Goal: Task Accomplishment & Management: Use online tool/utility

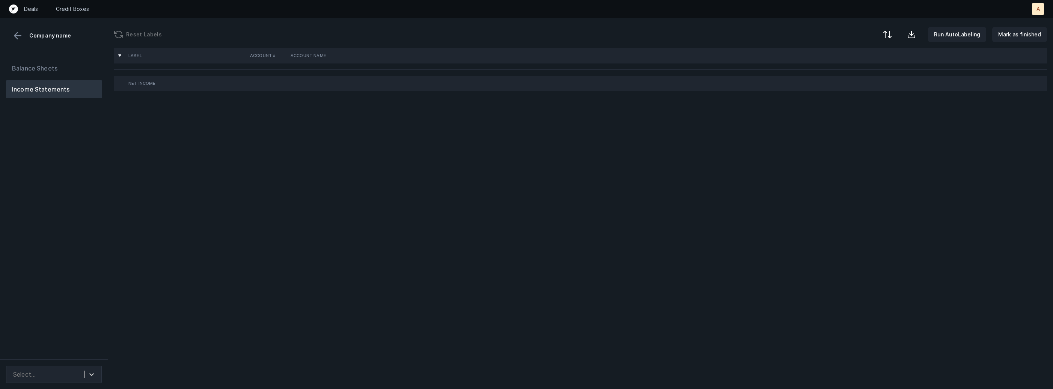
click at [62, 250] on div "Balance Sheets Income Statements" at bounding box center [54, 206] width 108 height 306
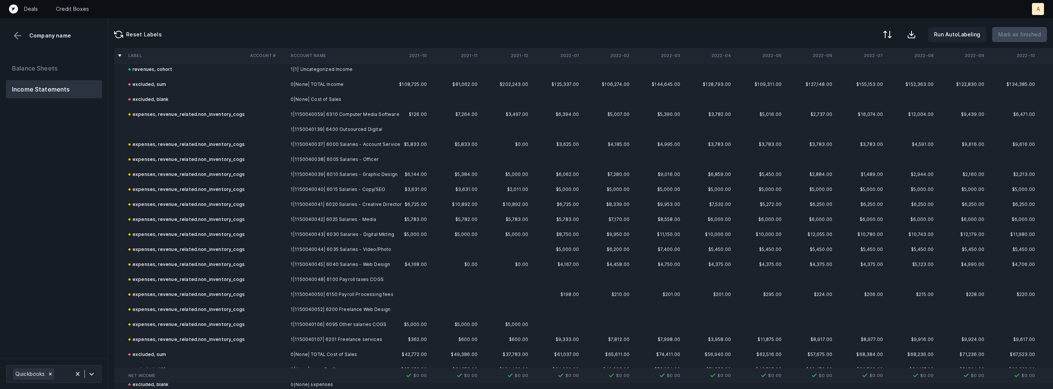
scroll to position [307, 0]
click at [255, 130] on td at bounding box center [267, 130] width 41 height 15
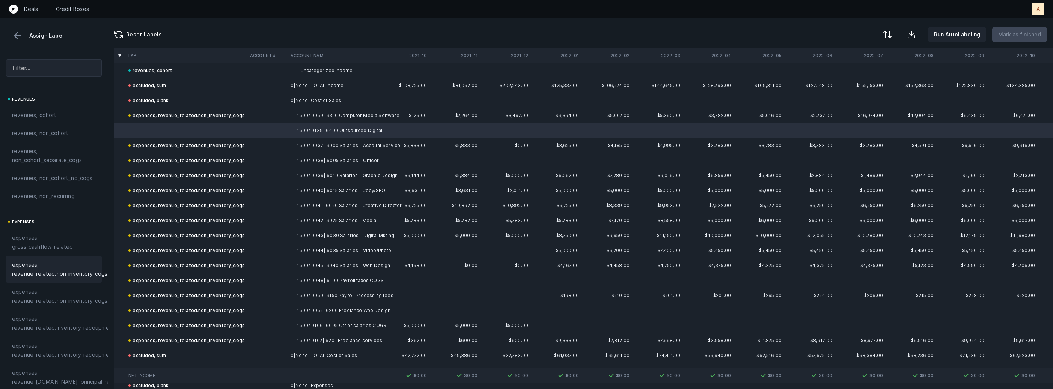
click at [48, 262] on span "expenses, revenue_related.non_inventory_cogs" at bounding box center [59, 270] width 95 height 18
click at [1014, 31] on p "Mark as finished" at bounding box center [1019, 34] width 43 height 9
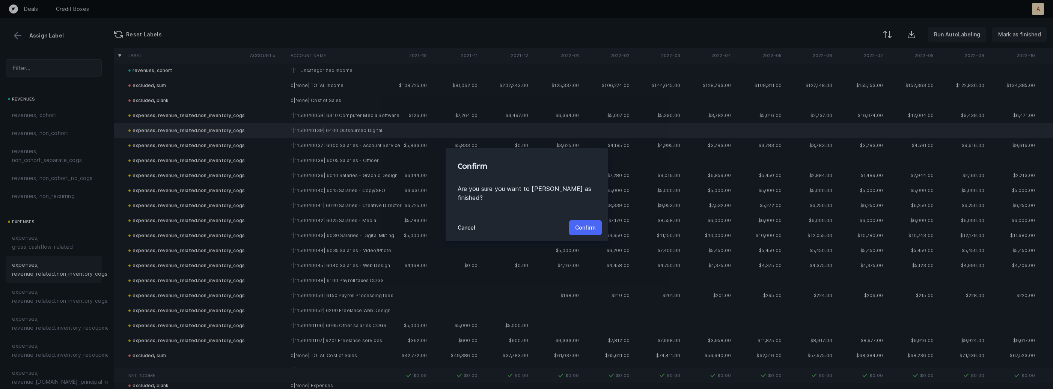
click at [586, 223] on p "Confirm" at bounding box center [585, 227] width 21 height 9
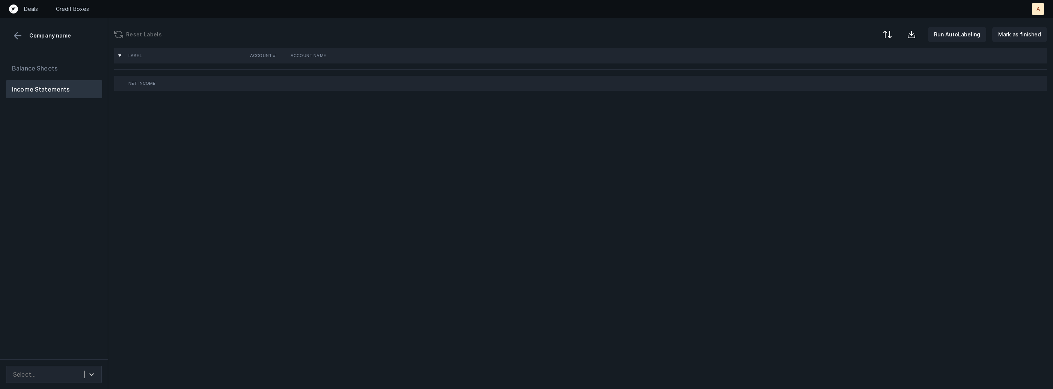
click at [83, 203] on div "Balance Sheets Income Statements" at bounding box center [54, 206] width 108 height 306
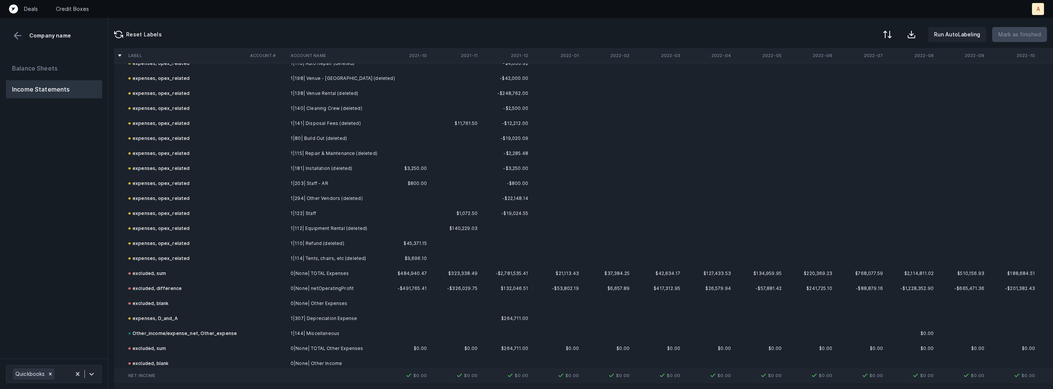
scroll to position [3220, 0]
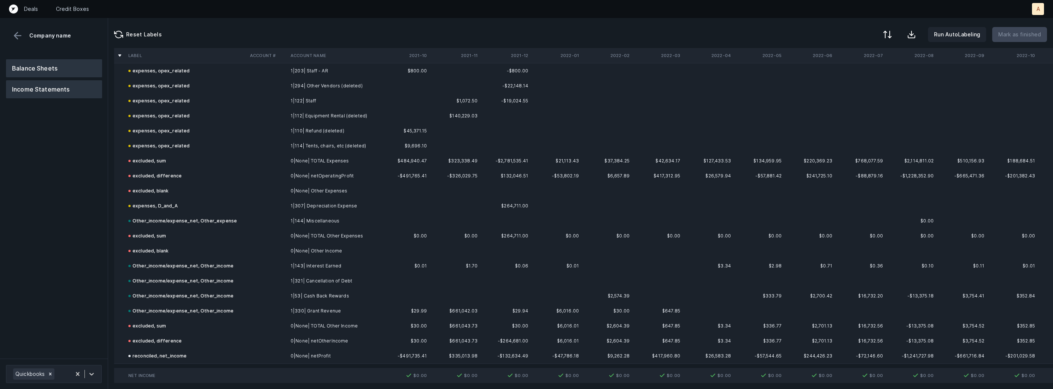
click at [33, 76] on button "Balance Sheets" at bounding box center [54, 68] width 96 height 18
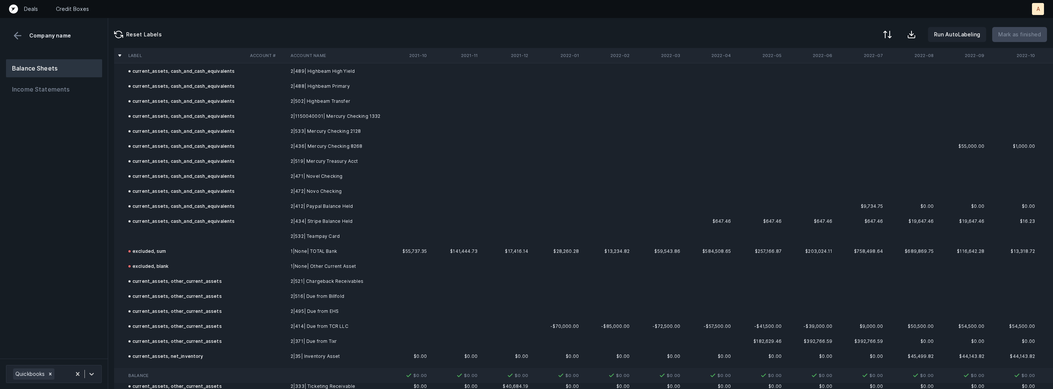
scroll to position [273, 0]
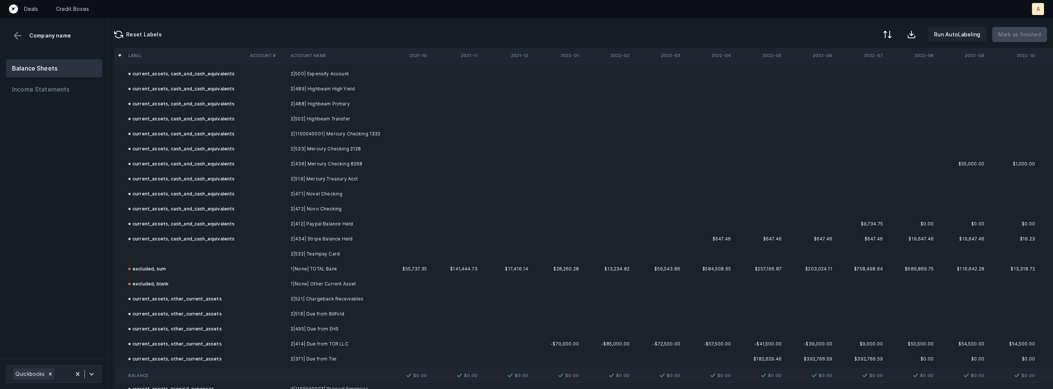
click at [232, 247] on td at bounding box center [186, 254] width 122 height 15
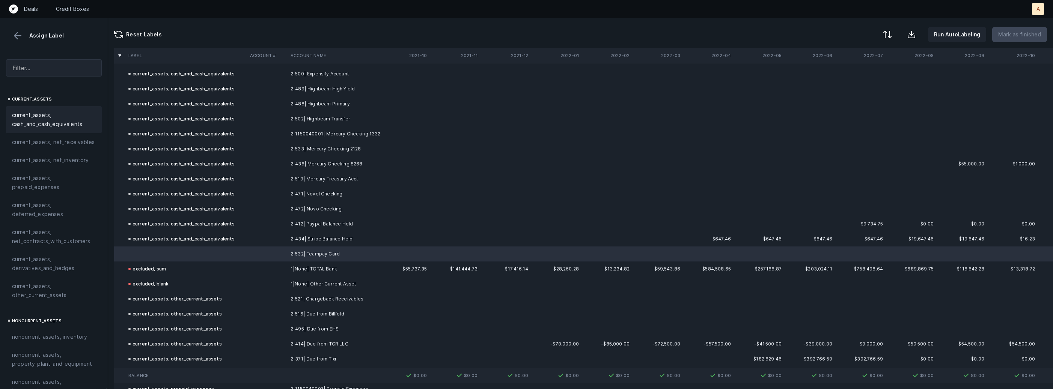
click at [75, 116] on span "current_assets, cash_and_cash_equivalents" at bounding box center [54, 120] width 84 height 18
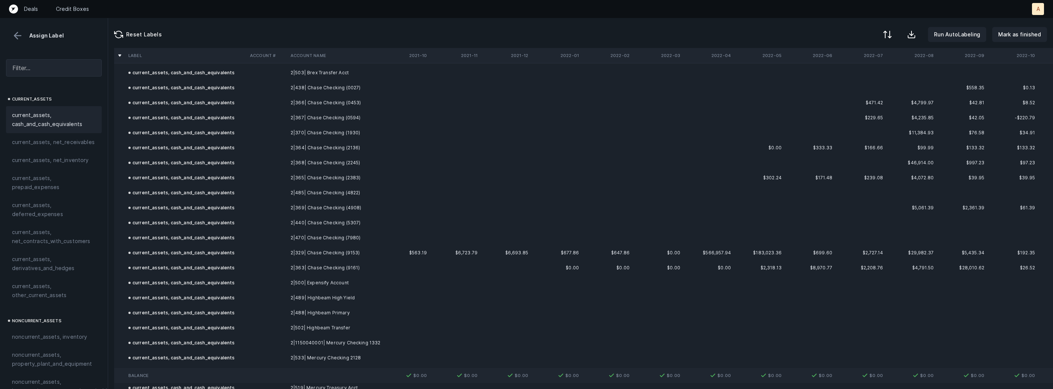
scroll to position [0, 0]
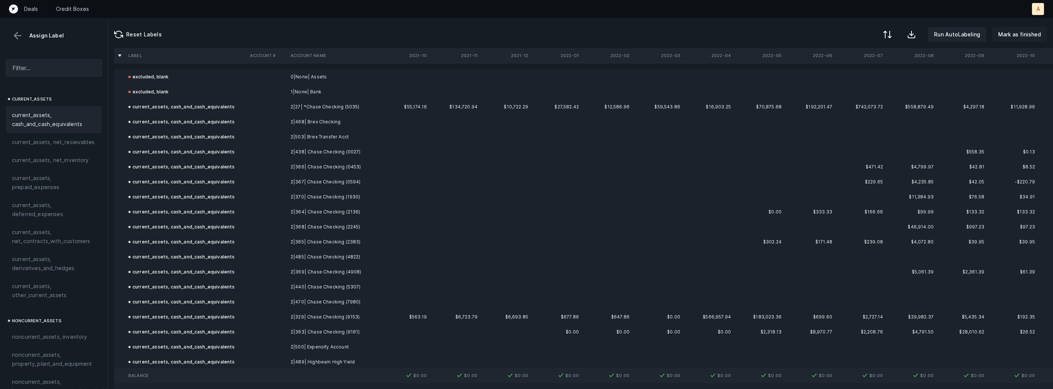
click at [1021, 32] on p "Mark as finished" at bounding box center [1019, 34] width 43 height 9
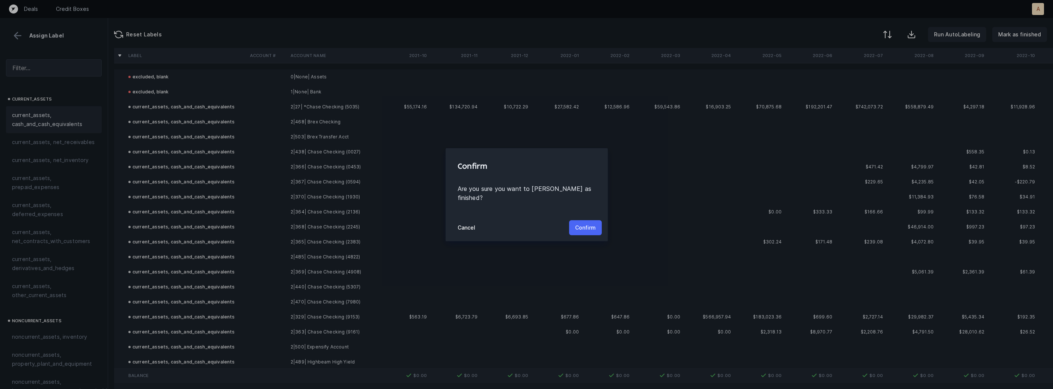
click at [582, 223] on p "Confirm" at bounding box center [585, 227] width 21 height 9
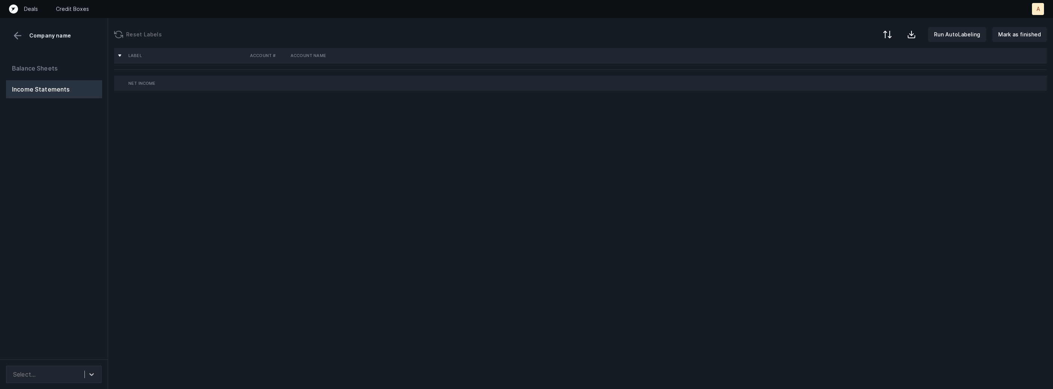
click at [88, 188] on div "Balance Sheets Income Statements" at bounding box center [54, 206] width 108 height 306
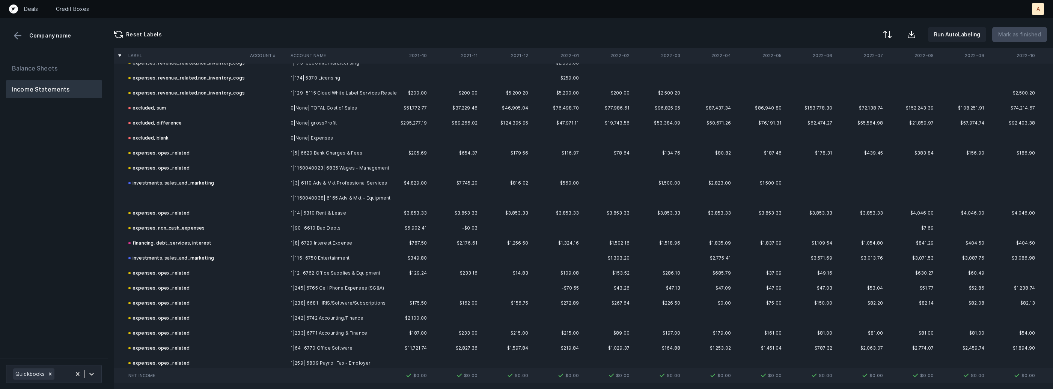
scroll to position [930, 0]
click at [353, 197] on td "1|1150040038| 6165 Adv & Mkt - Equipment" at bounding box center [334, 197] width 92 height 15
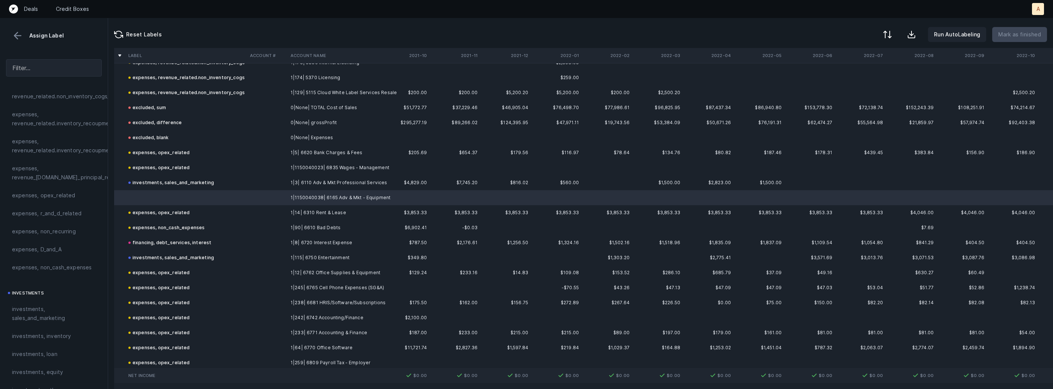
scroll to position [206, 0]
click at [39, 320] on span "investments, sales_and_marketing" at bounding box center [54, 312] width 84 height 18
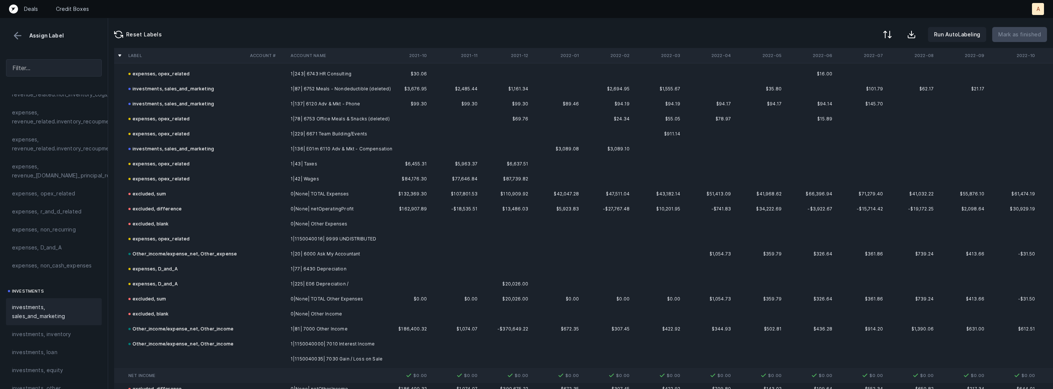
scroll to position [2079, 0]
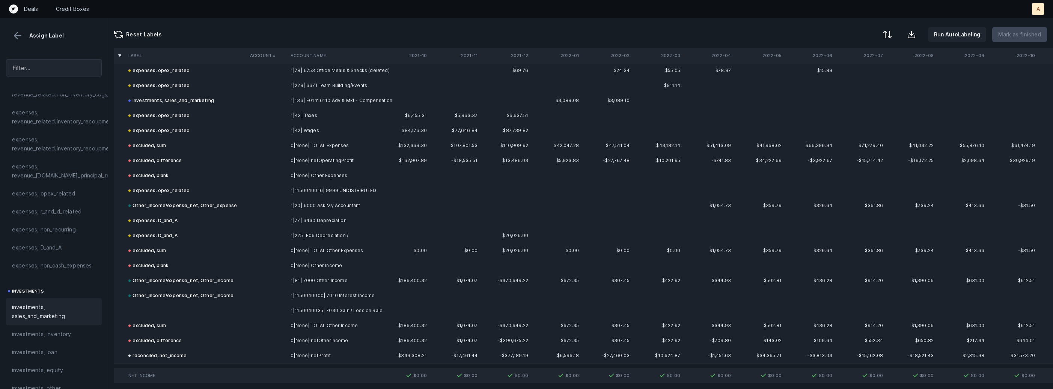
click at [178, 307] on td at bounding box center [186, 310] width 122 height 15
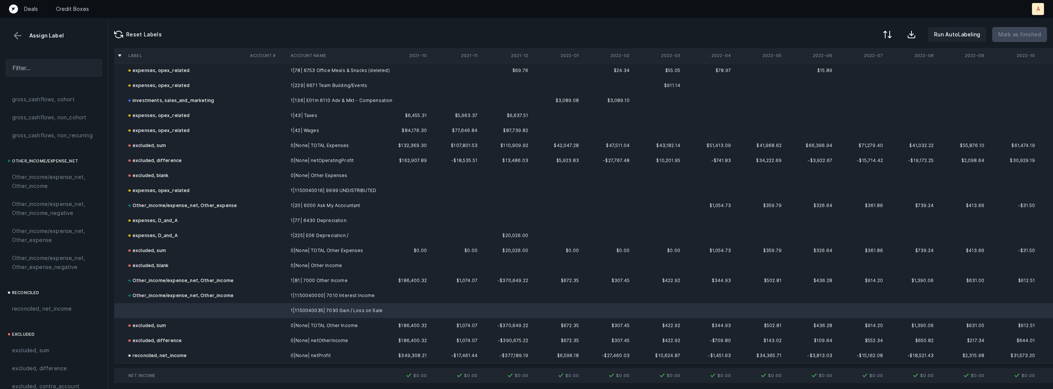
scroll to position [851, 0]
click at [51, 148] on span "Other_income/expense_net, Other_income" at bounding box center [54, 151] width 84 height 18
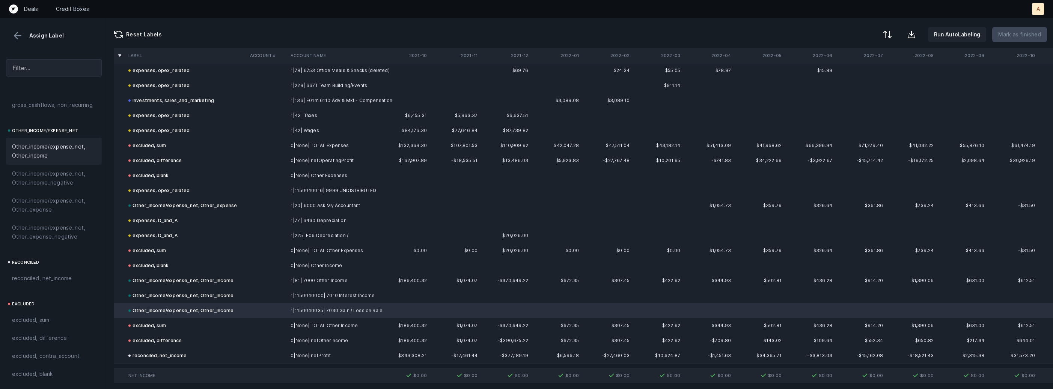
click at [19, 33] on button at bounding box center [17, 35] width 11 height 11
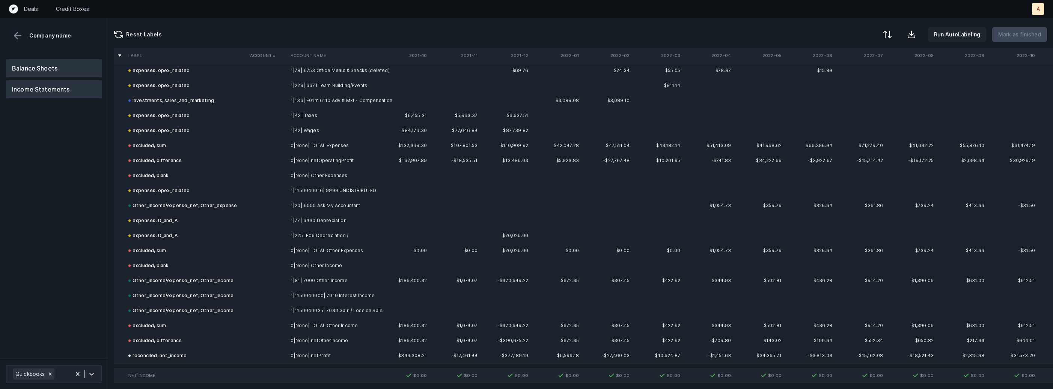
click at [39, 71] on button "Balance Sheets" at bounding box center [54, 68] width 96 height 18
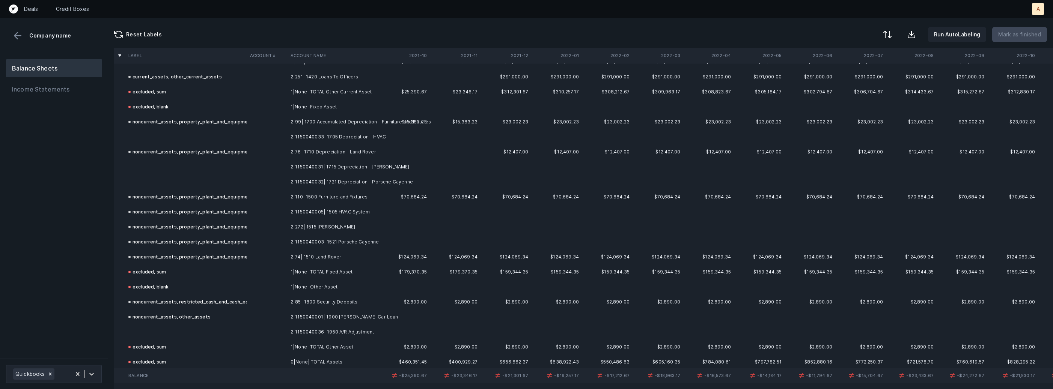
scroll to position [262, 0]
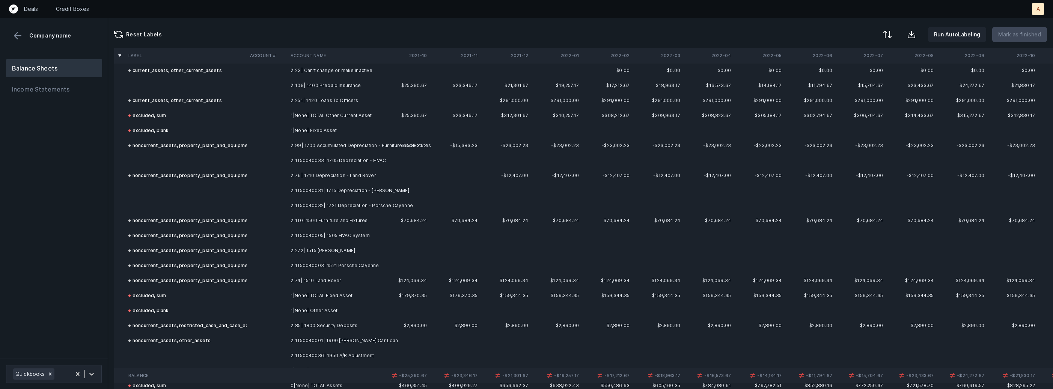
click at [270, 156] on td at bounding box center [267, 160] width 41 height 15
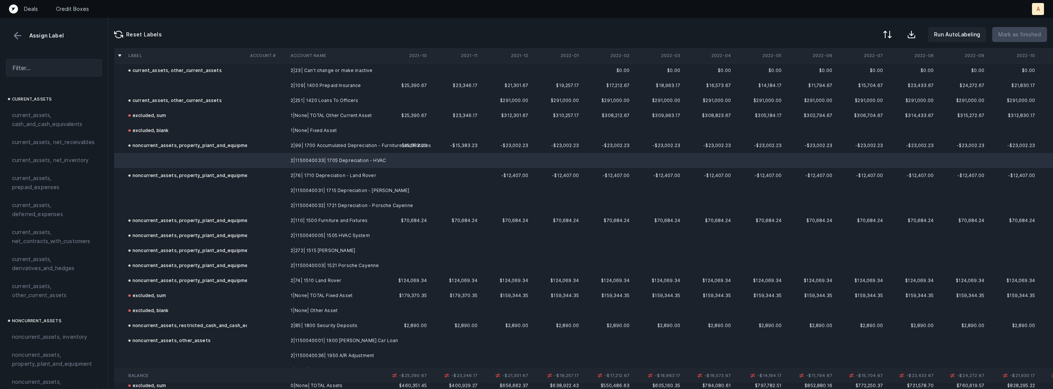
click at [237, 198] on td at bounding box center [186, 205] width 122 height 15
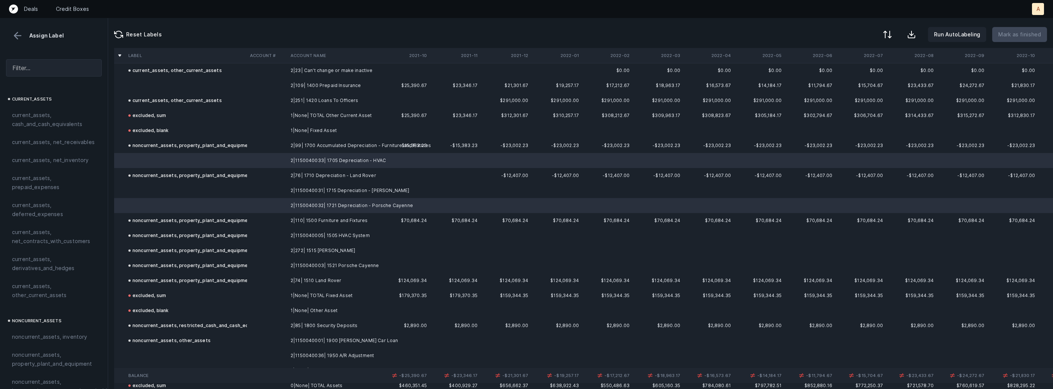
click at [231, 192] on td at bounding box center [186, 190] width 122 height 15
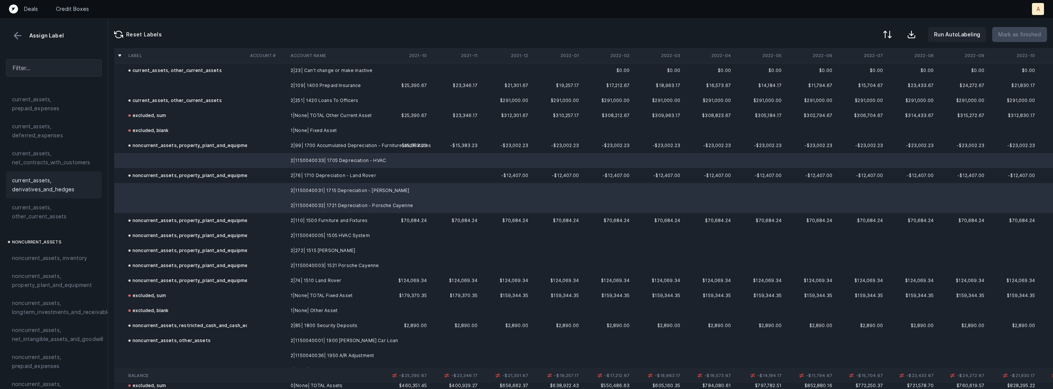
scroll to position [149, 0]
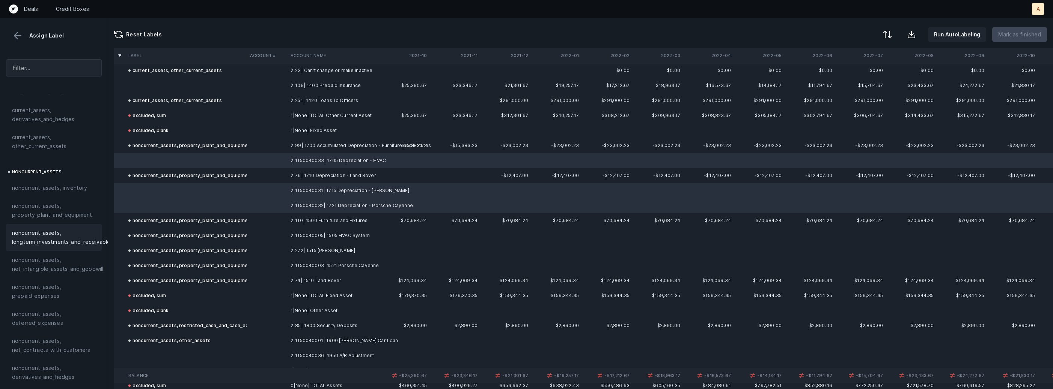
click at [38, 227] on div "noncurrent_assets, longterm_investments_and_receivables" at bounding box center [54, 237] width 96 height 27
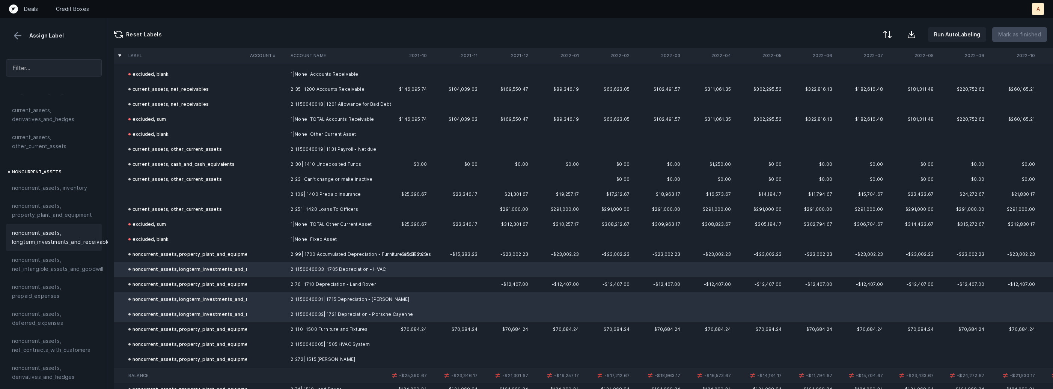
scroll to position [148, 0]
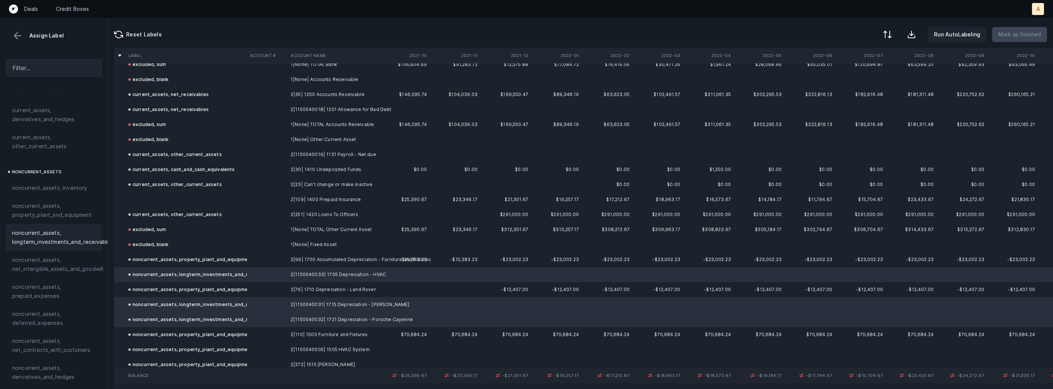
click at [187, 204] on td at bounding box center [186, 199] width 122 height 15
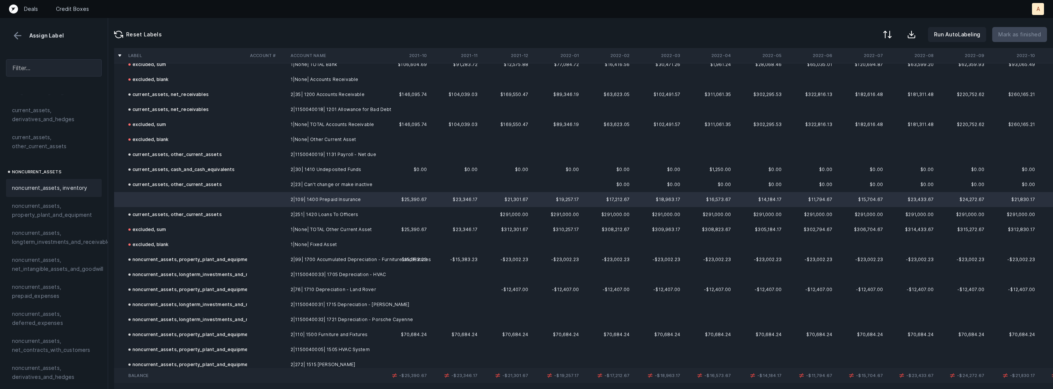
scroll to position [0, 0]
click at [68, 188] on span "current_assets, prepaid_expenses" at bounding box center [54, 183] width 84 height 18
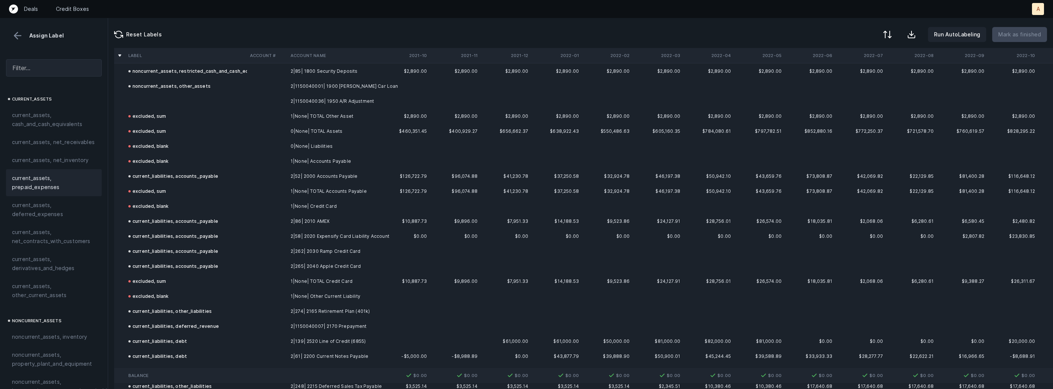
scroll to position [500, 0]
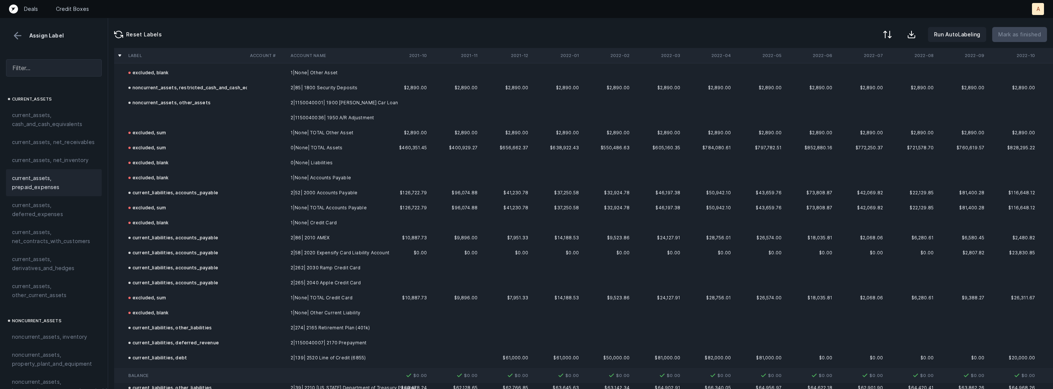
click at [312, 115] on td "2|1150040036| 1950 A/R Adjustment" at bounding box center [334, 117] width 92 height 15
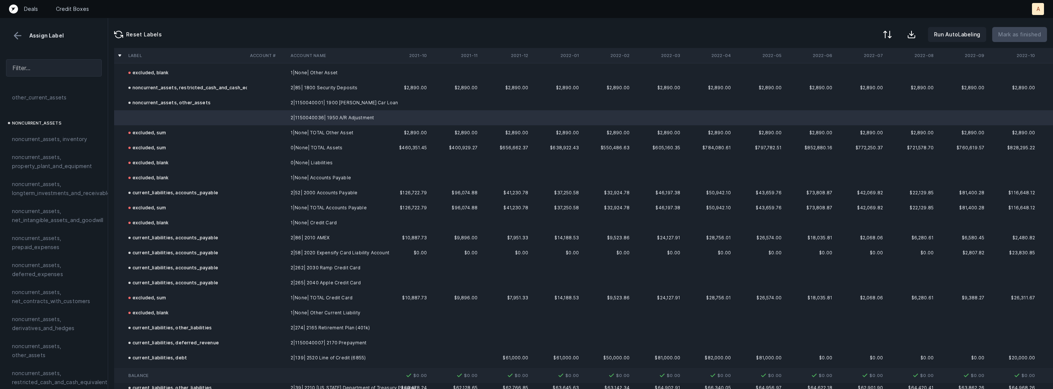
scroll to position [218, 0]
click at [58, 323] on span "noncurrent_assets, other_assets" at bounding box center [54, 330] width 84 height 18
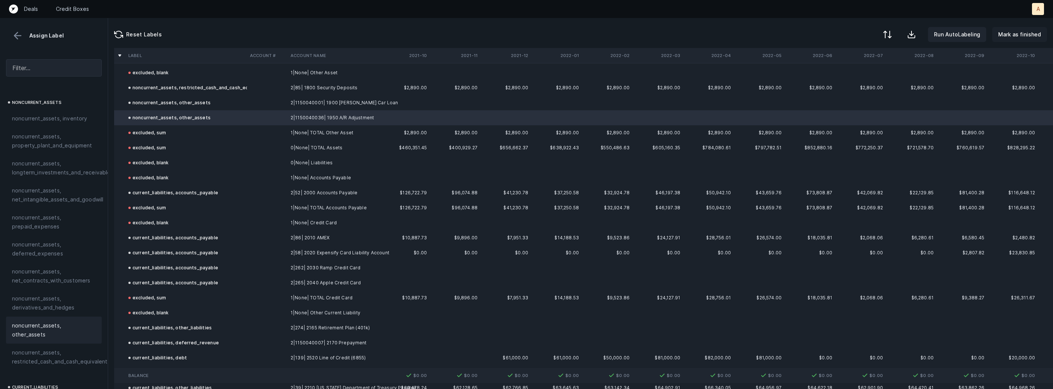
click at [1020, 39] on button "Mark as finished" at bounding box center [1019, 34] width 55 height 15
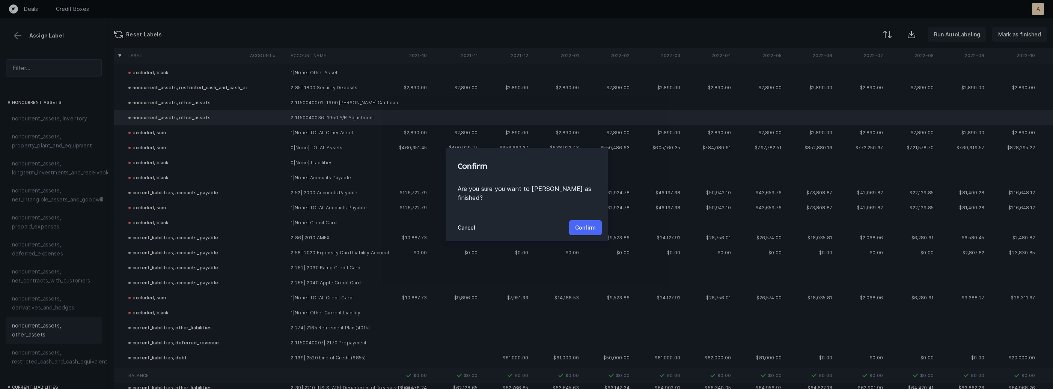
click at [576, 223] on p "Confirm" at bounding box center [585, 227] width 21 height 9
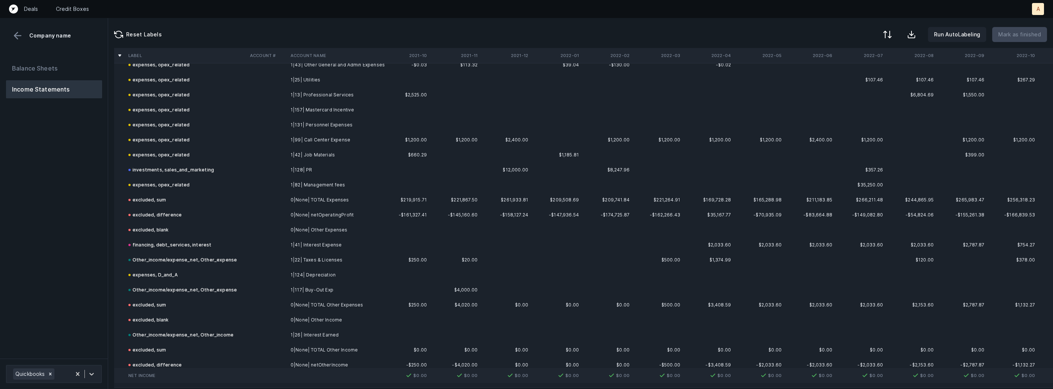
scroll to position [923, 0]
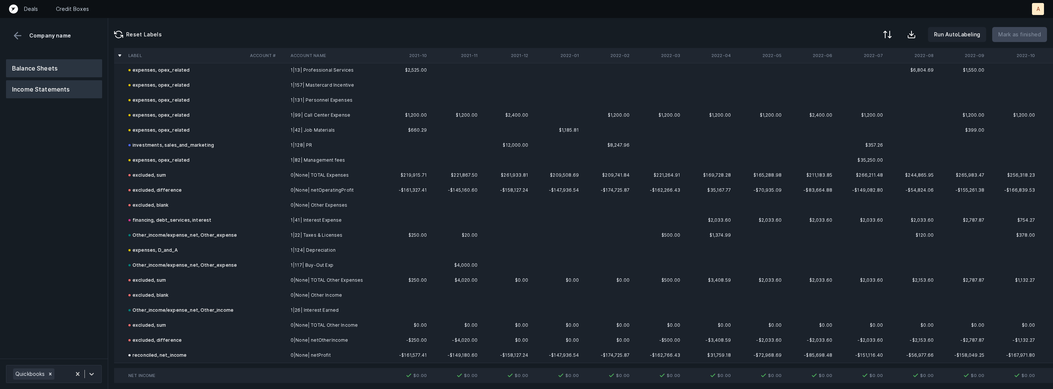
click at [59, 68] on button "Balance Sheets" at bounding box center [54, 68] width 96 height 18
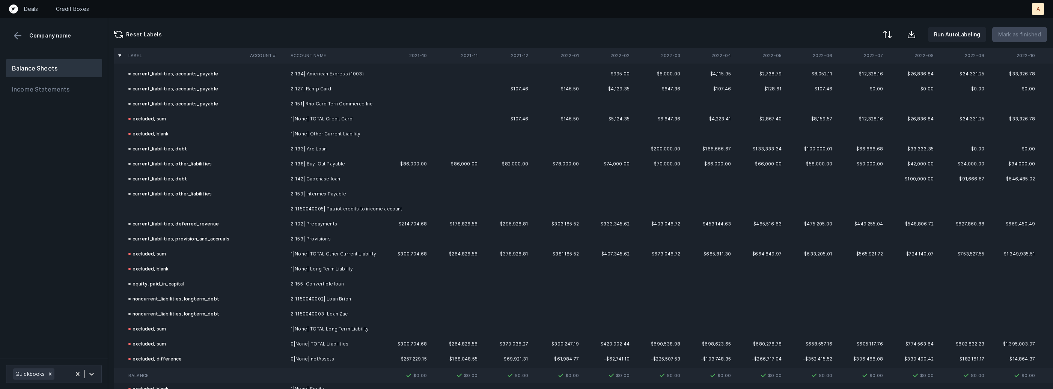
scroll to position [444, 0]
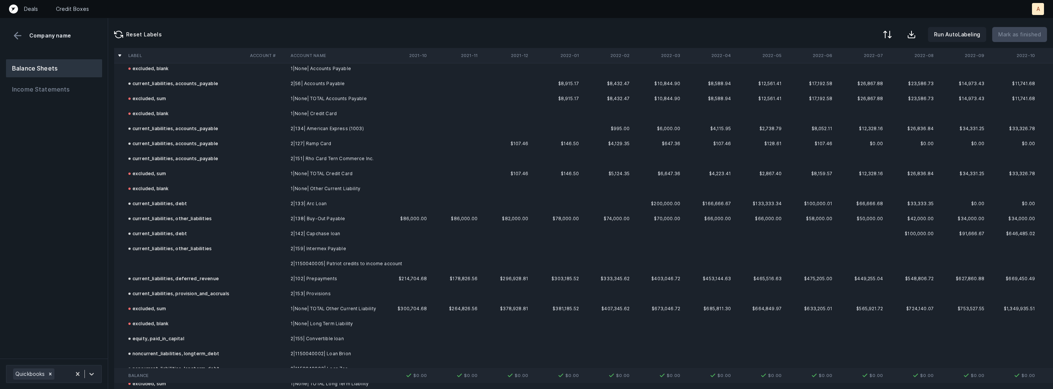
click td
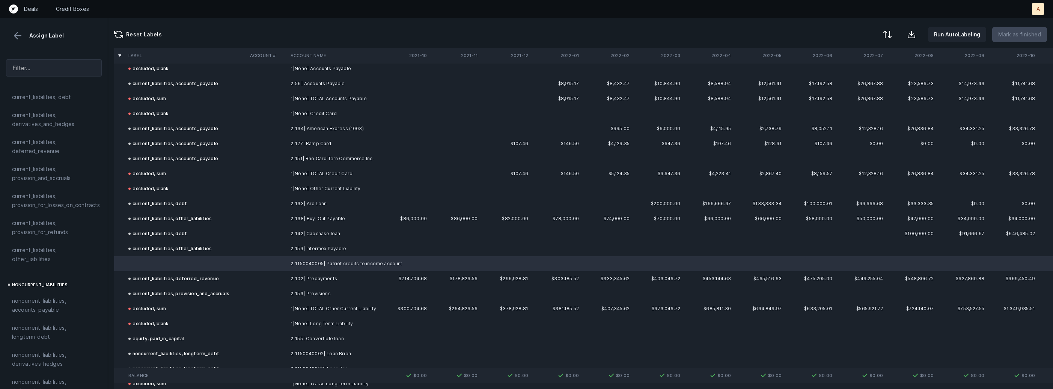
scroll to position [556, 0]
click span "current_liabilities, other_liabilities"
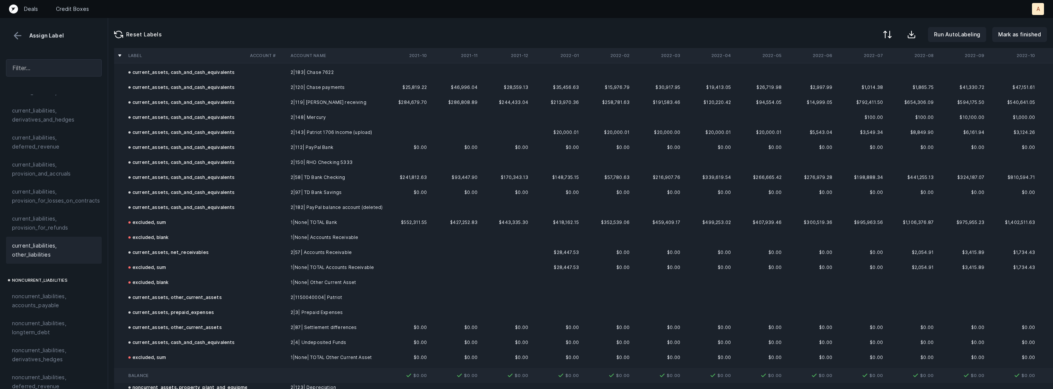
scroll to position [0, 0]
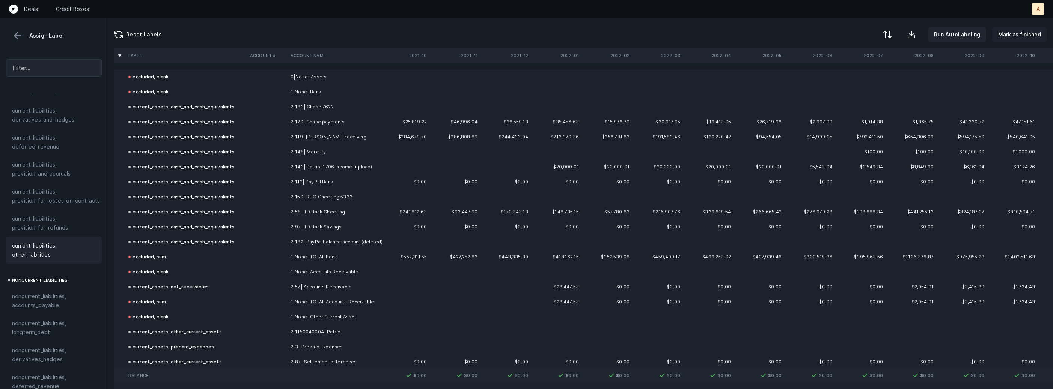
click button "Mark as finished"
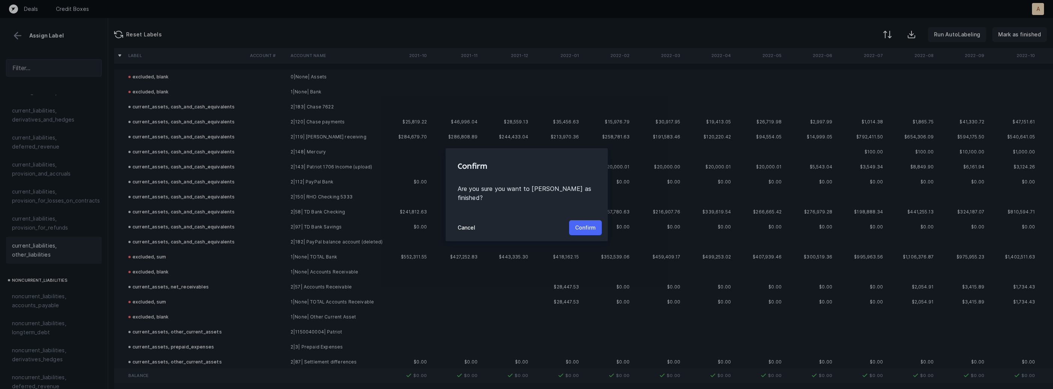
click p "Confirm"
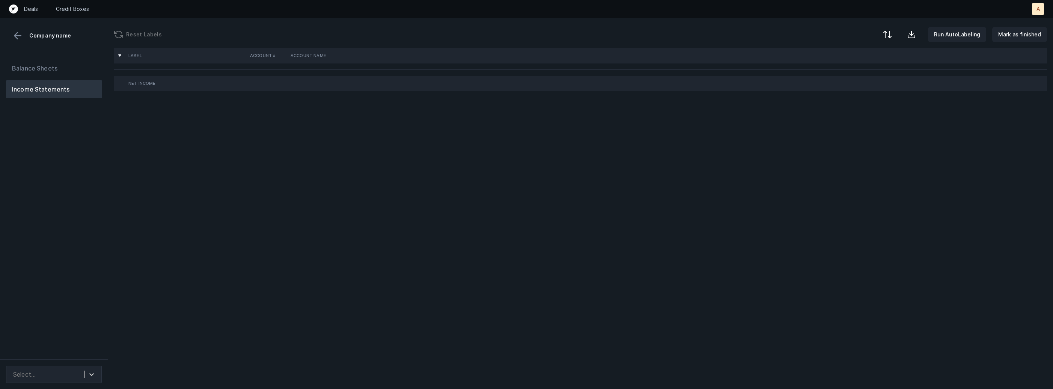
click at [87, 163] on div "Balance Sheets Income Statements" at bounding box center [54, 206] width 108 height 306
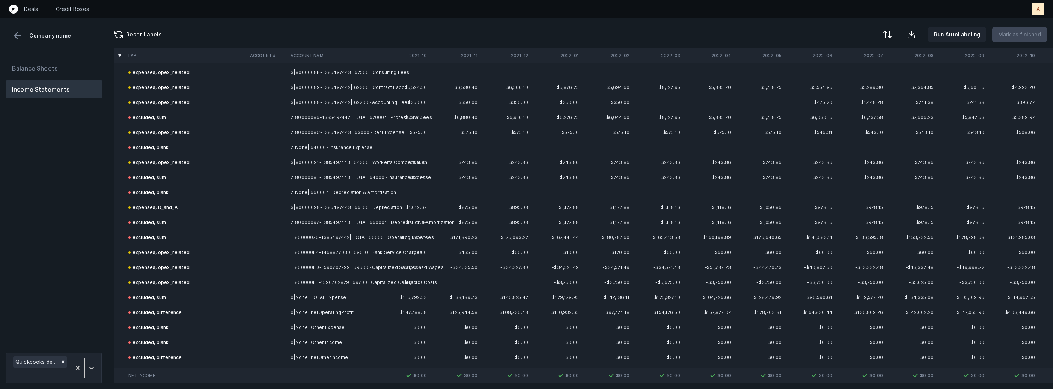
scroll to position [818, 0]
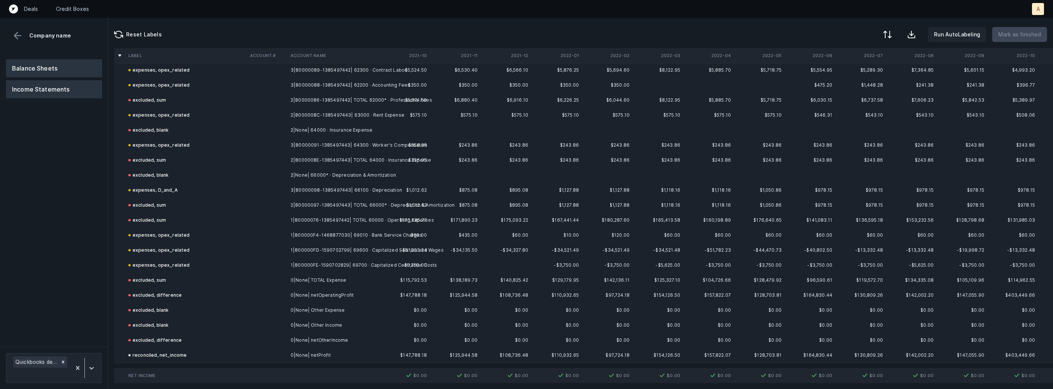
click at [69, 71] on button "Balance Sheets" at bounding box center [54, 68] width 96 height 18
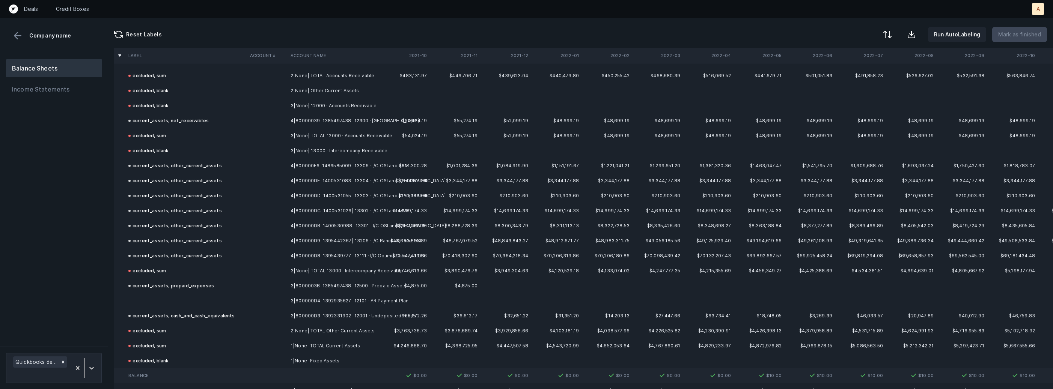
scroll to position [157, 0]
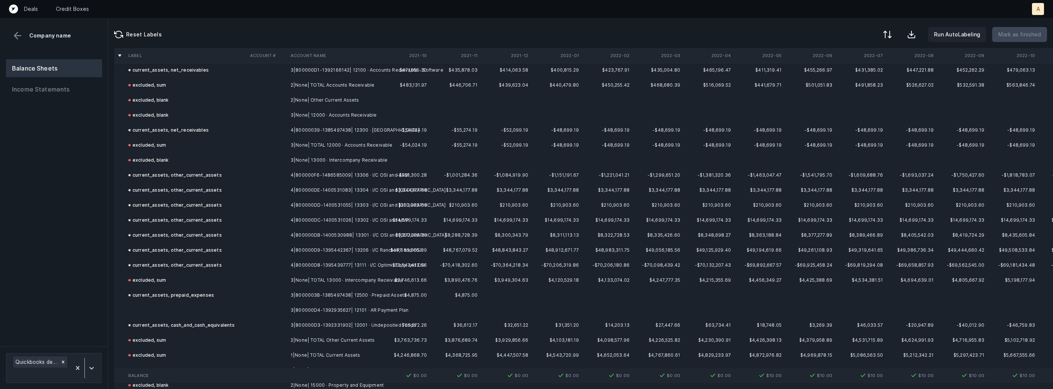
click at [235, 318] on td "current_assets, cash_and_cash_equivalents" at bounding box center [186, 325] width 122 height 15
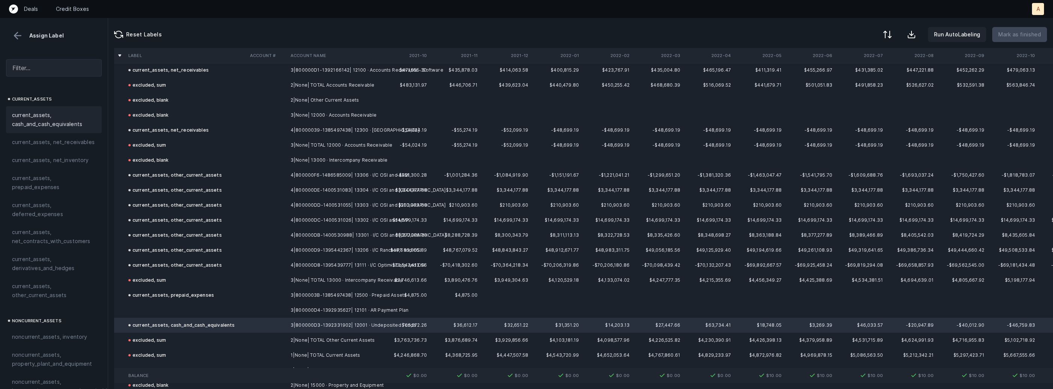
click at [214, 313] on td at bounding box center [186, 310] width 122 height 15
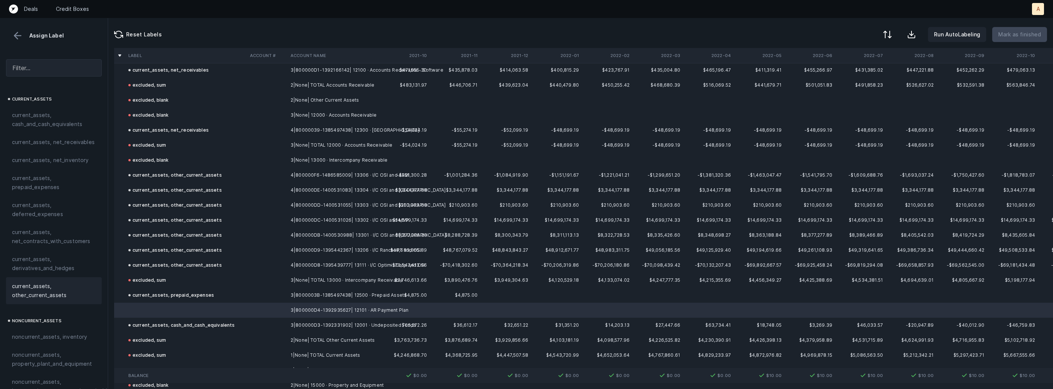
click at [71, 294] on span "current_assets, other_current_assets" at bounding box center [54, 291] width 84 height 18
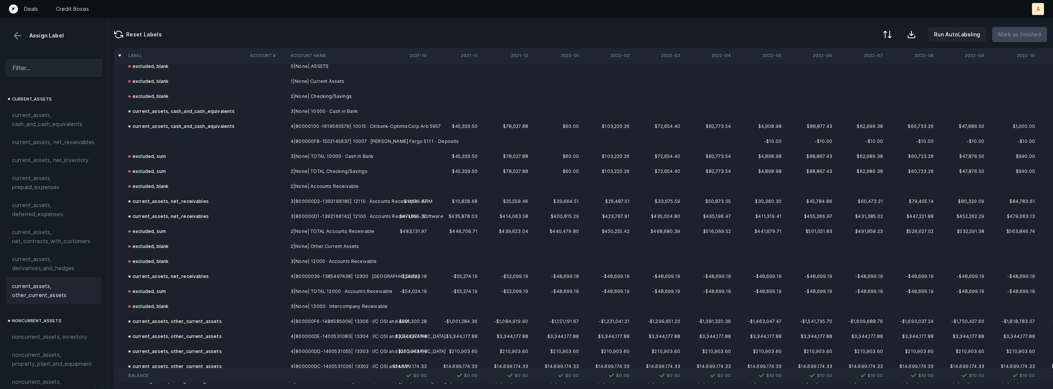
scroll to position [0, 0]
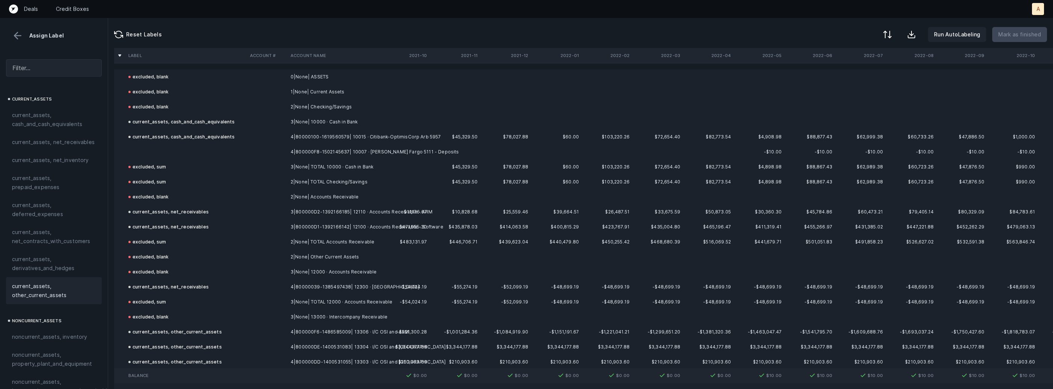
click at [295, 155] on td "4|800000F8-1502145637| 10007 · Wells Fargo 5111 - Deposits" at bounding box center [334, 152] width 92 height 15
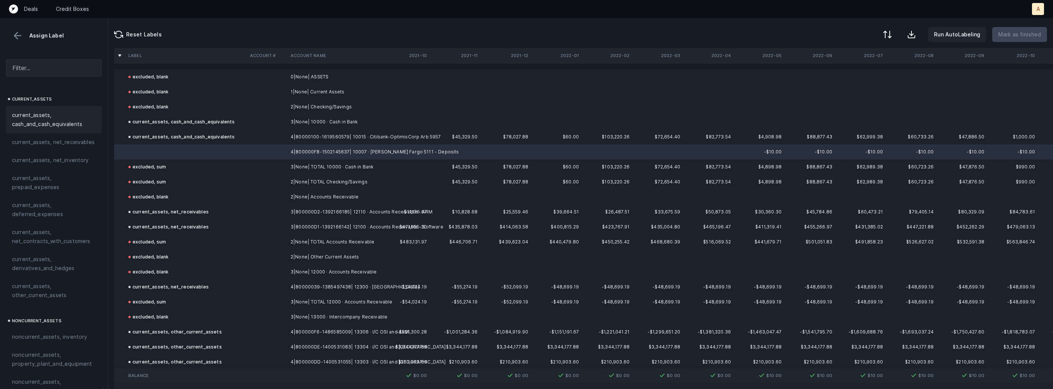
click at [41, 125] on span "current_assets, cash_and_cash_equivalents" at bounding box center [54, 120] width 84 height 18
click at [1034, 30] on p "Mark as finished" at bounding box center [1019, 34] width 43 height 9
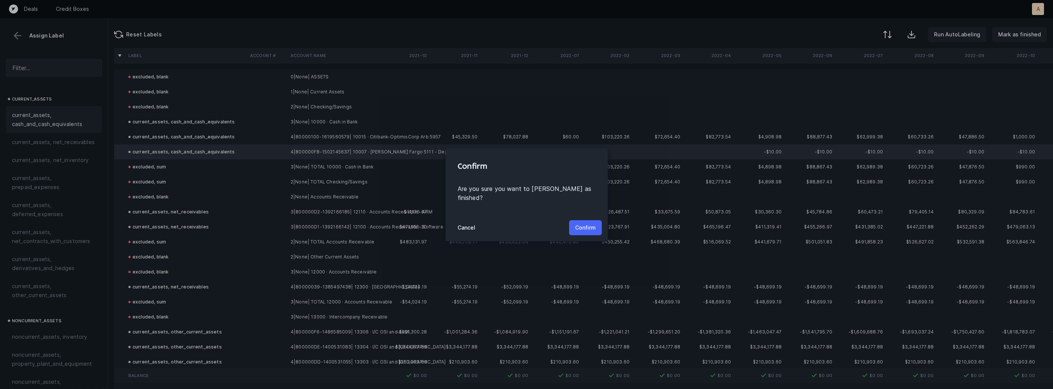
click at [581, 226] on p "Confirm" at bounding box center [585, 227] width 21 height 9
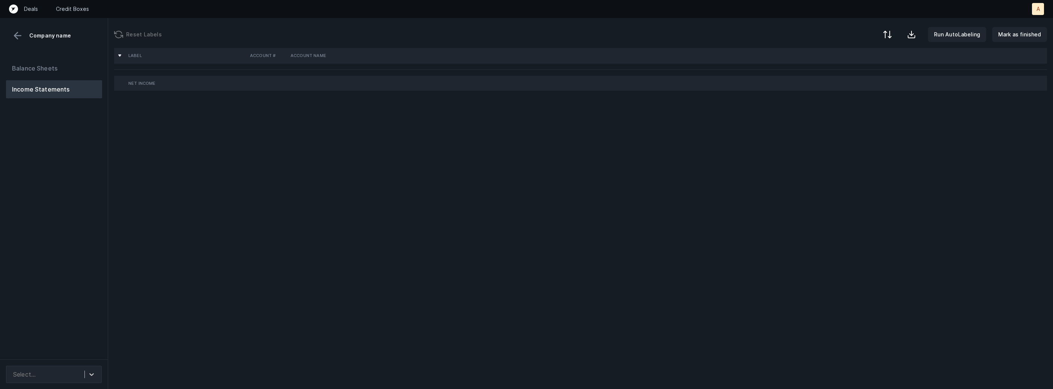
click at [82, 190] on div "Balance Sheets Income Statements" at bounding box center [54, 206] width 108 height 306
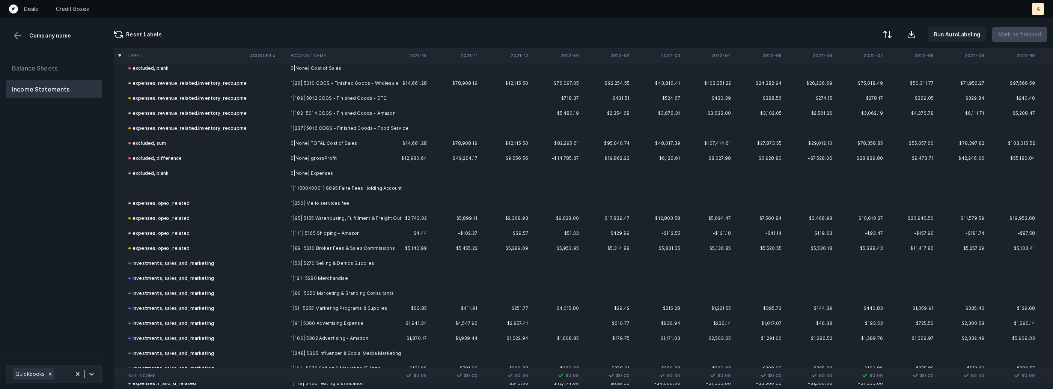
scroll to position [323, 0]
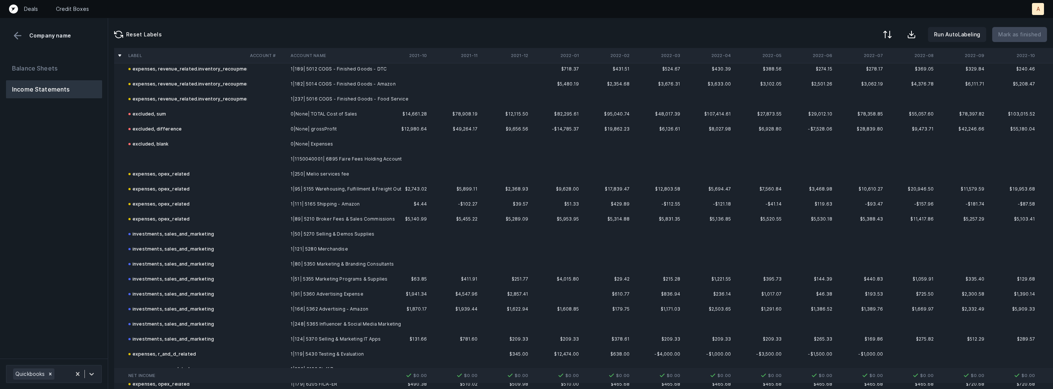
click at [350, 161] on td "1|1150040001| 6895 Faire Fees Holding Account" at bounding box center [334, 159] width 92 height 15
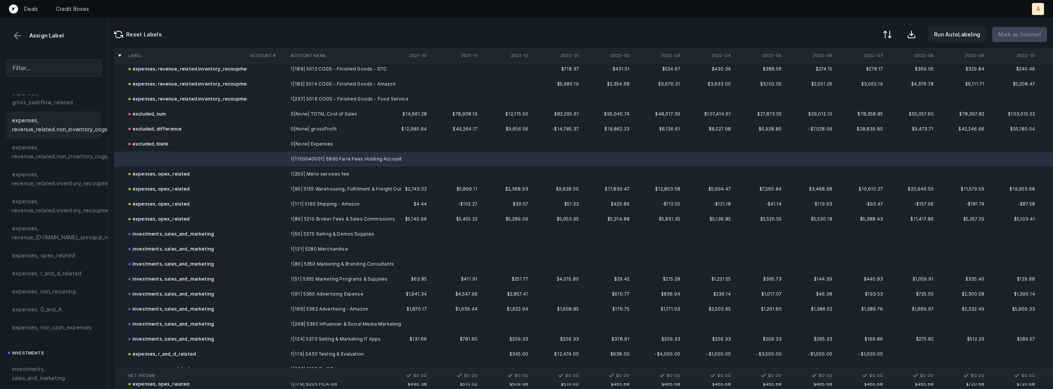
scroll to position [168, 0]
click at [64, 231] on span "expenses, opex_related" at bounding box center [43, 231] width 63 height 9
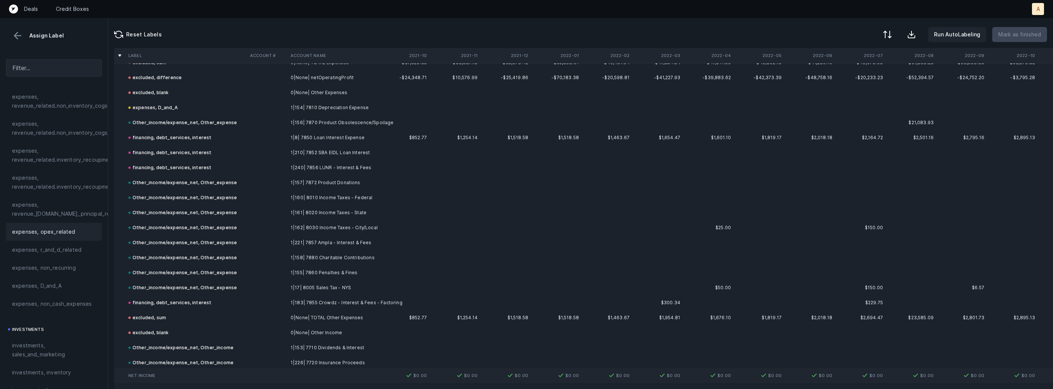
scroll to position [1388, 0]
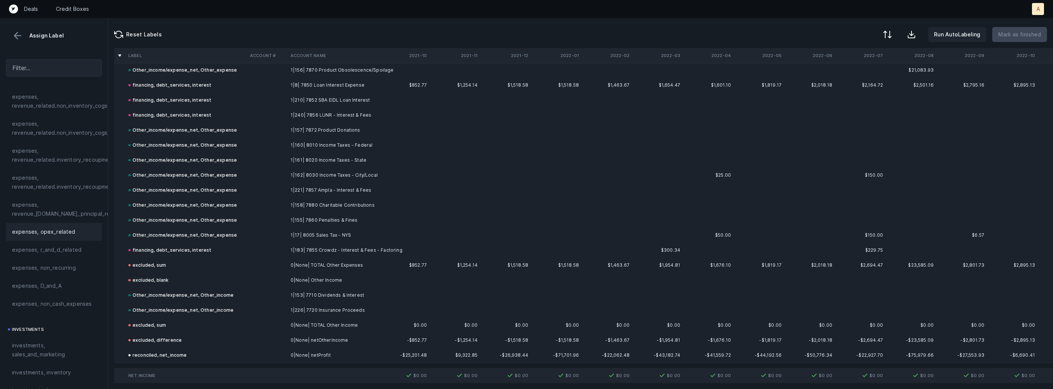
click at [17, 34] on button at bounding box center [17, 35] width 11 height 11
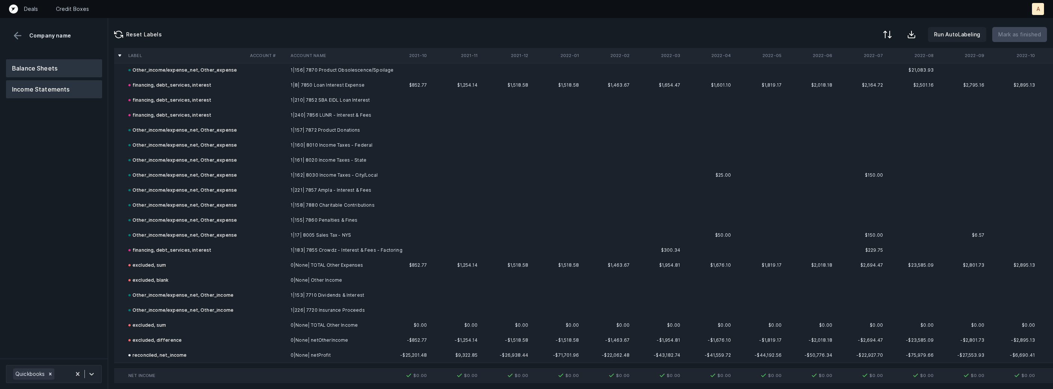
click at [34, 60] on button "Balance Sheets" at bounding box center [54, 68] width 96 height 18
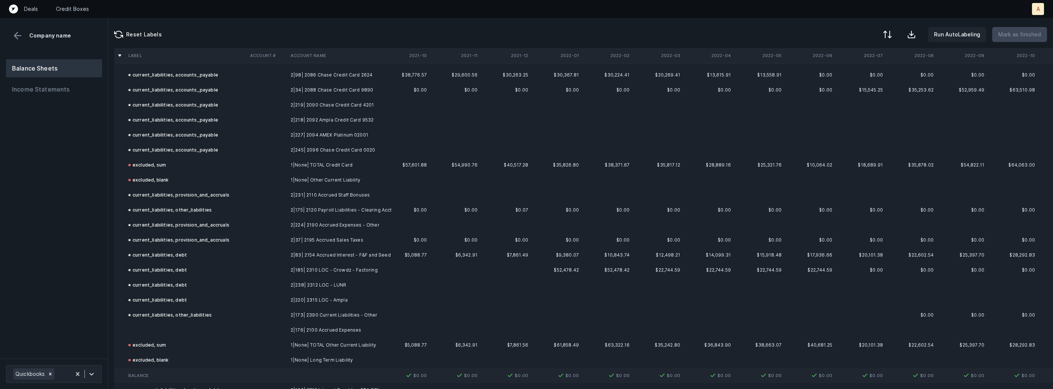
scroll to position [654, 0]
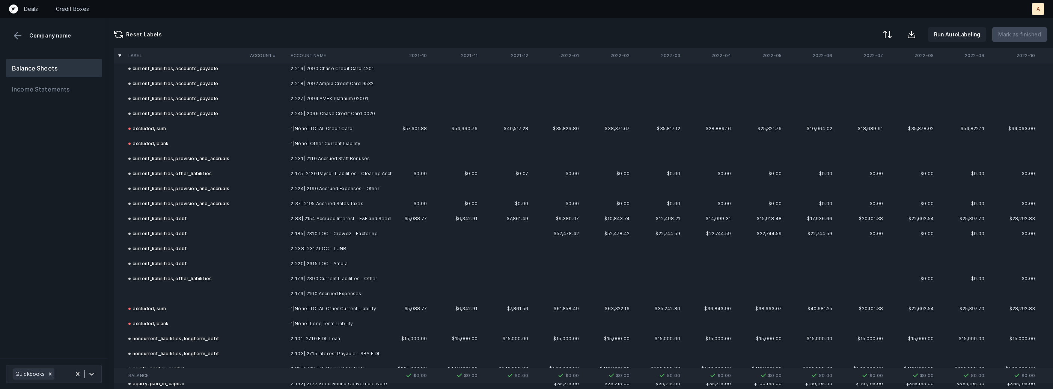
click at [259, 298] on td at bounding box center [267, 293] width 41 height 15
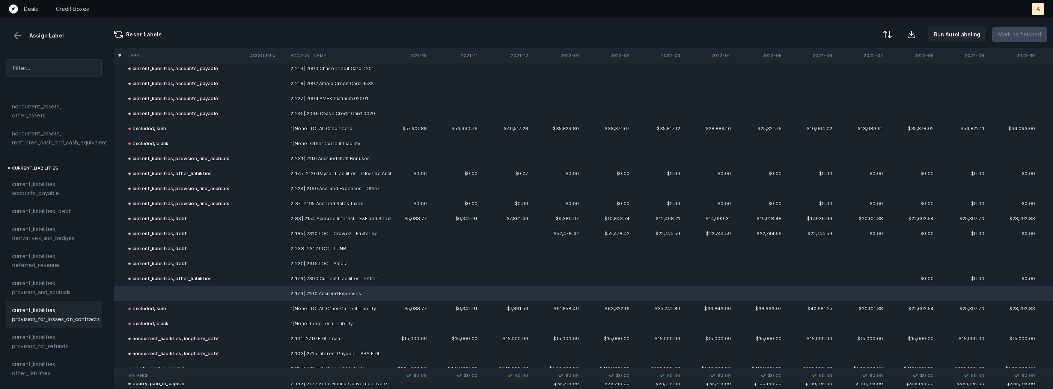
scroll to position [440, 0]
click at [65, 277] on span "current_liabilities, provision_and_accruals" at bounding box center [54, 286] width 84 height 18
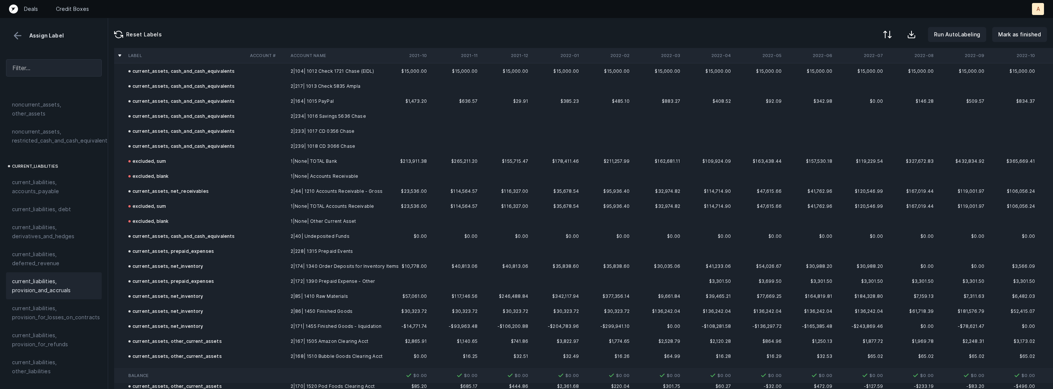
scroll to position [0, 0]
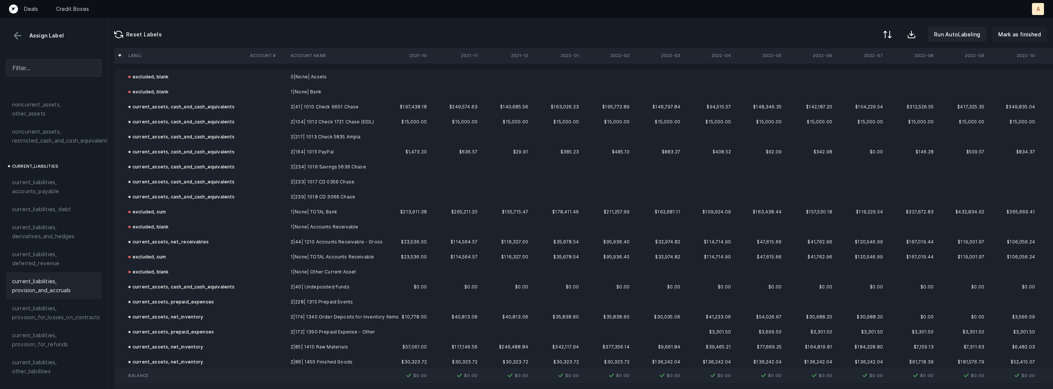
click at [1013, 32] on p "Mark as finished" at bounding box center [1019, 34] width 43 height 9
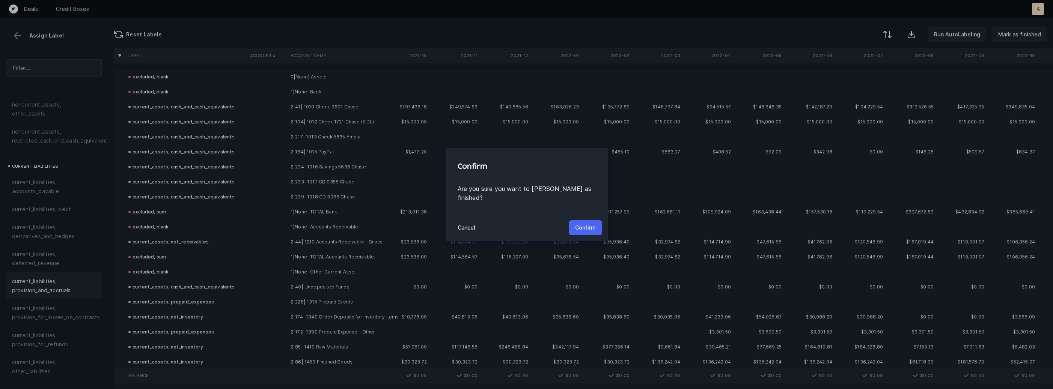
click at [577, 227] on p "Confirm" at bounding box center [585, 227] width 21 height 9
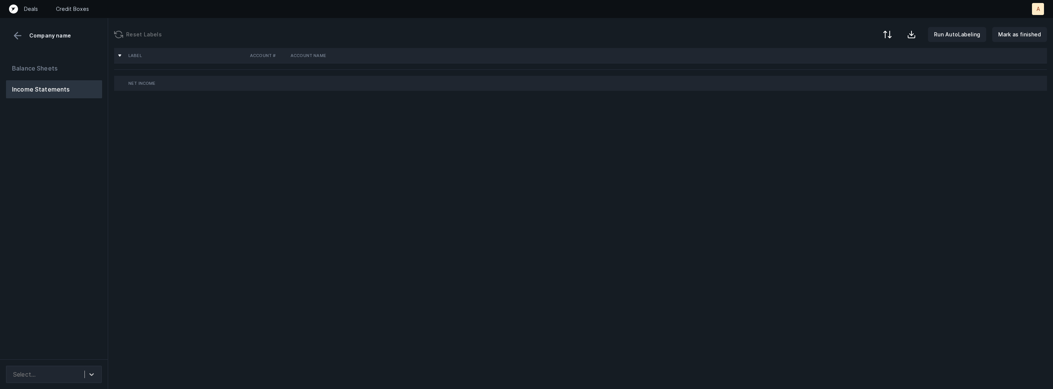
click at [86, 218] on div "Balance Sheets Income Statements" at bounding box center [54, 206] width 108 height 306
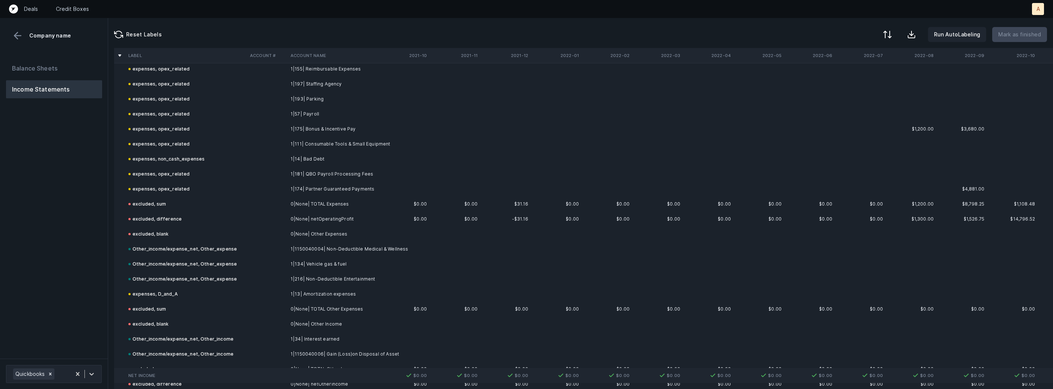
scroll to position [893, 0]
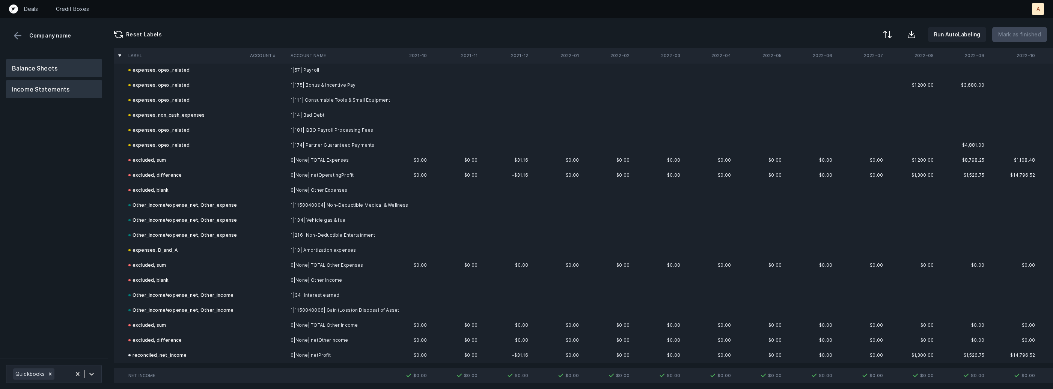
click at [51, 67] on button "Balance Sheets" at bounding box center [54, 68] width 96 height 18
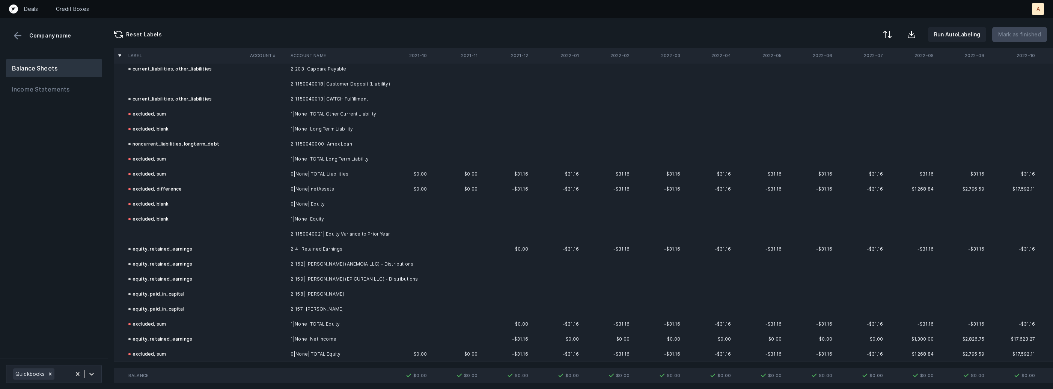
scroll to position [533, 0]
click at [162, 232] on td at bounding box center [186, 234] width 122 height 15
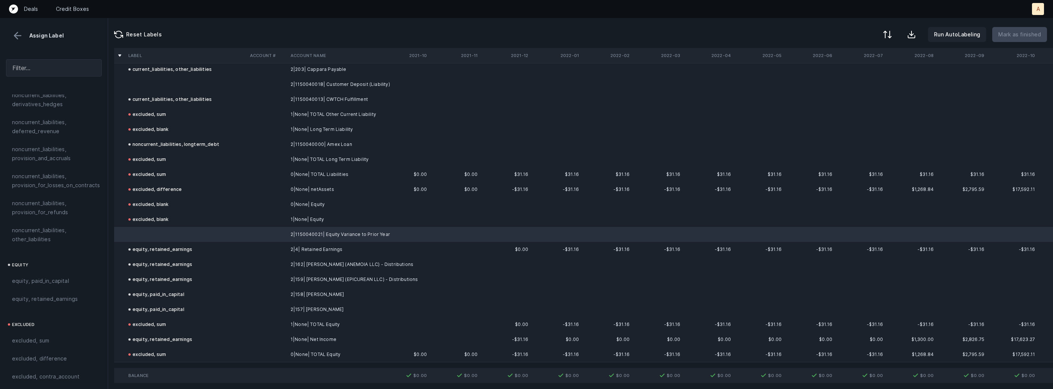
scroll to position [824, 0]
click at [52, 282] on span "equity, retained_earnings" at bounding box center [45, 286] width 66 height 9
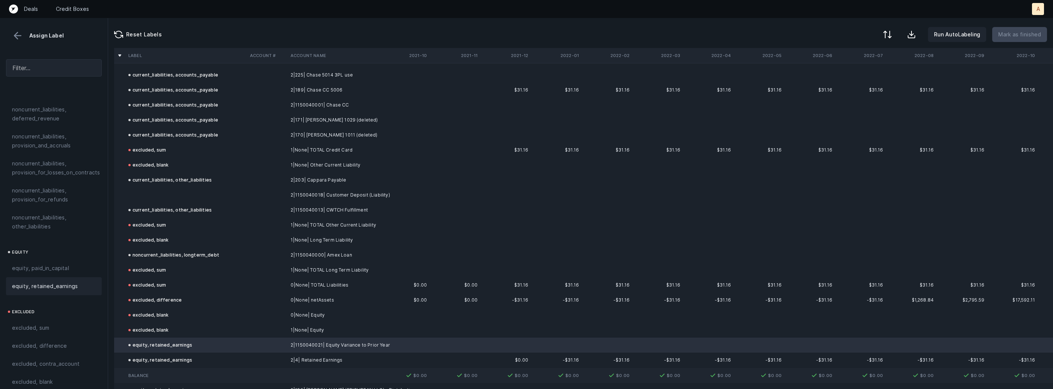
scroll to position [402, 0]
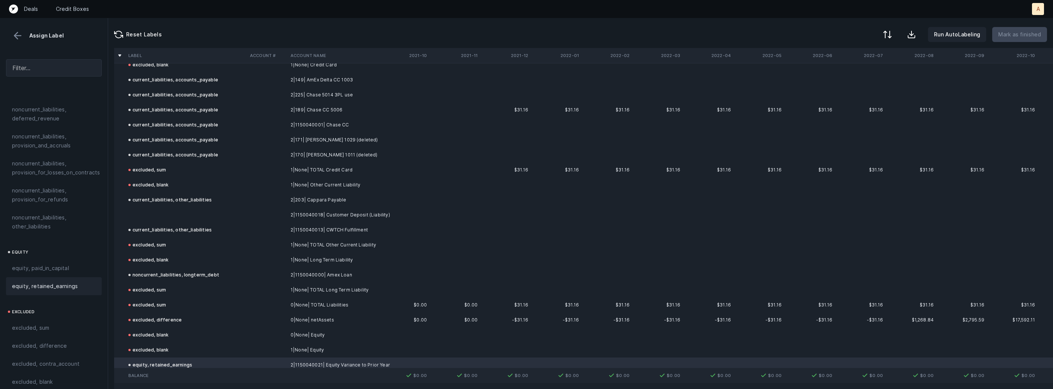
click at [189, 214] on td at bounding box center [186, 215] width 122 height 15
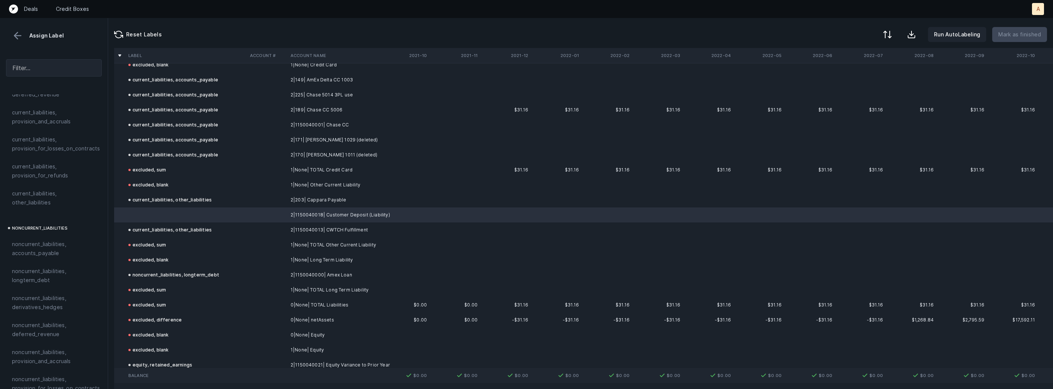
scroll to position [592, 0]
click at [36, 218] on div "current_liabilities, other_liabilities" at bounding box center [54, 214] width 96 height 27
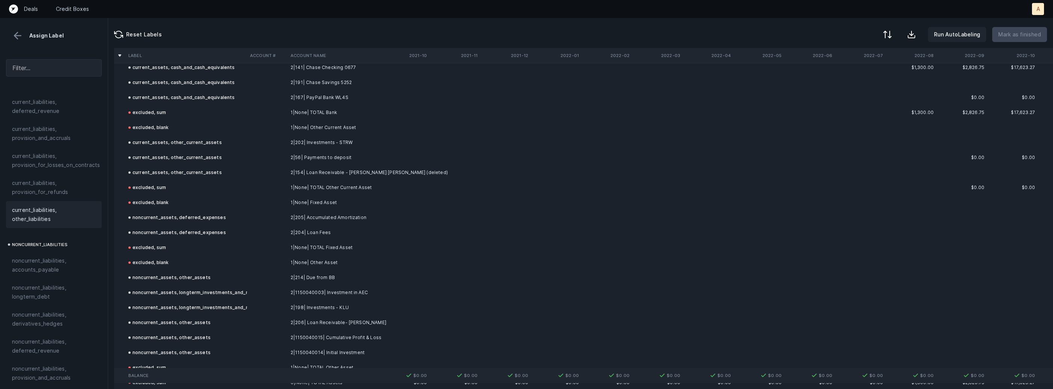
scroll to position [0, 0]
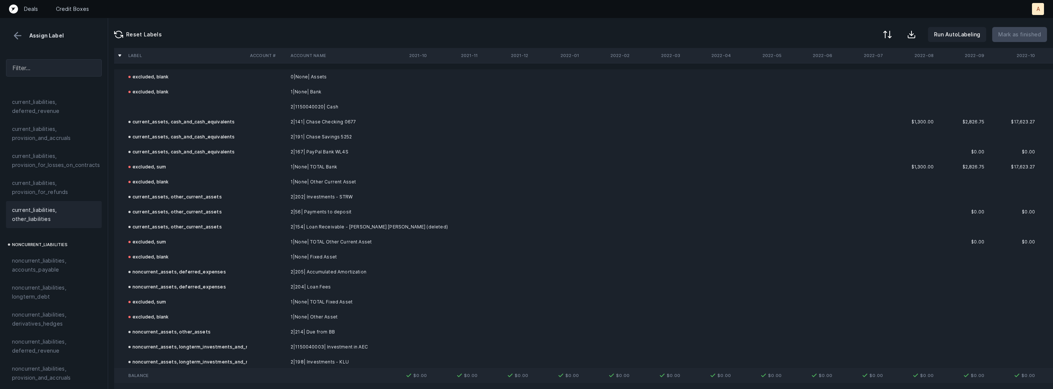
click at [235, 109] on td at bounding box center [186, 106] width 122 height 15
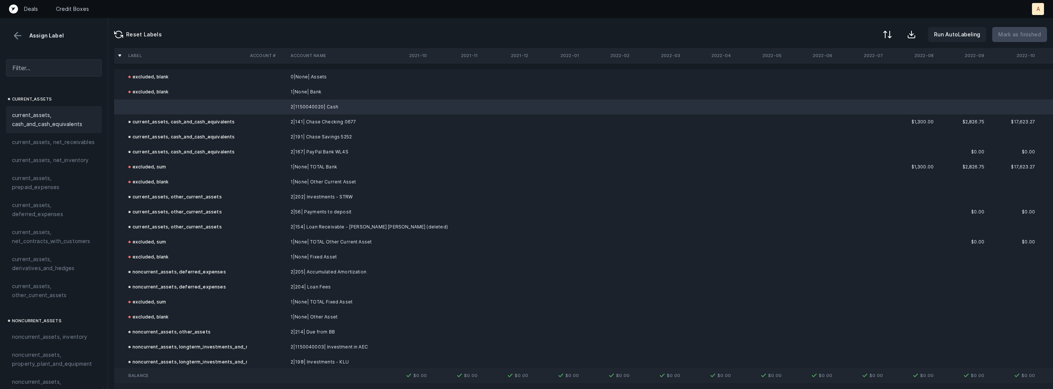
click at [60, 120] on span "current_assets, cash_and_cash_equivalents" at bounding box center [54, 120] width 84 height 18
click at [1024, 38] on p "Mark as finished" at bounding box center [1019, 34] width 43 height 9
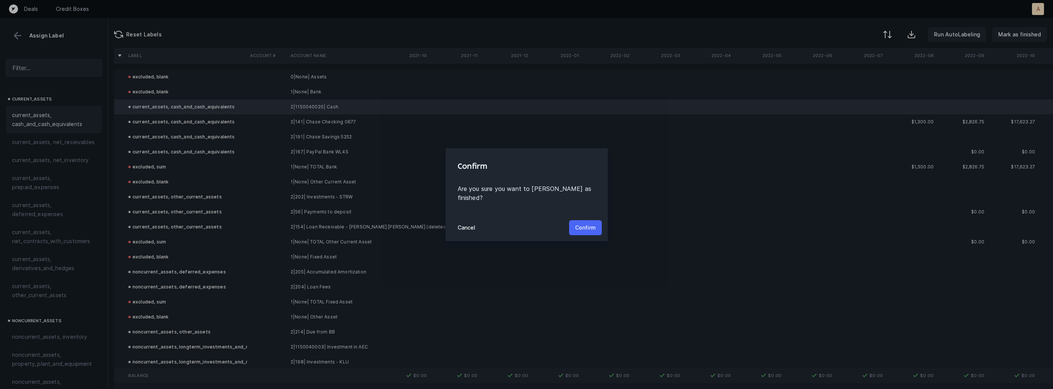
click at [581, 226] on p "Confirm" at bounding box center [585, 227] width 21 height 9
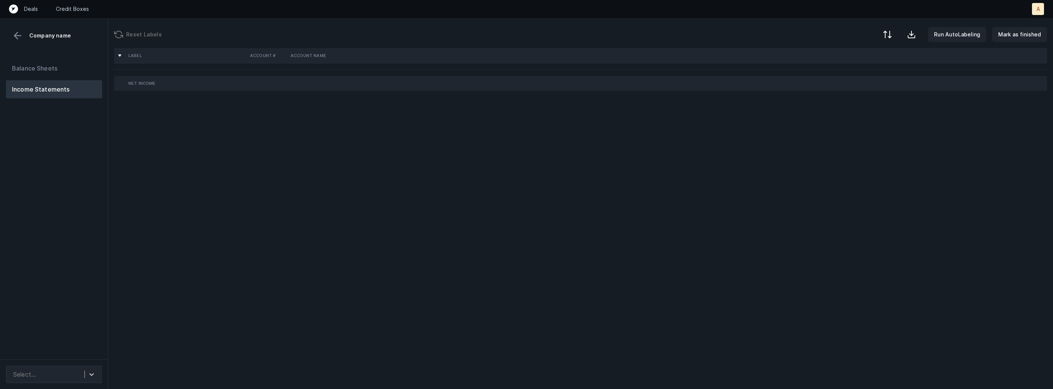
click at [102, 178] on div "Balance Sheets Income Statements" at bounding box center [54, 206] width 108 height 306
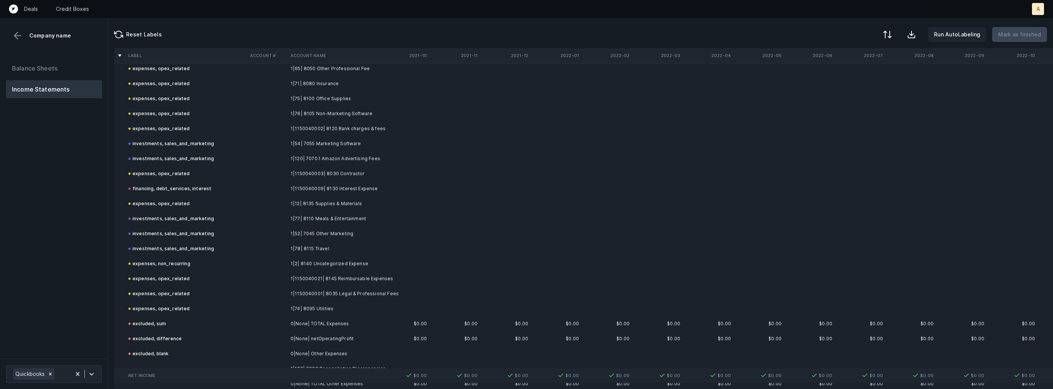
scroll to position [667, 0]
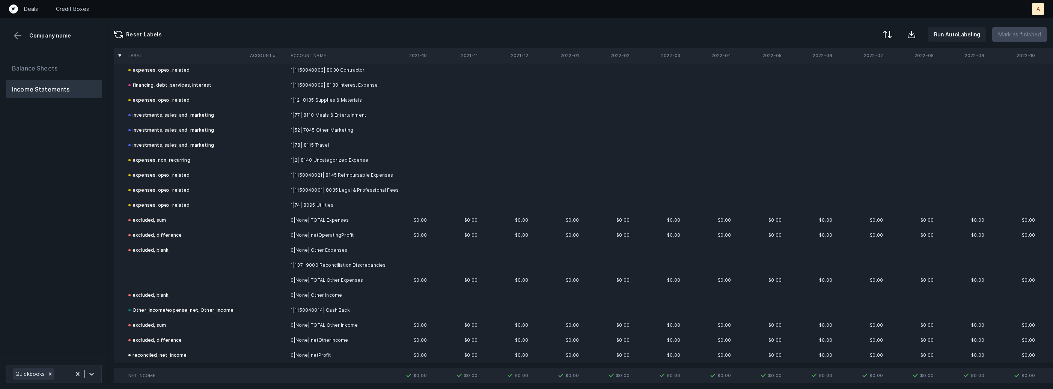
click at [373, 266] on td "1|137| 9000 Reconciliation Discrepancies" at bounding box center [334, 265] width 92 height 15
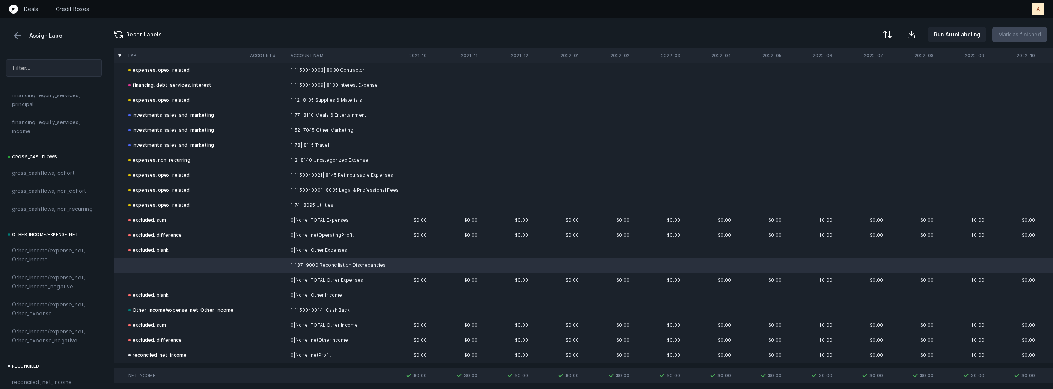
scroll to position [851, 0]
click at [48, 207] on span "Other_income/expense_net, Other_expense" at bounding box center [54, 205] width 84 height 18
click at [128, 282] on td at bounding box center [186, 280] width 122 height 15
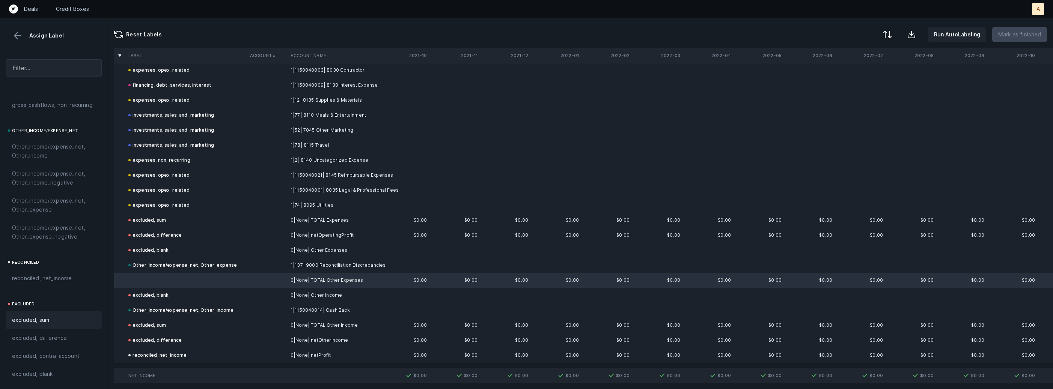
click at [26, 320] on span "excluded, sum" at bounding box center [30, 320] width 37 height 9
click at [1011, 35] on p "Mark as finished" at bounding box center [1019, 34] width 43 height 9
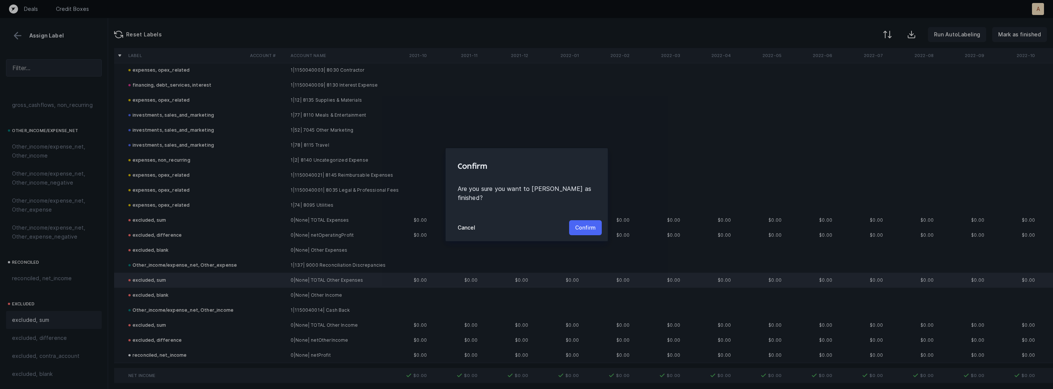
click at [585, 223] on p "Confirm" at bounding box center [585, 227] width 21 height 9
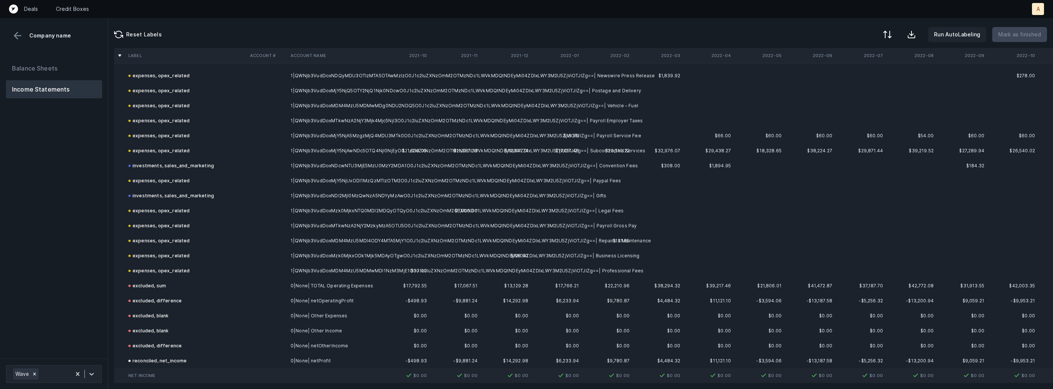
scroll to position [488, 0]
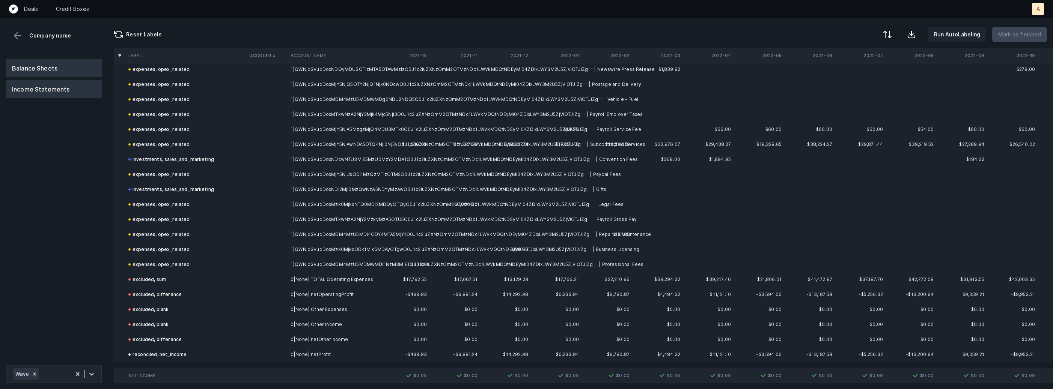
click at [80, 63] on button "Balance Sheets" at bounding box center [54, 68] width 96 height 18
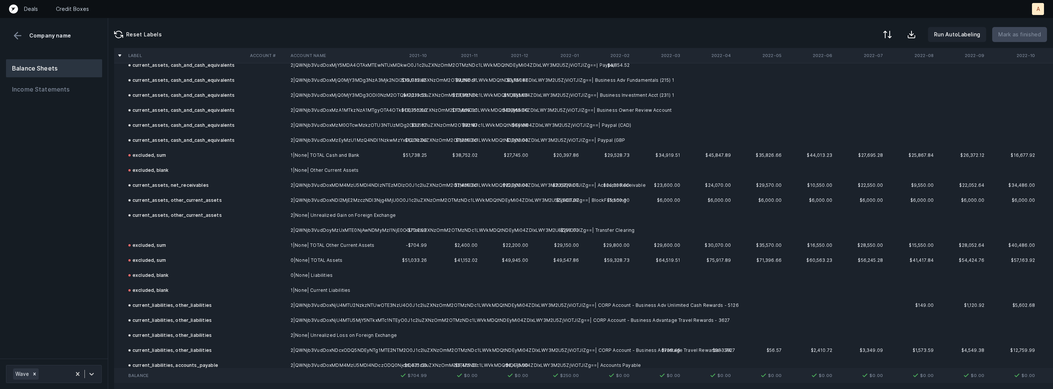
scroll to position [146, 0]
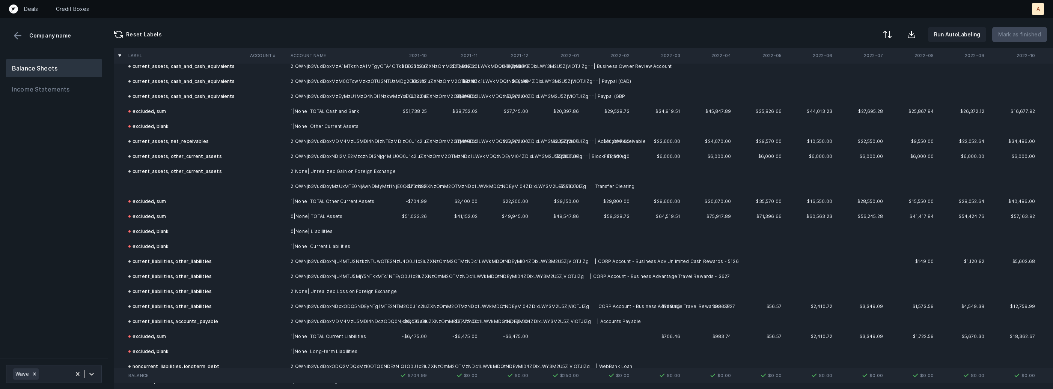
click at [181, 190] on td at bounding box center [186, 186] width 122 height 15
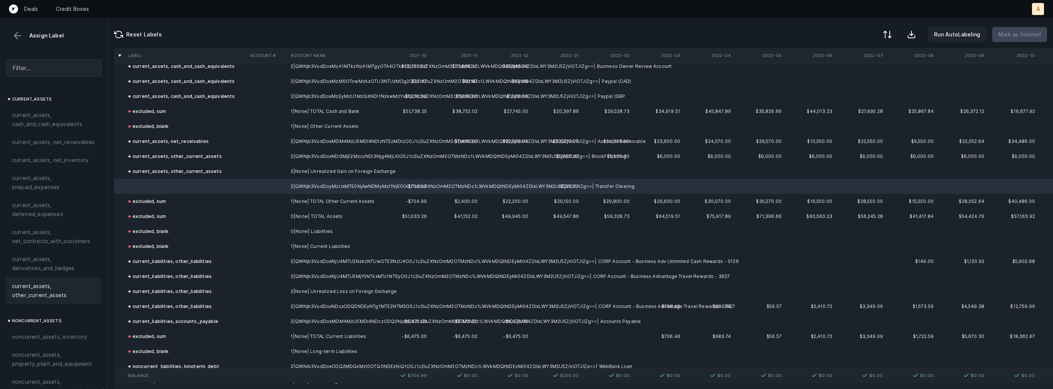
click at [38, 285] on span "current_assets, other_current_assets" at bounding box center [54, 291] width 84 height 18
click at [1014, 34] on p "Mark as finished" at bounding box center [1019, 34] width 43 height 9
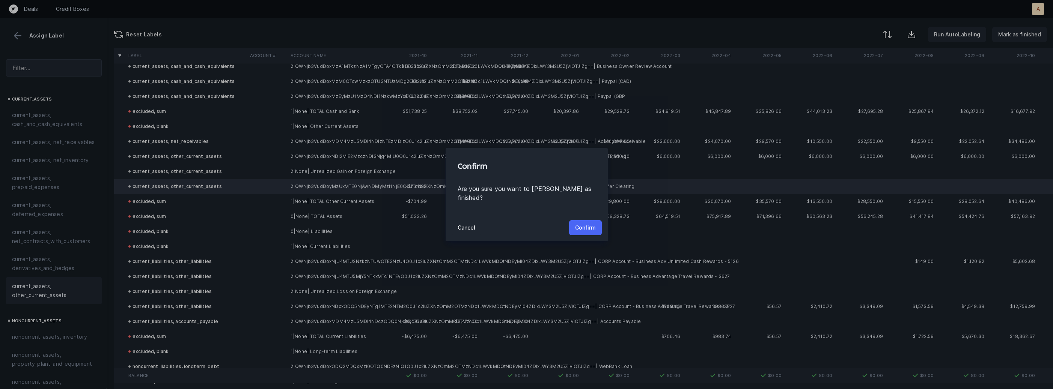
click at [576, 224] on p "Confirm" at bounding box center [585, 227] width 21 height 9
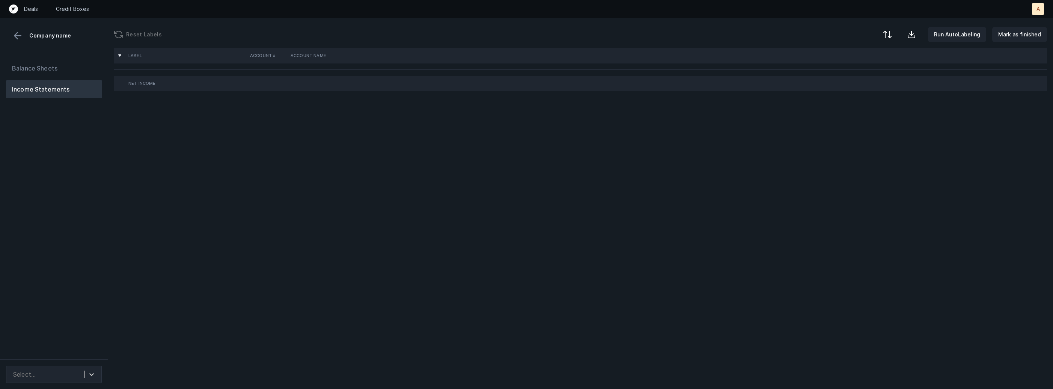
click at [85, 243] on div "Balance Sheets Income Statements" at bounding box center [54, 206] width 108 height 306
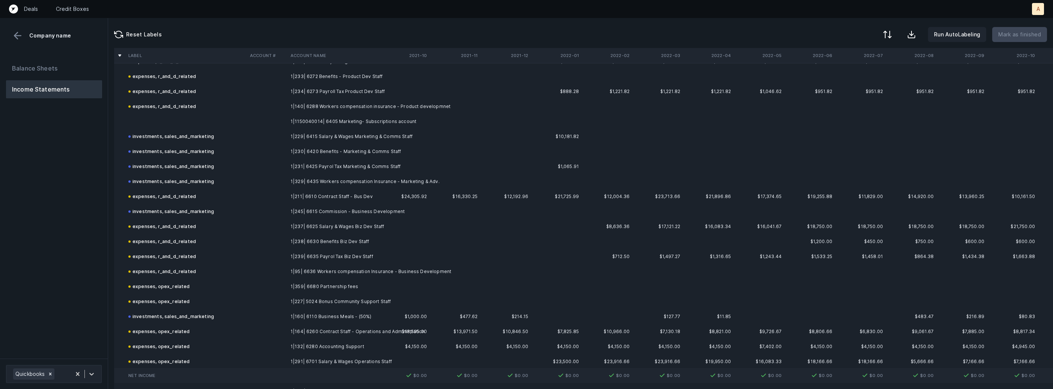
scroll to position [1113, 0]
click at [365, 122] on td "1|1150040014| 6405 Marketing- Subscriptions account" at bounding box center [334, 120] width 92 height 15
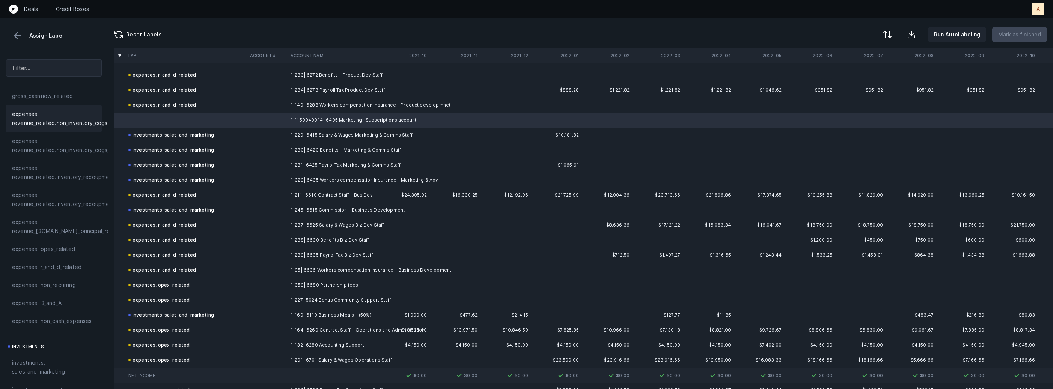
scroll to position [164, 0]
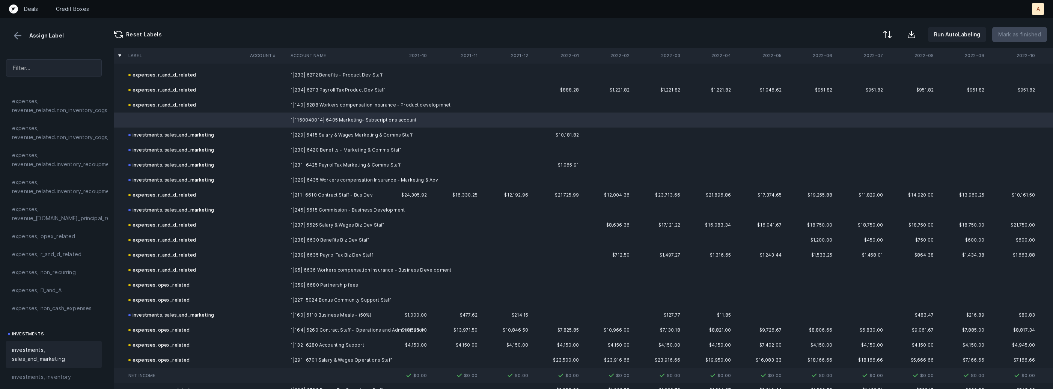
click at [32, 359] on span "investments, sales_and_marketing" at bounding box center [54, 355] width 84 height 18
click at [1016, 39] on button "Mark as finished" at bounding box center [1019, 34] width 55 height 15
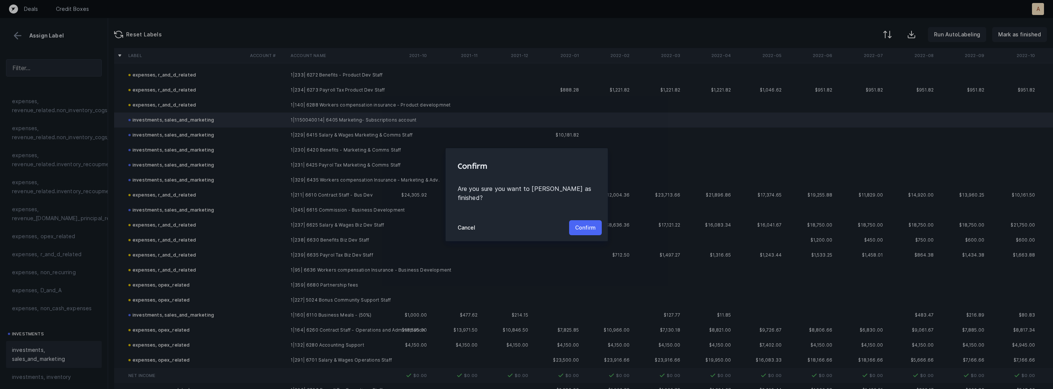
click at [588, 223] on p "Confirm" at bounding box center [585, 227] width 21 height 9
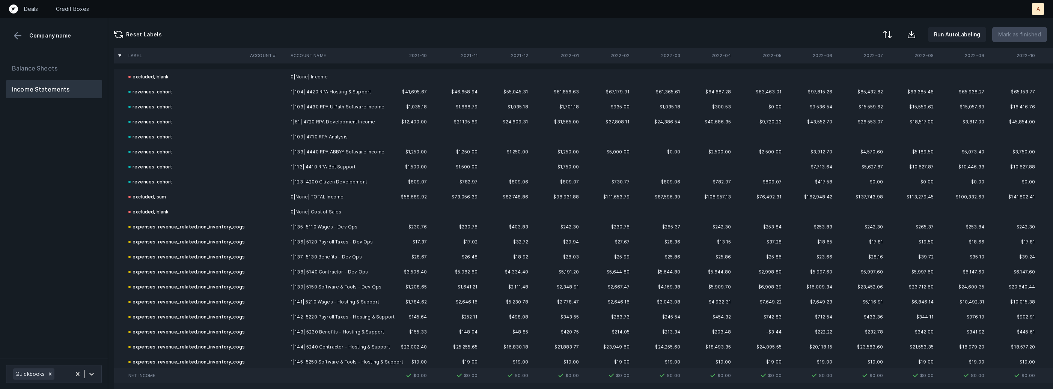
click at [74, 224] on div "Balance Sheets Income Statements" at bounding box center [54, 206] width 108 height 306
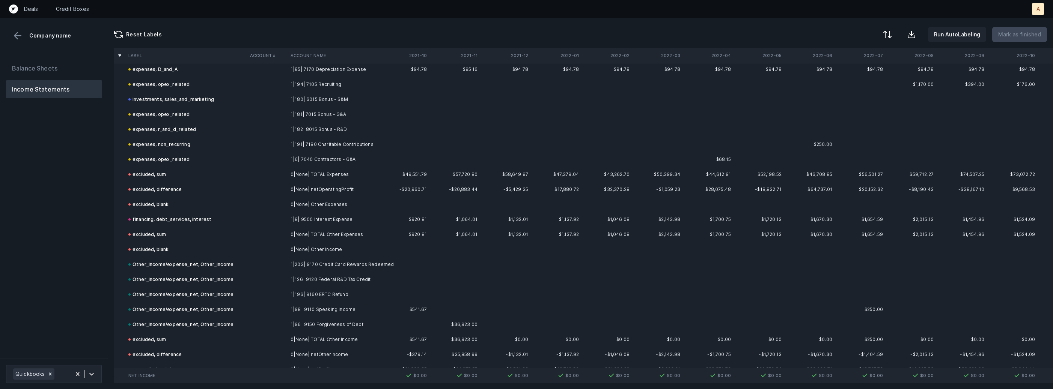
scroll to position [908, 0]
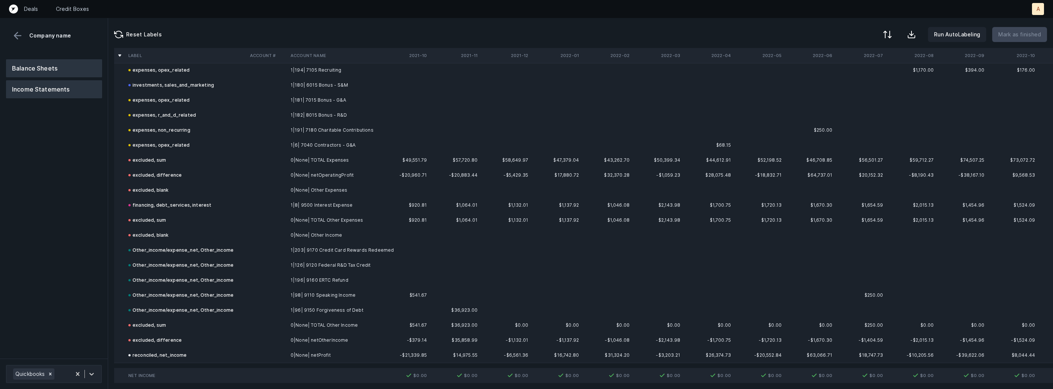
click at [71, 69] on button "Balance Sheets" at bounding box center [54, 68] width 96 height 18
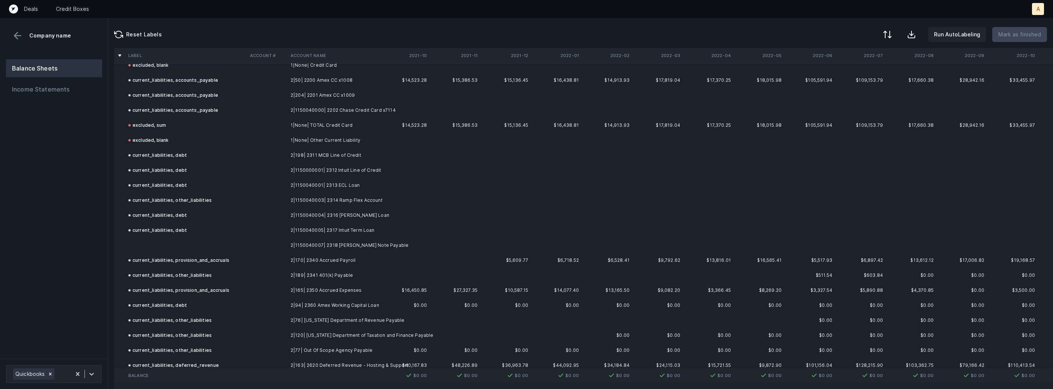
scroll to position [502, 0]
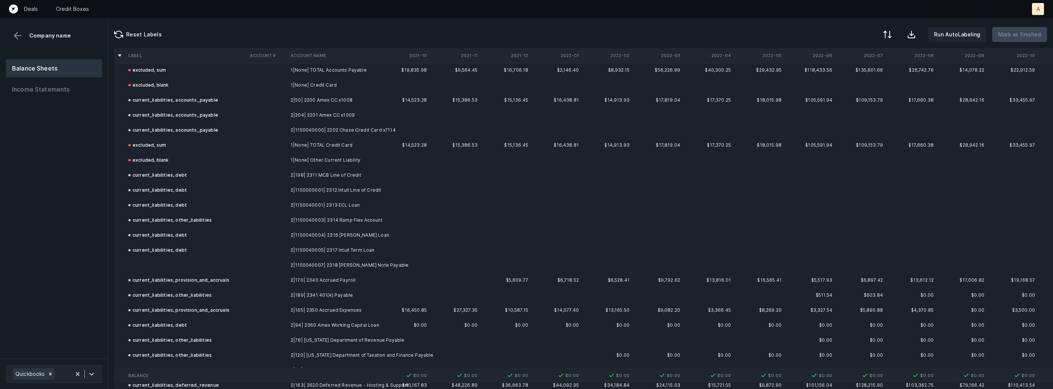
click at [283, 268] on td at bounding box center [267, 265] width 41 height 15
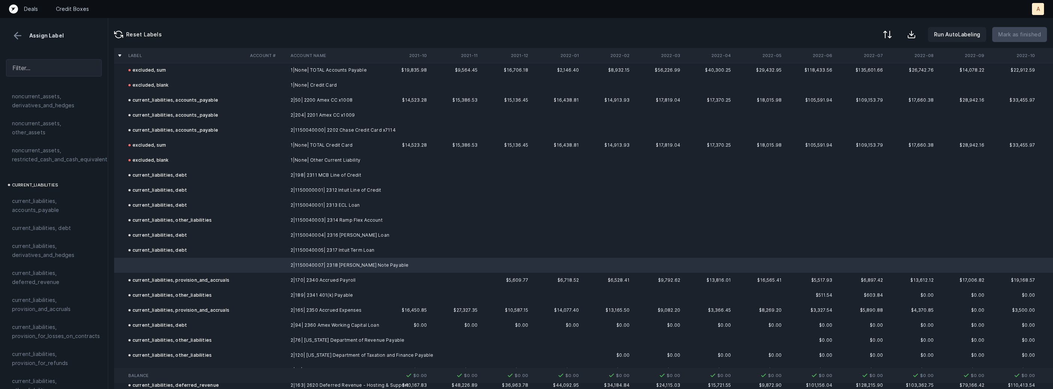
scroll to position [440, 0]
click at [61, 204] on span "current_liabilities, debt" at bounding box center [41, 208] width 59 height 9
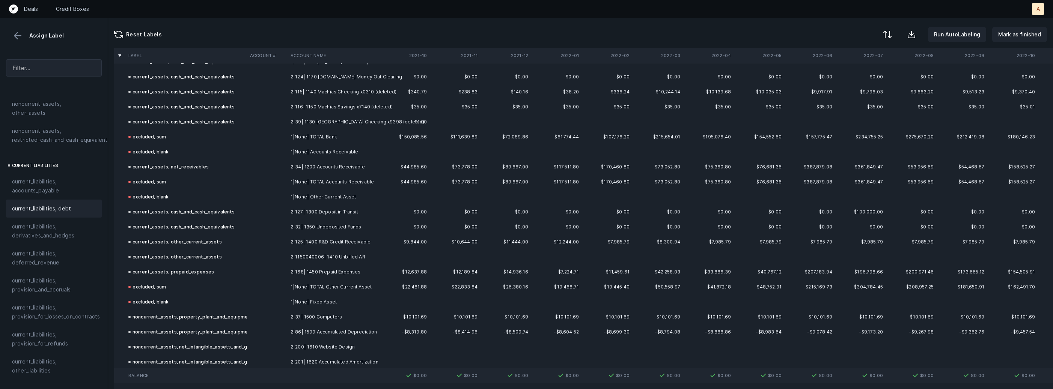
scroll to position [0, 0]
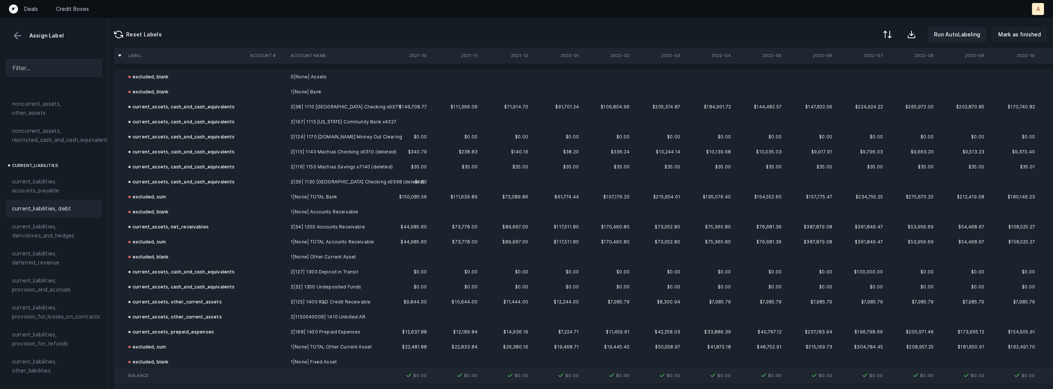
click at [1008, 35] on p "Mark as finished" at bounding box center [1019, 34] width 43 height 9
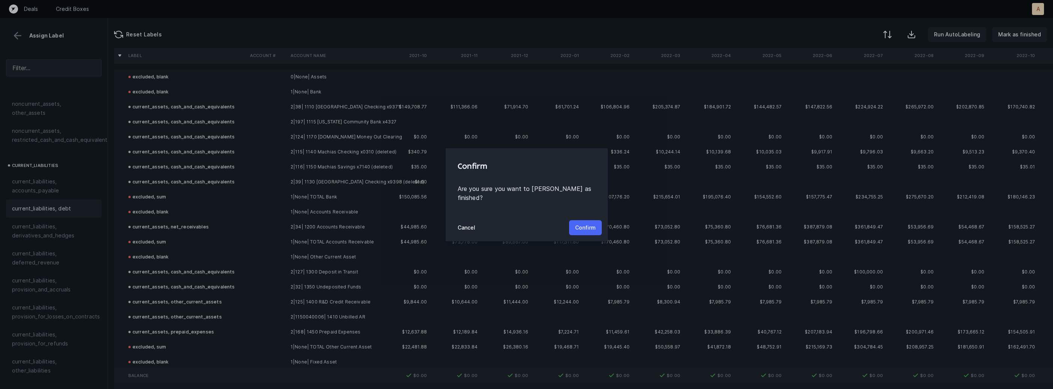
click at [585, 223] on p "Confirm" at bounding box center [585, 227] width 21 height 9
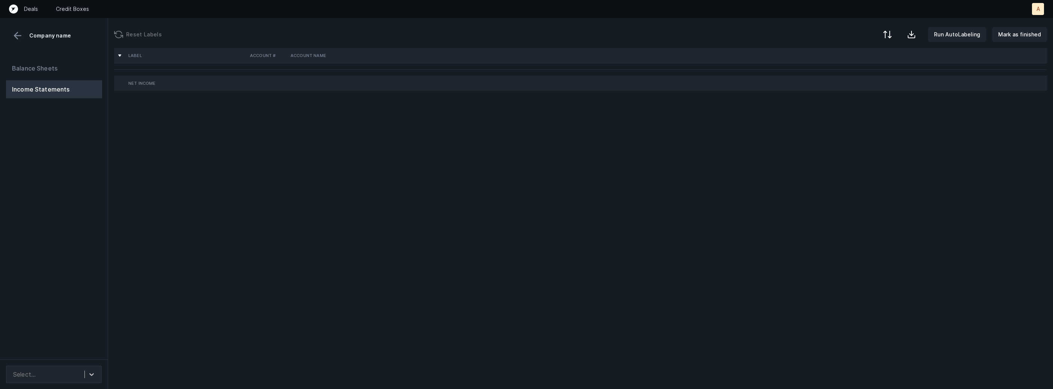
click at [60, 174] on div "Balance Sheets Income Statements" at bounding box center [54, 206] width 108 height 306
click at [92, 124] on div "Balance Sheets Income Statements" at bounding box center [54, 206] width 108 height 306
click at [59, 228] on div "Balance Sheets Income Statements" at bounding box center [54, 206] width 108 height 306
click at [94, 376] on icon at bounding box center [92, 375] width 8 height 8
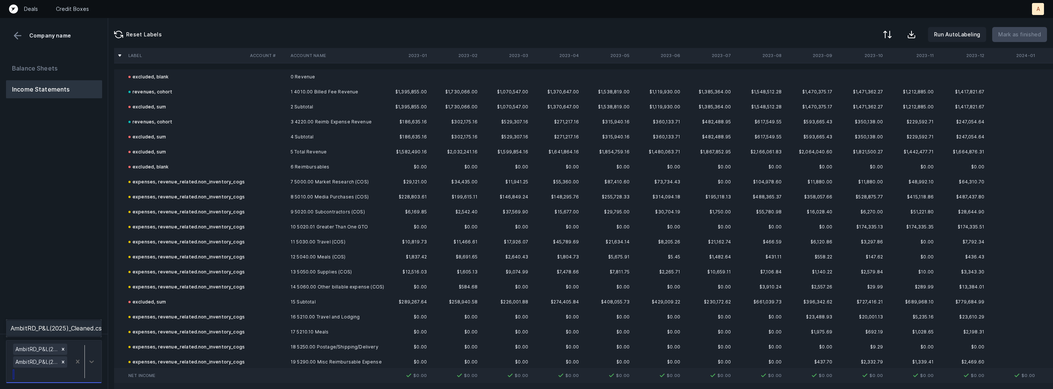
click at [82, 325] on div "AmbitRD_P&L(2025)_Cleaned.csv" at bounding box center [54, 328] width 96 height 15
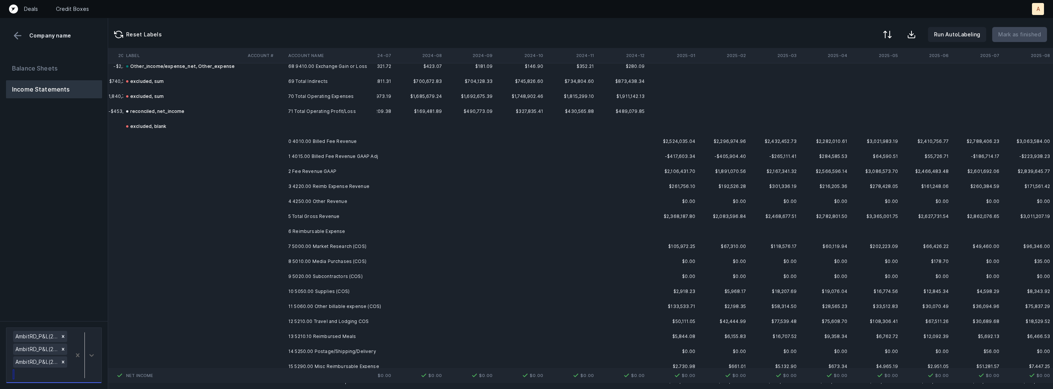
scroll to position [3075, 948]
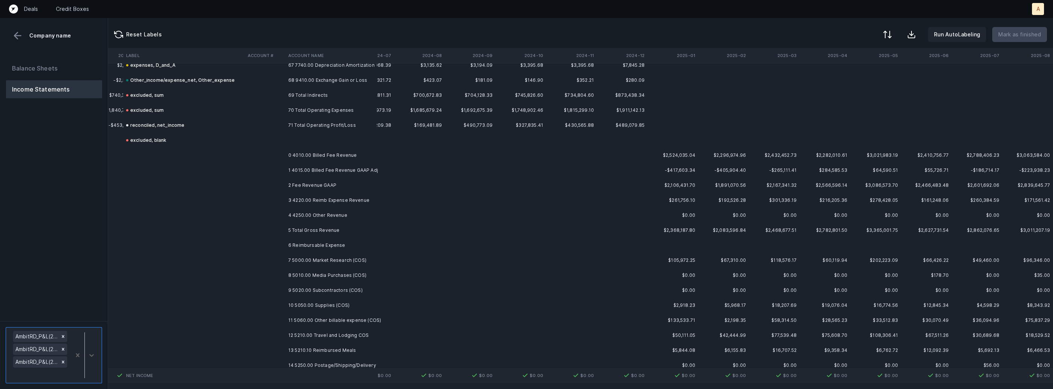
click at [349, 148] on td "0 4010.00 Billed Fee Revenue" at bounding box center [331, 155] width 92 height 15
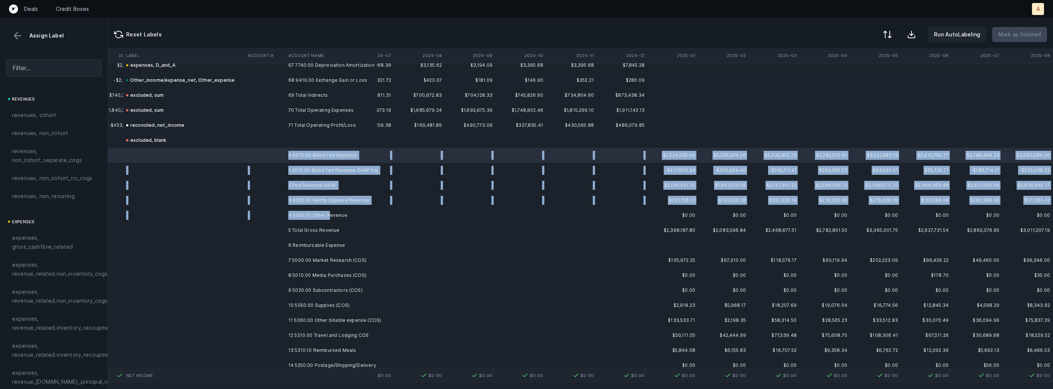
click at [330, 211] on td "4 4250.00 Other Revenue" at bounding box center [331, 215] width 92 height 15
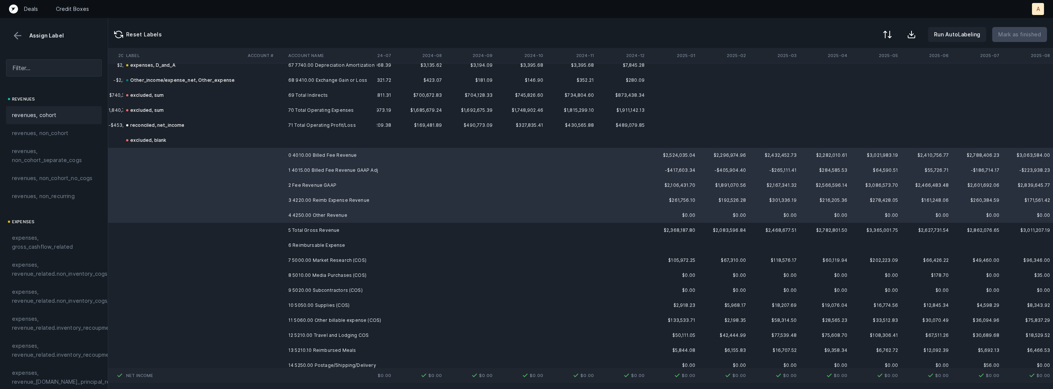
click at [51, 108] on div "revenues, cohort" at bounding box center [54, 115] width 96 height 18
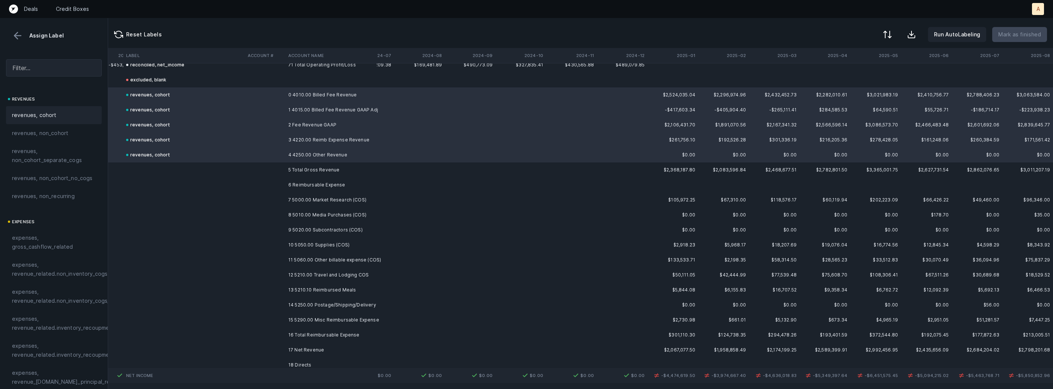
scroll to position [3133, 948]
click at [330, 99] on td "0 4010.00 Billed Fee Revenue" at bounding box center [331, 97] width 92 height 15
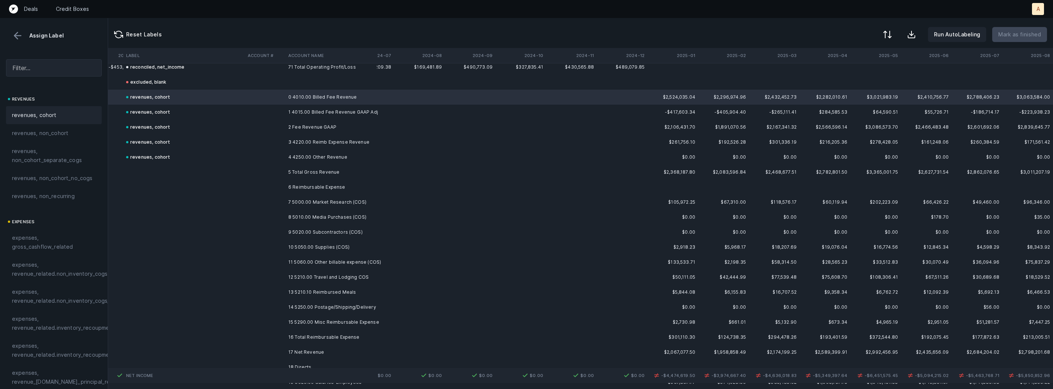
click at [306, 129] on td "2 Fee Revenue GAAP" at bounding box center [331, 127] width 92 height 15
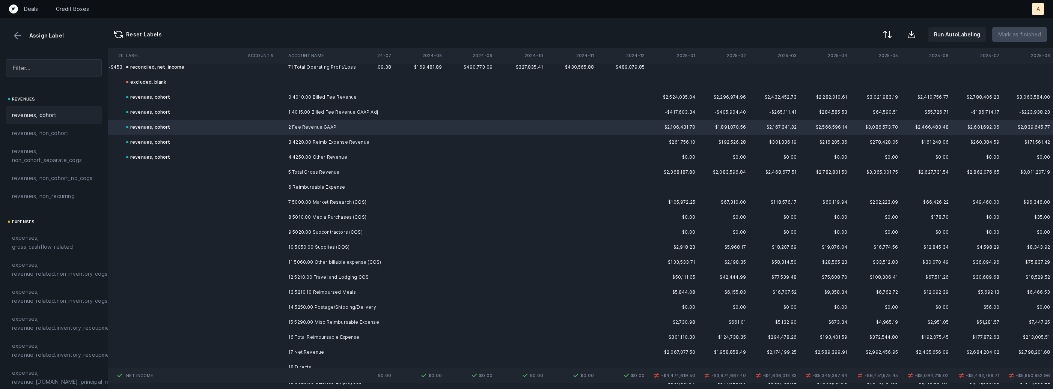
click at [60, 117] on div "revenues, cohort" at bounding box center [54, 115] width 84 height 9
click at [318, 202] on td "7 5000.00 Market Research (COS)" at bounding box center [331, 202] width 92 height 15
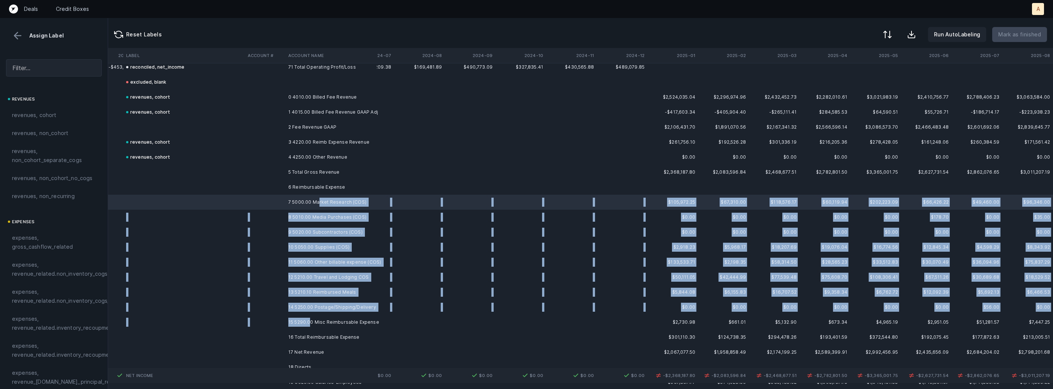
click at [309, 321] on td "15 5290.00 Misc Reimbursable Expense" at bounding box center [331, 322] width 92 height 15
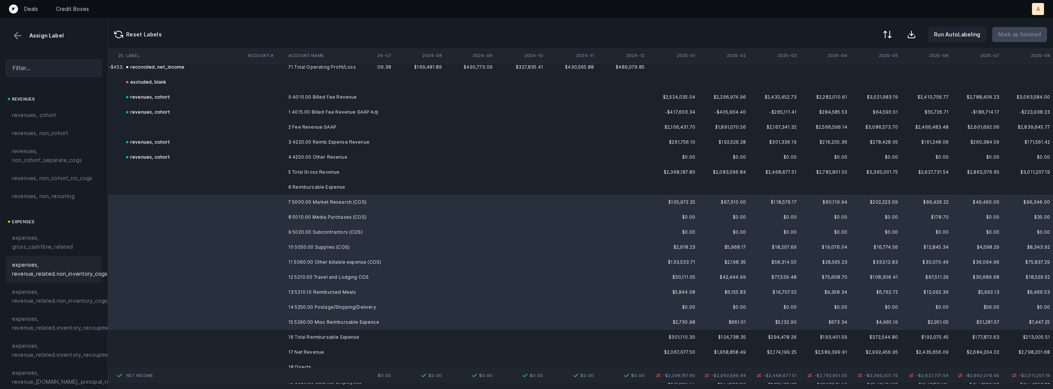
click at [66, 264] on span "expenses, revenue_related.non_inventory_cogs" at bounding box center [59, 270] width 95 height 18
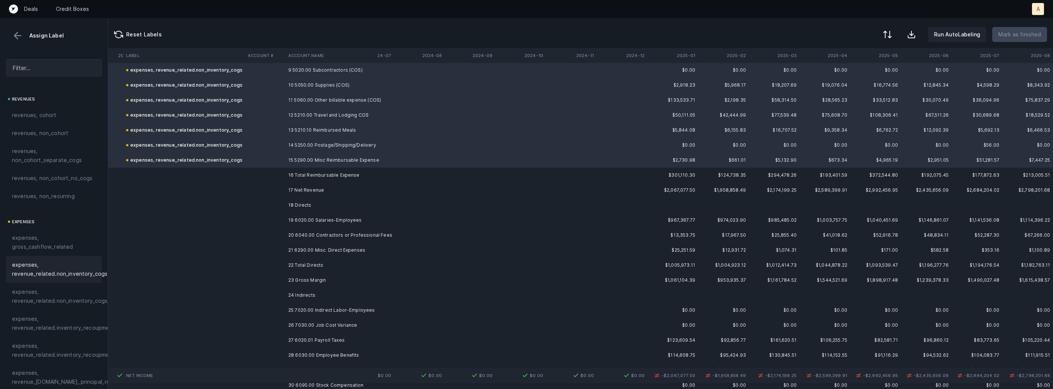
scroll to position [3300, 948]
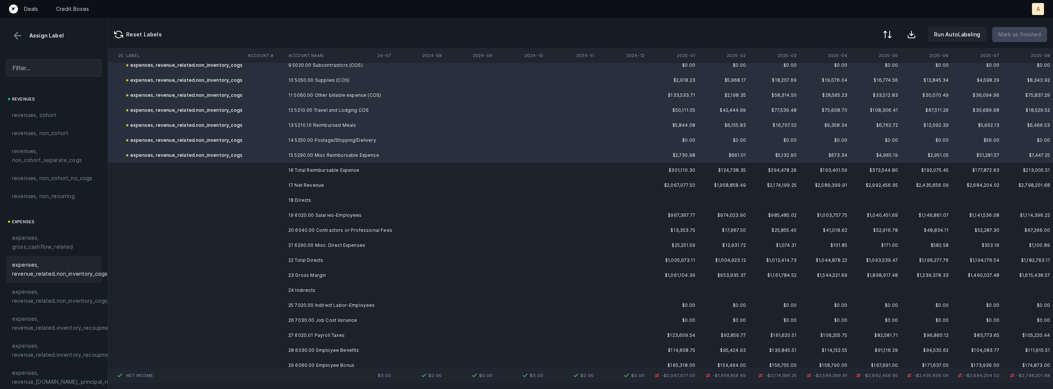
click at [355, 208] on td "19 6020.00 Salaries-Employees" at bounding box center [331, 215] width 92 height 15
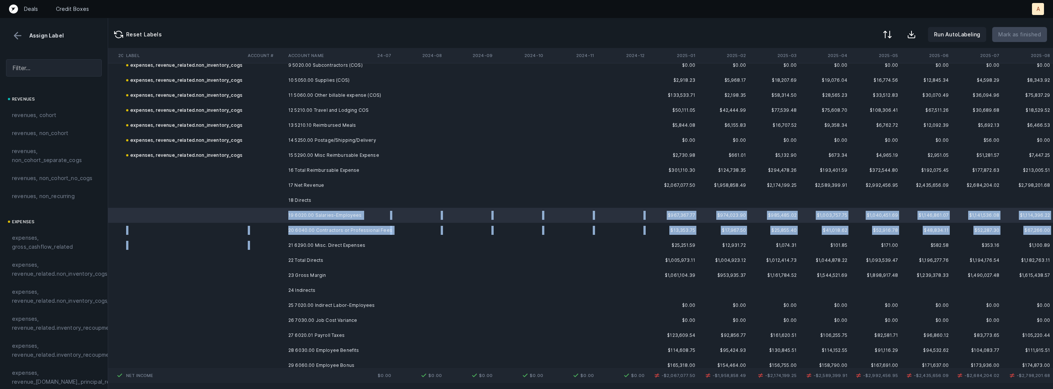
click at [322, 238] on td "21 6290.00 Misc. Direct Expenses" at bounding box center [331, 245] width 92 height 15
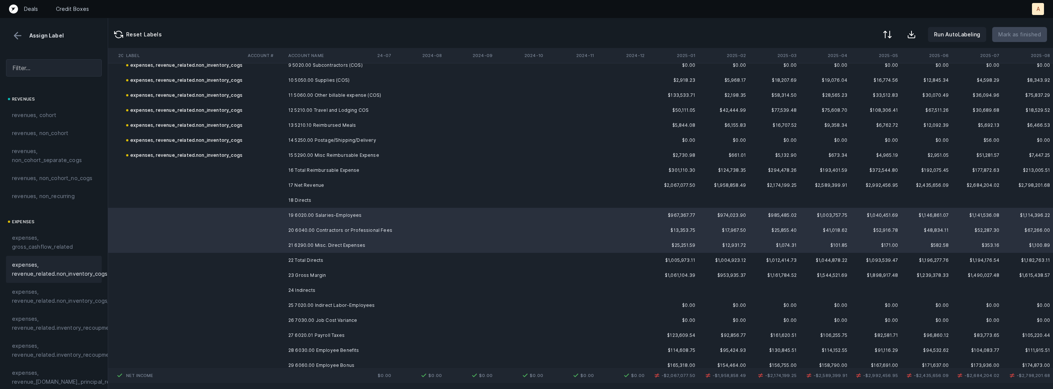
click at [58, 274] on span "expenses, revenue_related.non_inventory_cogs" at bounding box center [59, 270] width 95 height 18
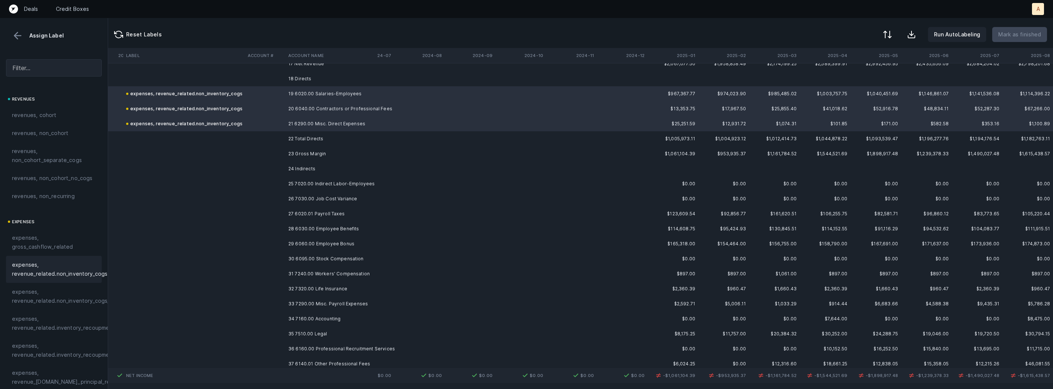
scroll to position [3424, 948]
click at [350, 179] on td "25 7020.00 Indirect Labor-Employees" at bounding box center [331, 181] width 92 height 15
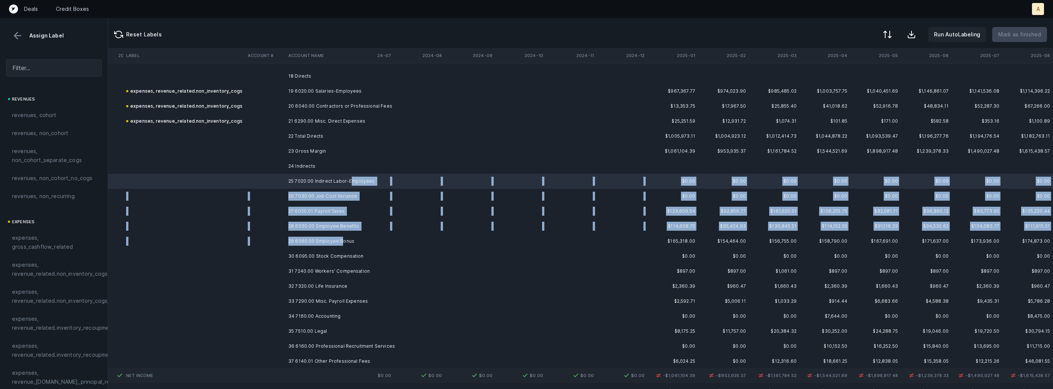
click at [340, 244] on td "29 6060.00 Employee Bonus" at bounding box center [331, 241] width 92 height 15
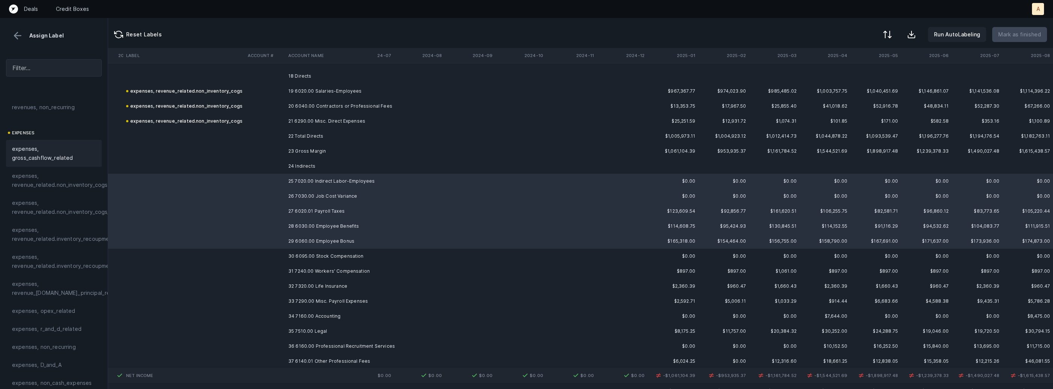
scroll to position [142, 0]
click at [74, 253] on div "expenses, opex_related" at bounding box center [54, 259] width 96 height 18
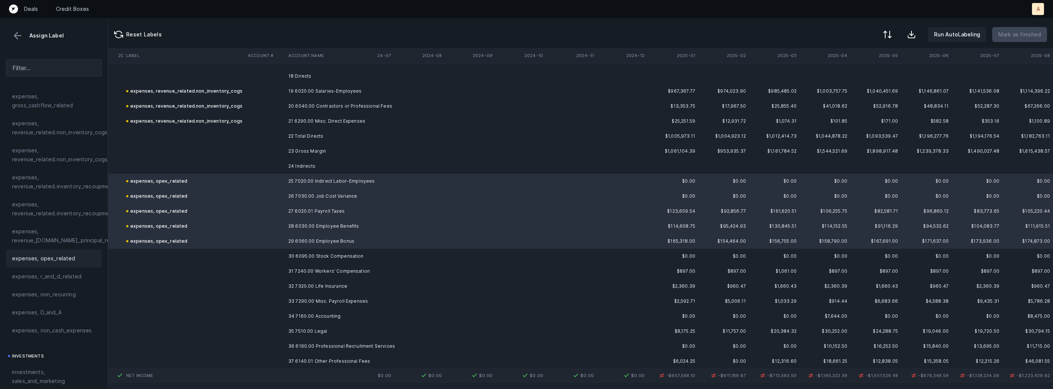
click at [261, 257] on td at bounding box center [265, 256] width 41 height 15
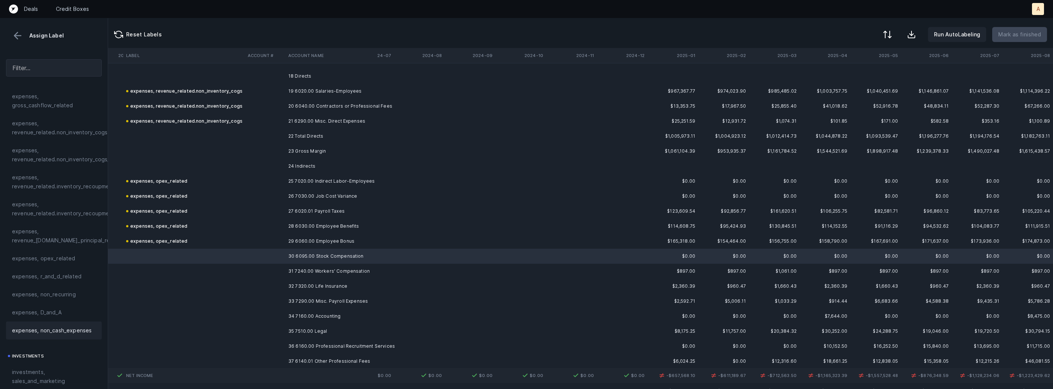
click at [66, 324] on div "expenses, non_cash_expenses" at bounding box center [54, 331] width 96 height 18
click at [248, 270] on td at bounding box center [265, 271] width 41 height 15
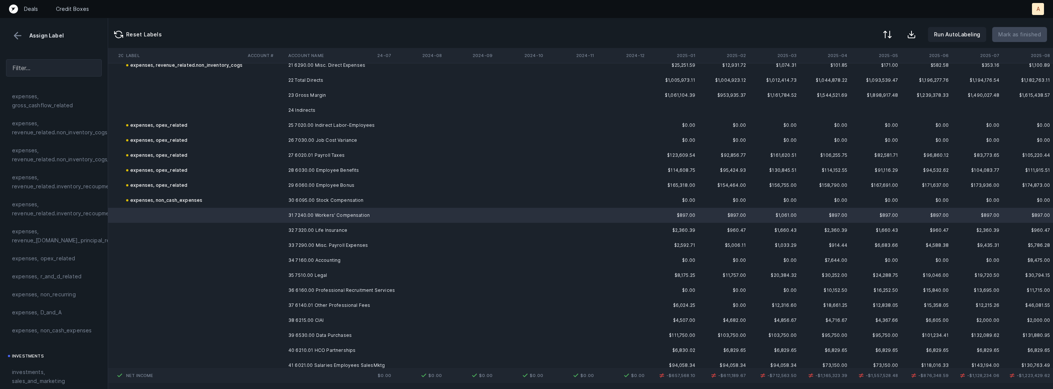
scroll to position [3487, 948]
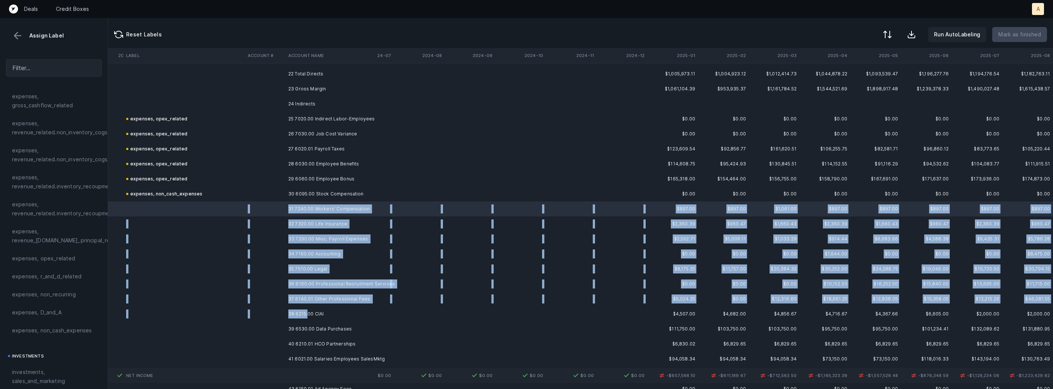
click at [308, 308] on td "38 6215.00 CIAI" at bounding box center [331, 314] width 92 height 15
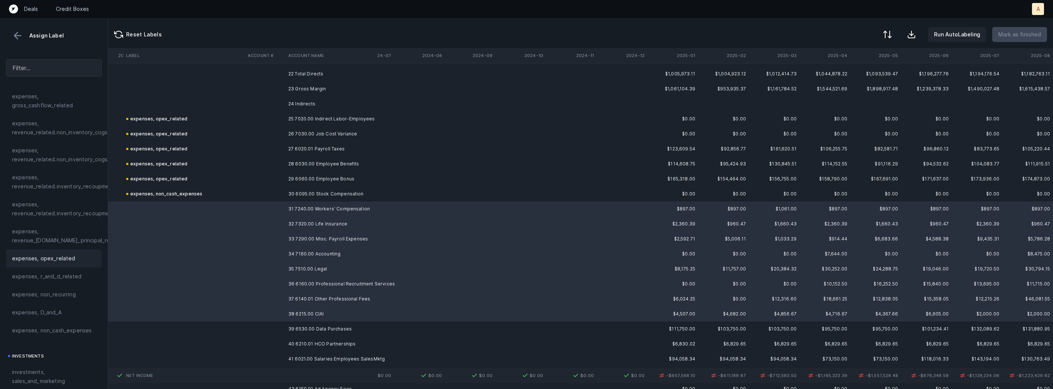
click at [81, 264] on div "expenses, opex_related" at bounding box center [54, 259] width 96 height 18
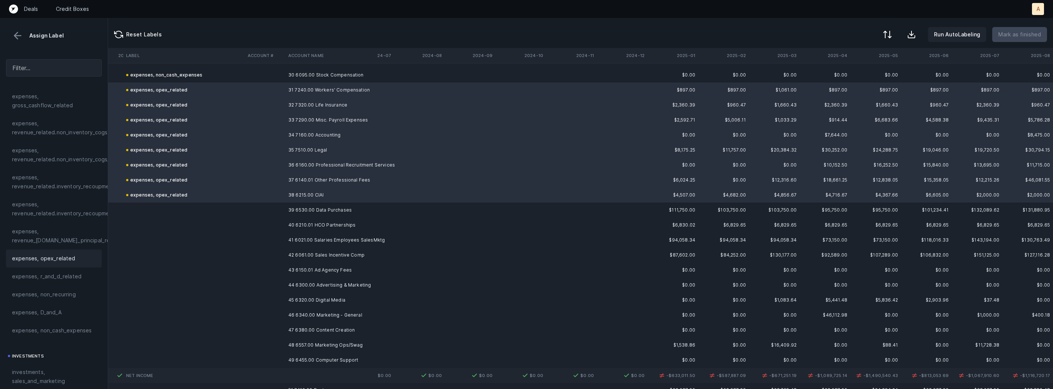
scroll to position [3608, 948]
click at [337, 203] on td "39 6530.00 Data Purchases" at bounding box center [331, 207] width 92 height 15
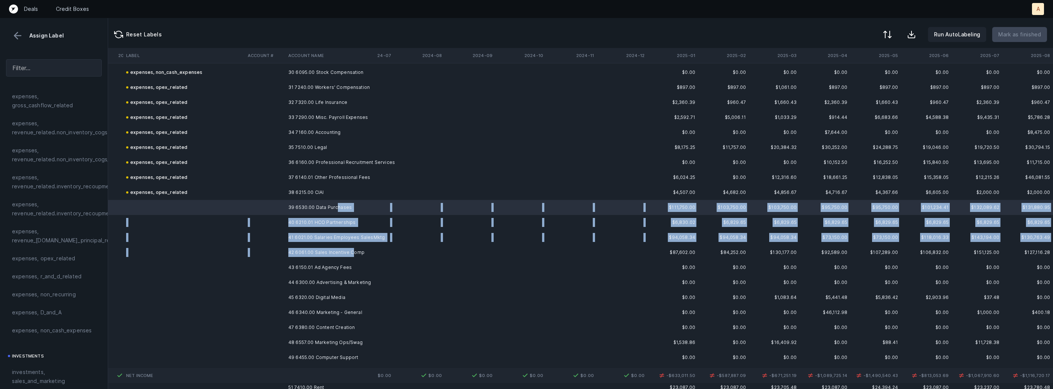
click at [351, 248] on td "42 6061.00 Sales Incentive Comp" at bounding box center [331, 252] width 92 height 15
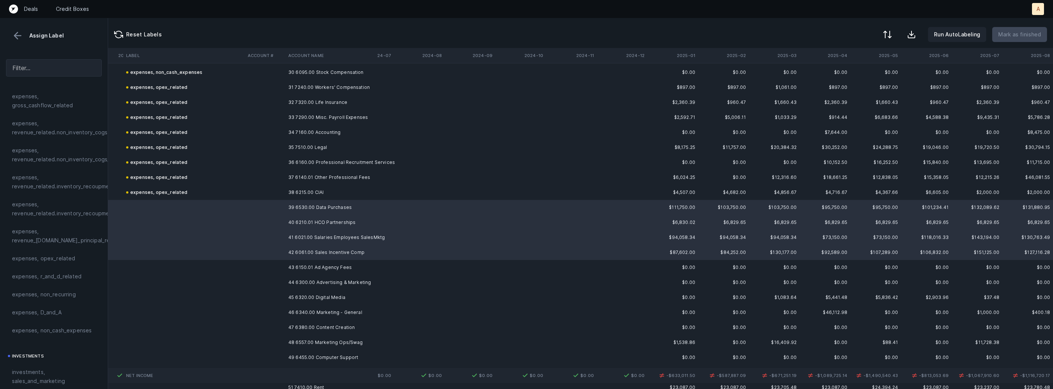
click at [357, 238] on td "41 6021.00 Salaries Employees SalesMktg" at bounding box center [331, 237] width 92 height 15
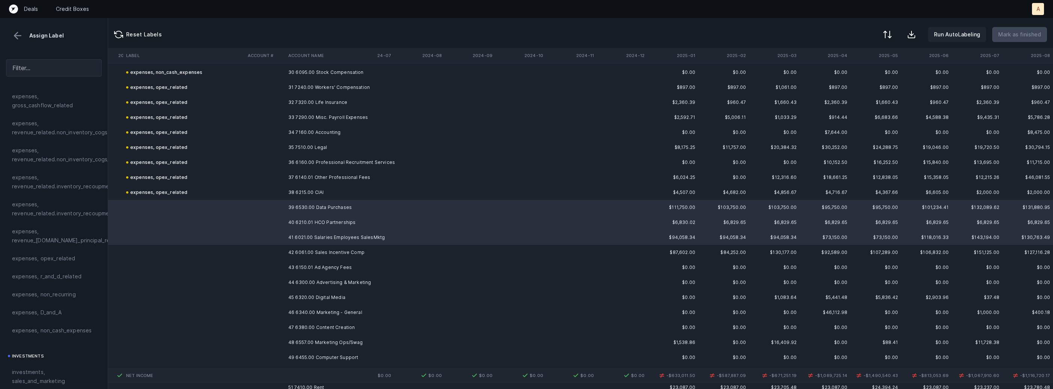
click at [349, 225] on td "40 6210.01 HCO Partnerships" at bounding box center [331, 222] width 92 height 15
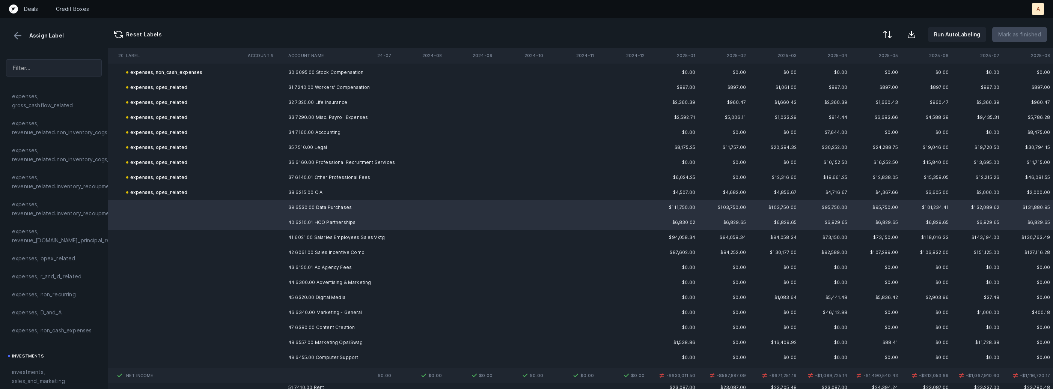
click at [38, 259] on span "expenses, opex_related" at bounding box center [43, 258] width 63 height 9
click at [329, 234] on td "41 6021.00 Salaries Employees SalesMktg" at bounding box center [331, 237] width 92 height 15
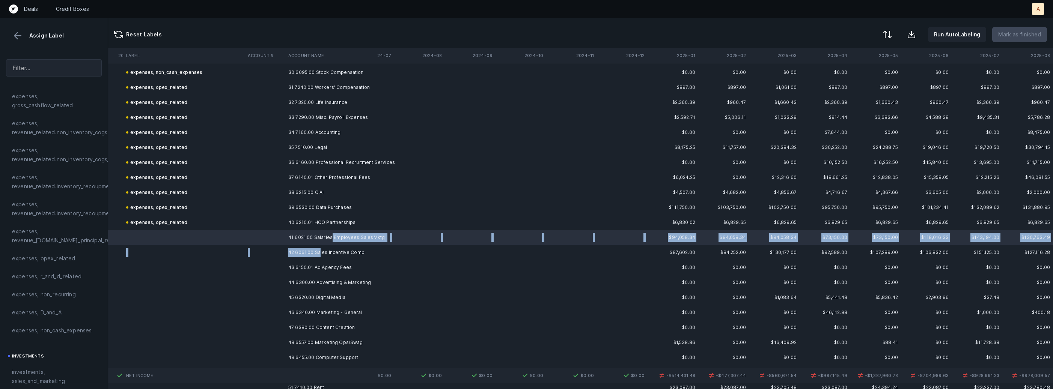
click at [319, 247] on td "42 6061.00 Sales Incentive Comp" at bounding box center [331, 252] width 92 height 15
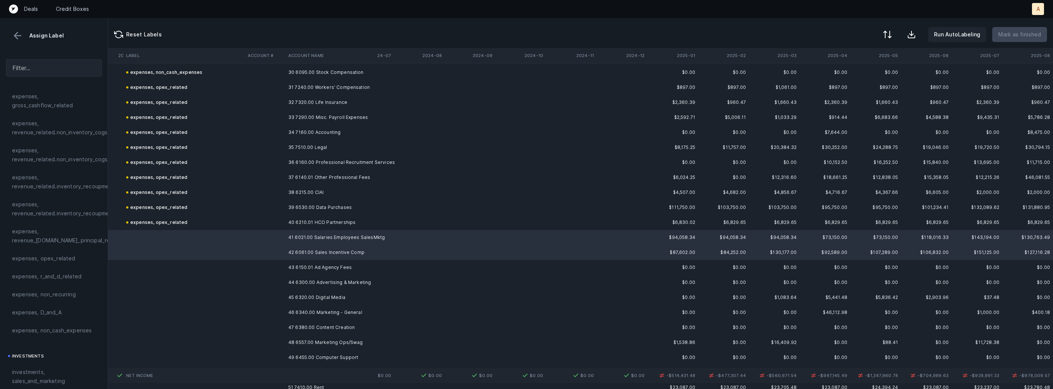
click at [293, 261] on td "43 6150.01 Ad Agency Fees" at bounding box center [331, 267] width 92 height 15
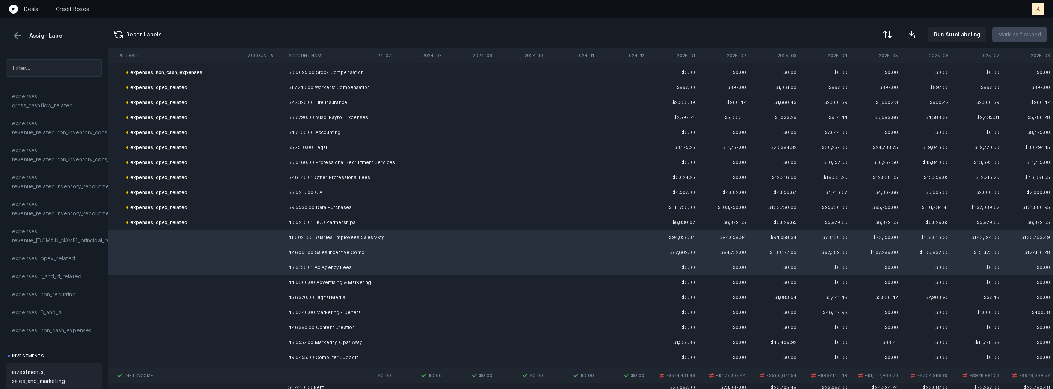
click at [24, 372] on span "investments, sales_and_marketing" at bounding box center [54, 377] width 84 height 18
click at [303, 282] on td "44 6300.00 Advertising & Marketing" at bounding box center [331, 282] width 92 height 15
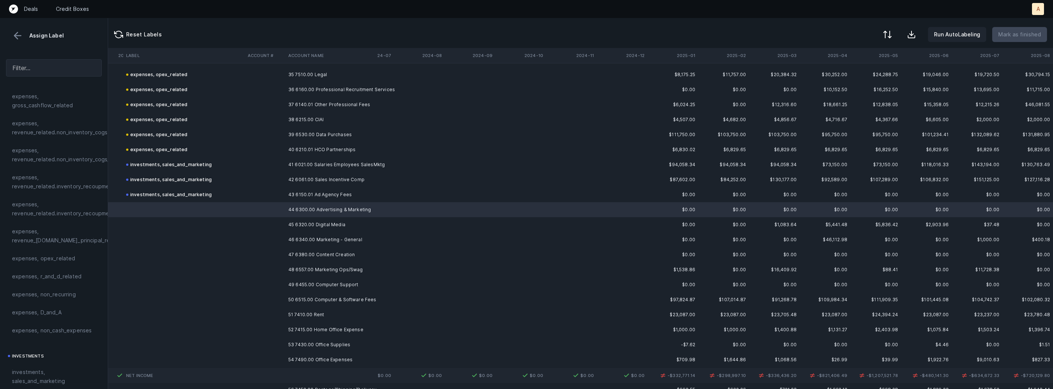
scroll to position [3682, 948]
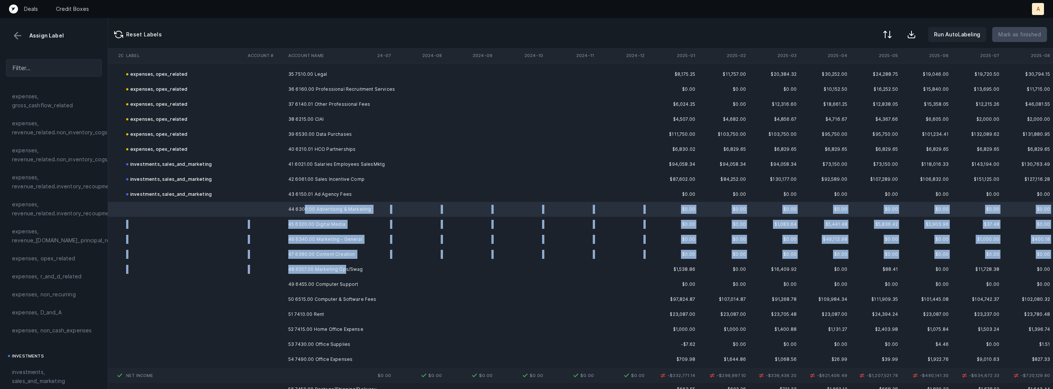
click at [344, 269] on td "48 6557.00 Marketing Ops/Swag" at bounding box center [331, 269] width 92 height 15
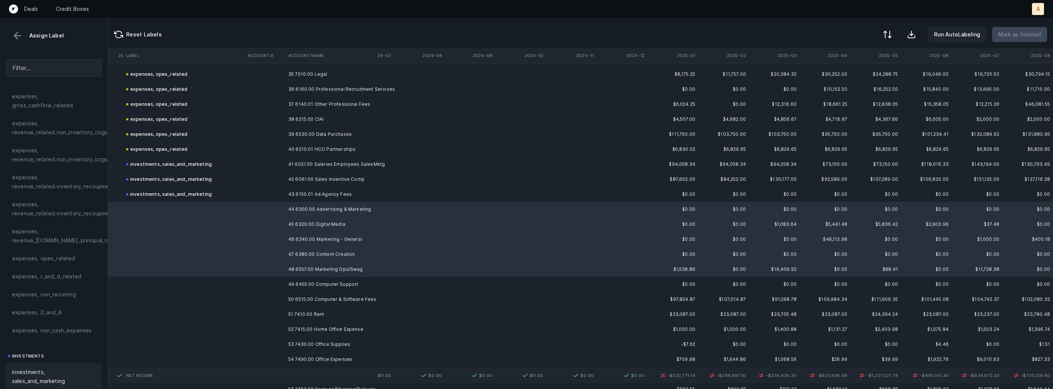
click at [35, 368] on div "investments, sales_and_marketing" at bounding box center [54, 376] width 96 height 27
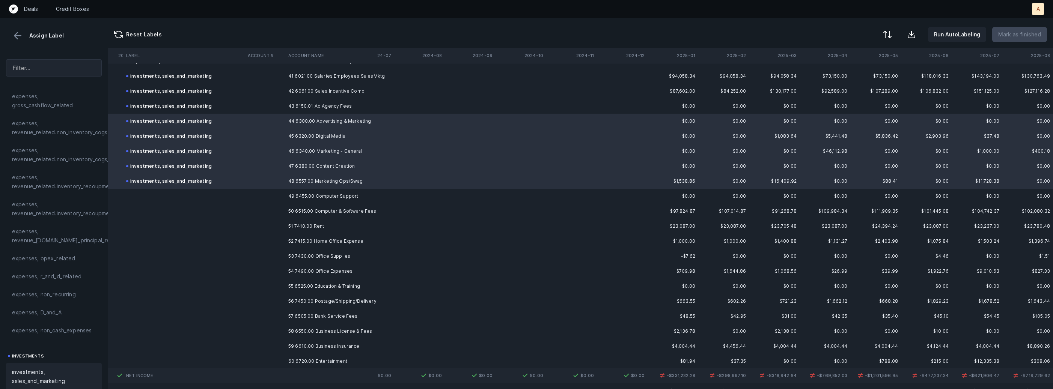
scroll to position [3798, 948]
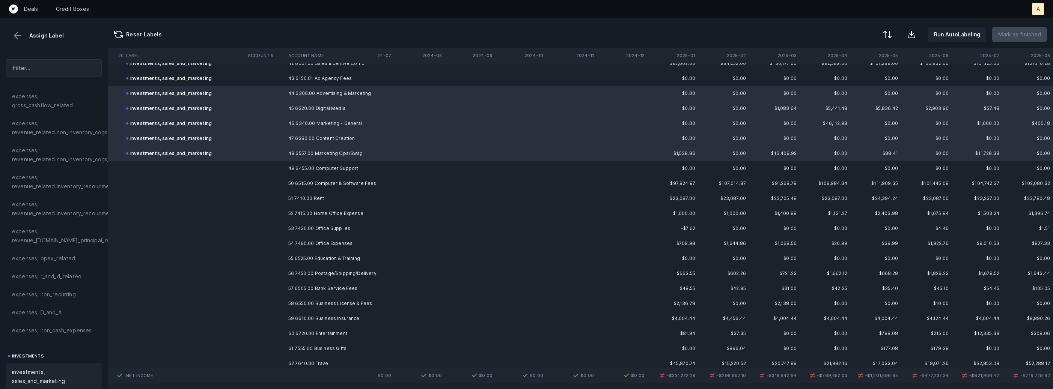
click at [328, 169] on td "49 6455.00 Computer Support" at bounding box center [331, 168] width 92 height 15
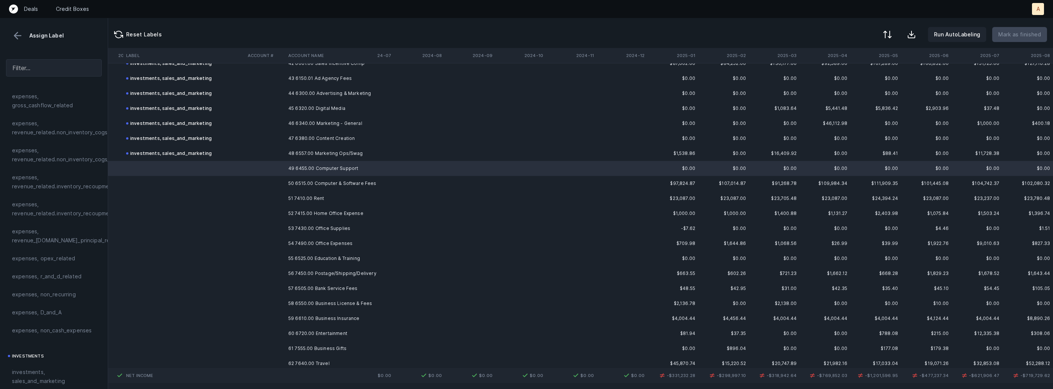
click at [328, 315] on td "59 6610.00 Business Insurance" at bounding box center [331, 318] width 92 height 15
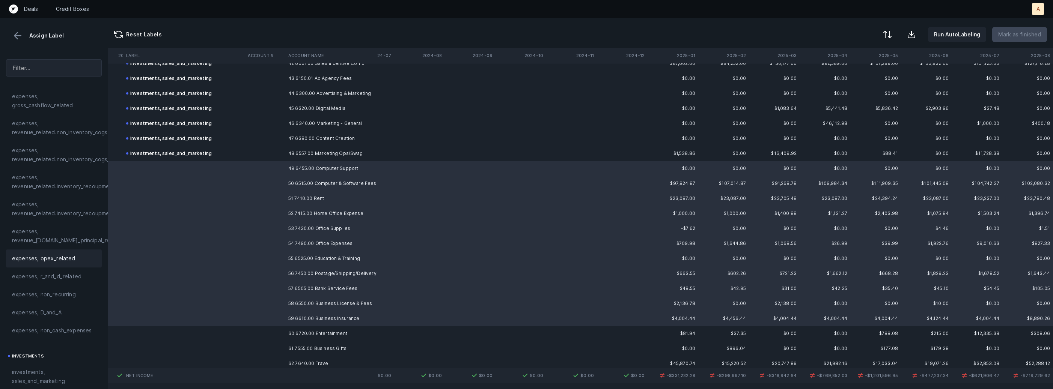
click at [85, 261] on div "expenses, opex_related" at bounding box center [54, 258] width 84 height 9
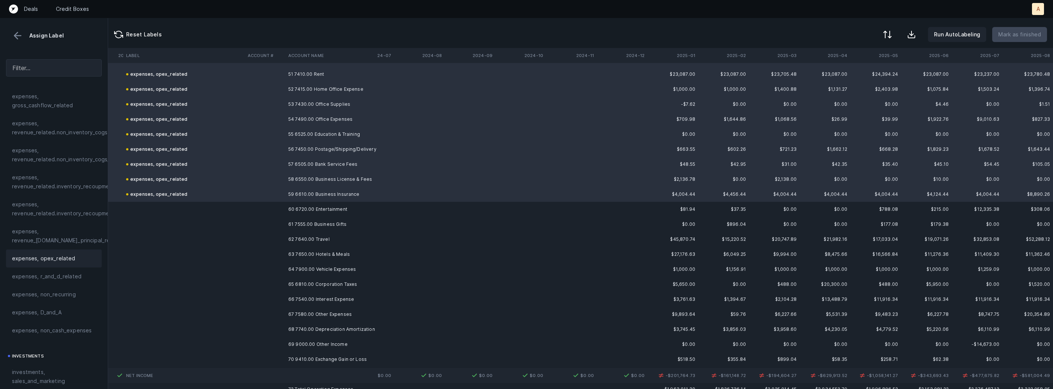
scroll to position [3928, 948]
click at [289, 206] on td "60 6720.00 Entertainment" at bounding box center [331, 203] width 92 height 15
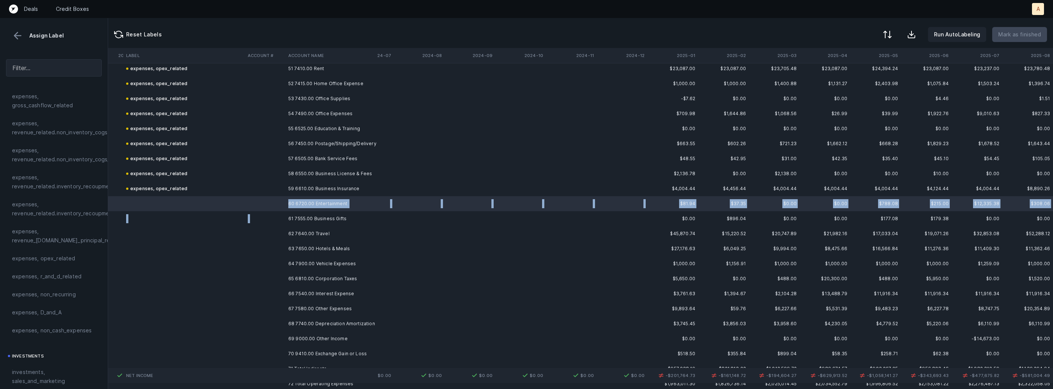
click at [287, 217] on td "61 7555.00 Business Gifts" at bounding box center [331, 218] width 92 height 15
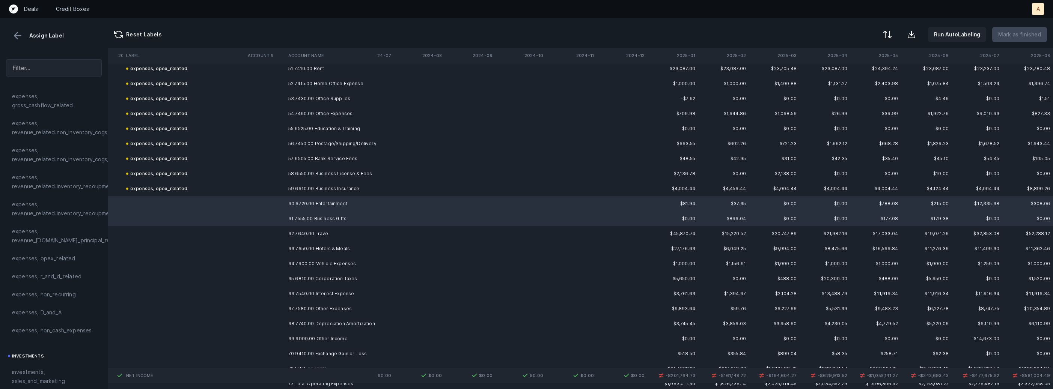
click at [280, 233] on td at bounding box center [265, 233] width 41 height 15
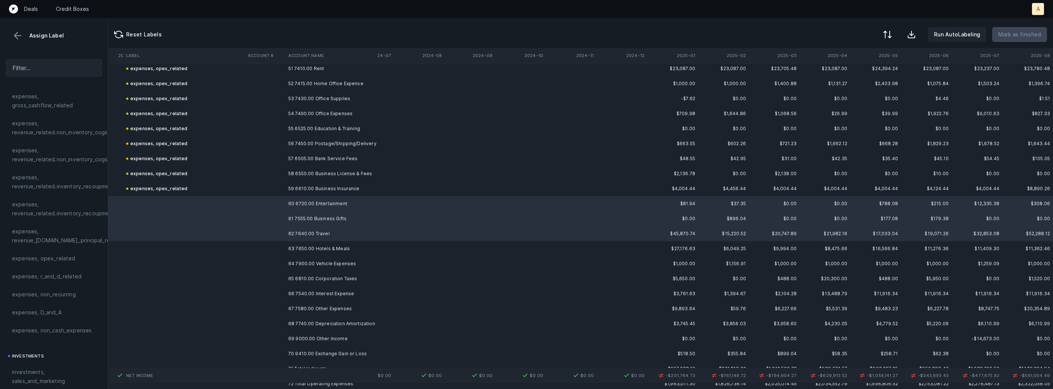
click at [279, 241] on td at bounding box center [265, 248] width 41 height 15
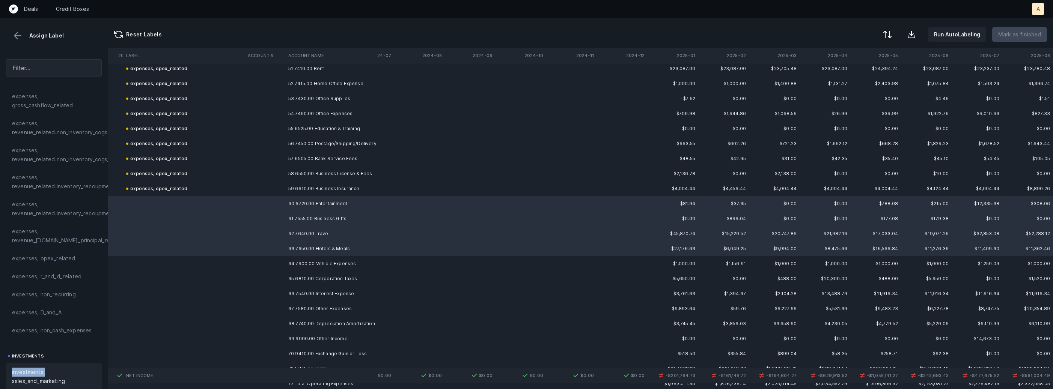
click at [45, 368] on span "investments, sales_and_marketing" at bounding box center [54, 377] width 84 height 18
click at [292, 265] on td "64 7900.00 Vehicle Expenses" at bounding box center [331, 263] width 92 height 15
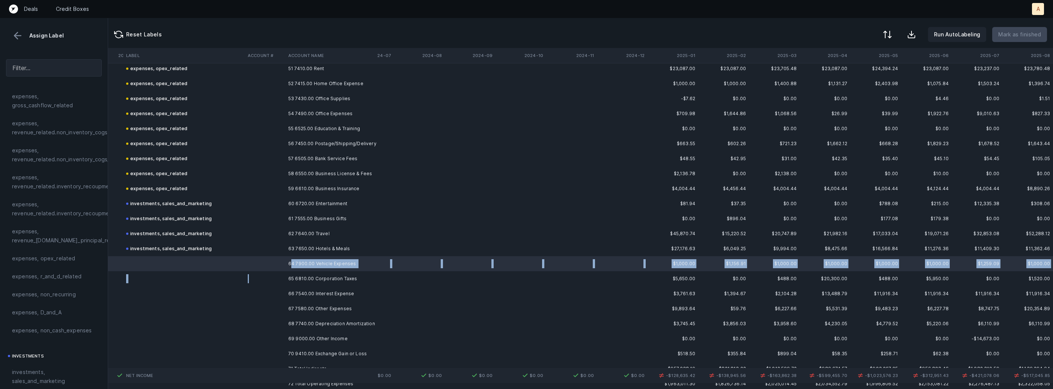
click at [284, 279] on td at bounding box center [265, 278] width 41 height 15
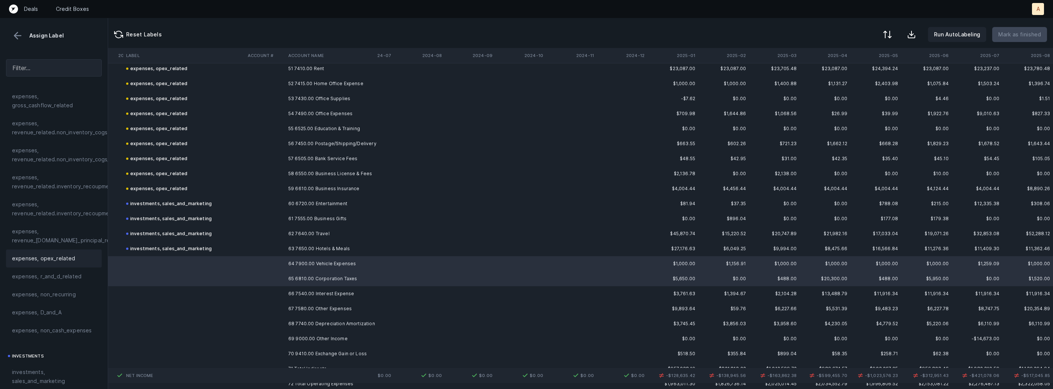
click at [49, 267] on div "expenses, opex_related" at bounding box center [54, 259] width 96 height 18
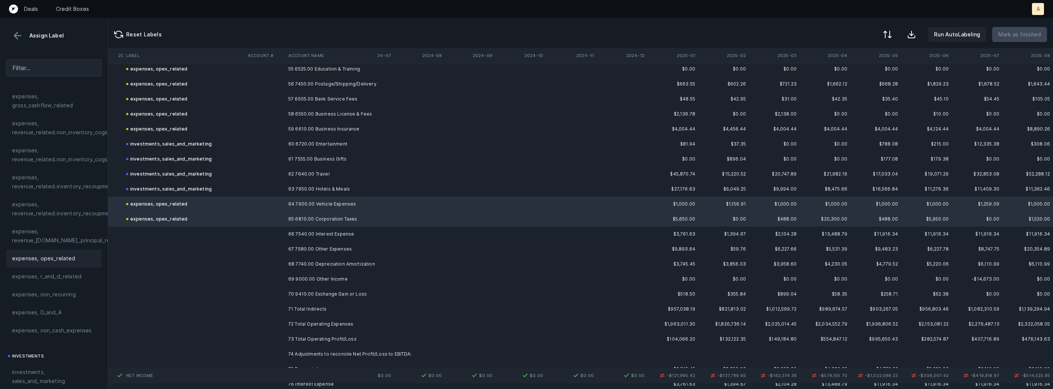
scroll to position [3998, 948]
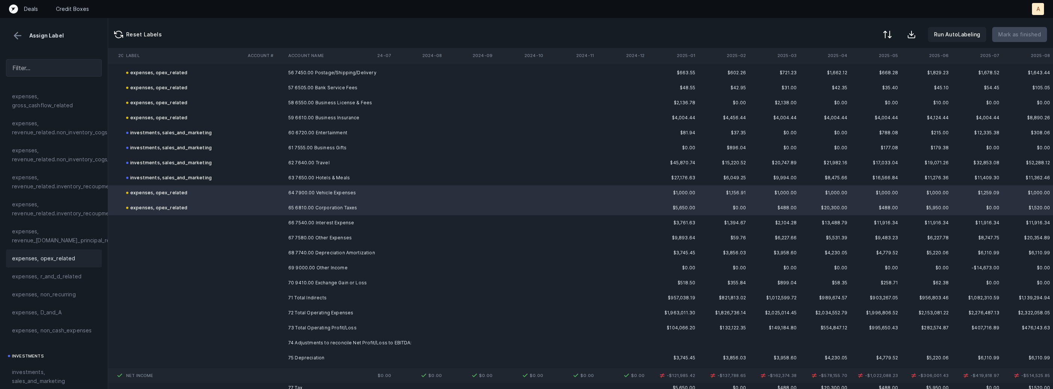
click at [235, 218] on td at bounding box center [184, 222] width 122 height 15
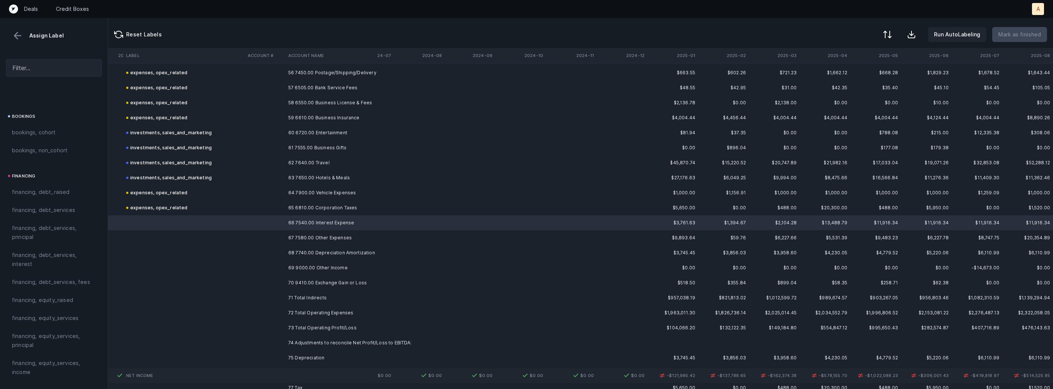
scroll to position [530, 0]
click at [44, 237] on span "financing, debt_services, interest" at bounding box center [54, 233] width 84 height 18
click at [282, 246] on td at bounding box center [265, 253] width 41 height 15
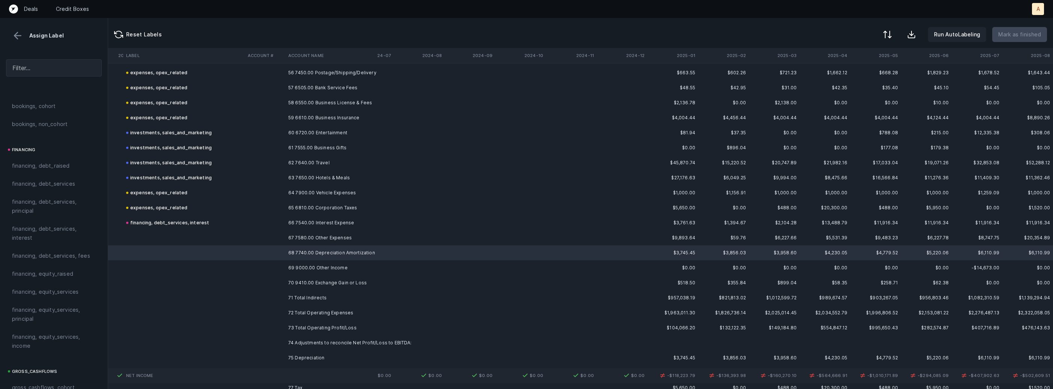
click at [164, 238] on td at bounding box center [184, 238] width 122 height 15
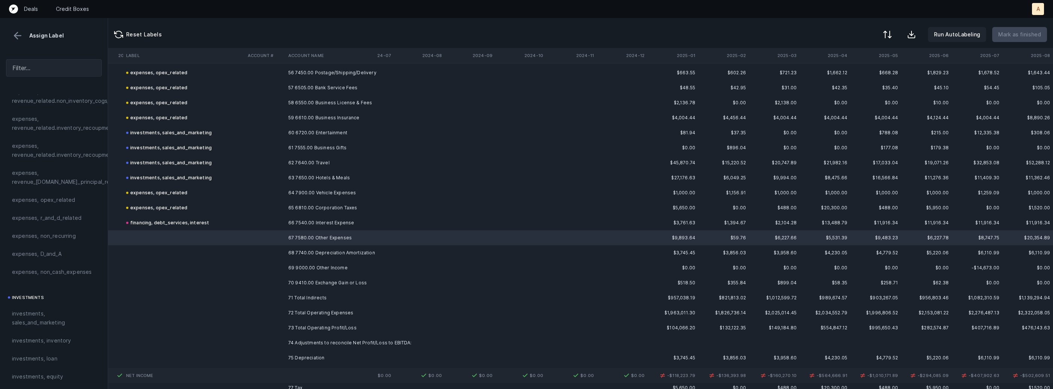
scroll to position [170, 0]
click at [49, 233] on span "expenses, opex_related" at bounding box center [43, 230] width 63 height 9
click at [237, 253] on td at bounding box center [184, 253] width 122 height 15
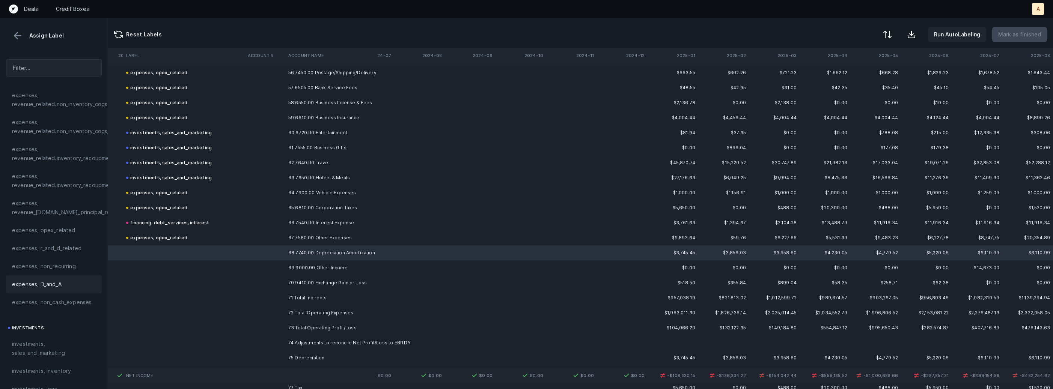
click at [51, 288] on span "expenses, D_and_A" at bounding box center [37, 284] width 50 height 9
click at [296, 267] on td "69 9000.00 Other Income" at bounding box center [331, 268] width 92 height 15
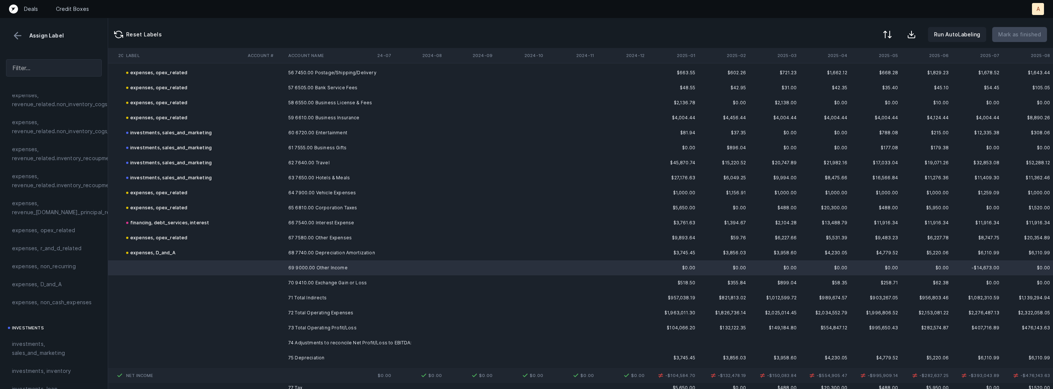
click at [151, 280] on td at bounding box center [184, 283] width 122 height 15
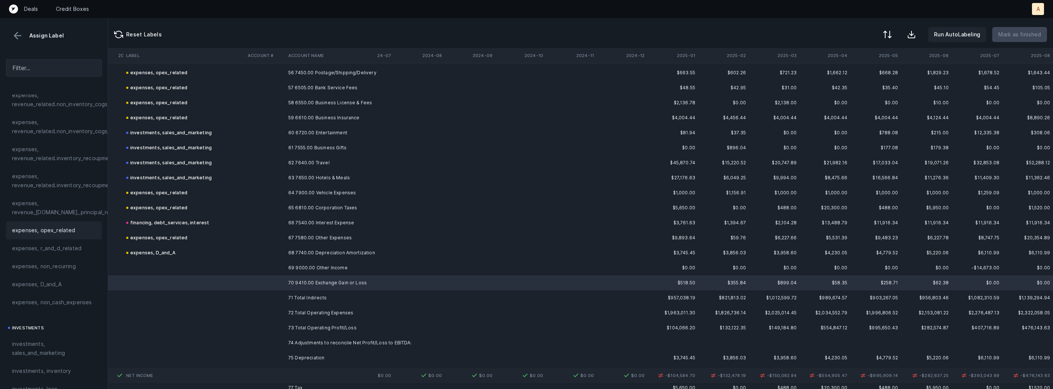
click at [73, 231] on div "expenses, opex_related" at bounding box center [54, 230] width 84 height 9
click at [152, 265] on td at bounding box center [184, 268] width 122 height 15
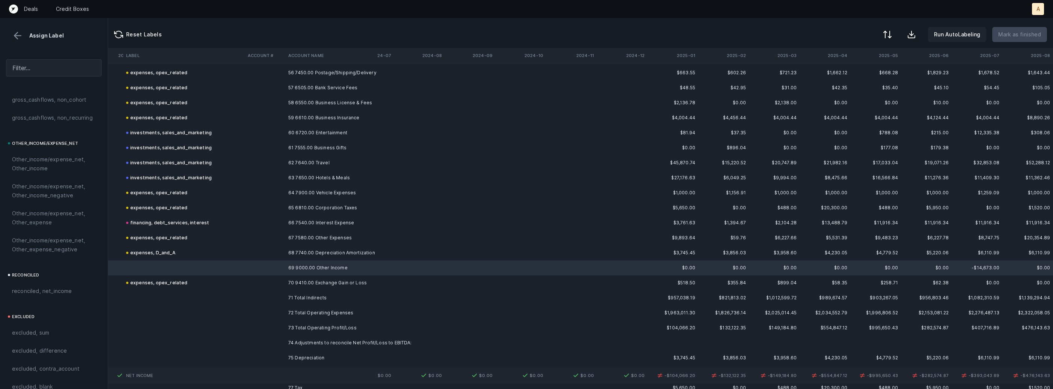
scroll to position [851, 0]
click at [33, 158] on span "Other_income/expense_net, Other_income" at bounding box center [54, 151] width 84 height 18
click at [170, 265] on div "Other_income/expense_net, Other_income" at bounding box center [178, 268] width 105 height 9
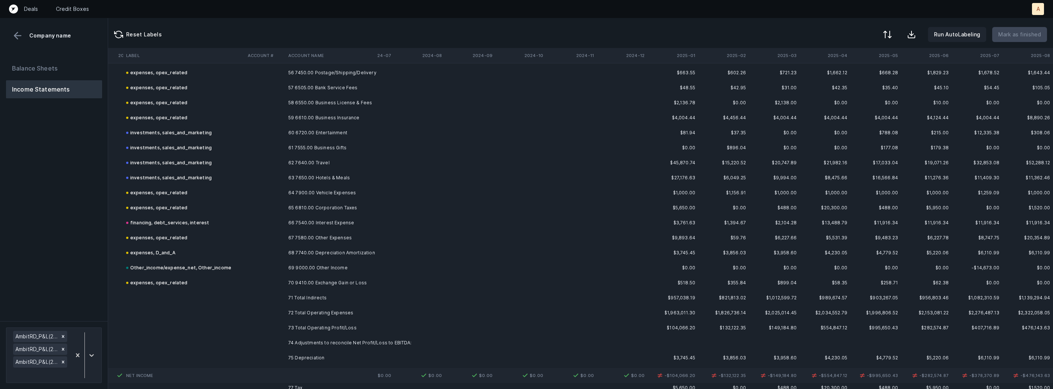
click at [170, 265] on div "Other_income/expense_net, Other_income" at bounding box center [178, 268] width 105 height 9
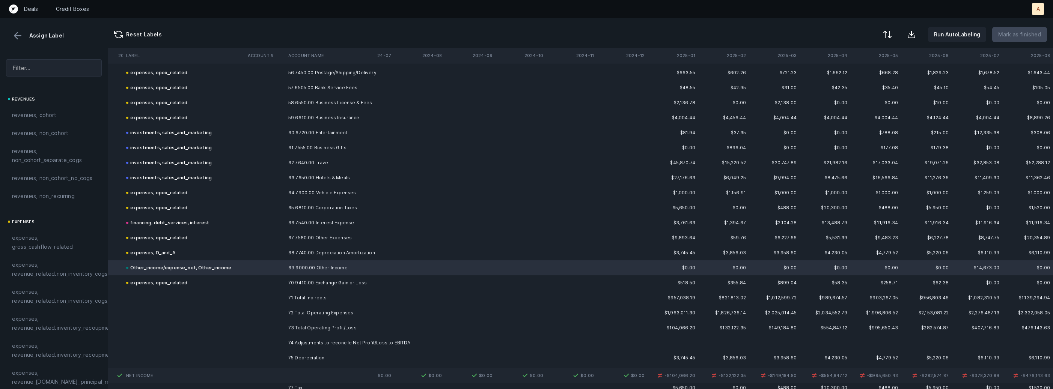
drag, startPoint x: 171, startPoint y: 265, endPoint x: 161, endPoint y: 267, distance: 9.9
click at [161, 267] on div at bounding box center [526, 194] width 1053 height 389
click at [174, 273] on span "Sign flip" at bounding box center [178, 276] width 20 height 8
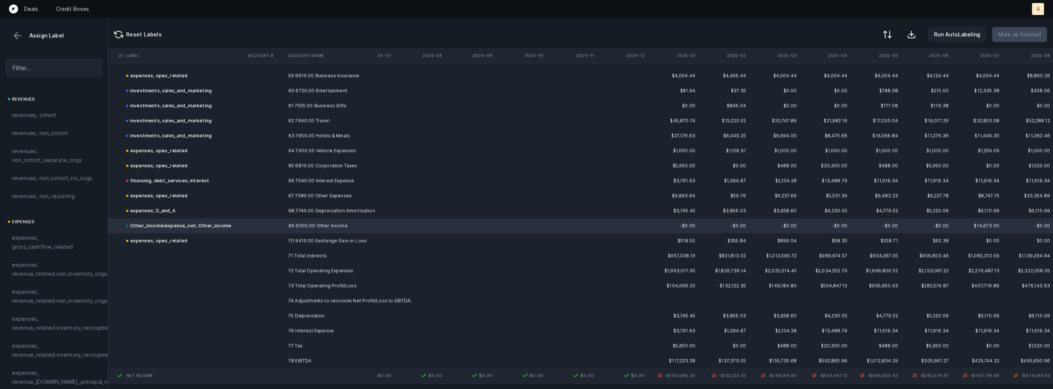
scroll to position [4060, 948]
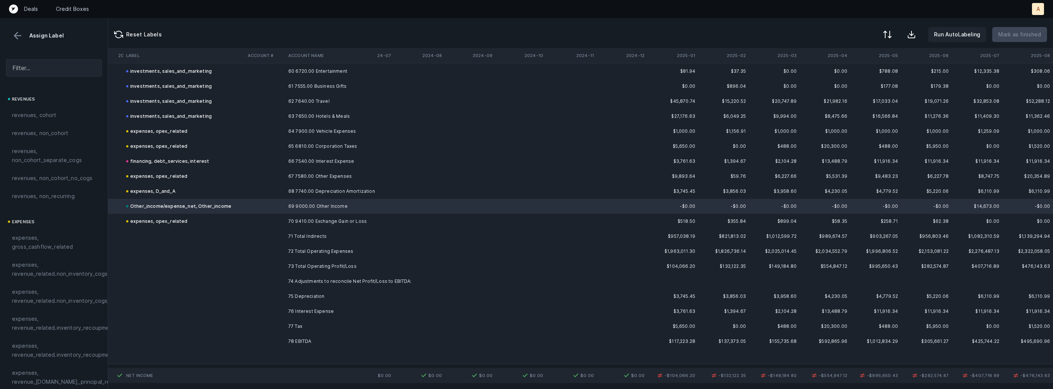
click at [281, 293] on td at bounding box center [265, 296] width 41 height 15
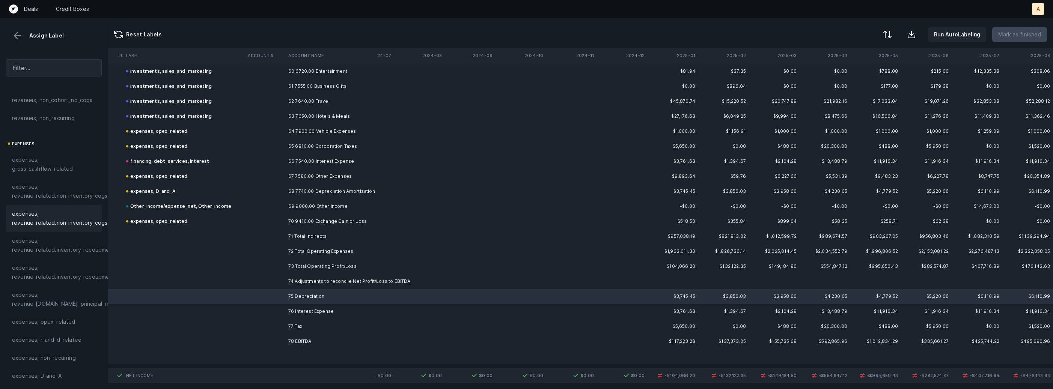
scroll to position [104, 0]
click at [41, 350] on span "expenses, D_and_A" at bounding box center [37, 350] width 50 height 9
click at [74, 353] on div "expenses, D_and_A" at bounding box center [54, 350] width 84 height 9
click at [216, 266] on td at bounding box center [184, 266] width 122 height 15
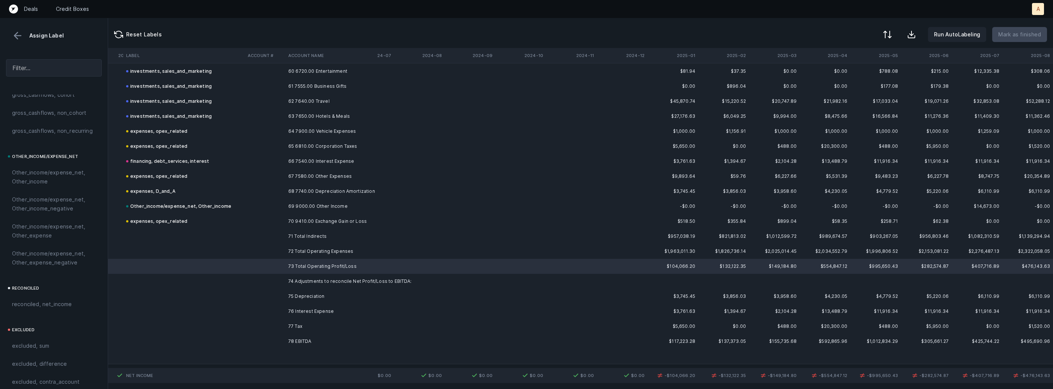
scroll to position [851, 0]
click at [47, 274] on span "reconciled, net_income" at bounding box center [42, 278] width 60 height 9
click at [891, 32] on div at bounding box center [886, 35] width 9 height 9
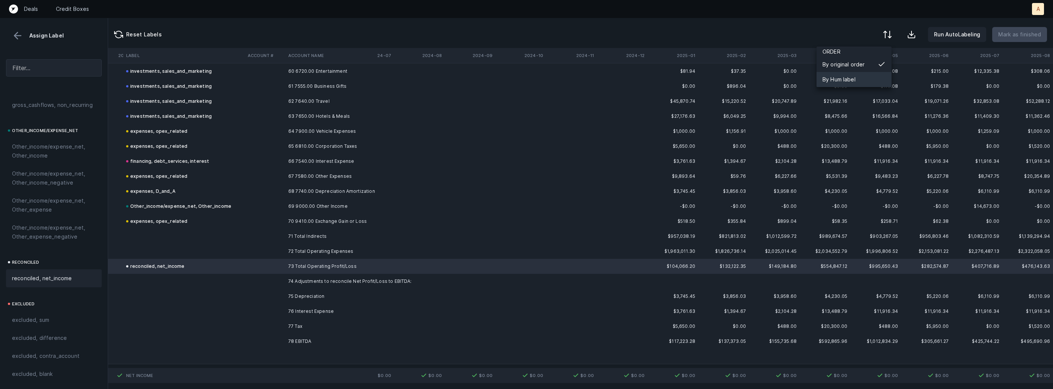
click at [851, 80] on div "By Hum label" at bounding box center [839, 79] width 33 height 9
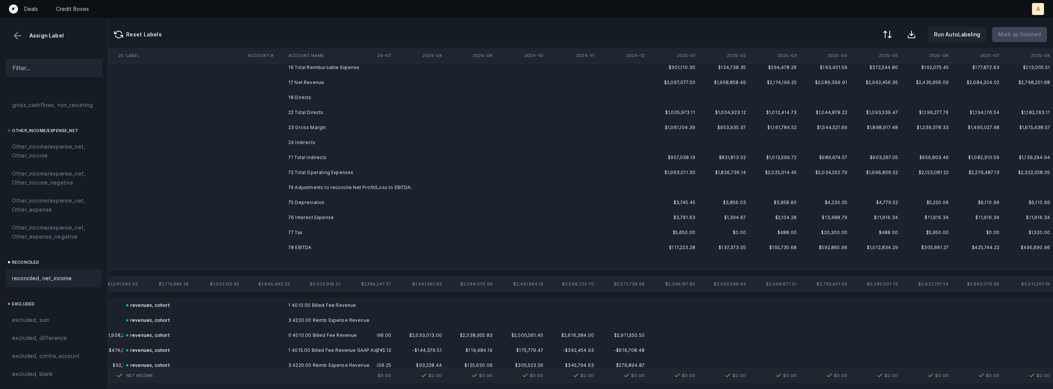
scroll to position [0, 948]
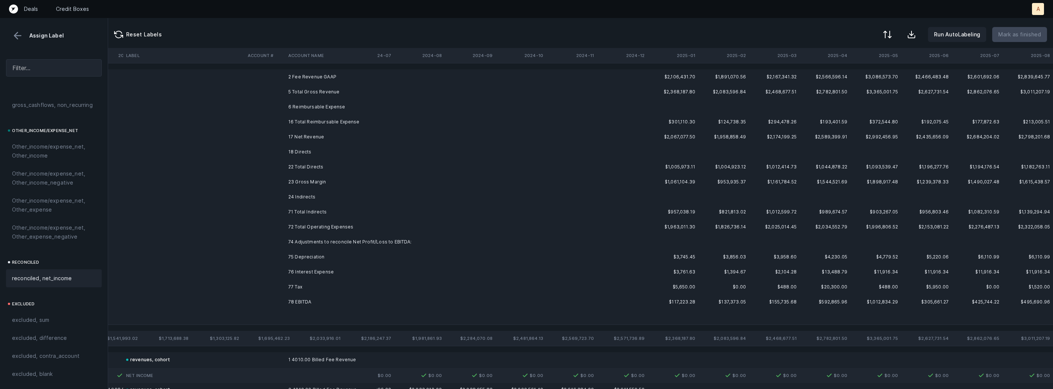
click at [318, 78] on td "2 Fee Revenue GAAP" at bounding box center [331, 76] width 92 height 15
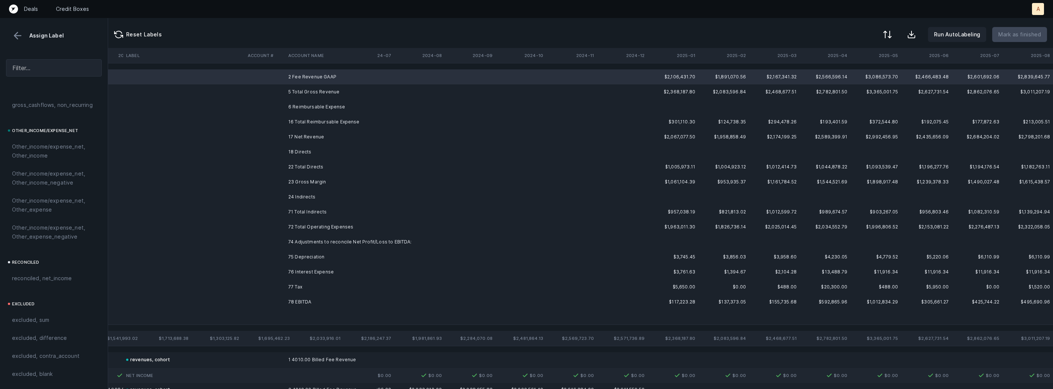
click at [303, 90] on td "5 Total Gross Revenue" at bounding box center [331, 91] width 92 height 15
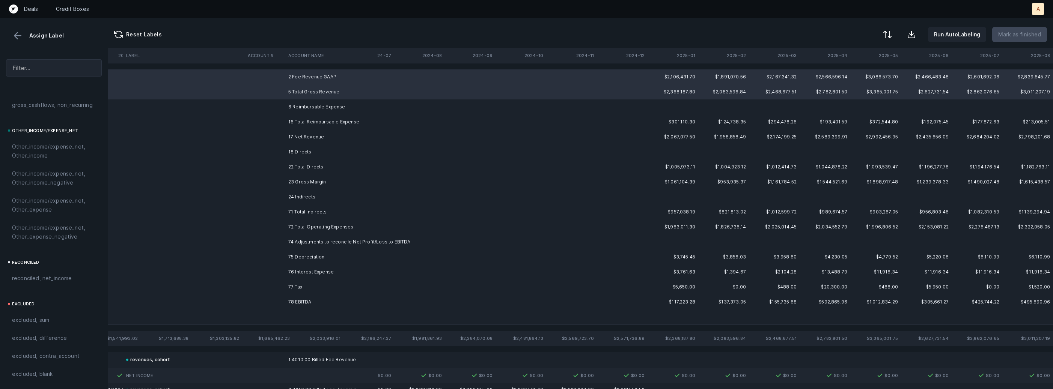
click at [306, 104] on td "6 Reimbursable Expense" at bounding box center [331, 106] width 92 height 15
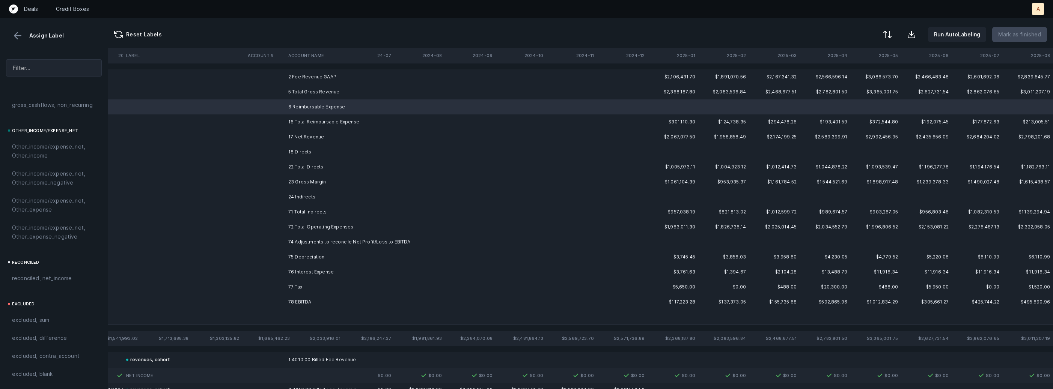
click at [318, 149] on td "18 Directs" at bounding box center [331, 152] width 92 height 15
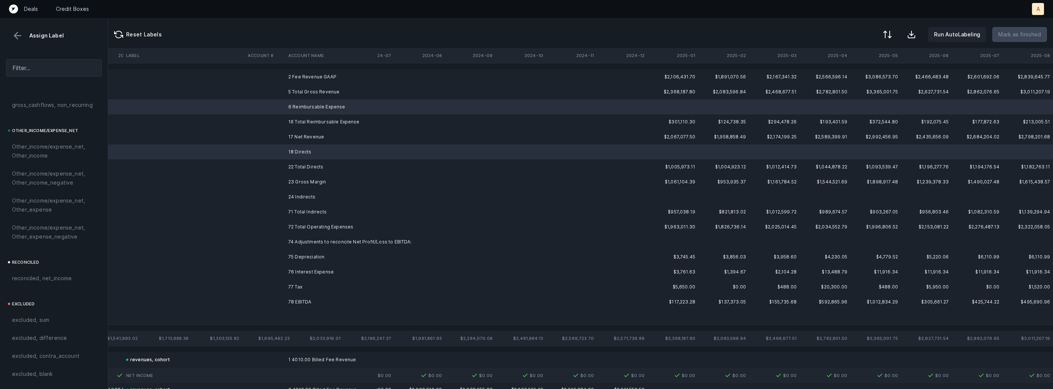
click at [319, 205] on td "71 Total Indirects" at bounding box center [331, 212] width 92 height 15
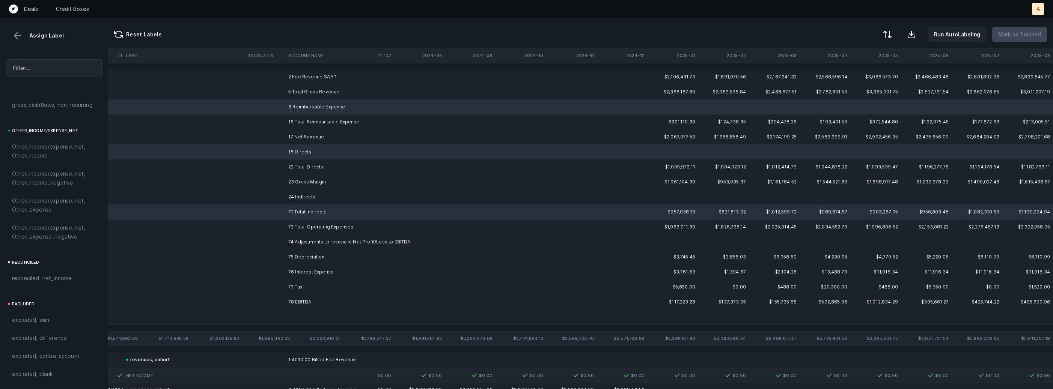
click at [316, 196] on td "24 Indirects" at bounding box center [331, 197] width 92 height 15
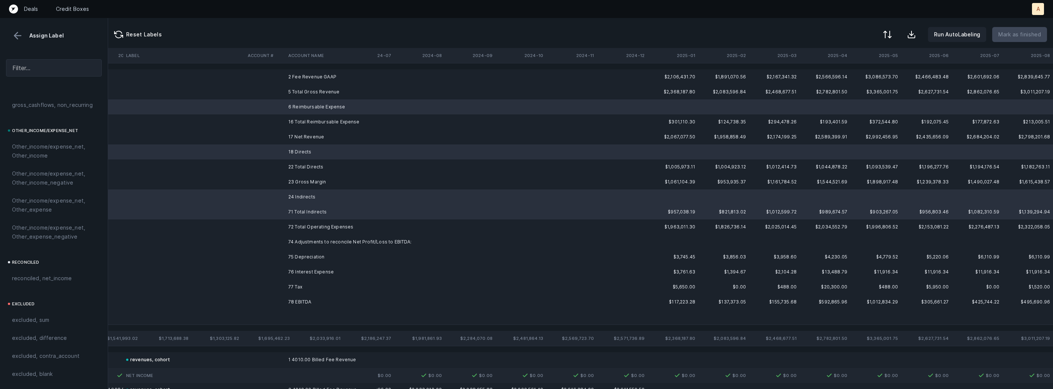
click at [310, 218] on td "71 Total Indirects" at bounding box center [331, 212] width 92 height 15
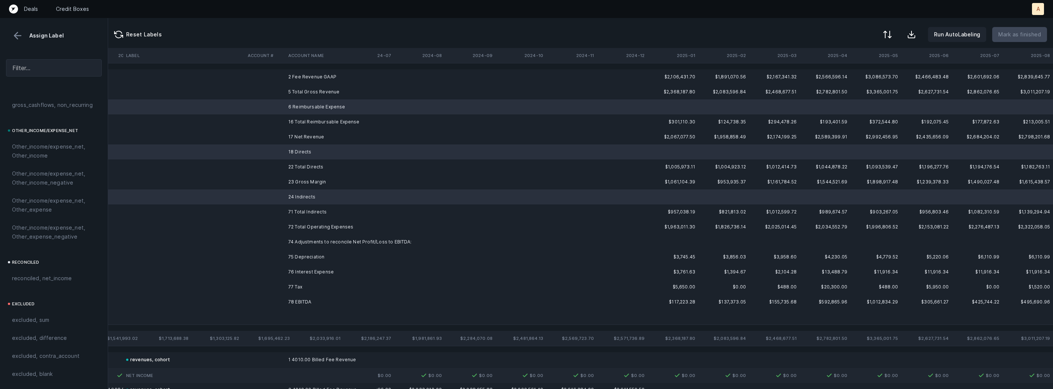
click at [309, 247] on td "74 Adjustments to reconcile Net Profit/Loss to EBITDA:" at bounding box center [331, 242] width 92 height 15
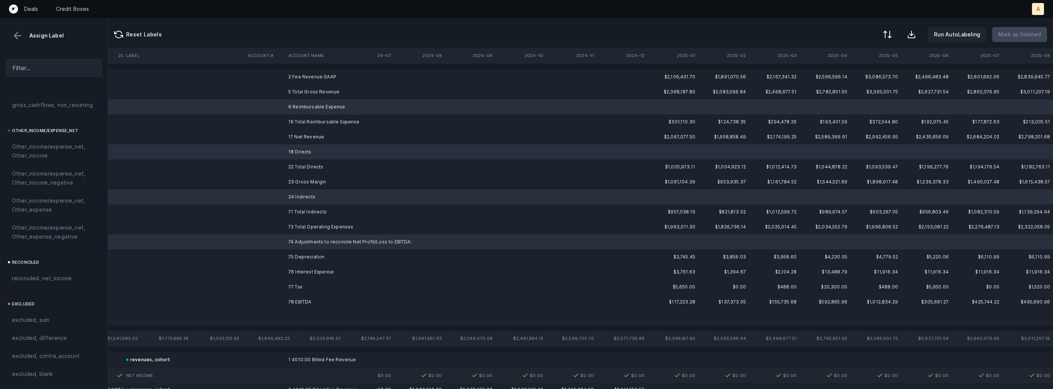
click at [319, 318] on td at bounding box center [331, 317] width 92 height 15
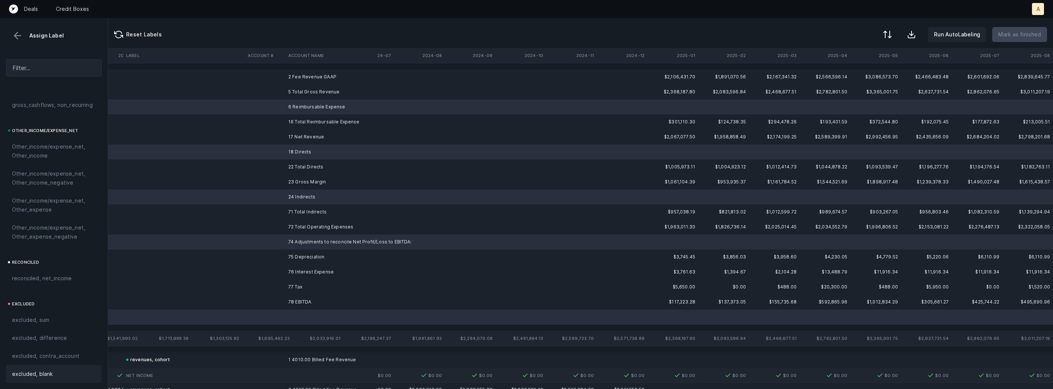
click at [79, 375] on div "excluded, blank" at bounding box center [54, 374] width 84 height 9
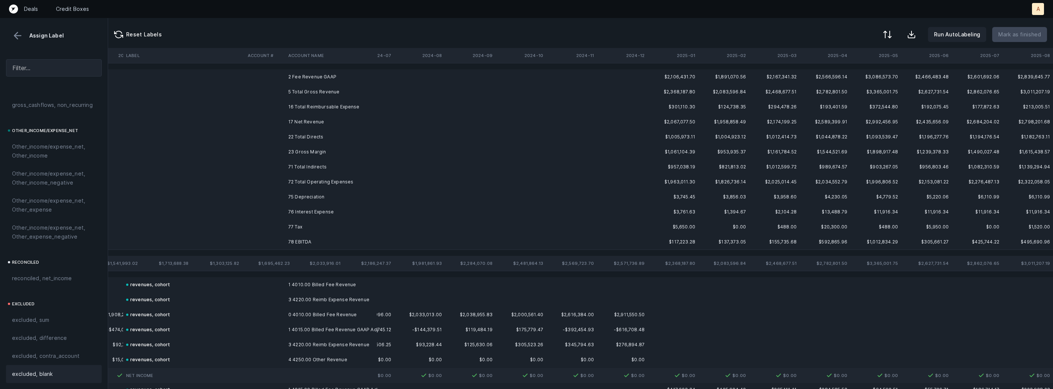
click at [308, 121] on td "17 Net Revenue" at bounding box center [331, 121] width 92 height 15
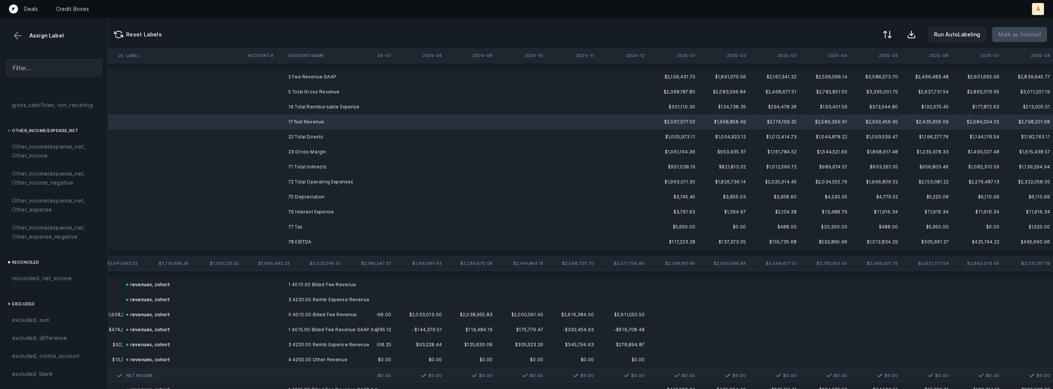
click at [305, 152] on td "23 Gross Margin" at bounding box center [331, 152] width 92 height 15
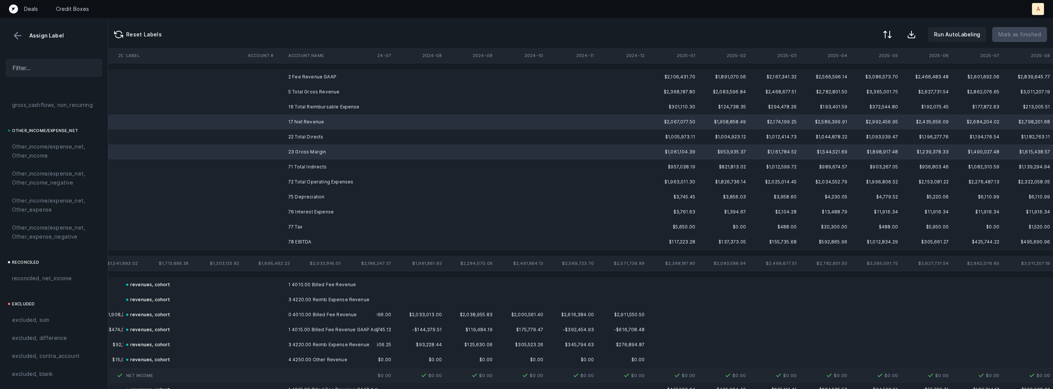
click at [296, 240] on td "78 EBITDA" at bounding box center [331, 242] width 92 height 15
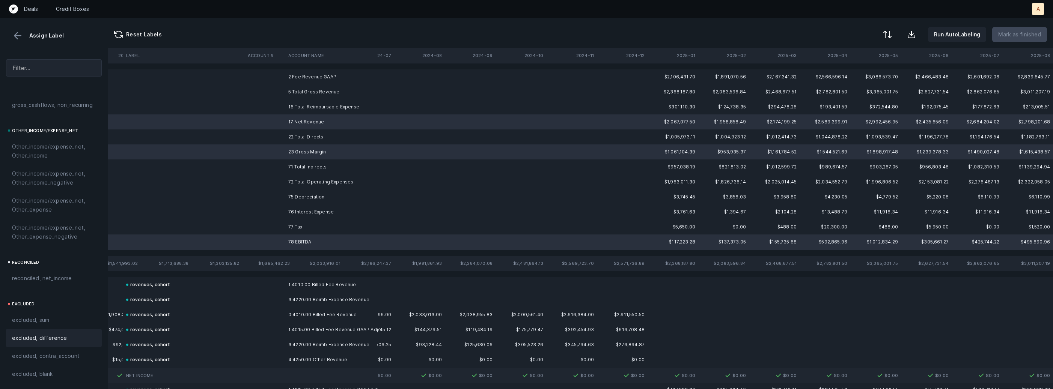
click at [80, 343] on div "excluded, difference" at bounding box center [54, 338] width 96 height 18
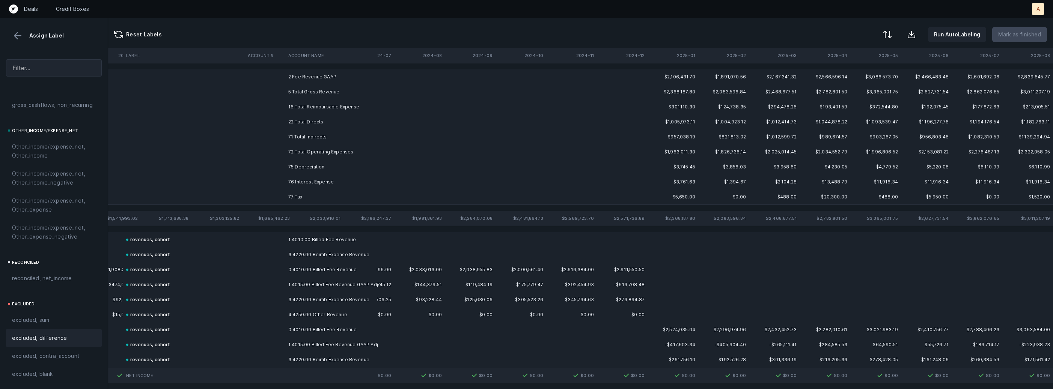
click at [308, 165] on td "75 Depreciation" at bounding box center [331, 167] width 92 height 15
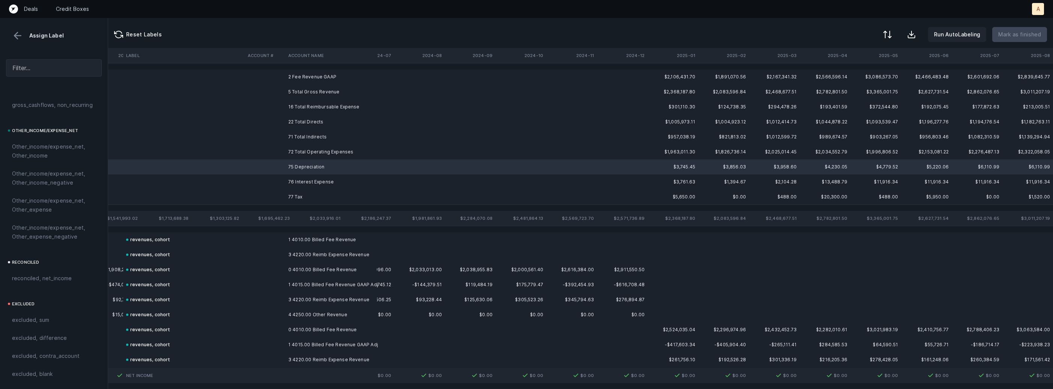
click at [302, 191] on td "77 Tax" at bounding box center [331, 197] width 92 height 15
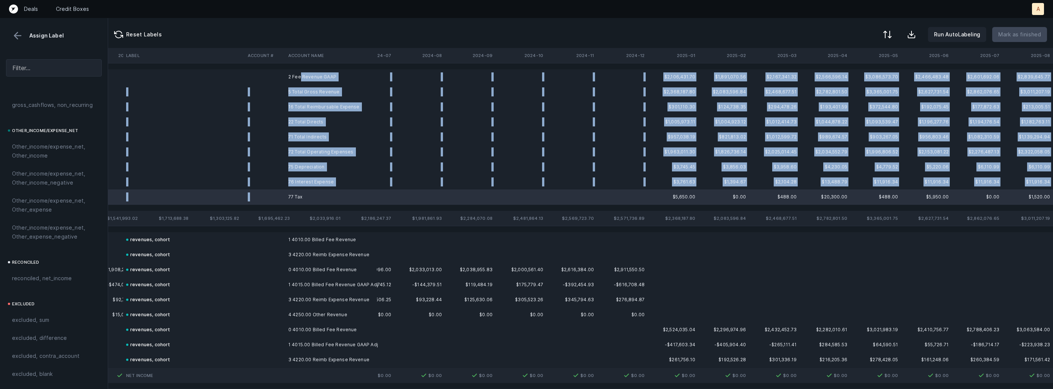
click at [299, 78] on td "2 Fee Revenue GAAP" at bounding box center [331, 76] width 92 height 15
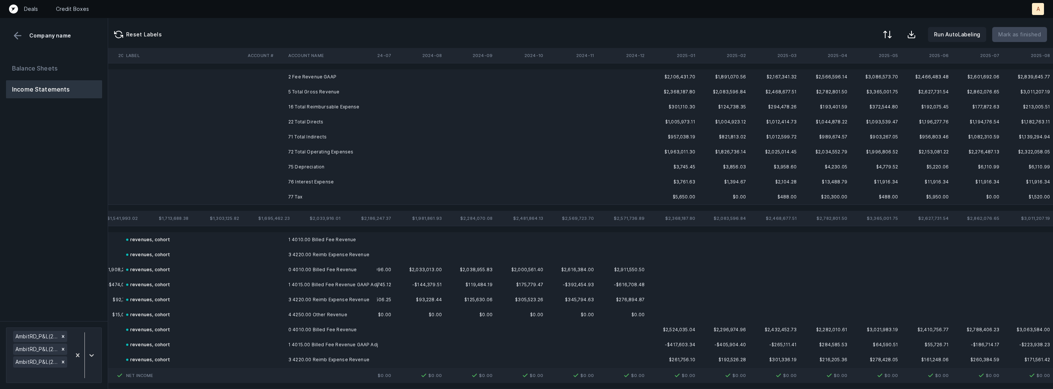
click at [299, 78] on td "2 Fee Revenue GAAP" at bounding box center [331, 76] width 92 height 15
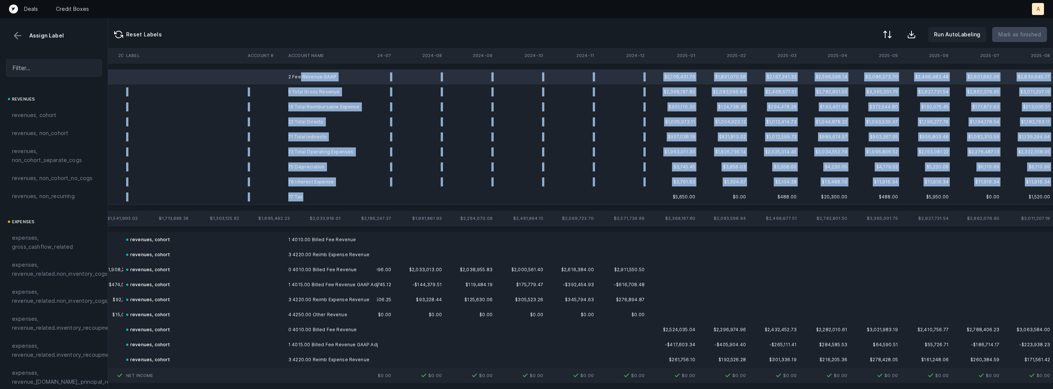
click at [304, 195] on td "77 Tax" at bounding box center [331, 197] width 92 height 15
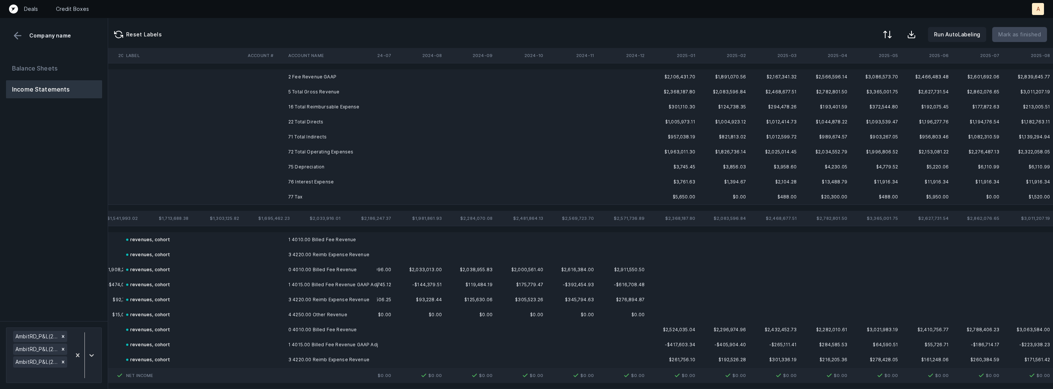
click at [321, 91] on td "5 Total Gross Revenue" at bounding box center [331, 91] width 92 height 15
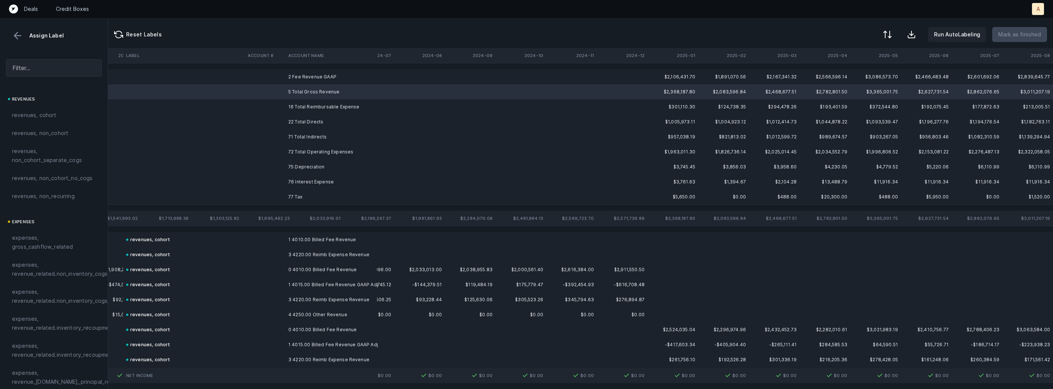
click at [319, 78] on td "2 Fee Revenue GAAP" at bounding box center [331, 76] width 92 height 15
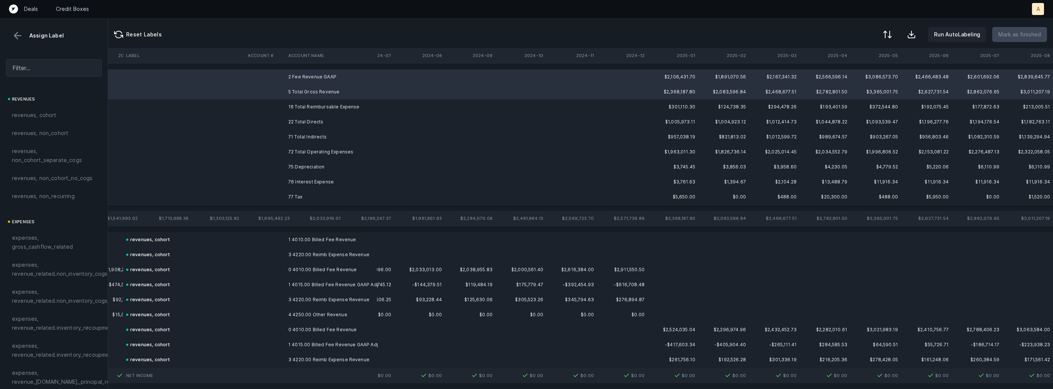
click at [313, 111] on td "16 Total Reimbursable Expense" at bounding box center [331, 106] width 92 height 15
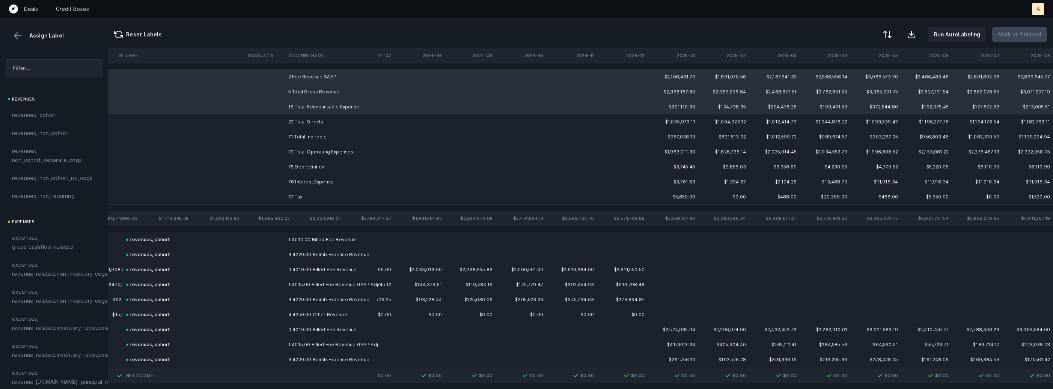
click at [306, 126] on td "22 Total Directs" at bounding box center [331, 121] width 92 height 15
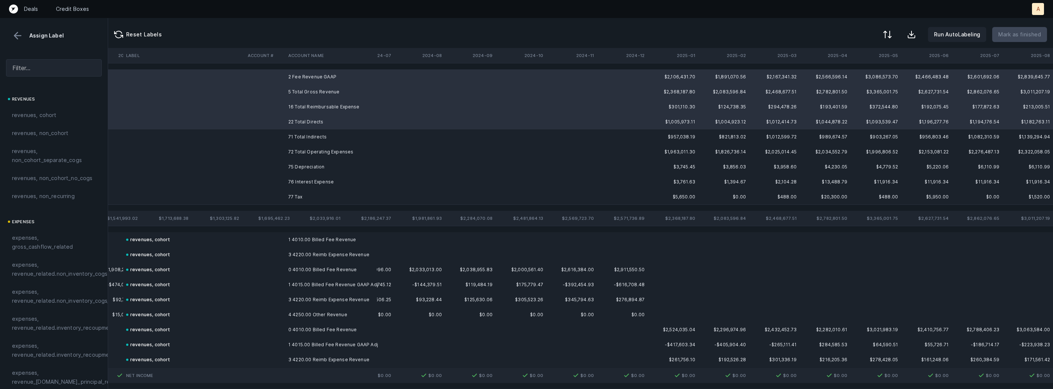
click at [304, 136] on td "71 Total Indirects" at bounding box center [331, 137] width 92 height 15
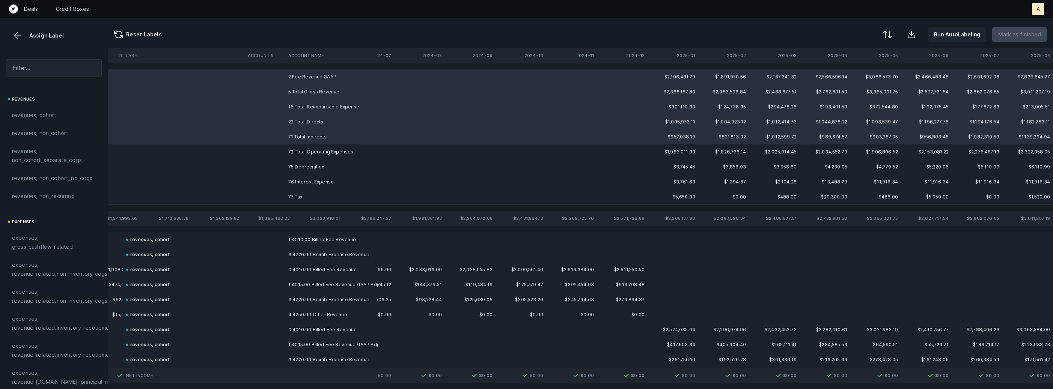
click at [301, 149] on td "72 Total Operating Expenses" at bounding box center [331, 152] width 92 height 15
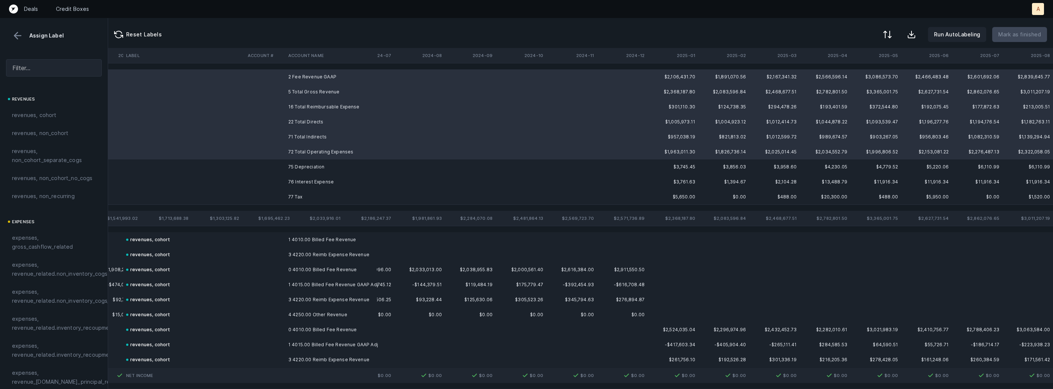
click at [297, 169] on td "75 Depreciation" at bounding box center [331, 167] width 92 height 15
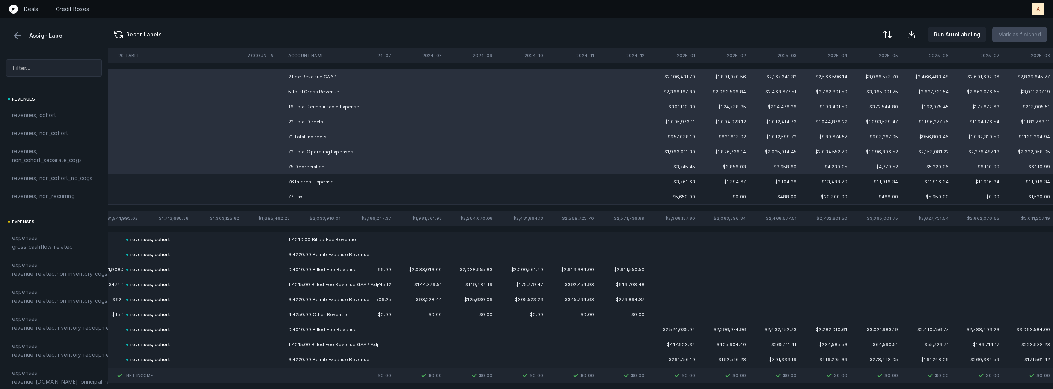
click at [292, 185] on td "76 Interest Expense" at bounding box center [331, 182] width 92 height 15
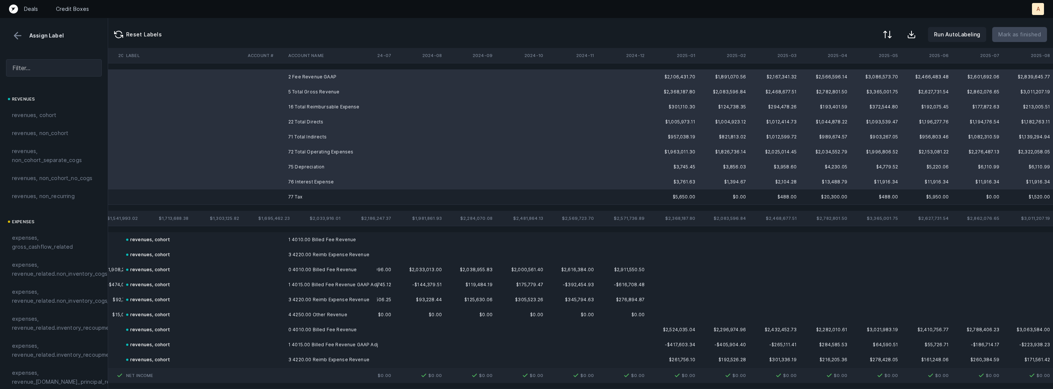
click at [288, 198] on td "77 Tax" at bounding box center [331, 197] width 92 height 15
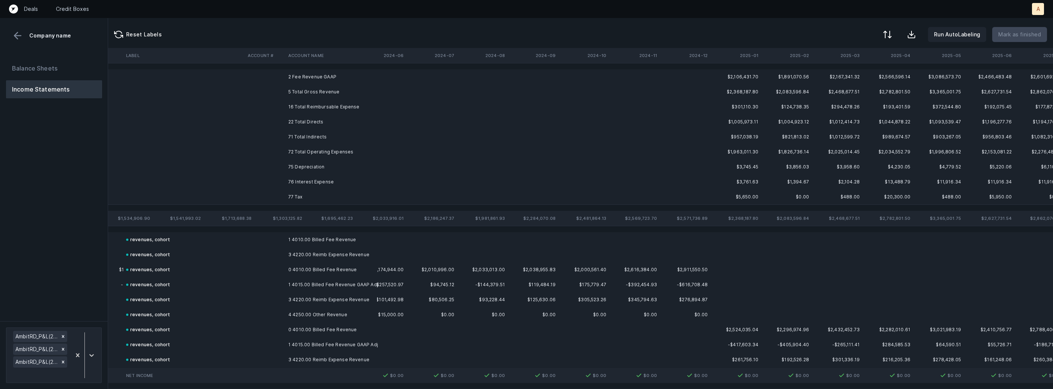
scroll to position [0, 948]
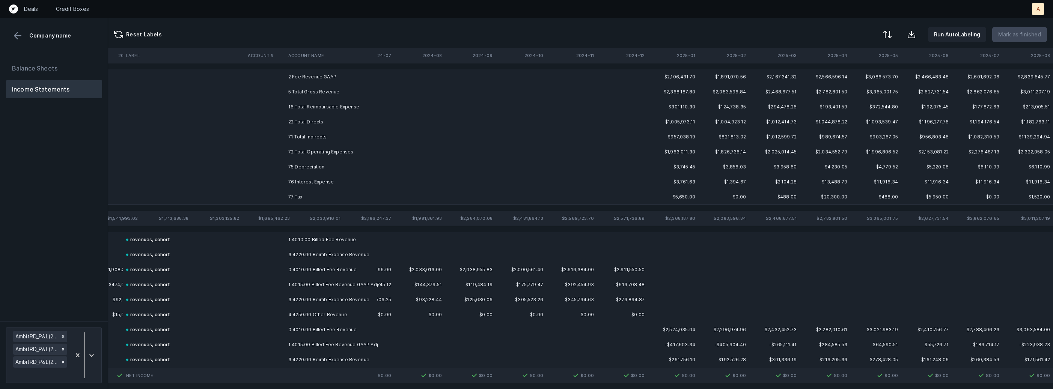
click at [321, 83] on td "2 Fee Revenue GAAP" at bounding box center [331, 76] width 92 height 15
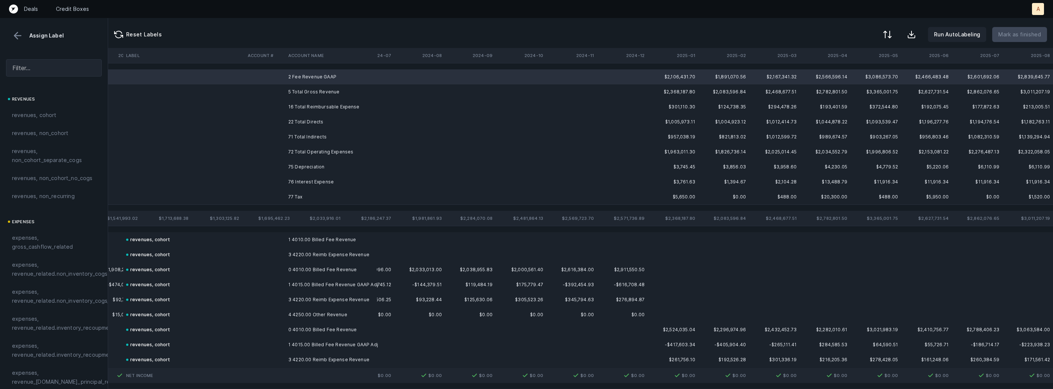
click at [312, 91] on td "5 Total Gross Revenue" at bounding box center [331, 91] width 92 height 15
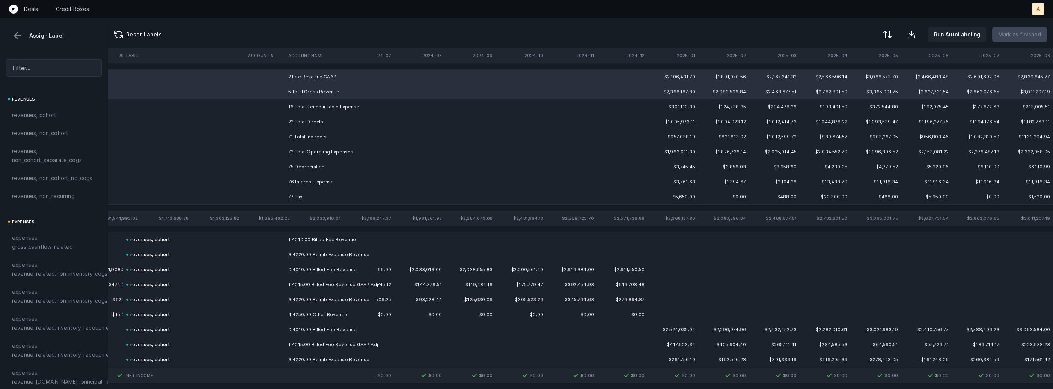
click at [308, 110] on td "16 Total Reimbursable Expense" at bounding box center [331, 106] width 92 height 15
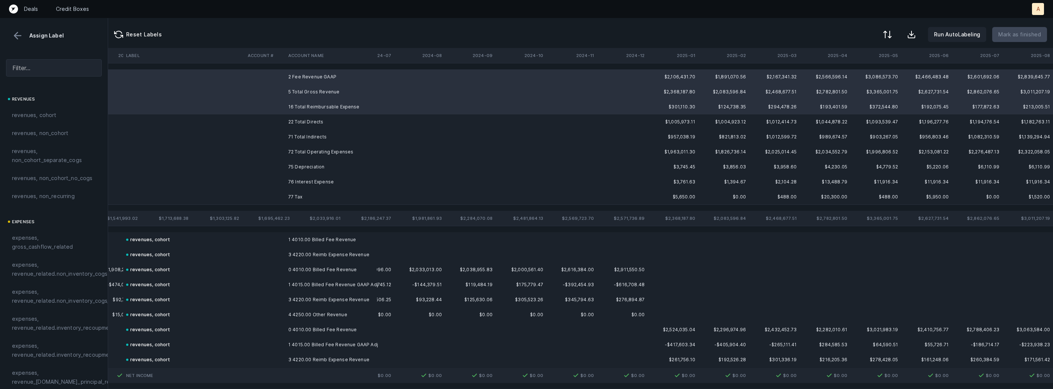
click at [303, 121] on td "22 Total Directs" at bounding box center [331, 121] width 92 height 15
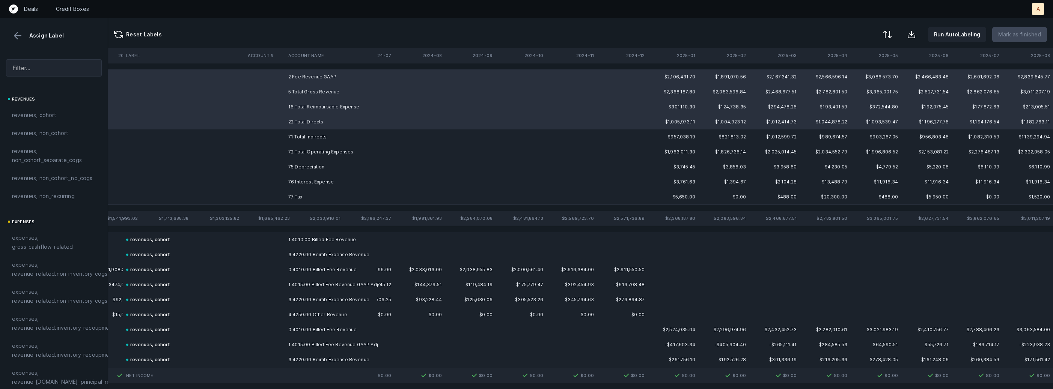
click at [302, 139] on td "71 Total Indirects" at bounding box center [331, 137] width 92 height 15
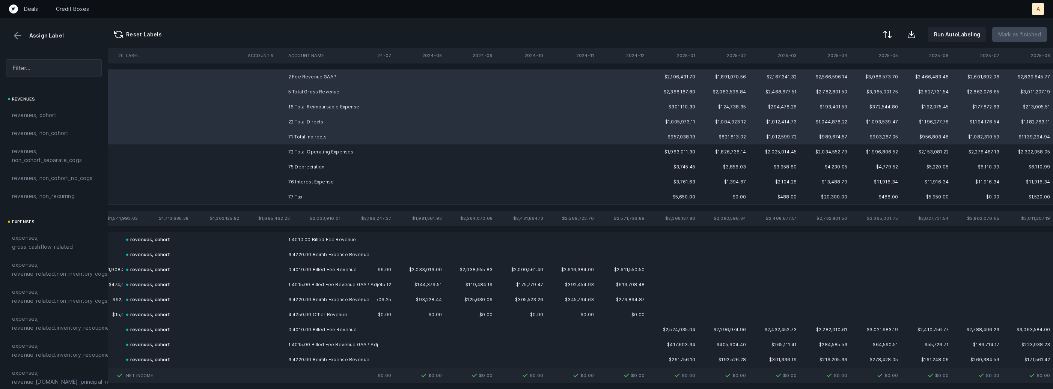
click at [300, 147] on td "72 Total Operating Expenses" at bounding box center [331, 152] width 92 height 15
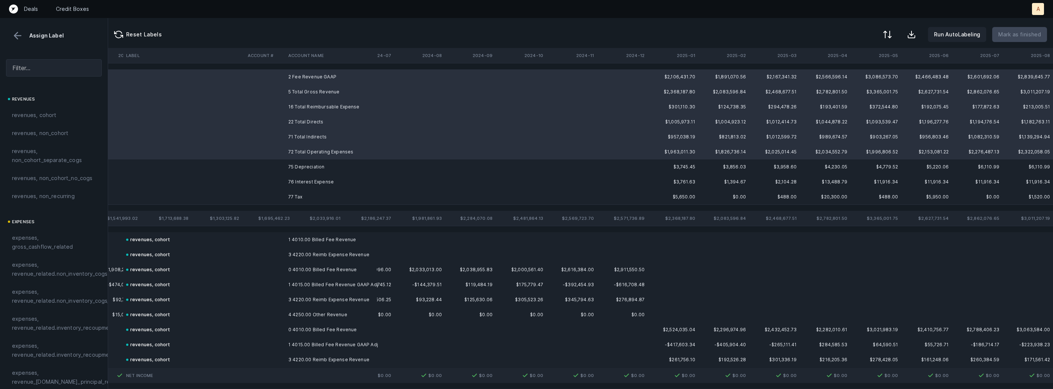
click at [298, 170] on td "75 Depreciation" at bounding box center [331, 167] width 92 height 15
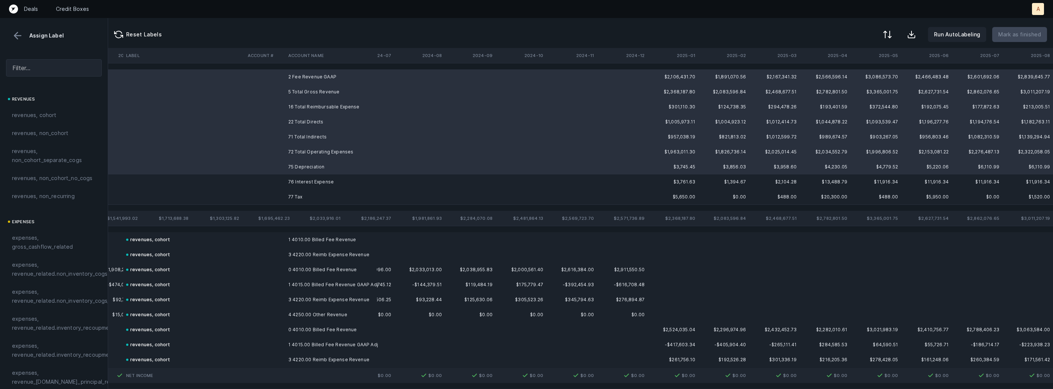
click at [292, 187] on td "76 Interest Expense" at bounding box center [331, 182] width 92 height 15
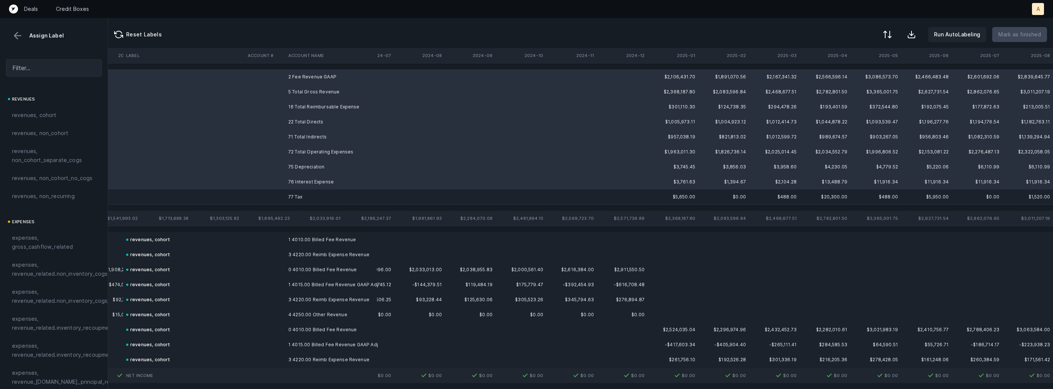
click at [289, 199] on td "77 Tax" at bounding box center [331, 197] width 92 height 15
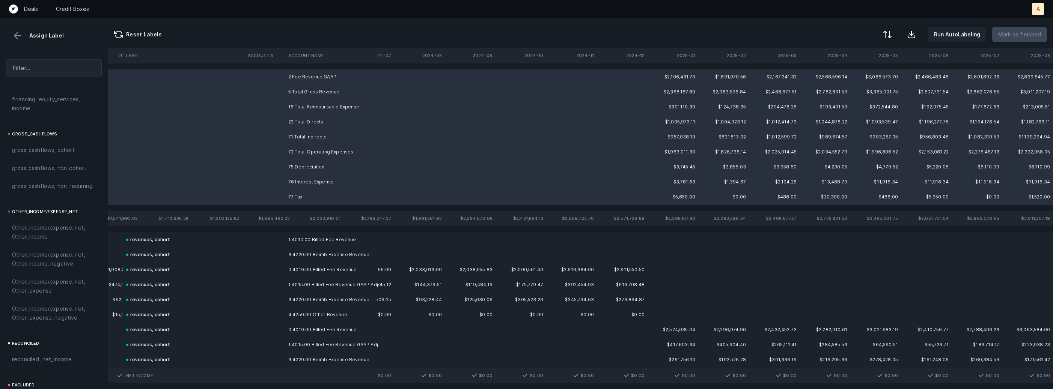
scroll to position [851, 0]
click at [34, 320] on span "excluded, sum" at bounding box center [30, 320] width 37 height 9
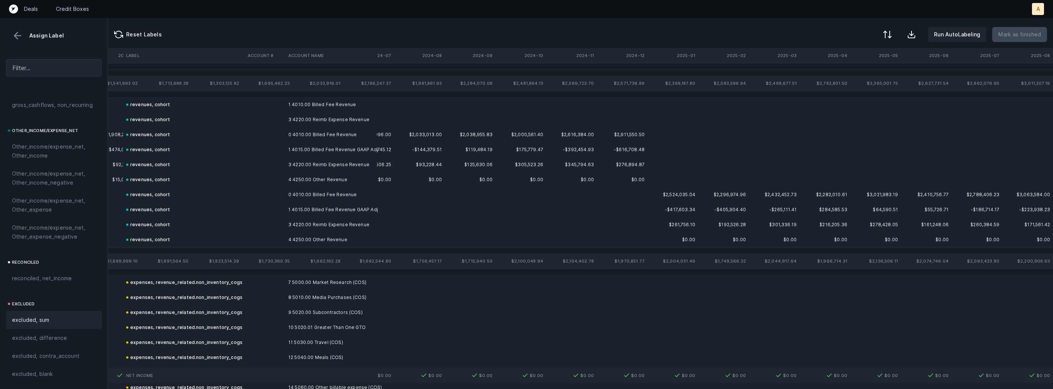
click at [15, 38] on button at bounding box center [17, 35] width 11 height 11
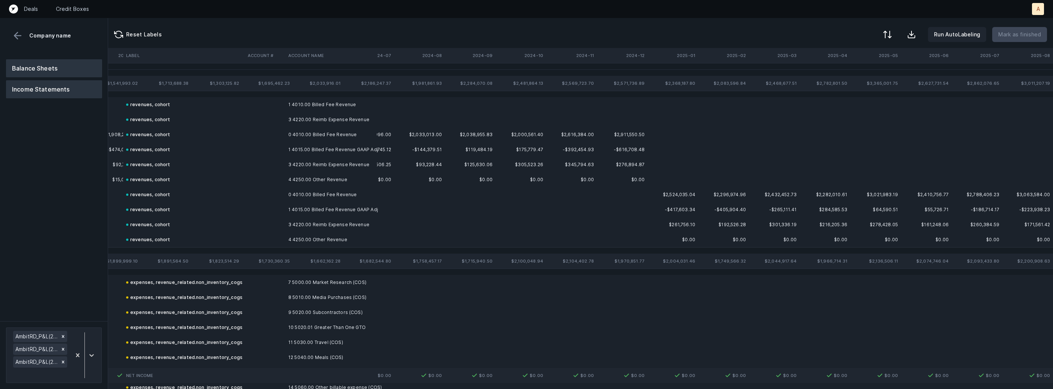
click at [32, 69] on button "Balance Sheets" at bounding box center [54, 68] width 96 height 18
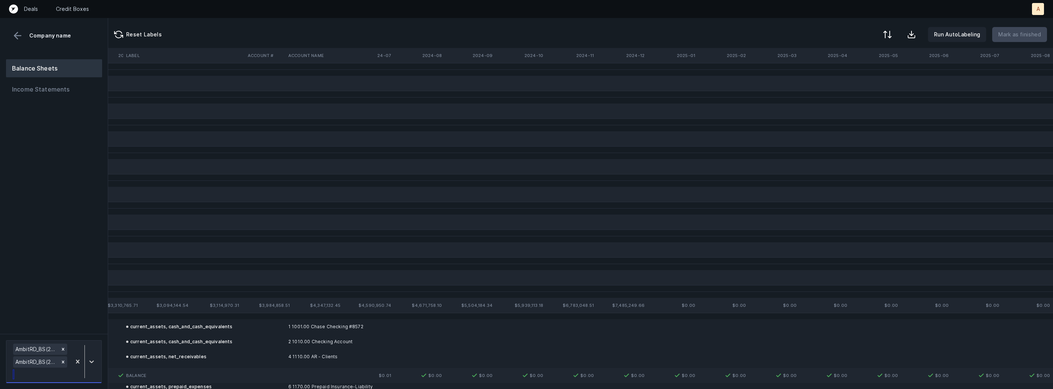
click at [96, 351] on div at bounding box center [84, 361] width 27 height 39
click at [84, 325] on div "AmbitRD_BS(2025)_Cleaned.csv" at bounding box center [54, 328] width 96 height 15
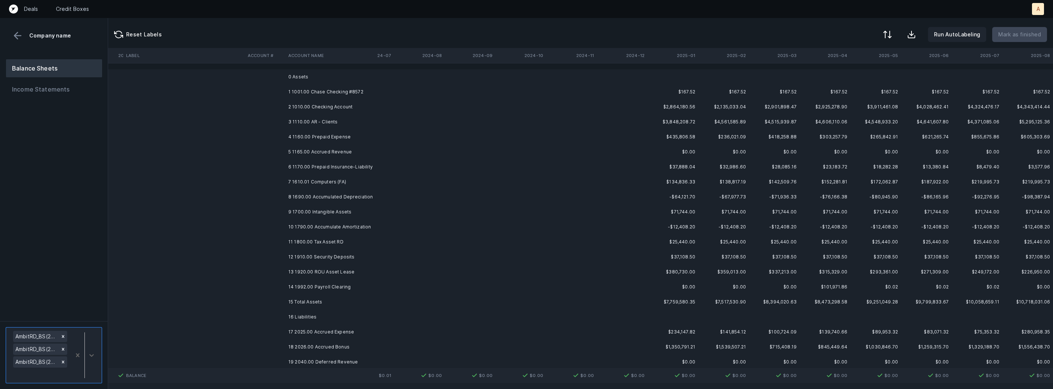
click at [354, 97] on td "1 1001.00 Chase Checking #8572" at bounding box center [331, 91] width 92 height 15
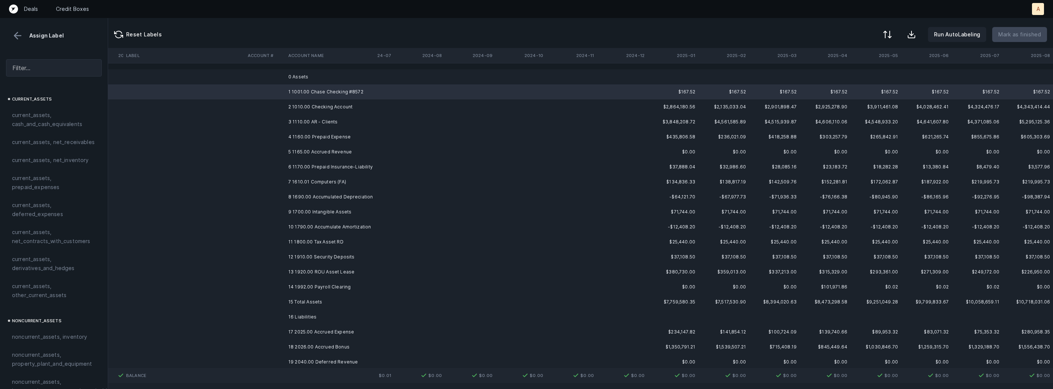
click at [342, 111] on td "2 1010.00 Checking Account" at bounding box center [331, 106] width 92 height 15
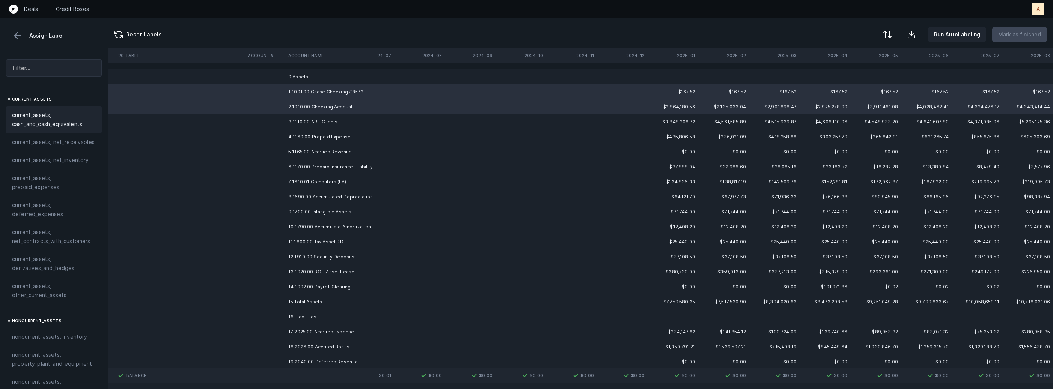
click at [57, 111] on span "current_assets, cash_and_cash_equivalents" at bounding box center [54, 120] width 84 height 18
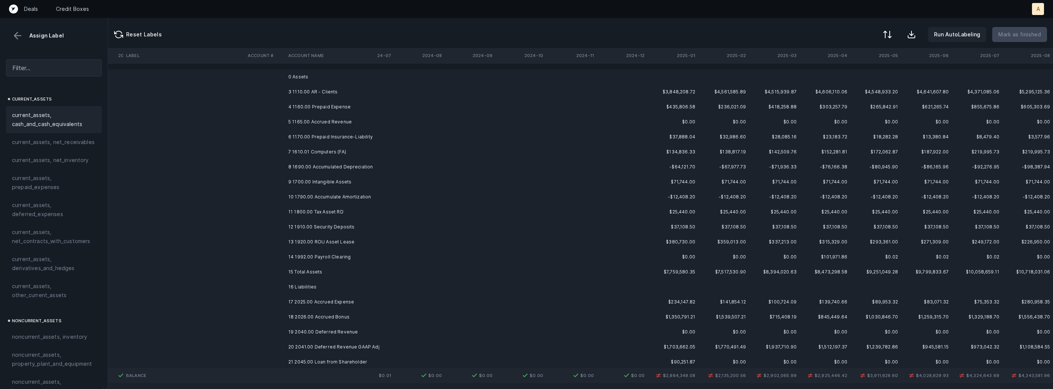
click at [300, 94] on td "3 1110.00 AR - Clients" at bounding box center [331, 91] width 92 height 15
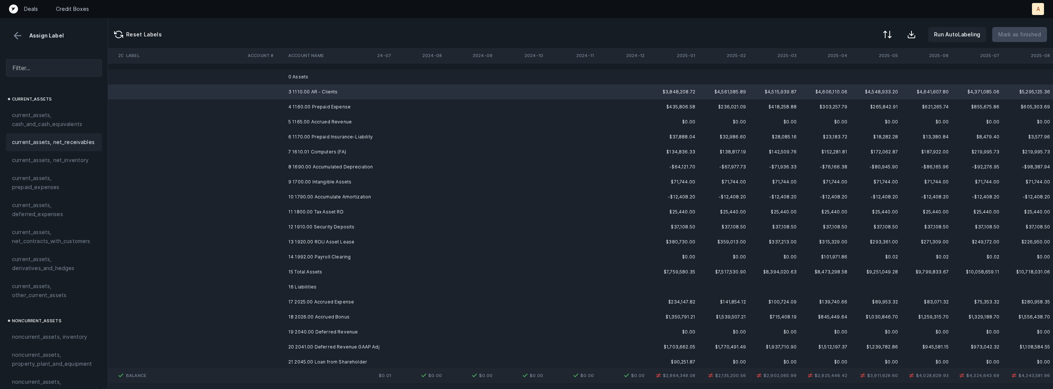
click at [76, 138] on span "current_assets, net_receivables" at bounding box center [53, 142] width 83 height 9
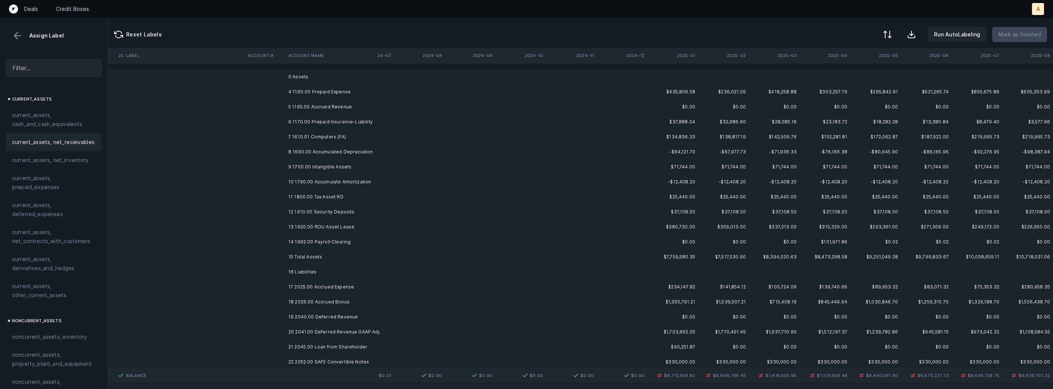
click at [348, 98] on td "4 1160.00 Prepaid Expense" at bounding box center [331, 91] width 92 height 15
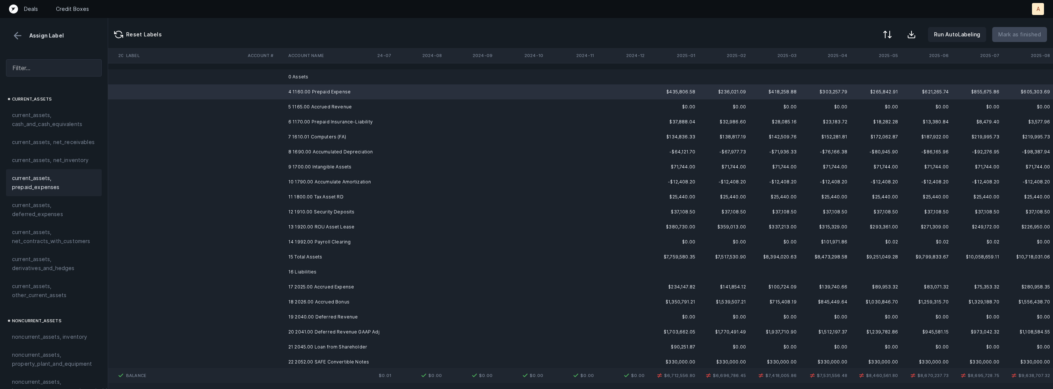
click at [62, 187] on span "current_assets, prepaid_expenses" at bounding box center [54, 183] width 84 height 18
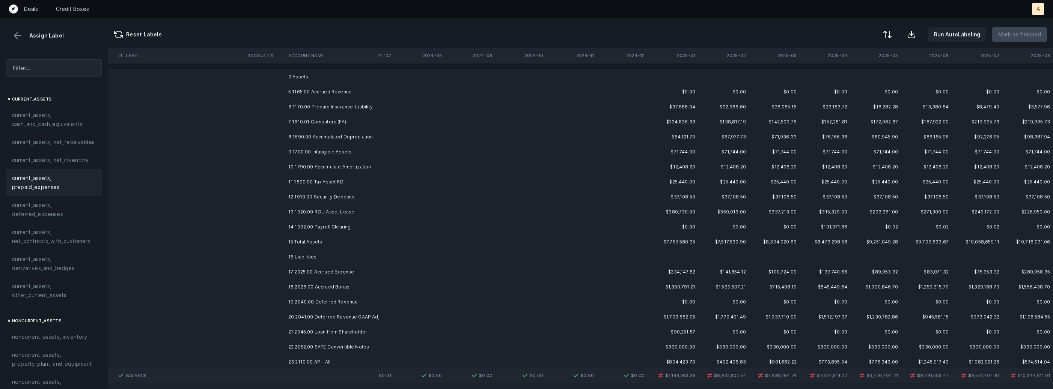
click at [328, 93] on td "5 1165.00 Accrued Revenue" at bounding box center [331, 91] width 92 height 15
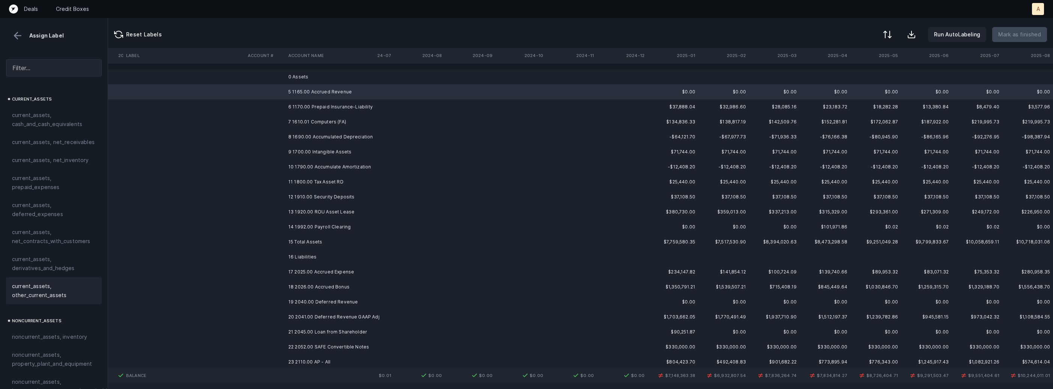
click at [65, 289] on span "current_assets, other_current_assets" at bounding box center [54, 291] width 84 height 18
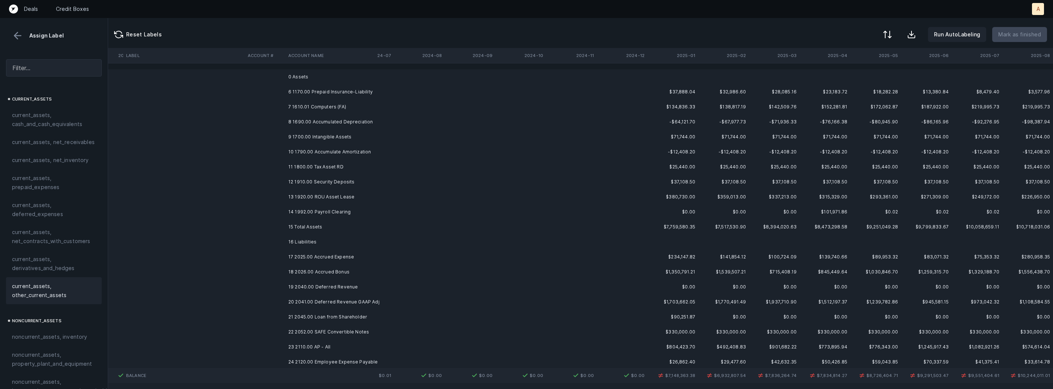
click at [343, 92] on td "6 1170.00 Prepaid Insurance-Liability" at bounding box center [331, 91] width 92 height 15
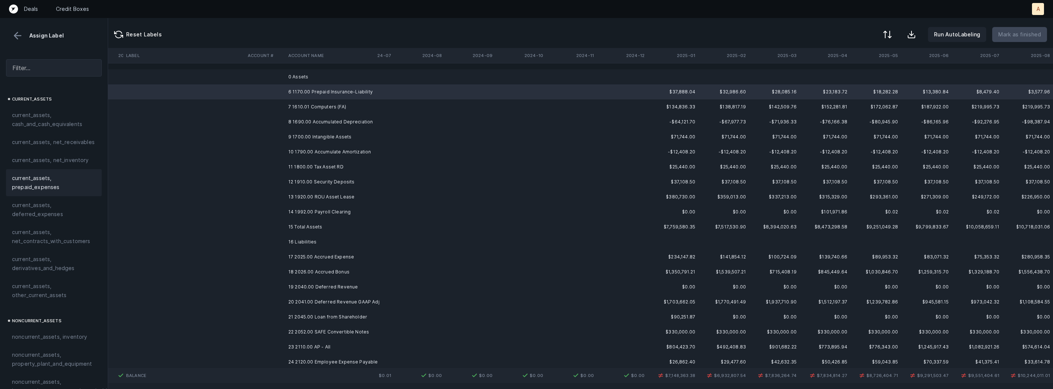
click at [40, 176] on span "current_assets, prepaid_expenses" at bounding box center [54, 183] width 84 height 18
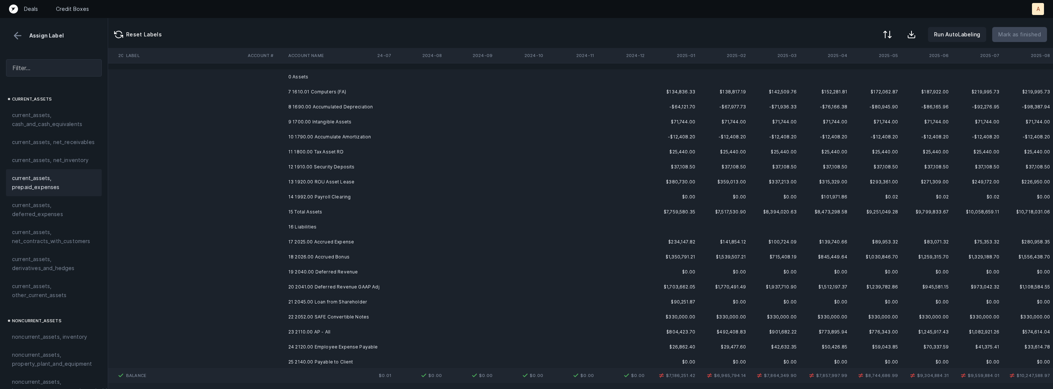
click at [297, 98] on td "7 1610.01 Computers (FA)" at bounding box center [331, 91] width 92 height 15
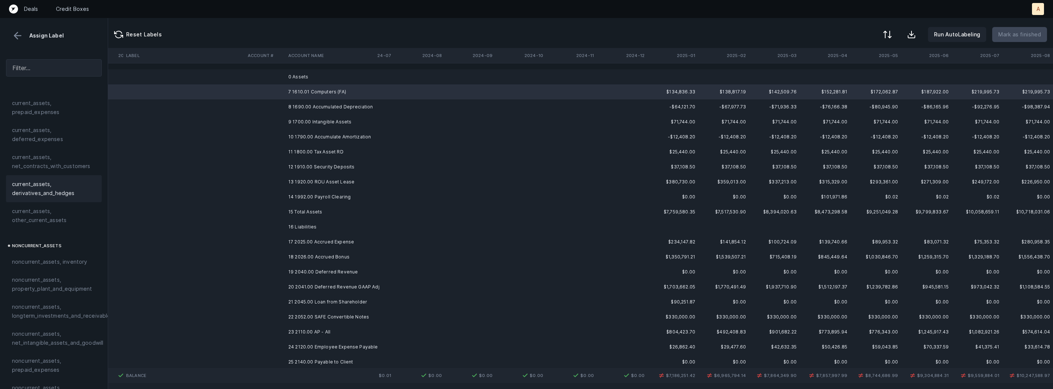
scroll to position [111, 0]
click at [49, 245] on span "noncurrent_assets, property_plant_and_equipment" at bounding box center [54, 249] width 84 height 18
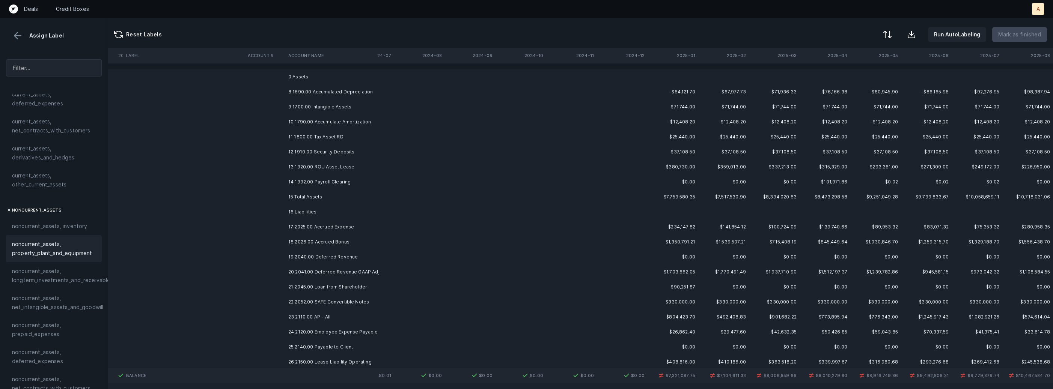
click at [354, 90] on td "8 1690.00 Accumulated Depreciation" at bounding box center [331, 91] width 92 height 15
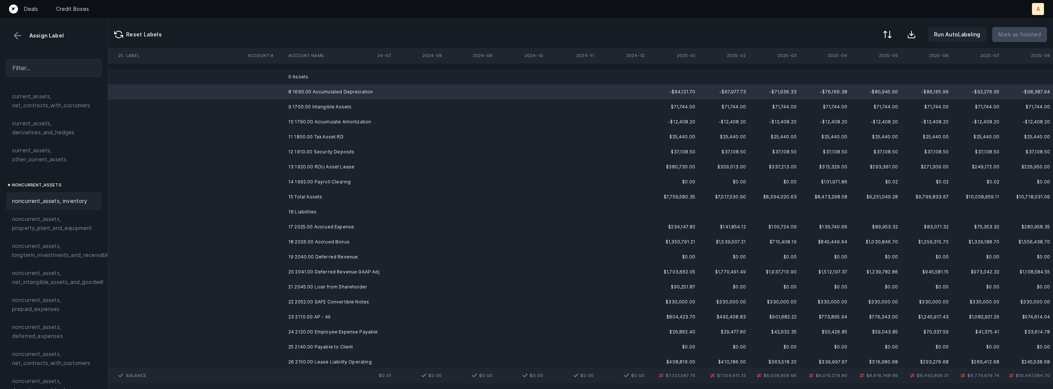
scroll to position [138, 0]
click at [71, 224] on span "noncurrent_assets, property_plant_and_equipment" at bounding box center [54, 222] width 84 height 18
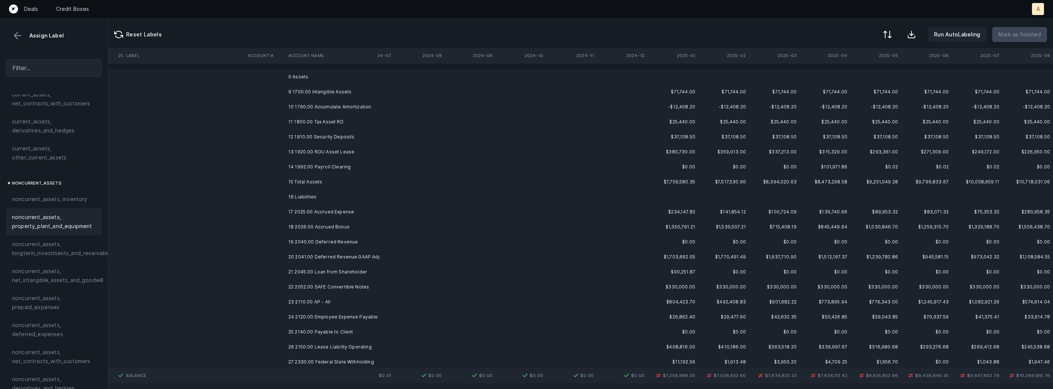
click at [291, 90] on td "9 1700.00 Intangible Assets" at bounding box center [331, 91] width 92 height 15
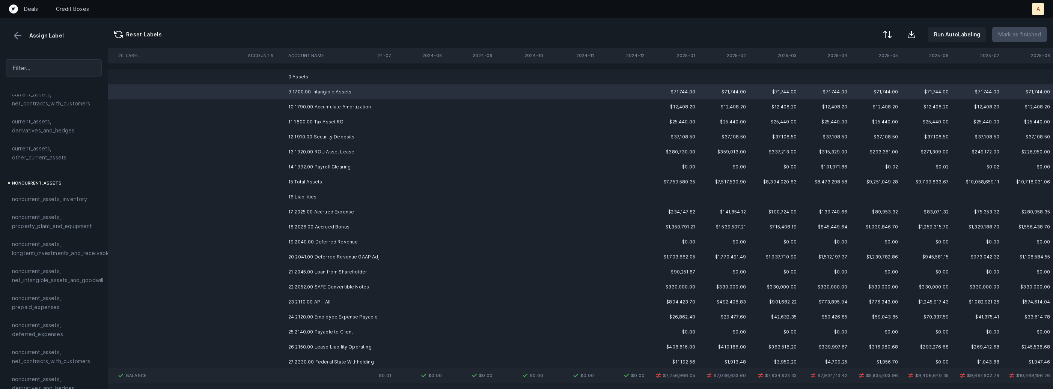
click at [309, 107] on td "10 1790.00 Accumulate Amortization" at bounding box center [331, 106] width 92 height 15
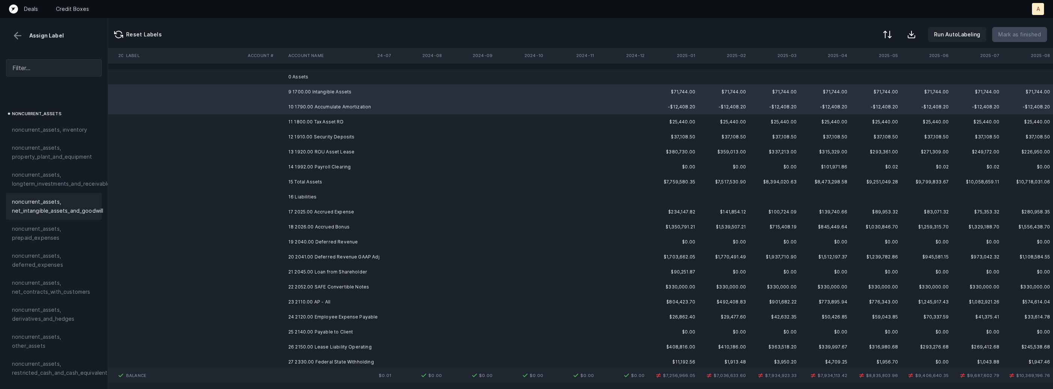
scroll to position [207, 0]
click at [49, 209] on span "noncurrent_assets, net_intangible_assets_and_goodwill" at bounding box center [57, 207] width 91 height 18
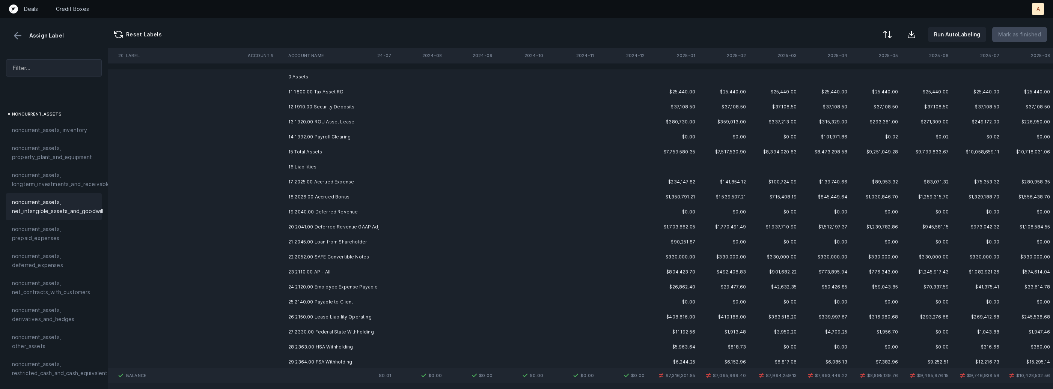
click at [319, 93] on td "11 1800.00 Tax Asset RD" at bounding box center [331, 91] width 92 height 15
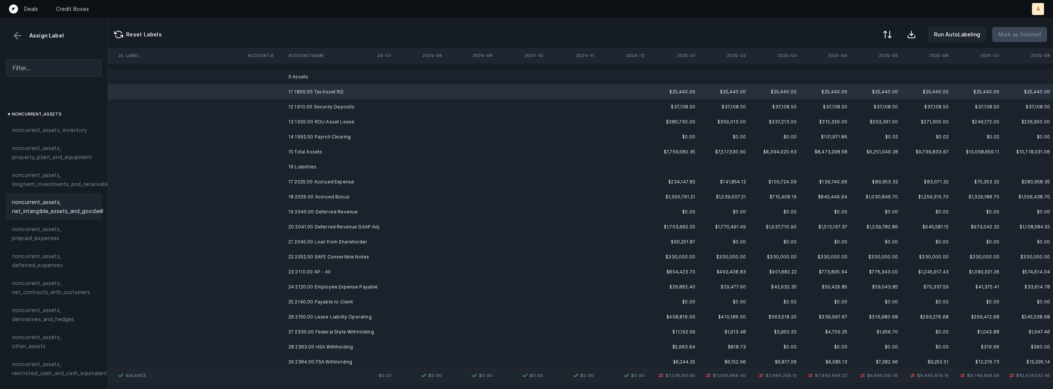
click at [46, 205] on span "noncurrent_assets, net_intangible_assets_and_goodwill" at bounding box center [57, 207] width 91 height 18
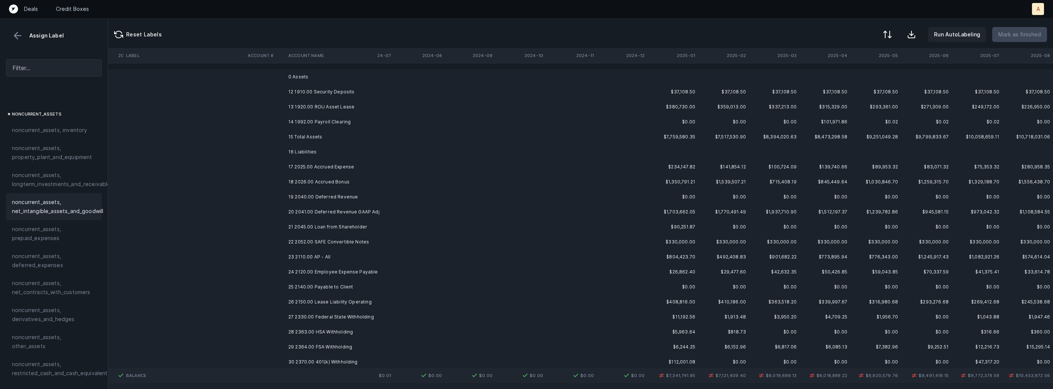
click at [327, 94] on td "12 1910.00 Security Deposits" at bounding box center [331, 91] width 92 height 15
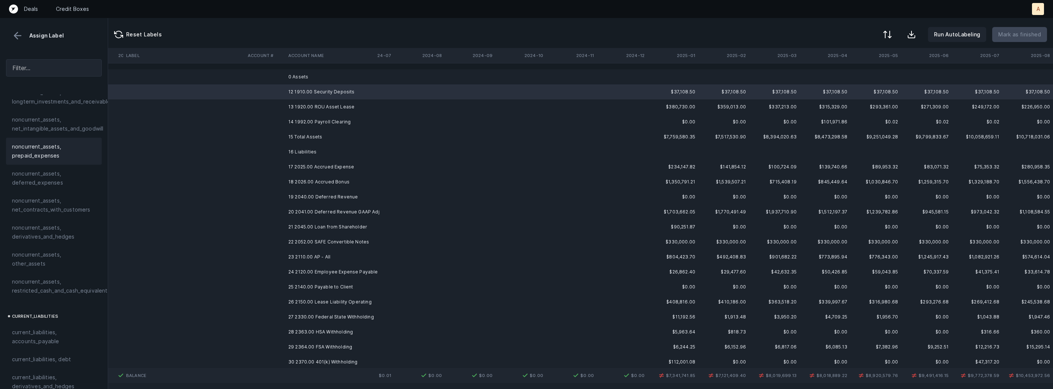
scroll to position [341, 0]
click at [53, 226] on span "noncurrent_assets, restricted_cash_and_cash_equivalents" at bounding box center [61, 235] width 98 height 18
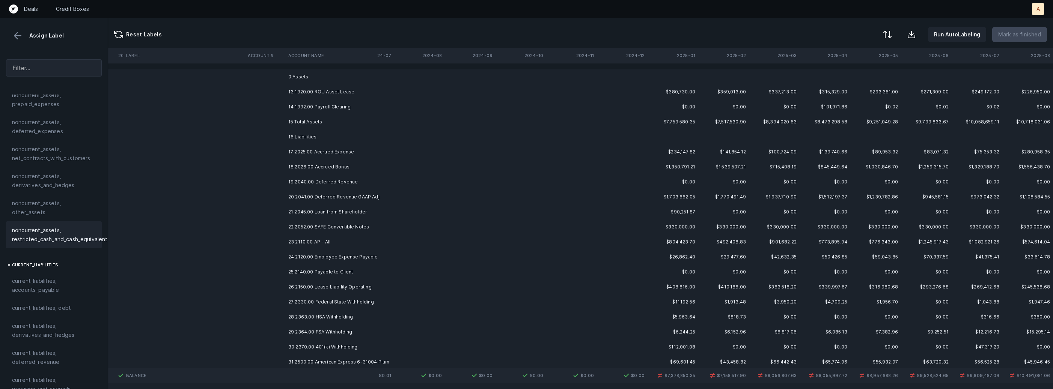
click at [324, 95] on td "13 1920.00 ROU Asset Lease" at bounding box center [331, 91] width 92 height 15
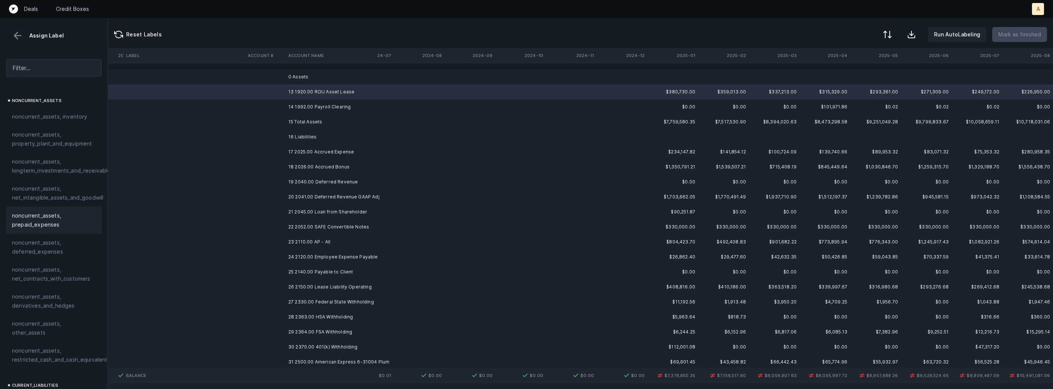
scroll to position [218, 0]
click at [70, 145] on span "noncurrent_assets, property_plant_and_equipment" at bounding box center [54, 141] width 84 height 18
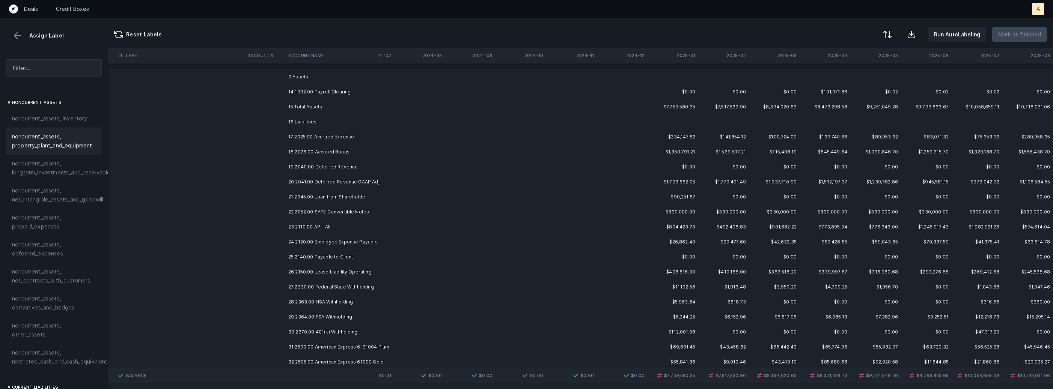
click at [70, 145] on span "noncurrent_assets, property_plant_and_equipment" at bounding box center [54, 141] width 84 height 18
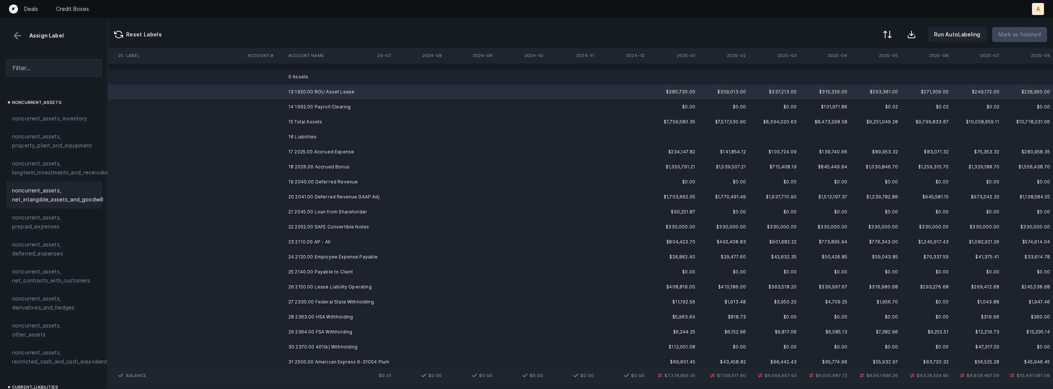
click at [76, 188] on span "noncurrent_assets, net_intangible_assets_and_goodwill" at bounding box center [57, 195] width 91 height 18
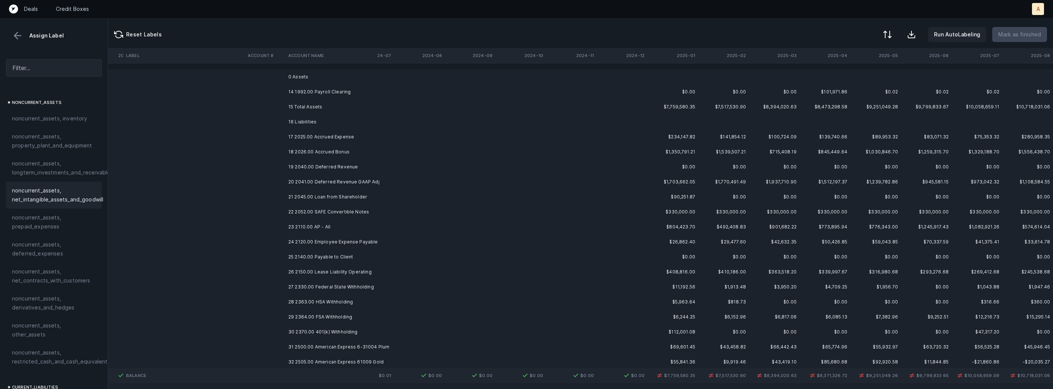
click at [311, 89] on td "14 1992.00 Payroll Clearing" at bounding box center [331, 91] width 92 height 15
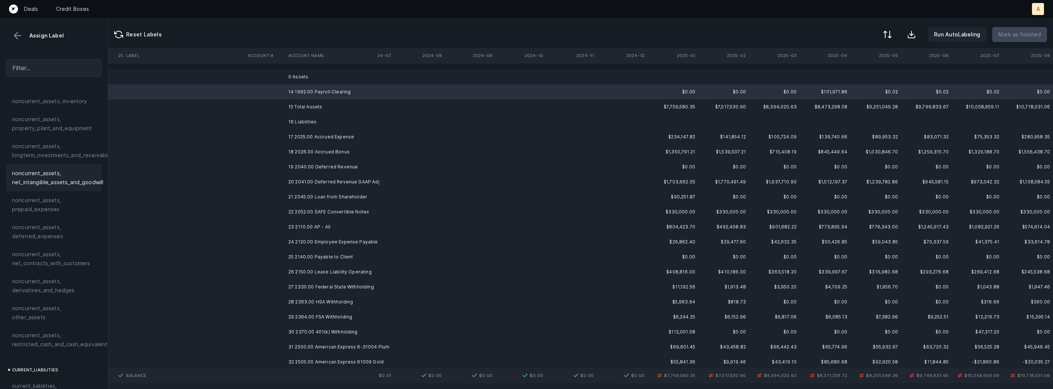
scroll to position [245, 0]
click at [71, 302] on span "noncurrent_assets, other_assets" at bounding box center [54, 304] width 84 height 18
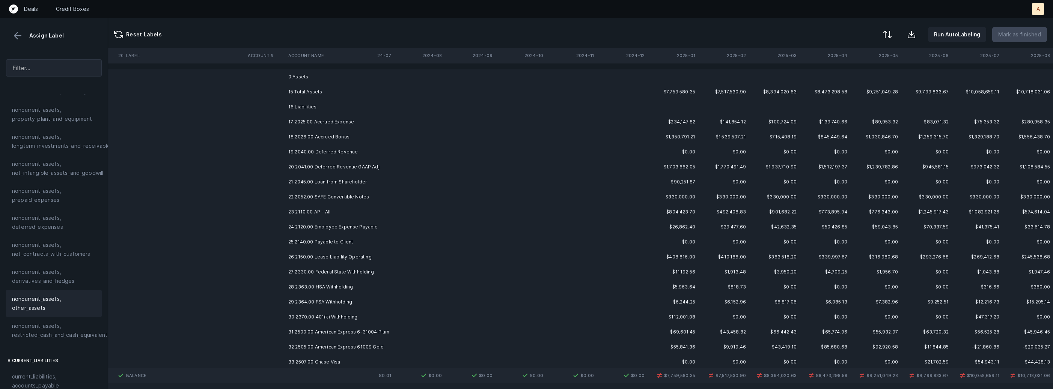
click at [360, 120] on td "17 2025.00 Accrued Expense" at bounding box center [331, 121] width 92 height 15
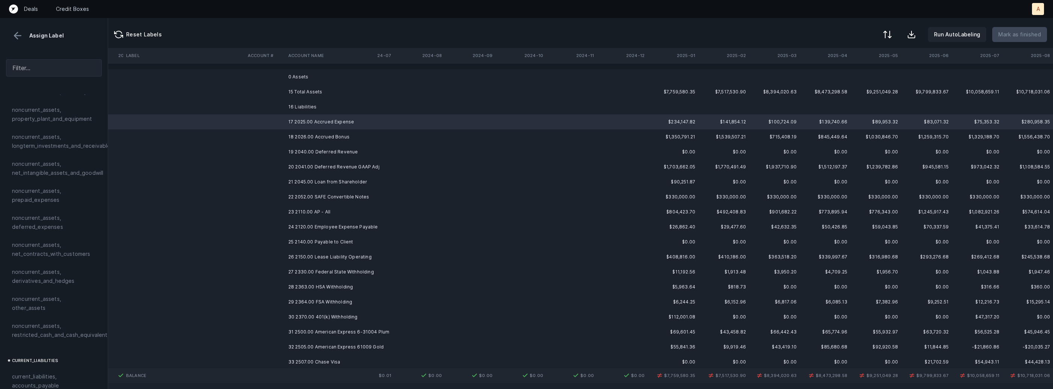
click at [344, 137] on td "18 2026.00 Accrued Bonus" at bounding box center [331, 137] width 92 height 15
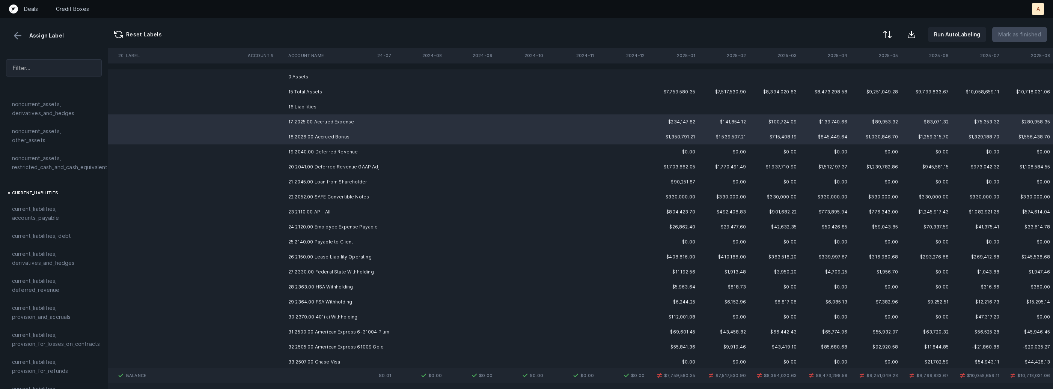
scroll to position [413, 0]
click at [57, 303] on span "current_liabilities, provision_and_accruals" at bounding box center [54, 312] width 84 height 18
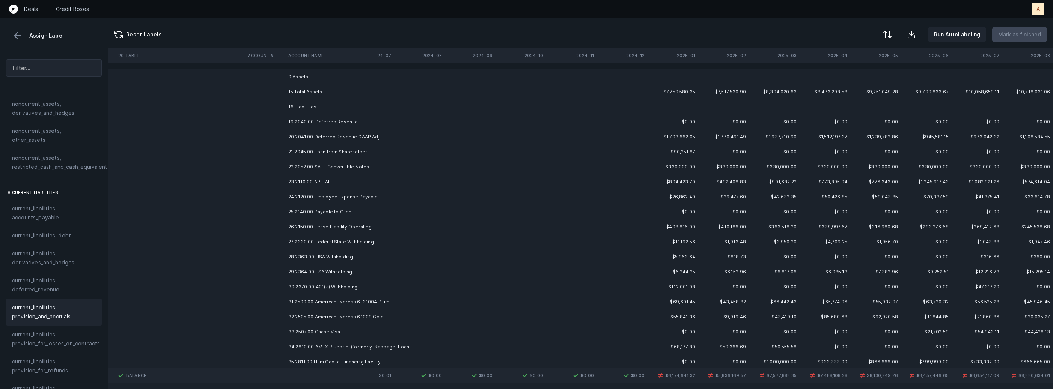
click at [334, 119] on td "19 2040.00 Deferred Revenue" at bounding box center [331, 121] width 92 height 15
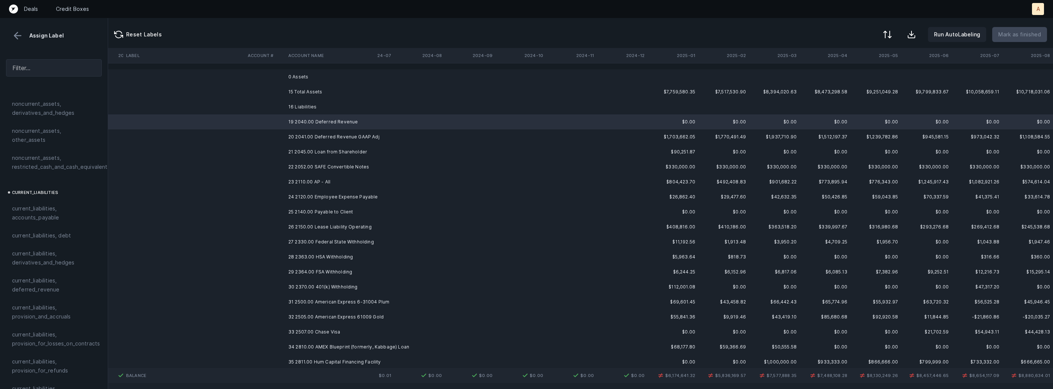
click at [325, 135] on td "20 2041.00 Deferred Revenue GAAP Adj" at bounding box center [331, 137] width 92 height 15
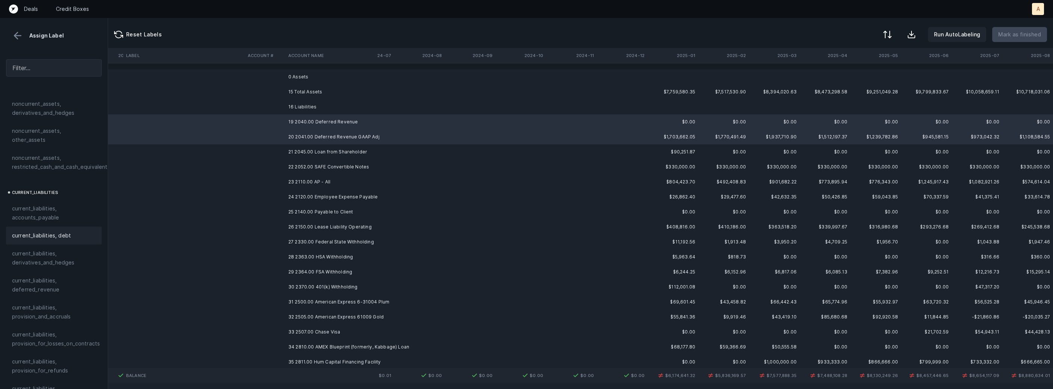
scroll to position [463, 0]
click at [61, 228] on span "current_liabilities, deferred_revenue" at bounding box center [54, 236] width 84 height 18
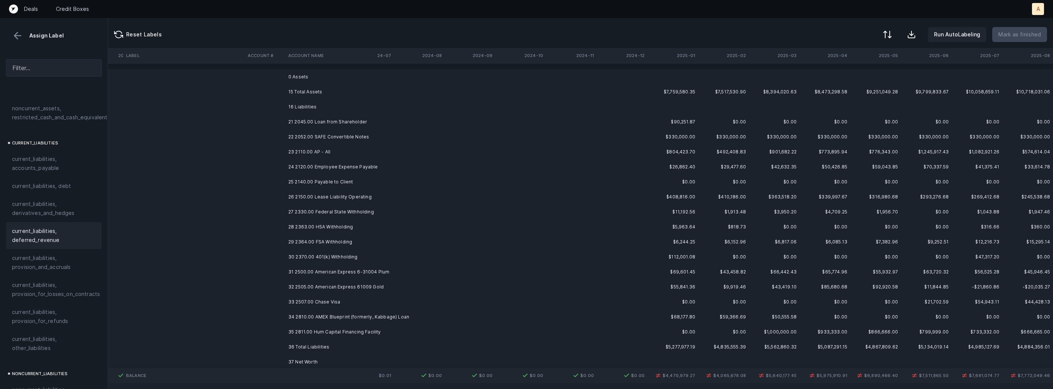
click at [336, 120] on td "21 2045.00 Loan from Shareholder" at bounding box center [331, 121] width 92 height 15
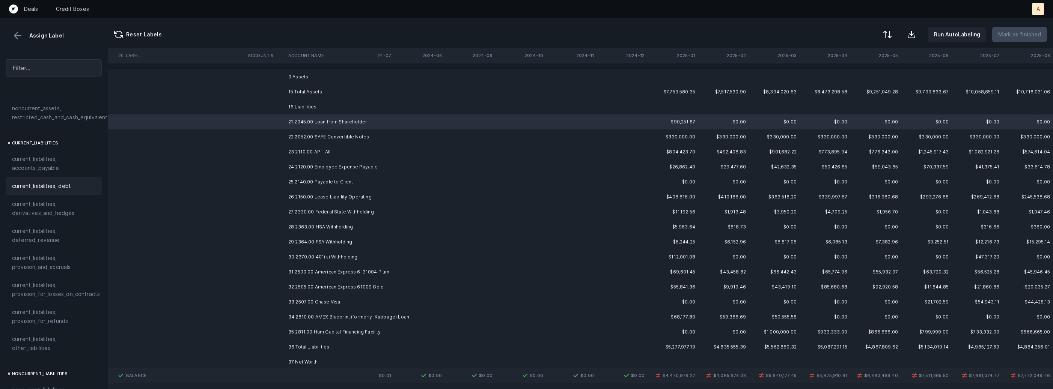
click at [68, 185] on div "current_liabilities, debt" at bounding box center [54, 186] width 96 height 18
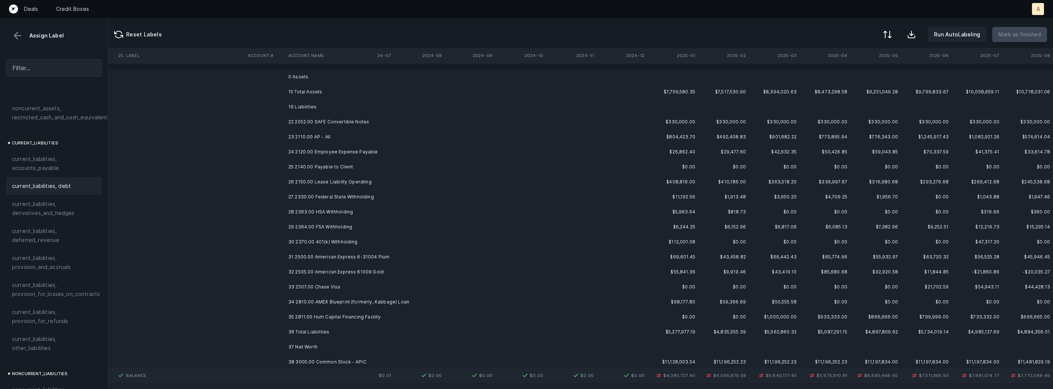
click at [360, 128] on td "22 2052.00 SAFE Convertible Notes" at bounding box center [331, 121] width 92 height 15
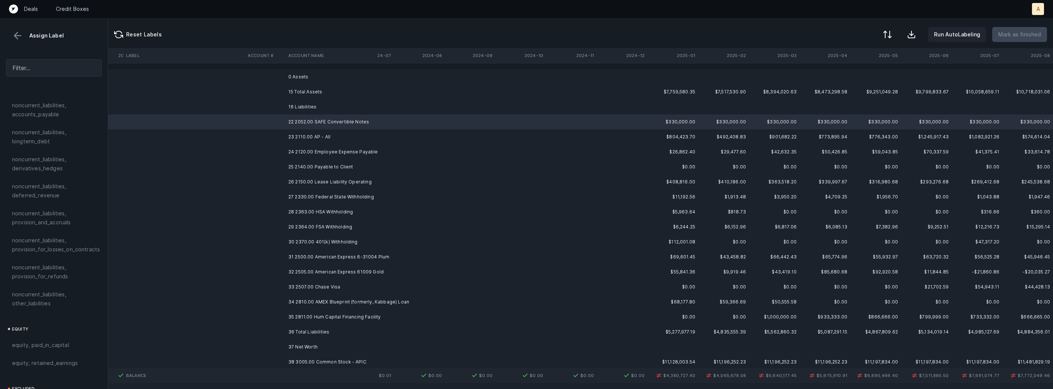
scroll to position [755, 0]
click at [26, 333] on span "equity, paid_in_capital" at bounding box center [40, 337] width 57 height 9
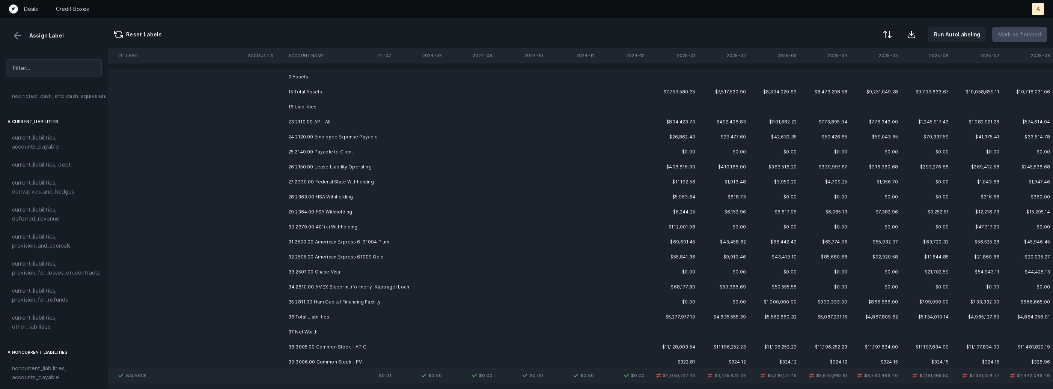
scroll to position [479, 0]
click at [337, 123] on td "23 2110.00 AP - All" at bounding box center [331, 121] width 92 height 15
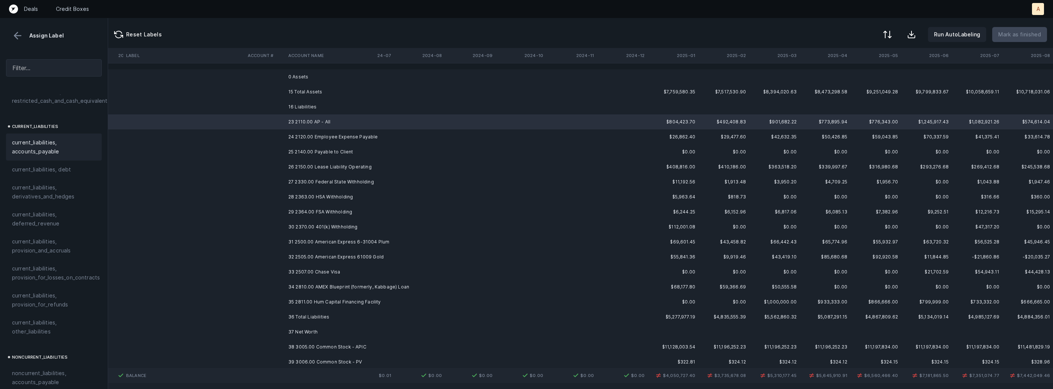
click at [53, 149] on div "current_liabilities, accounts_payable" at bounding box center [54, 147] width 96 height 27
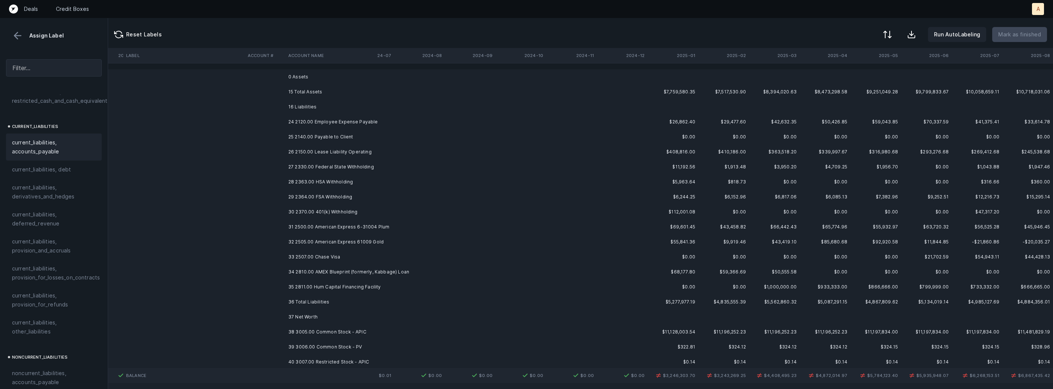
click at [354, 130] on td "25 2140.00 Payable to Client" at bounding box center [331, 137] width 92 height 15
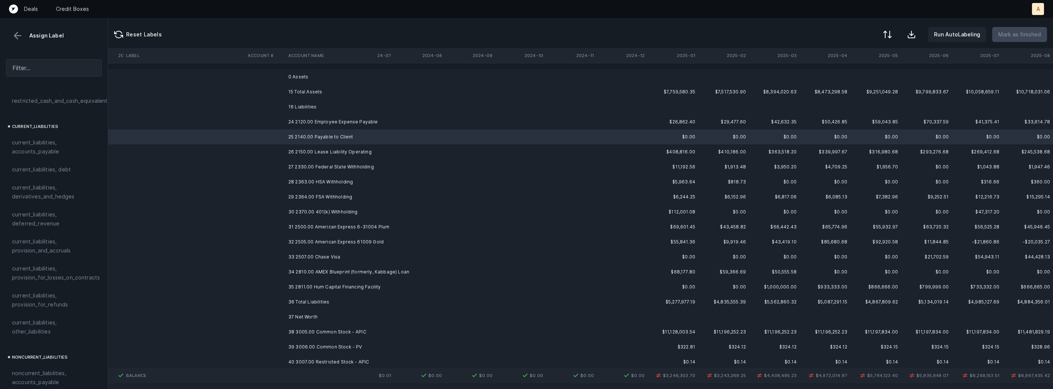
click at [354, 121] on td "24 2120.00 Employee Expense Payable" at bounding box center [331, 121] width 92 height 15
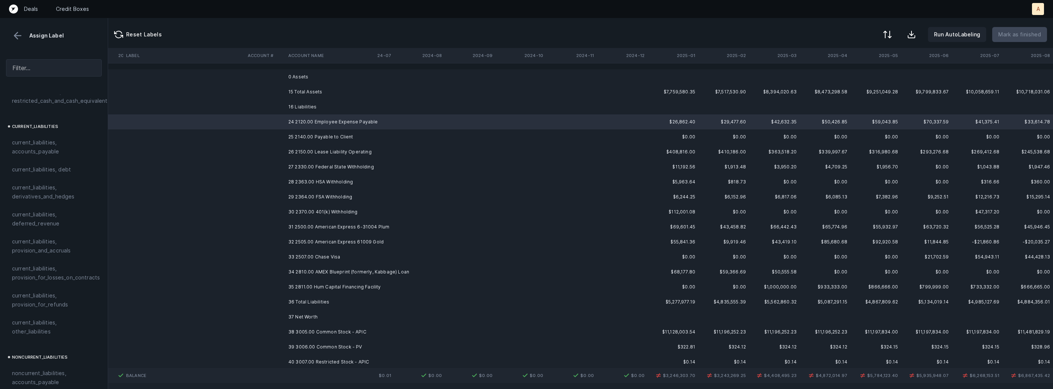
click at [328, 137] on td "25 2140.00 Payable to Client" at bounding box center [331, 137] width 92 height 15
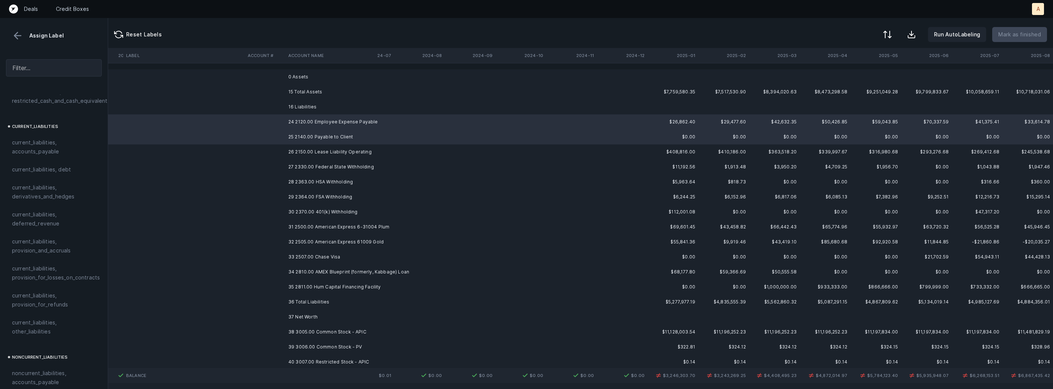
click at [340, 211] on td "30 2370.00 401(k) Withholding" at bounding box center [331, 212] width 92 height 15
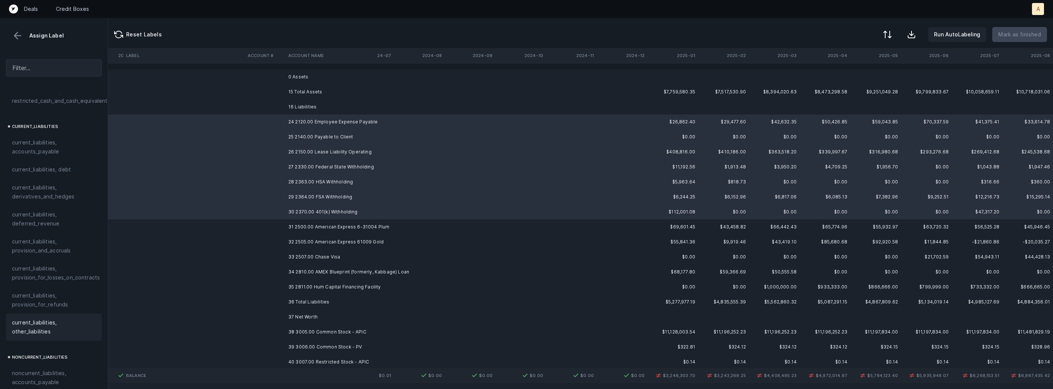
click at [54, 326] on span "current_liabilities, other_liabilities" at bounding box center [54, 327] width 84 height 18
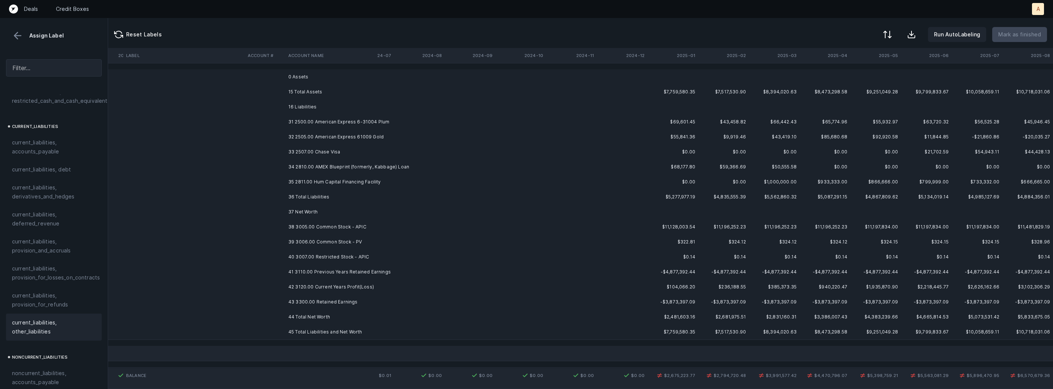
click at [343, 122] on td "31 2500.00 American Express 6-31004 Plum" at bounding box center [331, 121] width 92 height 15
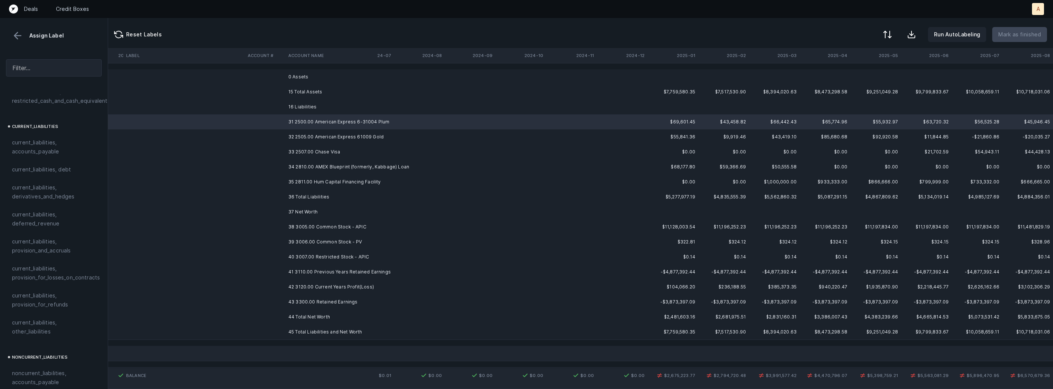
click at [349, 136] on td "32 2505.00 American Express 61009 Gold" at bounding box center [331, 137] width 92 height 15
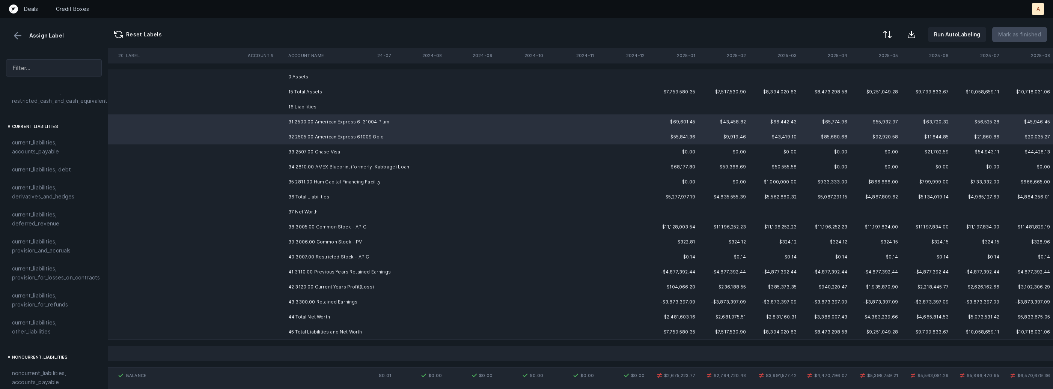
click at [333, 151] on td "33 2507.00 Chase Visa" at bounding box center [331, 152] width 92 height 15
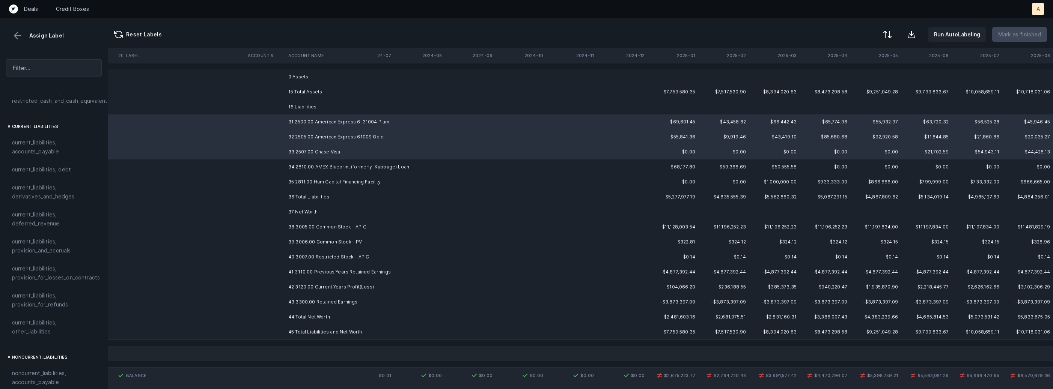
click at [323, 168] on td "34 2810.00 AMEX Blueprint (formerly, Kabbage) Loan" at bounding box center [331, 167] width 92 height 15
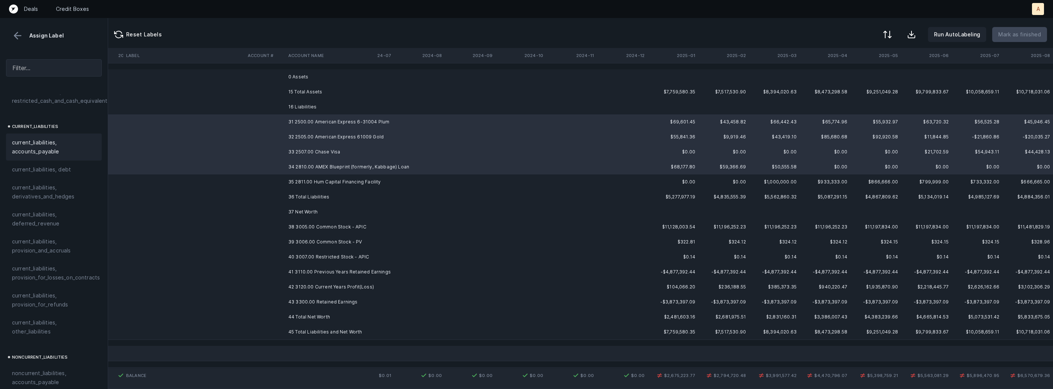
click at [53, 142] on span "current_liabilities, accounts_payable" at bounding box center [54, 147] width 84 height 18
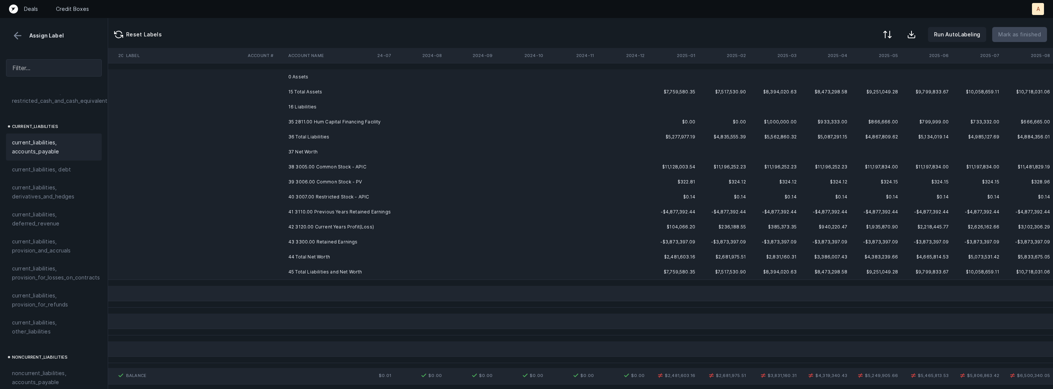
click at [306, 123] on td "35 2811.00 Hum Capital Financing Facility" at bounding box center [331, 121] width 92 height 15
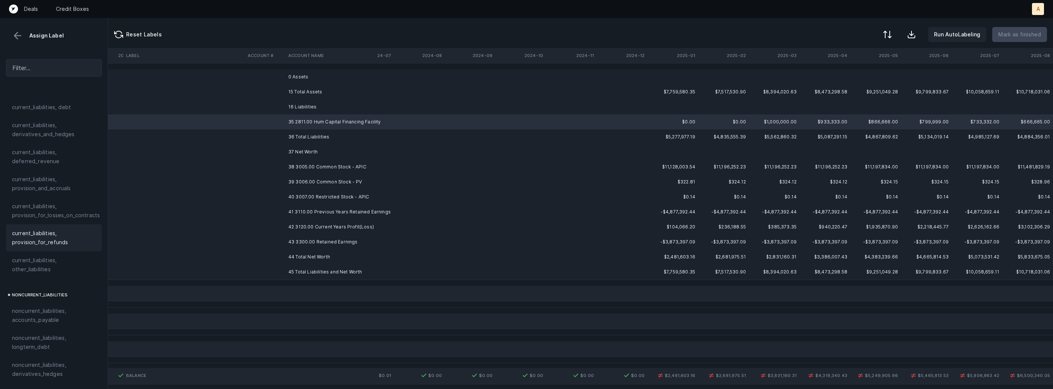
scroll to position [560, 0]
click at [37, 315] on span "noncurrent_liabilities, longterm_debt" at bounding box center [54, 324] width 84 height 18
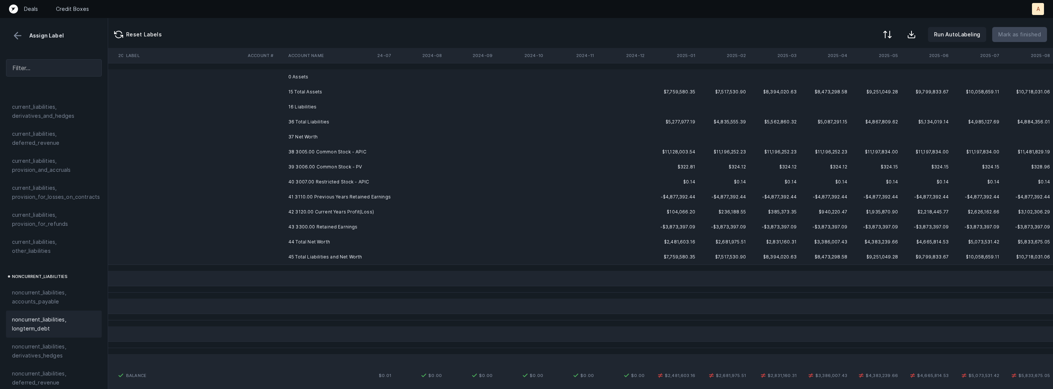
click at [304, 224] on td "43 3300.00 Retained Earnings" at bounding box center [331, 227] width 92 height 15
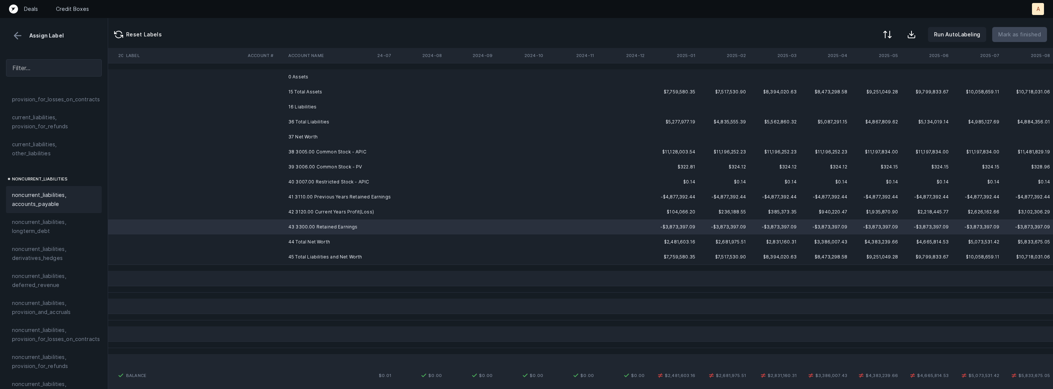
scroll to position [824, 0]
click at [297, 202] on td "41 3110.00 Previous Years Retained Earnings" at bounding box center [331, 197] width 92 height 15
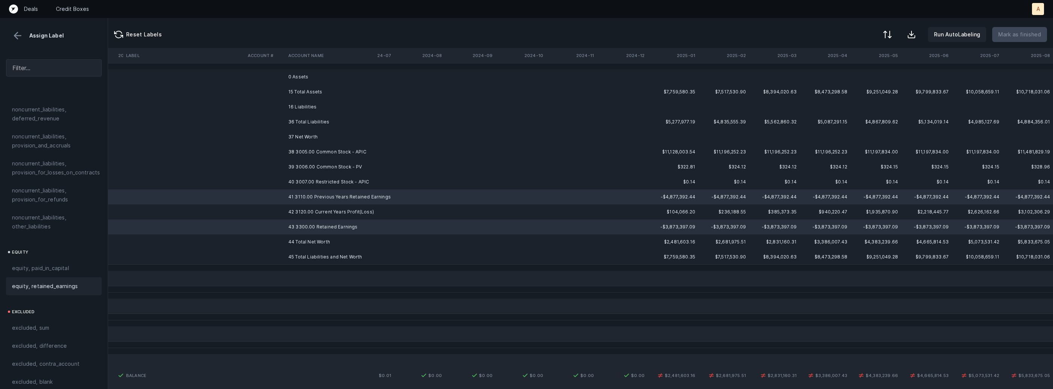
click at [78, 282] on div "equity, retained_earnings" at bounding box center [54, 286] width 84 height 9
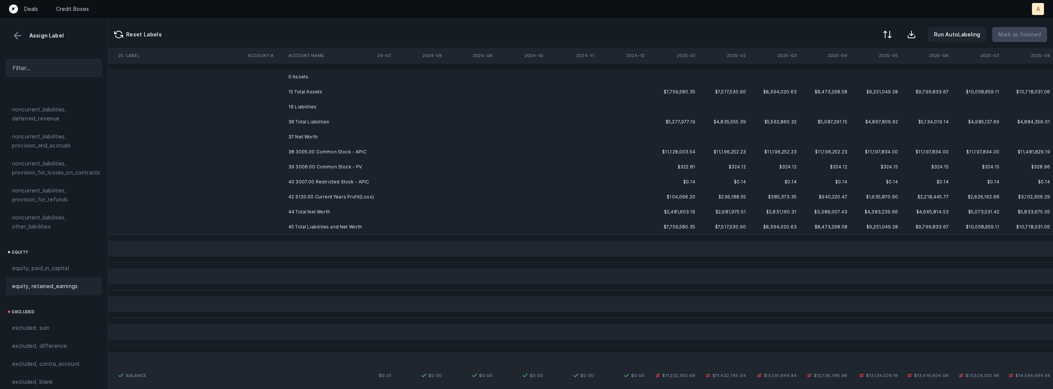
click at [340, 154] on td "38 3005.00 Common Stock - APIC" at bounding box center [331, 152] width 92 height 15
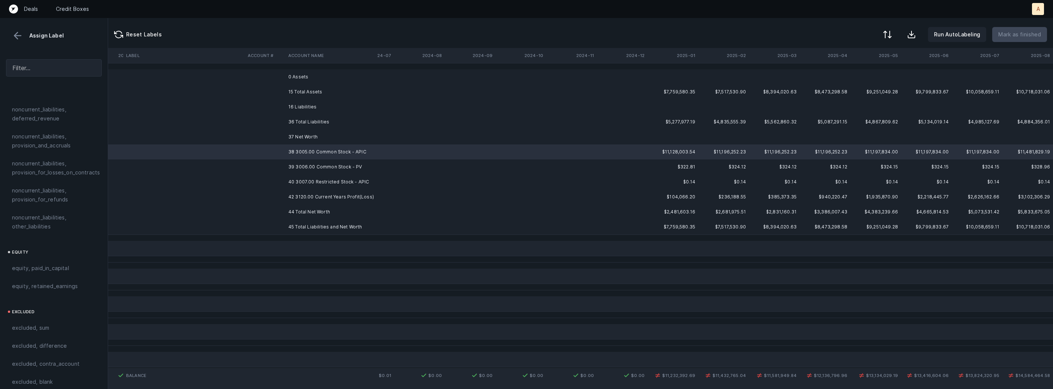
click at [316, 173] on td "39 3006.00 Common Stock - PV" at bounding box center [331, 167] width 92 height 15
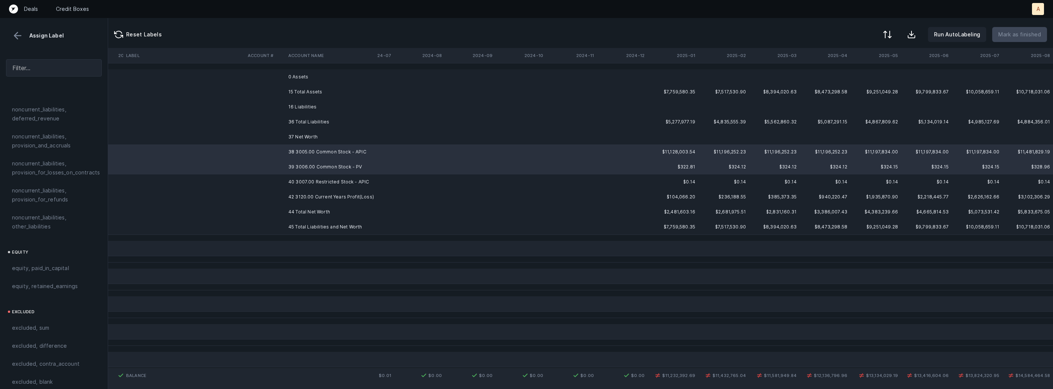
click at [312, 180] on td "40 3007.00 Restricted Stock - APIC" at bounding box center [331, 182] width 92 height 15
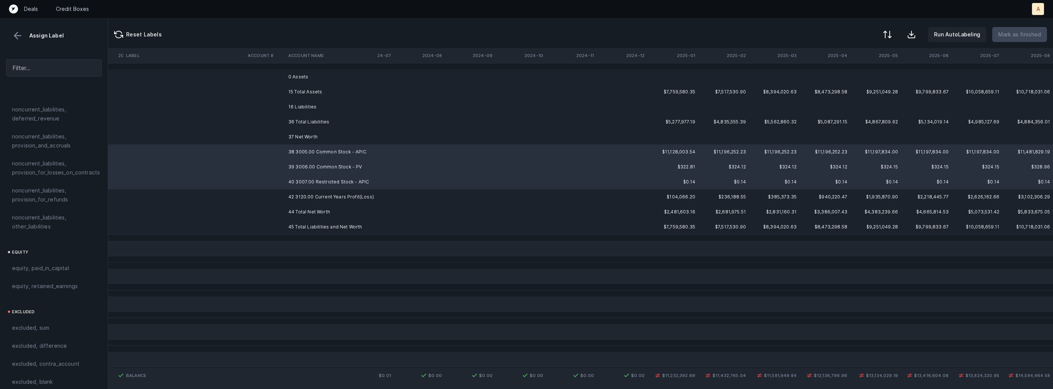
click at [301, 196] on td "42 3120.00 Current Years Profit(Loss)" at bounding box center [331, 197] width 92 height 15
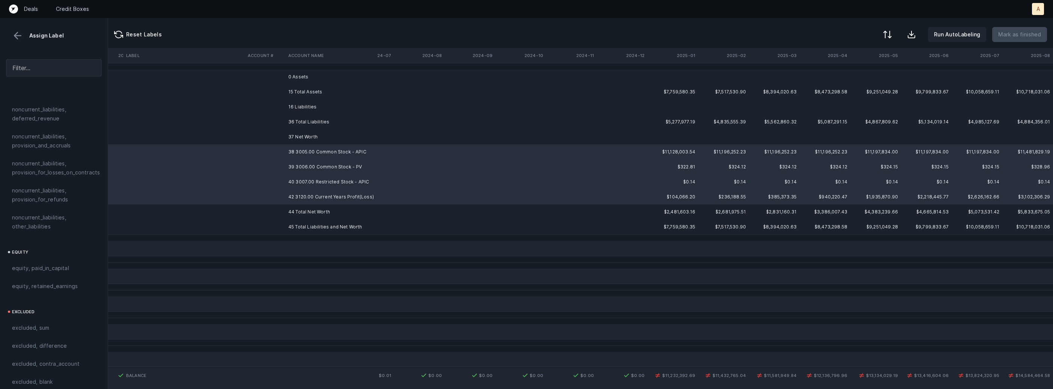
click at [298, 199] on td "42 3120.00 Current Years Profit(Loss)" at bounding box center [331, 197] width 92 height 15
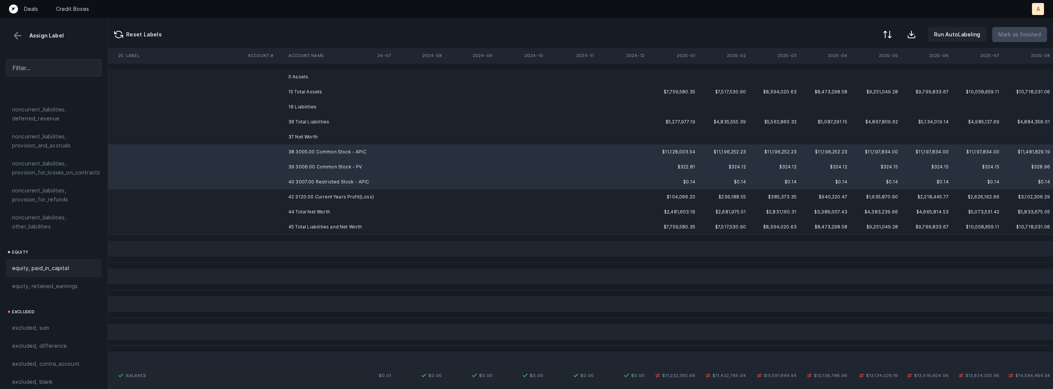
click at [54, 264] on span "equity, paid_in_capital" at bounding box center [40, 268] width 57 height 9
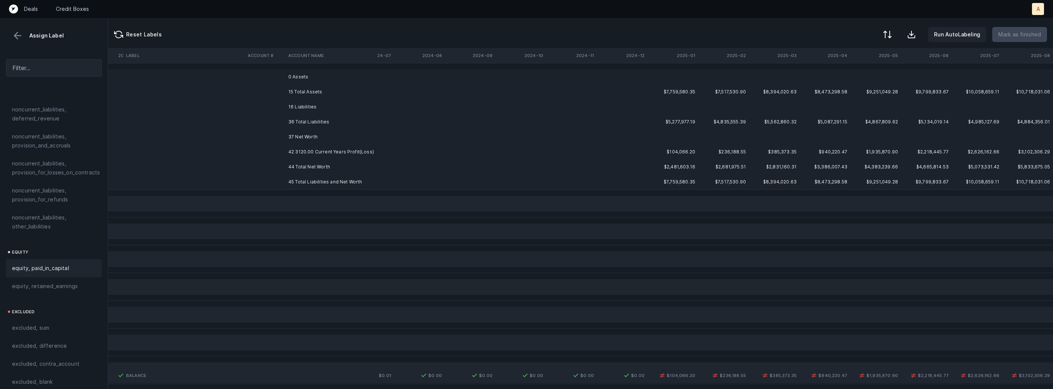
click at [330, 150] on td "42 3120.00 Current Years Profit(Loss)" at bounding box center [331, 152] width 92 height 15
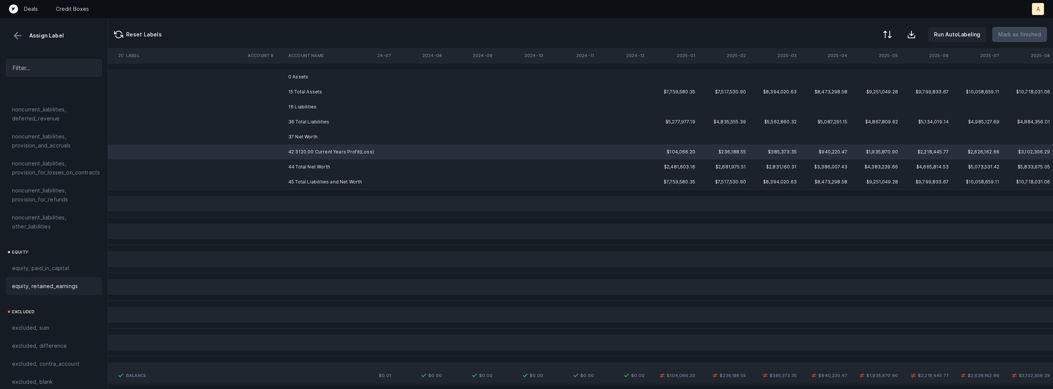
click at [47, 282] on span "equity, retained_earnings" at bounding box center [45, 286] width 66 height 9
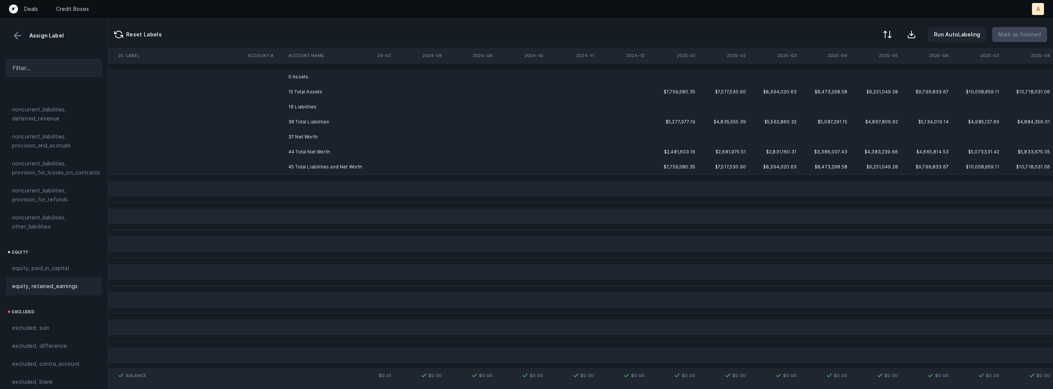
click at [303, 77] on td "0 Assets" at bounding box center [331, 76] width 92 height 15
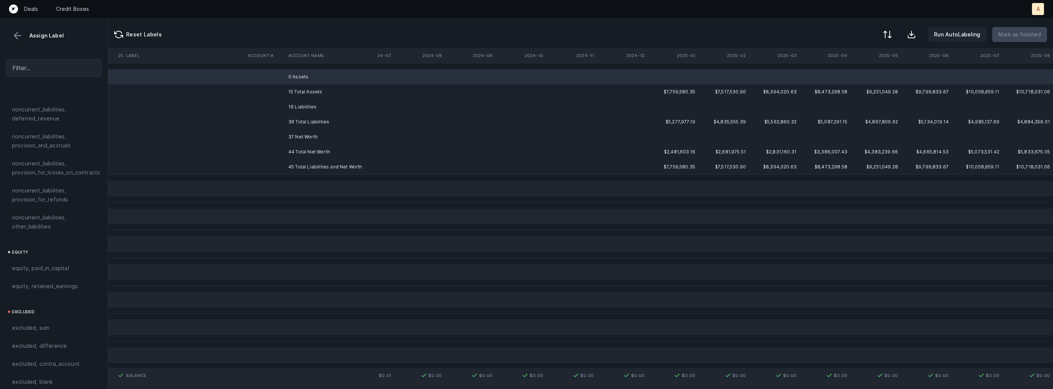
click at [294, 106] on td "16 Liabilities" at bounding box center [331, 106] width 92 height 15
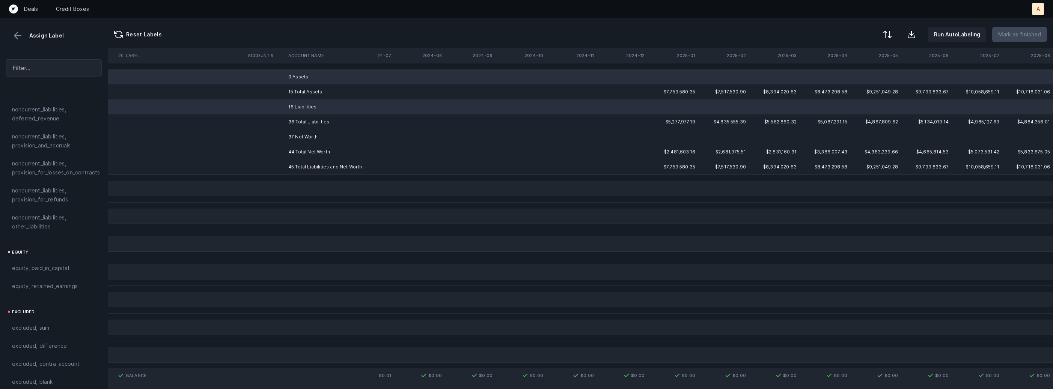
click at [307, 135] on td "37 Net Worth" at bounding box center [331, 137] width 92 height 15
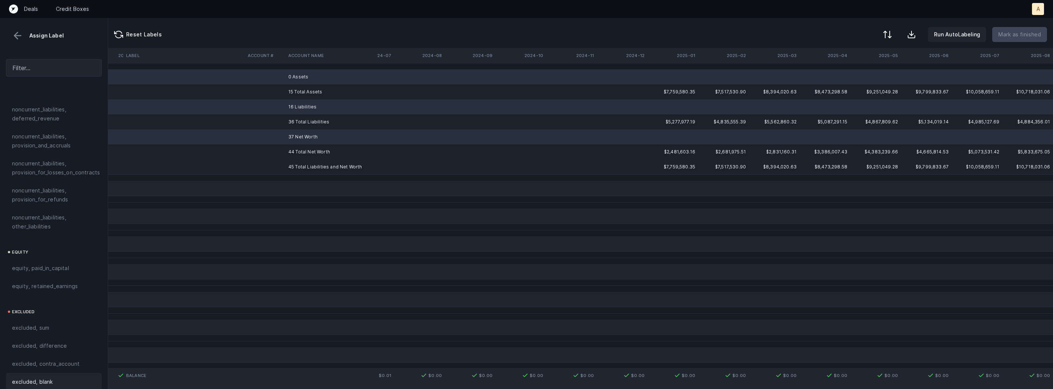
click at [53, 378] on div "excluded, blank" at bounding box center [54, 382] width 84 height 9
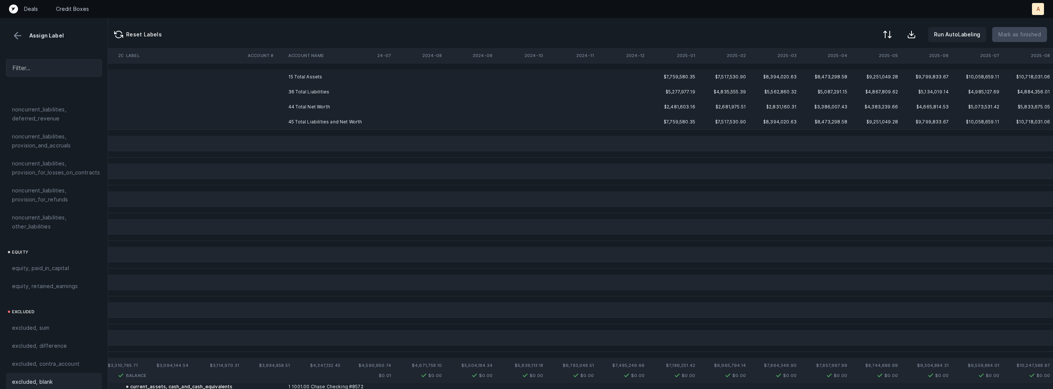
click at [328, 83] on td "15 Total Assets" at bounding box center [331, 76] width 92 height 15
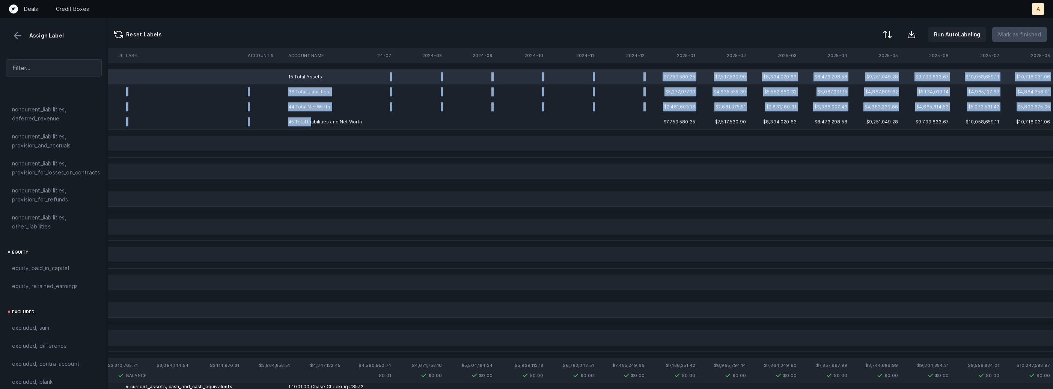
click at [312, 121] on td "45 Total Liabilities and Net Worth" at bounding box center [331, 121] width 92 height 15
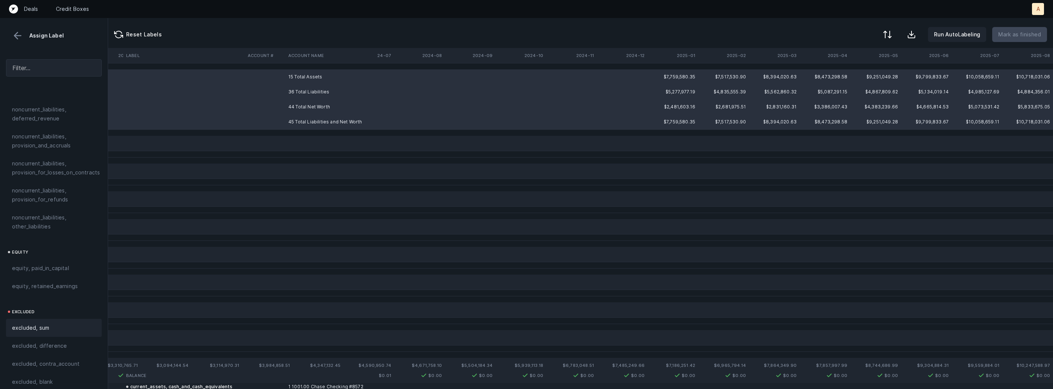
click at [48, 324] on span "excluded, sum" at bounding box center [30, 328] width 37 height 9
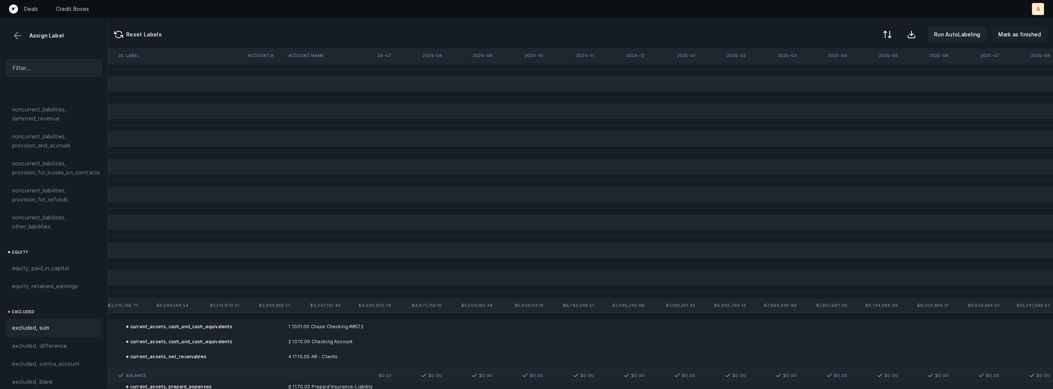
click at [1026, 36] on p "Mark as finished" at bounding box center [1019, 34] width 43 height 9
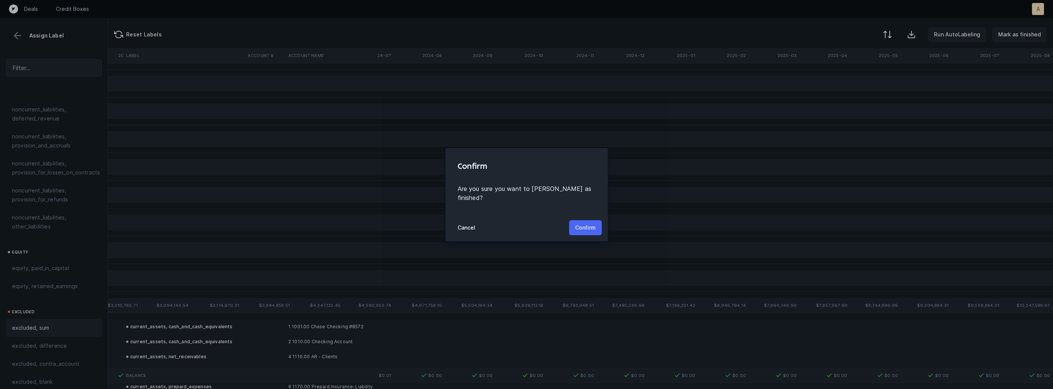
click at [595, 226] on p "Confirm" at bounding box center [585, 227] width 21 height 9
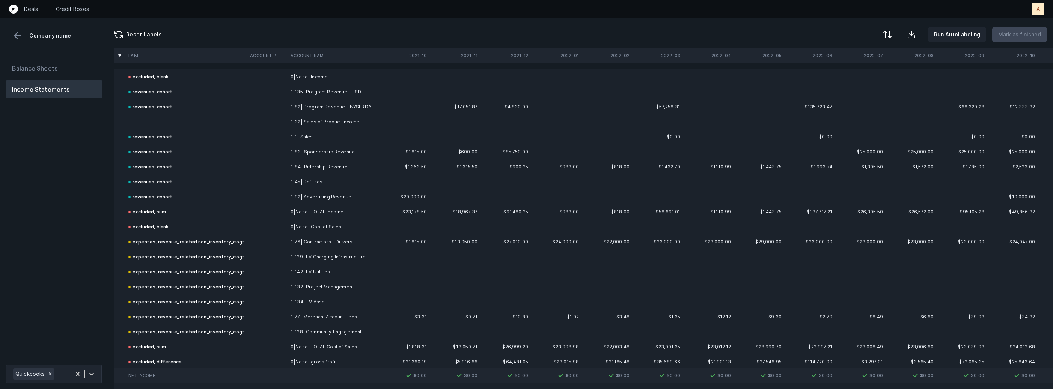
click at [190, 124] on td at bounding box center [186, 121] width 122 height 15
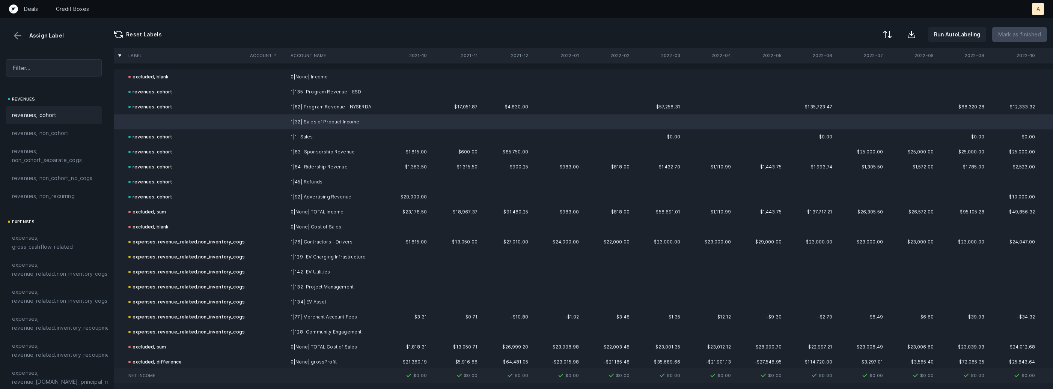
click at [51, 120] on div "revenues, cohort" at bounding box center [54, 115] width 96 height 18
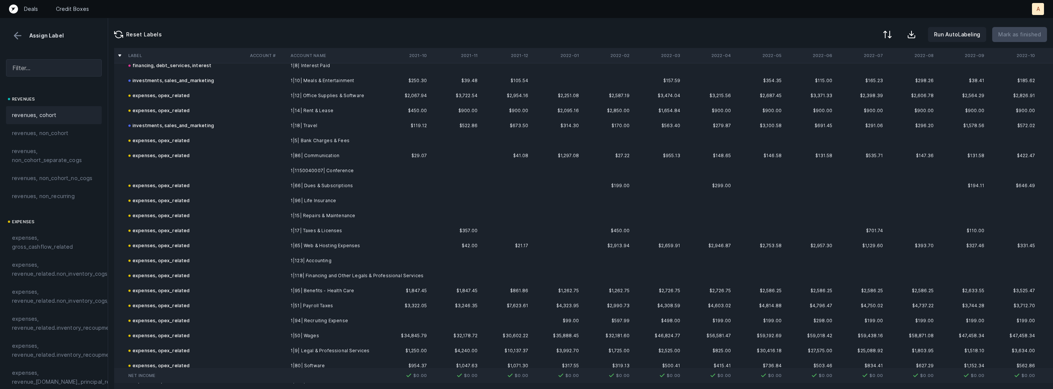
scroll to position [381, 0]
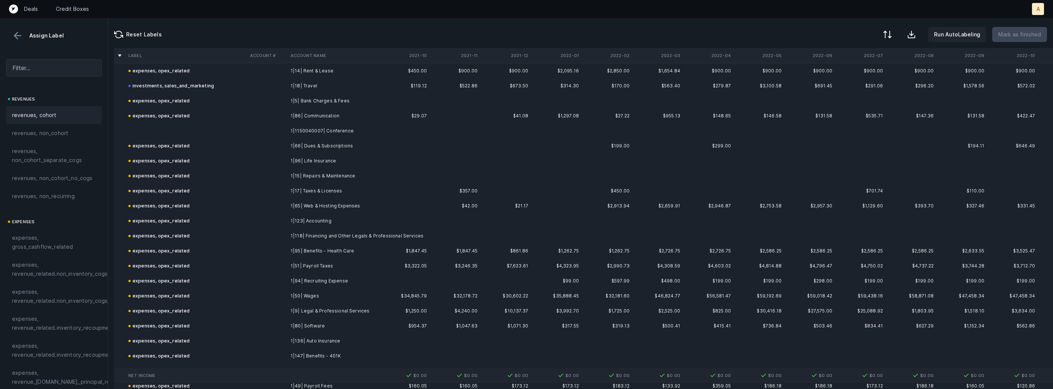
click at [324, 131] on td "1|1150040007| Conference" at bounding box center [334, 131] width 92 height 15
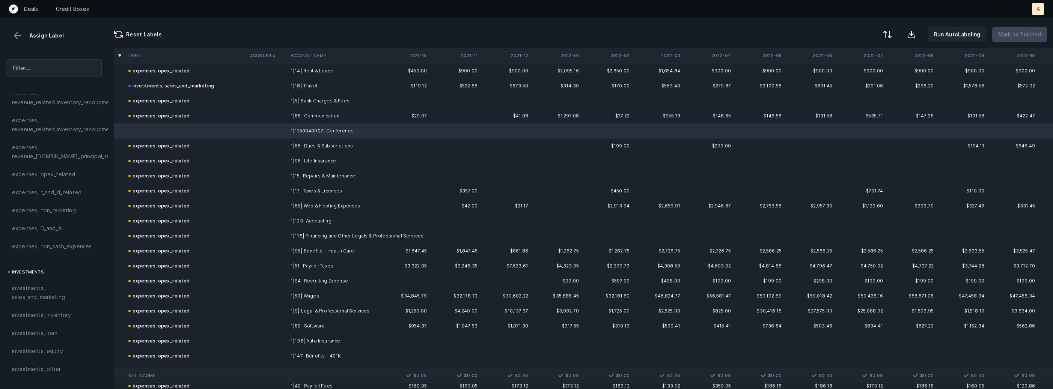
scroll to position [262, 0]
click at [68, 251] on span "investments, sales_and_marketing" at bounding box center [54, 257] width 84 height 18
click at [1007, 39] on p "Mark as finished" at bounding box center [1019, 34] width 43 height 9
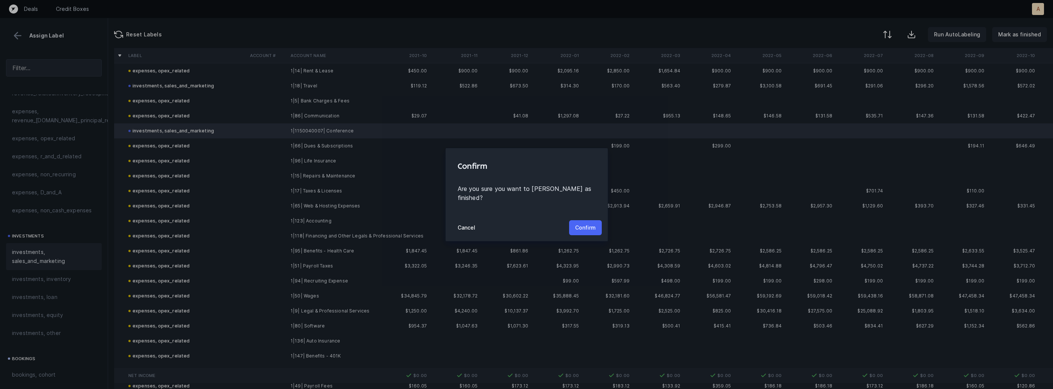
click at [586, 223] on p "Confirm" at bounding box center [585, 227] width 21 height 9
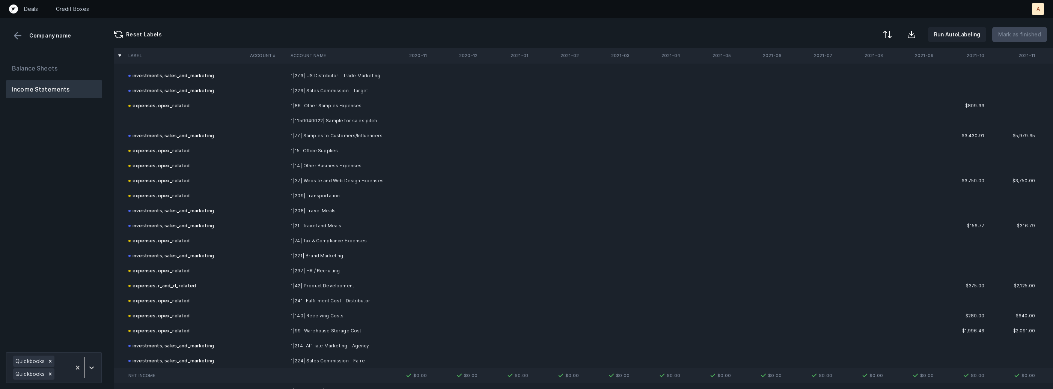
scroll to position [3160, 0]
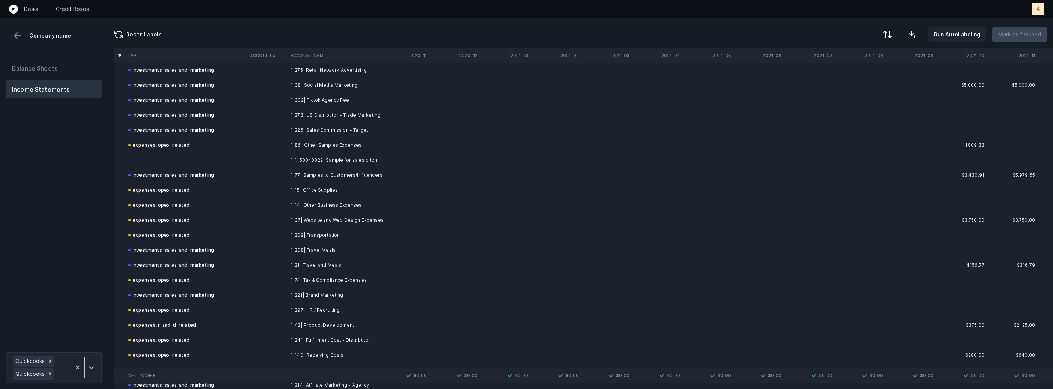
click at [201, 158] on td at bounding box center [186, 160] width 122 height 15
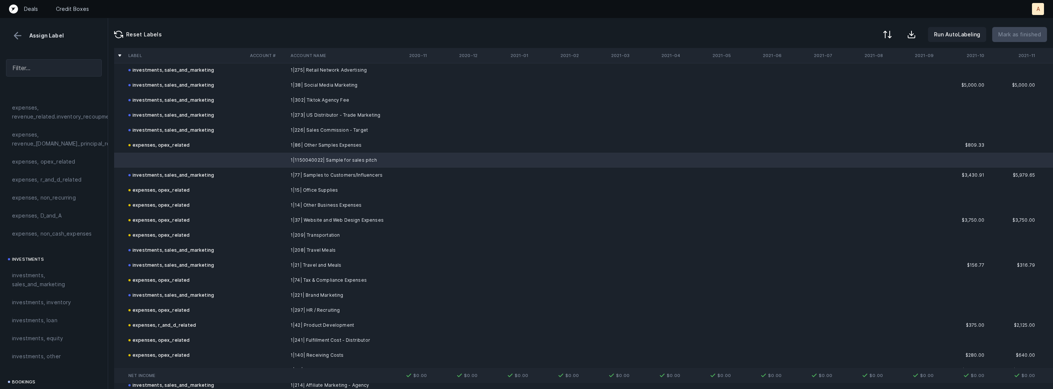
scroll to position [246, 0]
click at [44, 265] on span "investments, sales_and_marketing" at bounding box center [54, 272] width 84 height 18
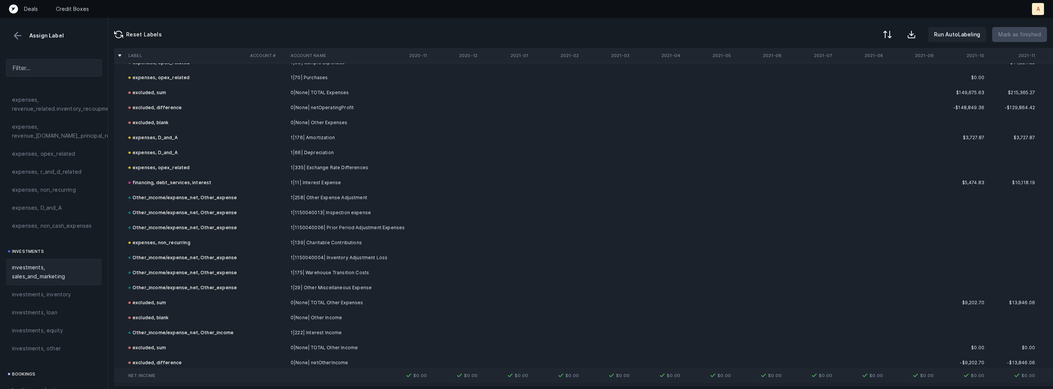
scroll to position [4270, 0]
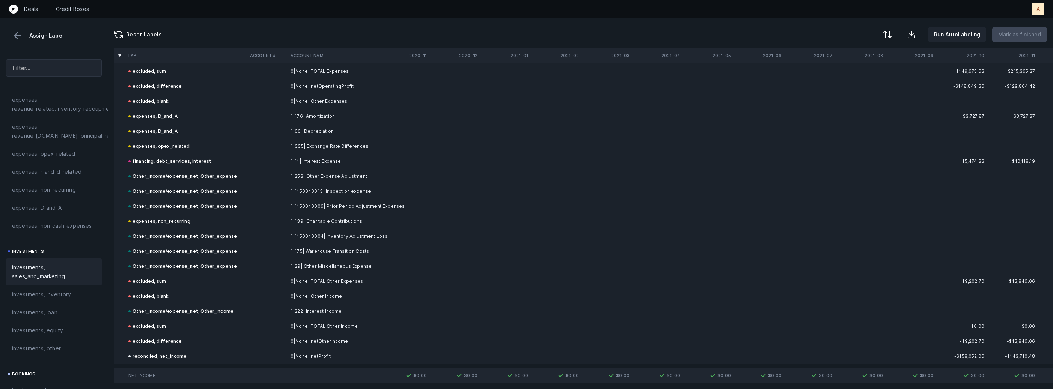
click at [22, 33] on button at bounding box center [17, 35] width 11 height 11
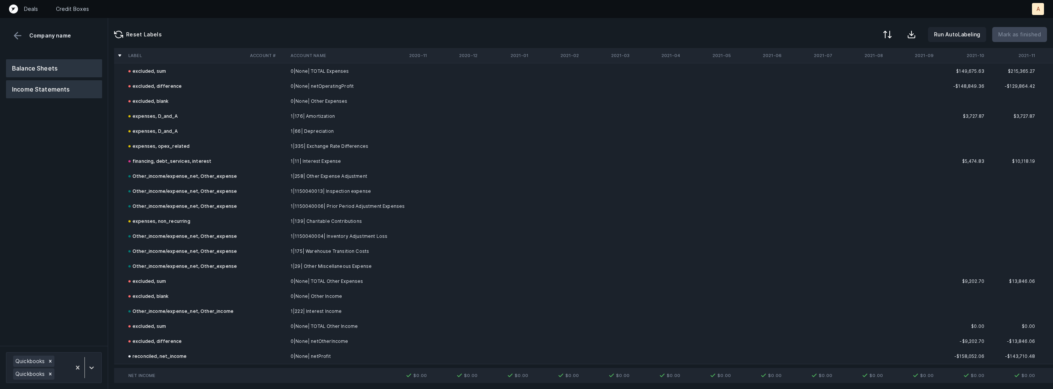
click at [38, 62] on button "Balance Sheets" at bounding box center [54, 68] width 96 height 18
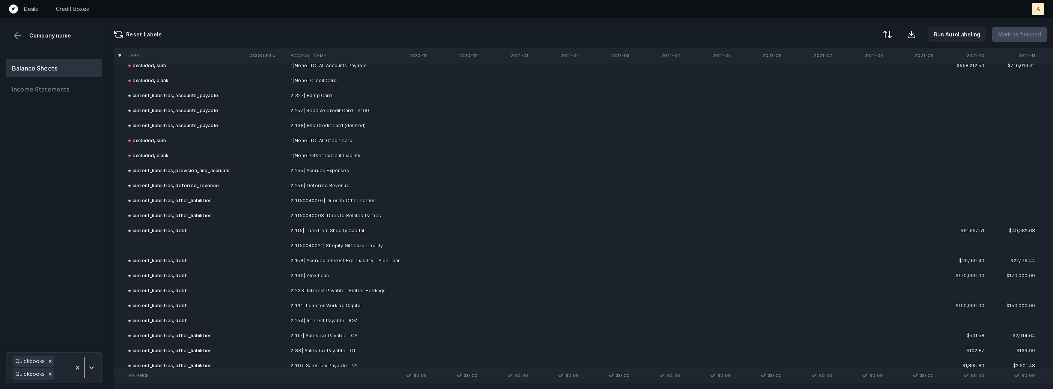
scroll to position [2323, 0]
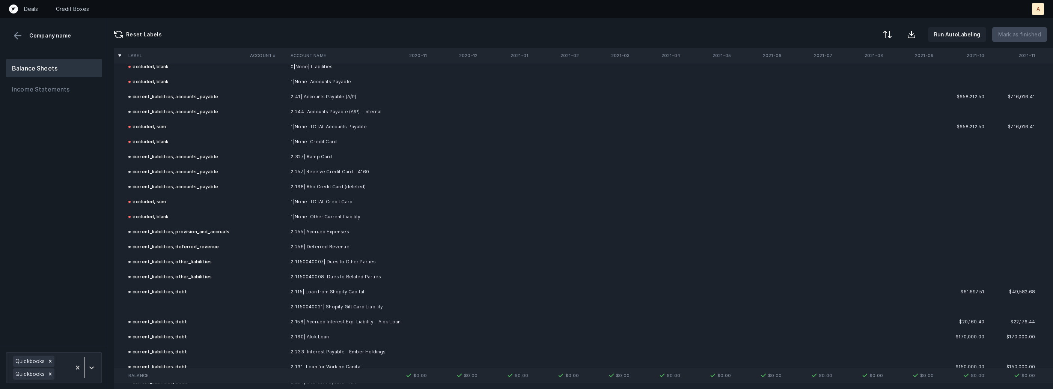
click at [330, 304] on td "2|1150040021| Shopify Gift Card Liability" at bounding box center [334, 307] width 92 height 15
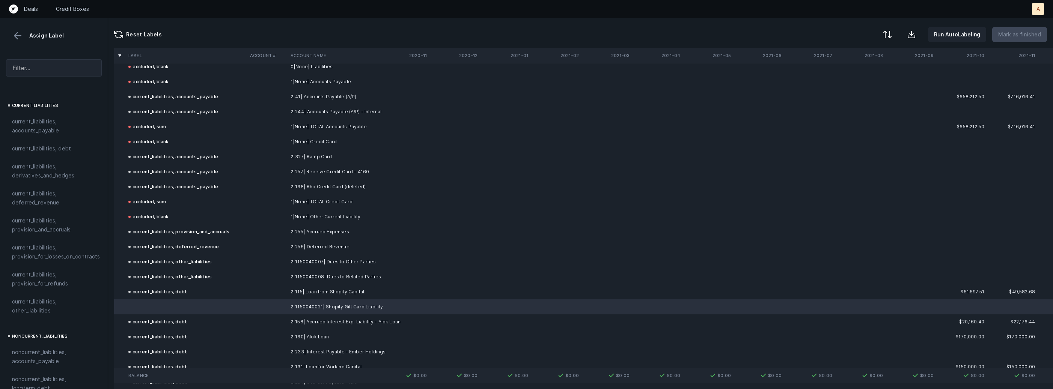
scroll to position [515, 0]
click at [55, 288] on span "current_liabilities, other_liabilities" at bounding box center [54, 292] width 84 height 18
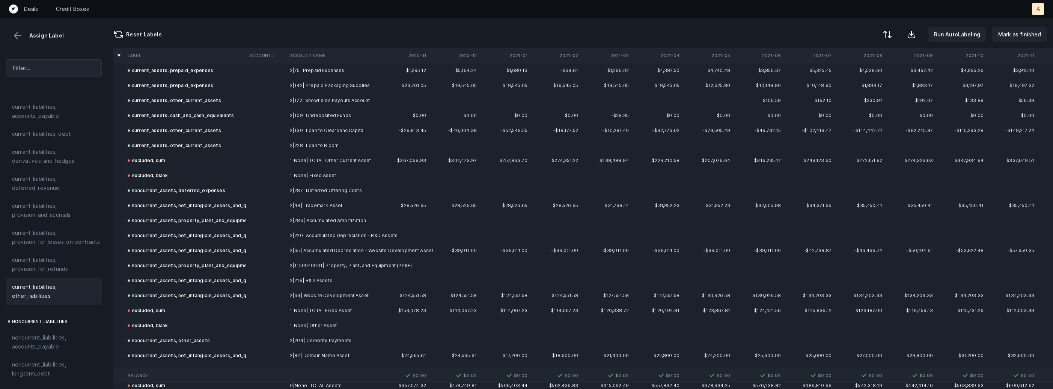
scroll to position [0, 1]
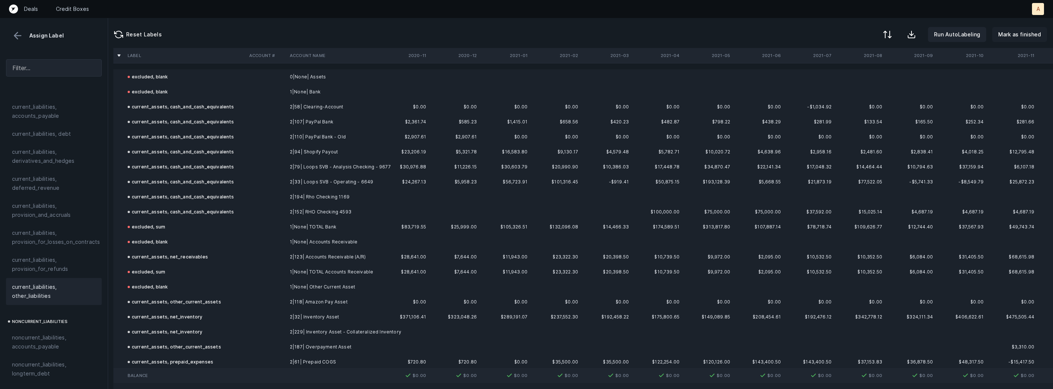
click at [1016, 30] on p "Mark as finished" at bounding box center [1019, 34] width 43 height 9
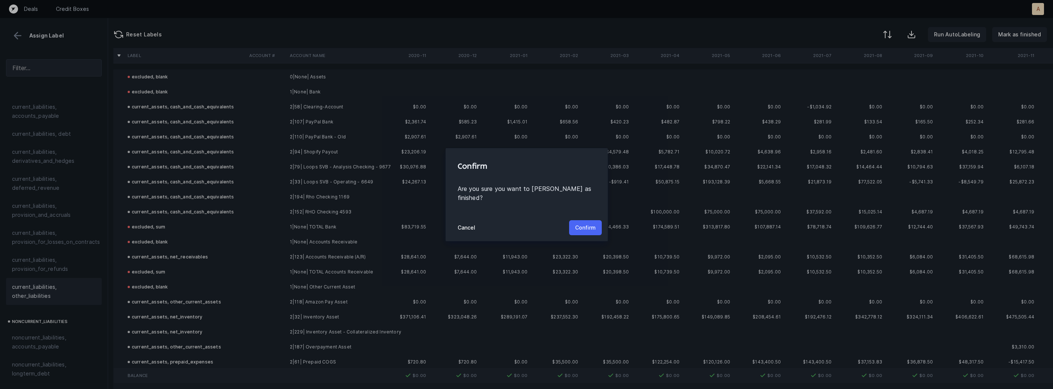
click at [590, 223] on p "Confirm" at bounding box center [585, 227] width 21 height 9
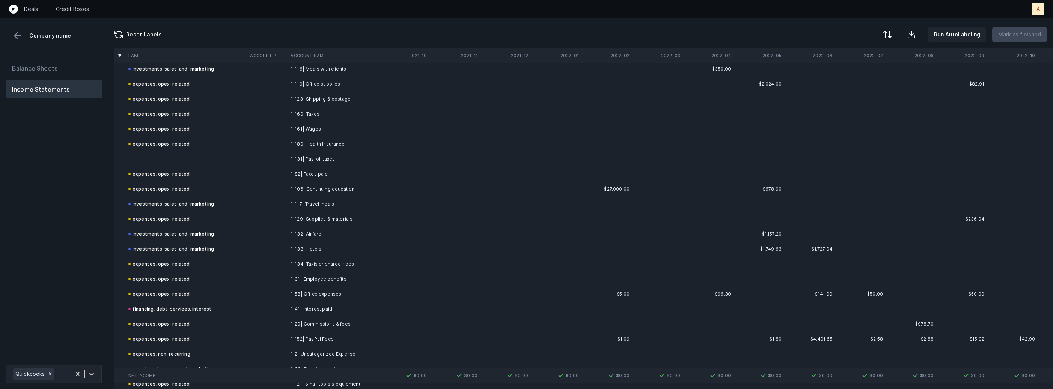
scroll to position [482, 0]
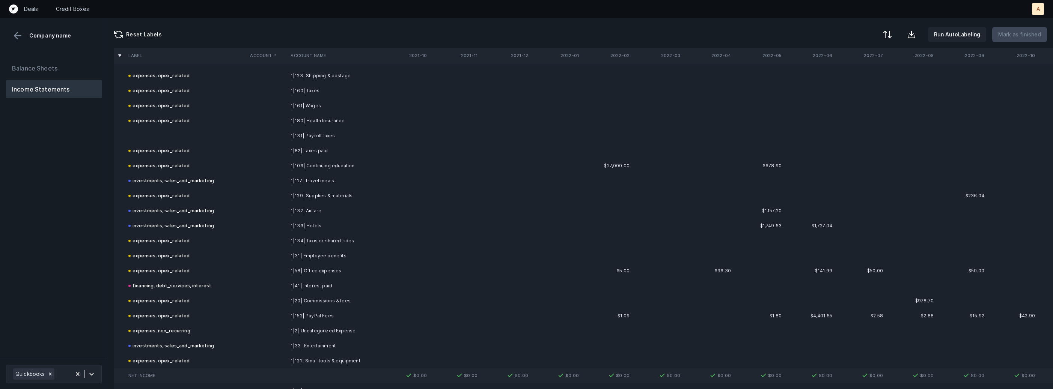
click at [312, 137] on td "1|131| Payroll taxes" at bounding box center [334, 135] width 92 height 15
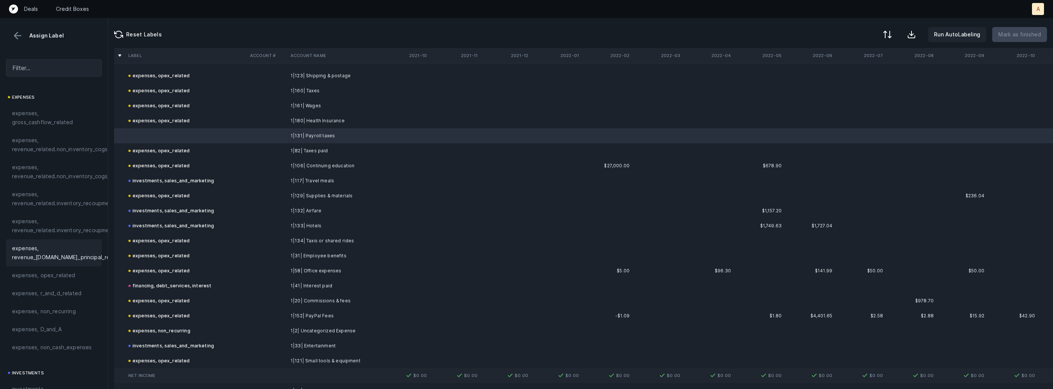
scroll to position [133, 0]
click at [52, 272] on div "expenses, opex_related" at bounding box center [54, 267] width 96 height 18
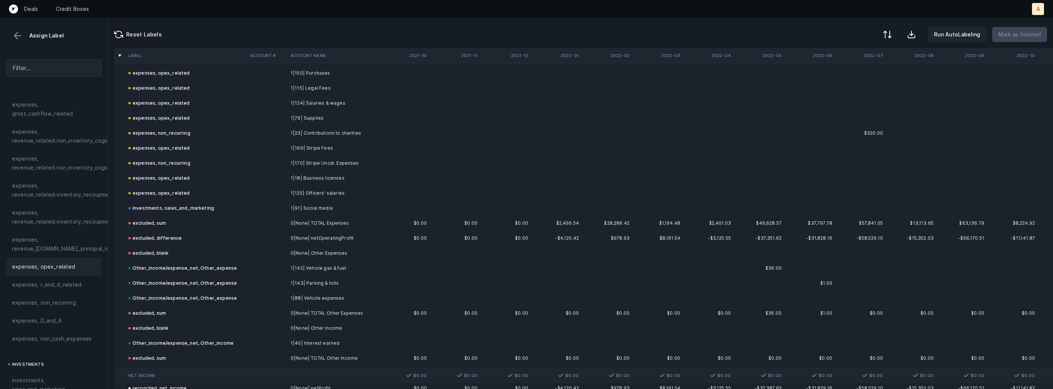
scroll to position [848, 0]
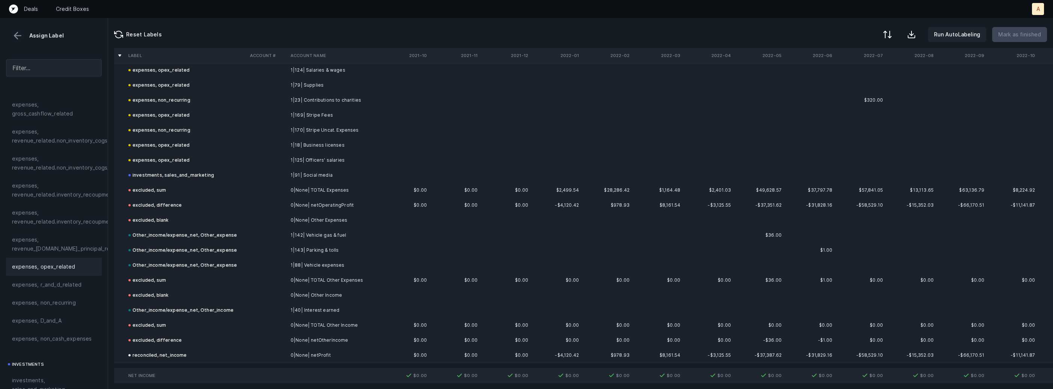
click at [21, 35] on button at bounding box center [17, 35] width 11 height 11
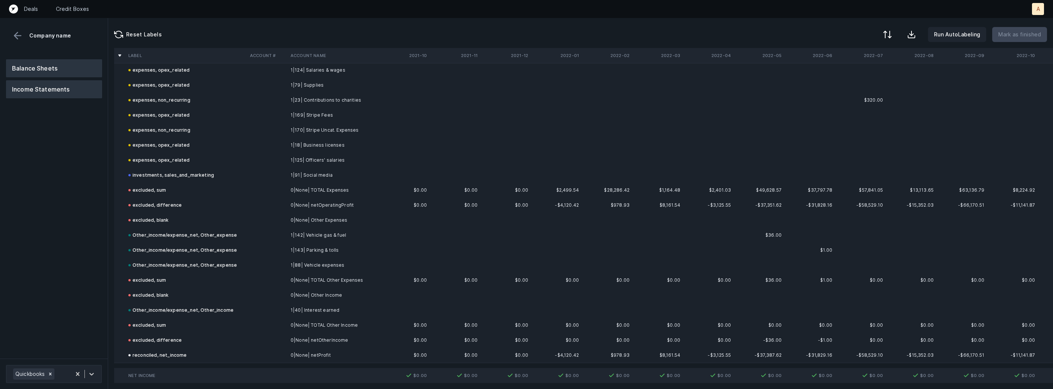
click at [49, 67] on button "Balance Sheets" at bounding box center [54, 68] width 96 height 18
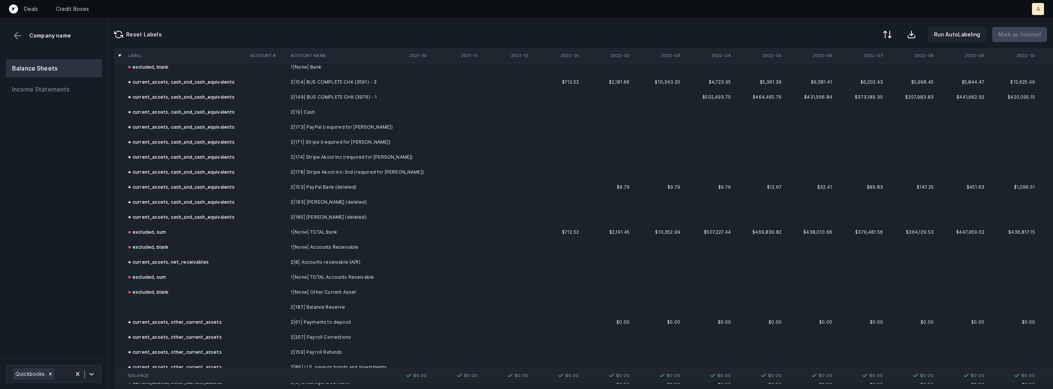
scroll to position [21, 0]
click at [273, 311] on td at bounding box center [267, 311] width 41 height 15
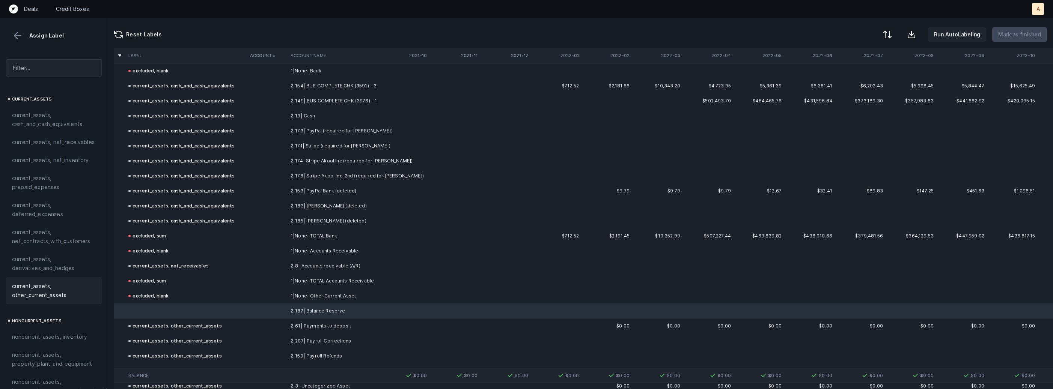
click at [69, 297] on span "current_assets, other_current_assets" at bounding box center [54, 291] width 84 height 18
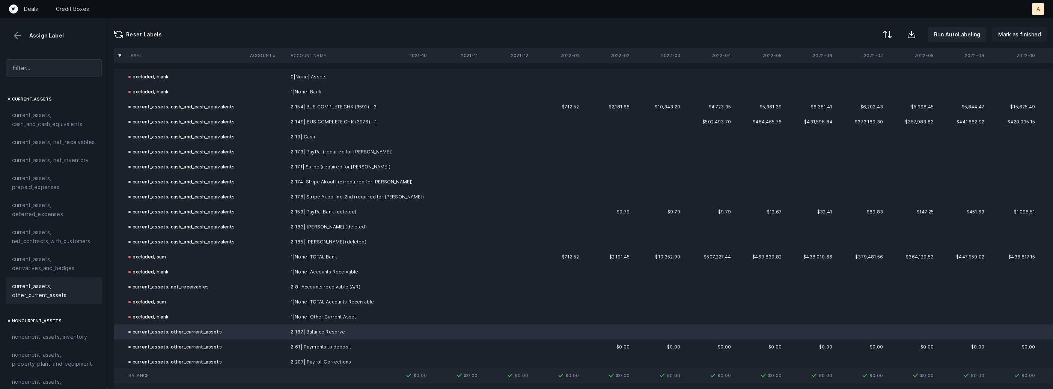
click at [1023, 30] on p "Mark as finished" at bounding box center [1019, 34] width 43 height 9
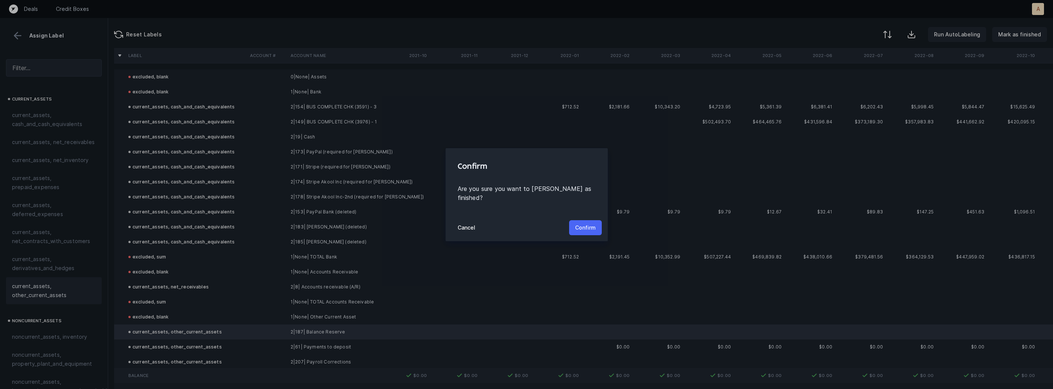
click at [583, 223] on p "Confirm" at bounding box center [585, 227] width 21 height 9
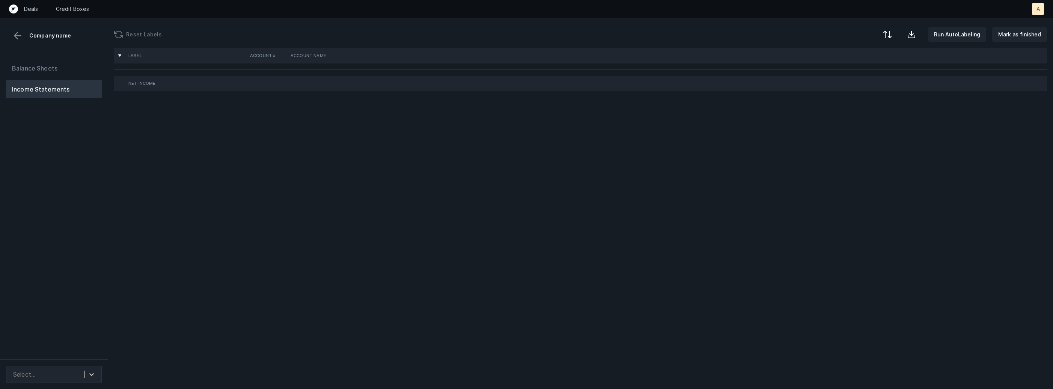
click at [76, 196] on div "Balance Sheets Income Statements" at bounding box center [54, 206] width 108 height 306
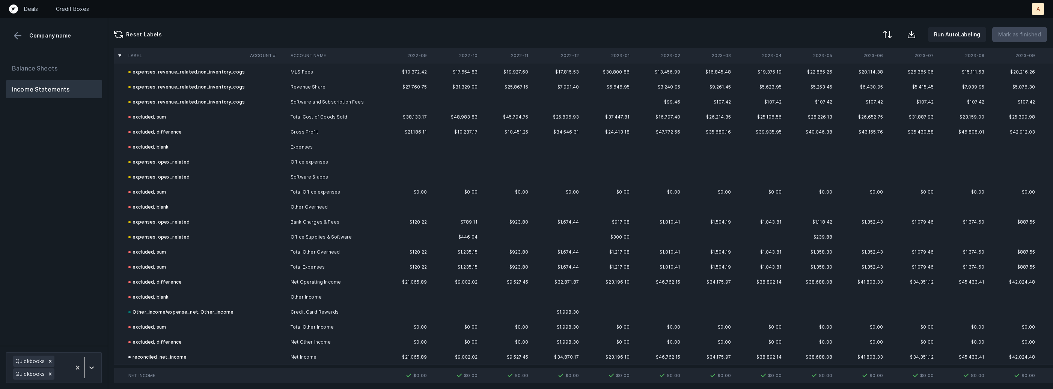
scroll to position [1043, 0]
click at [70, 68] on button "Balance Sheets" at bounding box center [54, 68] width 96 height 18
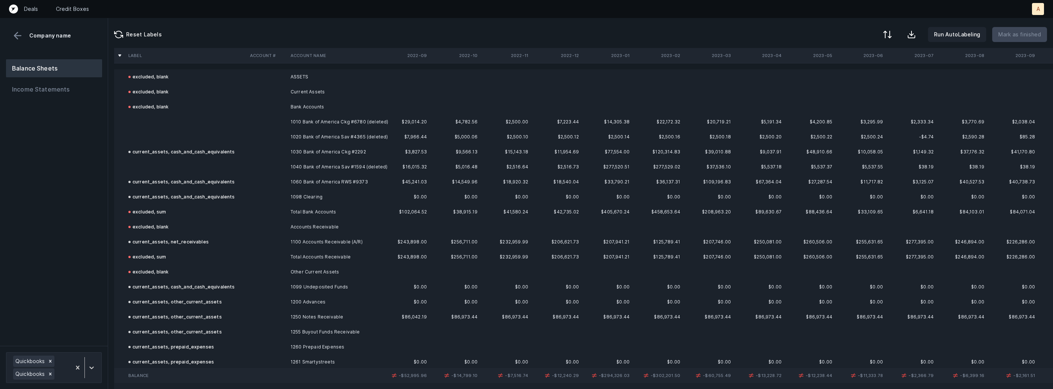
click at [207, 164] on td at bounding box center [186, 167] width 122 height 15
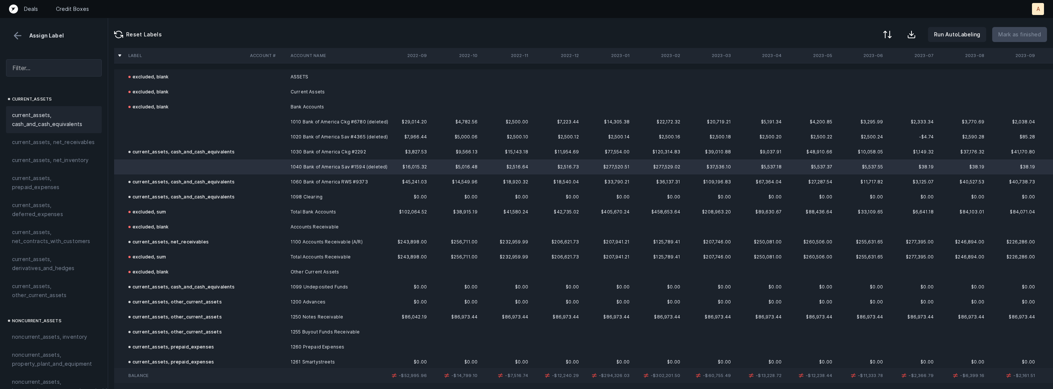
click at [58, 124] on span "current_assets, cash_and_cash_equivalents" at bounding box center [54, 120] width 84 height 18
click at [164, 133] on td at bounding box center [186, 137] width 122 height 15
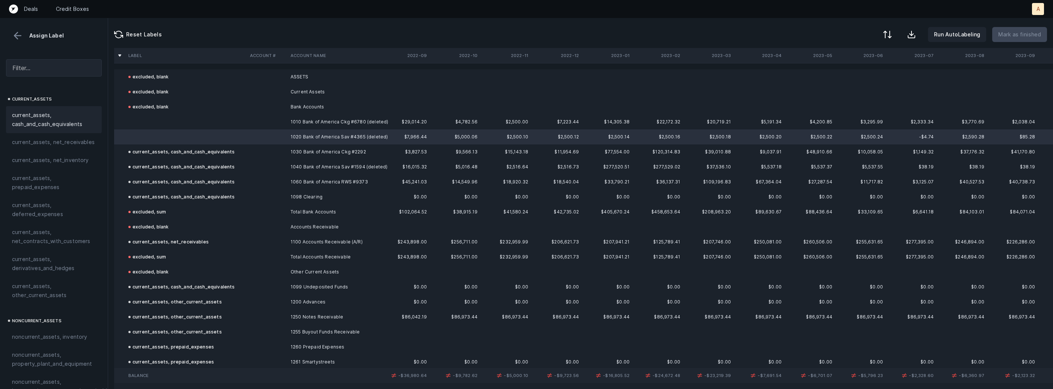
click at [81, 113] on span "current_assets, cash_and_cash_equivalents" at bounding box center [54, 120] width 84 height 18
click at [136, 116] on td at bounding box center [186, 121] width 122 height 15
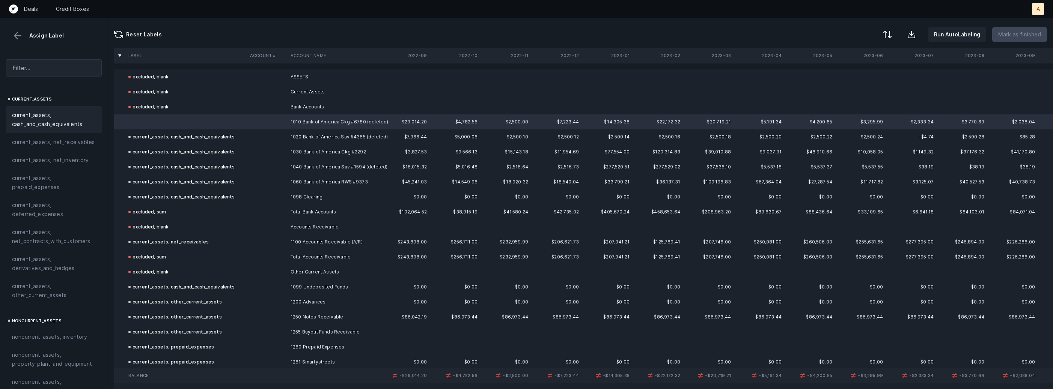
click at [57, 116] on span "current_assets, cash_and_cash_equivalents" at bounding box center [54, 120] width 84 height 18
click at [1017, 31] on p "Mark as finished" at bounding box center [1019, 34] width 43 height 9
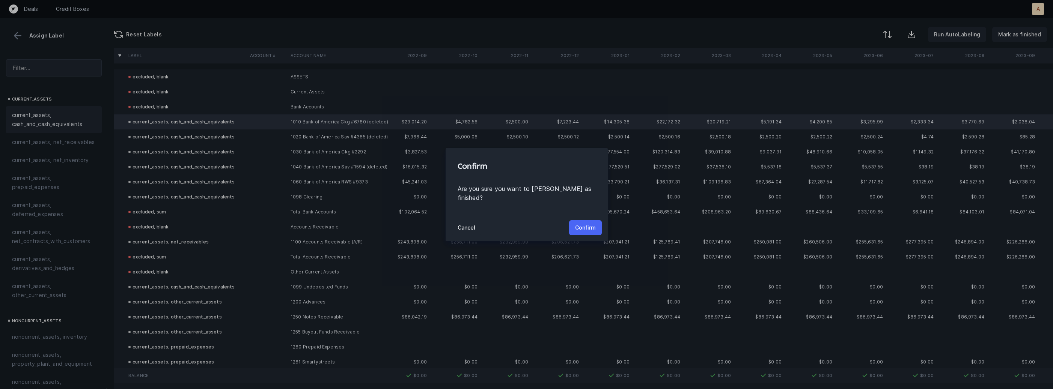
click at [599, 220] on button "Confirm" at bounding box center [585, 227] width 33 height 15
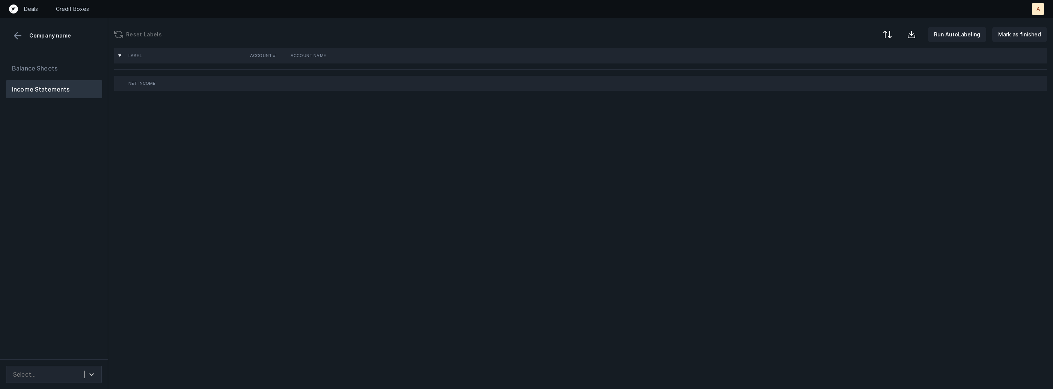
click at [86, 235] on div "Balance Sheets Income Statements" at bounding box center [54, 206] width 108 height 306
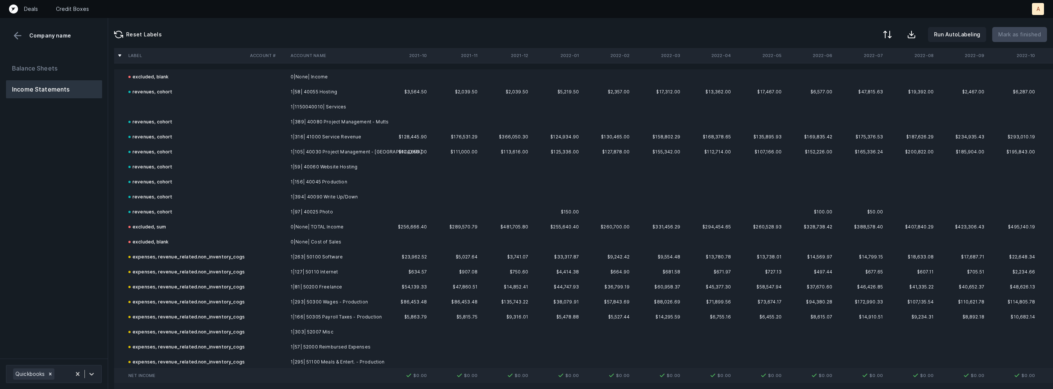
click at [161, 111] on td at bounding box center [186, 106] width 122 height 15
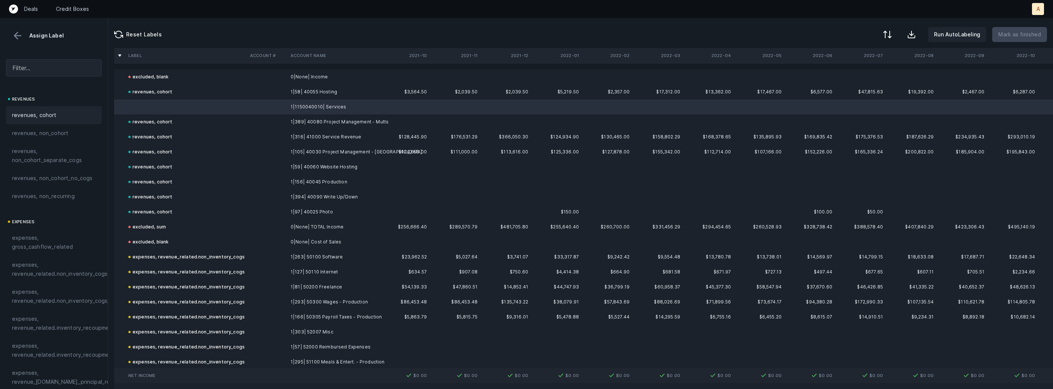
click at [51, 113] on span "revenues, cohort" at bounding box center [34, 115] width 45 height 9
click at [1023, 32] on p "Mark as finished" at bounding box center [1019, 34] width 43 height 9
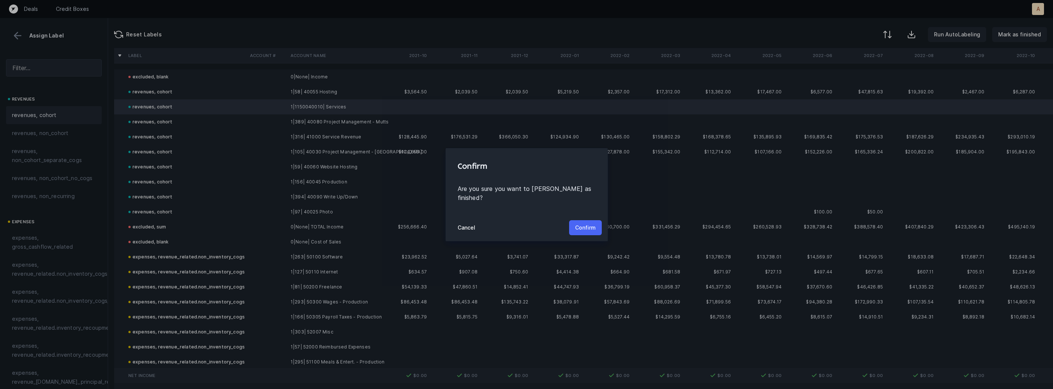
click at [582, 223] on p "Confirm" at bounding box center [585, 227] width 21 height 9
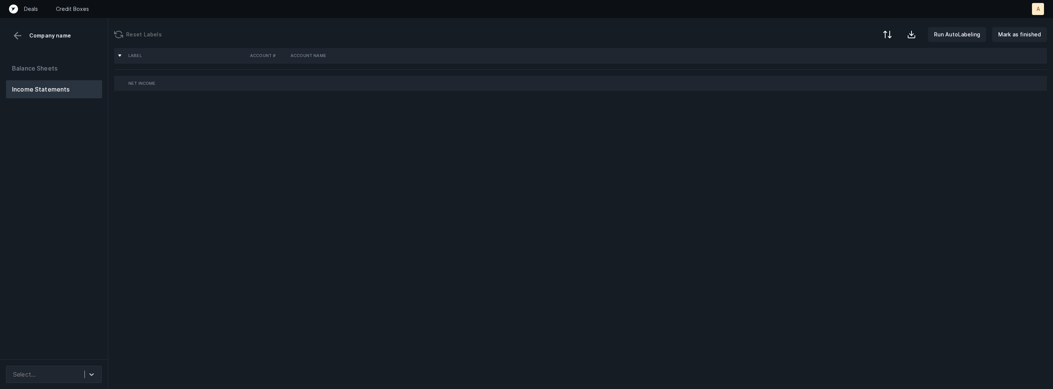
click at [64, 137] on div "Balance Sheets Income Statements" at bounding box center [54, 206] width 108 height 306
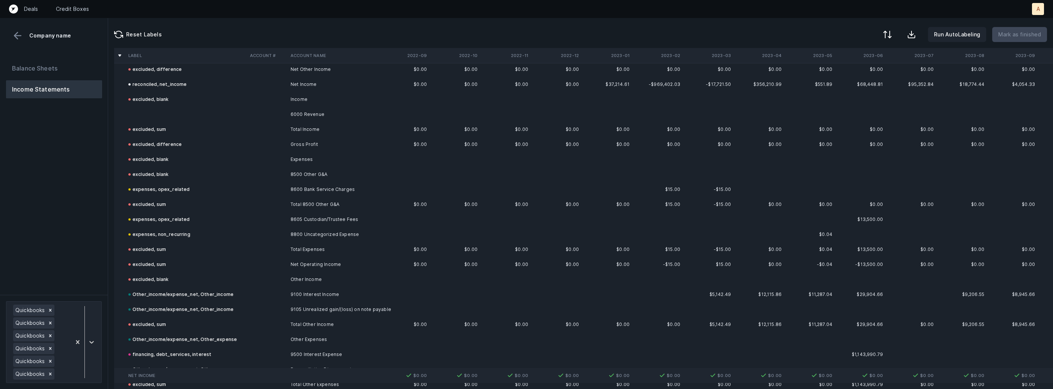
scroll to position [1386, 0]
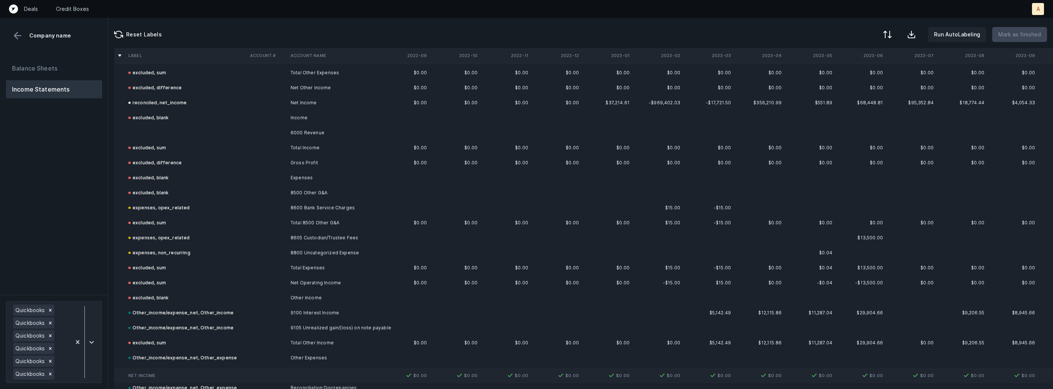
click at [311, 130] on td "6000 Revenue" at bounding box center [334, 132] width 92 height 15
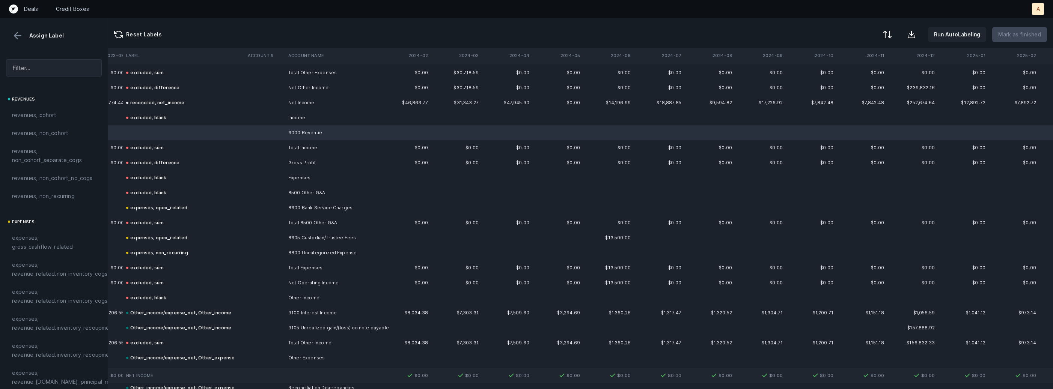
scroll to position [1386, 1201]
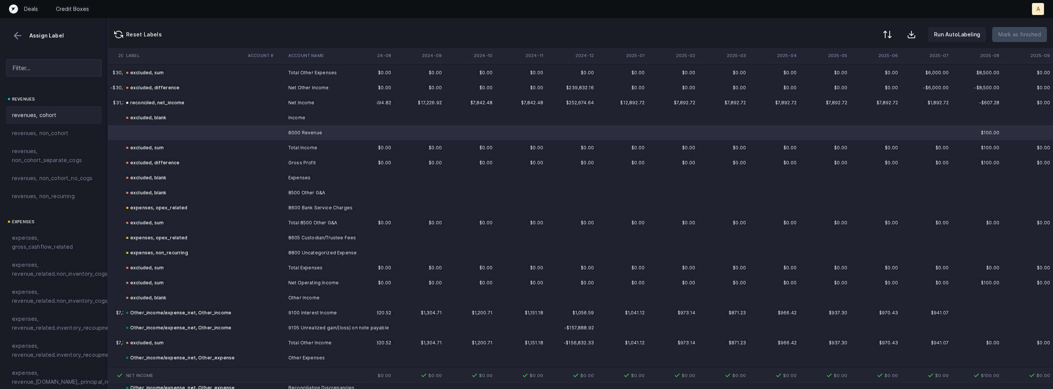
click at [39, 117] on span "revenues, cohort" at bounding box center [34, 115] width 45 height 9
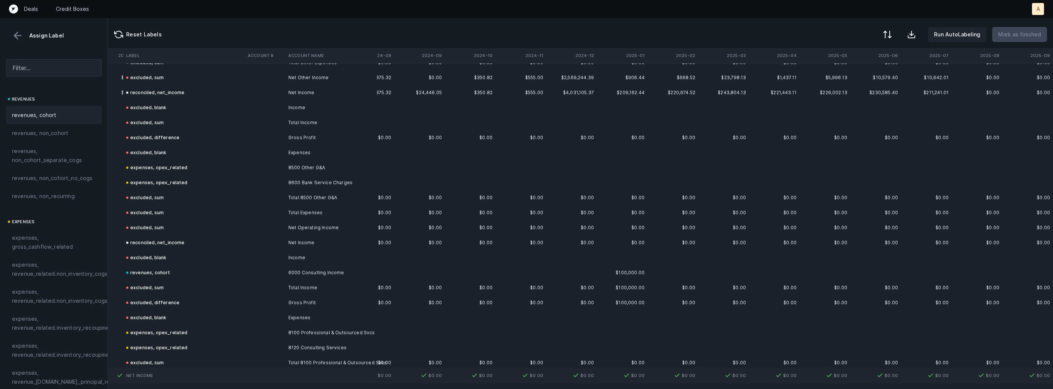
scroll to position [2229, 1201]
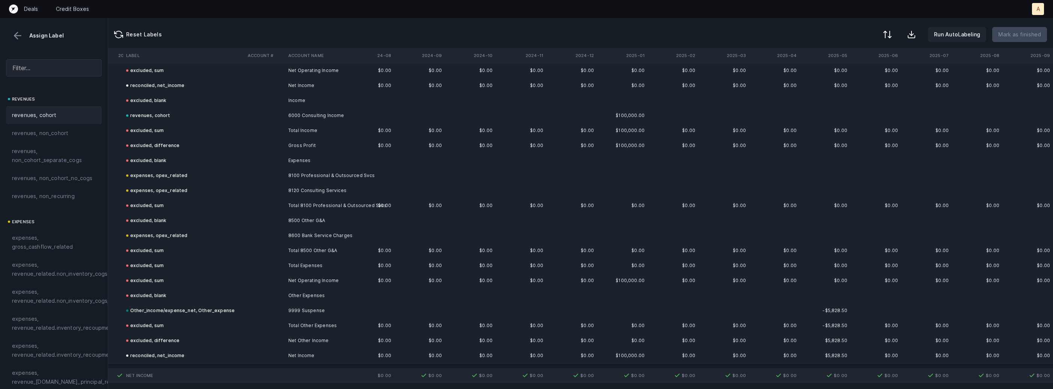
click at [20, 36] on button at bounding box center [17, 35] width 11 height 11
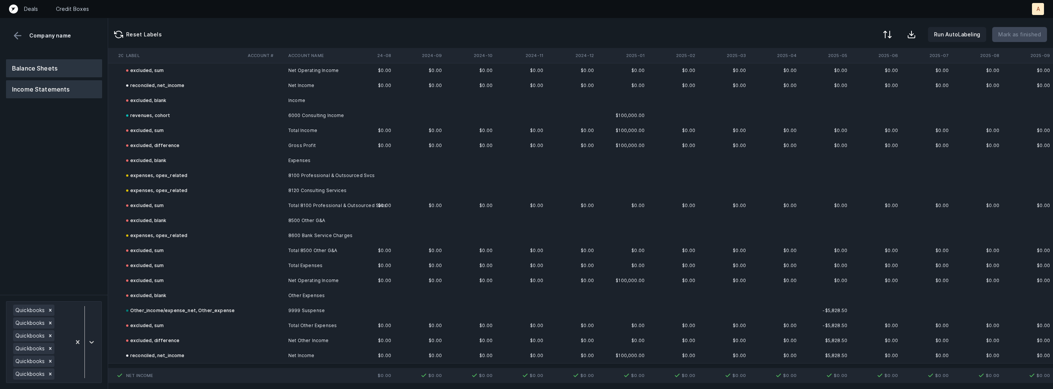
click at [39, 70] on button "Balance Sheets" at bounding box center [54, 68] width 96 height 18
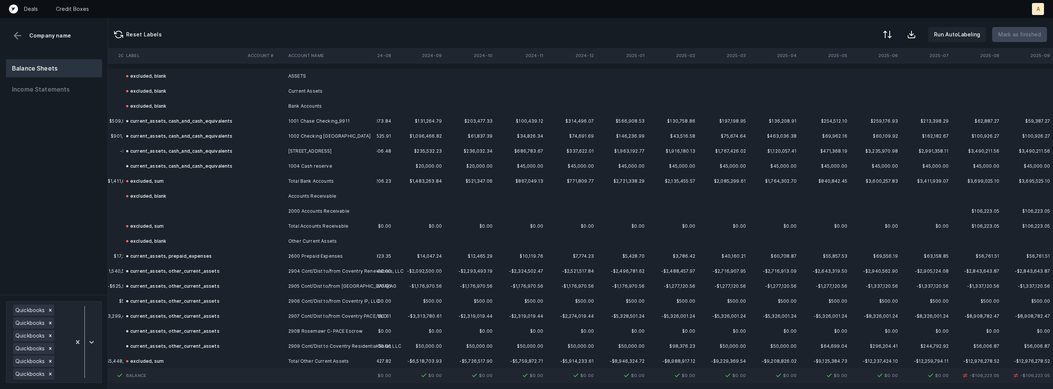
scroll to position [0, 1201]
click at [331, 206] on td "2000 Accounts Receivable" at bounding box center [331, 212] width 92 height 15
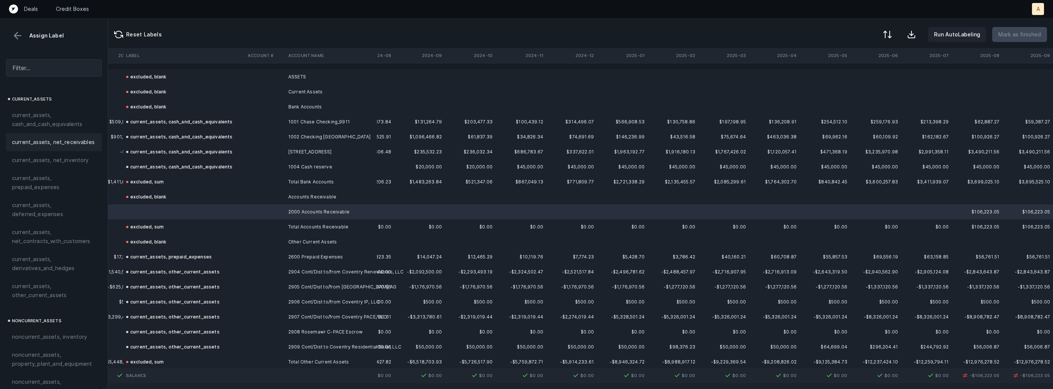
click at [69, 140] on span "current_assets, net_receivables" at bounding box center [53, 142] width 83 height 9
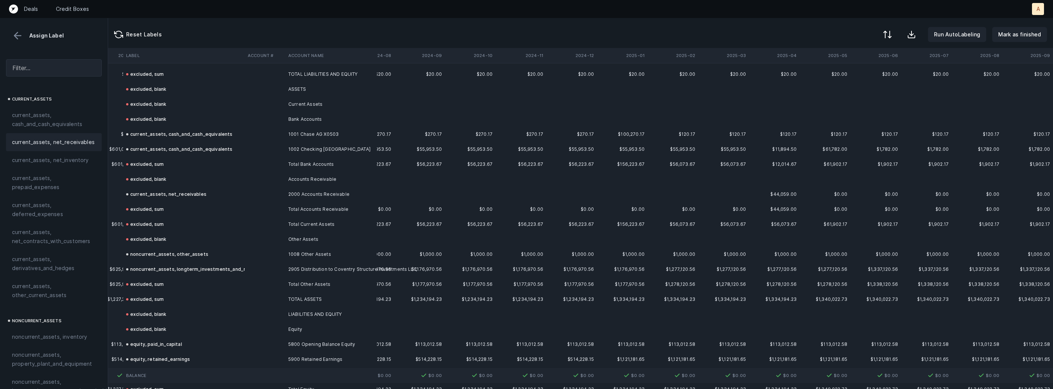
scroll to position [2949, 1201]
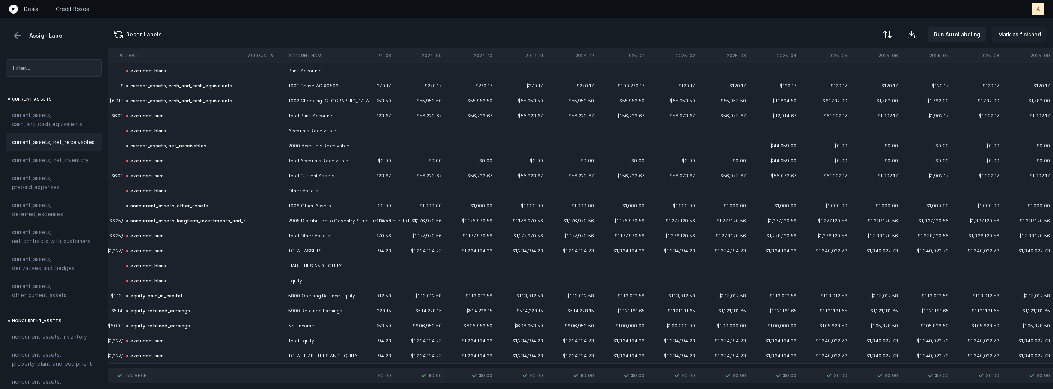
click at [1024, 35] on p "Mark as finished" at bounding box center [1019, 34] width 43 height 9
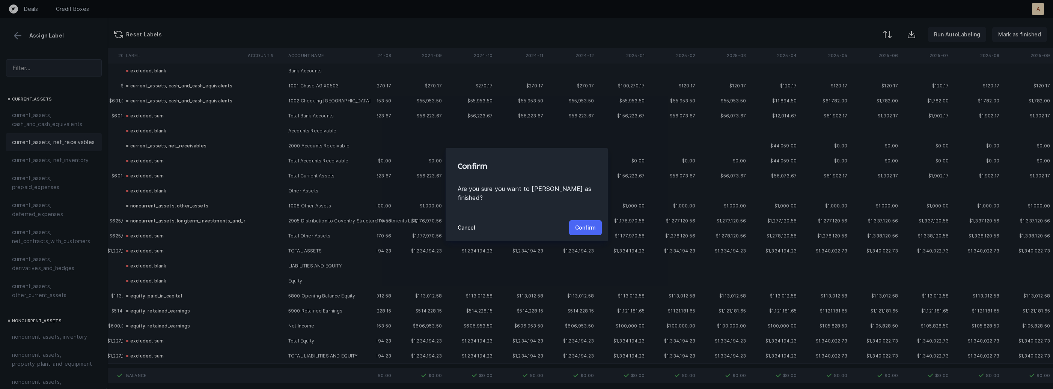
click at [589, 223] on p "Confirm" at bounding box center [585, 227] width 21 height 9
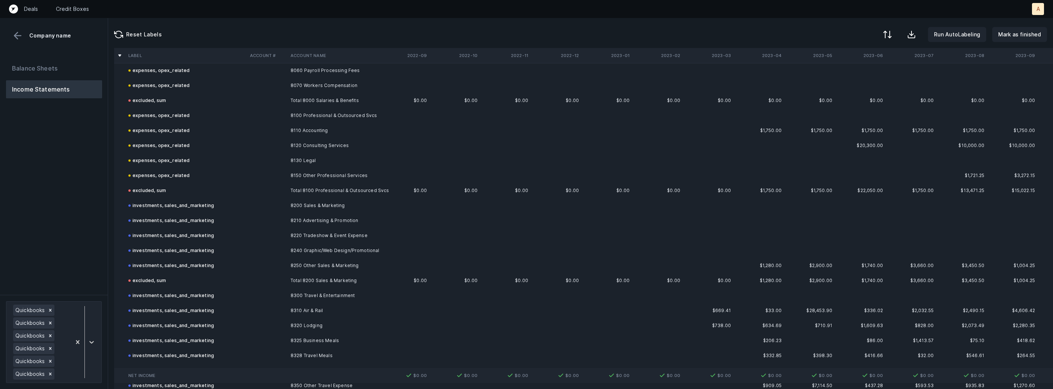
scroll to position [144, 0]
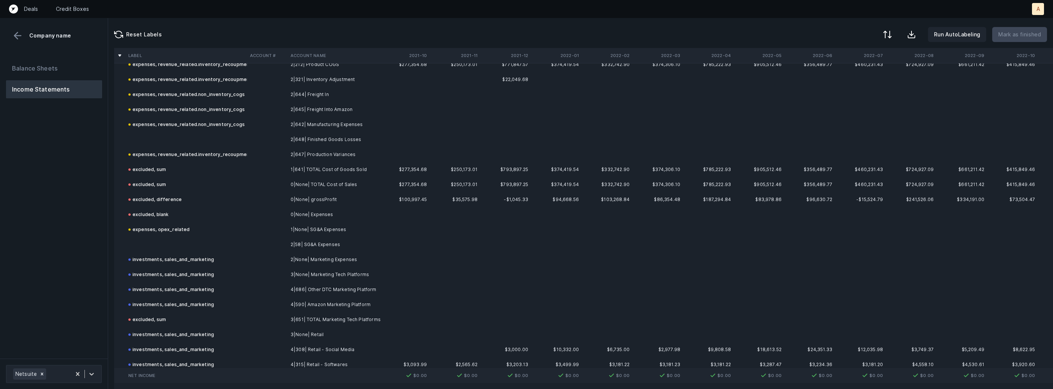
scroll to position [545, 0]
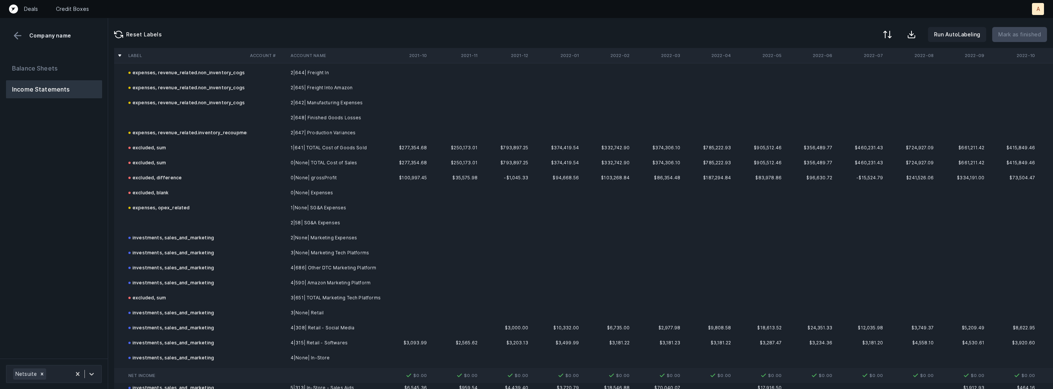
click at [317, 117] on td "2|648| Finished Goods Losses" at bounding box center [334, 117] width 92 height 15
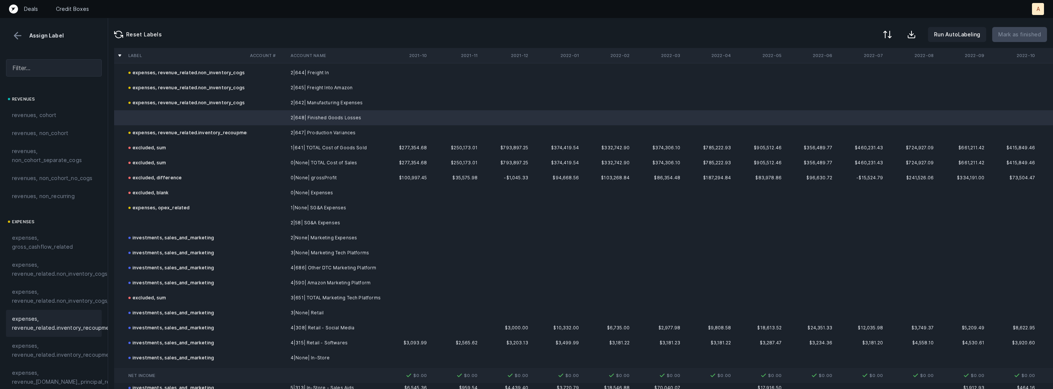
click at [75, 322] on span "expenses, revenue_related.inventory_recoupment" at bounding box center [63, 324] width 103 height 18
click at [247, 219] on td at bounding box center [267, 222] width 41 height 15
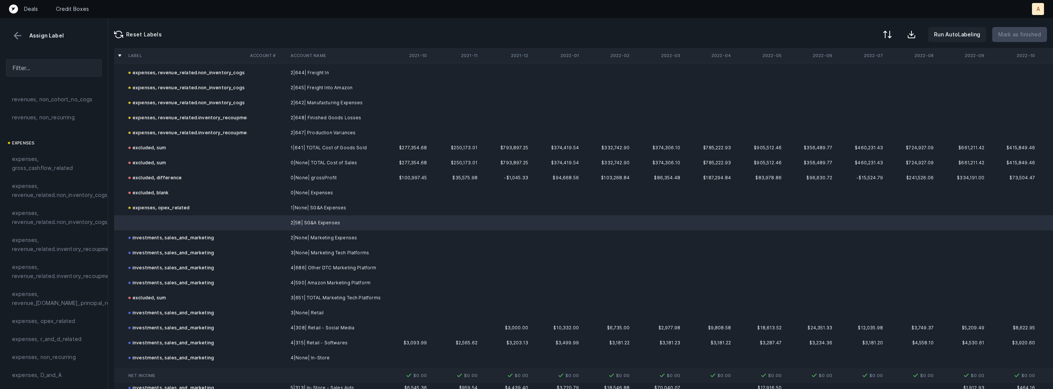
scroll to position [147, 0]
click at [75, 258] on div "expenses, opex_related" at bounding box center [54, 253] width 84 height 9
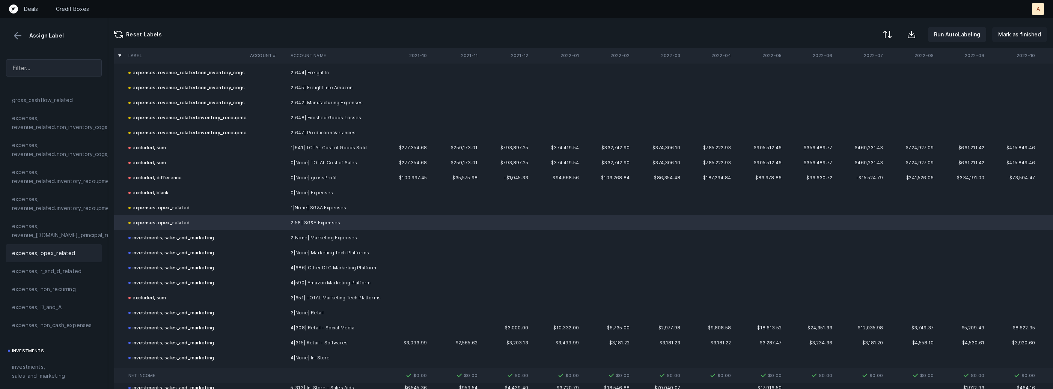
click at [1020, 31] on p "Mark as finished" at bounding box center [1019, 34] width 43 height 9
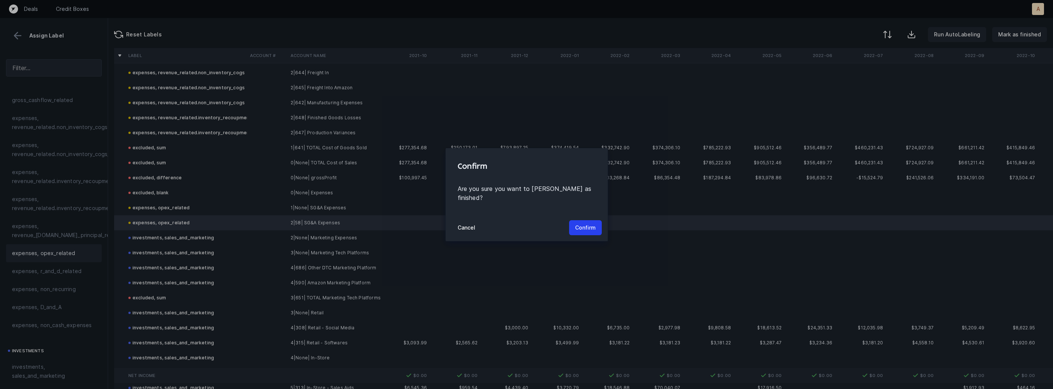
click at [579, 234] on div "Cancel Confirm" at bounding box center [527, 227] width 162 height 27
click at [584, 227] on p "Confirm" at bounding box center [585, 227] width 21 height 9
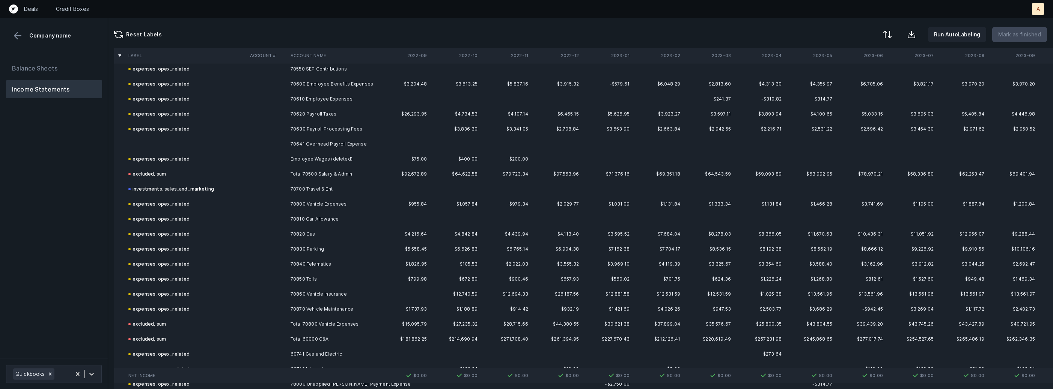
scroll to position [1272, 0]
click at [269, 138] on td at bounding box center [267, 141] width 41 height 15
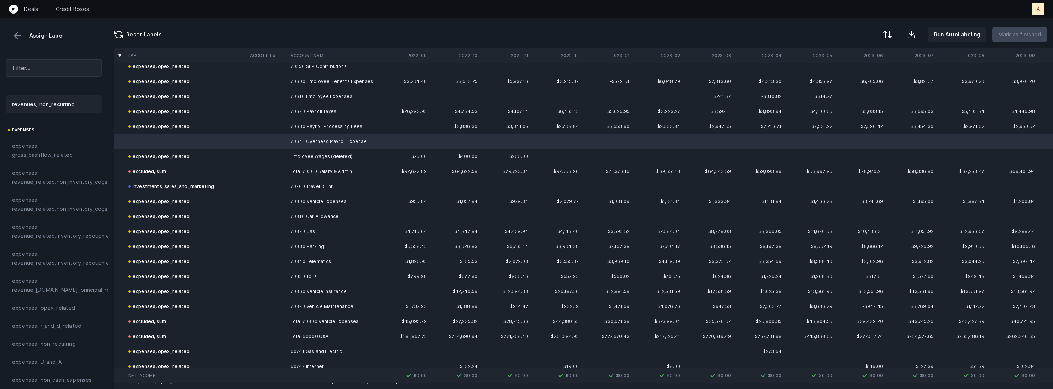
scroll to position [164, 0]
click at [64, 232] on span "expenses, opex_related" at bounding box center [43, 236] width 63 height 9
click at [1020, 38] on p "Mark as finished" at bounding box center [1019, 34] width 43 height 9
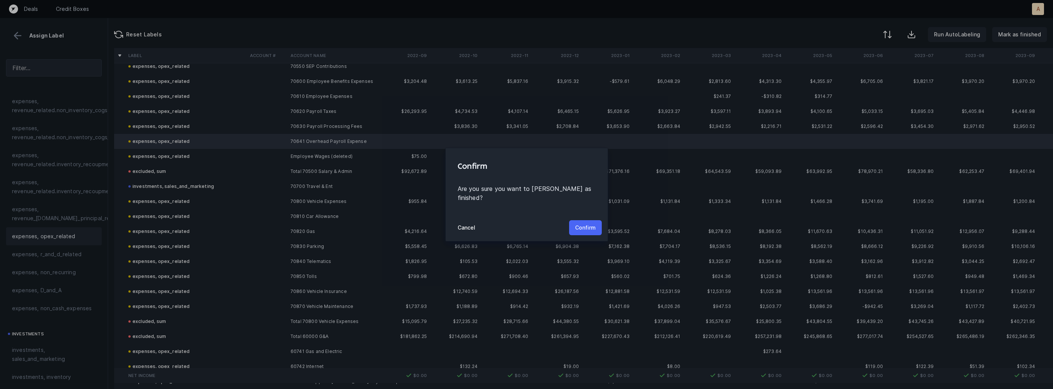
click at [598, 224] on button "Confirm" at bounding box center [585, 227] width 33 height 15
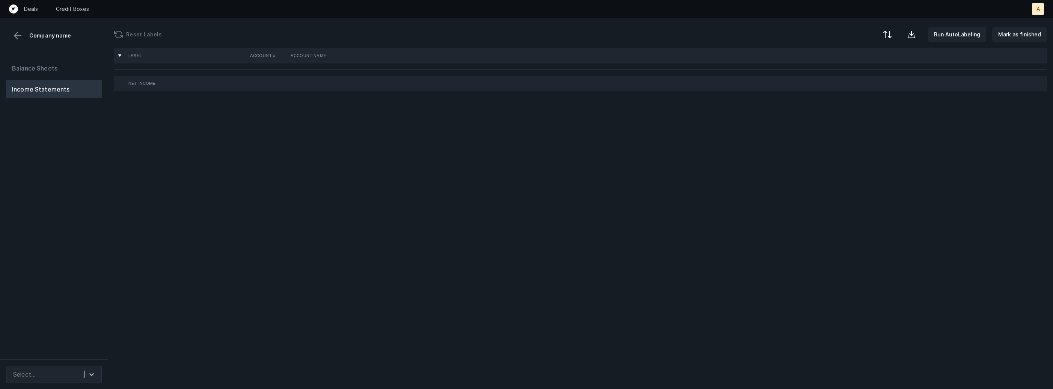
click at [75, 192] on div "Balance Sheets Income Statements" at bounding box center [54, 206] width 108 height 306
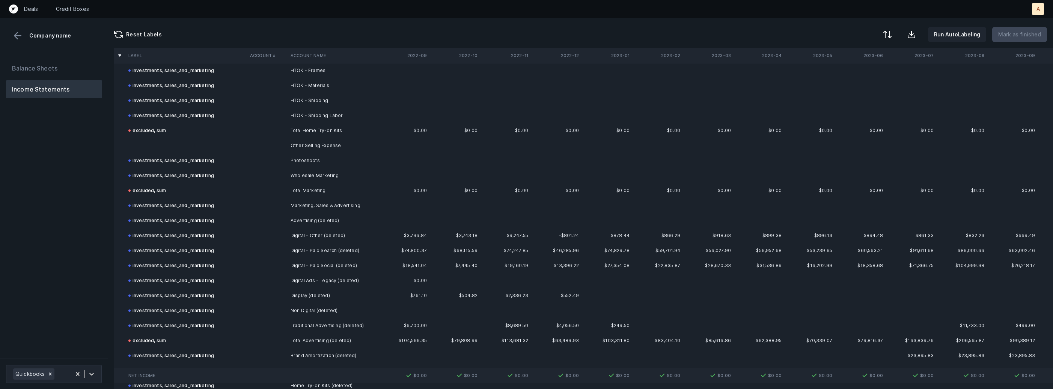
scroll to position [2130, 0]
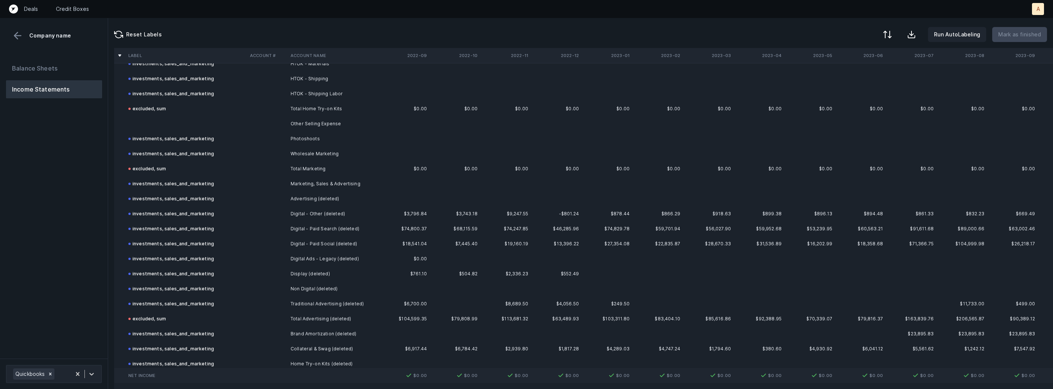
click at [303, 119] on td "Other Selling Expense" at bounding box center [334, 123] width 92 height 15
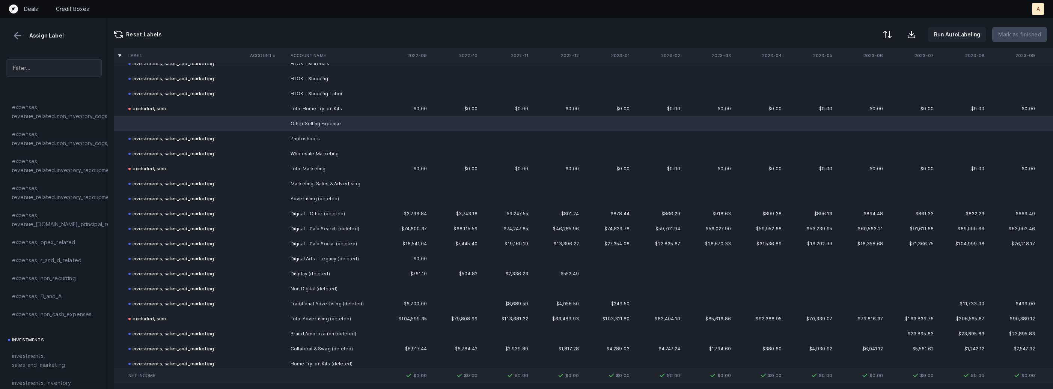
scroll to position [177, 0]
click at [23, 340] on span "investments, sales_and_marketing" at bounding box center [54, 341] width 84 height 18
click at [1016, 33] on p "Mark as finished" at bounding box center [1019, 34] width 43 height 9
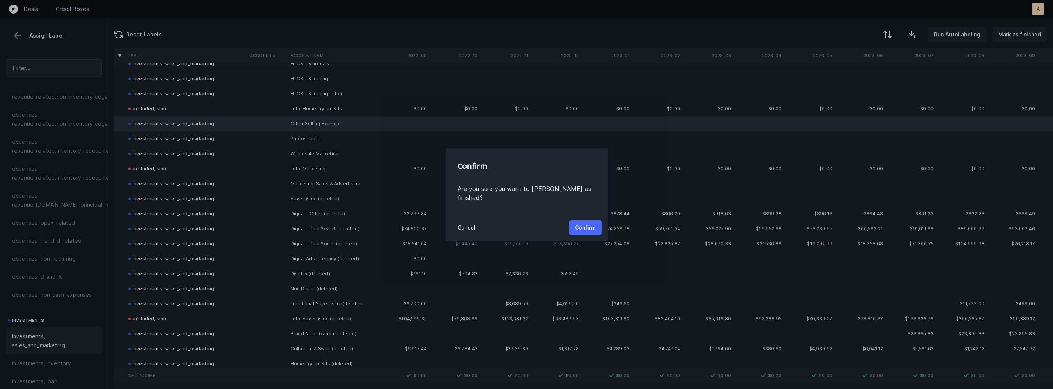
click at [588, 223] on p "Confirm" at bounding box center [585, 227] width 21 height 9
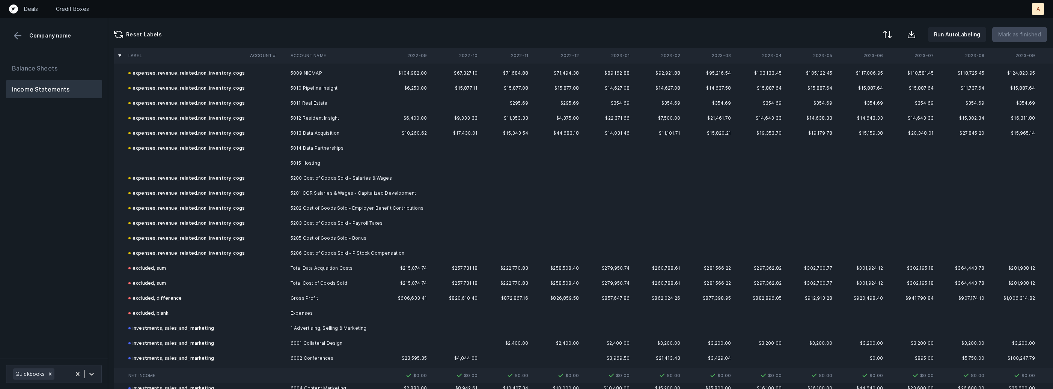
scroll to position [276, 0]
click at [245, 162] on td at bounding box center [186, 161] width 122 height 15
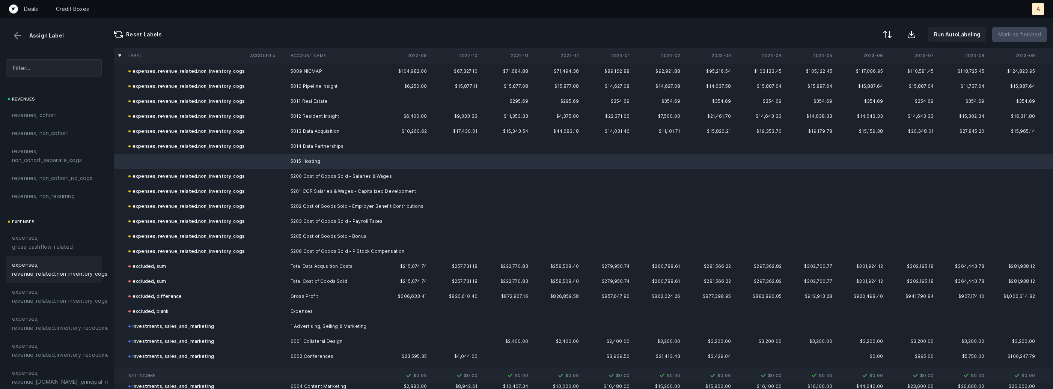
click at [75, 266] on span "expenses, revenue_related.non_inventory_cogs" at bounding box center [59, 270] width 95 height 18
click at [1014, 33] on p "Mark as finished" at bounding box center [1019, 34] width 43 height 9
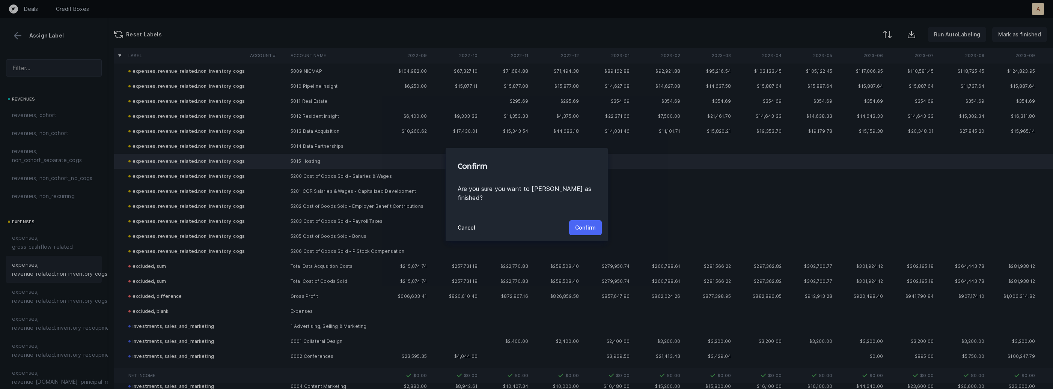
click at [580, 229] on button "Confirm" at bounding box center [585, 227] width 33 height 15
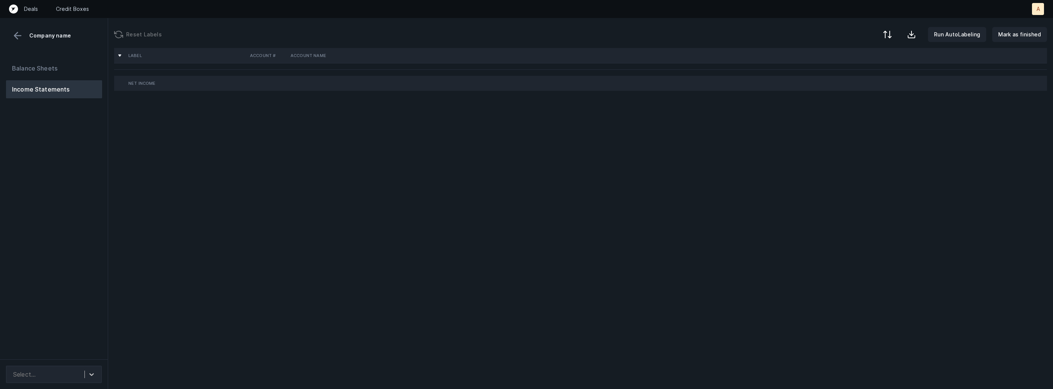
click at [32, 198] on div "Balance Sheets Income Statements" at bounding box center [54, 206] width 108 height 306
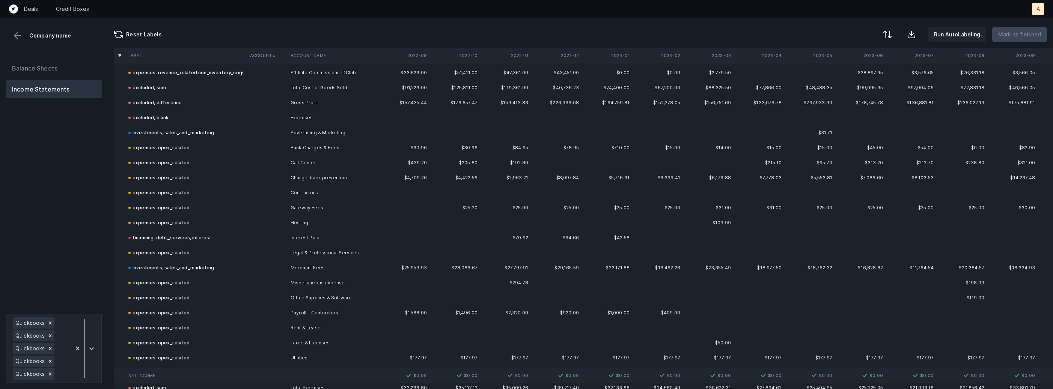
scroll to position [3489, 0]
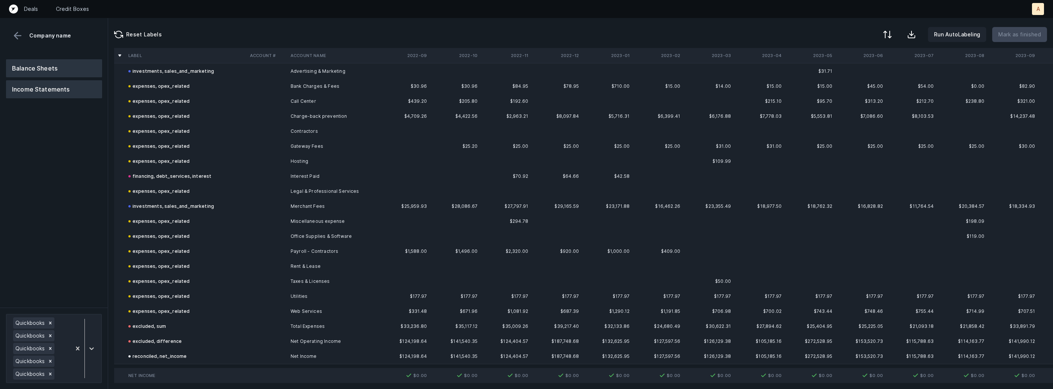
click at [60, 67] on button "Balance Sheets" at bounding box center [54, 68] width 96 height 18
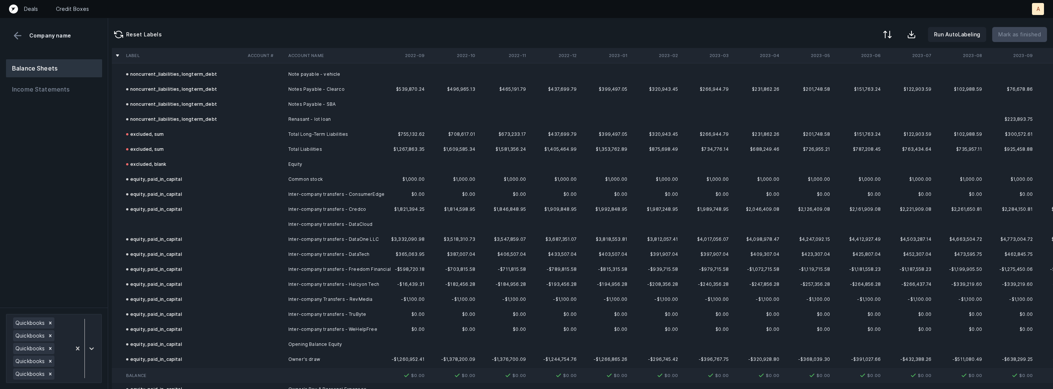
scroll to position [997, 2]
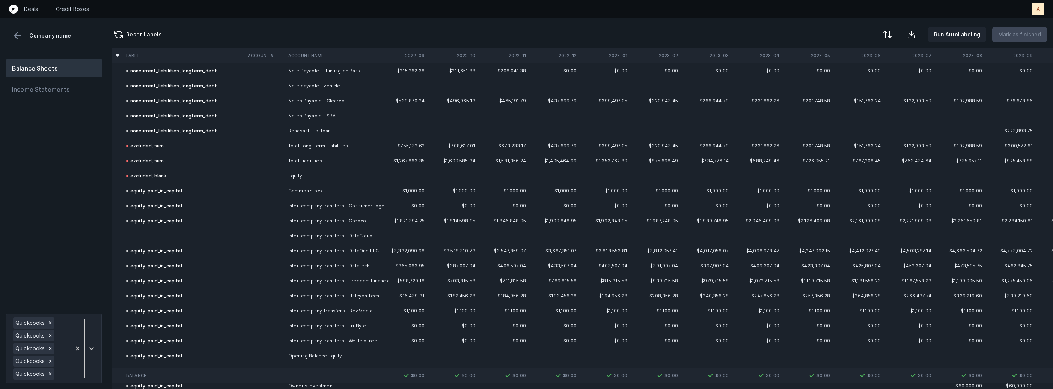
click at [154, 230] on td at bounding box center [184, 236] width 122 height 15
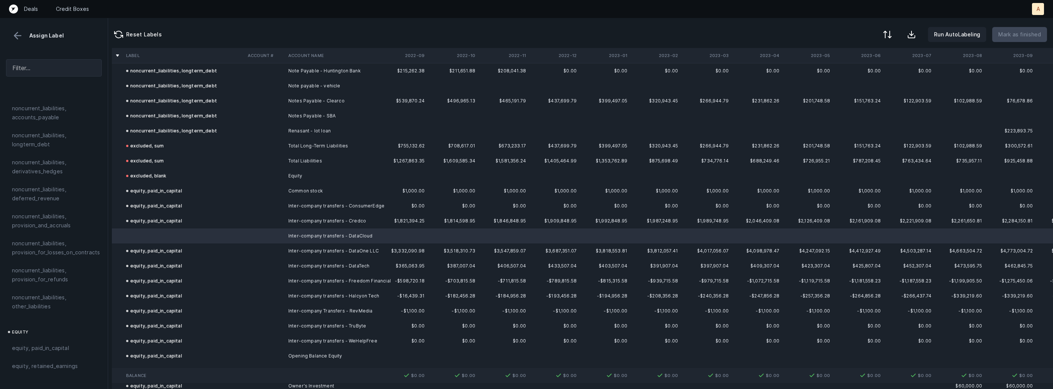
scroll to position [759, 0]
click at [36, 330] on span "equity, paid_in_capital" at bounding box center [40, 334] width 57 height 9
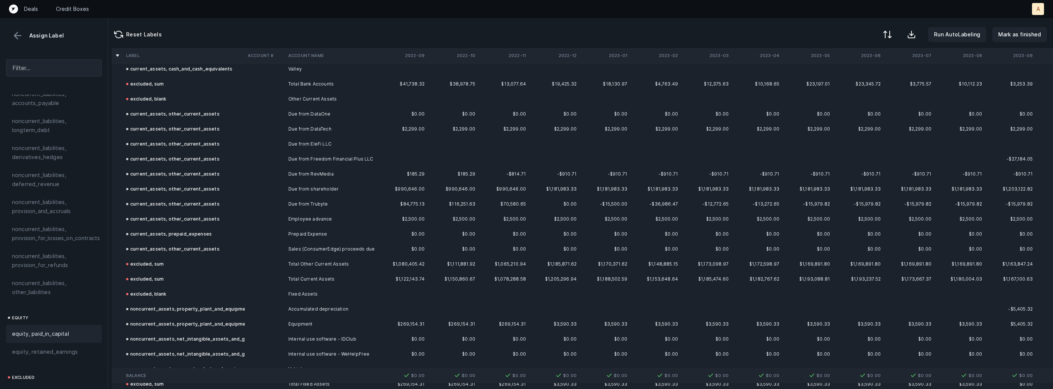
scroll to position [0, 2]
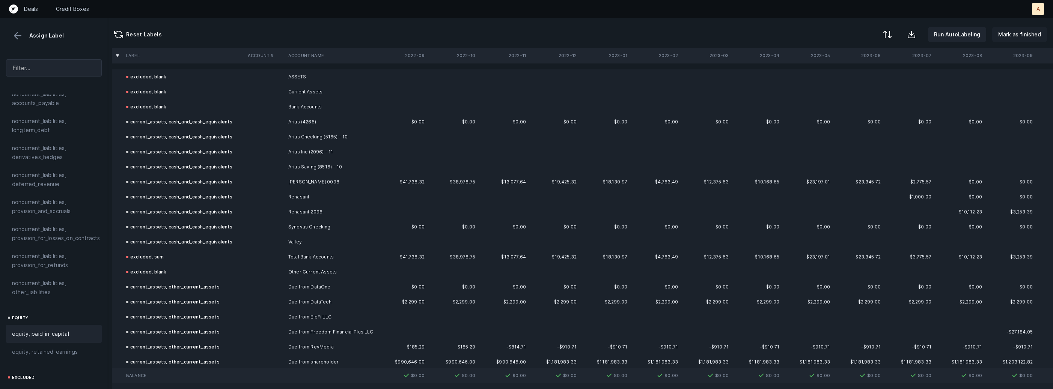
click at [1011, 35] on p "Mark as finished" at bounding box center [1019, 34] width 43 height 9
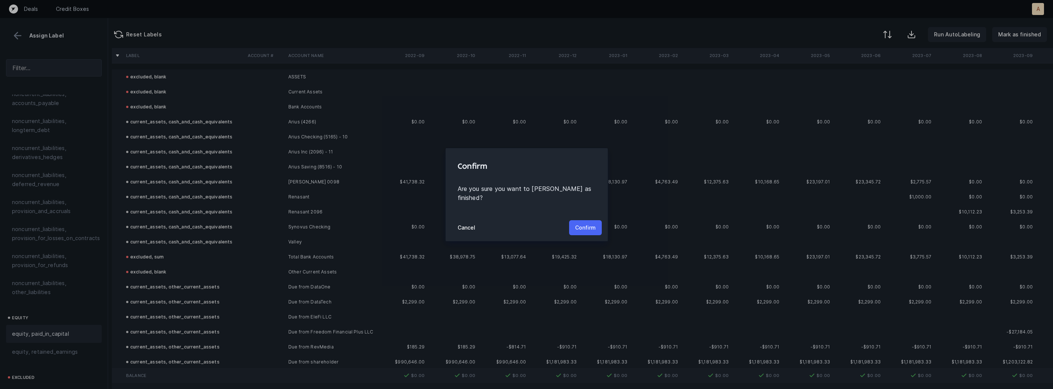
click at [571, 223] on button "Confirm" at bounding box center [585, 227] width 33 height 15
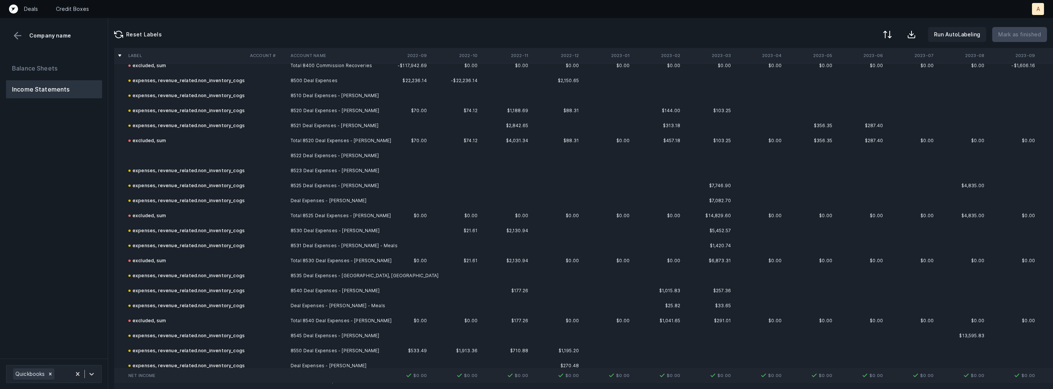
scroll to position [1814, 0]
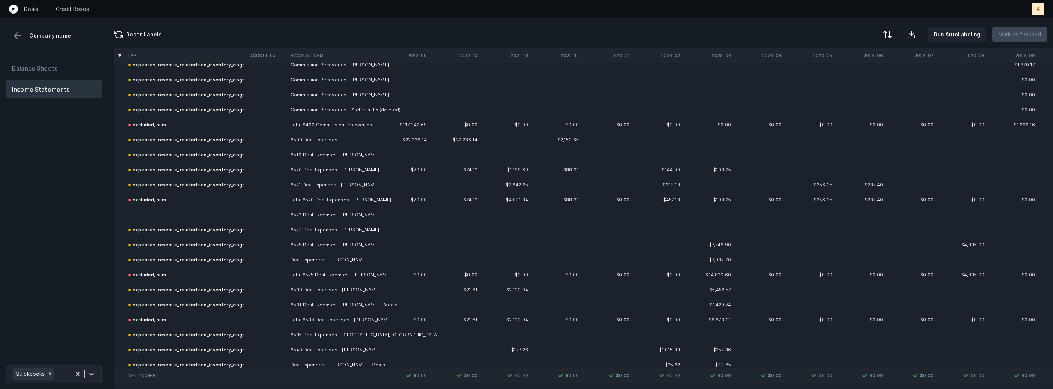
click at [292, 218] on td "8522 Deal Expenses - Fisher, Matthew" at bounding box center [334, 215] width 92 height 15
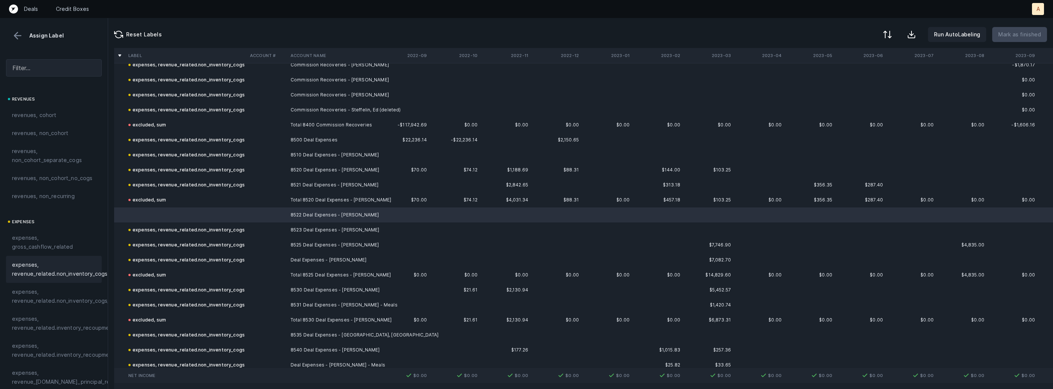
click at [76, 264] on span "expenses, revenue_related.non_inventory_cogs" at bounding box center [59, 270] width 95 height 18
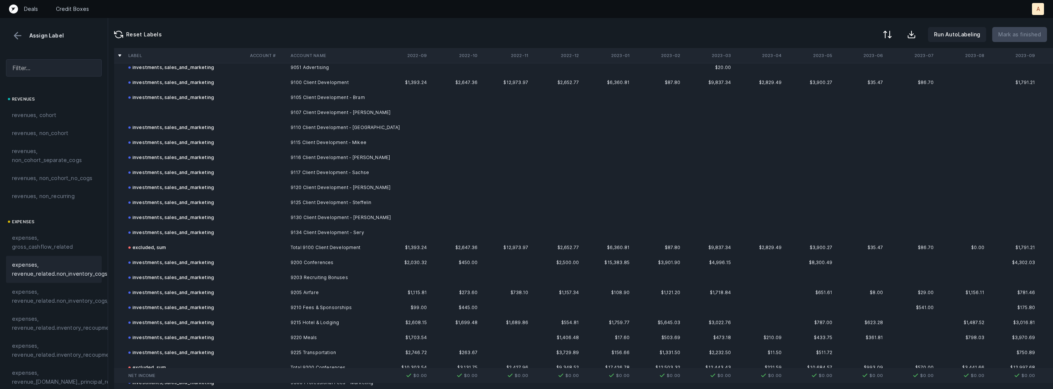
scroll to position [3353, 0]
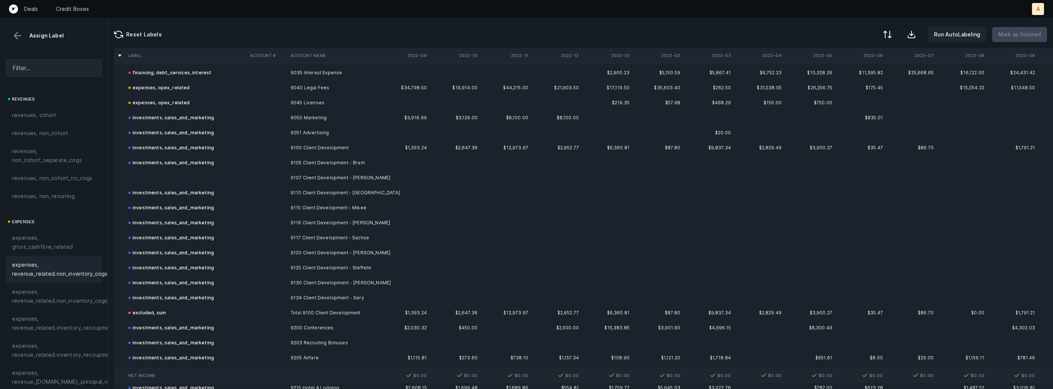
click at [207, 173] on td at bounding box center [186, 177] width 122 height 15
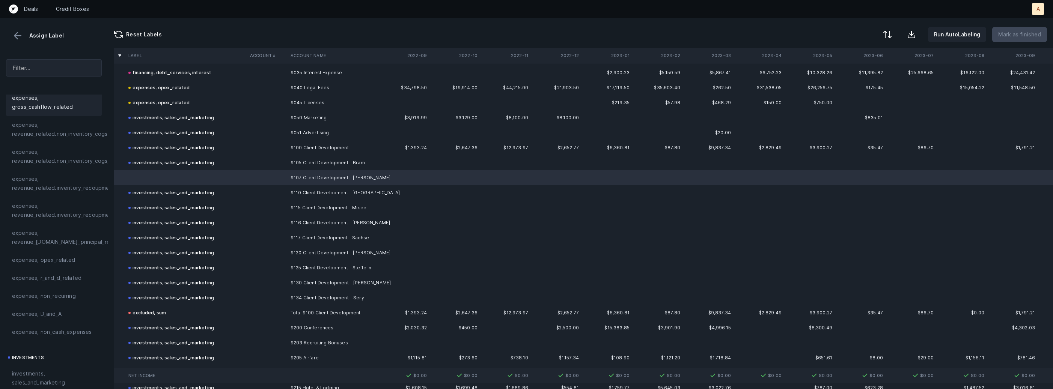
scroll to position [157, 0]
click at [44, 352] on div "investments, sales_and_marketing" at bounding box center [54, 361] width 96 height 27
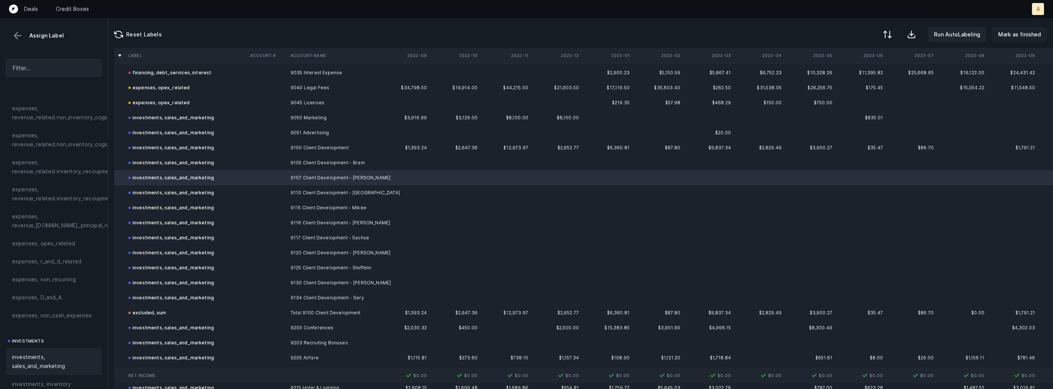
click at [1010, 36] on p "Mark as finished" at bounding box center [1019, 34] width 43 height 9
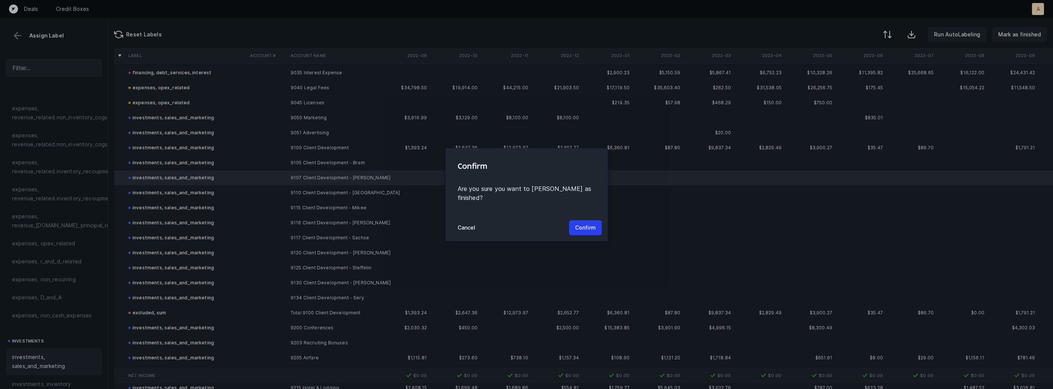
click at [577, 232] on div "Cancel Confirm" at bounding box center [527, 227] width 162 height 27
click at [588, 224] on p "Confirm" at bounding box center [585, 227] width 21 height 9
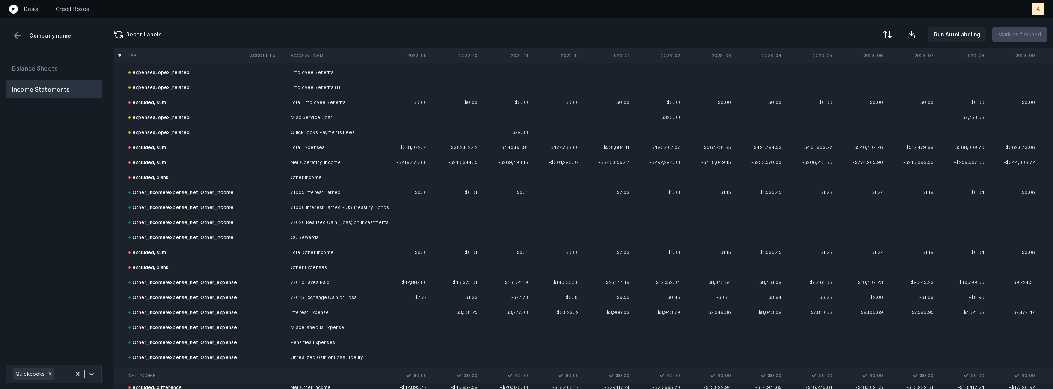
scroll to position [2124, 0]
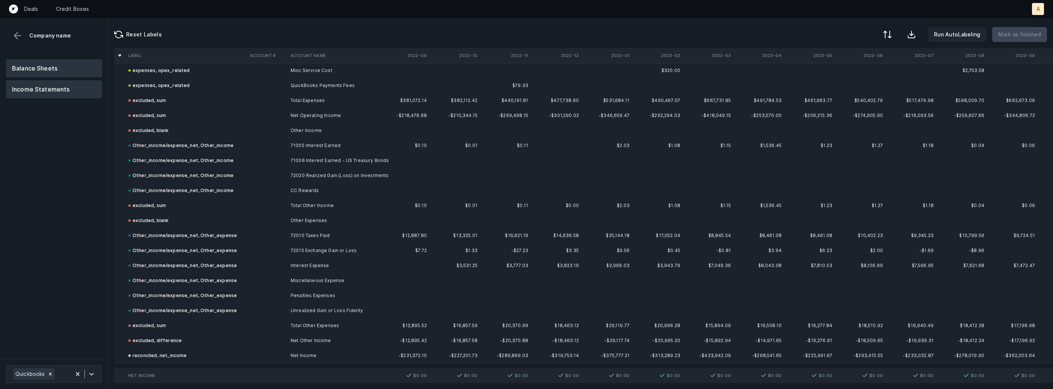
click at [39, 64] on button "Balance Sheets" at bounding box center [54, 68] width 96 height 18
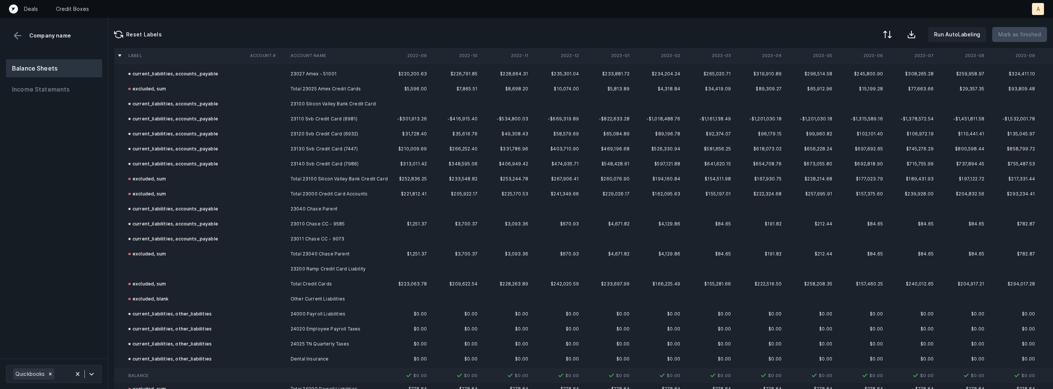
scroll to position [938, 0]
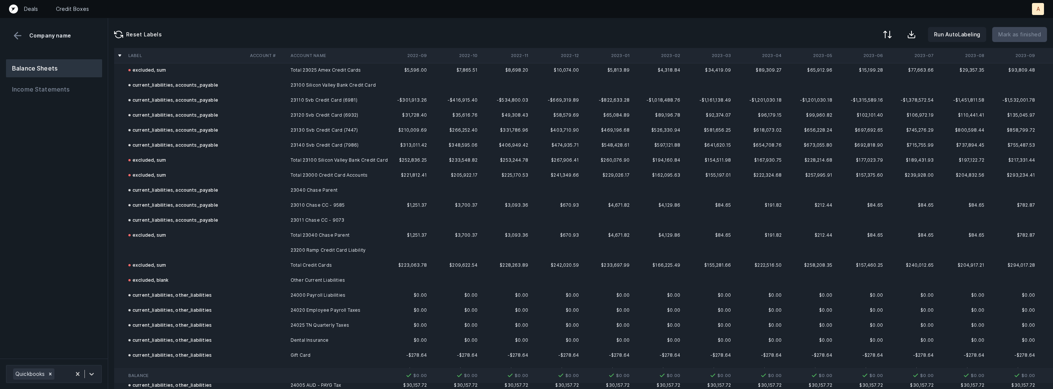
click at [322, 247] on td "23200 Ramp Credit Card Liability" at bounding box center [334, 250] width 92 height 15
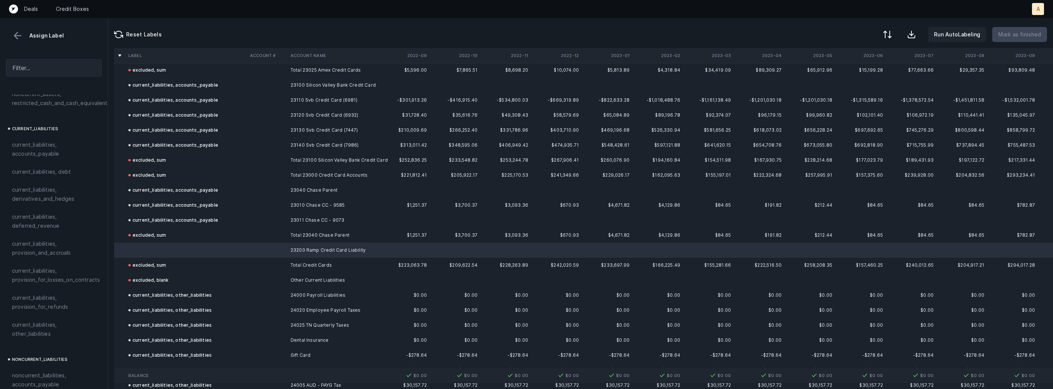
scroll to position [487, 0]
click at [56, 130] on span "current_liabilities, accounts_payable" at bounding box center [54, 139] width 84 height 18
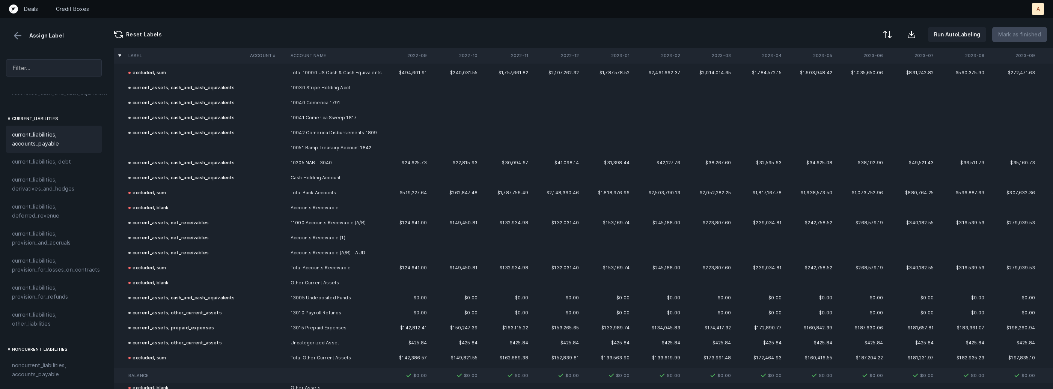
scroll to position [177, 0]
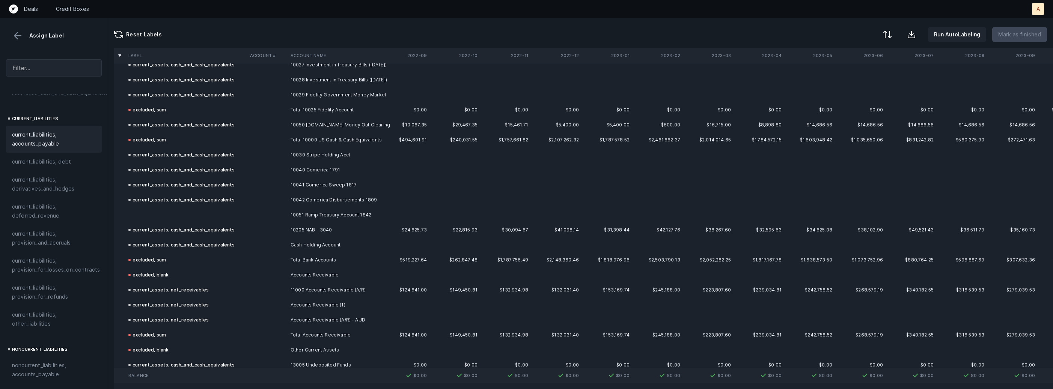
click at [171, 210] on td at bounding box center [186, 215] width 122 height 15
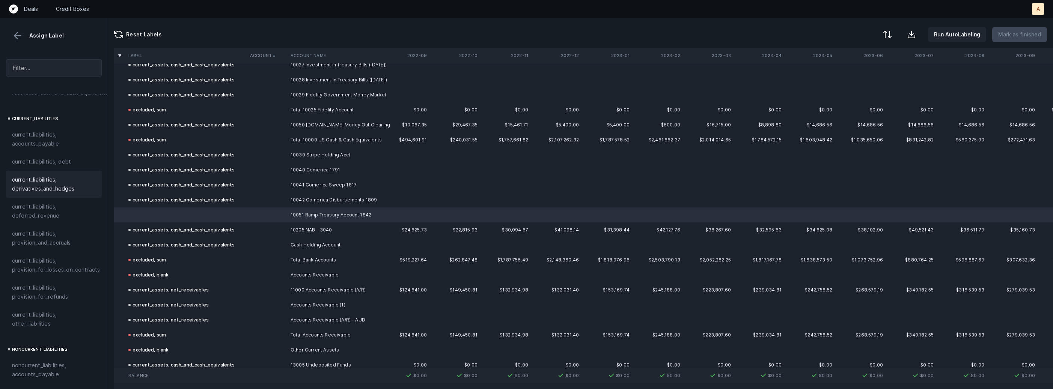
scroll to position [0, 0]
click at [69, 116] on span "current_assets, cash_and_cash_equivalents" at bounding box center [54, 120] width 84 height 18
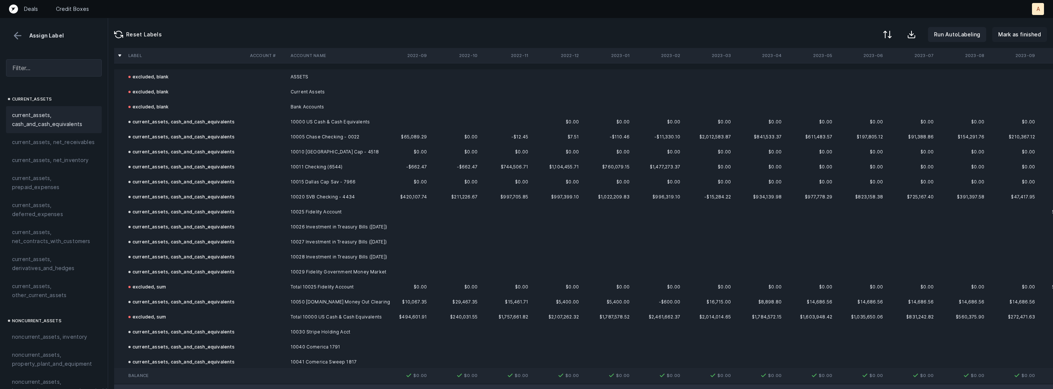
click at [1028, 32] on p "Mark as finished" at bounding box center [1019, 34] width 43 height 9
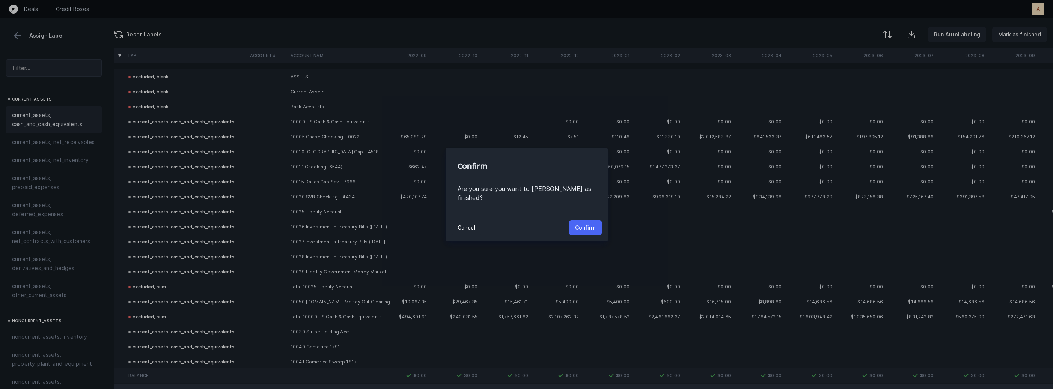
click at [584, 220] on button "Confirm" at bounding box center [585, 227] width 33 height 15
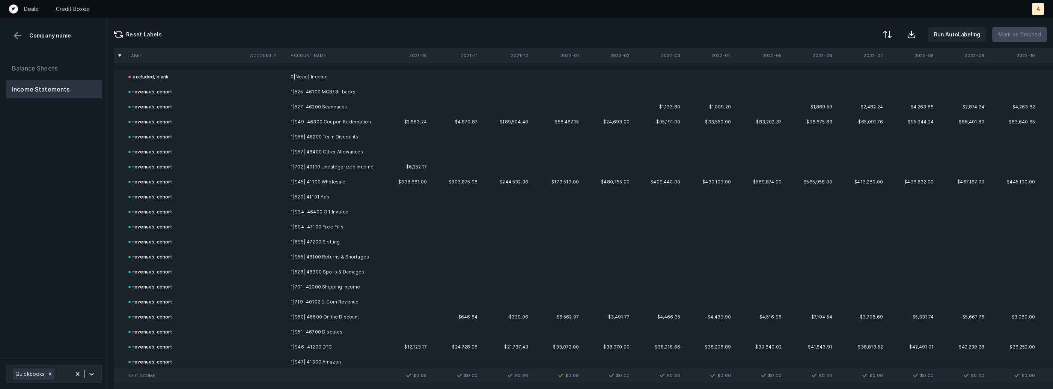
click at [77, 226] on div "Balance Sheets Income Statements" at bounding box center [54, 206] width 108 height 306
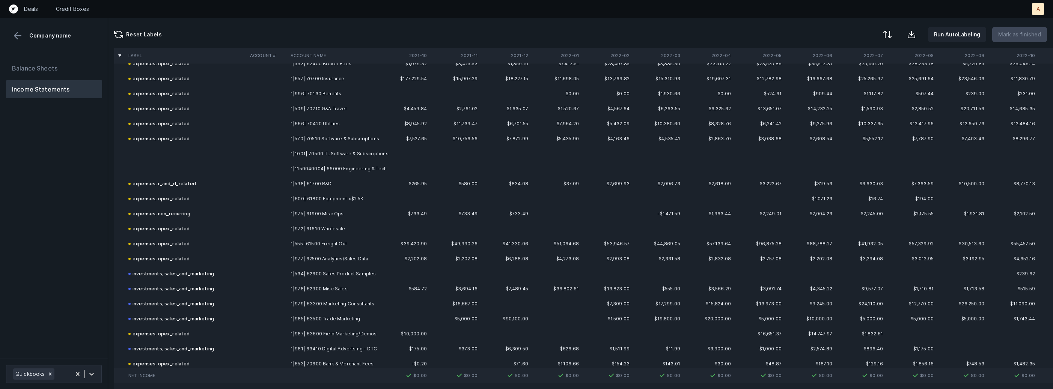
scroll to position [809, 0]
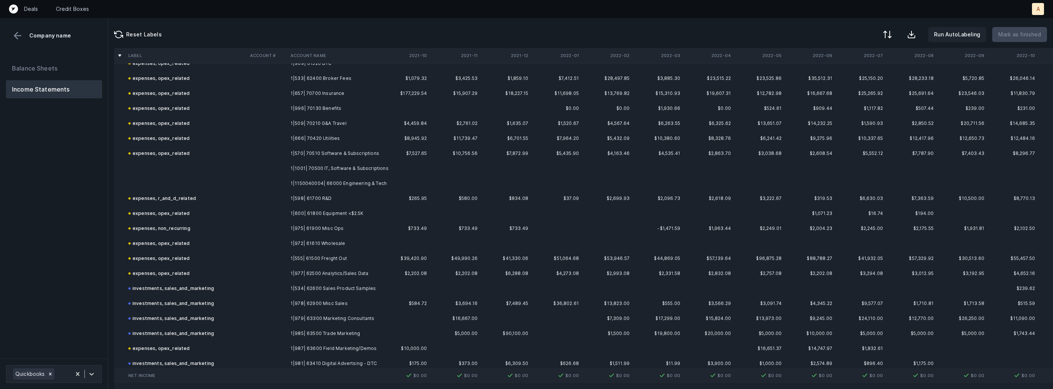
click at [339, 171] on td "1|1001| 70500 IT, Software & Subscriptions" at bounding box center [334, 168] width 92 height 15
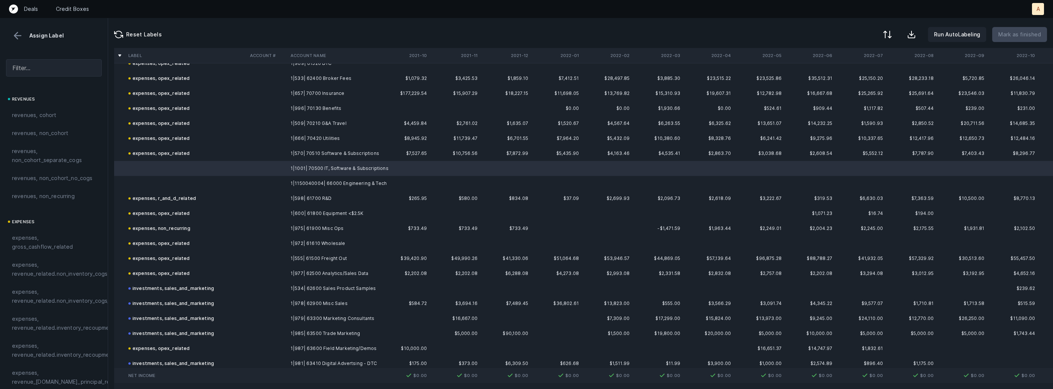
click at [325, 185] on td "1|1150040004| 66000 Engineering & Tech" at bounding box center [334, 183] width 92 height 15
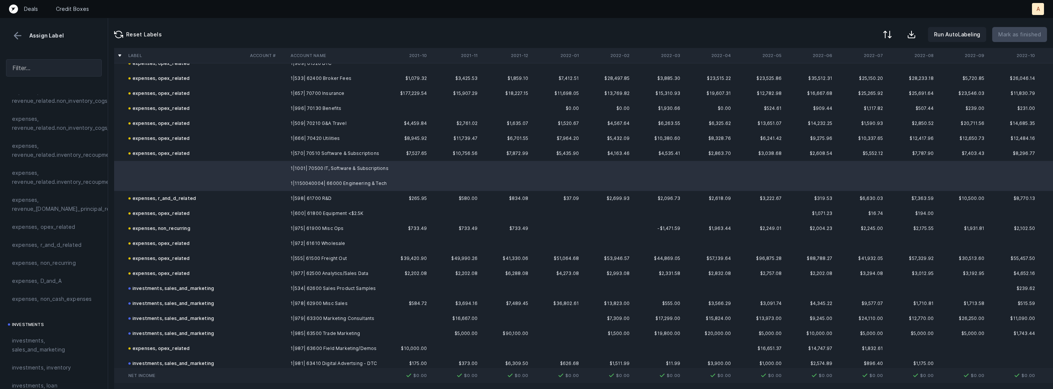
scroll to position [175, 0]
click at [44, 226] on span "expenses, opex_related" at bounding box center [43, 224] width 63 height 9
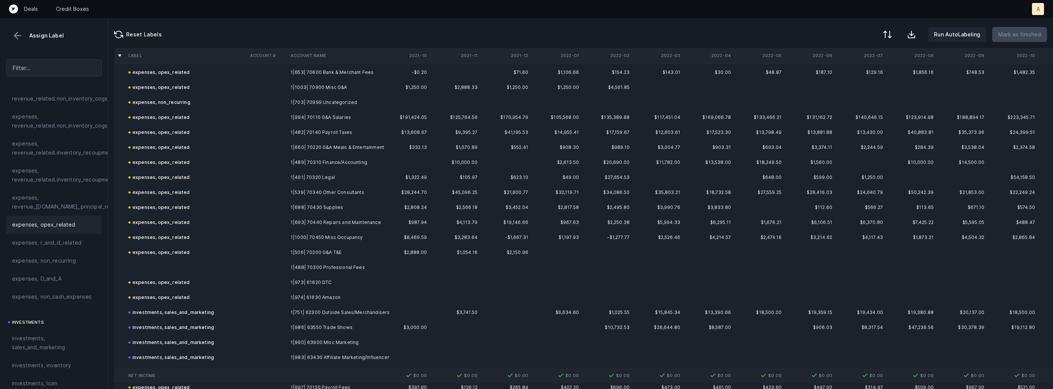
scroll to position [1123, 0]
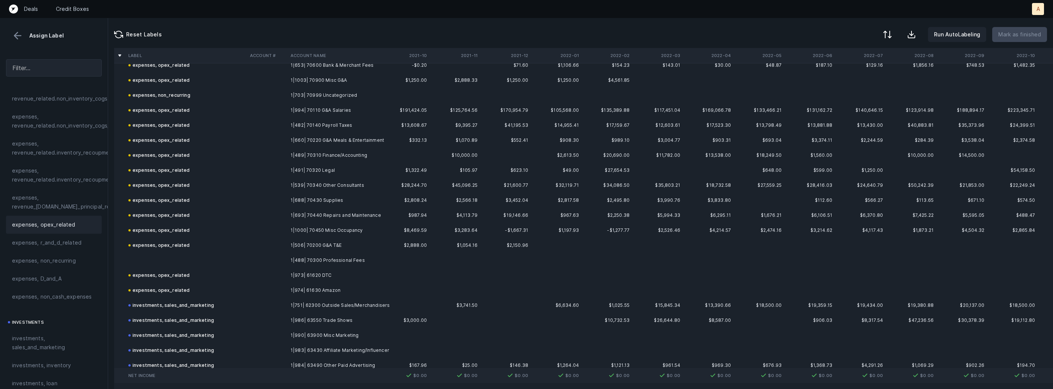
click at [300, 265] on td "1|488| 70300 Professional Fees" at bounding box center [334, 260] width 92 height 15
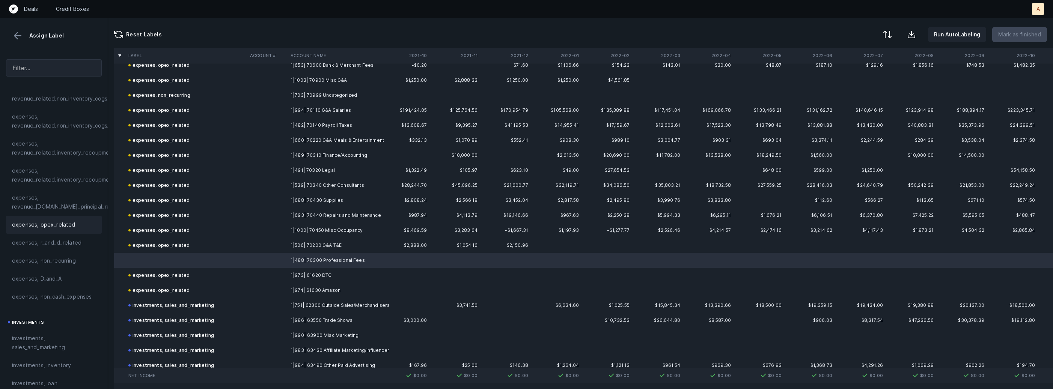
click at [65, 224] on span "expenses, opex_related" at bounding box center [43, 224] width 63 height 9
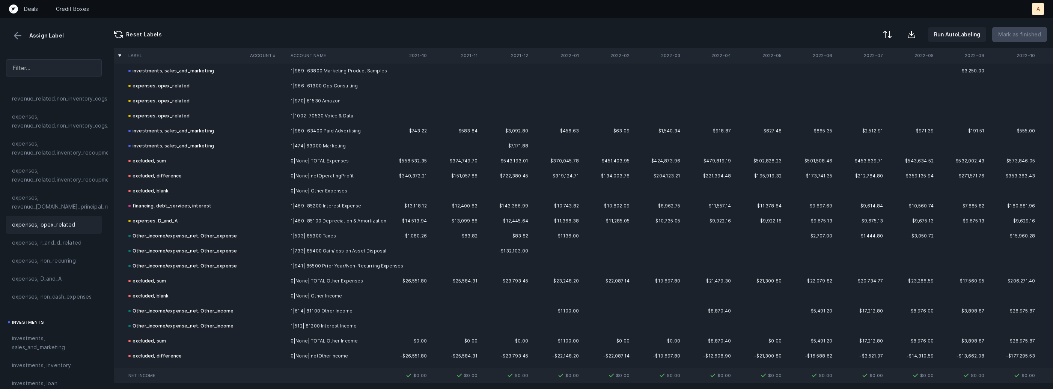
scroll to position [1643, 0]
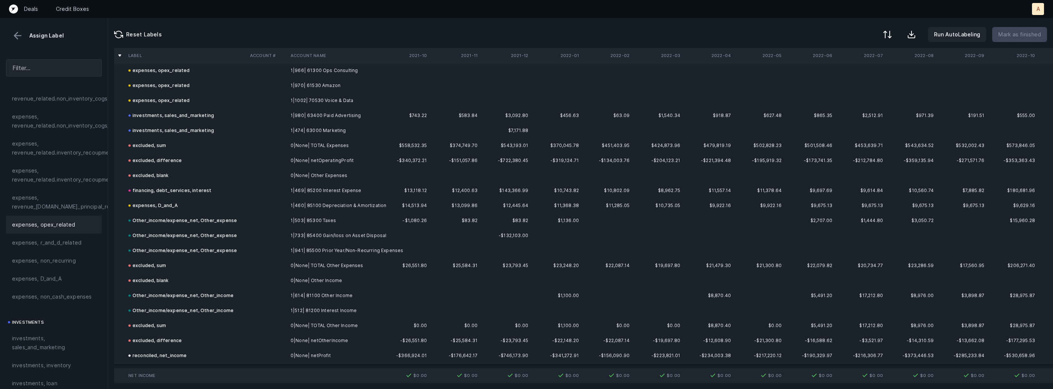
click at [14, 36] on button at bounding box center [17, 35] width 11 height 11
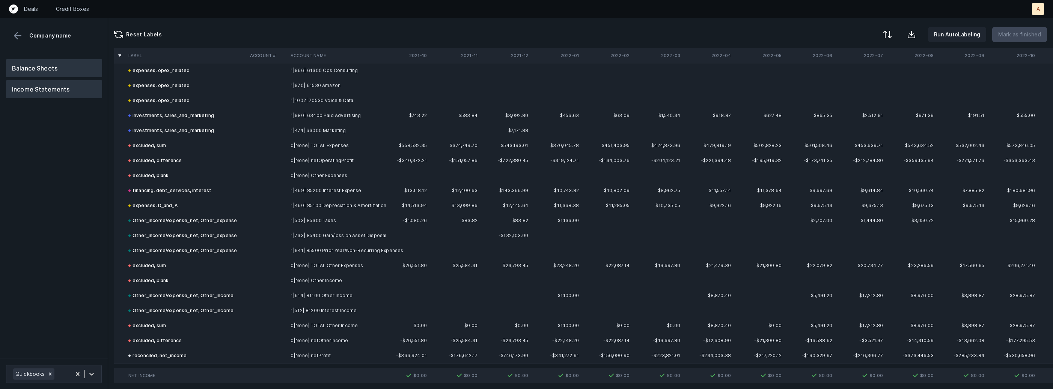
click at [47, 75] on button "Balance Sheets" at bounding box center [54, 68] width 96 height 18
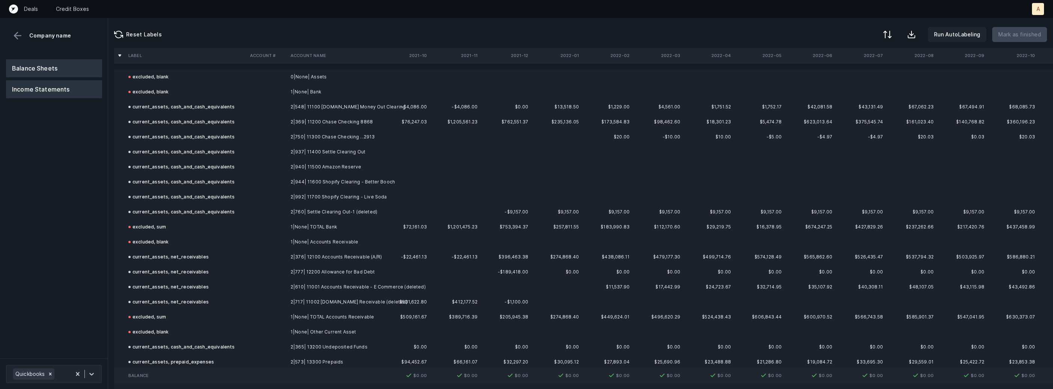
click at [60, 90] on button "Income Statements" at bounding box center [54, 89] width 96 height 18
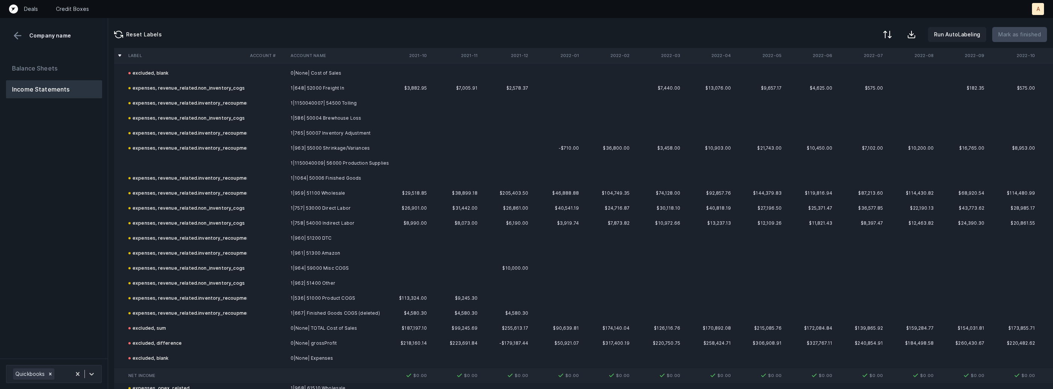
scroll to position [438, 0]
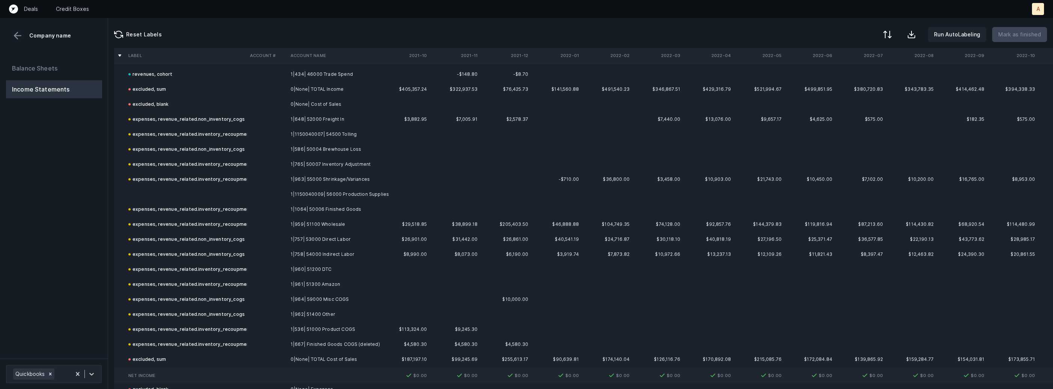
click at [233, 187] on td at bounding box center [186, 194] width 122 height 15
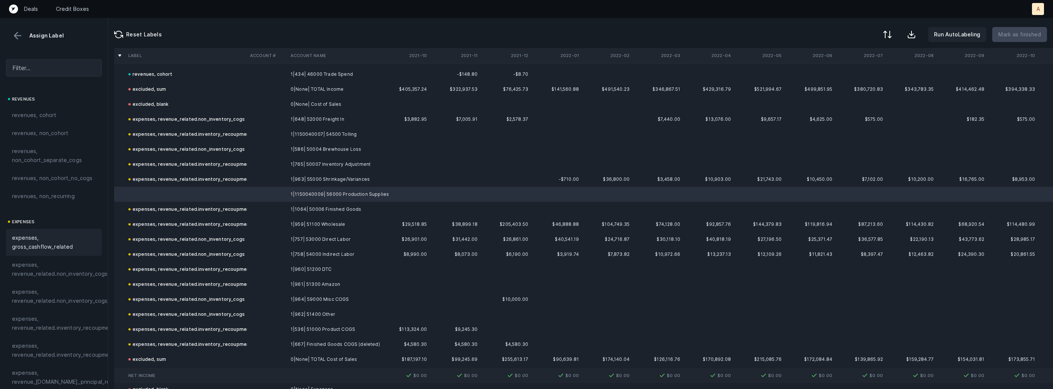
scroll to position [2, 0]
click at [46, 268] on span "expenses, revenue_related.non_inventory_cogs" at bounding box center [59, 267] width 95 height 18
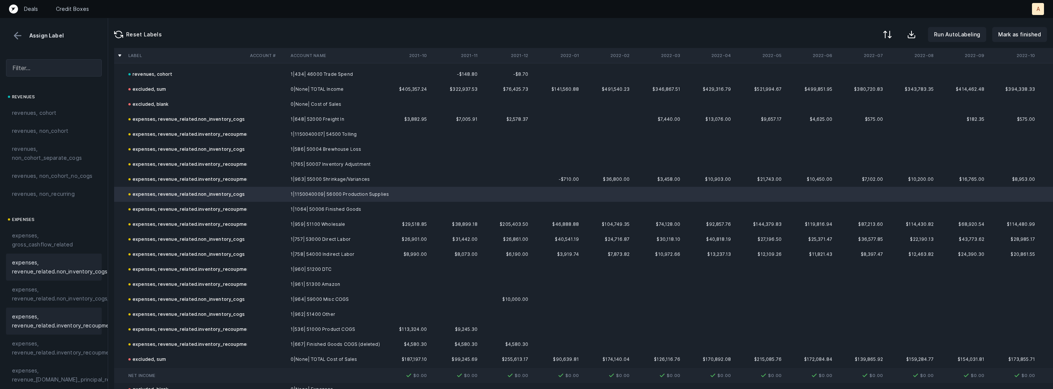
click at [72, 322] on span "expenses, revenue_related.inventory_recoupment" at bounding box center [63, 321] width 103 height 18
click at [1027, 32] on p "Mark as finished" at bounding box center [1019, 34] width 43 height 9
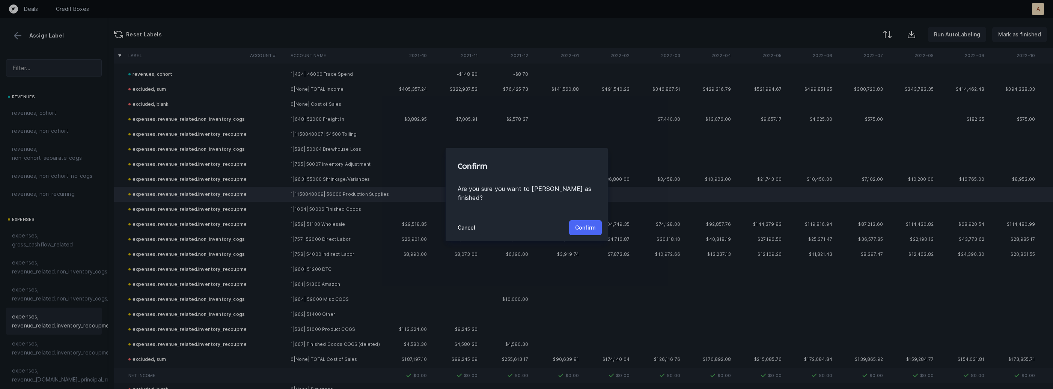
click at [585, 223] on p "Confirm" at bounding box center [585, 227] width 21 height 9
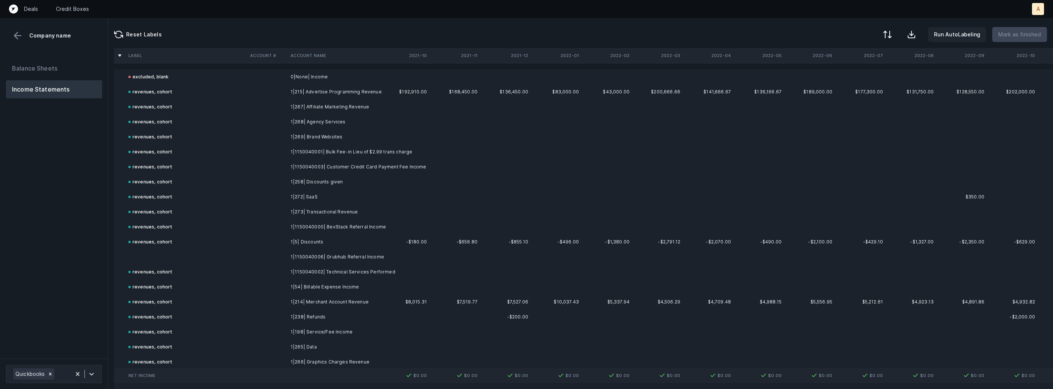
click at [177, 251] on td at bounding box center [186, 257] width 122 height 15
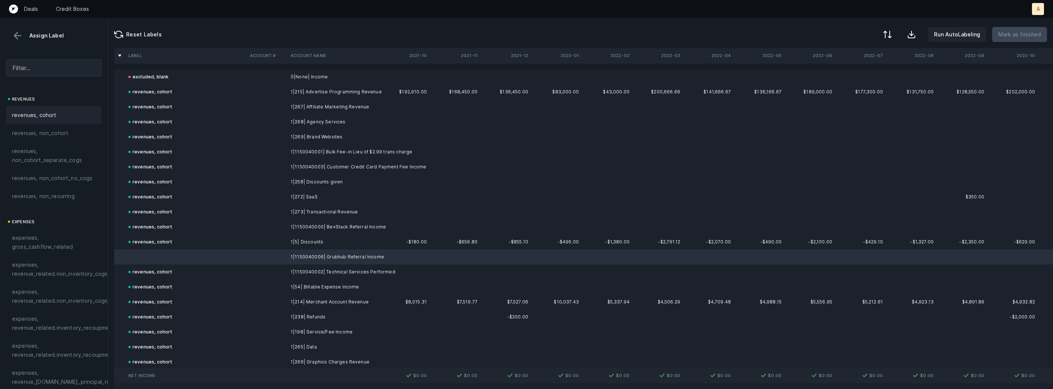
click at [68, 111] on div "revenues, cohort" at bounding box center [54, 115] width 84 height 9
click at [1016, 32] on p "Mark as finished" at bounding box center [1019, 34] width 43 height 9
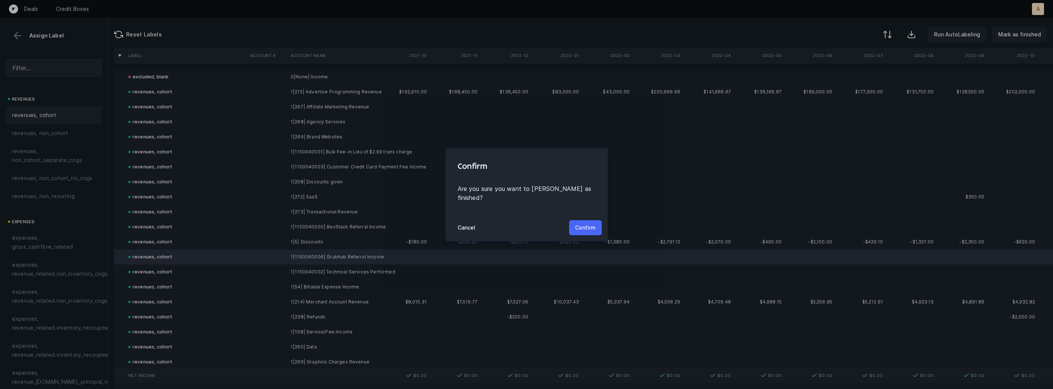
click at [593, 224] on p "Confirm" at bounding box center [585, 227] width 21 height 9
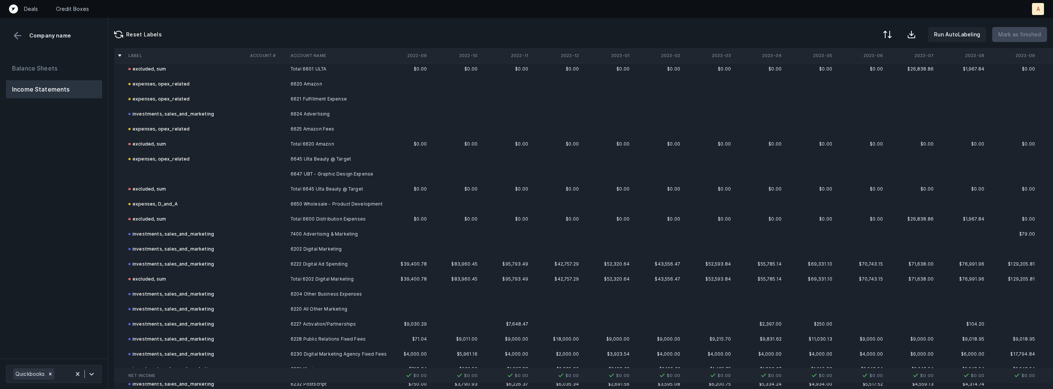
scroll to position [3477, 0]
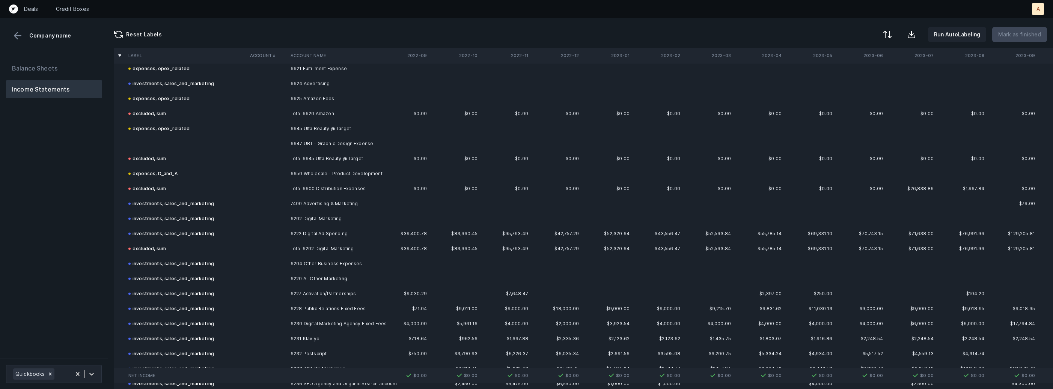
click at [165, 140] on td at bounding box center [186, 143] width 122 height 15
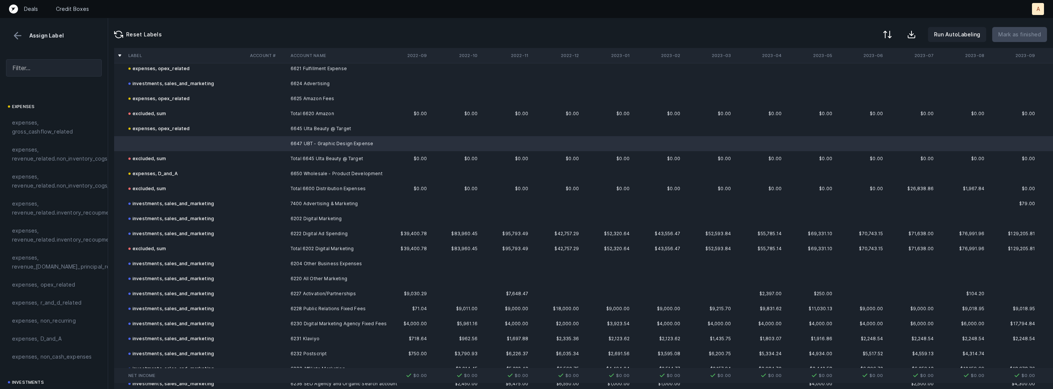
scroll to position [162, 0]
click at [47, 241] on span "expenses, opex_related" at bounding box center [43, 238] width 63 height 9
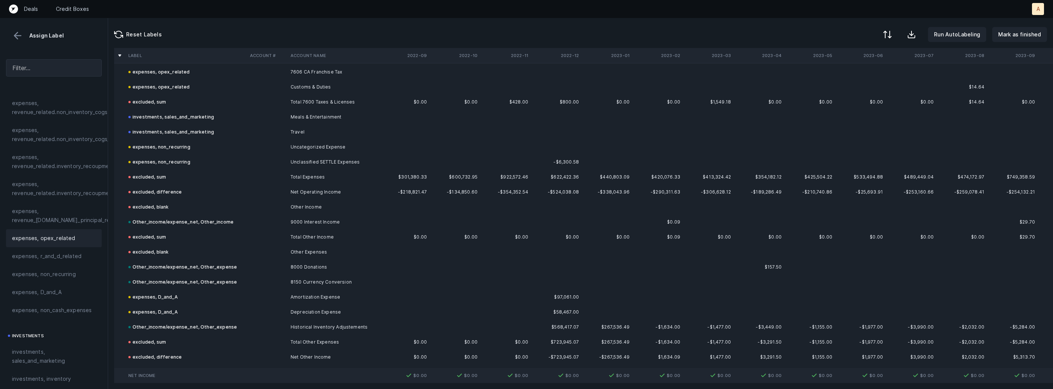
scroll to position [4600, 0]
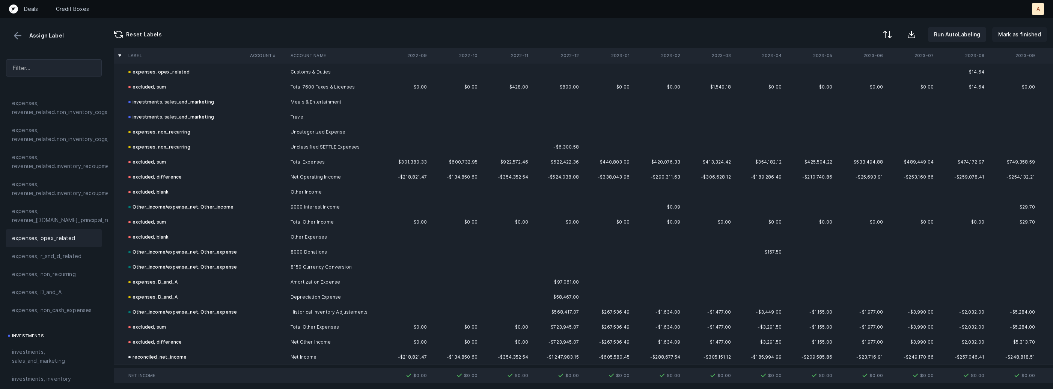
click at [1024, 36] on p "Mark as finished" at bounding box center [1019, 34] width 43 height 9
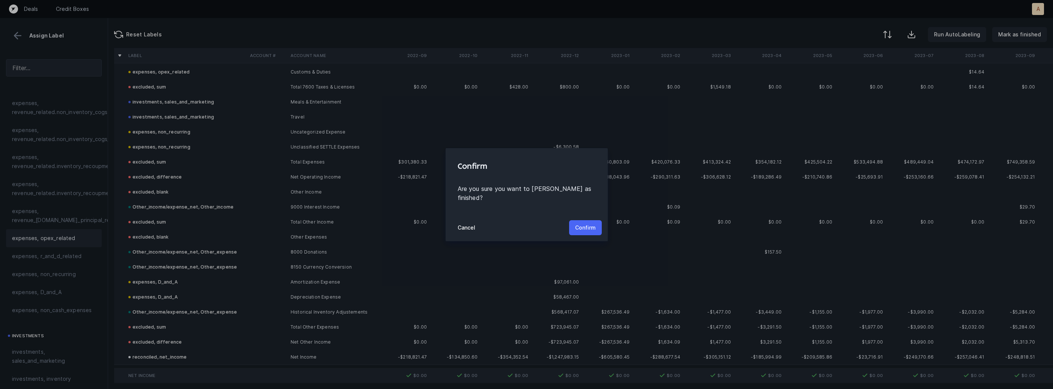
click at [591, 223] on p "Confirm" at bounding box center [585, 227] width 21 height 9
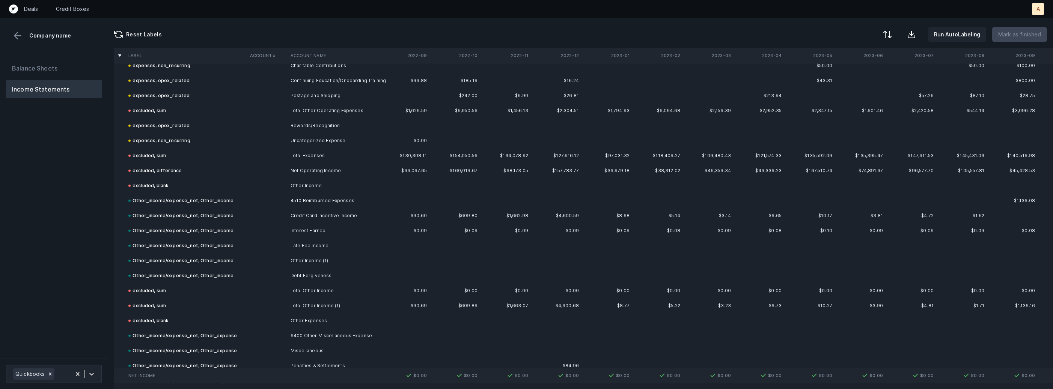
scroll to position [3910, 0]
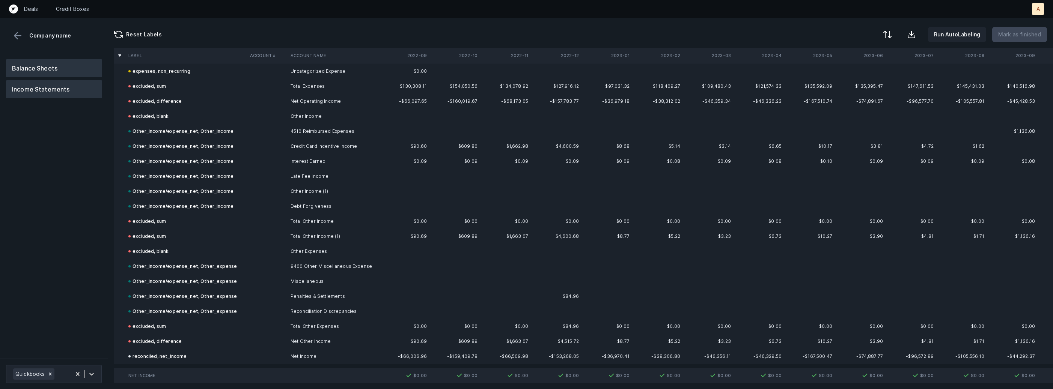
click at [59, 66] on button "Balance Sheets" at bounding box center [54, 68] width 96 height 18
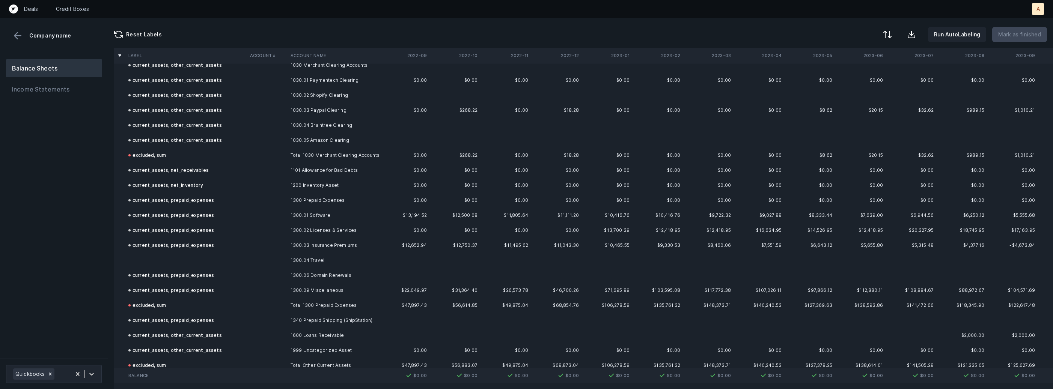
scroll to position [186, 0]
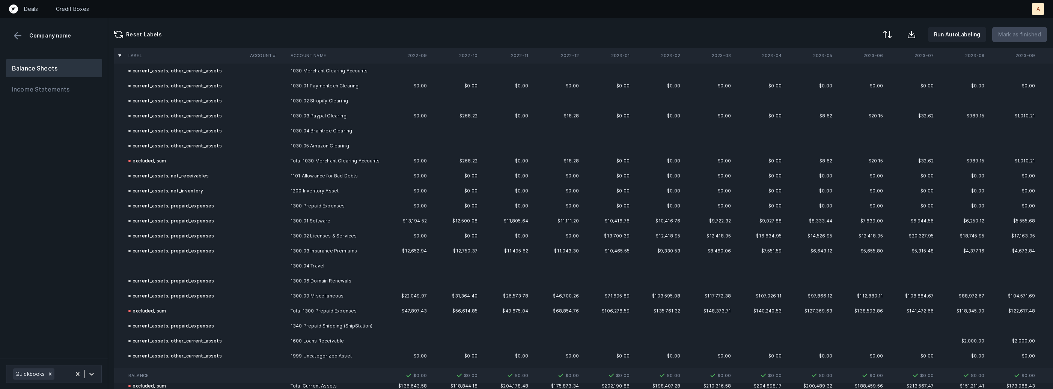
click at [192, 260] on td at bounding box center [186, 266] width 122 height 15
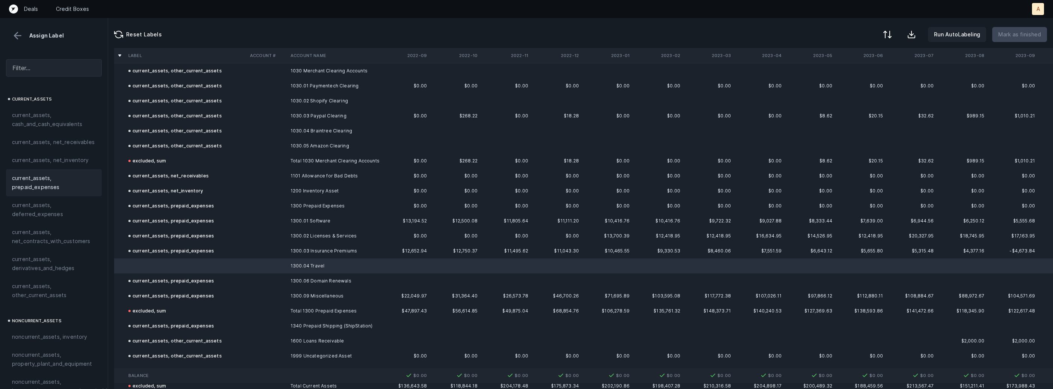
click at [58, 187] on span "current_assets, prepaid_expenses" at bounding box center [54, 183] width 84 height 18
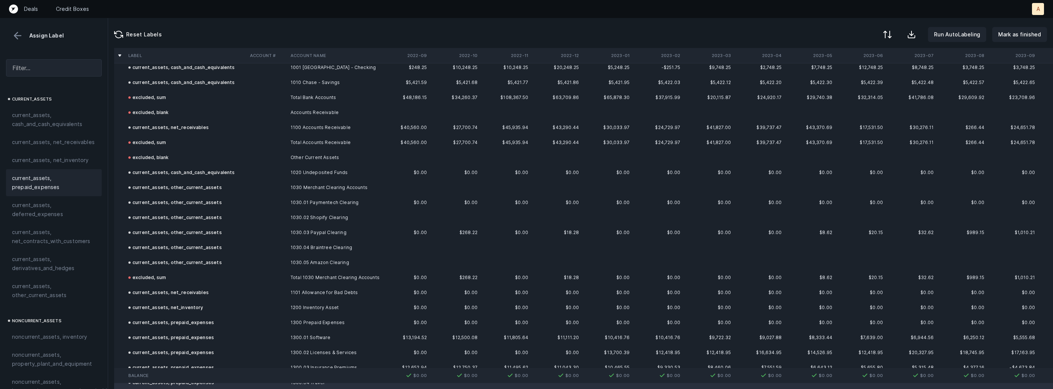
scroll to position [0, 0]
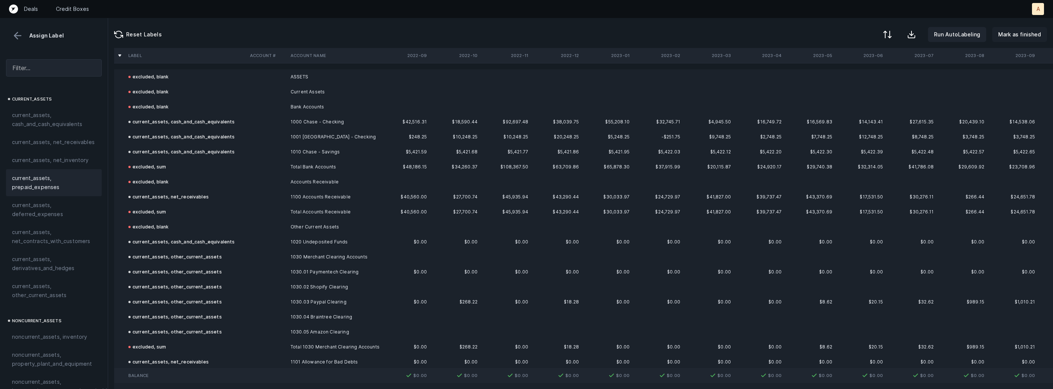
click at [1023, 38] on p "Mark as finished" at bounding box center [1019, 34] width 43 height 9
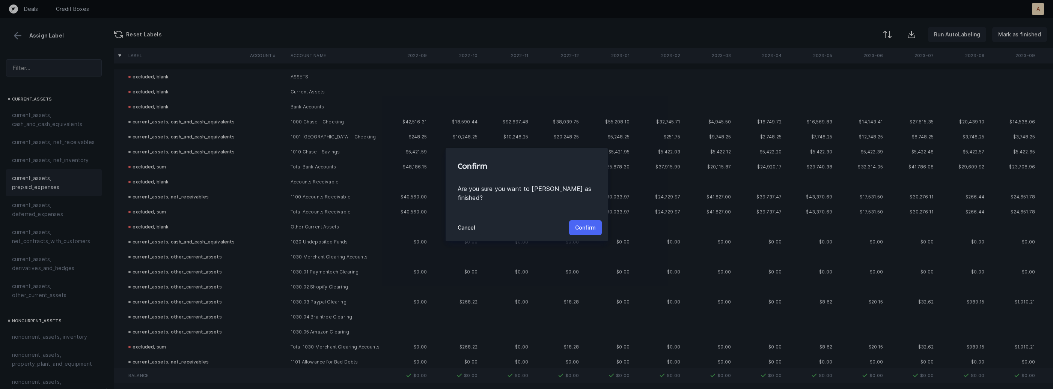
click at [588, 223] on p "Confirm" at bounding box center [585, 227] width 21 height 9
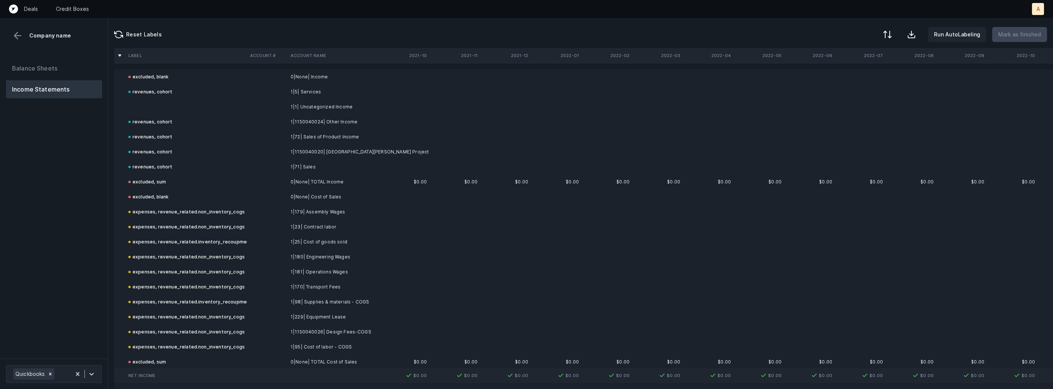
click at [153, 108] on td at bounding box center [186, 106] width 122 height 15
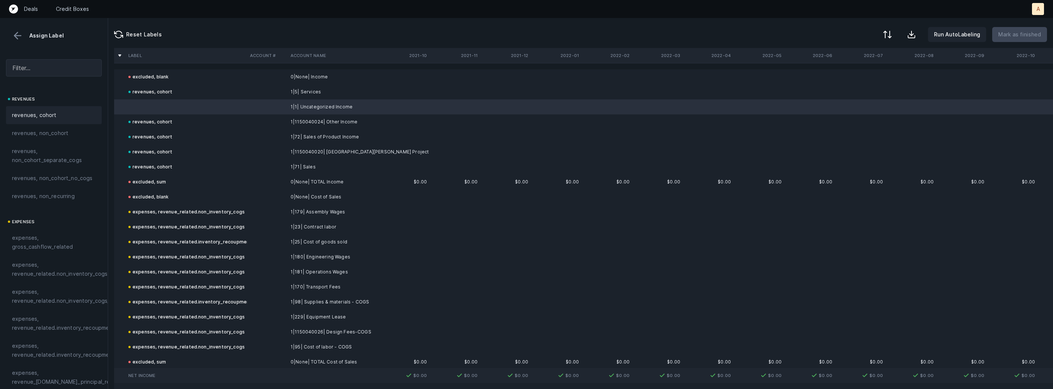
click at [73, 116] on div "revenues, cohort" at bounding box center [54, 115] width 84 height 9
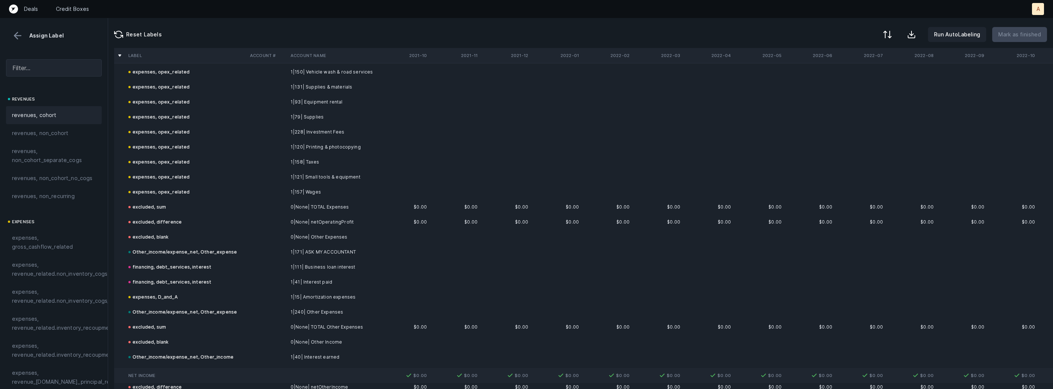
scroll to position [1193, 0]
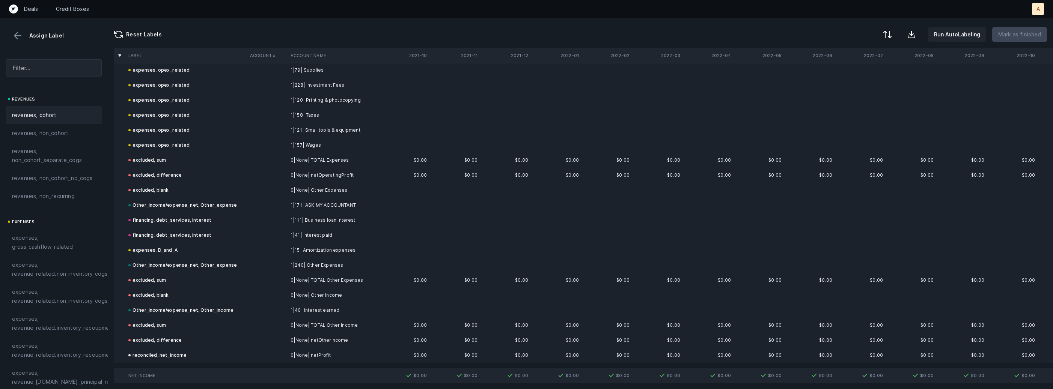
click at [21, 38] on button at bounding box center [17, 35] width 11 height 11
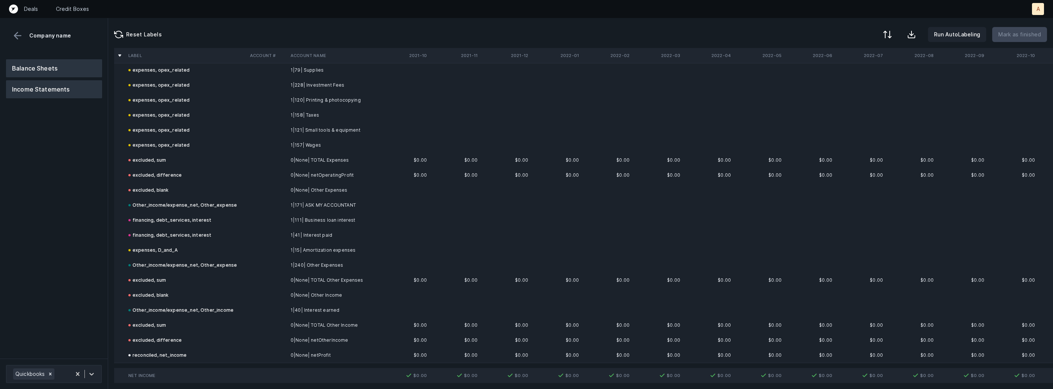
click at [41, 61] on button "Balance Sheets" at bounding box center [54, 68] width 96 height 18
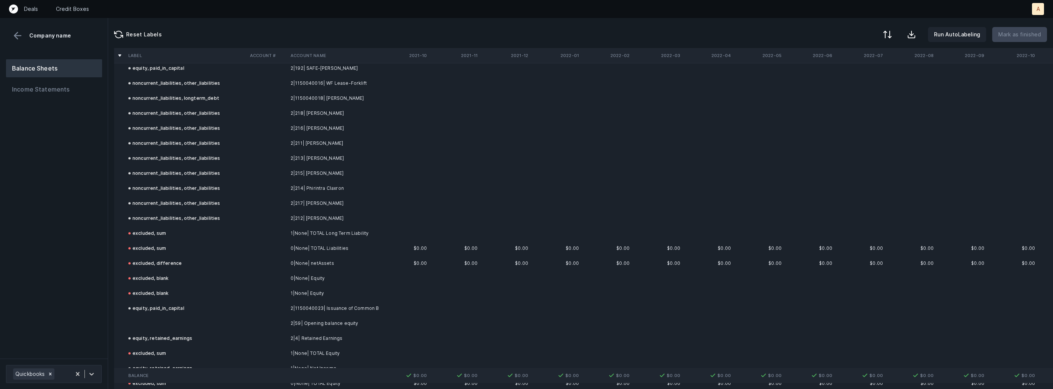
scroll to position [1658, 0]
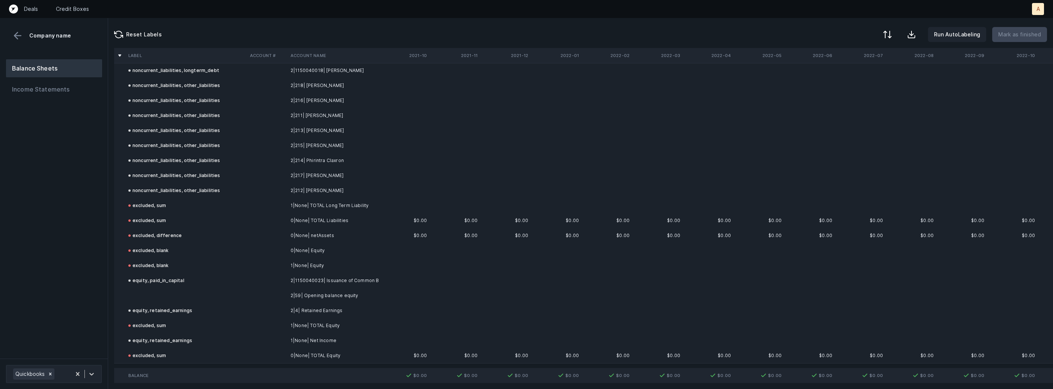
click at [354, 293] on td "2|59| Opening balance equity" at bounding box center [334, 295] width 92 height 15
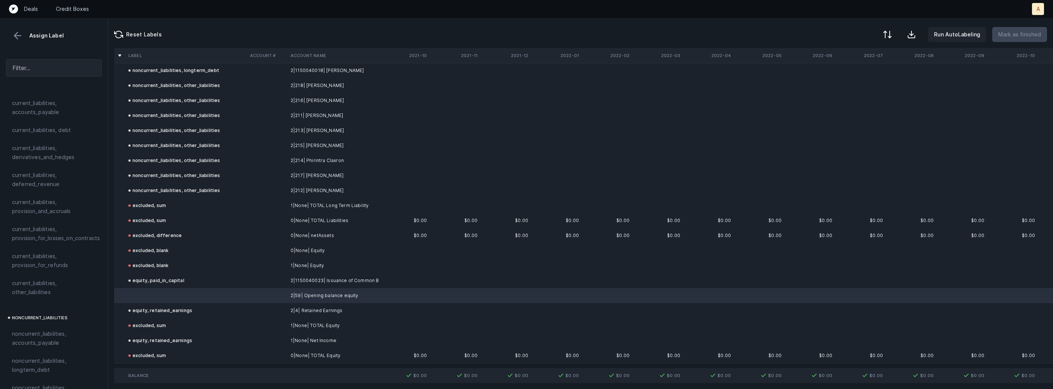
scroll to position [824, 0]
click at [78, 264] on div "equity, paid_in_capital" at bounding box center [54, 268] width 84 height 9
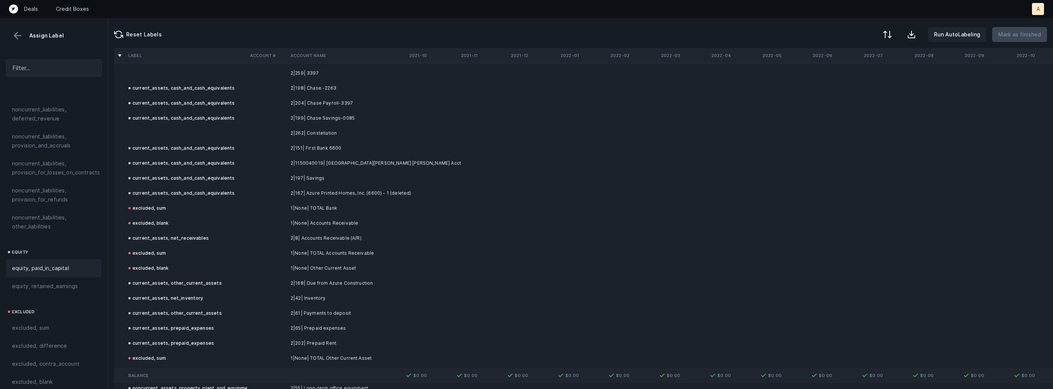
scroll to position [0, 0]
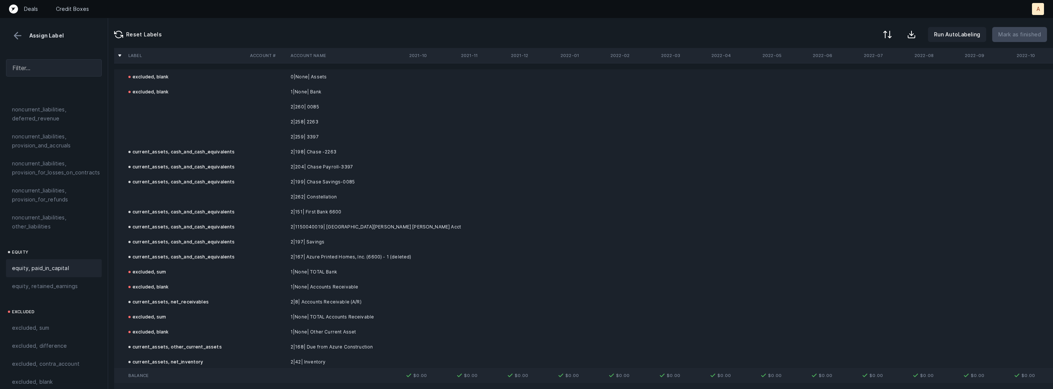
click at [211, 193] on td at bounding box center [186, 197] width 122 height 15
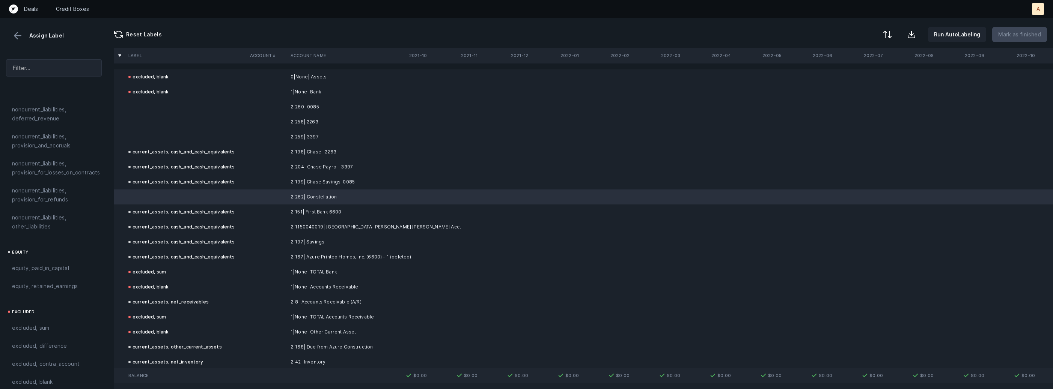
click at [217, 128] on td at bounding box center [186, 121] width 122 height 15
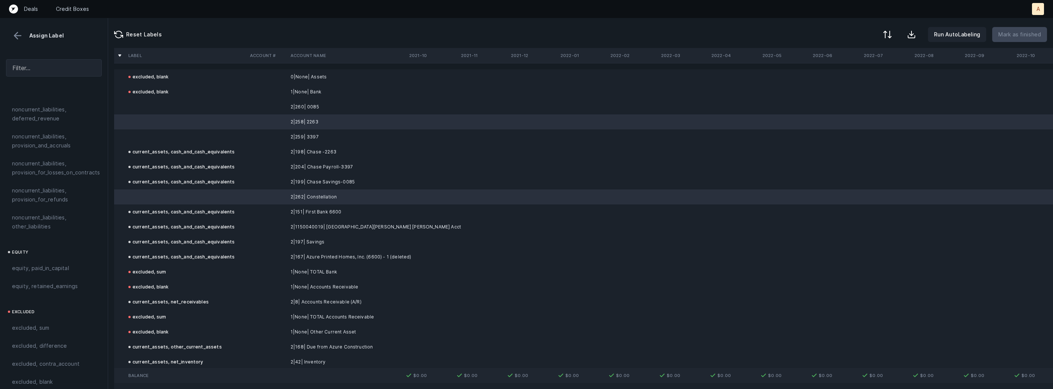
click at [191, 108] on td at bounding box center [186, 106] width 122 height 15
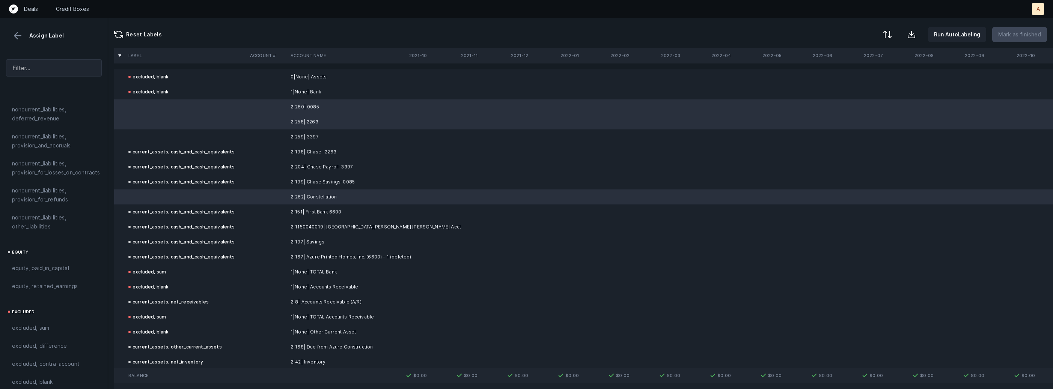
click at [182, 137] on td at bounding box center [186, 137] width 122 height 15
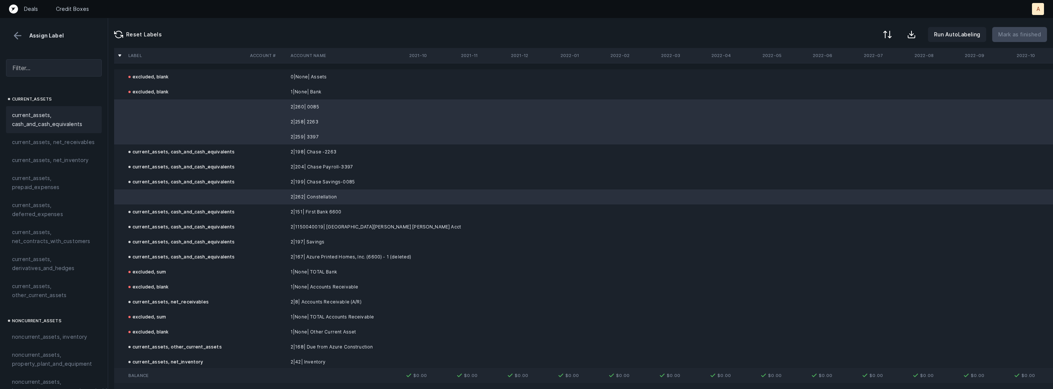
click at [37, 126] on span "current_assets, cash_and_cash_equivalents" at bounding box center [54, 120] width 84 height 18
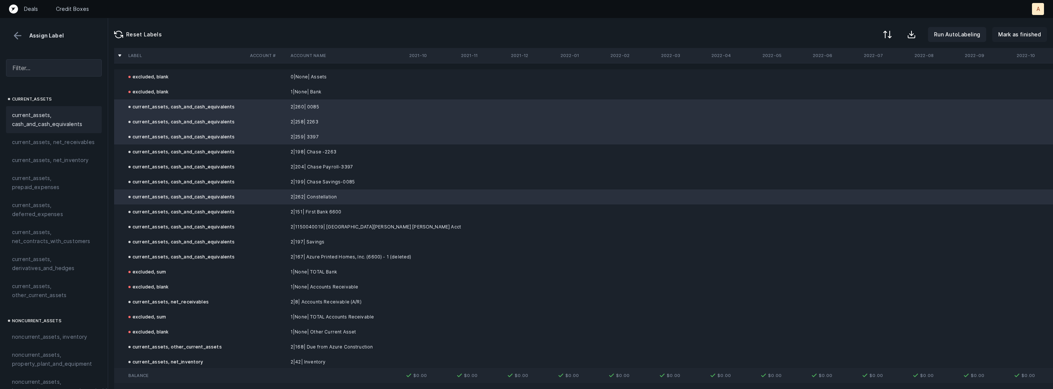
click at [1022, 34] on p "Mark as finished" at bounding box center [1019, 34] width 43 height 9
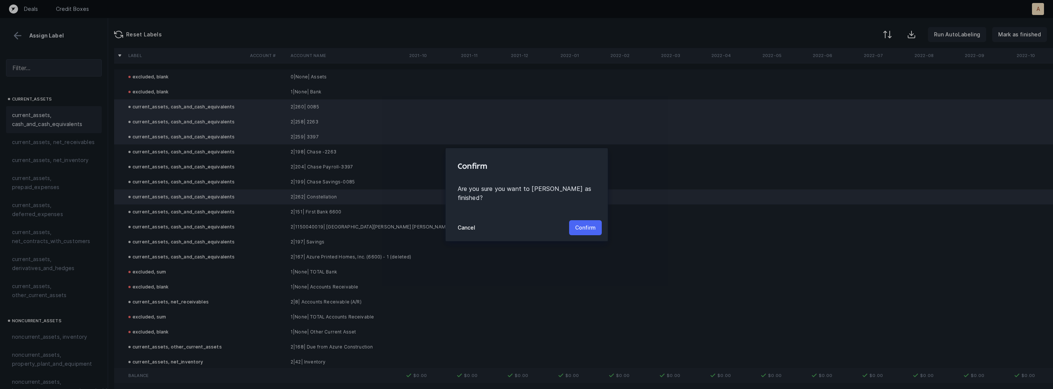
click at [574, 220] on button "Confirm" at bounding box center [585, 227] width 33 height 15
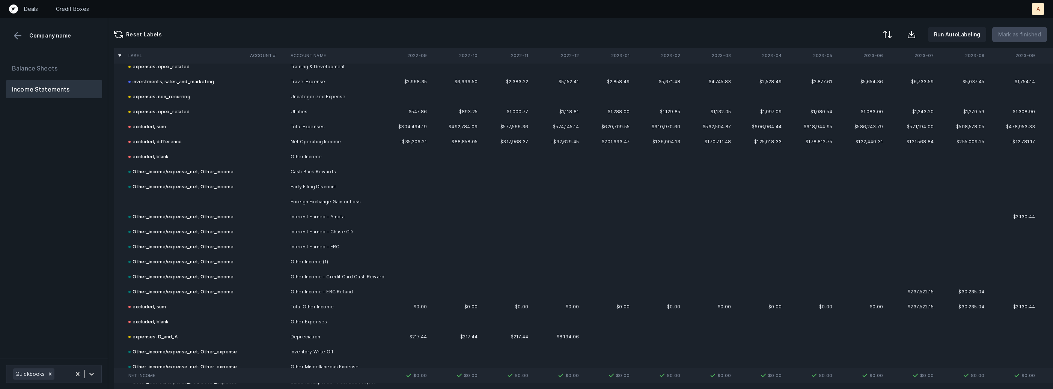
scroll to position [2237, 0]
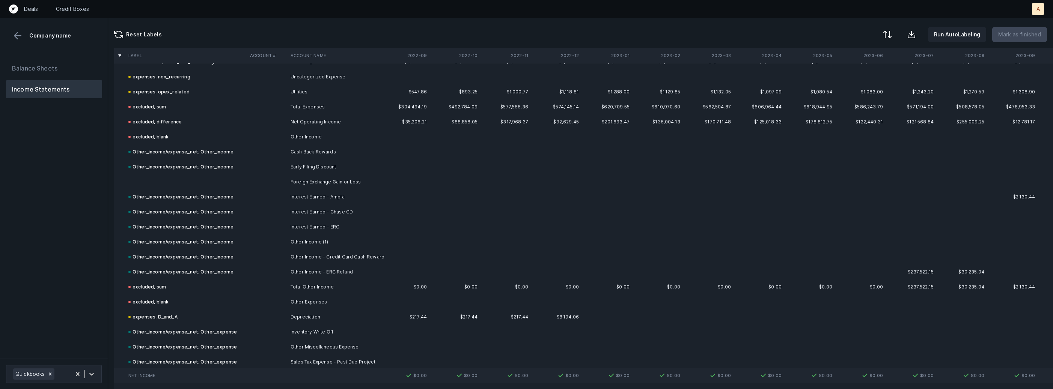
click at [137, 172] on td "Other_income/expense_net, Other_income" at bounding box center [186, 167] width 122 height 15
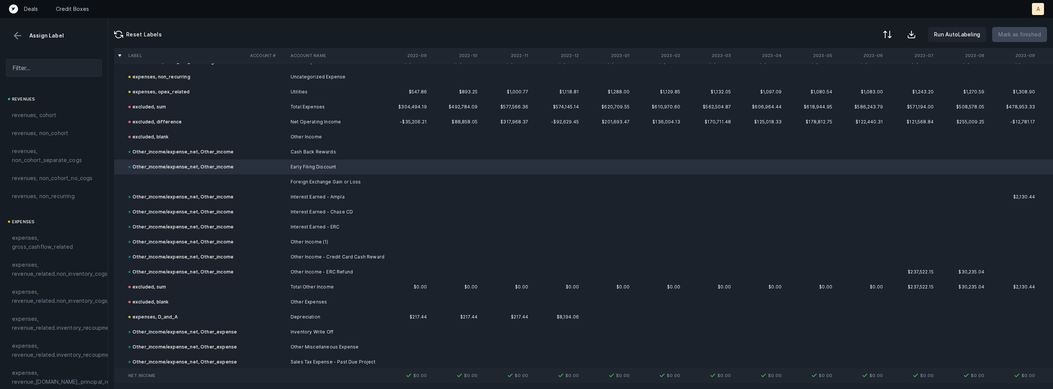
click at [148, 176] on td at bounding box center [186, 182] width 122 height 15
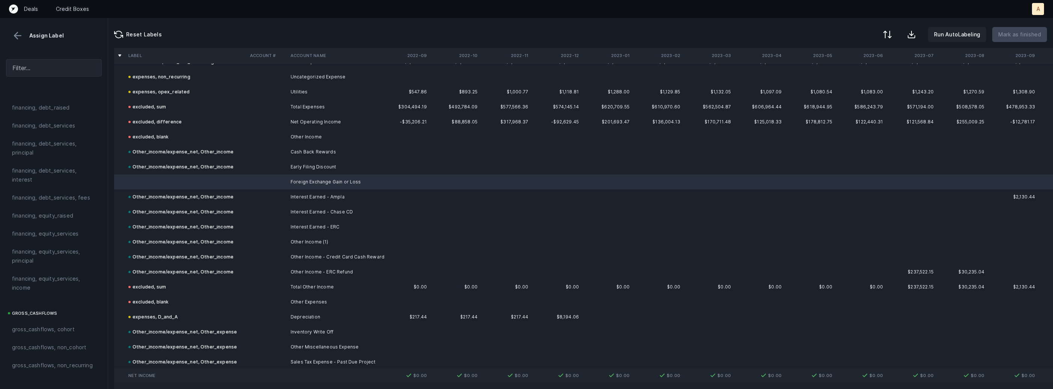
scroll to position [851, 0]
click at [69, 153] on span "Other_income/expense_net, Other_income" at bounding box center [54, 151] width 84 height 18
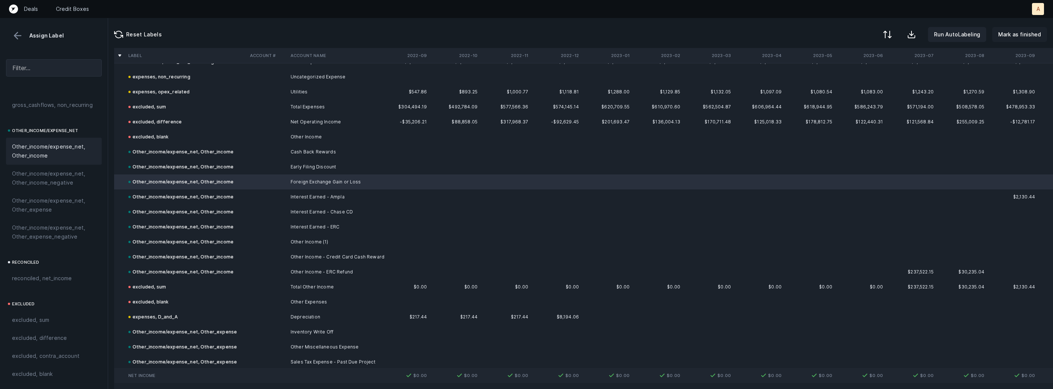
click at [1024, 39] on p "Mark as finished" at bounding box center [1019, 34] width 43 height 9
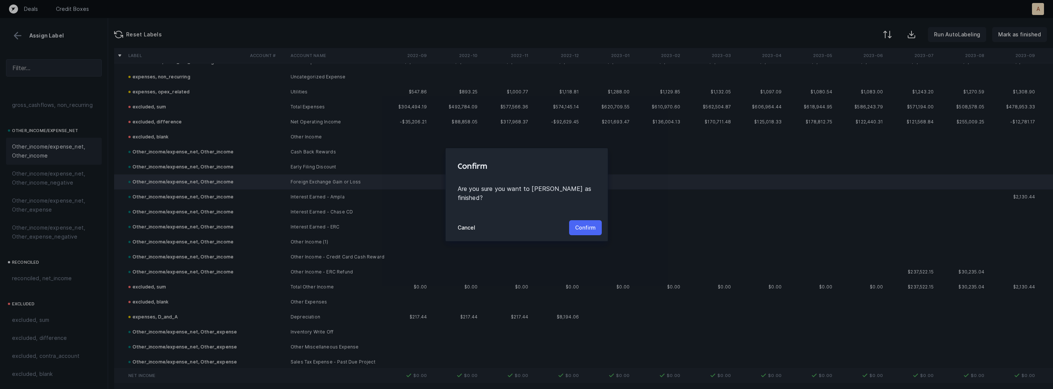
click at [584, 223] on p "Confirm" at bounding box center [585, 227] width 21 height 9
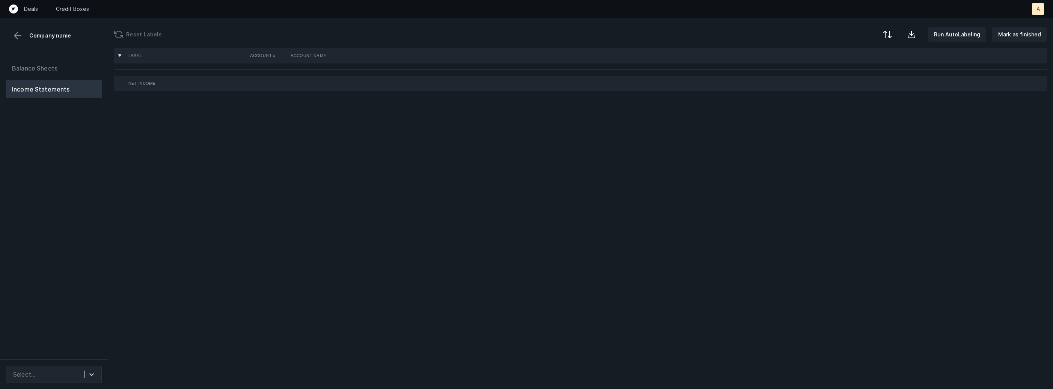
click at [88, 164] on div "Balance Sheets Income Statements" at bounding box center [54, 206] width 108 height 306
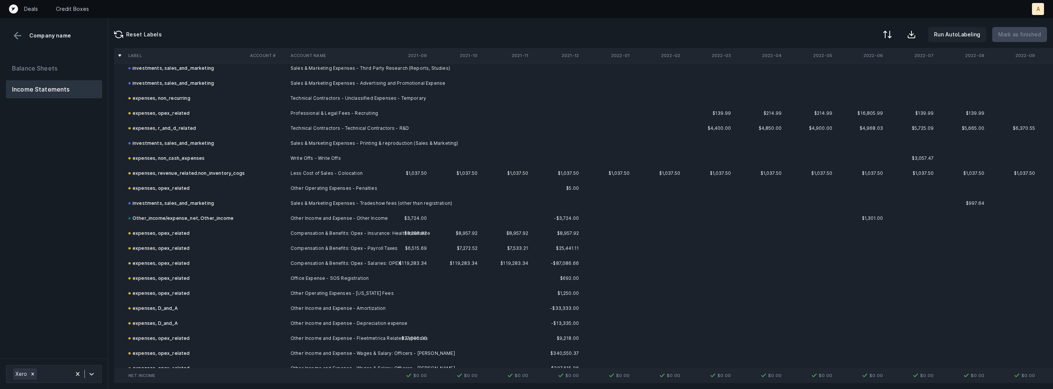
scroll to position [1178, 0]
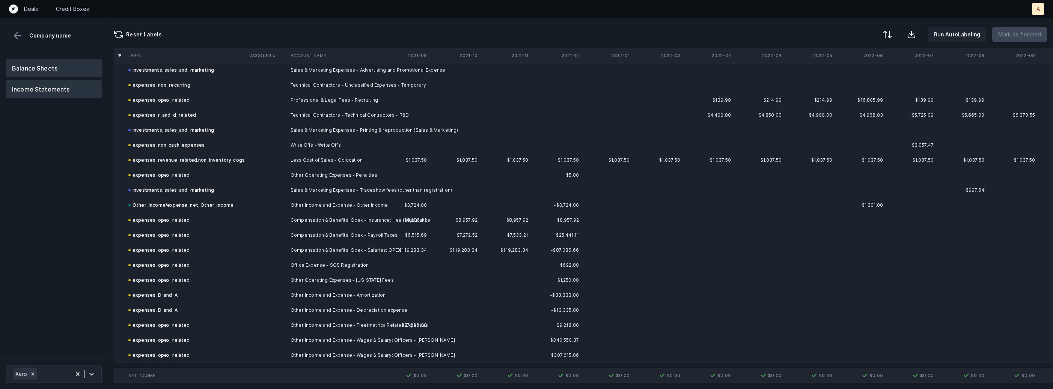
click at [74, 64] on button "Balance Sheets" at bounding box center [54, 68] width 96 height 18
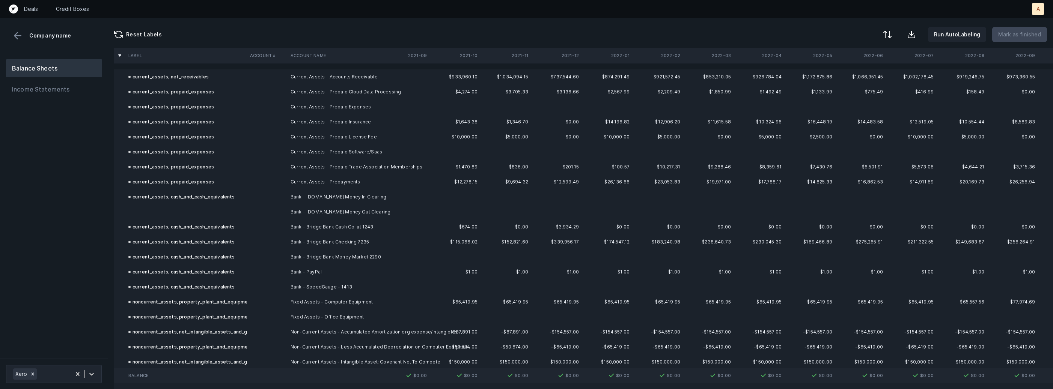
click at [350, 211] on td "Bank - [DOMAIN_NAME] Money Out Clearing" at bounding box center [334, 212] width 92 height 15
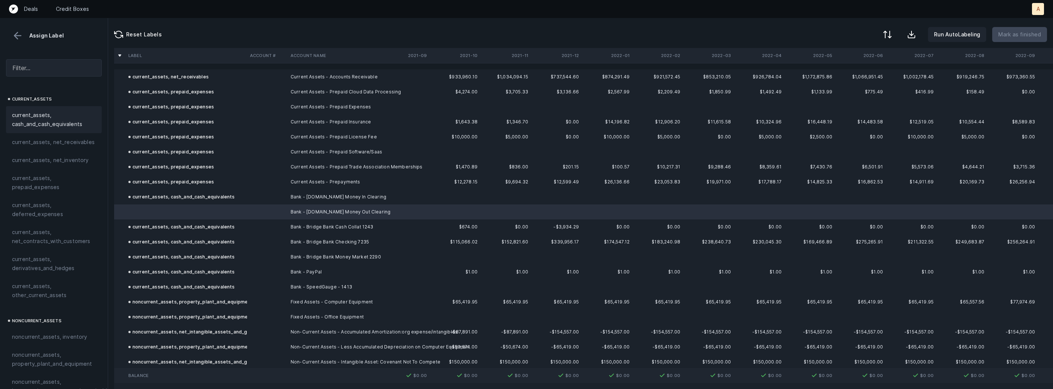
click at [53, 114] on span "current_assets, cash_and_cash_equivalents" at bounding box center [54, 120] width 84 height 18
click at [1035, 33] on p "Mark as finished" at bounding box center [1019, 34] width 43 height 9
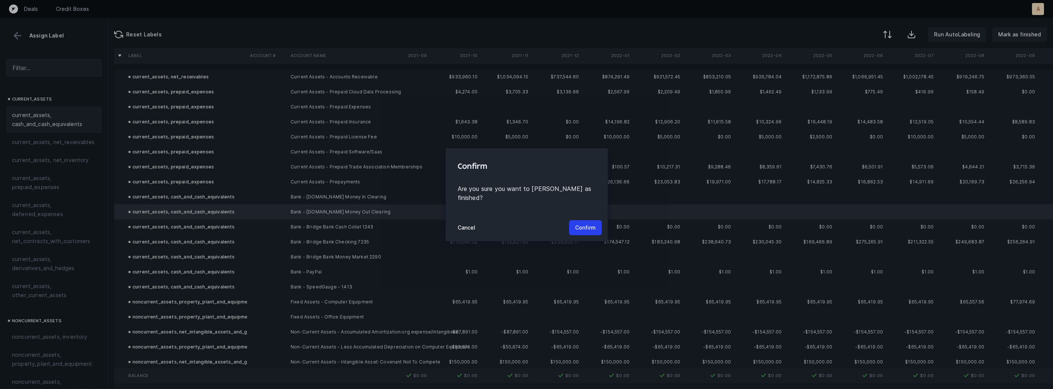
click at [569, 224] on div "Cancel Confirm" at bounding box center [527, 227] width 162 height 27
click at [581, 224] on p "Confirm" at bounding box center [585, 227] width 21 height 9
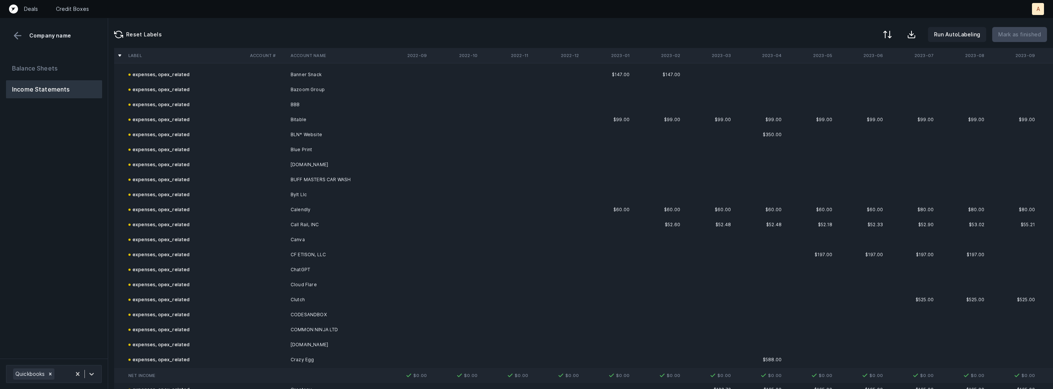
scroll to position [624, 0]
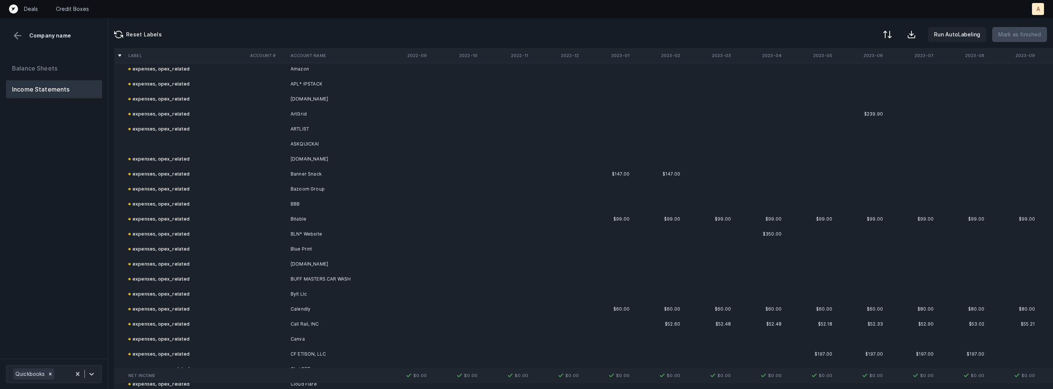
click at [202, 148] on td at bounding box center [186, 144] width 122 height 15
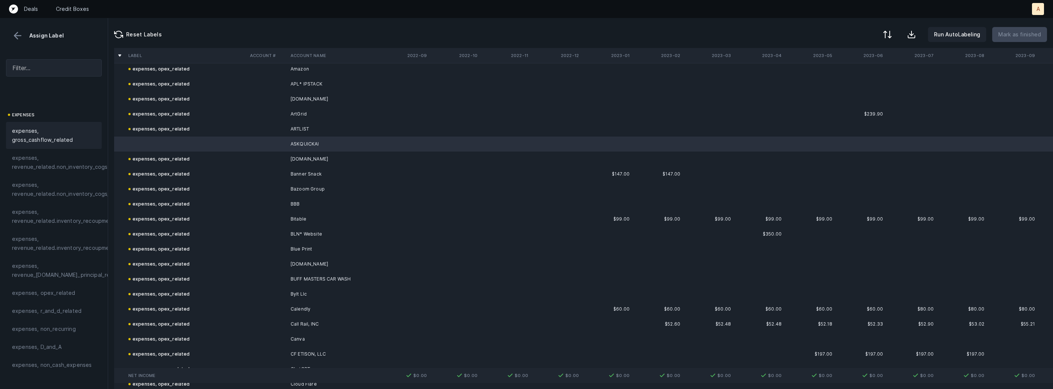
scroll to position [114, 0]
click at [62, 288] on span "expenses, opex_related" at bounding box center [43, 285] width 63 height 9
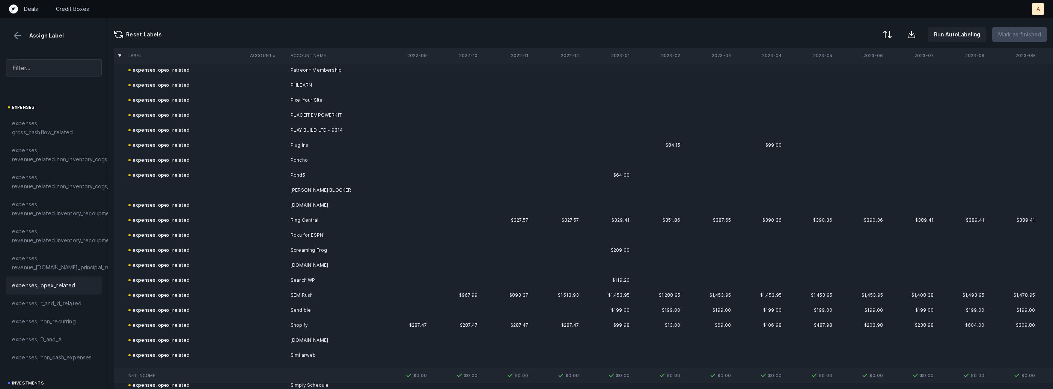
scroll to position [2052, 0]
click at [173, 186] on td at bounding box center [186, 187] width 122 height 15
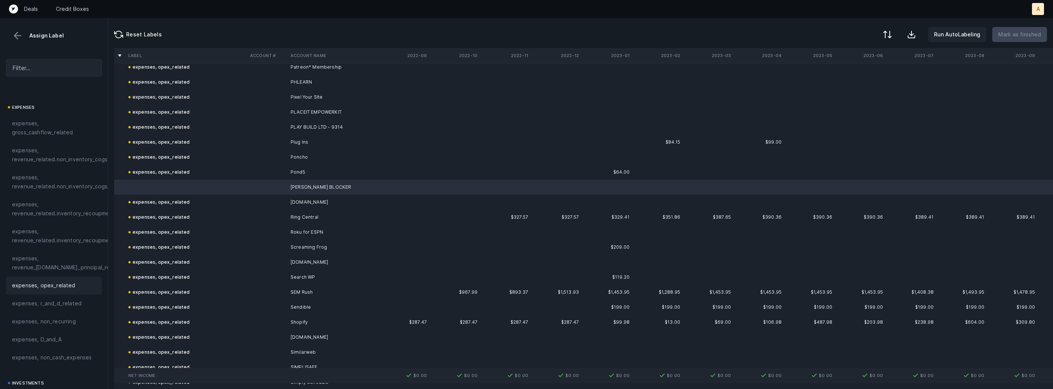
click at [57, 282] on span "expenses, opex_related" at bounding box center [43, 285] width 63 height 9
click at [1028, 35] on p "Mark as finished" at bounding box center [1019, 34] width 43 height 9
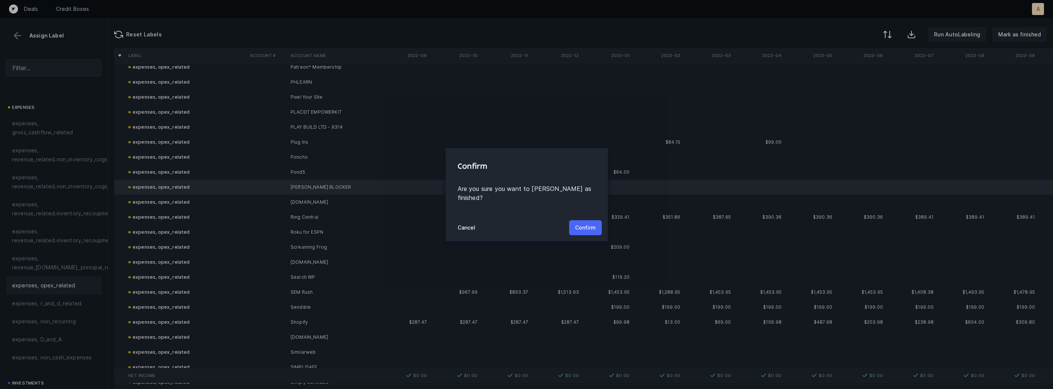
click at [595, 223] on p "Confirm" at bounding box center [585, 227] width 21 height 9
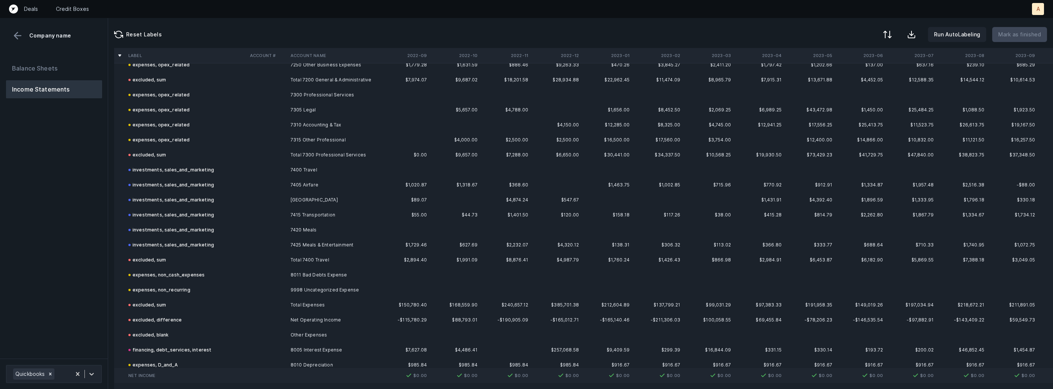
scroll to position [1628, 0]
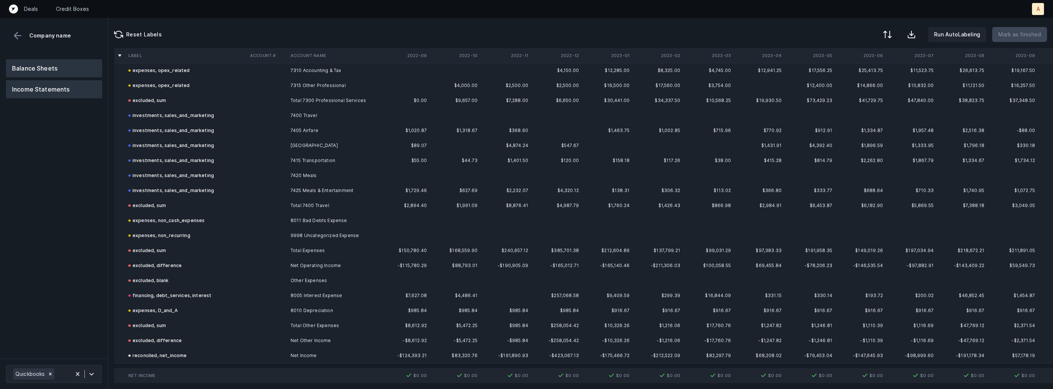
click at [68, 64] on button "Balance Sheets" at bounding box center [54, 68] width 96 height 18
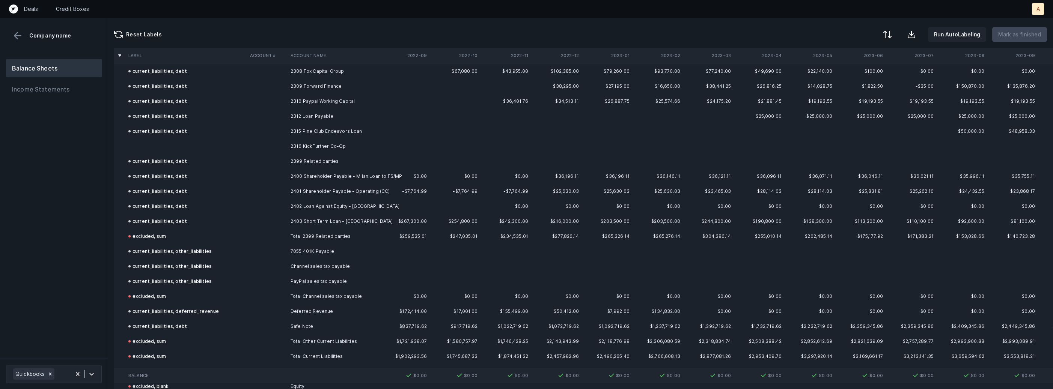
scroll to position [1049, 0]
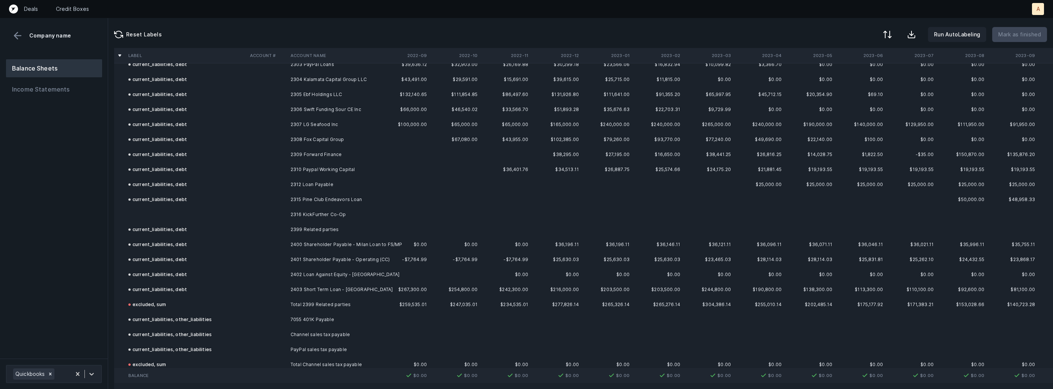
click at [170, 214] on td at bounding box center [186, 214] width 122 height 15
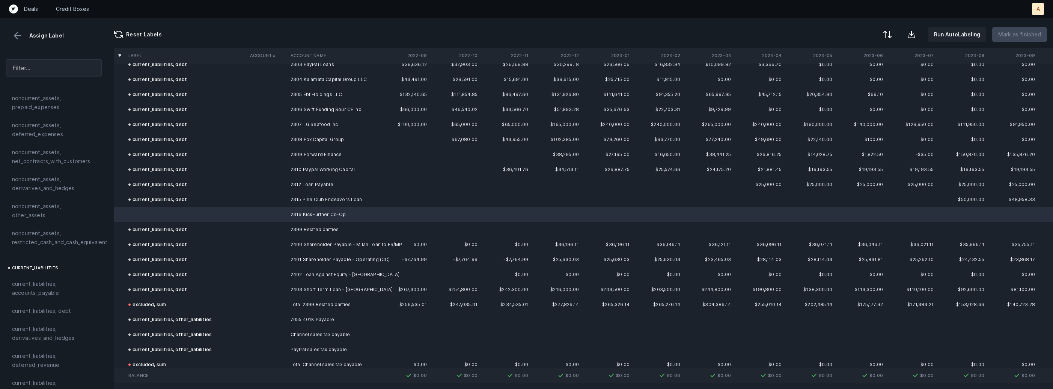
scroll to position [389, 0]
click at [60, 255] on span "current_liabilities, debt" at bounding box center [41, 259] width 59 height 9
click at [1020, 35] on p "Mark as finished" at bounding box center [1019, 34] width 43 height 9
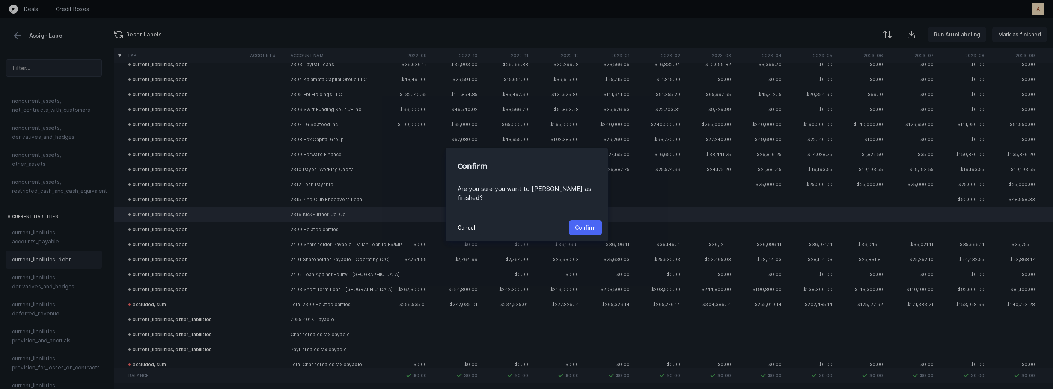
click at [589, 220] on button "Confirm" at bounding box center [585, 227] width 33 height 15
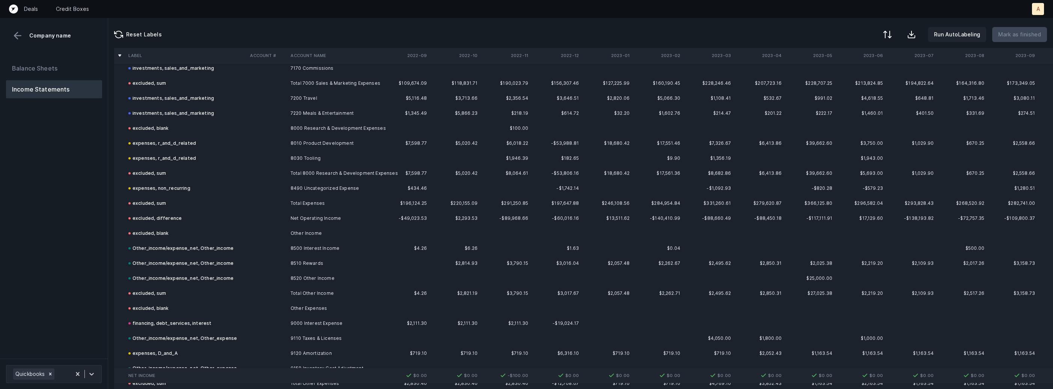
scroll to position [1193, 0]
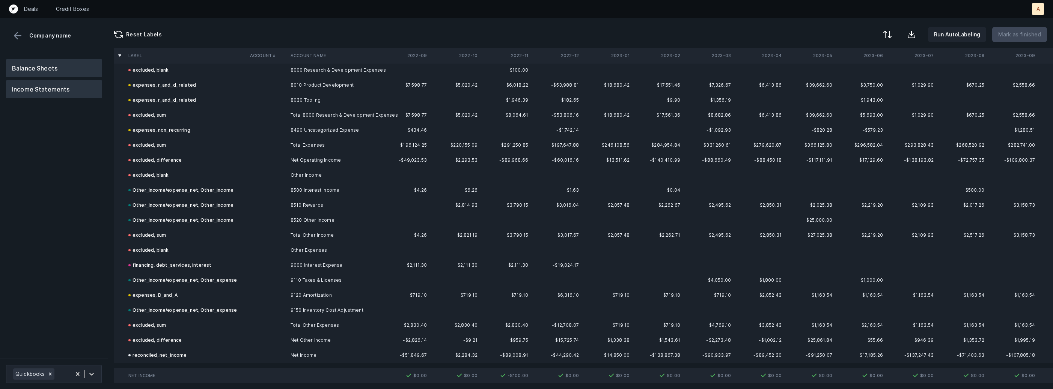
click at [74, 68] on button "Balance Sheets" at bounding box center [54, 68] width 96 height 18
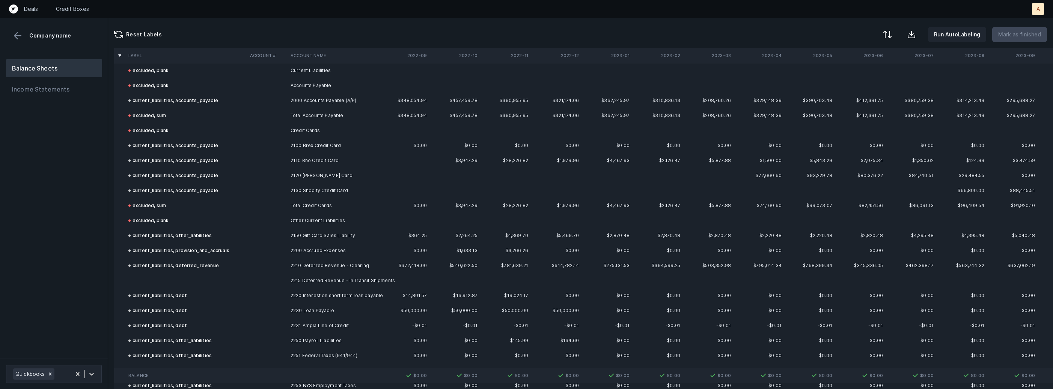
scroll to position [795, 0]
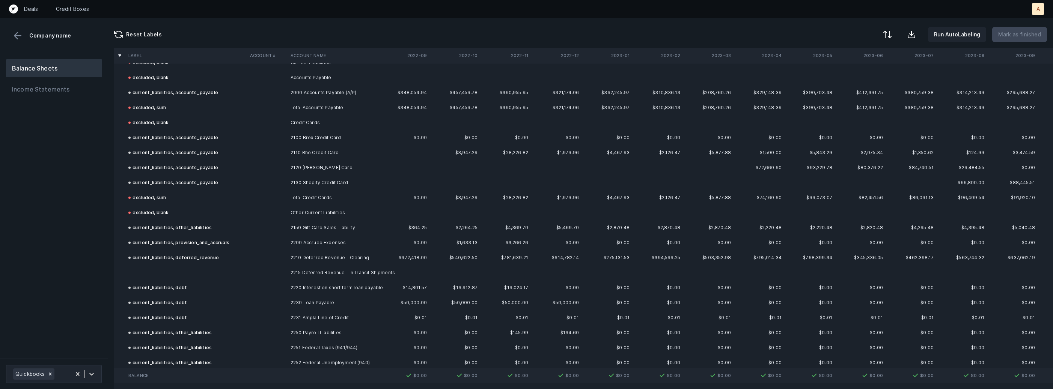
click at [348, 273] on td "2215 Deferred Revenue - In Transit Shipments" at bounding box center [334, 272] width 92 height 15
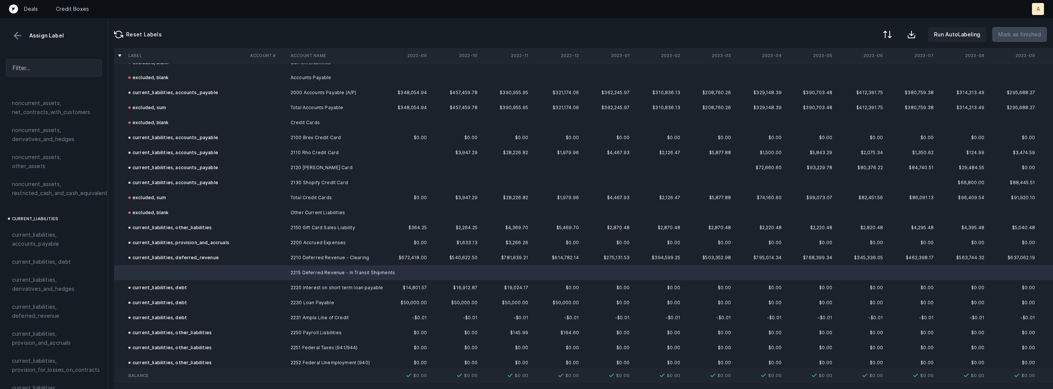
scroll to position [423, 0]
click at [77, 266] on span "current_liabilities, deferred_revenue" at bounding box center [54, 275] width 84 height 18
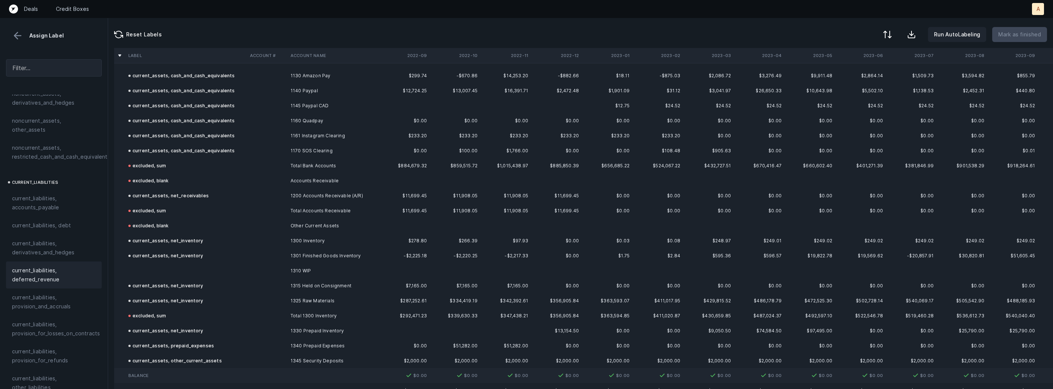
scroll to position [194, 0]
click at [223, 278] on td at bounding box center [186, 272] width 122 height 15
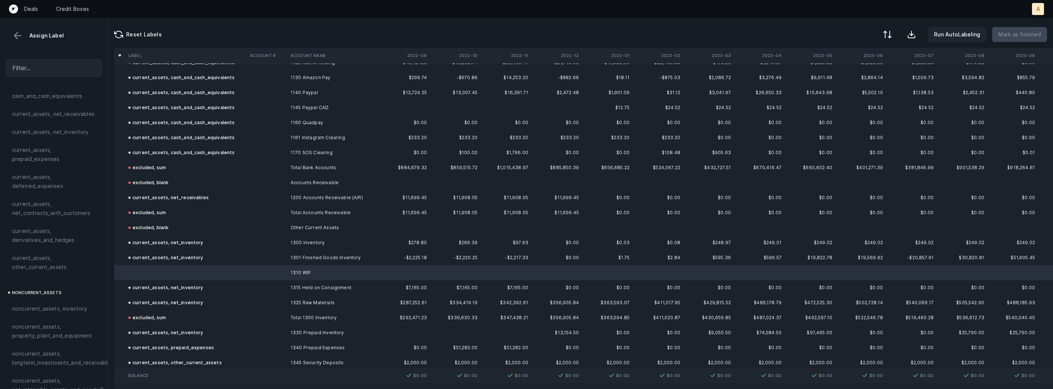
scroll to position [0, 0]
click at [60, 151] on div "current_assets, net_inventory" at bounding box center [54, 160] width 96 height 18
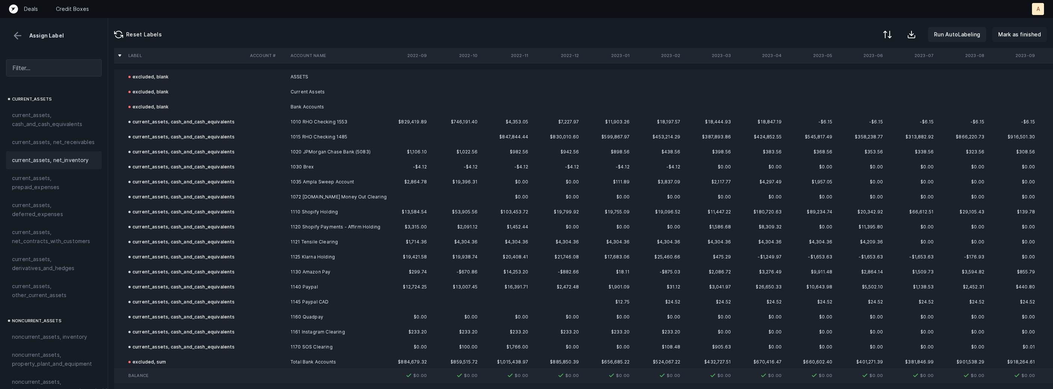
click at [1019, 30] on p "Mark as finished" at bounding box center [1019, 34] width 43 height 9
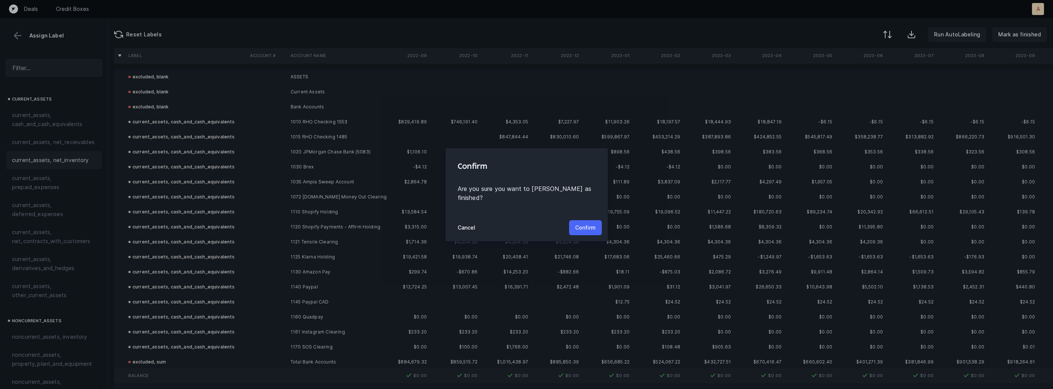
click at [593, 223] on p "Confirm" at bounding box center [585, 227] width 21 height 9
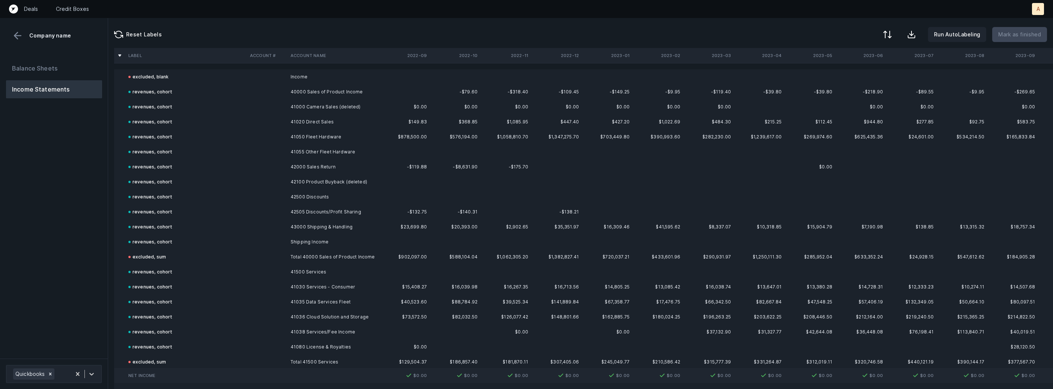
click at [74, 213] on div "Balance Sheets Income Statements" at bounding box center [54, 206] width 108 height 306
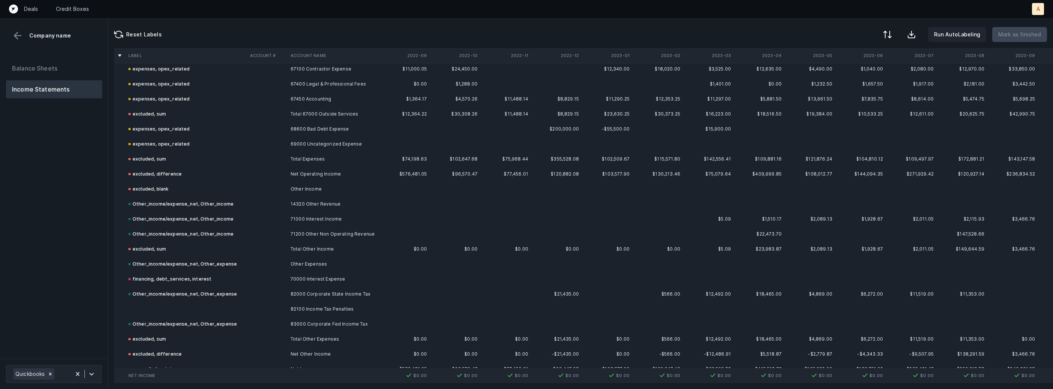
scroll to position [1523, 0]
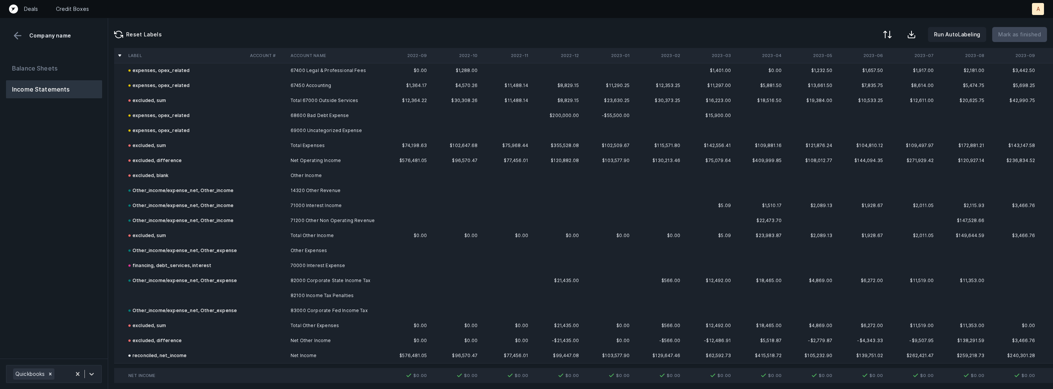
click at [197, 301] on td at bounding box center [186, 295] width 122 height 15
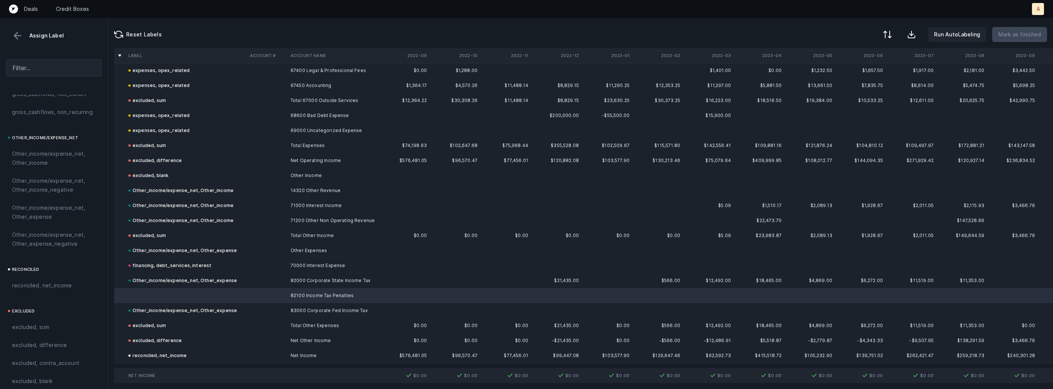
scroll to position [851, 0]
click at [50, 207] on span "Other_income/expense_net, Other_expense" at bounding box center [54, 205] width 84 height 18
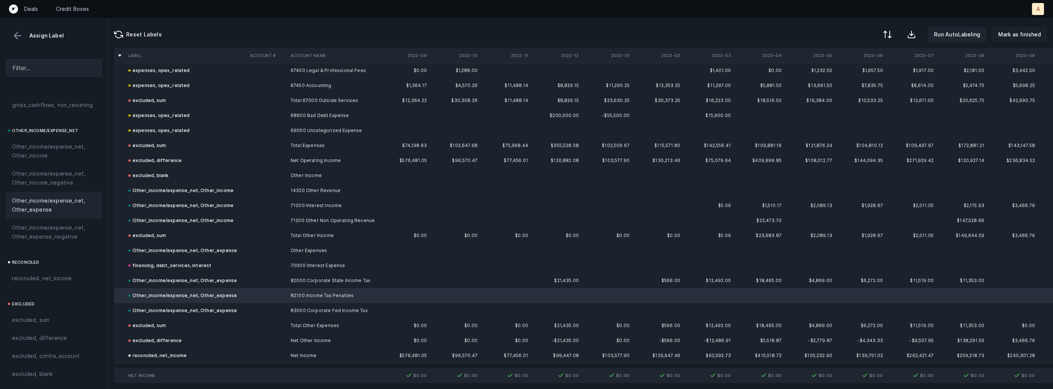
click at [1030, 37] on p "Mark as finished" at bounding box center [1019, 34] width 43 height 9
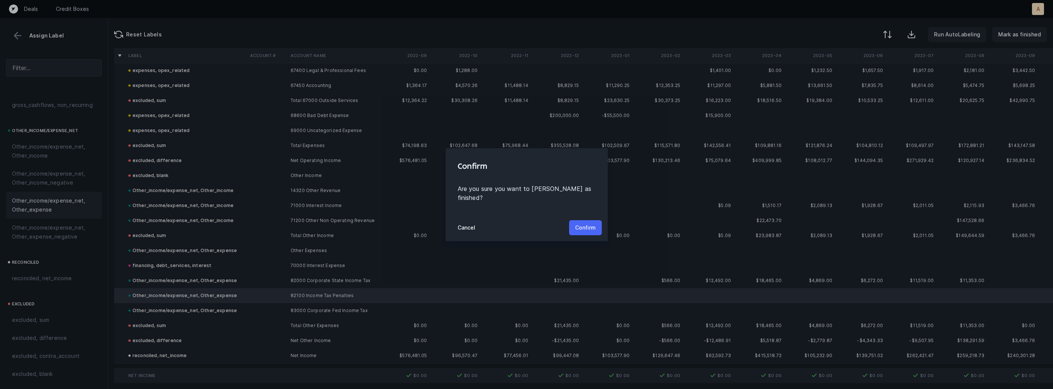
click at [588, 226] on p "Confirm" at bounding box center [585, 227] width 21 height 9
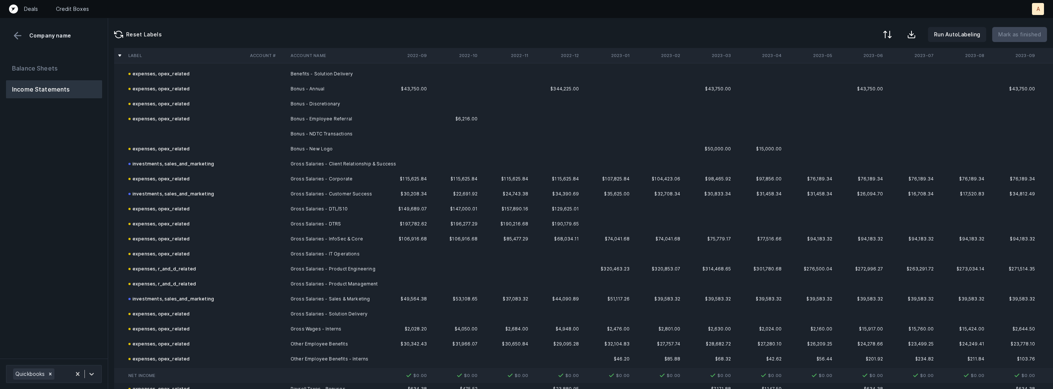
scroll to position [1154, 0]
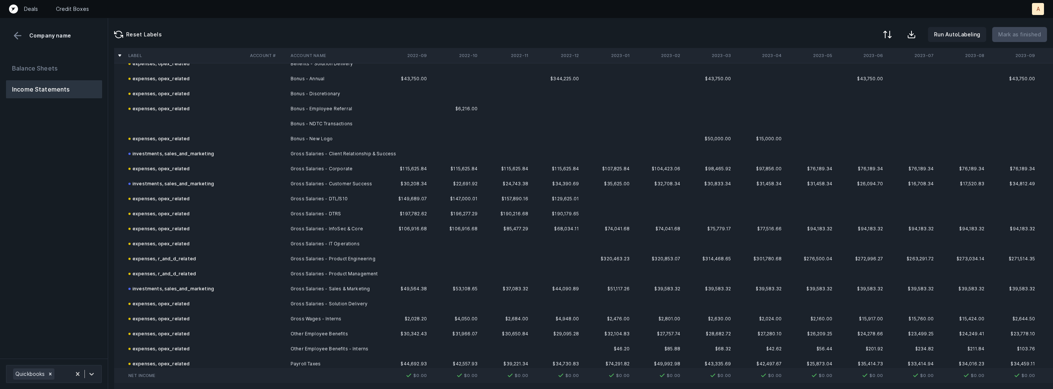
click at [337, 125] on td "Bonus - NDTC Transactions" at bounding box center [334, 123] width 92 height 15
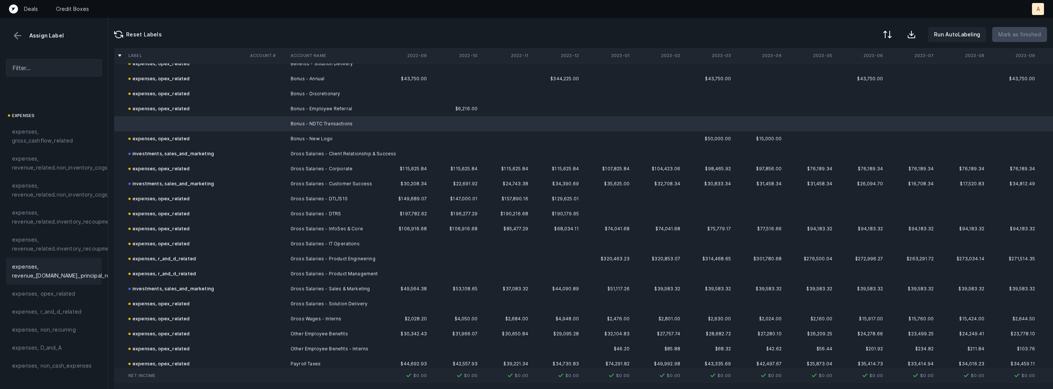
scroll to position [111, 0]
click at [65, 285] on span "expenses, opex_related" at bounding box center [43, 289] width 63 height 9
click at [1022, 32] on p "Mark as finished" at bounding box center [1019, 34] width 43 height 9
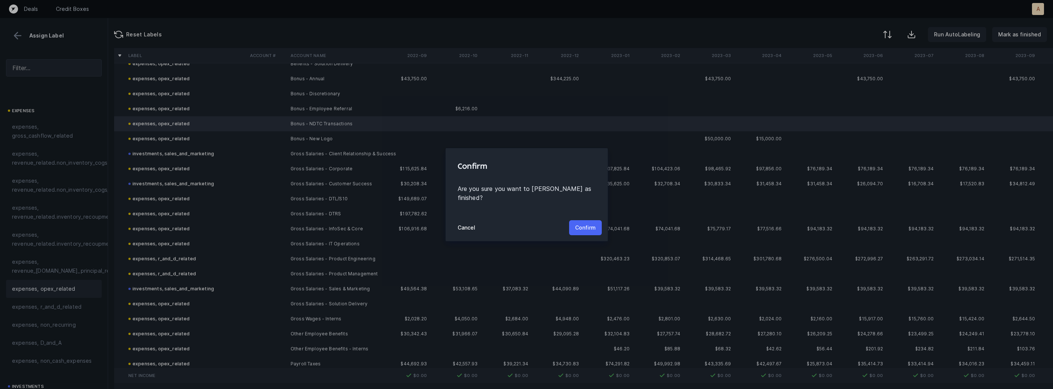
click at [591, 226] on p "Confirm" at bounding box center [585, 227] width 21 height 9
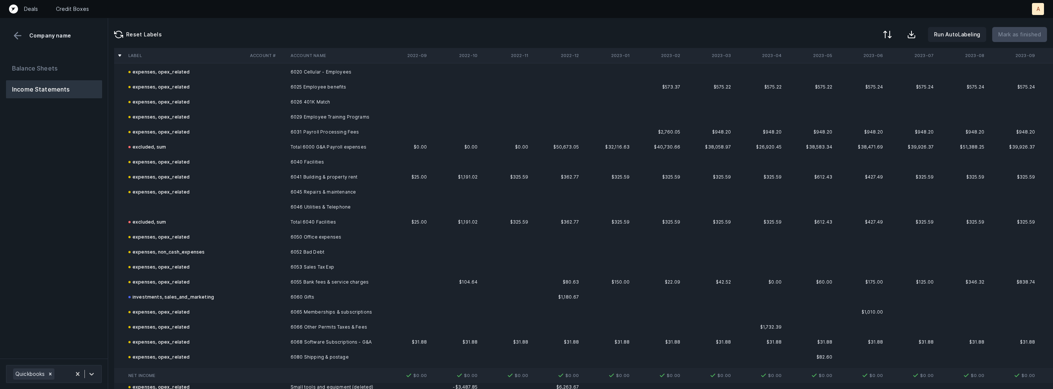
scroll to position [429, 0]
click at [303, 209] on td "6046 Utilities & Telephone" at bounding box center [334, 203] width 92 height 15
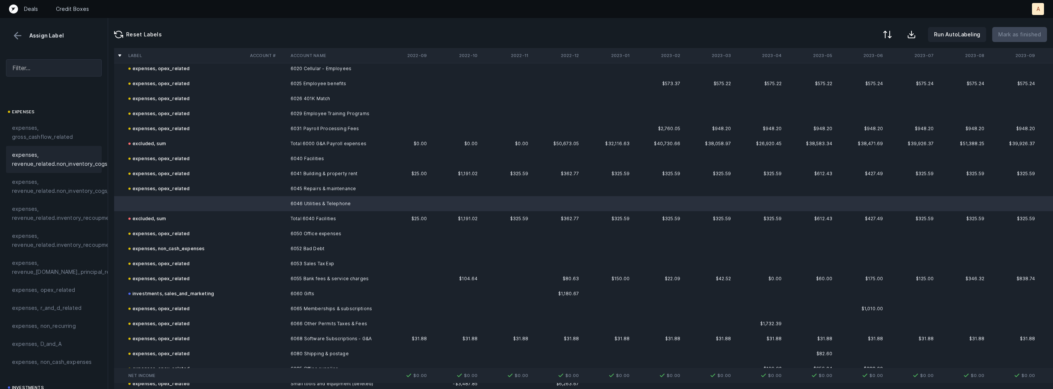
scroll to position [167, 0]
click at [72, 234] on div "expenses, opex_related" at bounding box center [54, 232] width 84 height 9
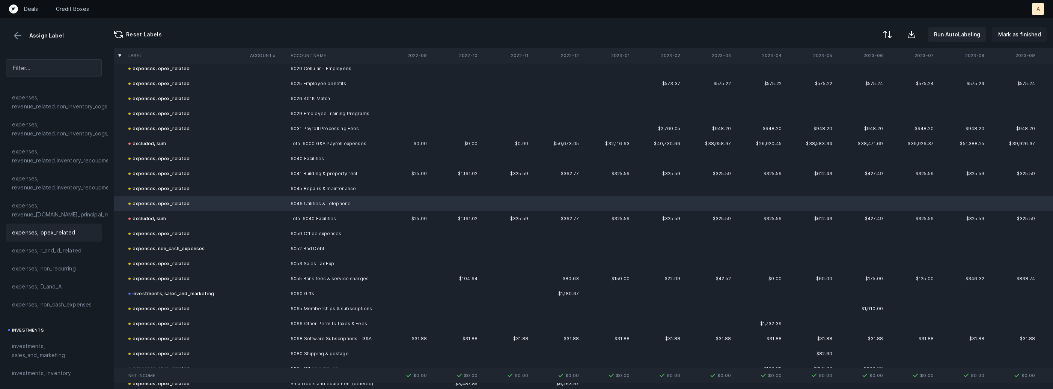
click at [1013, 34] on p "Mark as finished" at bounding box center [1019, 34] width 43 height 9
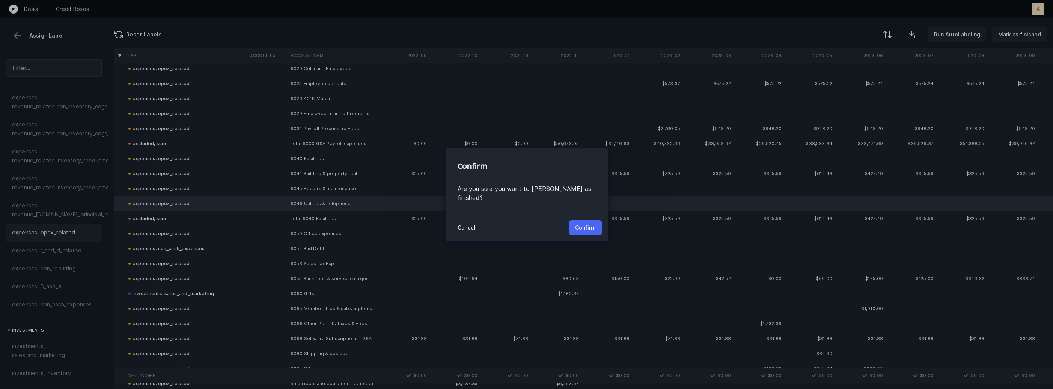
click at [585, 223] on p "Confirm" at bounding box center [585, 227] width 21 height 9
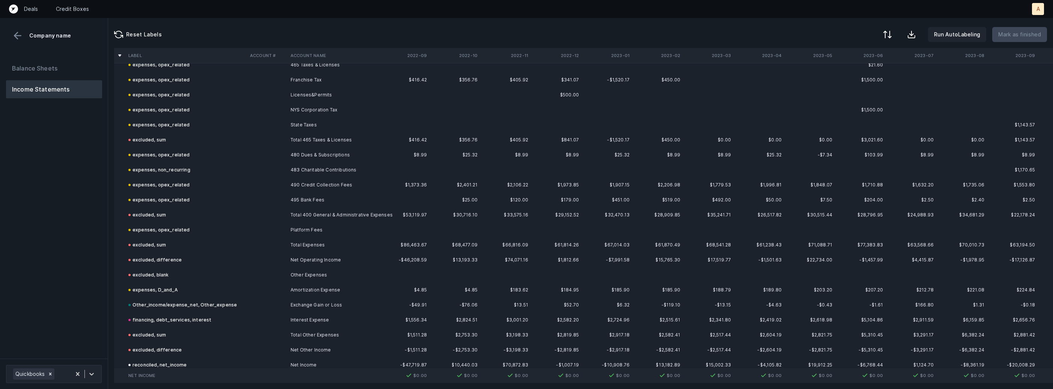
scroll to position [1373, 0]
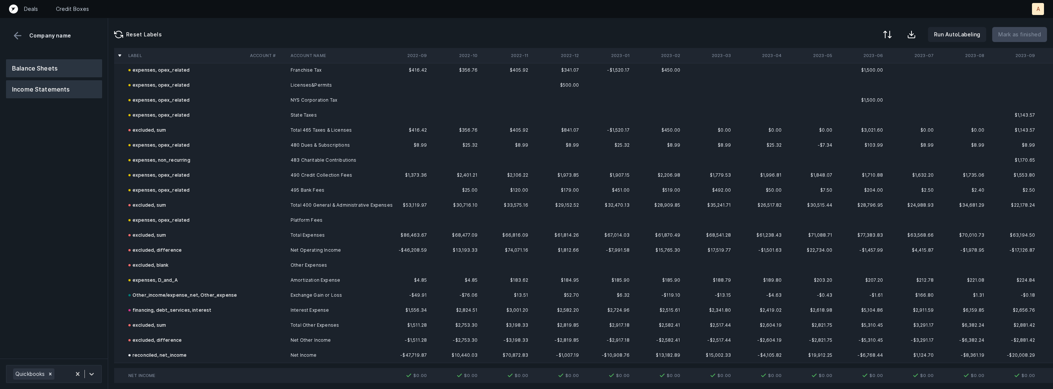
click at [75, 69] on button "Balance Sheets" at bounding box center [54, 68] width 96 height 18
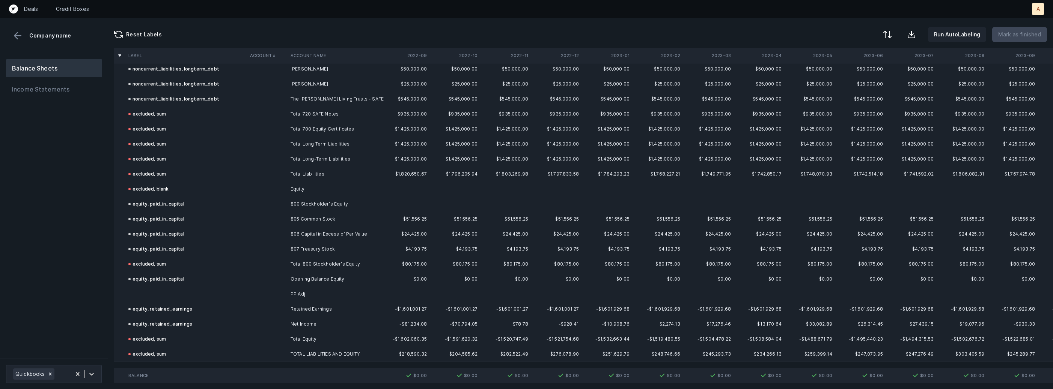
scroll to position [1223, 0]
click at [168, 292] on td at bounding box center [186, 295] width 122 height 15
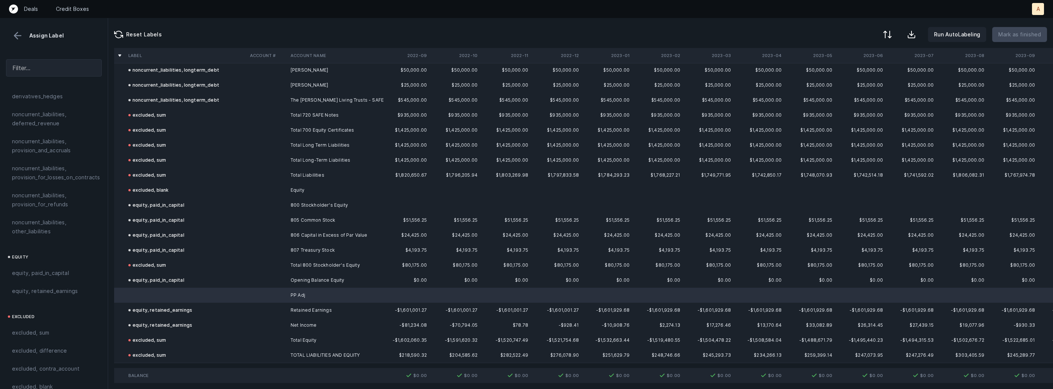
scroll to position [824, 0]
click at [44, 267] on div "equity, paid_in_capital" at bounding box center [54, 268] width 96 height 18
click at [1026, 34] on p "Mark as finished" at bounding box center [1019, 34] width 43 height 9
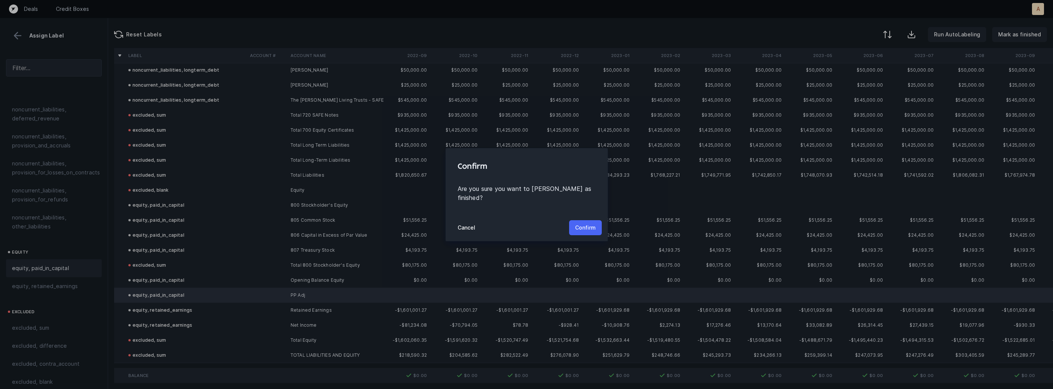
click at [595, 223] on p "Confirm" at bounding box center [585, 227] width 21 height 9
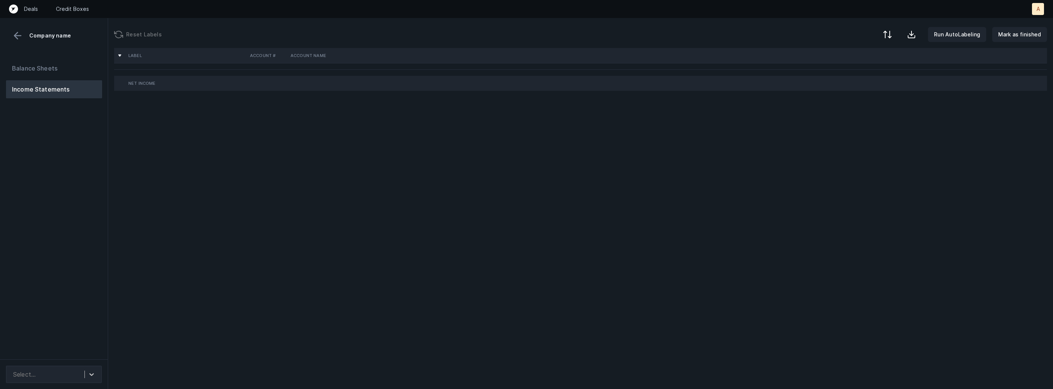
click at [83, 224] on div "Balance Sheets Income Statements" at bounding box center [54, 206] width 108 height 306
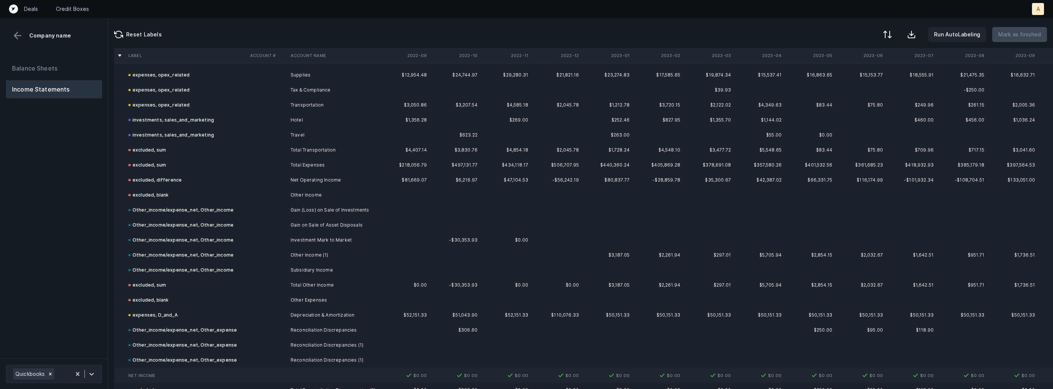
scroll to position [878, 0]
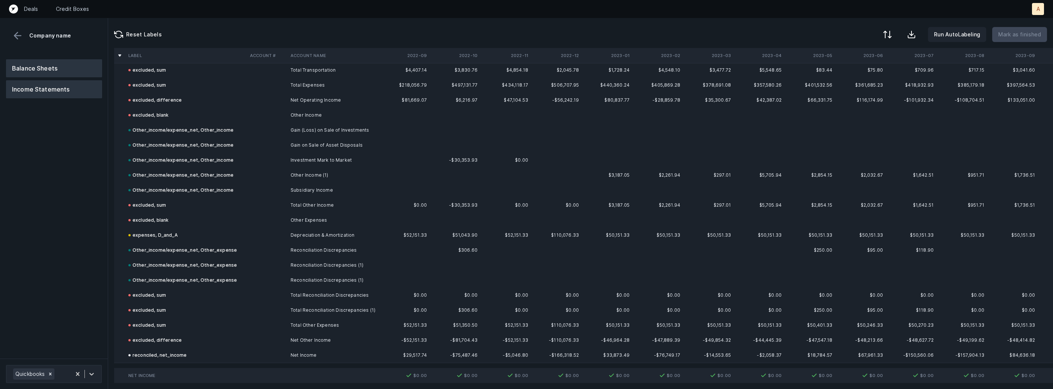
click at [72, 67] on button "Balance Sheets" at bounding box center [54, 68] width 96 height 18
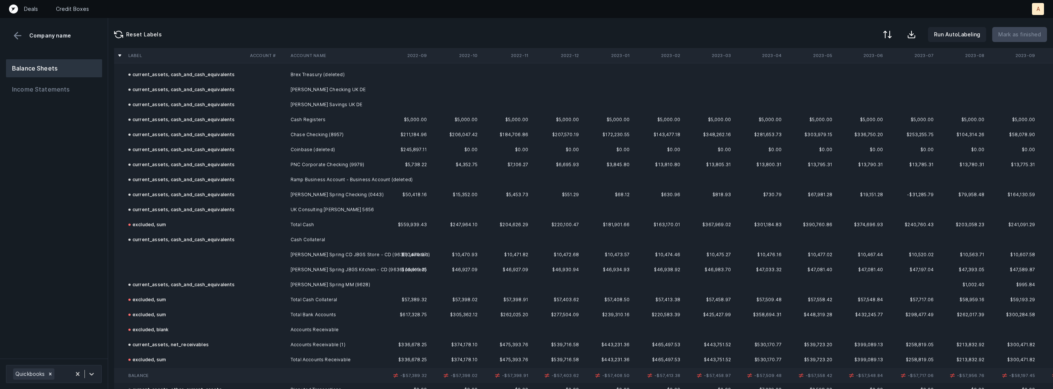
scroll to position [85, 0]
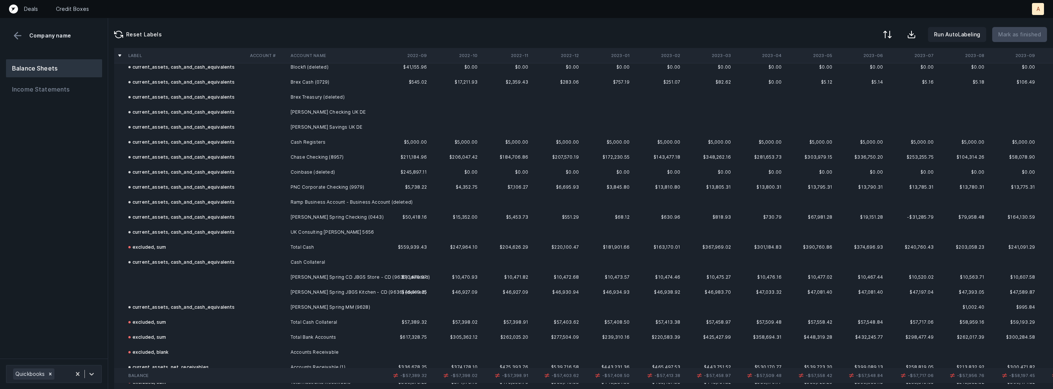
click at [285, 272] on td at bounding box center [267, 277] width 41 height 15
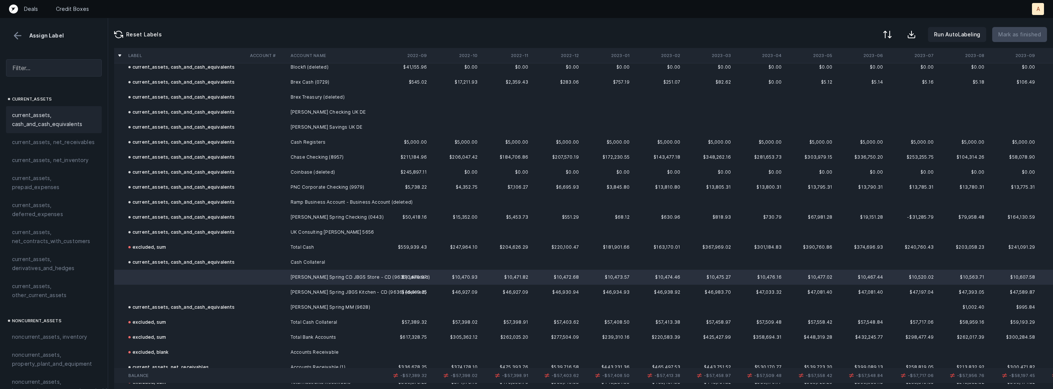
click at [90, 123] on span "current_assets, cash_and_cash_equivalents" at bounding box center [54, 120] width 84 height 18
click at [207, 289] on td at bounding box center [186, 292] width 122 height 15
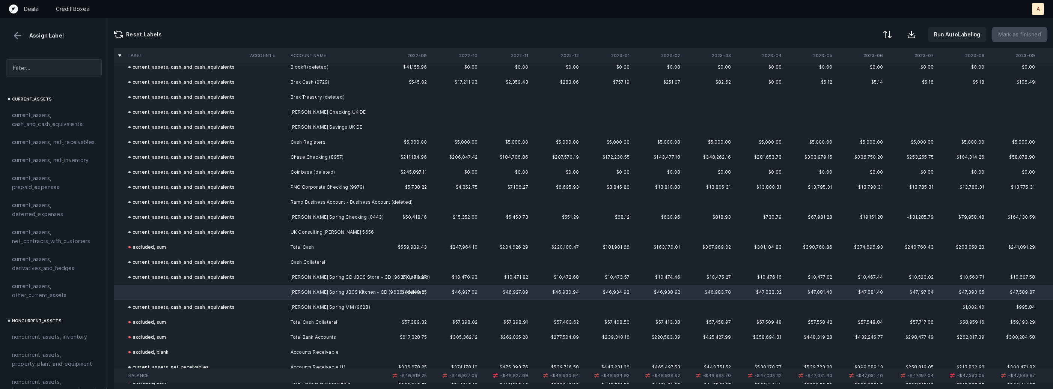
click at [71, 124] on span "current_assets, cash_and_cash_equivalents" at bounding box center [54, 120] width 84 height 18
click at [1027, 34] on p "Mark as finished" at bounding box center [1019, 34] width 43 height 9
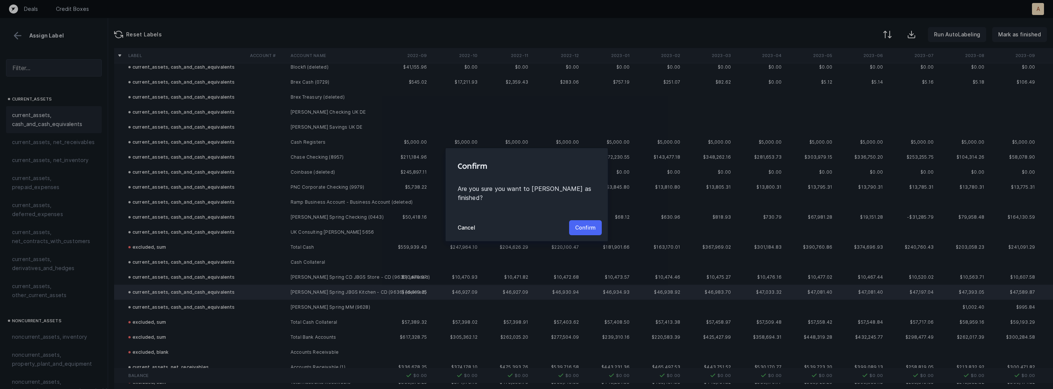
click at [582, 223] on p "Confirm" at bounding box center [585, 227] width 21 height 9
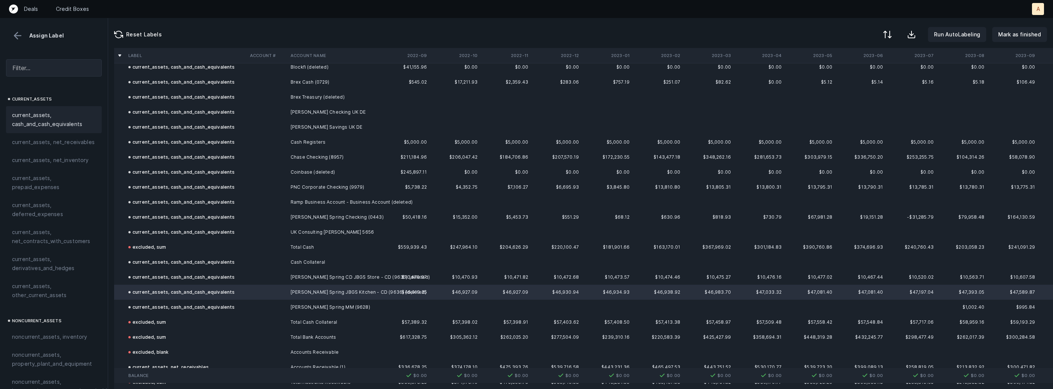
scroll to position [0, 0]
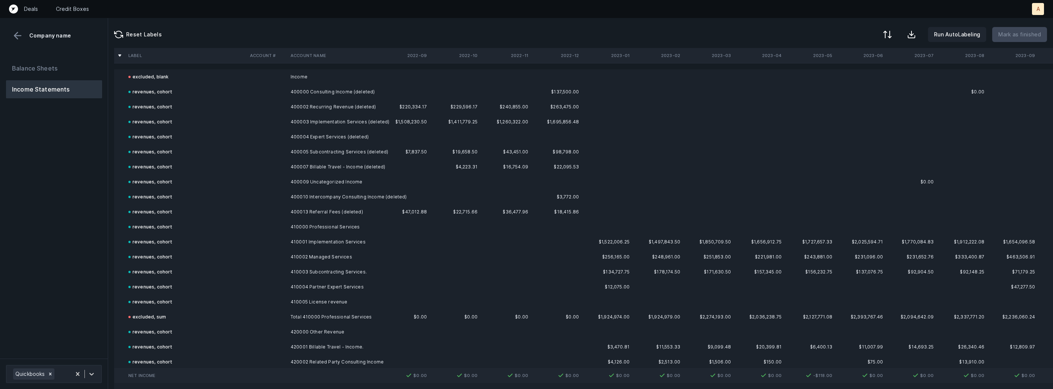
click at [66, 165] on div "Balance Sheets Income Statements" at bounding box center [54, 206] width 108 height 306
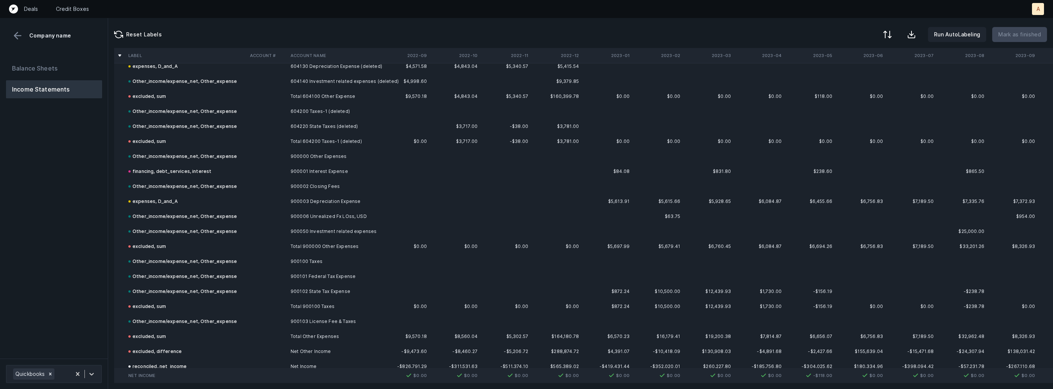
scroll to position [4360, 0]
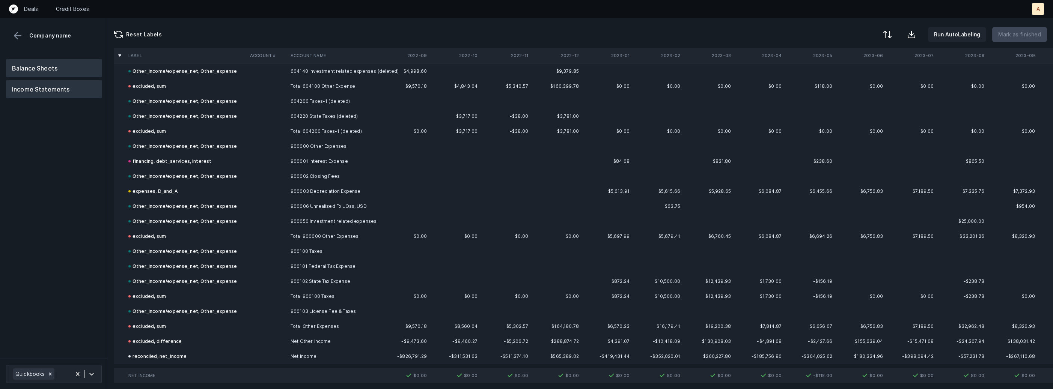
click at [59, 63] on button "Balance Sheets" at bounding box center [54, 68] width 96 height 18
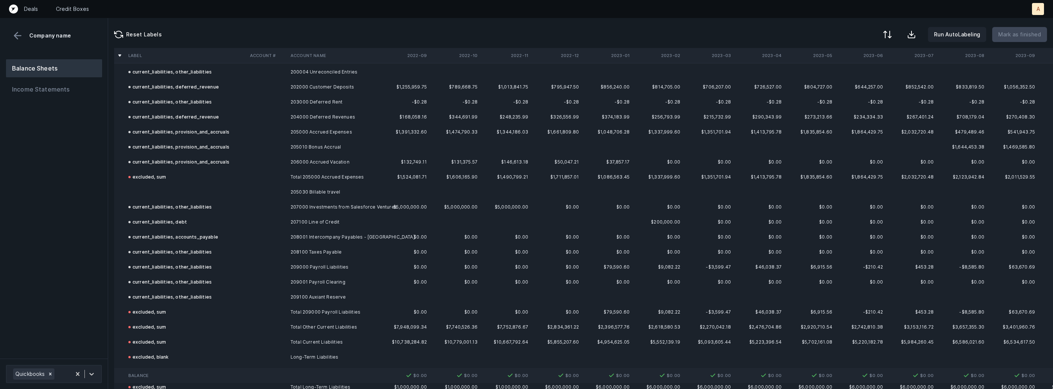
scroll to position [1231, 0]
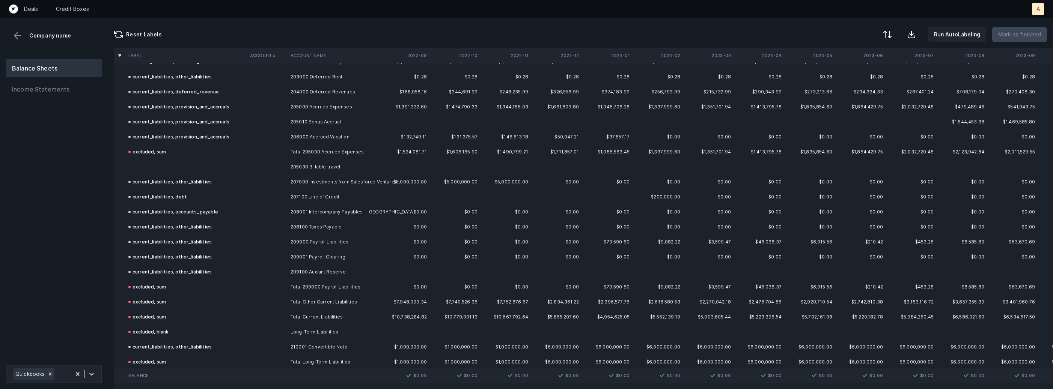
click at [303, 167] on td "205030 Billable travel" at bounding box center [334, 167] width 92 height 15
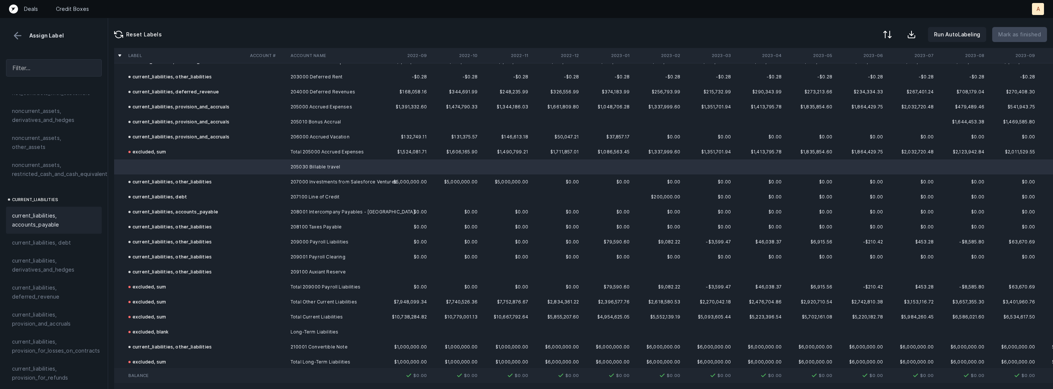
scroll to position [483, 0]
click at [44, 321] on span "current_liabilities, other_liabilities" at bounding box center [54, 324] width 84 height 18
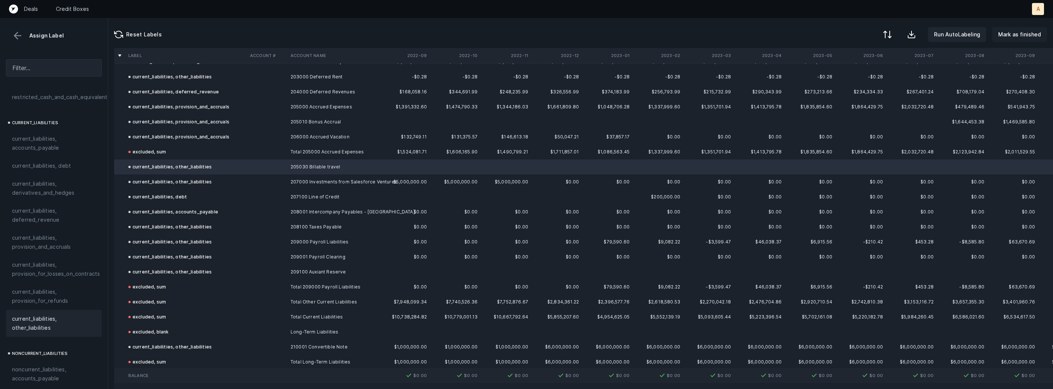
click at [1005, 41] on button "Mark as finished" at bounding box center [1019, 34] width 55 height 15
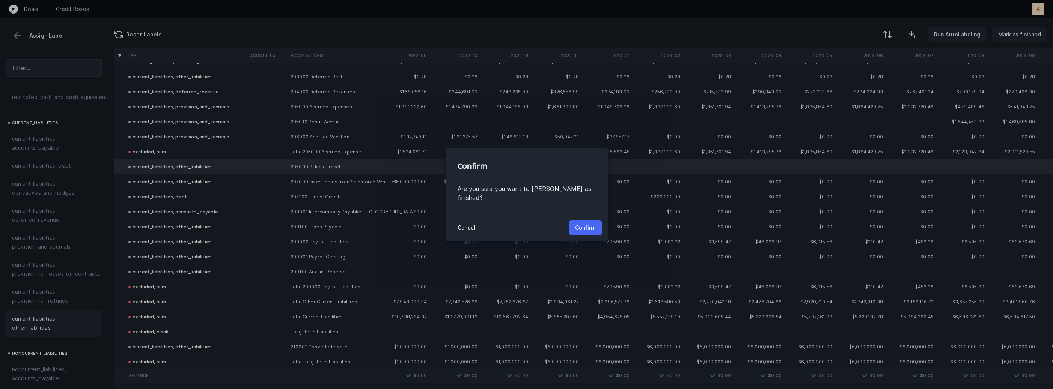
click at [597, 220] on button "Confirm" at bounding box center [585, 227] width 33 height 15
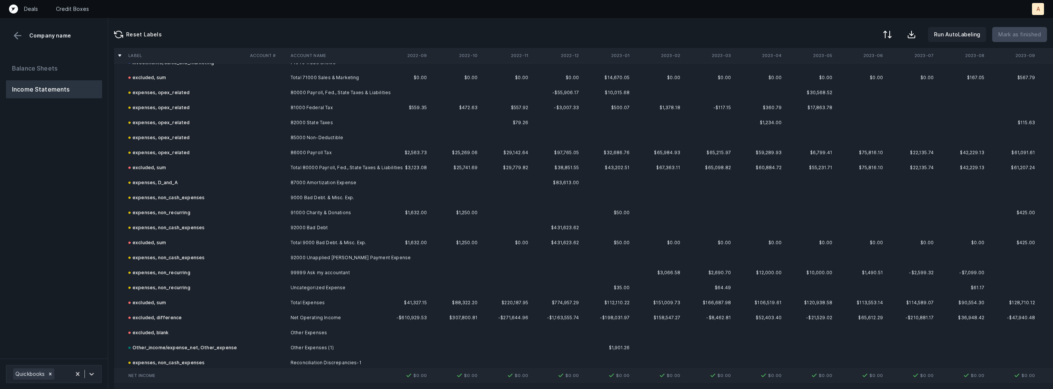
scroll to position [1118, 0]
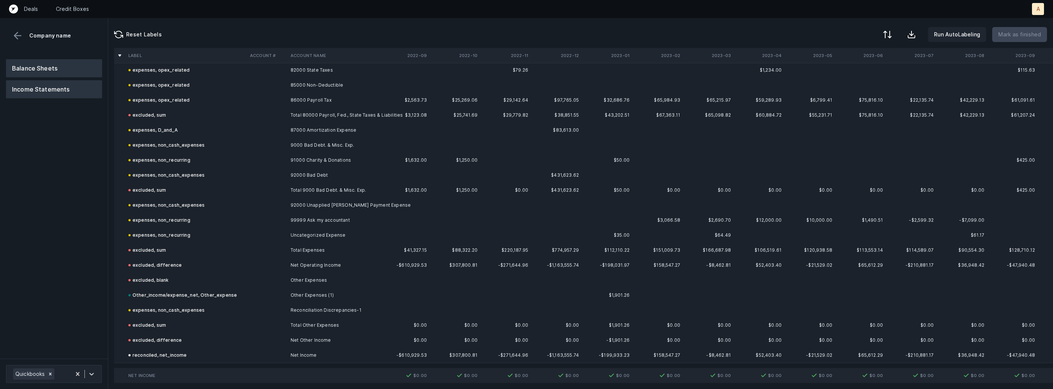
click at [73, 62] on button "Balance Sheets" at bounding box center [54, 68] width 96 height 18
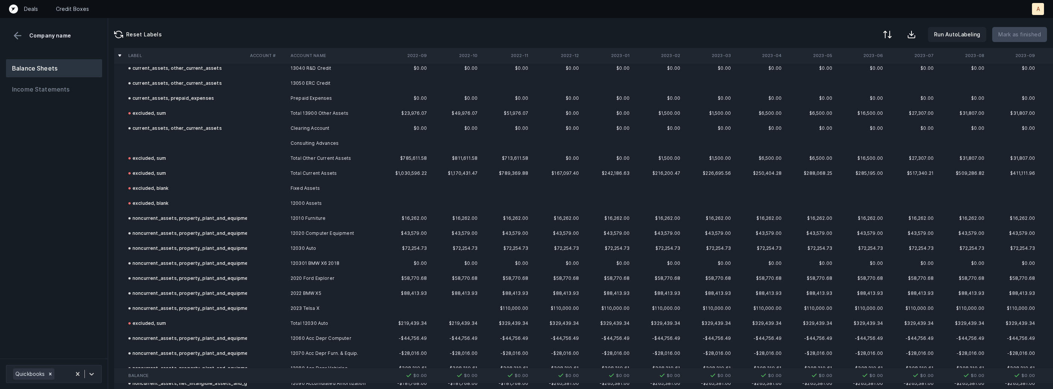
scroll to position [349, 0]
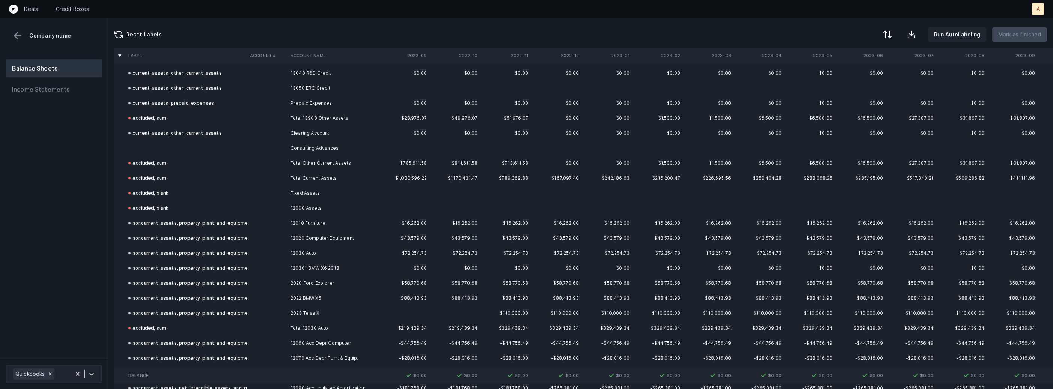
click at [269, 143] on td at bounding box center [267, 148] width 41 height 15
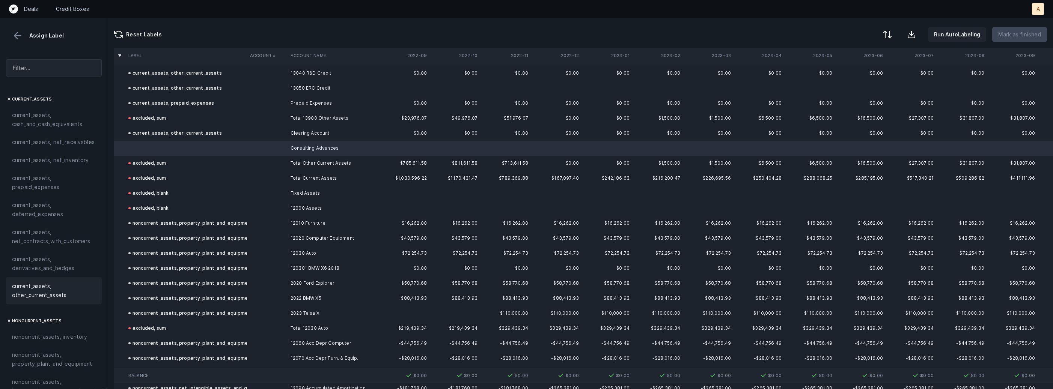
click at [51, 283] on span "current_assets, other_current_assets" at bounding box center [54, 291] width 84 height 18
click at [1016, 39] on button "Mark as finished" at bounding box center [1019, 34] width 55 height 15
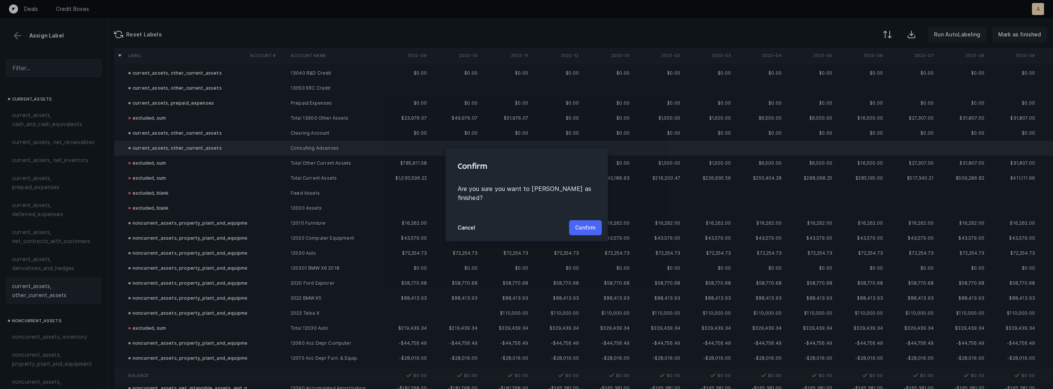
click at [586, 226] on p "Confirm" at bounding box center [585, 227] width 21 height 9
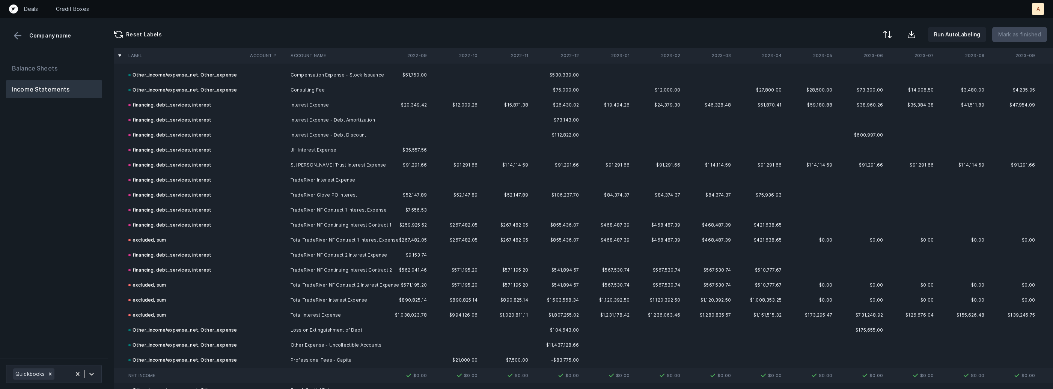
scroll to position [2364, 0]
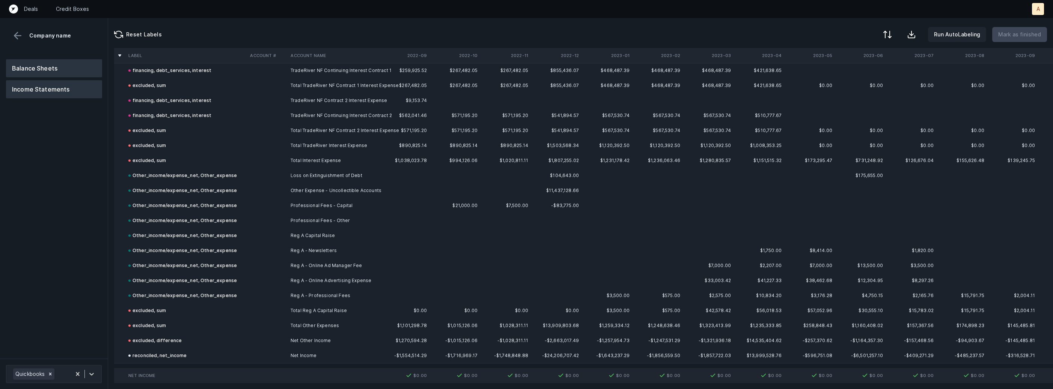
click at [66, 62] on button "Balance Sheets" at bounding box center [54, 68] width 96 height 18
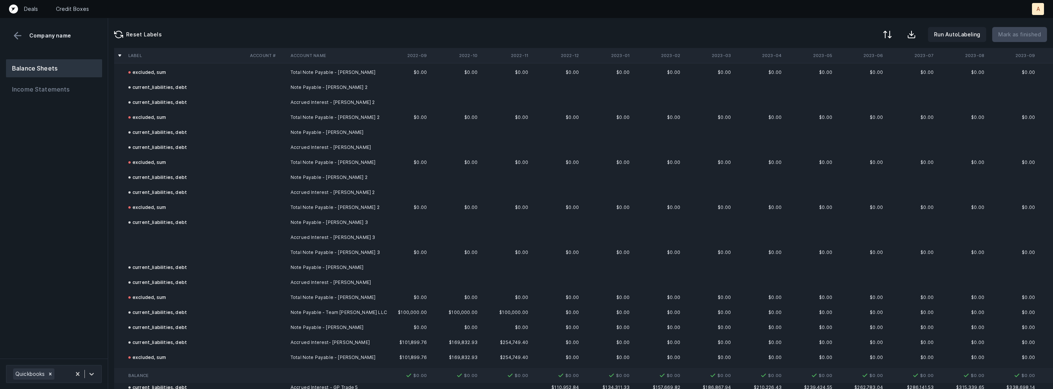
scroll to position [3265, 0]
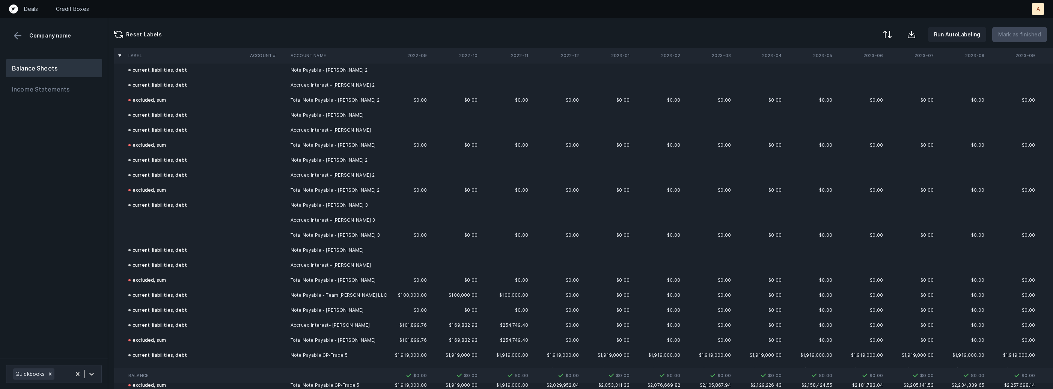
click at [330, 213] on td "Accrued Interest - [PERSON_NAME] 3" at bounding box center [334, 220] width 92 height 15
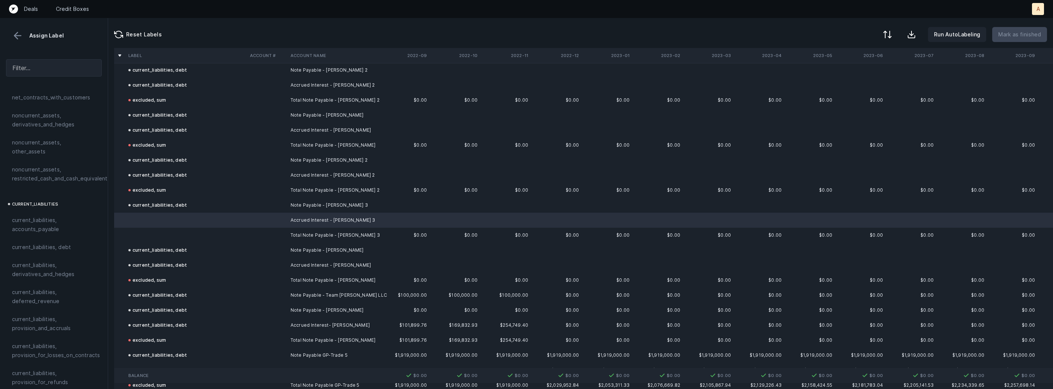
scroll to position [423, 0]
click at [71, 221] on div "current_liabilities, debt" at bounding box center [54, 225] width 84 height 9
click at [153, 234] on td at bounding box center [186, 235] width 122 height 15
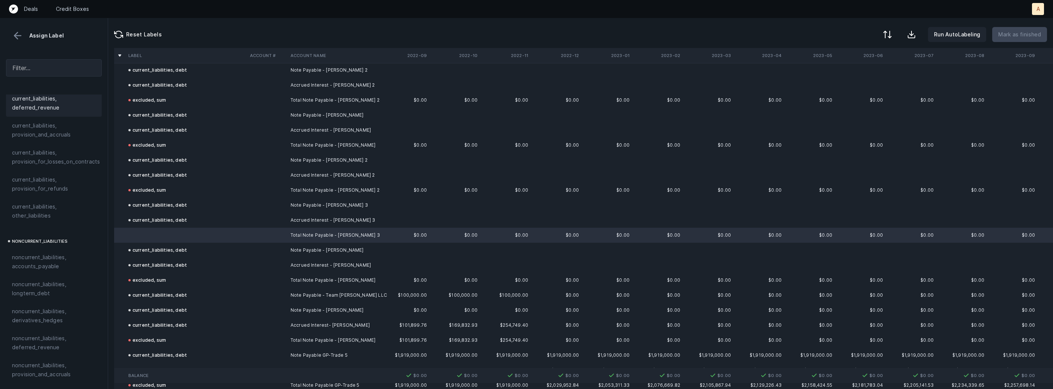
scroll to position [824, 0]
click at [42, 324] on span "excluded, sum" at bounding box center [30, 328] width 37 height 9
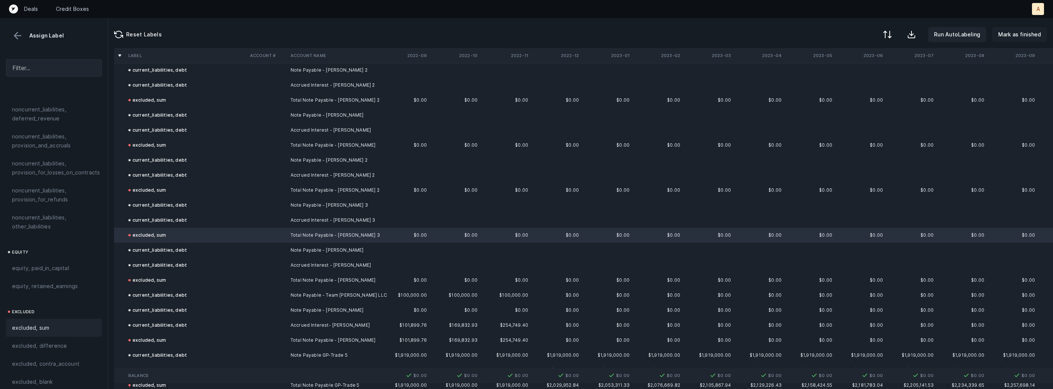
click at [1011, 37] on p "Mark as finished" at bounding box center [1019, 34] width 43 height 9
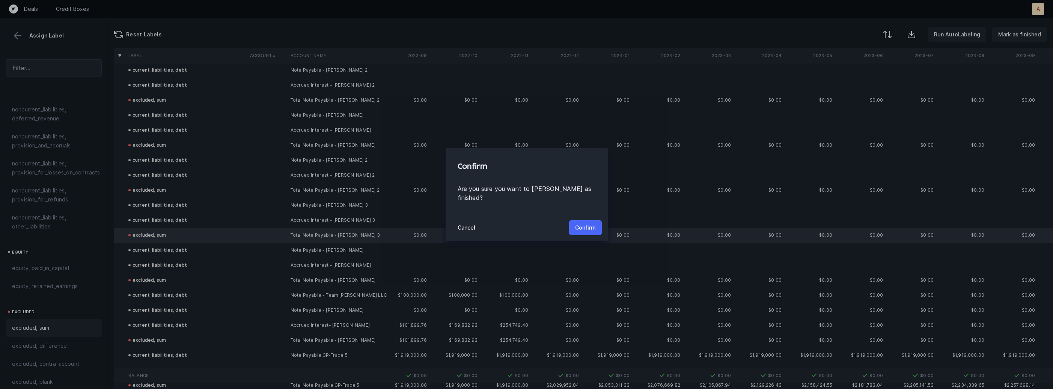
click at [584, 223] on p "Confirm" at bounding box center [585, 227] width 21 height 9
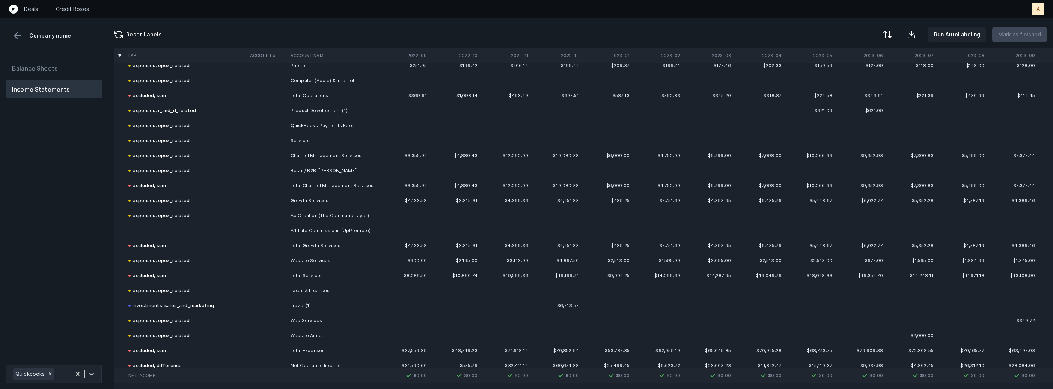
scroll to position [1473, 0]
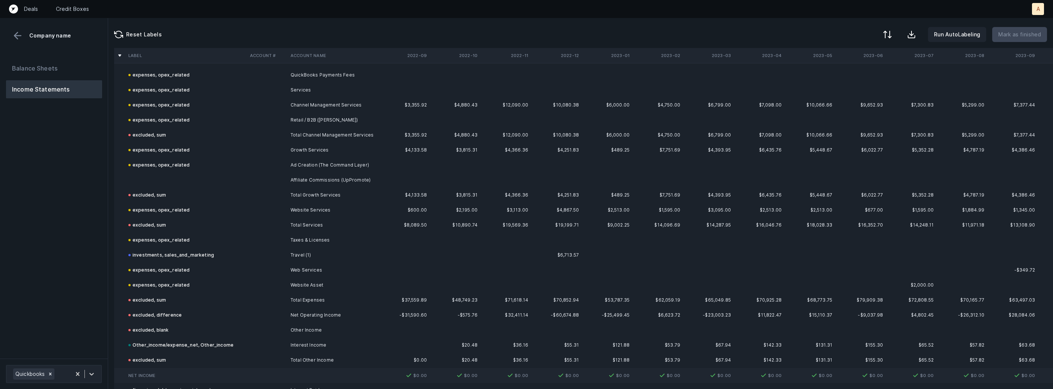
click at [202, 176] on td at bounding box center [186, 180] width 122 height 15
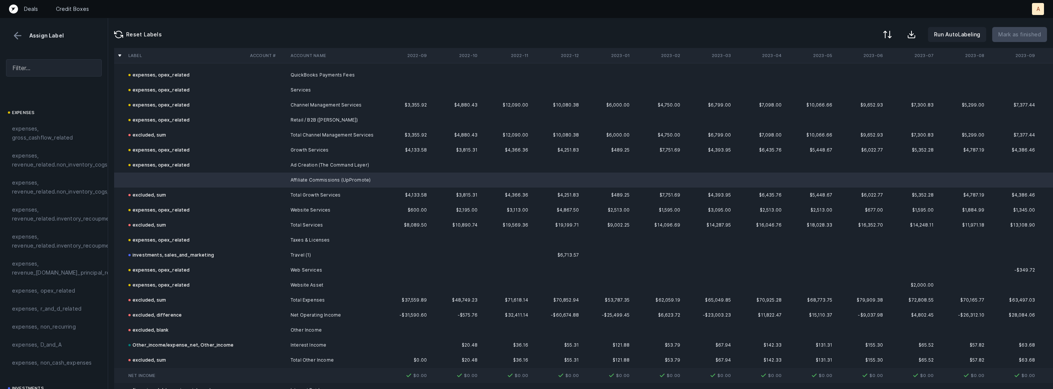
scroll to position [169, 0]
click at [48, 229] on span "expenses, opex_related" at bounding box center [43, 231] width 63 height 9
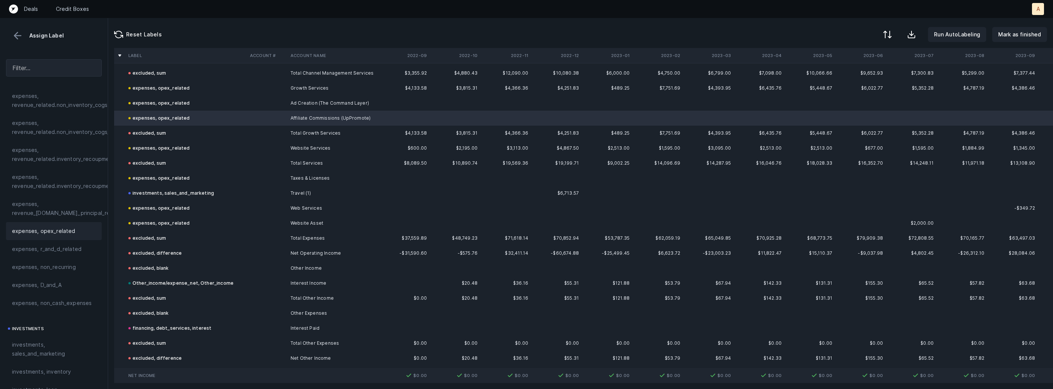
scroll to position [1553, 0]
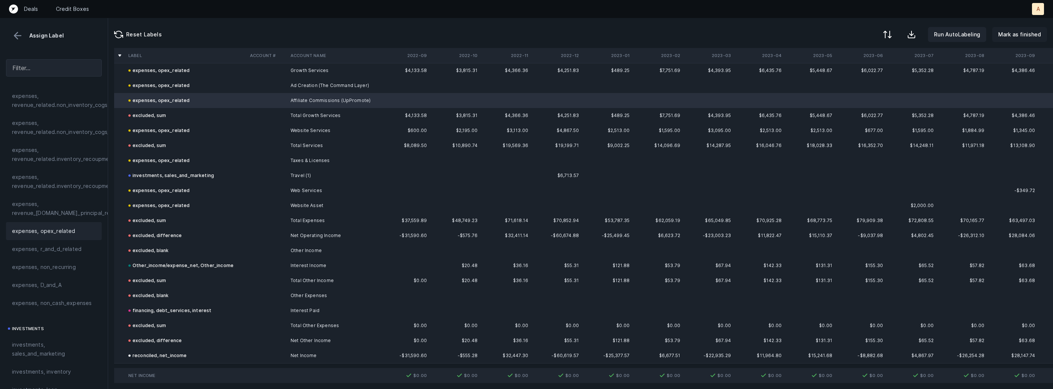
click at [1004, 35] on p "Mark as finished" at bounding box center [1019, 34] width 43 height 9
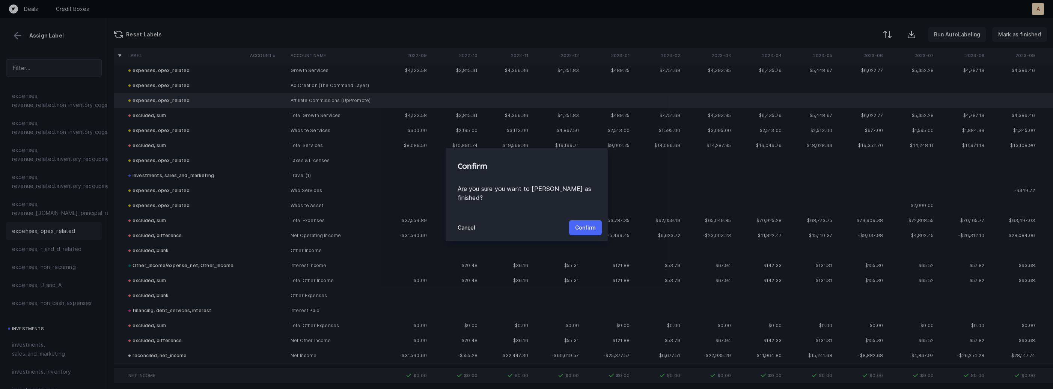
click at [582, 220] on button "Confirm" at bounding box center [585, 227] width 33 height 15
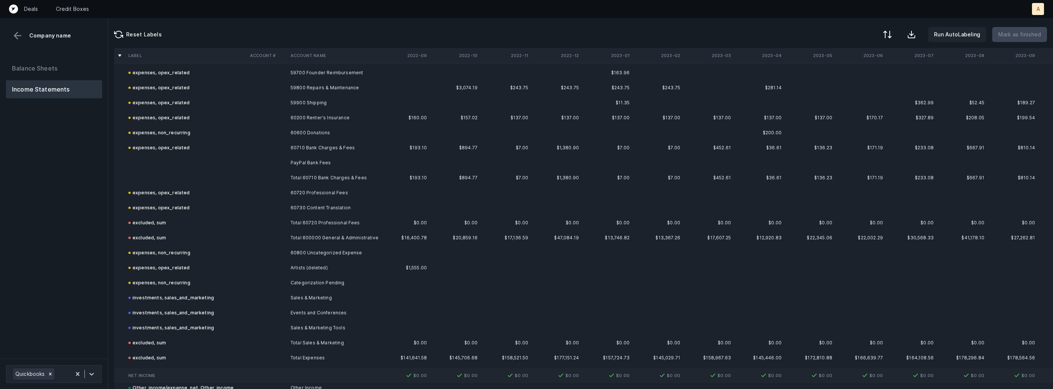
scroll to position [1048, 0]
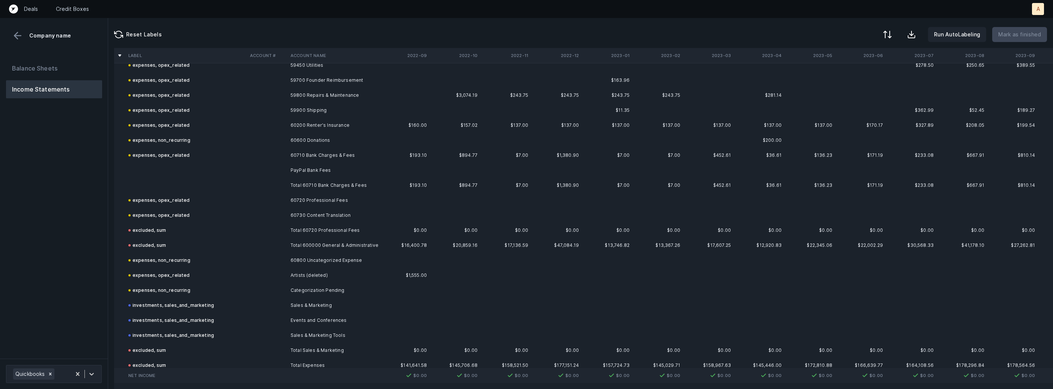
click at [310, 170] on td "PayPal Bank Fees" at bounding box center [334, 170] width 92 height 15
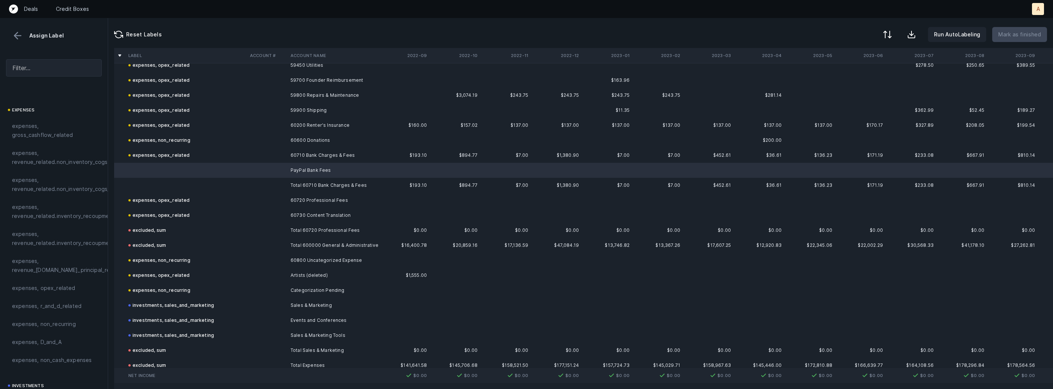
scroll to position [180, 0]
click at [56, 227] on div "expenses, opex_related" at bounding box center [54, 220] width 96 height 18
click at [166, 186] on td at bounding box center [186, 185] width 122 height 15
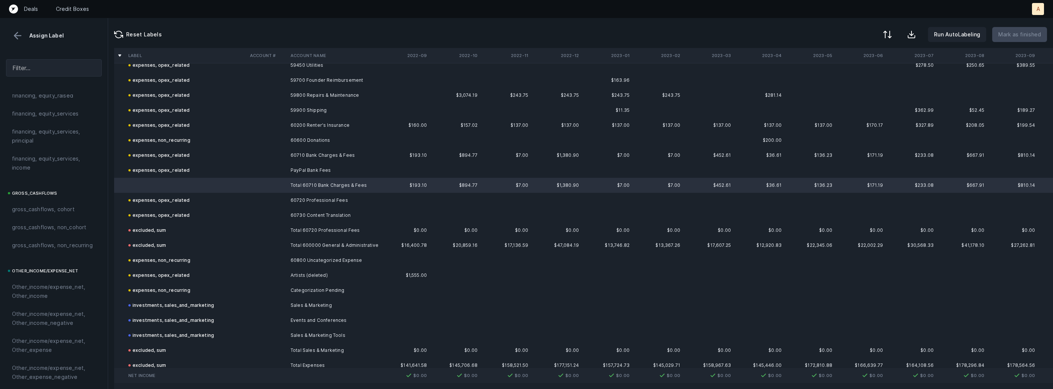
scroll to position [797, 0]
click at [38, 366] on div "excluded, sum" at bounding box center [54, 373] width 96 height 18
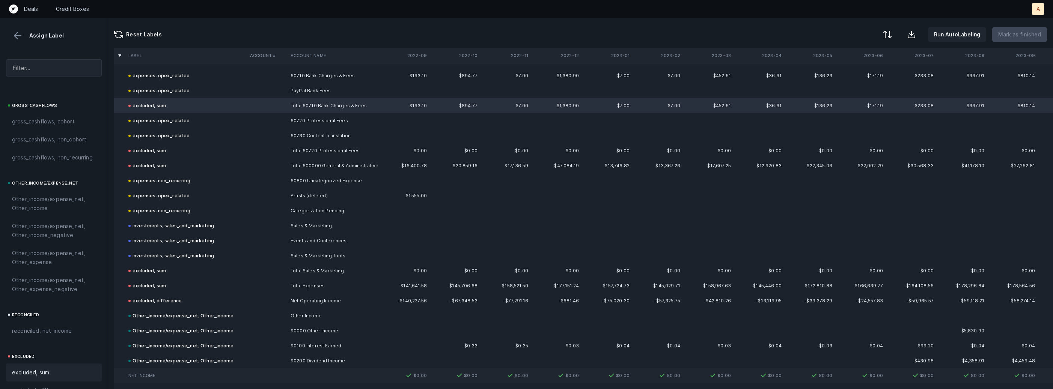
scroll to position [1328, 0]
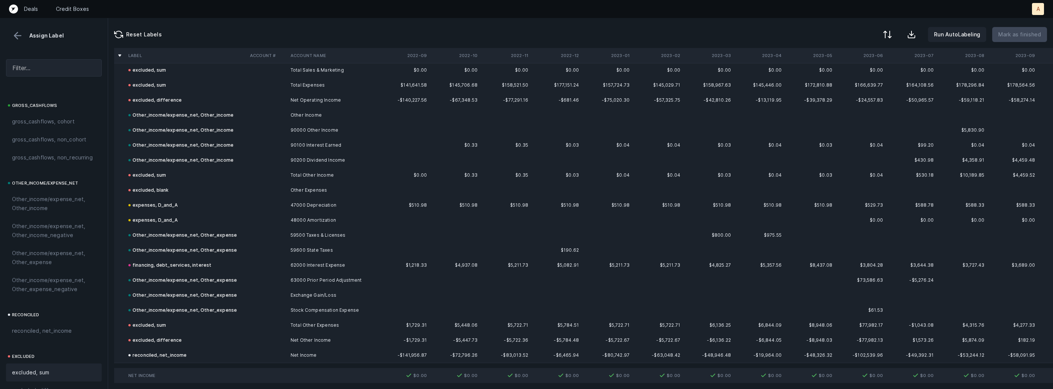
click at [20, 33] on button at bounding box center [17, 35] width 11 height 11
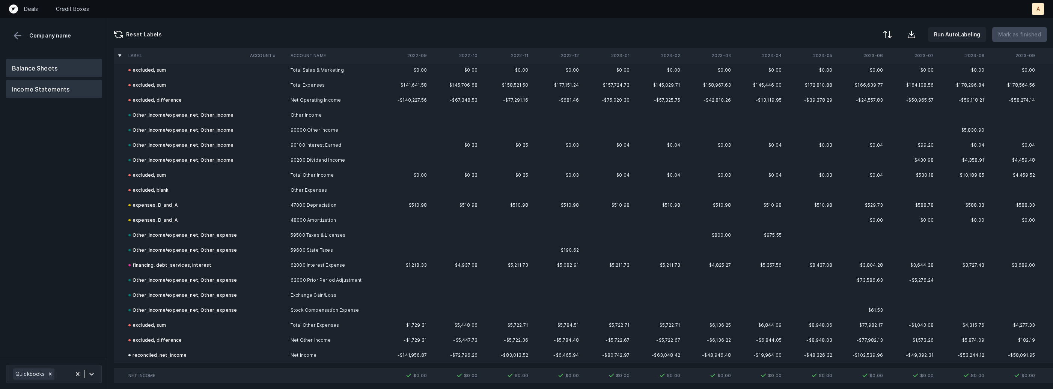
click at [37, 63] on button "Balance Sheets" at bounding box center [54, 68] width 96 height 18
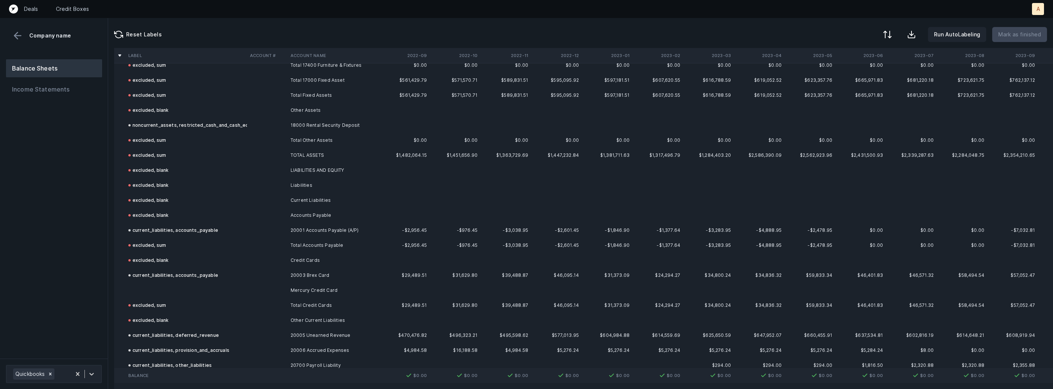
scroll to position [879, 0]
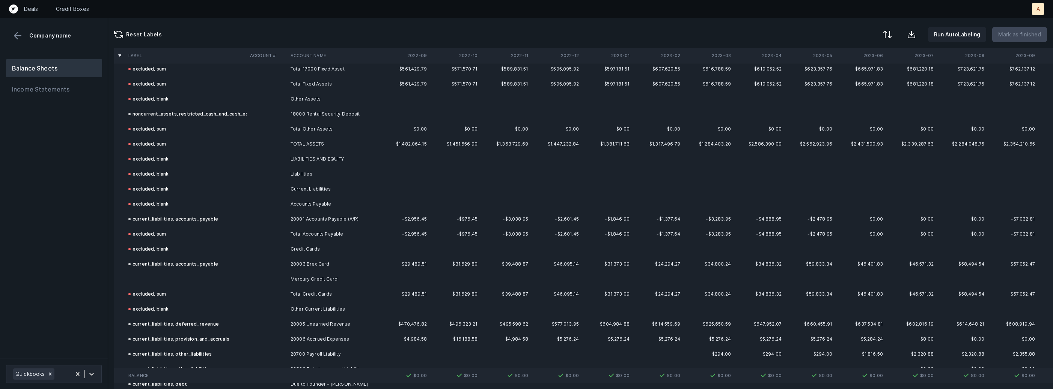
click at [286, 281] on td at bounding box center [267, 279] width 41 height 15
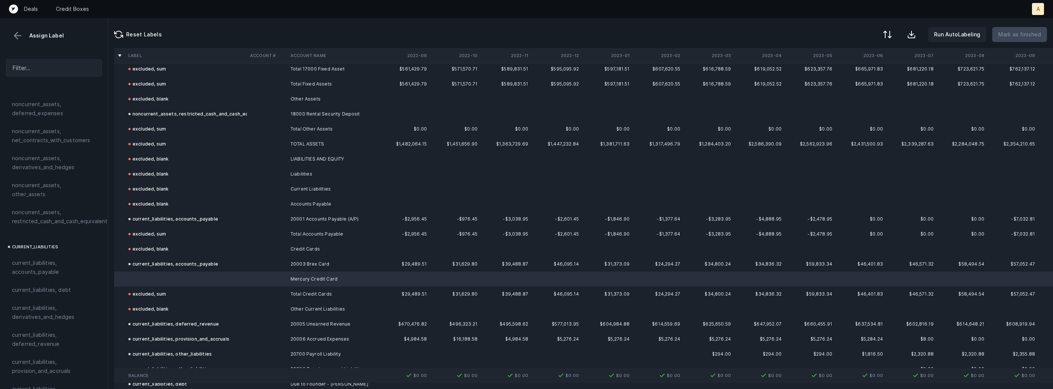
scroll to position [365, 0]
click at [33, 259] on span "current_liabilities, accounts_payable" at bounding box center [54, 262] width 84 height 18
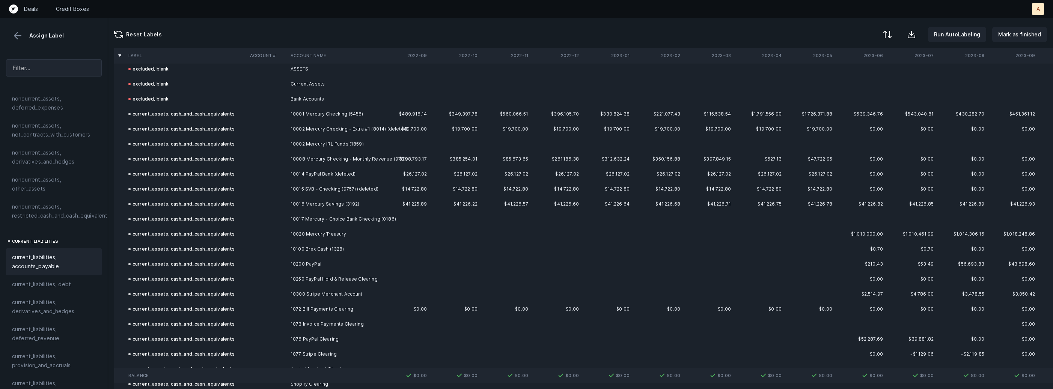
scroll to position [0, 0]
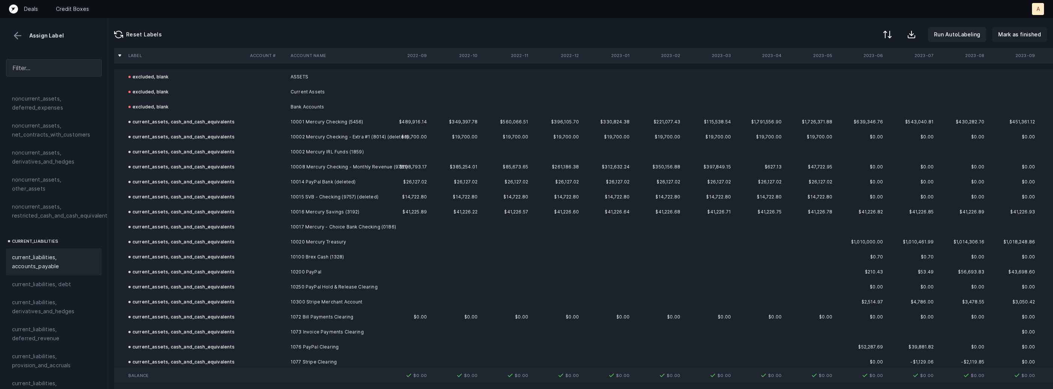
click at [1009, 37] on p "Mark as finished" at bounding box center [1019, 34] width 43 height 9
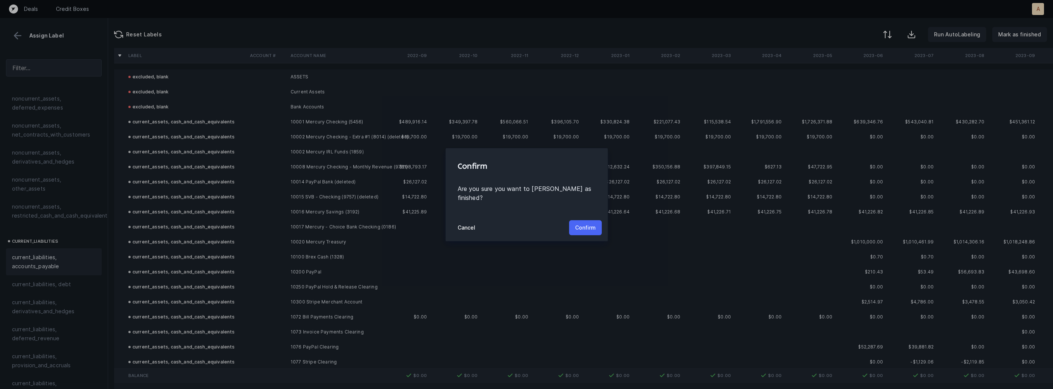
click at [596, 224] on button "Confirm" at bounding box center [585, 227] width 33 height 15
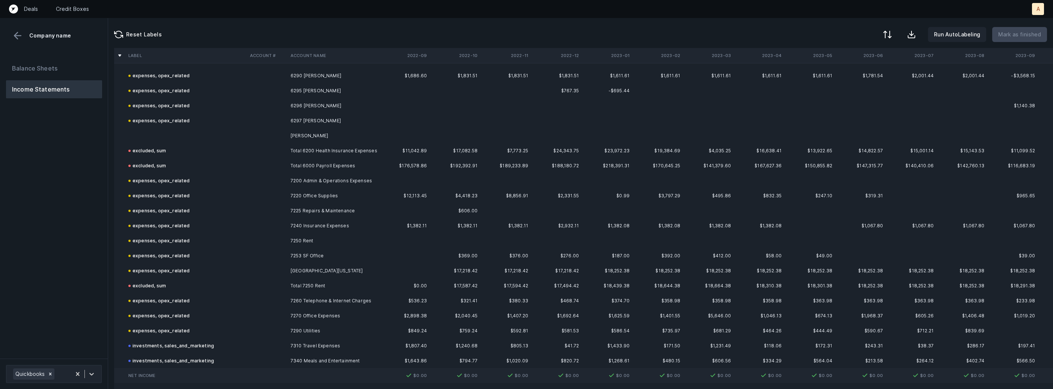
scroll to position [665, 0]
click at [300, 132] on td "[PERSON_NAME]" at bounding box center [334, 132] width 92 height 15
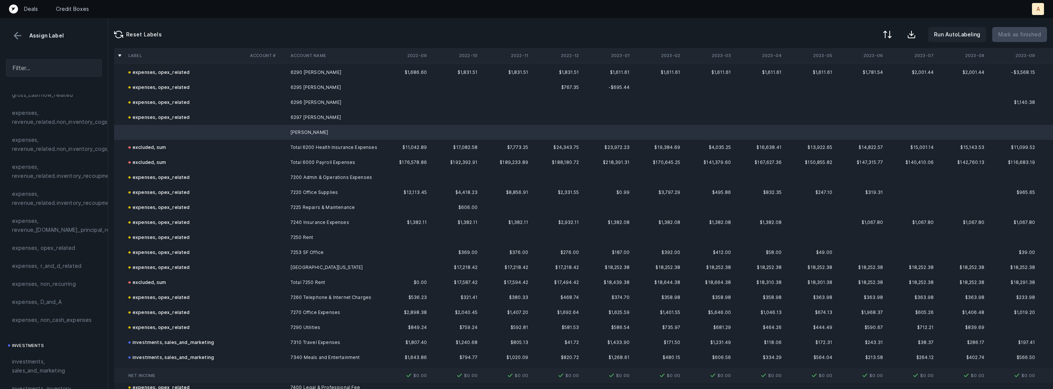
scroll to position [203, 0]
click at [62, 201] on span "expenses, opex_related" at bounding box center [43, 197] width 63 height 9
click at [1019, 32] on p "Mark as finished" at bounding box center [1019, 34] width 43 height 9
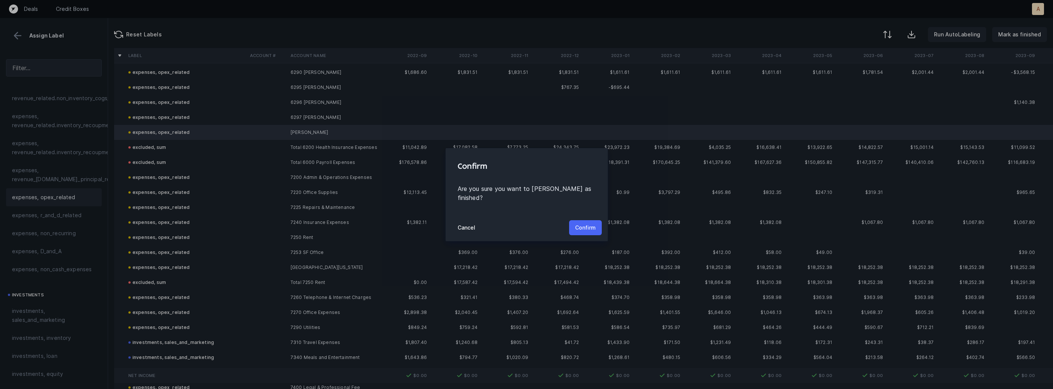
click at [597, 220] on button "Confirm" at bounding box center [585, 227] width 33 height 15
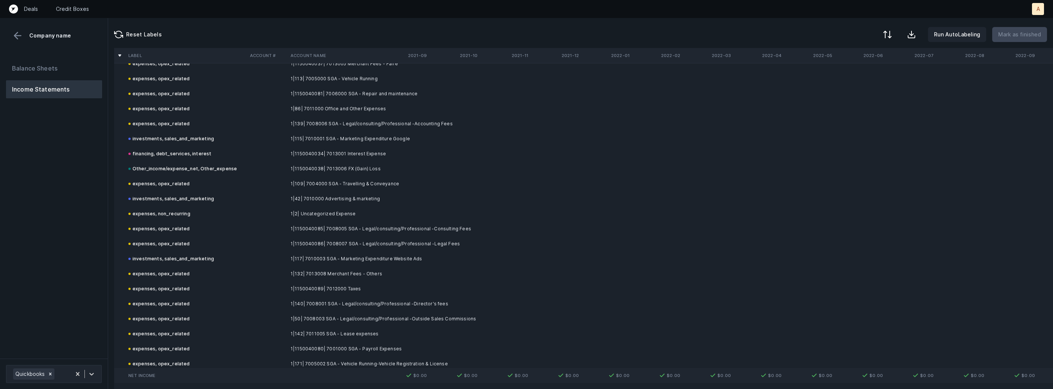
scroll to position [1163, 0]
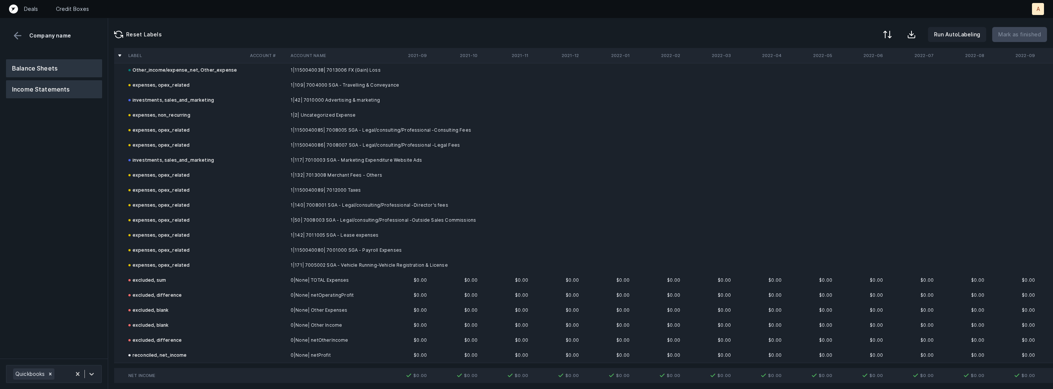
click at [69, 71] on button "Balance Sheets" at bounding box center [54, 68] width 96 height 18
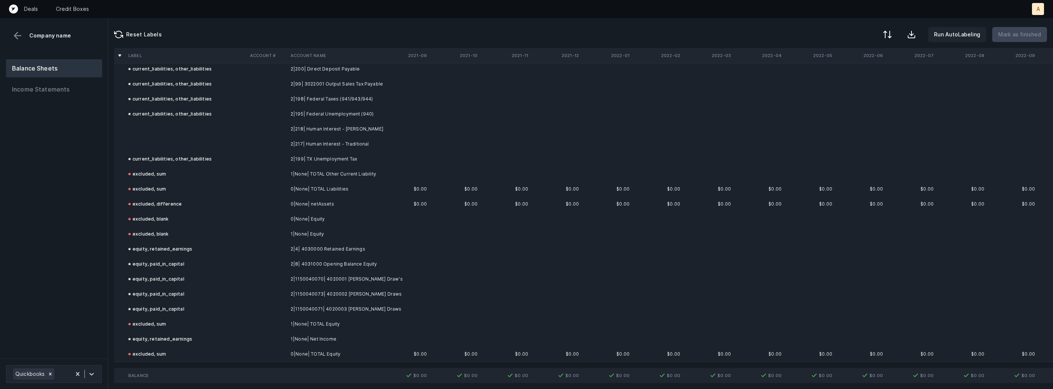
scroll to position [592, 0]
click at [208, 131] on td at bounding box center [186, 130] width 122 height 15
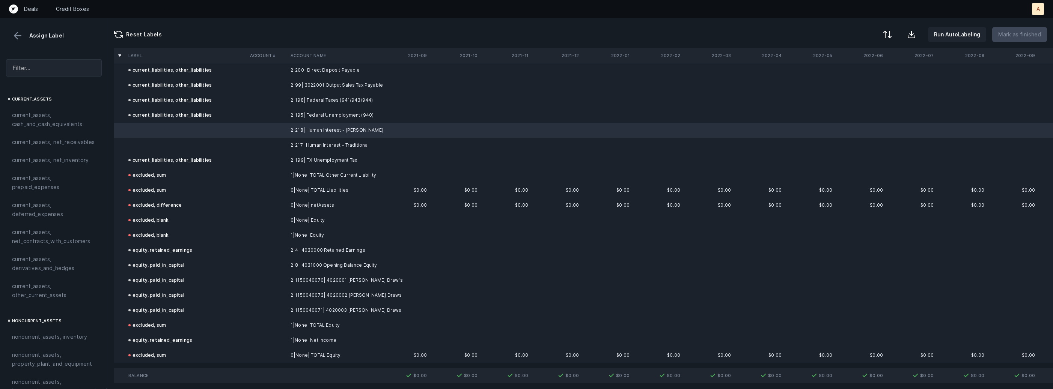
click at [206, 143] on td at bounding box center [186, 145] width 122 height 15
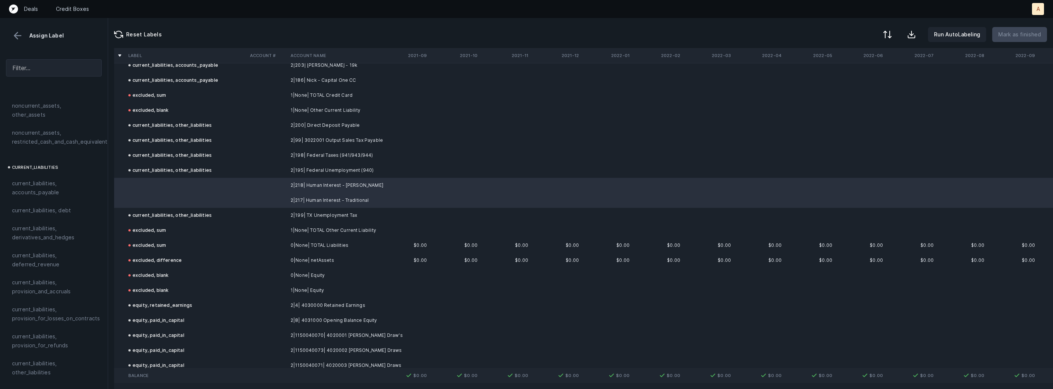
scroll to position [437, 0]
click at [75, 208] on div "current_liabilities, debt" at bounding box center [54, 212] width 84 height 9
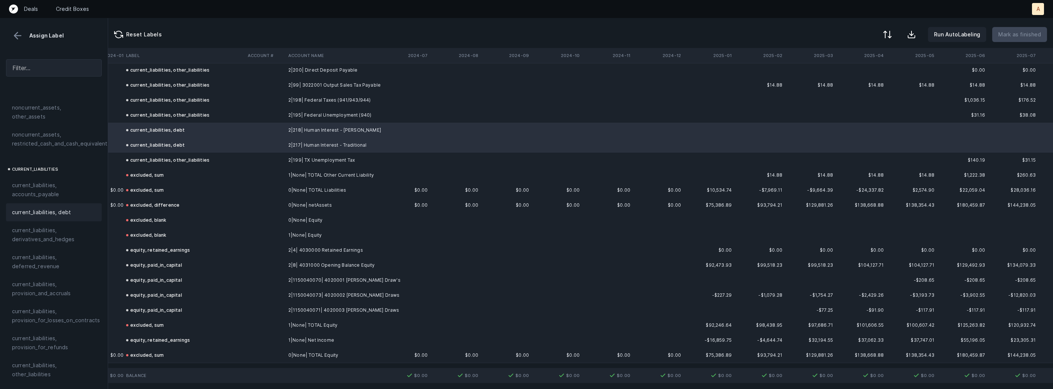
scroll to position [592, 1809]
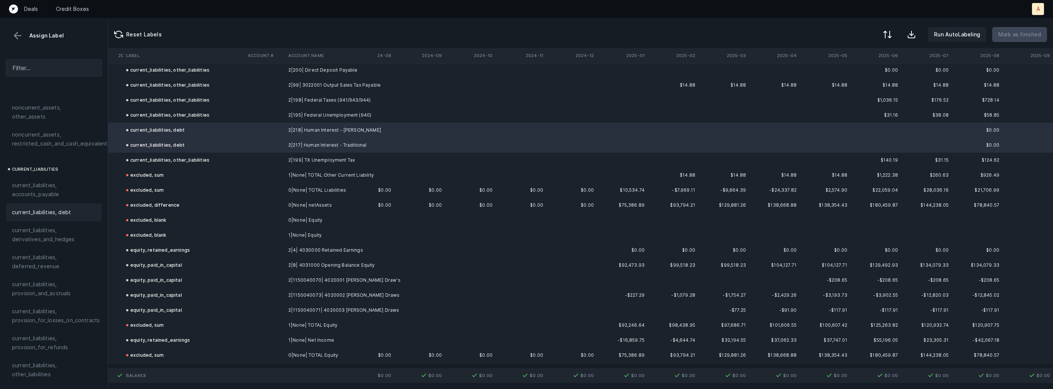
click at [18, 33] on button at bounding box center [17, 35] width 11 height 11
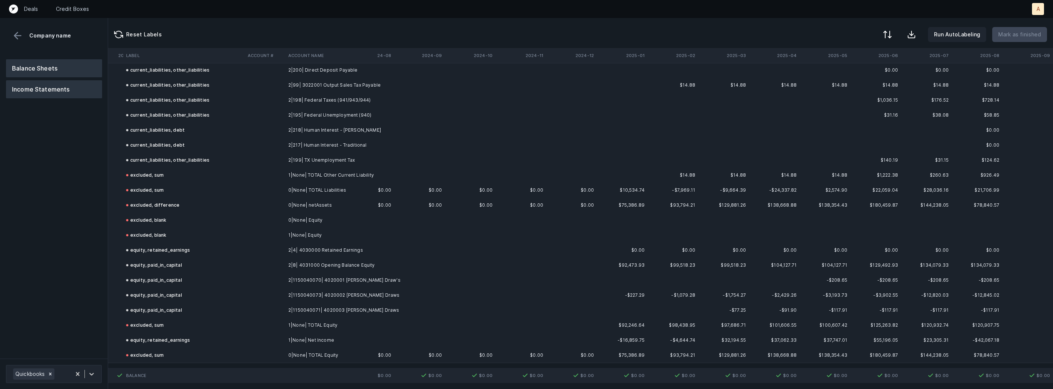
click at [47, 84] on button "Income Statements" at bounding box center [54, 89] width 96 height 18
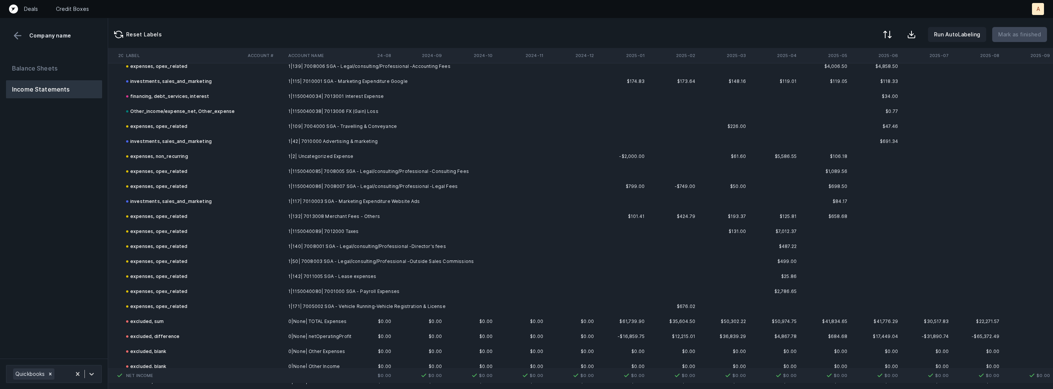
scroll to position [1163, 1809]
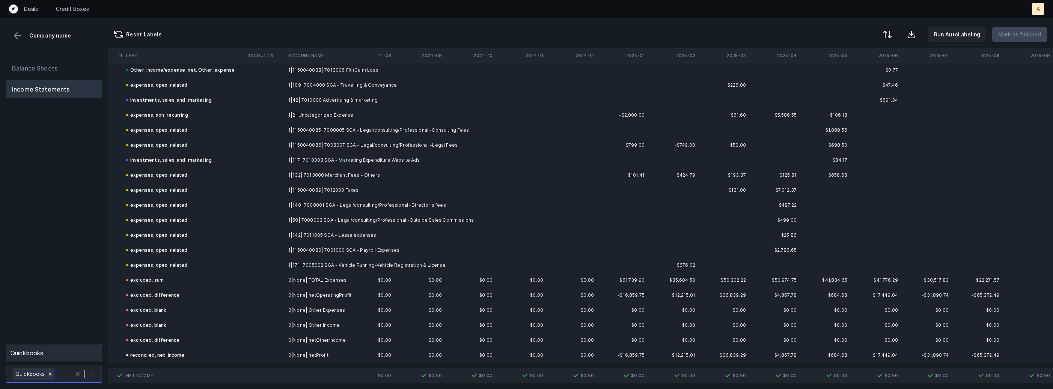
click at [97, 373] on div at bounding box center [92, 375] width 14 height 14
click at [87, 355] on div "Quickbooks" at bounding box center [54, 353] width 96 height 15
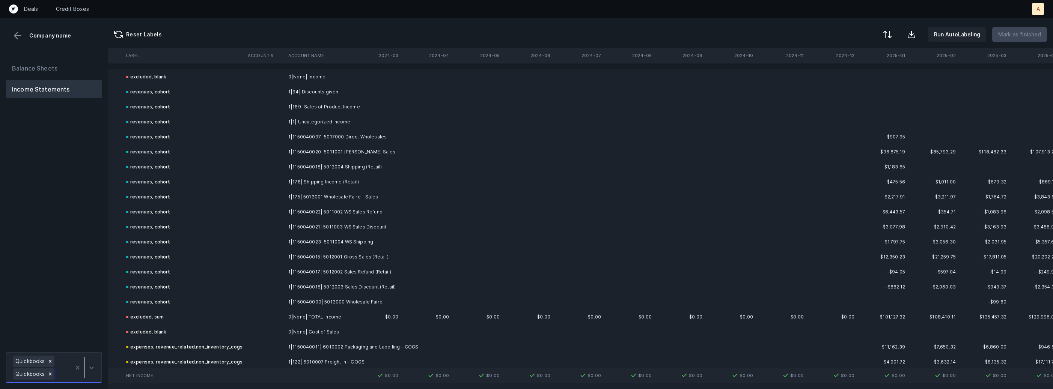
scroll to position [0, 1809]
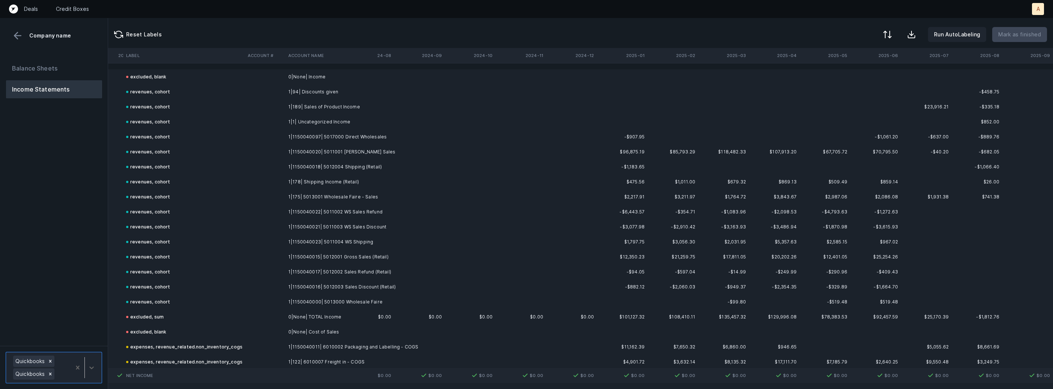
click at [639, 55] on th "2025-01" at bounding box center [622, 55] width 51 height 15
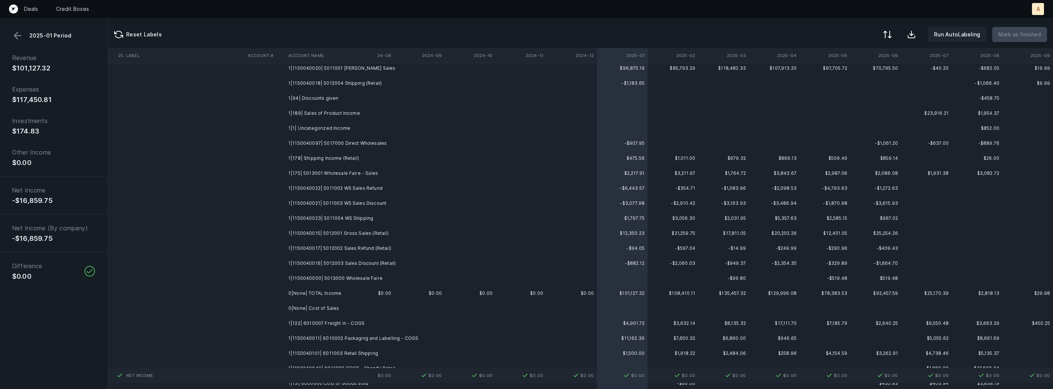
scroll to position [1507, 1809]
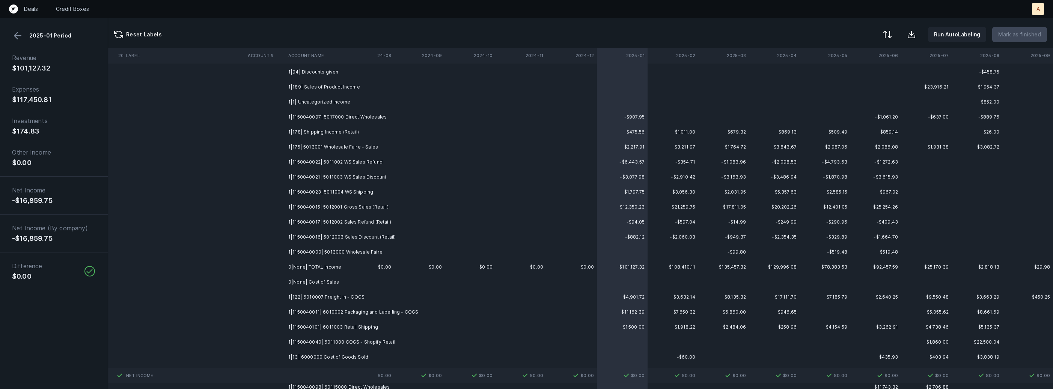
click at [687, 59] on th "2025-02" at bounding box center [673, 55] width 51 height 15
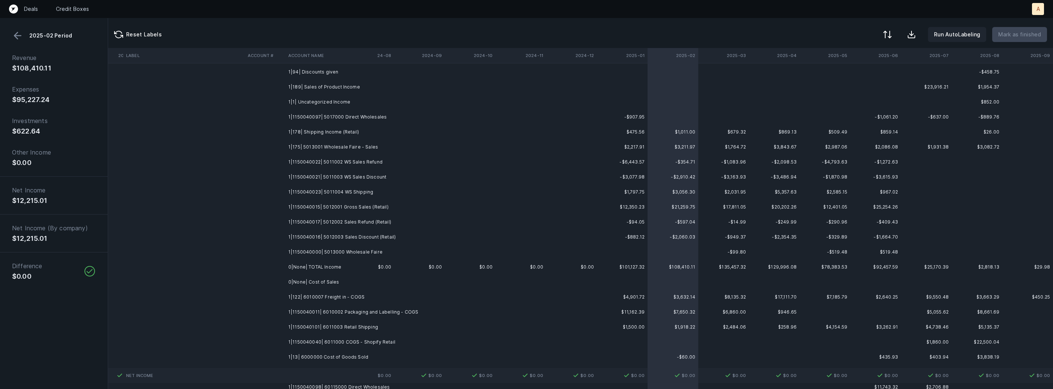
click at [743, 58] on th "2025-03" at bounding box center [723, 55] width 51 height 15
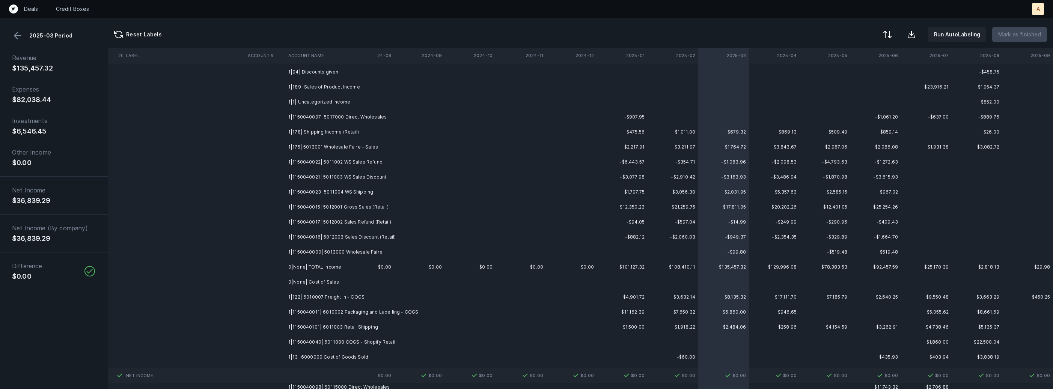
click at [790, 59] on th "2025-04" at bounding box center [774, 55] width 51 height 15
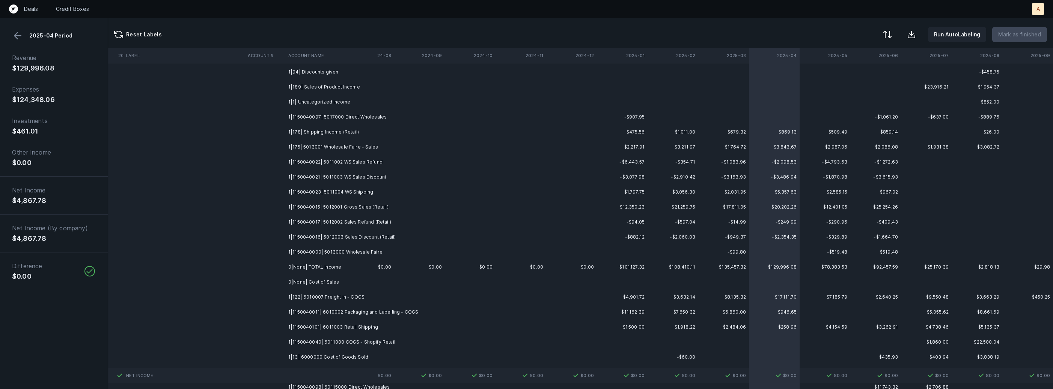
click at [892, 56] on th "2025-06" at bounding box center [875, 55] width 51 height 15
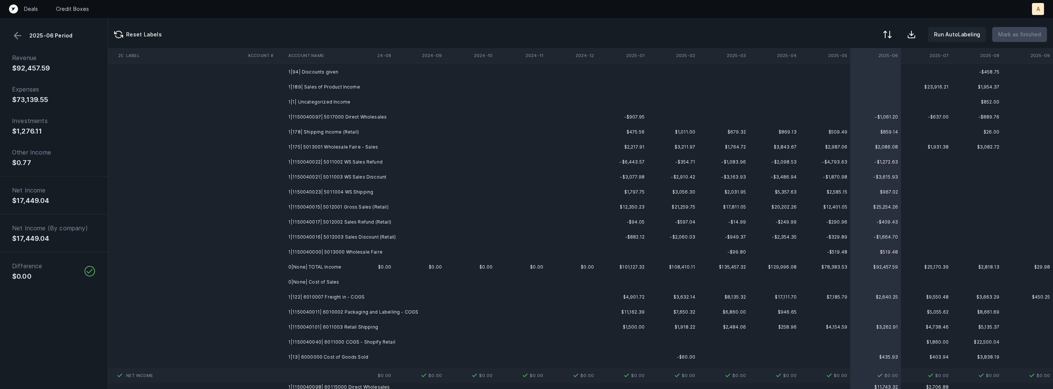
click at [936, 57] on th "2025-07" at bounding box center [926, 55] width 51 height 15
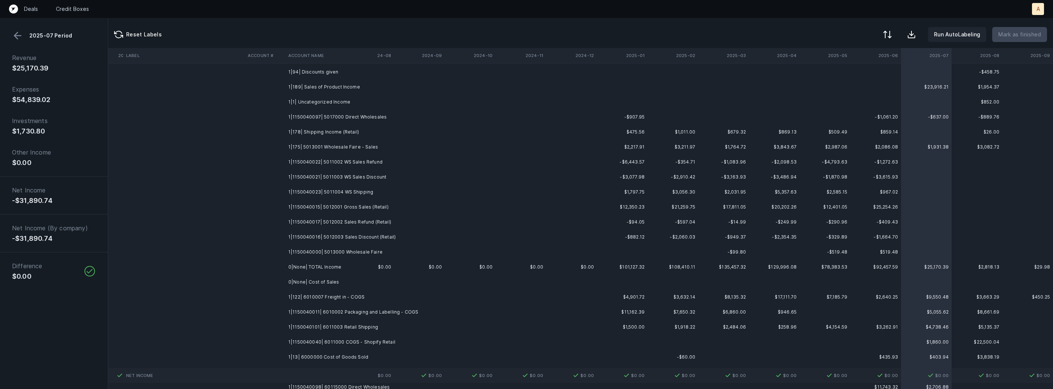
click at [985, 59] on th "2025-08" at bounding box center [977, 55] width 51 height 15
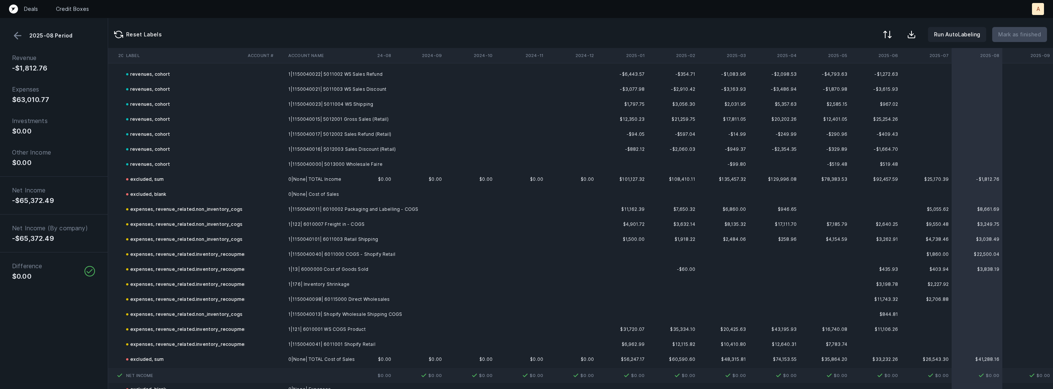
scroll to position [0, 1809]
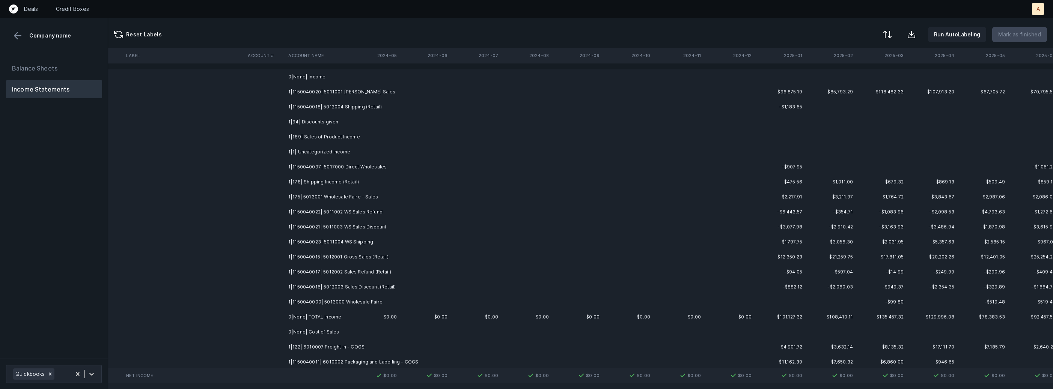
scroll to position [0, 1759]
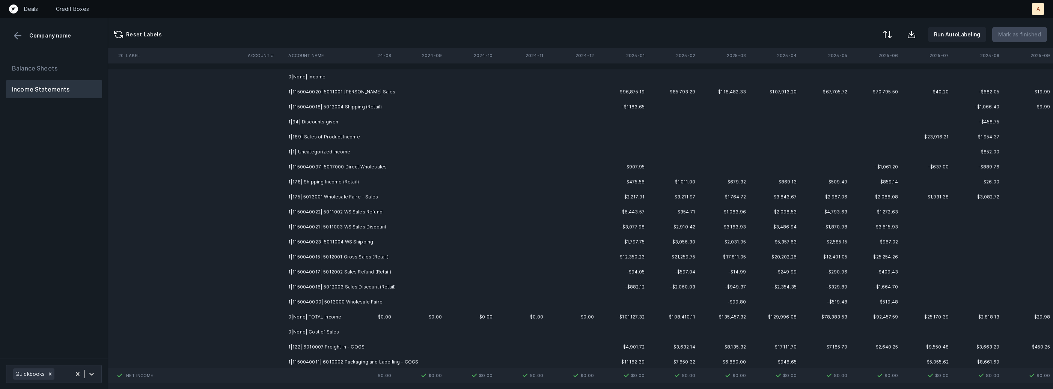
click at [372, 94] on td "1|1150040020| 5011001 [PERSON_NAME] Sales" at bounding box center [331, 91] width 92 height 15
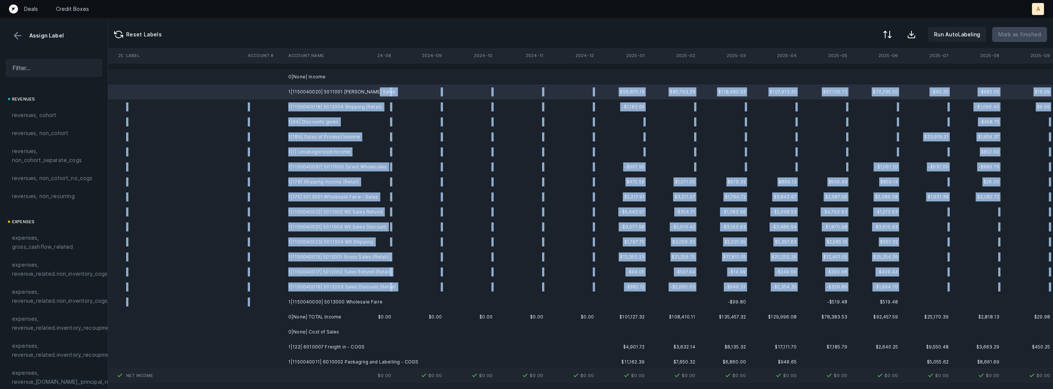
click at [331, 296] on td "1|1150040000| 5013000 Wholesale Faire" at bounding box center [331, 302] width 92 height 15
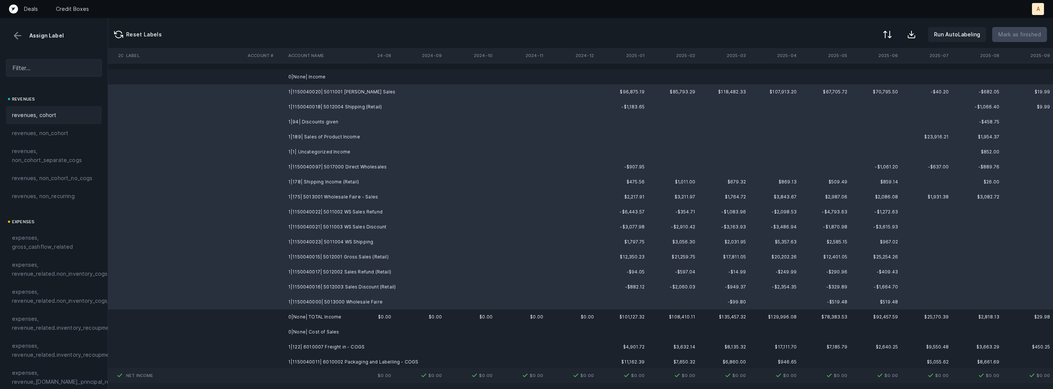
click at [68, 115] on div "revenues, cohort" at bounding box center [54, 115] width 84 height 9
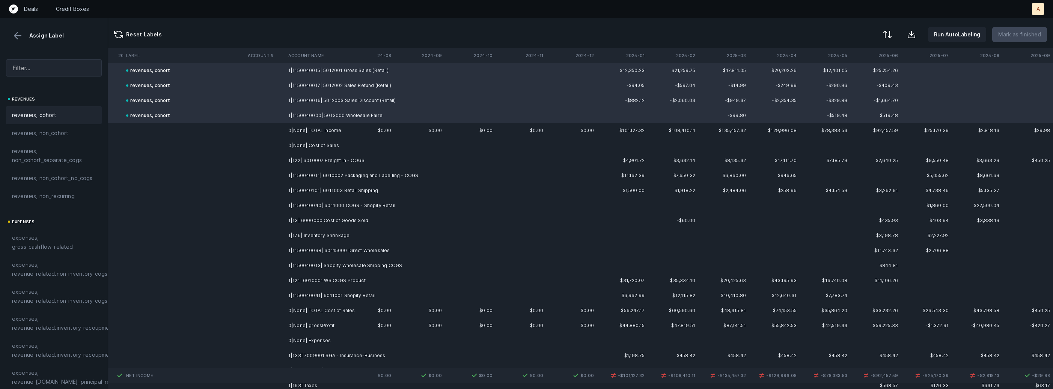
scroll to position [200, 1759]
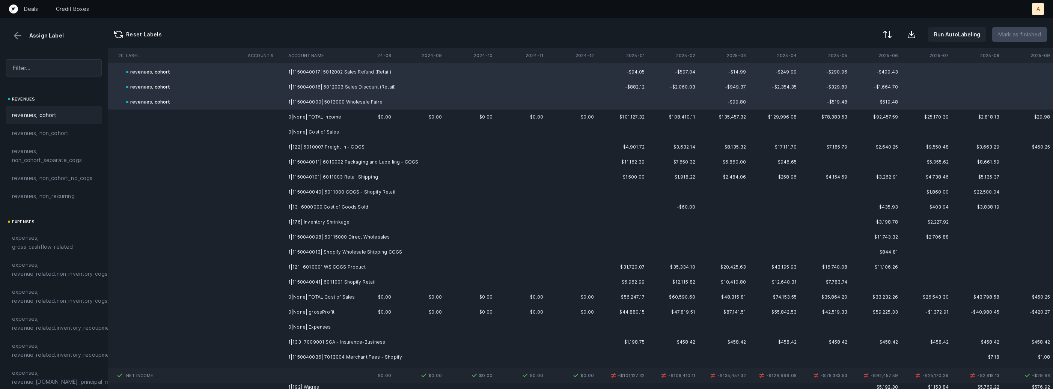
click at [366, 145] on td "1|122| 6010007 Freight in - COGS" at bounding box center [331, 147] width 92 height 15
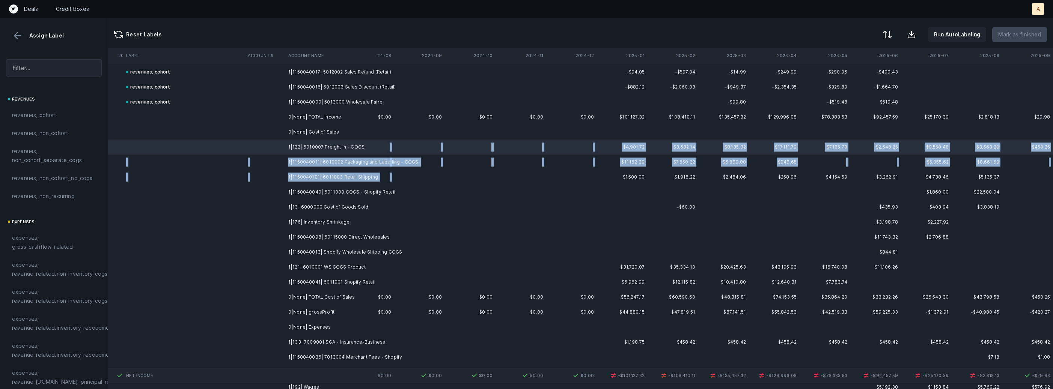
click at [401, 181] on td at bounding box center [419, 177] width 51 height 15
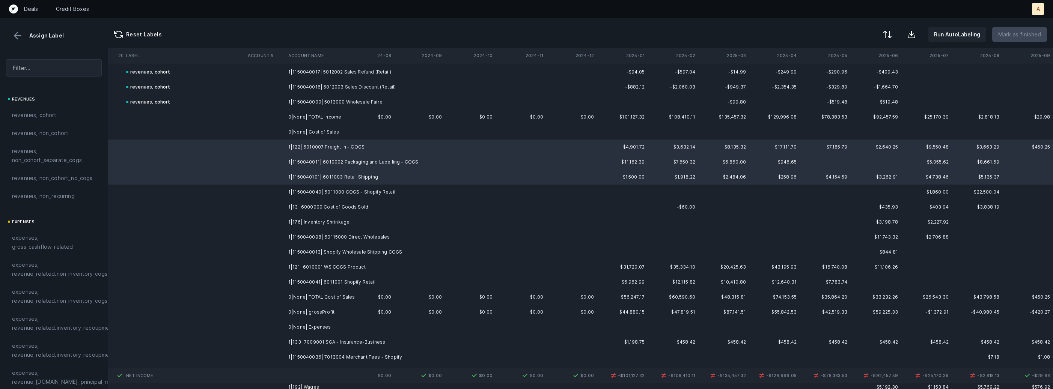
click at [81, 265] on span "expenses, revenue_related.non_inventory_cogs" at bounding box center [59, 270] width 95 height 18
click at [370, 190] on td "1|1150040040| 6011000 COGS - Shopify Retail" at bounding box center [331, 192] width 92 height 15
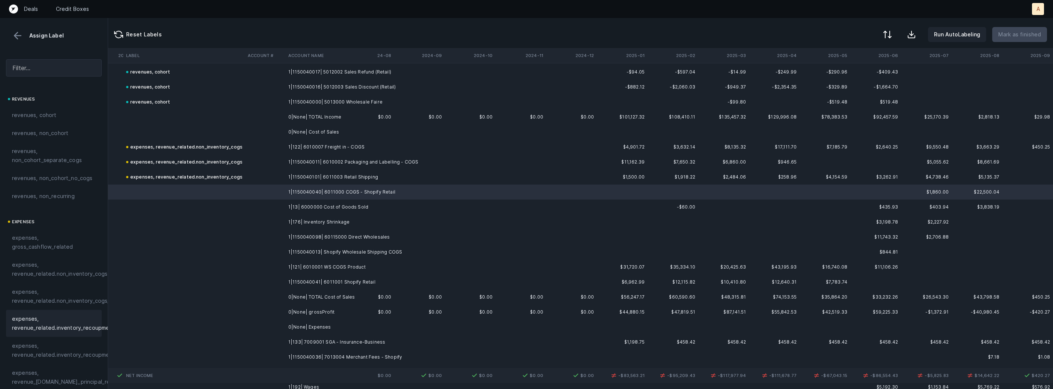
click at [59, 313] on div "expenses, revenue_related.inventory_recoupment" at bounding box center [54, 323] width 96 height 27
click at [289, 208] on td "1|13| 6000000 Cost of Goods Sold" at bounding box center [331, 207] width 92 height 15
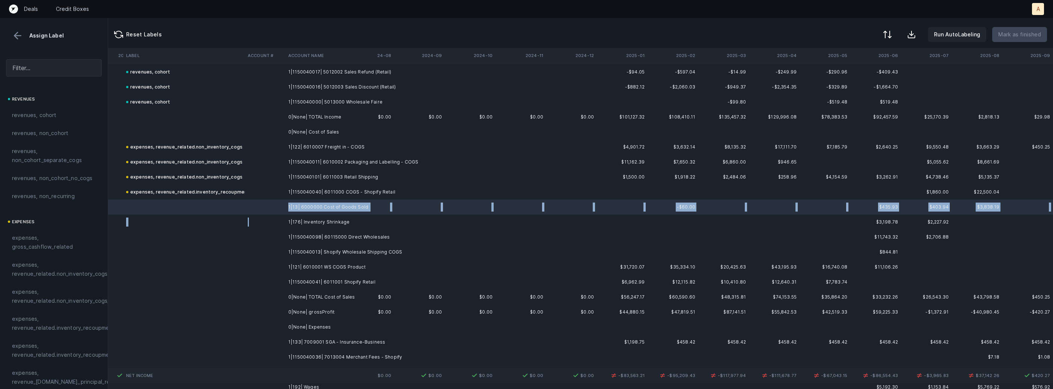
click at [281, 222] on td at bounding box center [265, 222] width 41 height 15
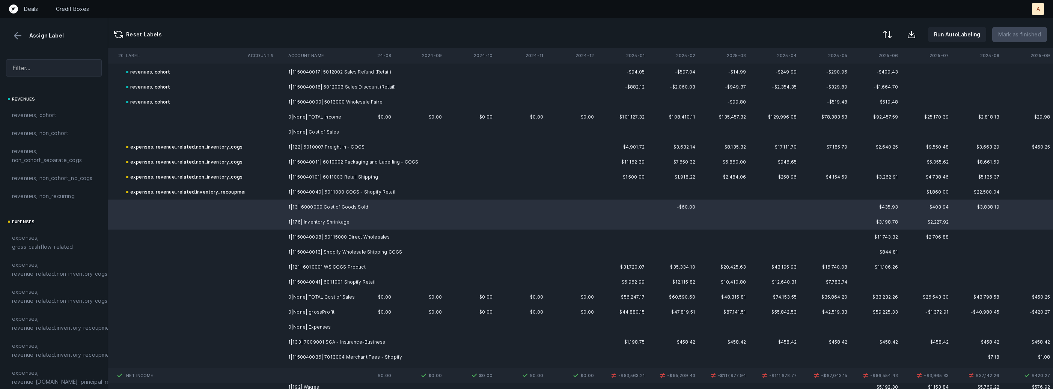
click at [288, 241] on td "1|1150040098| 60115000 Direct Wholesales" at bounding box center [331, 237] width 92 height 15
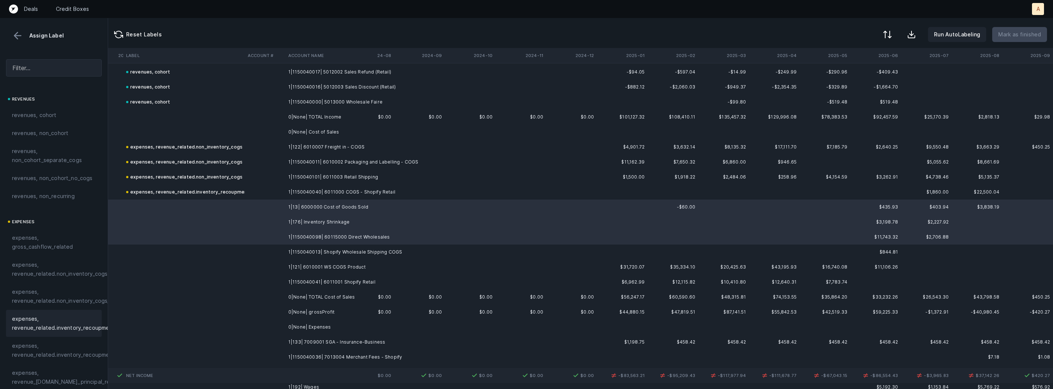
click at [74, 314] on div "expenses, revenue_related.inventory_recoupment" at bounding box center [54, 323] width 96 height 27
click at [315, 254] on td "1|1150040013| Shopify Wholesale Shipping COGS" at bounding box center [331, 252] width 92 height 15
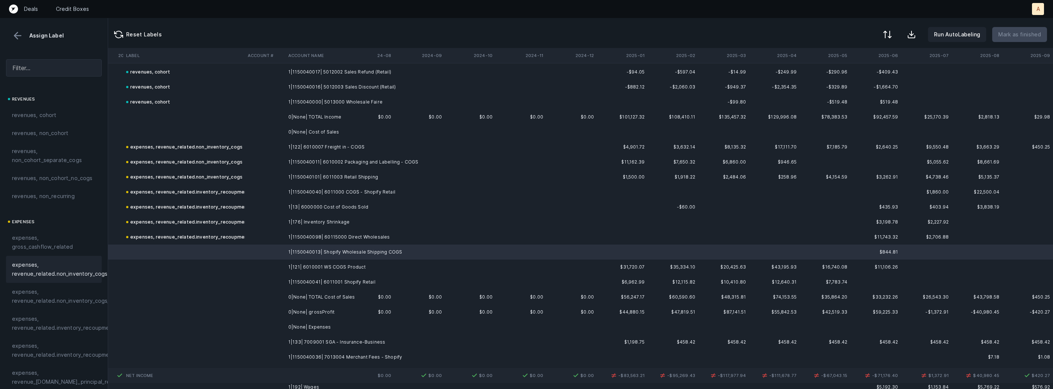
click at [73, 258] on div "expenses, revenue_related.non_inventory_cogs" at bounding box center [54, 269] width 96 height 27
click at [294, 267] on td "1|121| 6010001 WS COGS Product" at bounding box center [331, 267] width 92 height 15
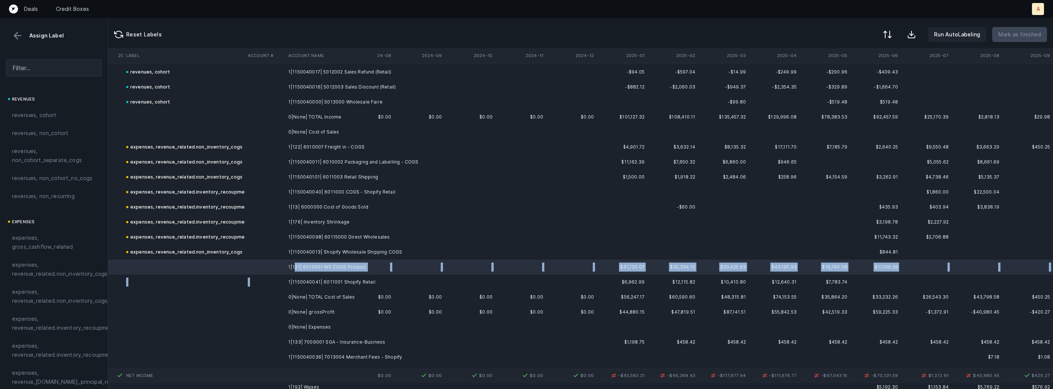
click at [292, 277] on td "1|1150040041| 6011001 Shopify Retail" at bounding box center [331, 282] width 92 height 15
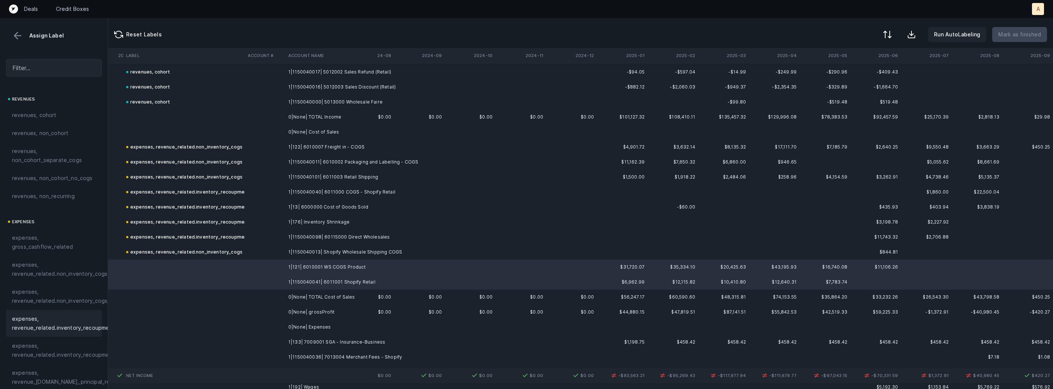
click at [73, 319] on span "expenses, revenue_related.inventory_recoupment" at bounding box center [63, 324] width 103 height 18
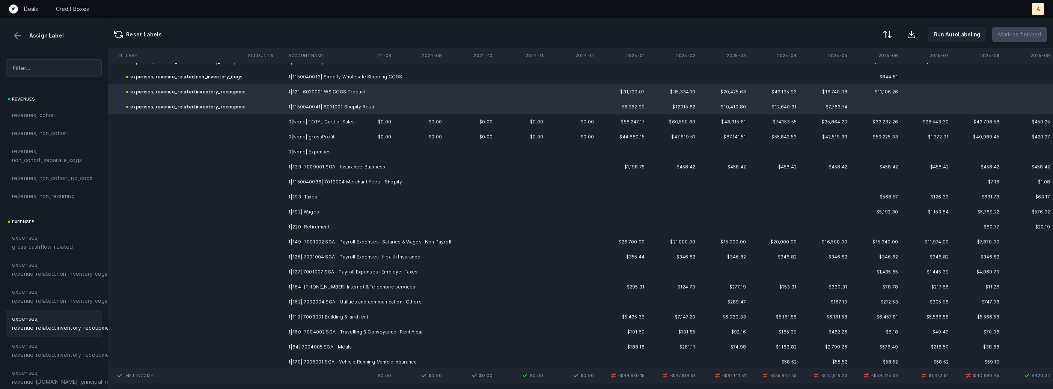
scroll to position [388, 1759]
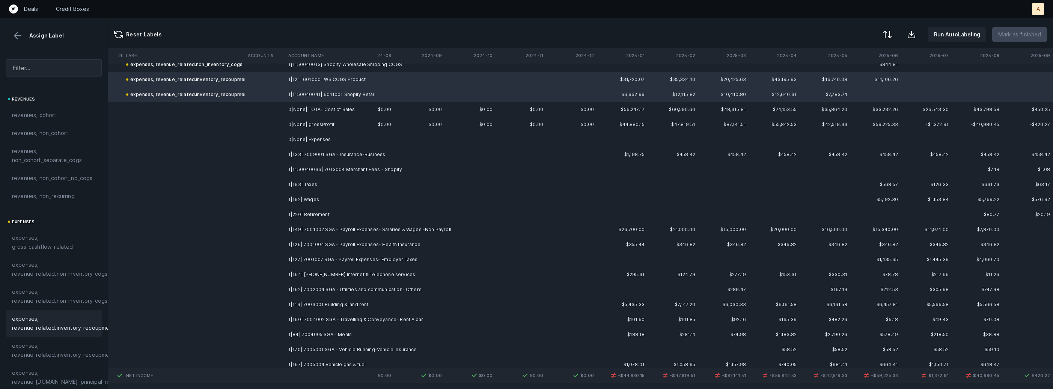
click at [368, 151] on td "1|133| 7009001 SGA - Insurance-Business" at bounding box center [331, 154] width 92 height 15
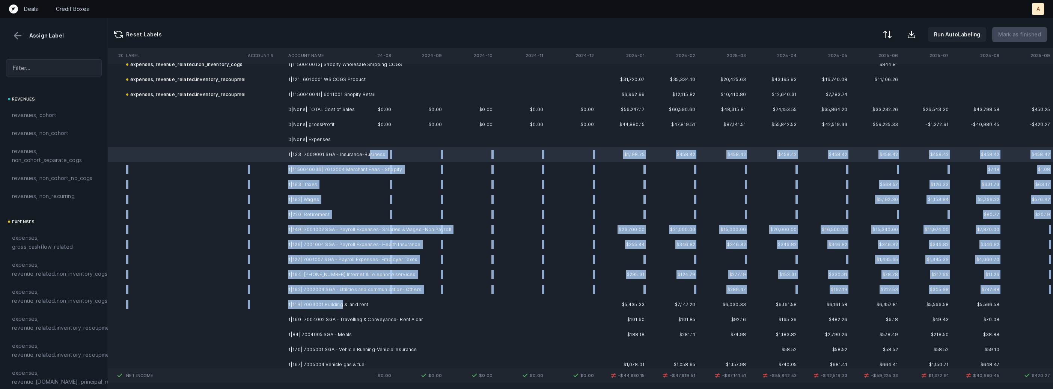
click at [340, 307] on td "1|119| 7003001 Building & land rent" at bounding box center [331, 304] width 92 height 15
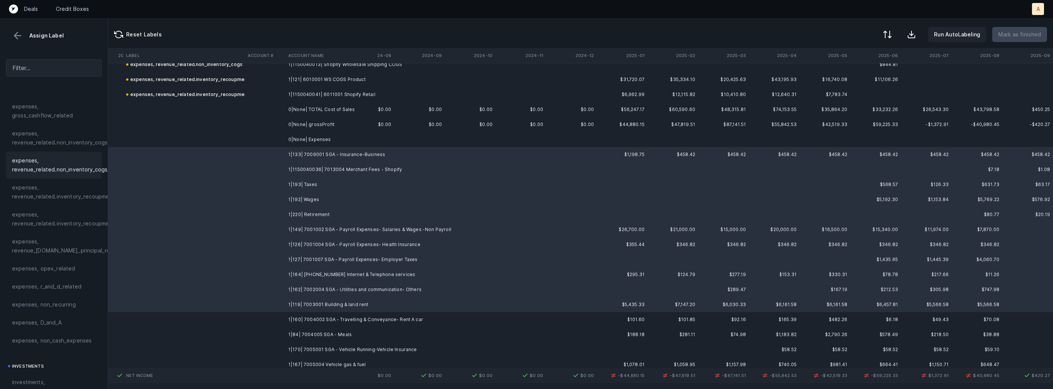
scroll to position [167, 0]
click at [59, 232] on span "expenses, opex_related" at bounding box center [43, 233] width 63 height 9
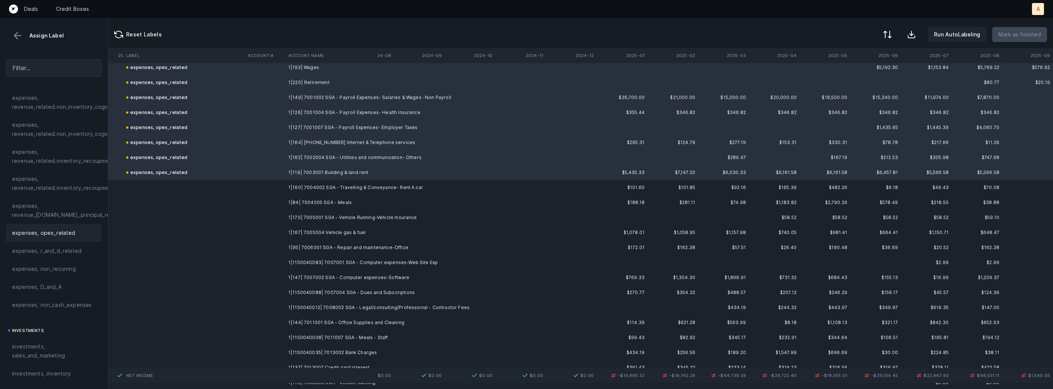
scroll to position [525, 1759]
click at [374, 184] on td "1|160| 7004002 SGA - Travelling & Conveyance- Rent A car" at bounding box center [331, 182] width 92 height 15
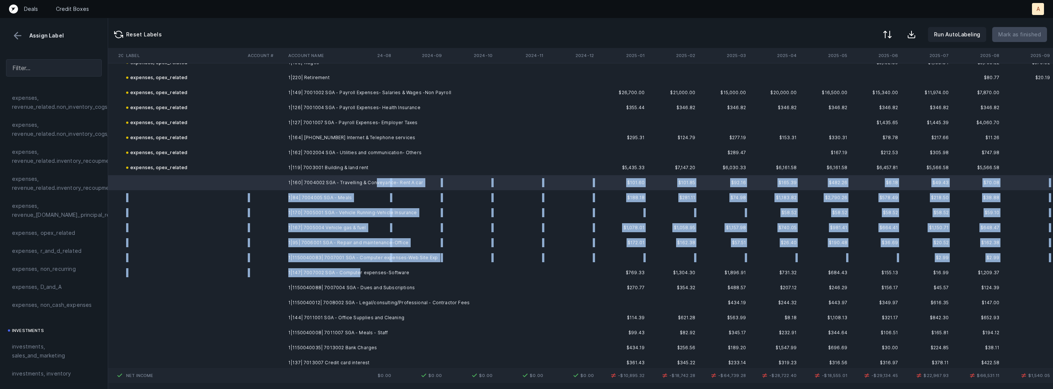
click at [356, 276] on td "1|147| 7007002 SGA - Computer expenses-Software" at bounding box center [331, 272] width 92 height 15
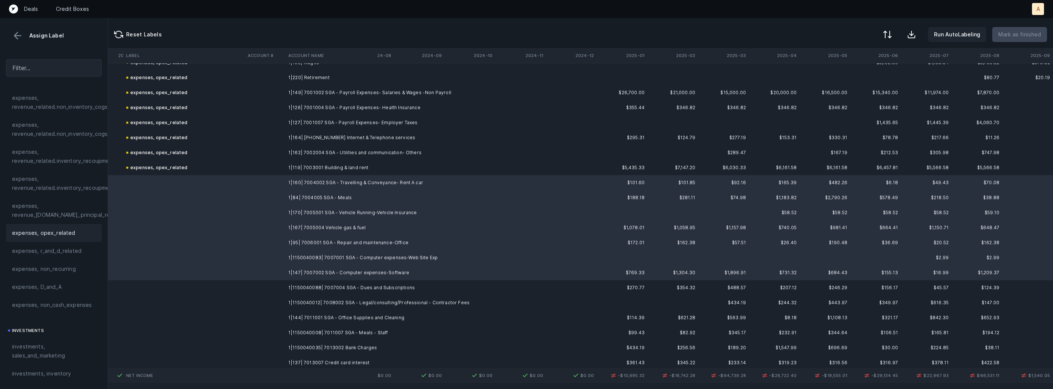
click at [70, 234] on span "expenses, opex_related" at bounding box center [43, 233] width 63 height 9
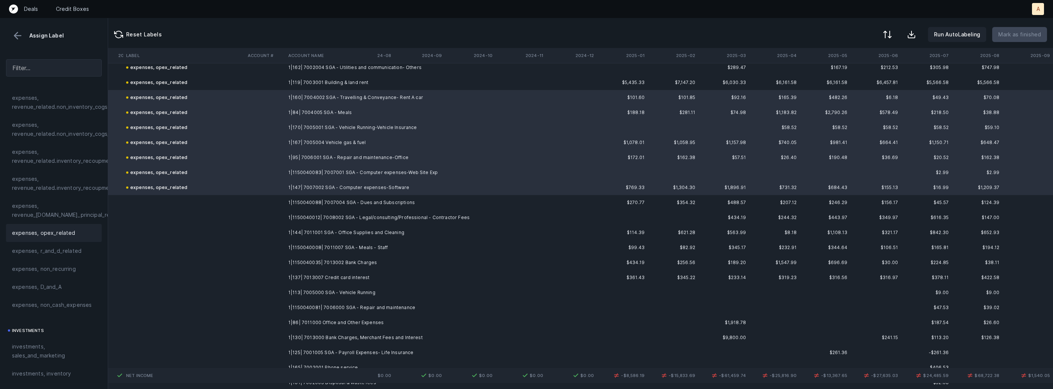
scroll to position [623, 1759]
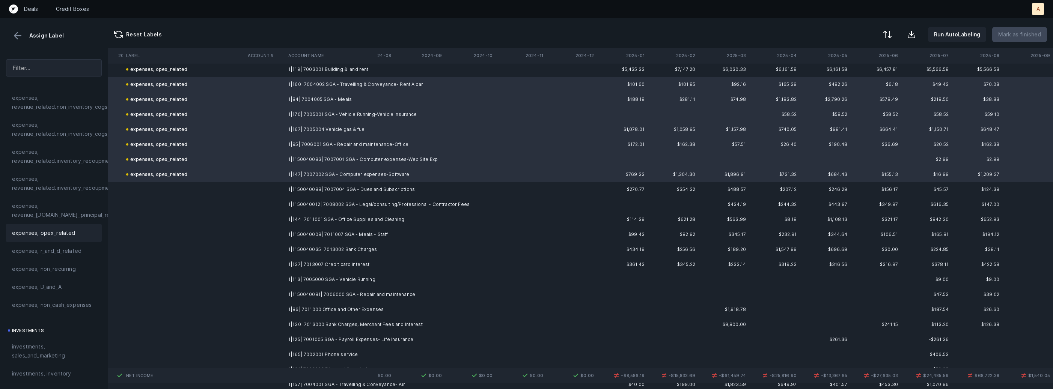
click at [312, 188] on td "1|1150040088| 7007004 SGA - Dues and Subscriptions" at bounding box center [331, 189] width 92 height 15
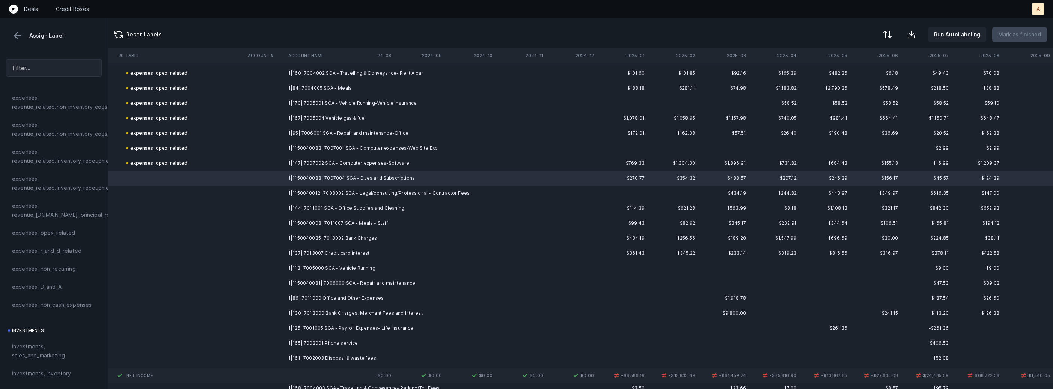
scroll to position [636, 1759]
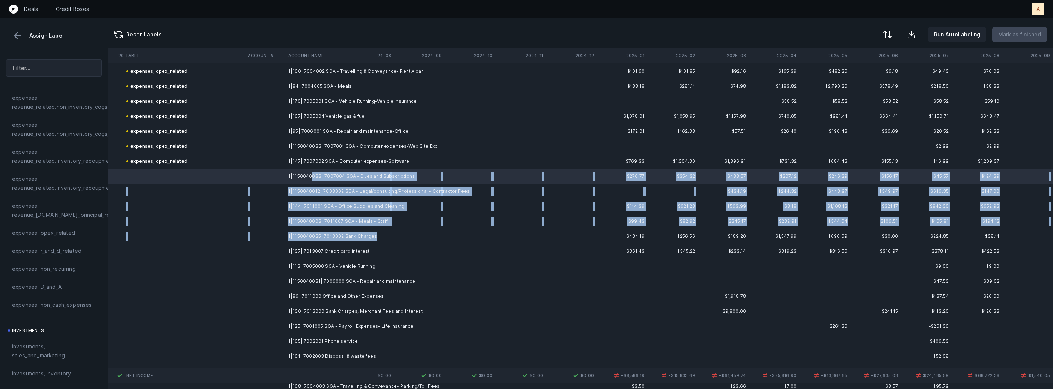
click at [373, 236] on td "1|1150040035| 7013002 Bank Charges" at bounding box center [331, 236] width 92 height 15
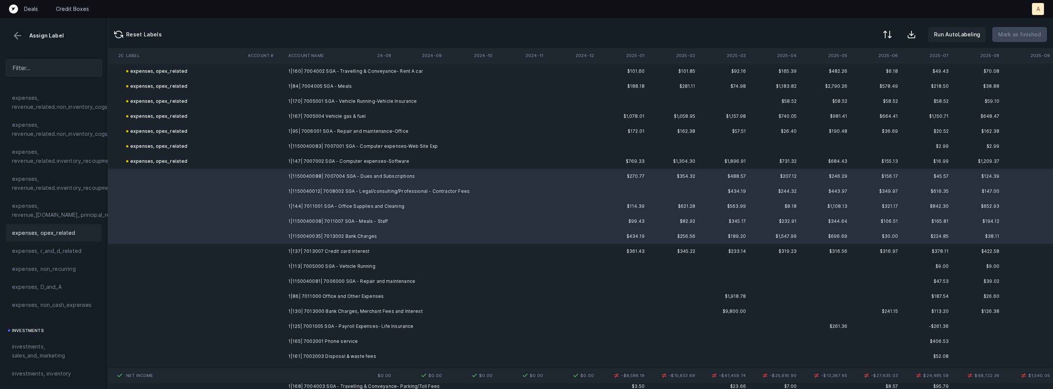
click at [35, 235] on span "expenses, opex_related" at bounding box center [43, 233] width 63 height 9
click at [198, 250] on td at bounding box center [184, 251] width 122 height 15
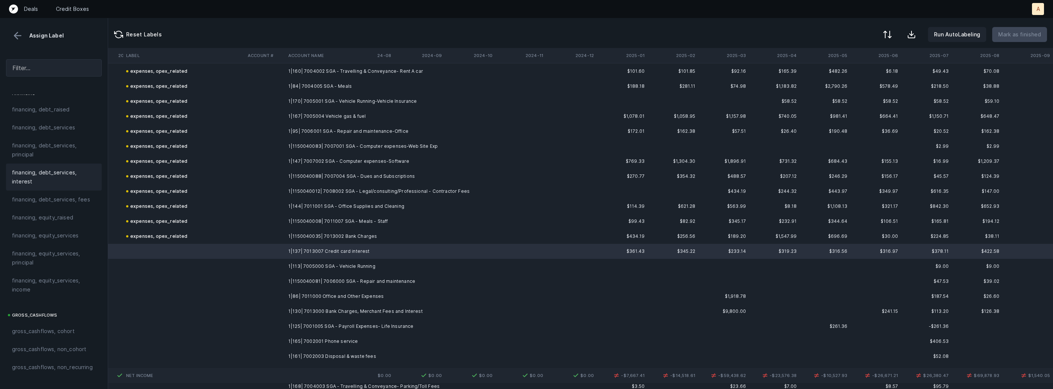
scroll to position [580, 0]
click at [38, 178] on span "financing, debt_services, interest" at bounding box center [54, 184] width 84 height 18
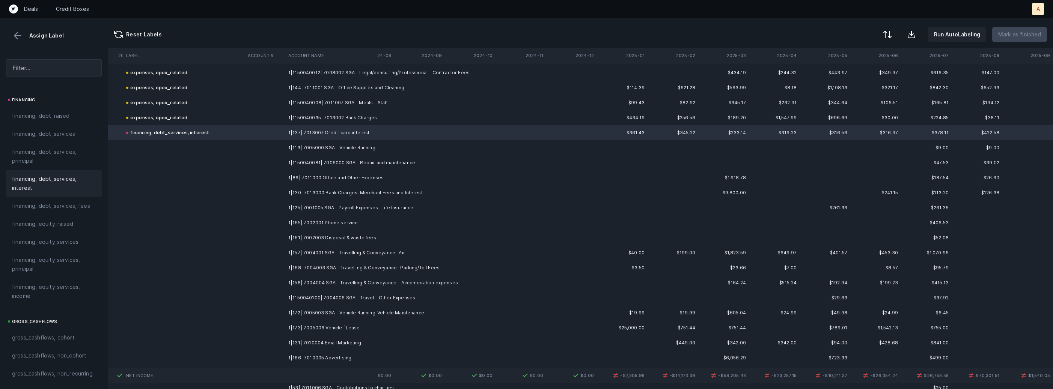
scroll to position [778, 1759]
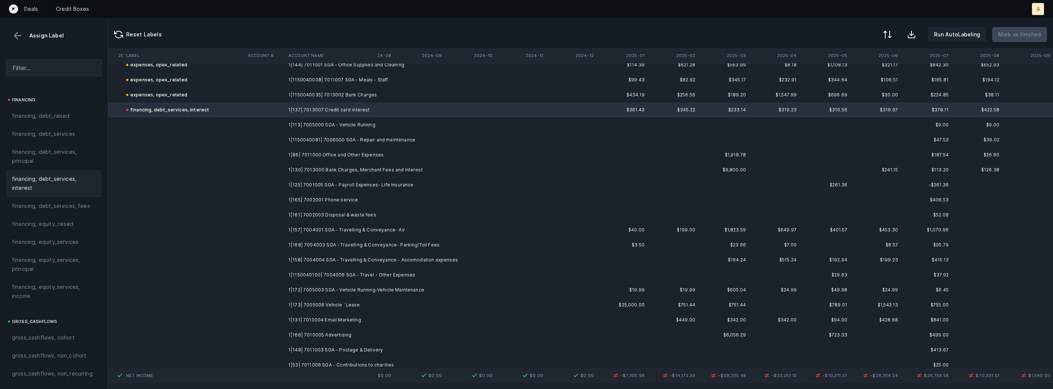
click at [377, 128] on td "1|113| 7005000 SGA - Vehicle Running" at bounding box center [331, 125] width 92 height 15
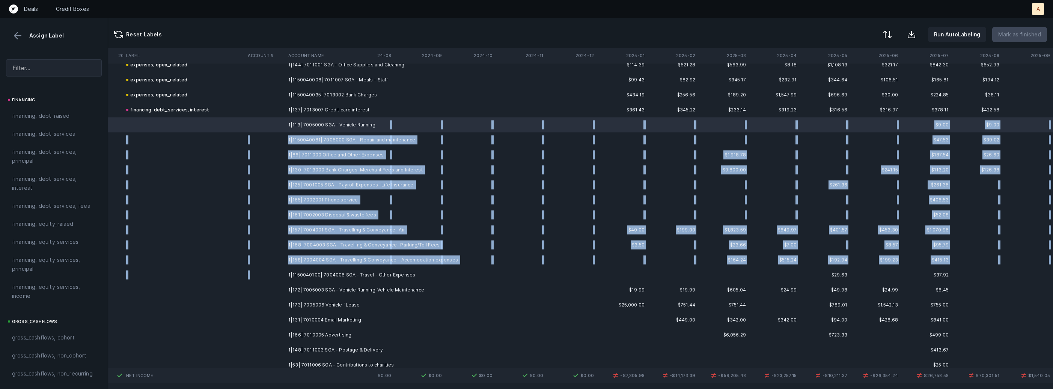
click at [373, 268] on td "1|1150040100| 7004006 SGA - Travel - Other Expenses" at bounding box center [331, 275] width 92 height 15
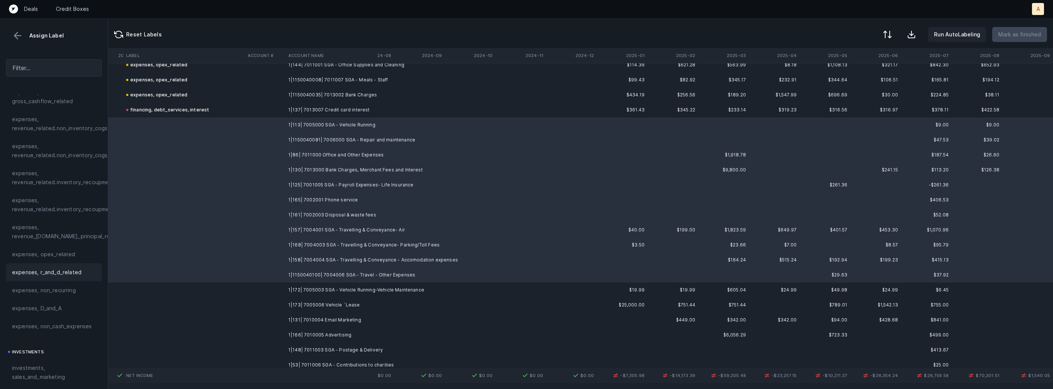
scroll to position [141, 0]
click at [55, 263] on span "expenses, opex_related" at bounding box center [43, 259] width 63 height 9
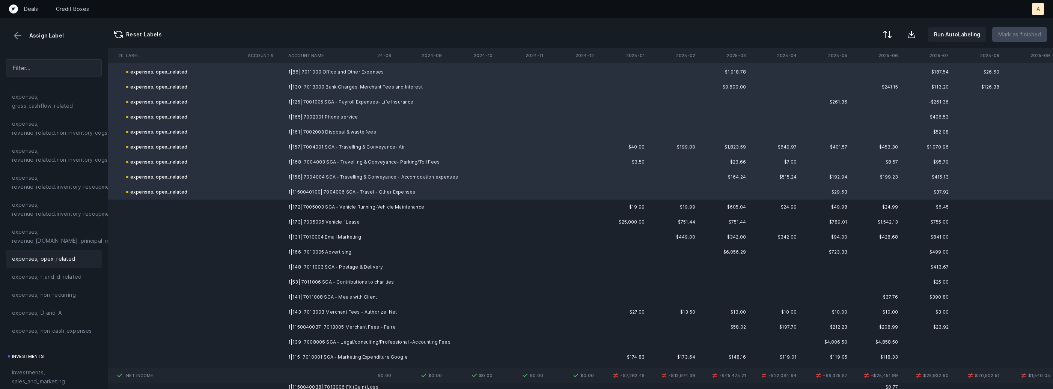
scroll to position [868, 1759]
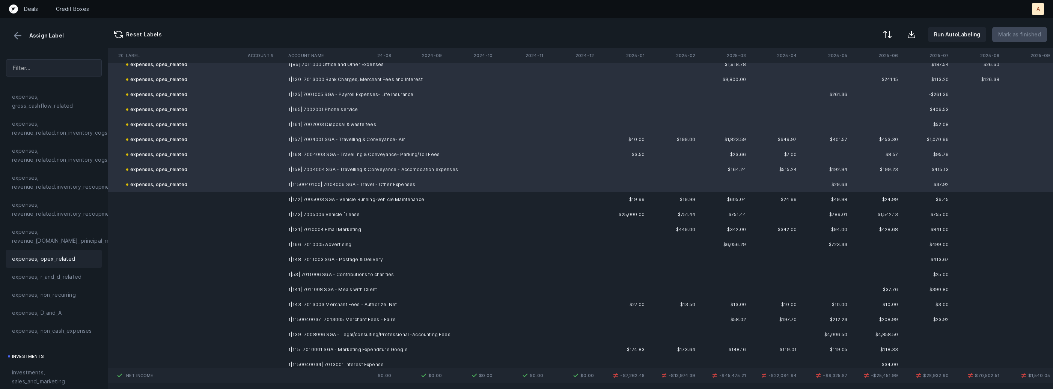
click at [291, 200] on td "1|172| 7005003 SGA - Vehicle Running-Vehicle Maintenance" at bounding box center [331, 199] width 92 height 15
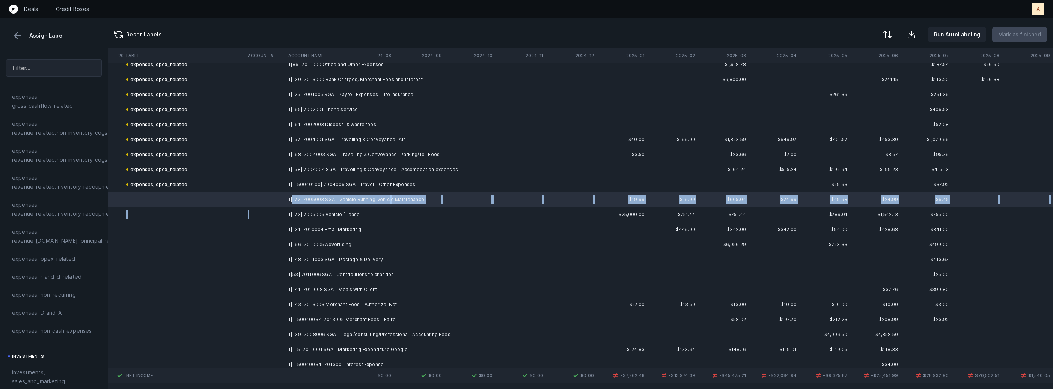
click at [282, 213] on td at bounding box center [265, 214] width 41 height 15
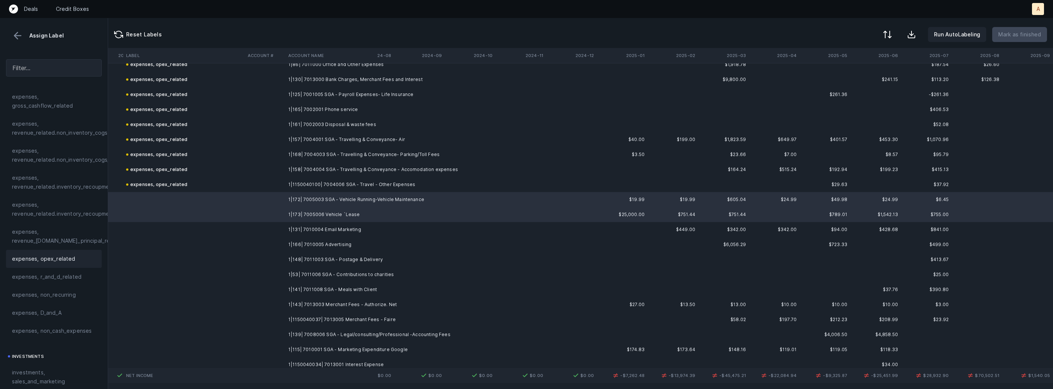
click at [39, 262] on span "expenses, opex_related" at bounding box center [43, 259] width 63 height 9
click at [321, 228] on td "1|131| 7010004 Email Marketing" at bounding box center [331, 229] width 92 height 15
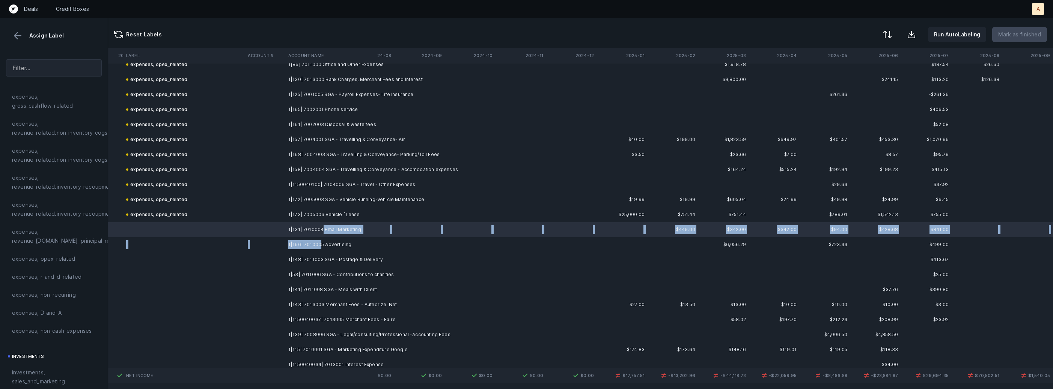
click at [318, 246] on td "1|166| 7010005 Advertising" at bounding box center [331, 244] width 92 height 15
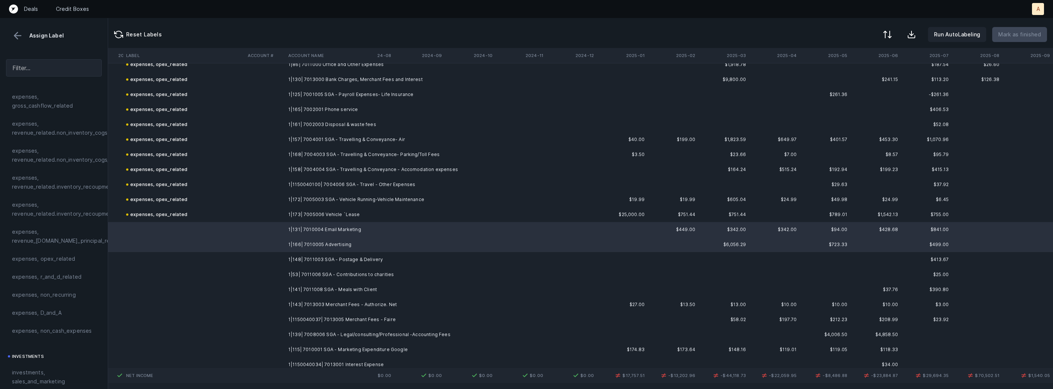
click at [27, 370] on span "investments, sales_and_marketing" at bounding box center [54, 377] width 84 height 18
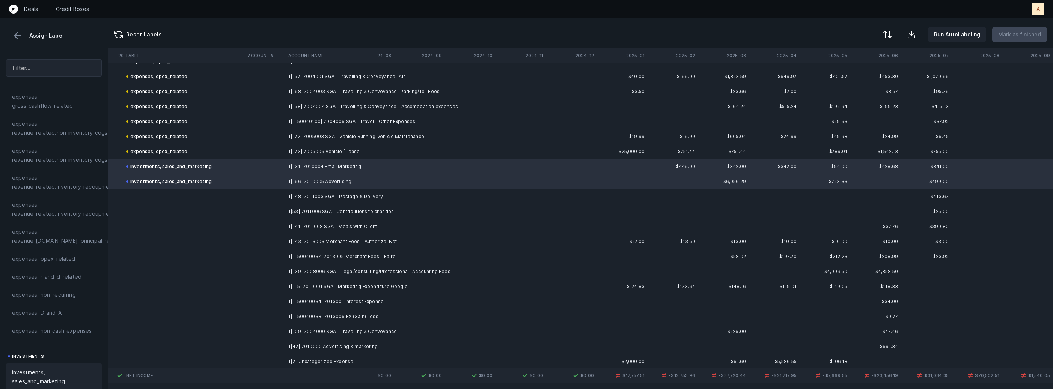
scroll to position [954, 1759]
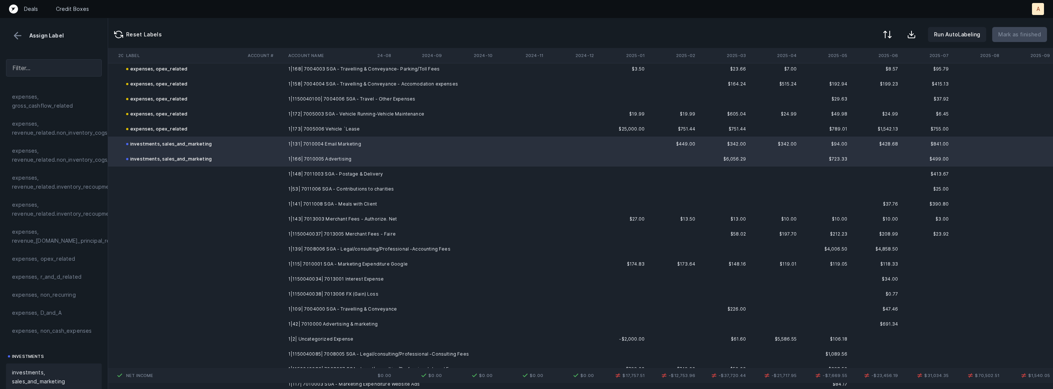
click at [352, 172] on td "1|148| 7011003 SGA - Postage & Delivery" at bounding box center [331, 174] width 92 height 15
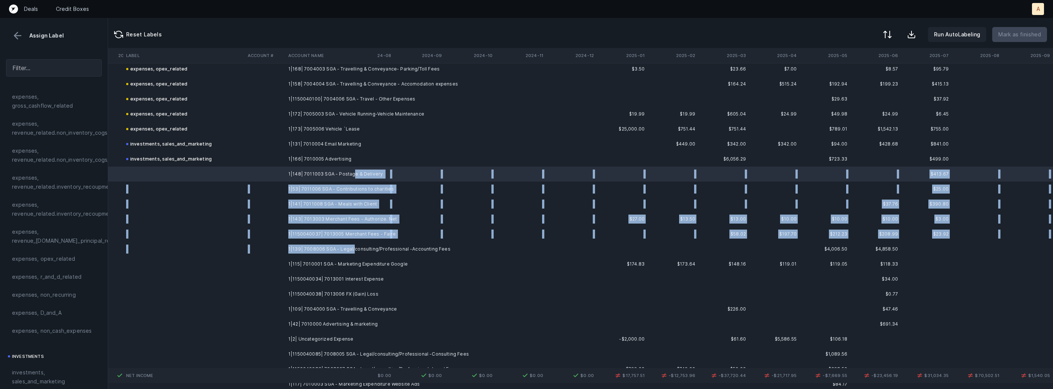
click at [351, 249] on td "1|139| 7008006 SGA - Legal/consulting/Professional -Accounting Fees" at bounding box center [331, 249] width 92 height 15
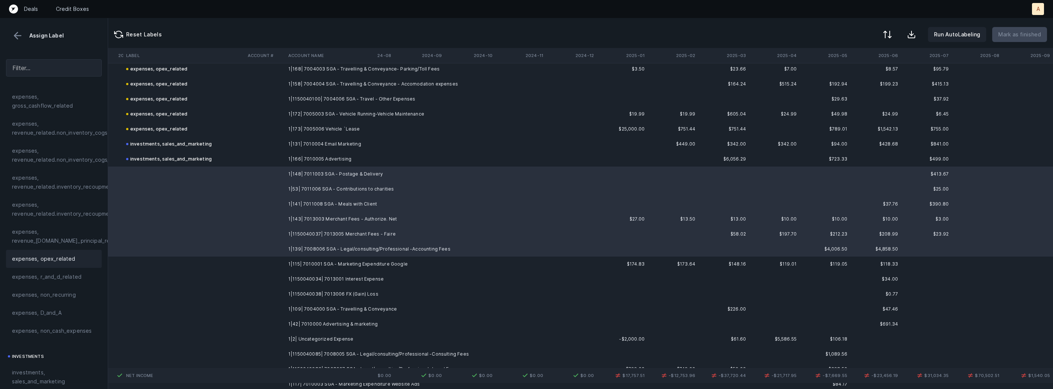
click at [65, 259] on span "expenses, opex_related" at bounding box center [43, 259] width 63 height 9
click at [312, 262] on td "1|115| 7010001 SGA - Marketing Expenditure Google" at bounding box center [331, 264] width 92 height 15
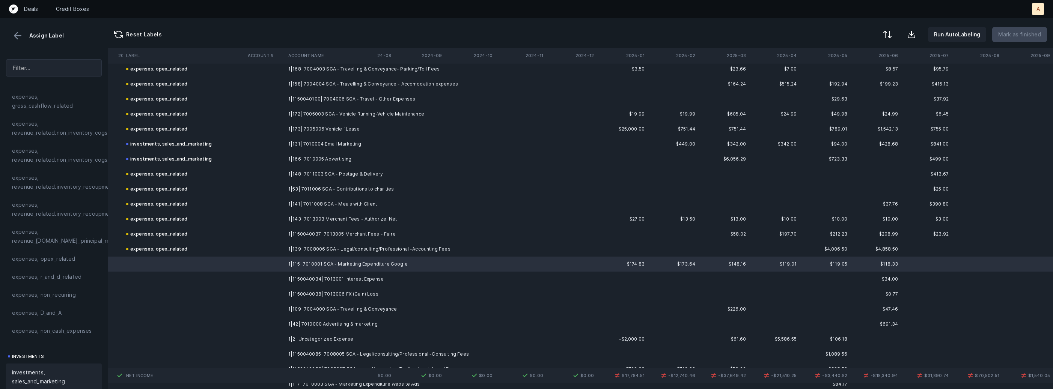
click at [29, 366] on div "investments, sales_and_marketing" at bounding box center [54, 377] width 96 height 27
click at [208, 275] on td at bounding box center [184, 279] width 122 height 15
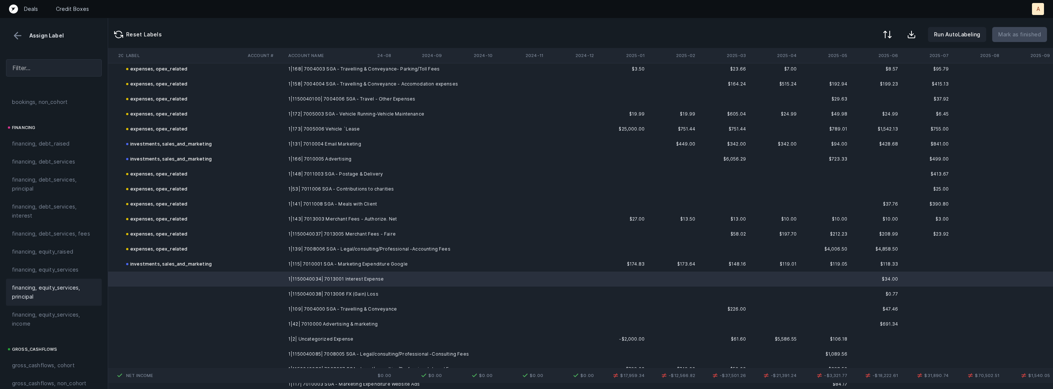
scroll to position [560, 0]
click at [33, 200] on span "financing, debt_services, interest" at bounding box center [54, 203] width 84 height 18
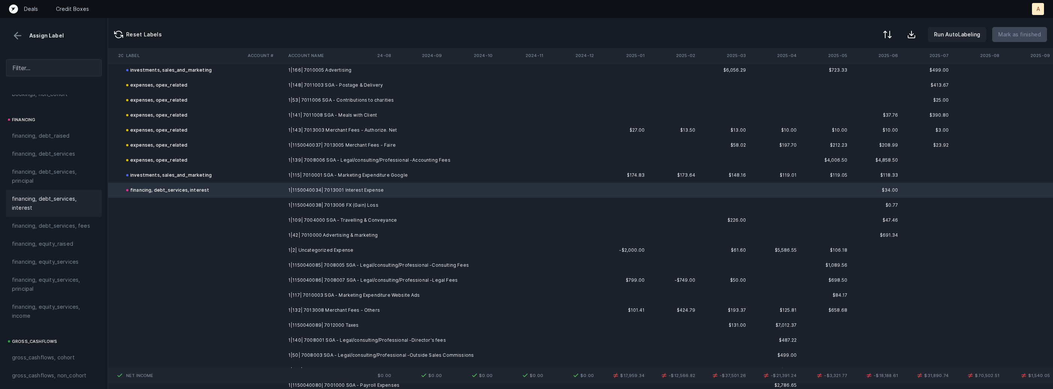
scroll to position [1087, 1759]
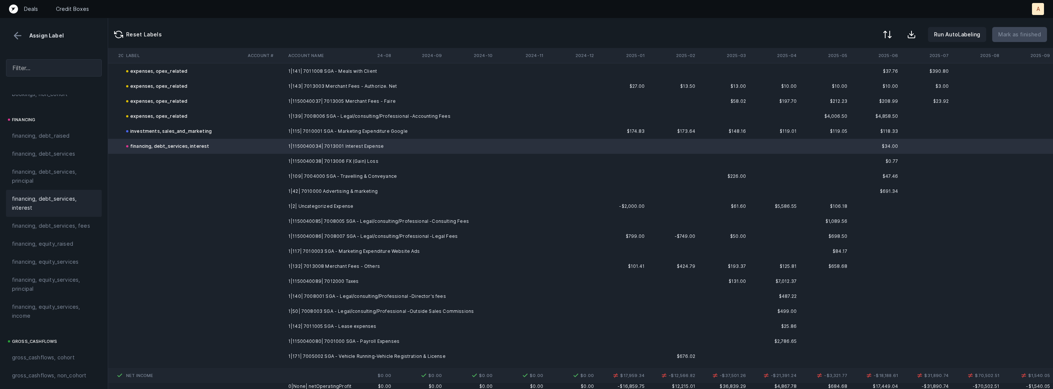
click at [331, 166] on td "1|1150040038| 7013006 FX (Gain) Loss" at bounding box center [331, 161] width 92 height 15
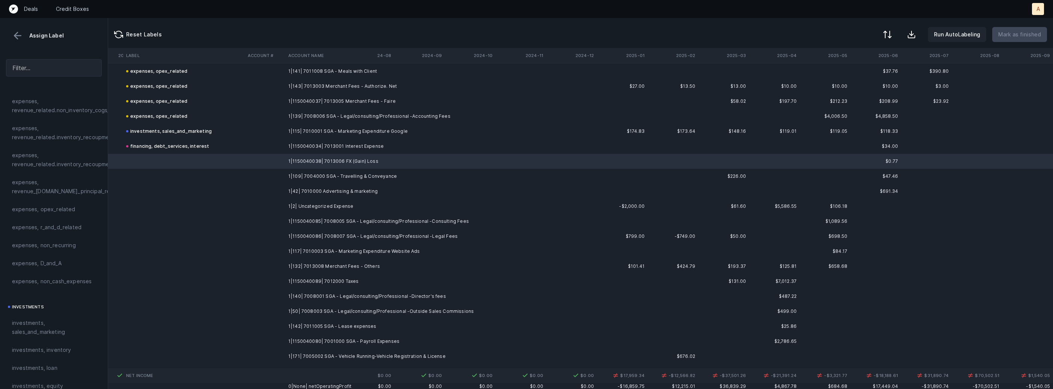
scroll to position [175, 0]
click at [50, 290] on div "expenses, non_cash_expenses" at bounding box center [54, 297] width 96 height 18
click at [301, 179] on td "1|109| 7004000 SGA - Travelling & Conveyance" at bounding box center [331, 176] width 92 height 15
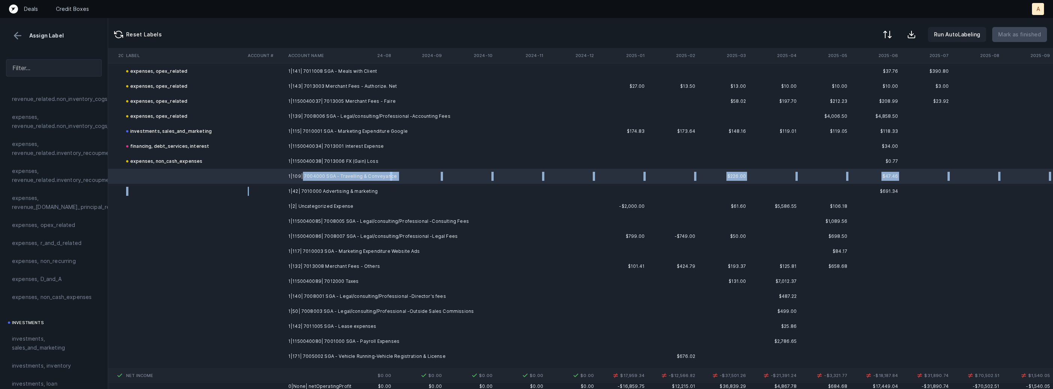
click at [277, 192] on td at bounding box center [265, 191] width 41 height 15
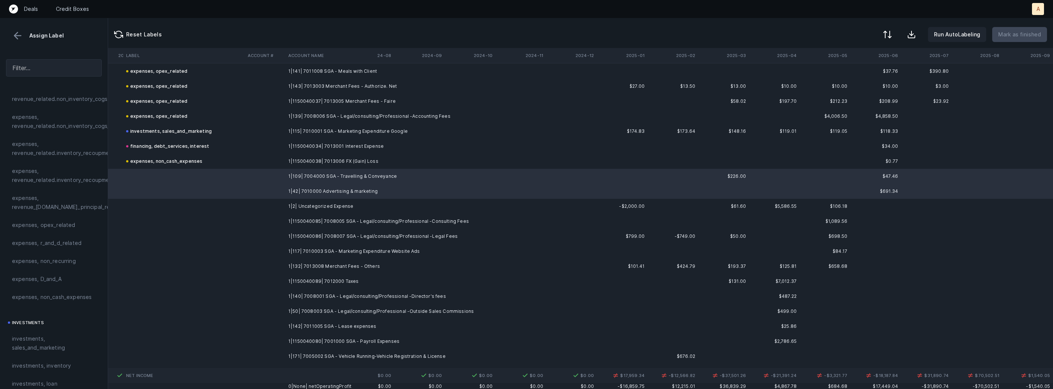
click at [279, 175] on td at bounding box center [265, 176] width 41 height 15
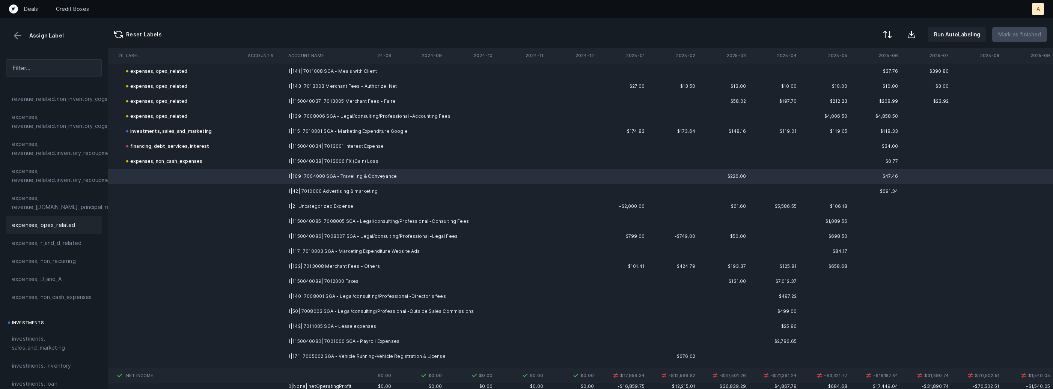
click at [65, 228] on span "expenses, opex_related" at bounding box center [43, 225] width 63 height 9
click at [251, 188] on td at bounding box center [265, 191] width 41 height 15
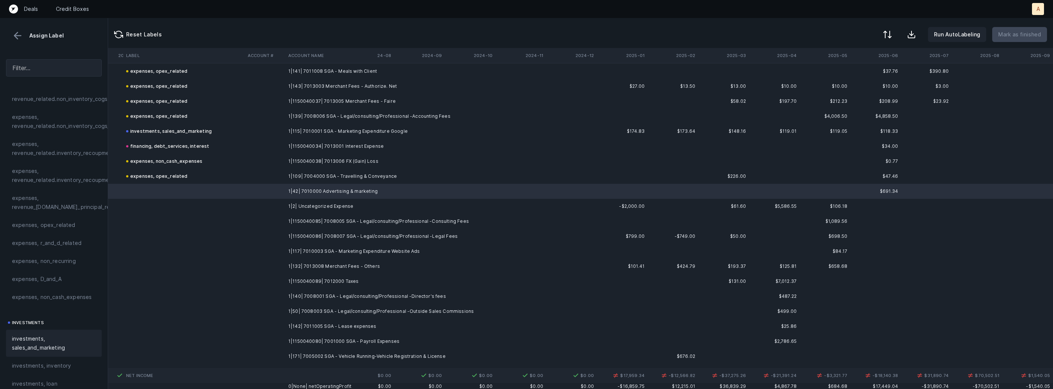
click at [21, 332] on div "investments, sales_and_marketing" at bounding box center [54, 343] width 96 height 27
click at [295, 203] on td "1|2| Uncategorized Expense" at bounding box center [331, 206] width 92 height 15
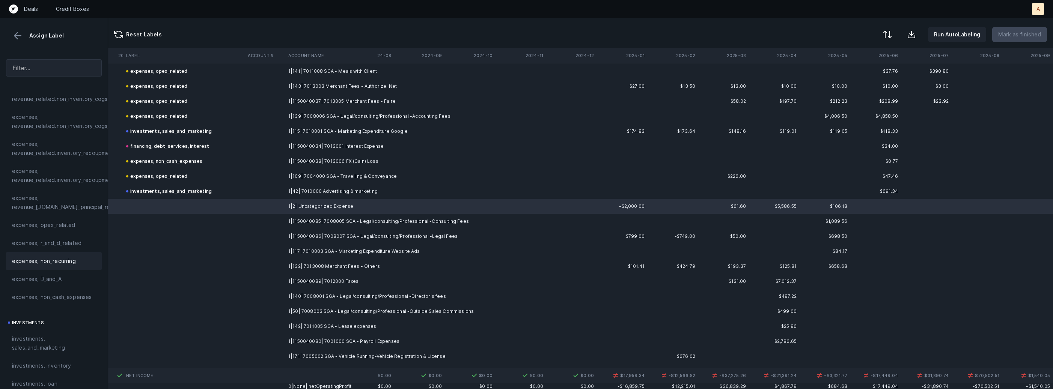
click at [47, 259] on span "expenses, non_recurring" at bounding box center [44, 261] width 64 height 9
click at [372, 220] on td "1|1150040085| 7008005 SGA - Legal/consulting/Professional -Consulting Fees" at bounding box center [331, 221] width 92 height 15
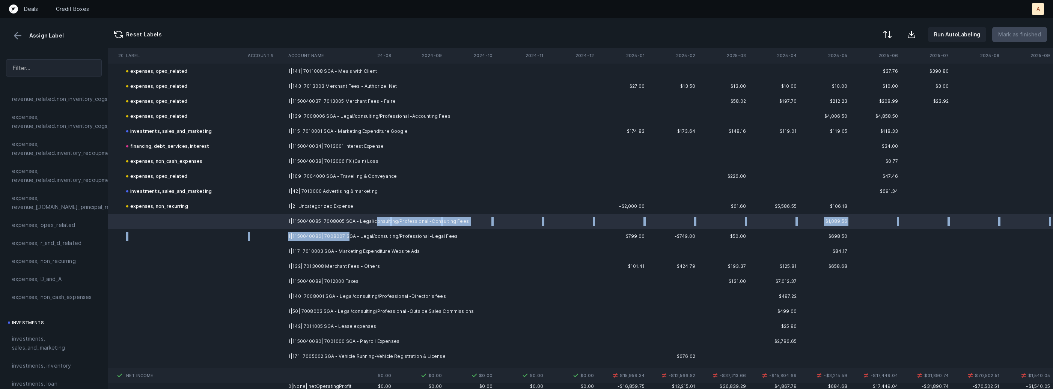
click at [345, 232] on td "1|1150040086| 7008007 SGA - Legal/consulting/Professional -Legal Fees" at bounding box center [331, 236] width 92 height 15
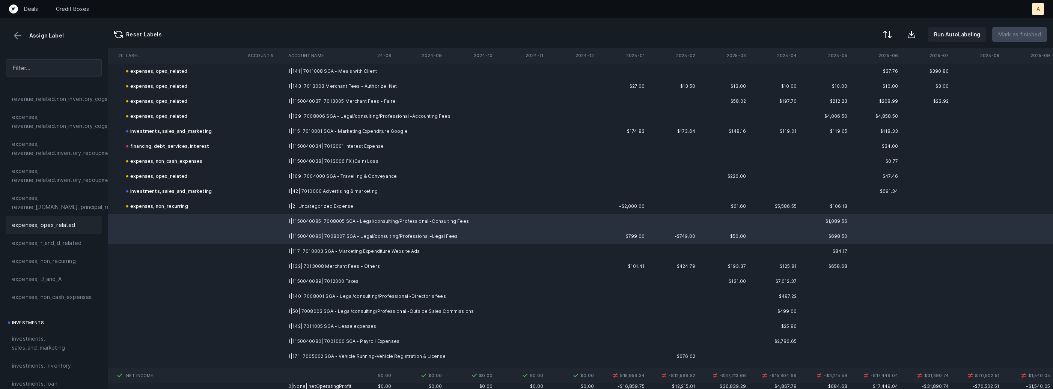
click at [69, 224] on span "expenses, opex_related" at bounding box center [43, 225] width 63 height 9
click at [345, 253] on td "1|117| 7010003 SGA - Marketing Expenditure Website Ads" at bounding box center [331, 251] width 92 height 15
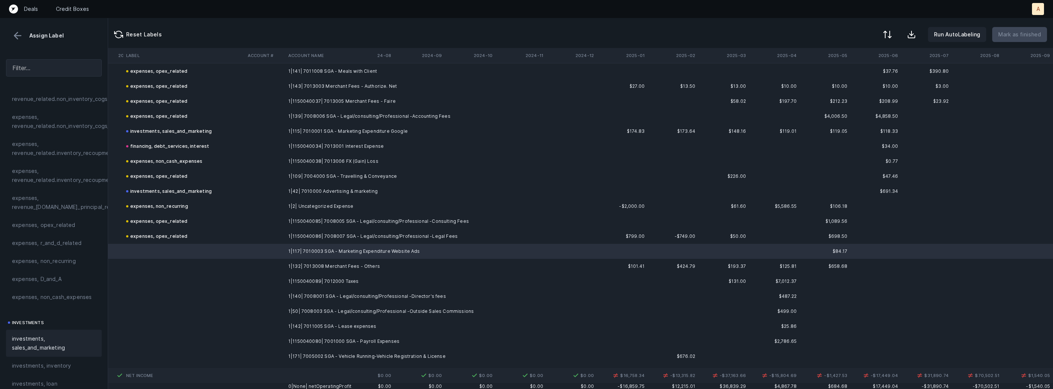
click at [36, 334] on span "investments, sales_and_marketing" at bounding box center [54, 343] width 84 height 18
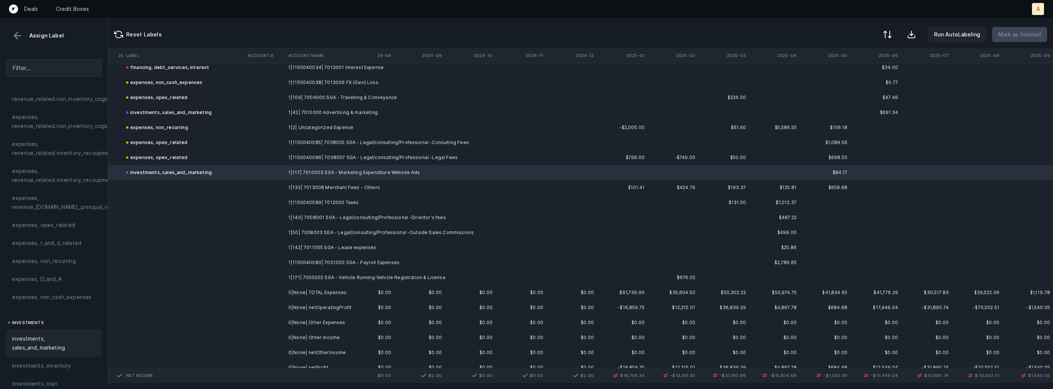
scroll to position [1178, 1759]
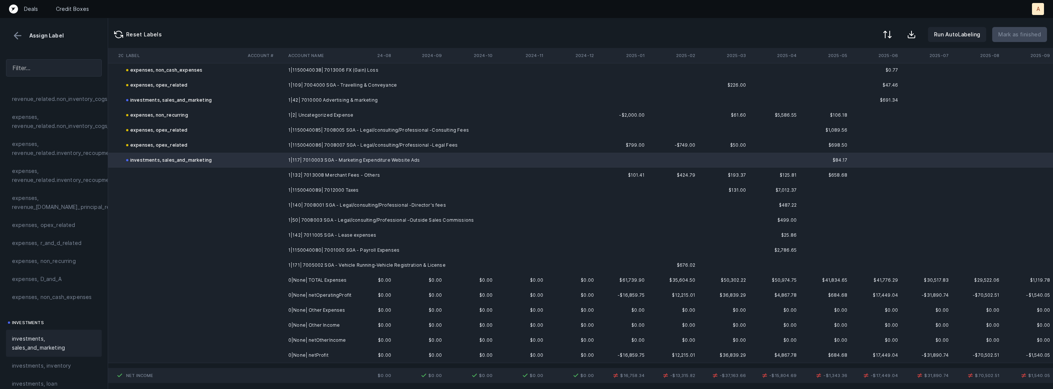
click at [287, 175] on td "1|132| 7013008 Merchant Fees - Others" at bounding box center [331, 175] width 92 height 15
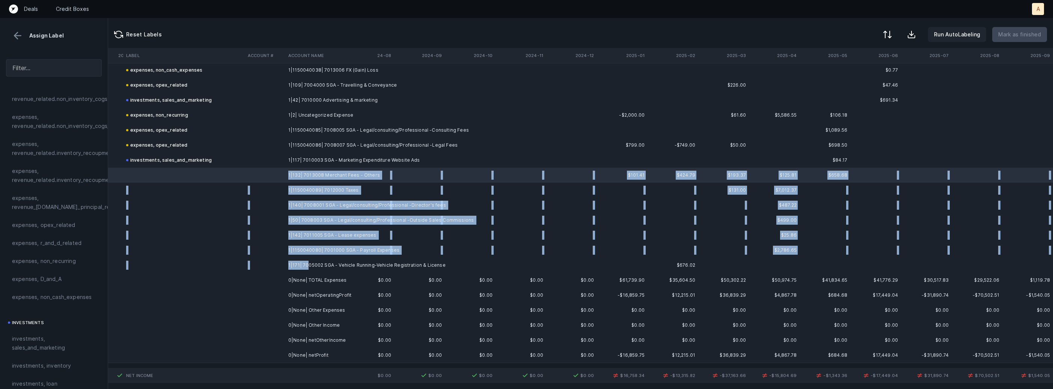
click at [307, 266] on td "1|171| 7005002 SGA - Vehicle Running-Vehicle Registration & License" at bounding box center [331, 265] width 92 height 15
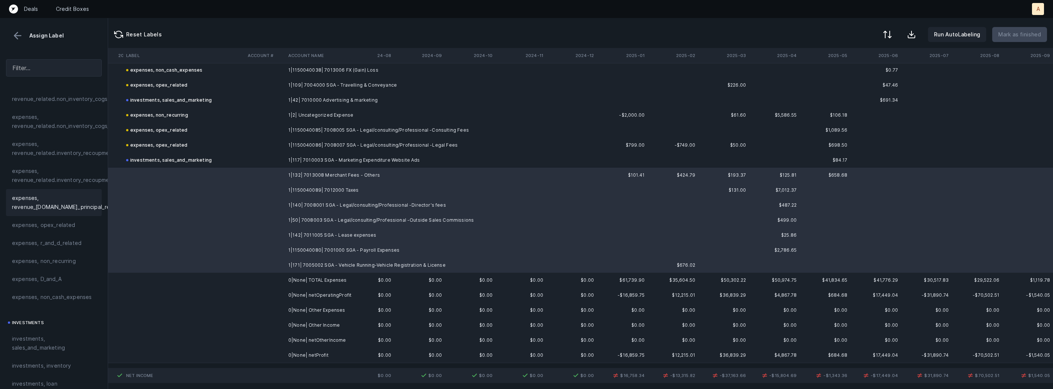
click at [29, 215] on div "expenses, revenue_related.financial_principal_recoupment" at bounding box center [54, 202] width 96 height 27
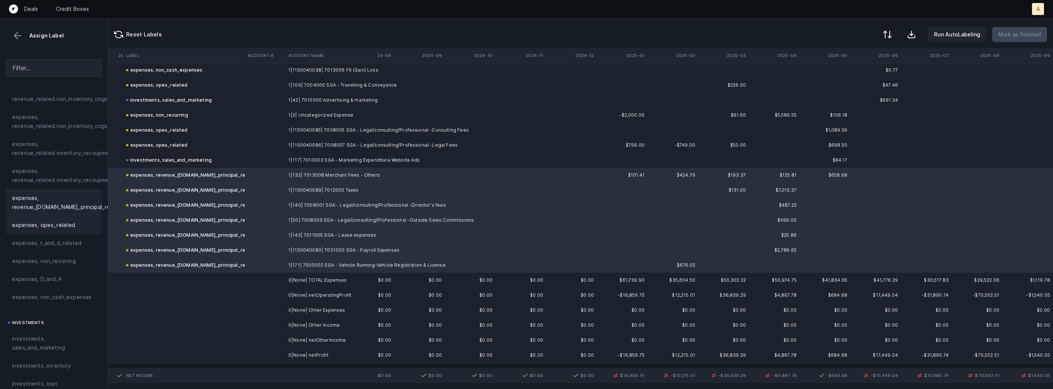
click at [66, 218] on div "expenses, opex_related" at bounding box center [54, 225] width 96 height 18
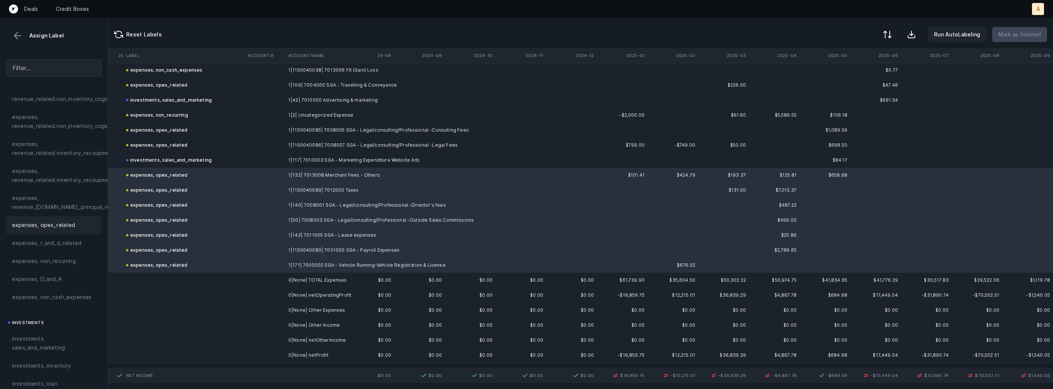
click at [306, 357] on td "0|None| netProfit" at bounding box center [331, 355] width 92 height 15
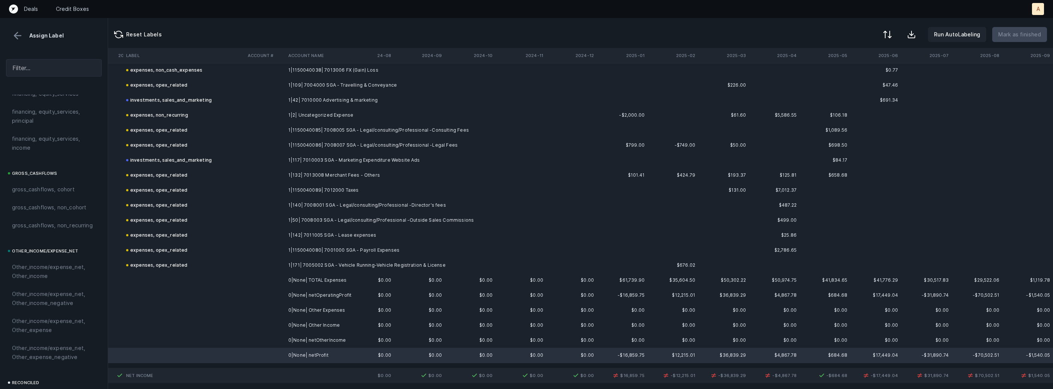
scroll to position [851, 0]
click at [27, 280] on span "reconciled, net_income" at bounding box center [42, 278] width 60 height 9
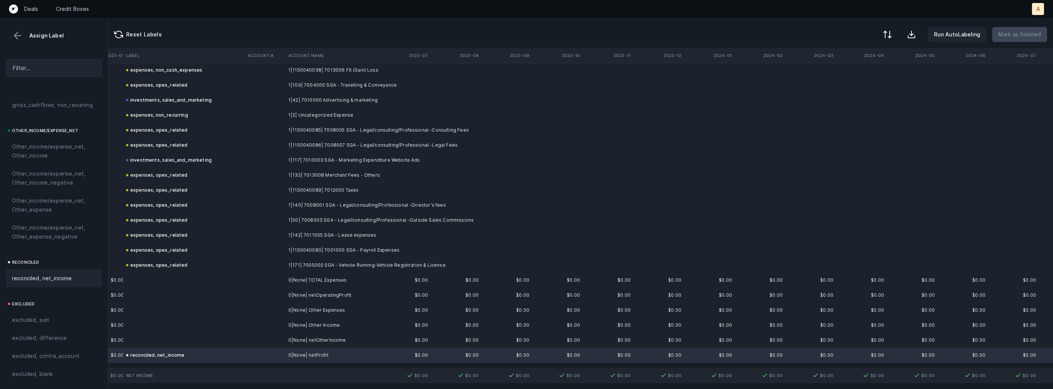
scroll to position [1178, 1759]
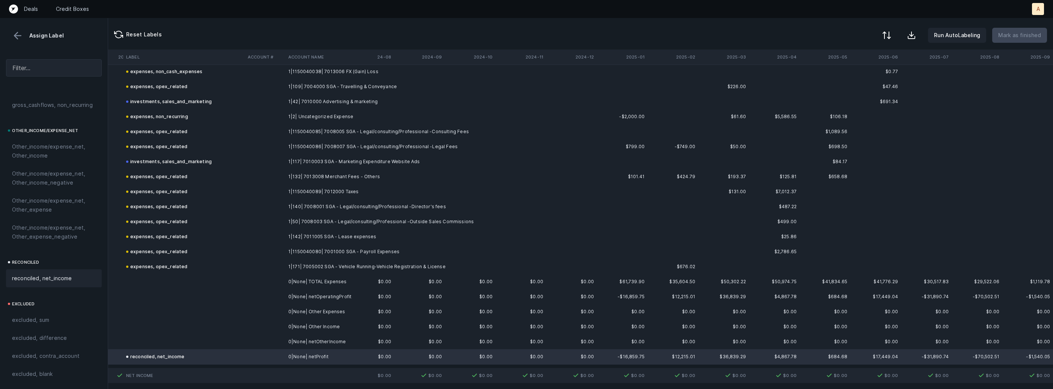
click at [895, 35] on button at bounding box center [886, 35] width 17 height 17
click at [858, 81] on div "By Hum label" at bounding box center [854, 79] width 75 height 15
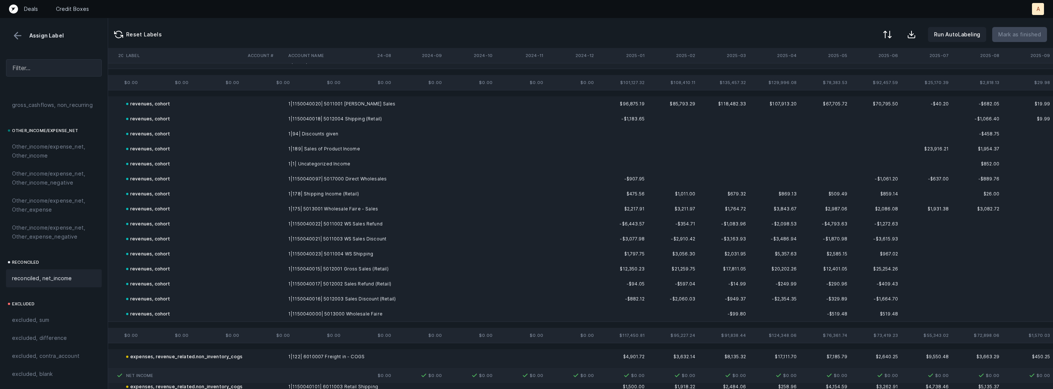
scroll to position [0, 1759]
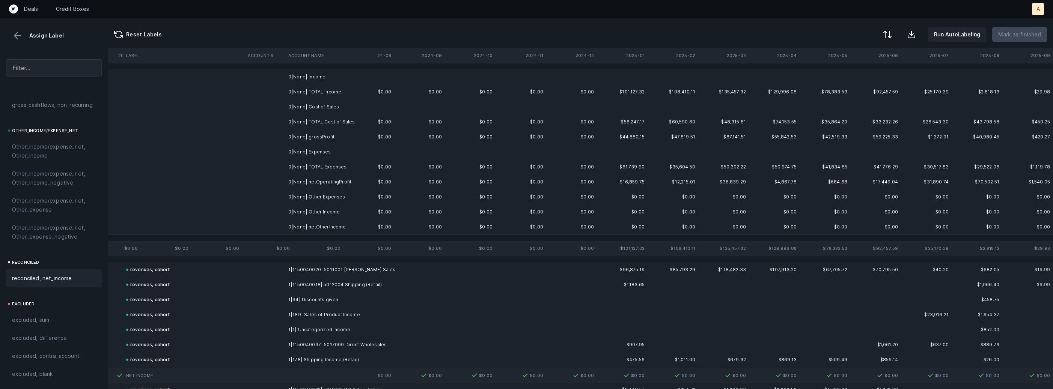
click at [310, 72] on td "0|None| Income" at bounding box center [331, 76] width 92 height 15
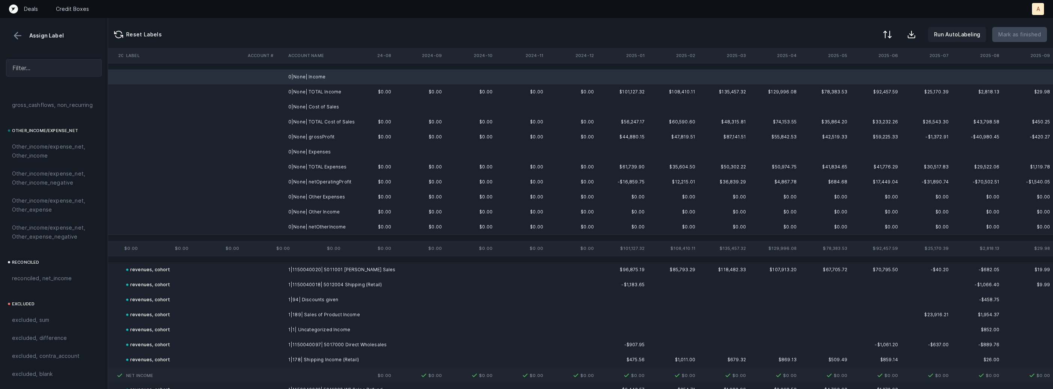
click at [321, 103] on td "0|None| Cost of Sales" at bounding box center [331, 106] width 92 height 15
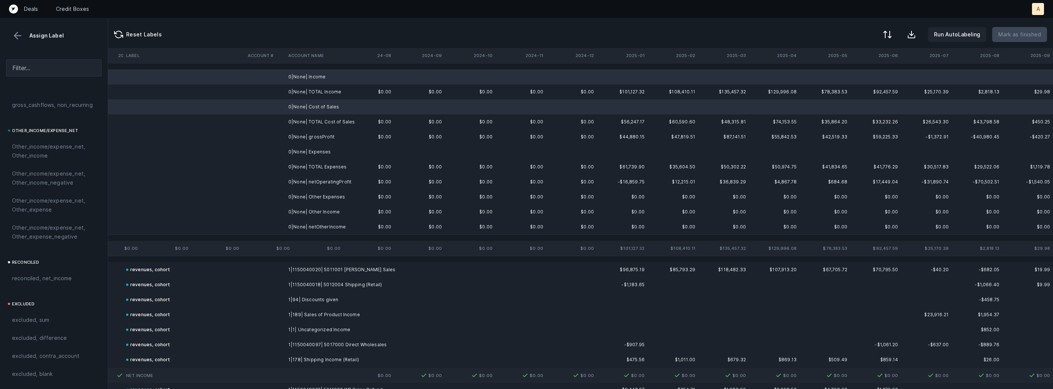
click at [318, 145] on td "0|None| Expenses" at bounding box center [331, 152] width 92 height 15
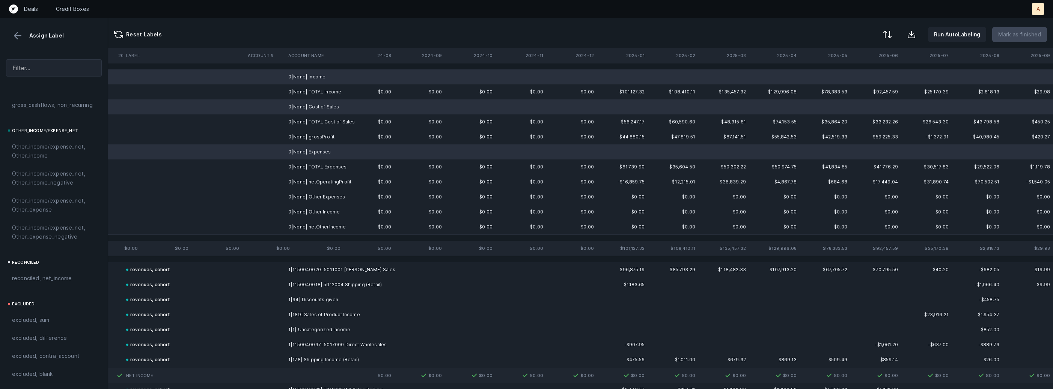
click at [313, 194] on td "0|None| Other Expenses" at bounding box center [331, 197] width 92 height 15
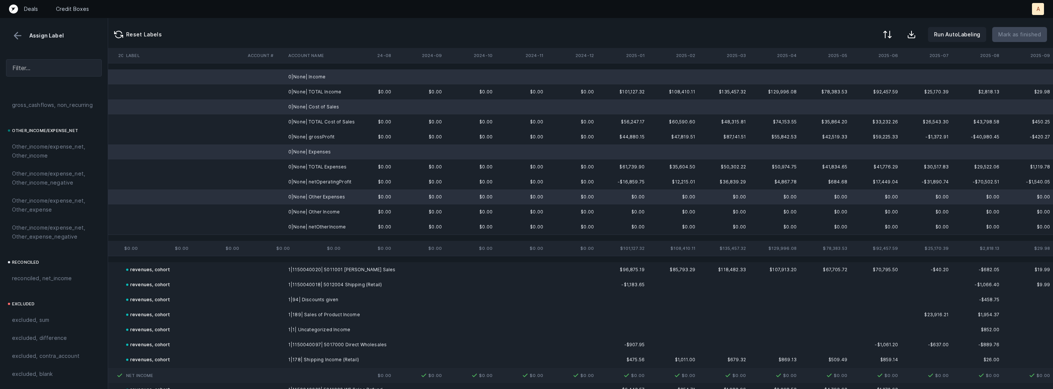
click at [307, 211] on td "0|None| Other Income" at bounding box center [331, 212] width 92 height 15
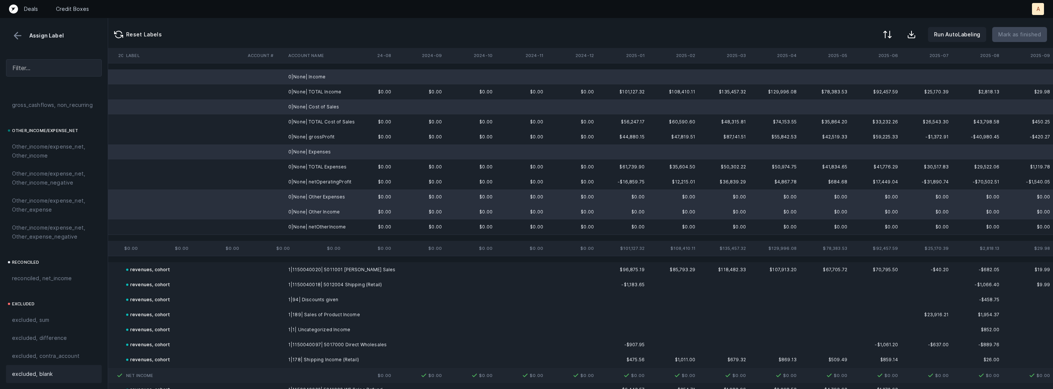
click at [33, 368] on div "excluded, blank" at bounding box center [54, 374] width 96 height 18
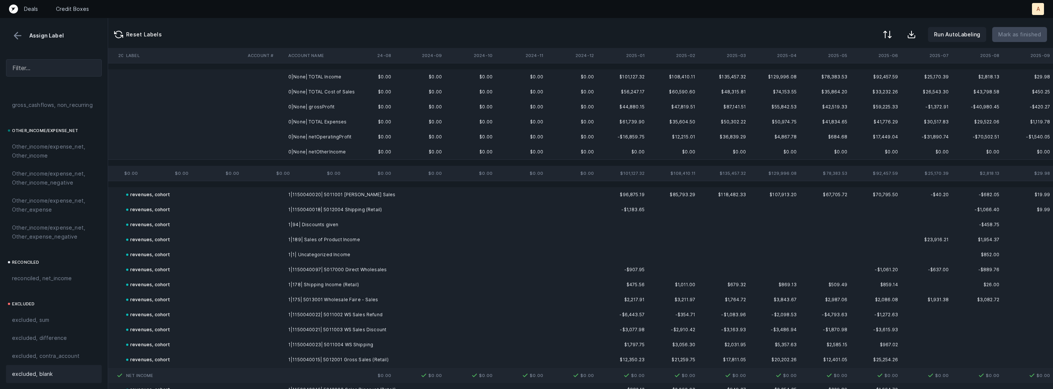
click at [318, 104] on td "0|None| grossProfit" at bounding box center [331, 106] width 92 height 15
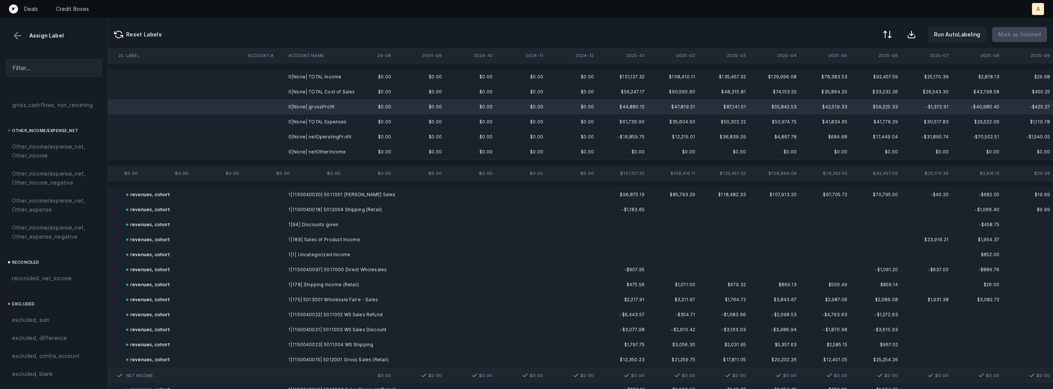
click at [310, 141] on td "0|None| netOperatingProfit" at bounding box center [331, 137] width 92 height 15
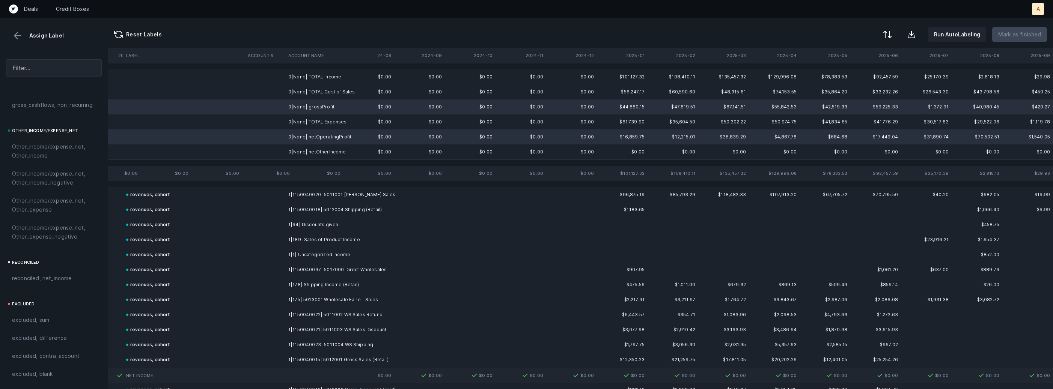
click at [298, 156] on td "0|None| netOtherIncome" at bounding box center [331, 152] width 92 height 15
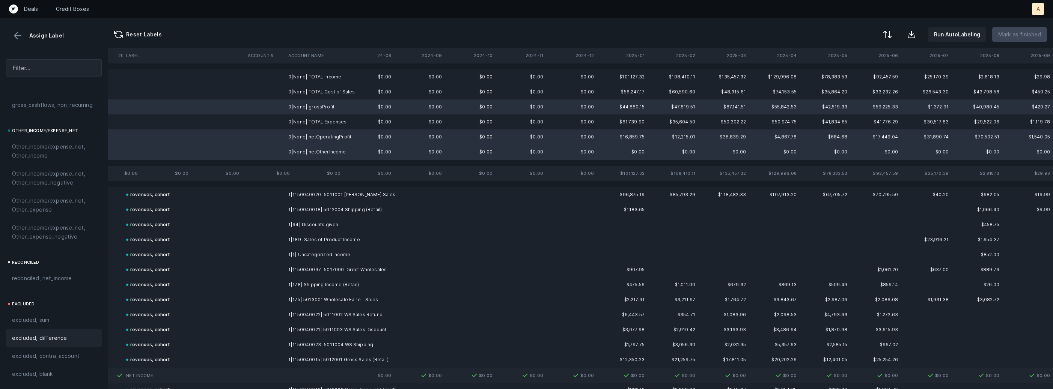
click at [28, 337] on span "excluded, difference" at bounding box center [39, 338] width 55 height 9
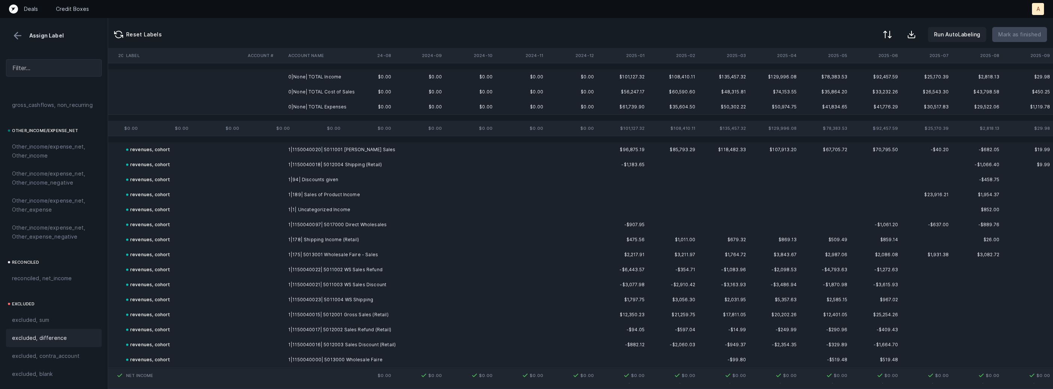
click at [336, 76] on td "0|None| TOTAL Income" at bounding box center [331, 76] width 92 height 15
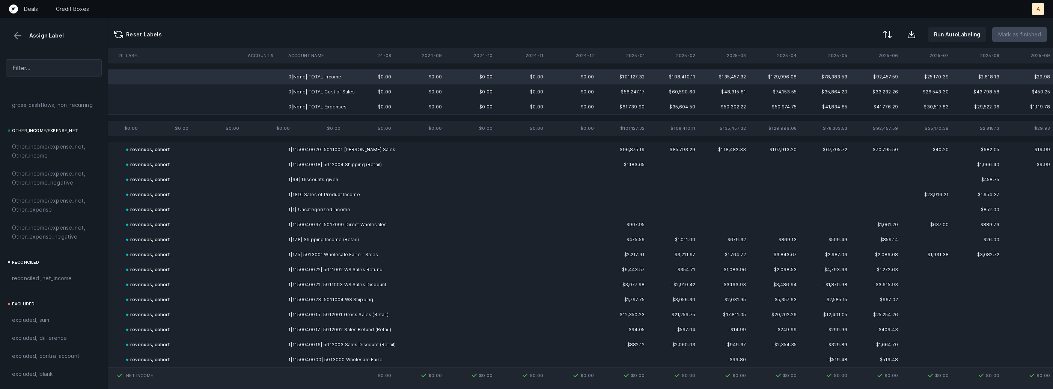
click at [308, 108] on td "0|None| TOTAL Expenses" at bounding box center [331, 106] width 92 height 15
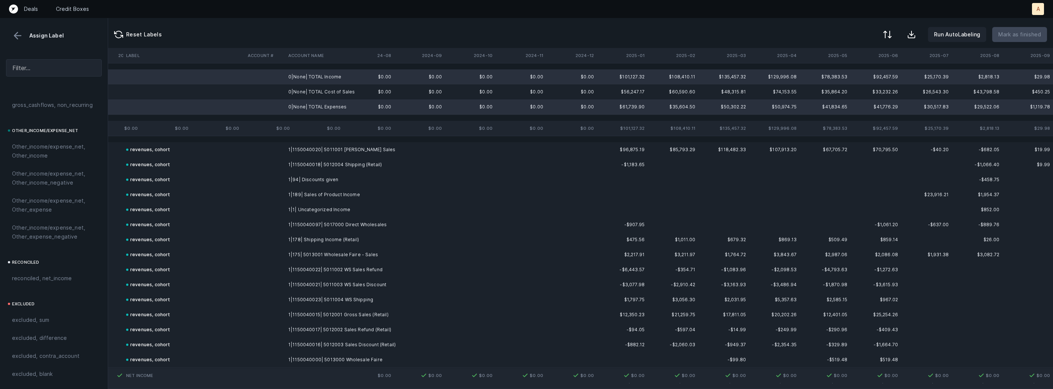
click at [319, 93] on td "0|None| TOTAL Cost of Sales" at bounding box center [331, 91] width 92 height 15
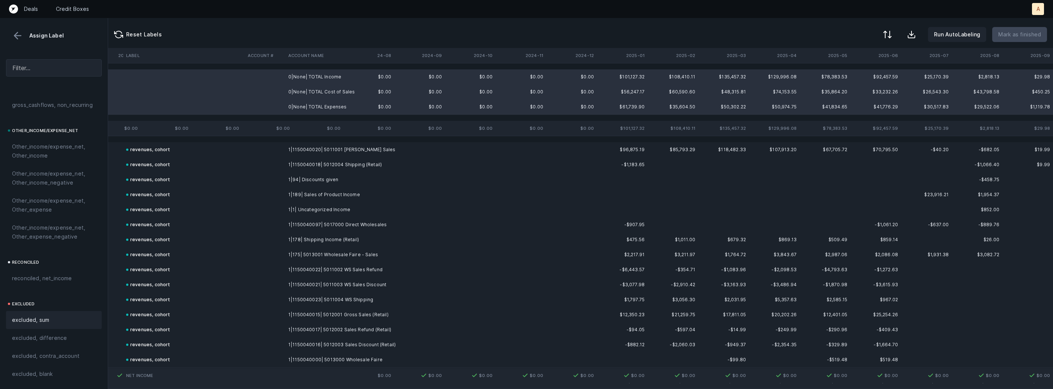
click at [35, 321] on span "excluded, sum" at bounding box center [30, 320] width 37 height 9
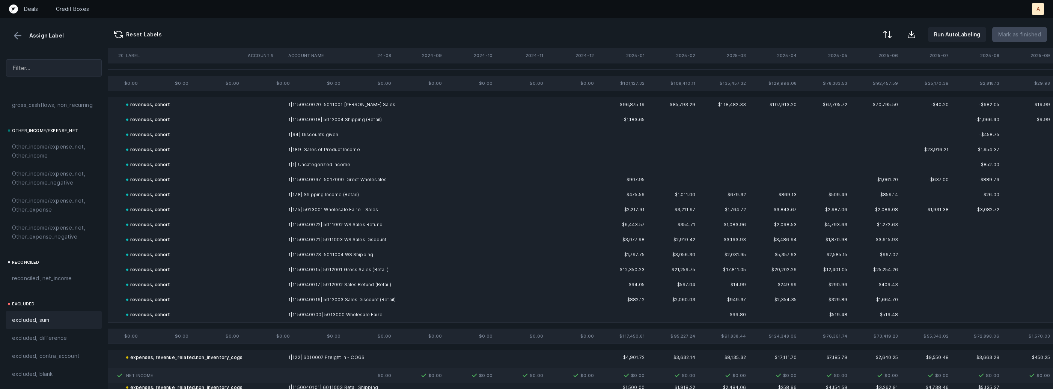
click at [18, 37] on button at bounding box center [17, 35] width 11 height 11
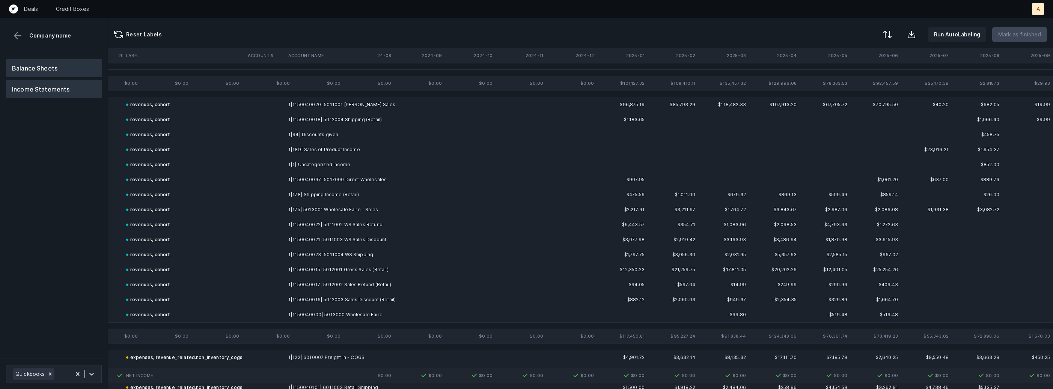
click at [44, 72] on button "Balance Sheets" at bounding box center [54, 68] width 96 height 18
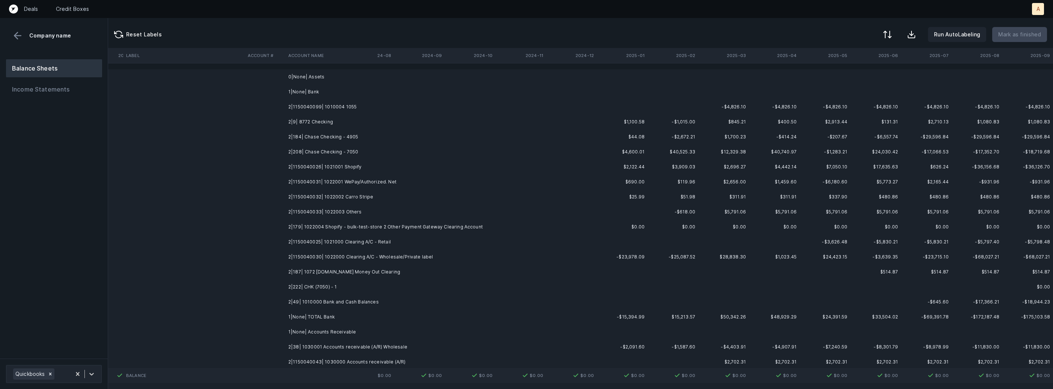
click at [357, 112] on td "2|1150040099| 1010004 1055" at bounding box center [331, 106] width 92 height 15
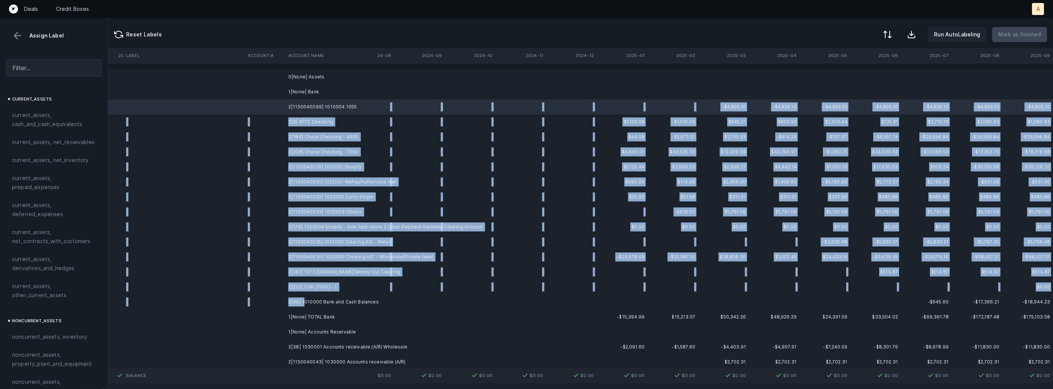
click at [303, 298] on td "2|49| 1010000 Bank and Cash Balances" at bounding box center [331, 302] width 92 height 15
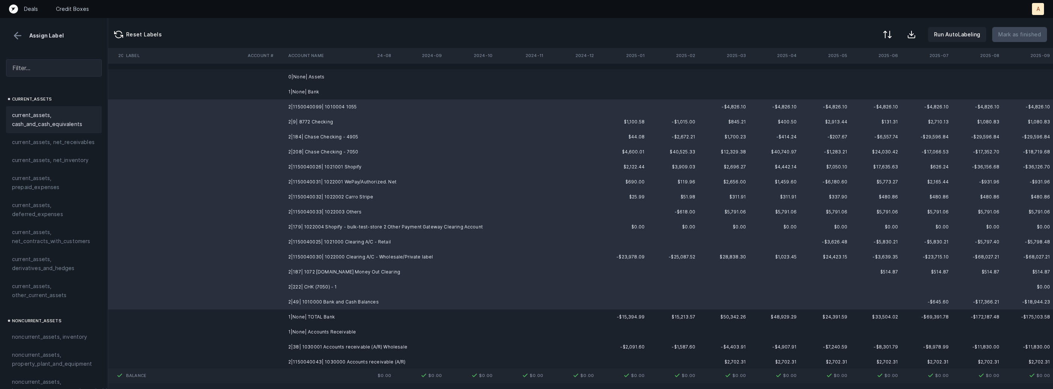
click at [52, 118] on span "current_assets, cash_and_cash_equivalents" at bounding box center [54, 120] width 84 height 18
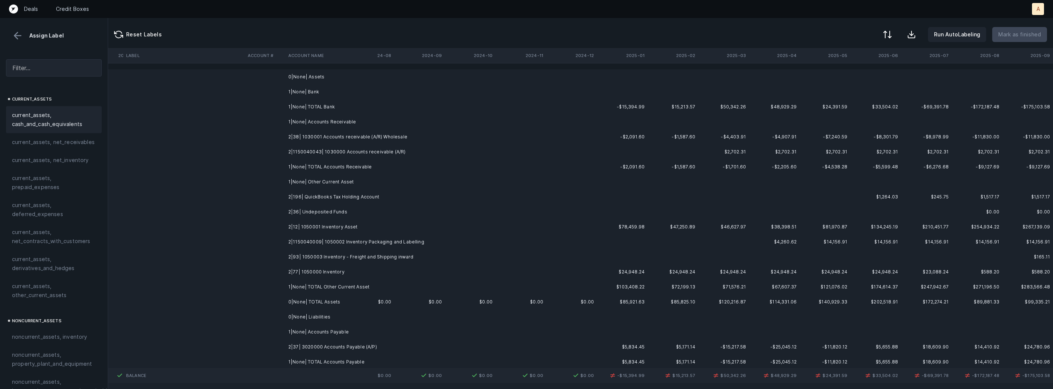
click at [326, 125] on td "1|None| Accounts Receivable" at bounding box center [331, 121] width 92 height 15
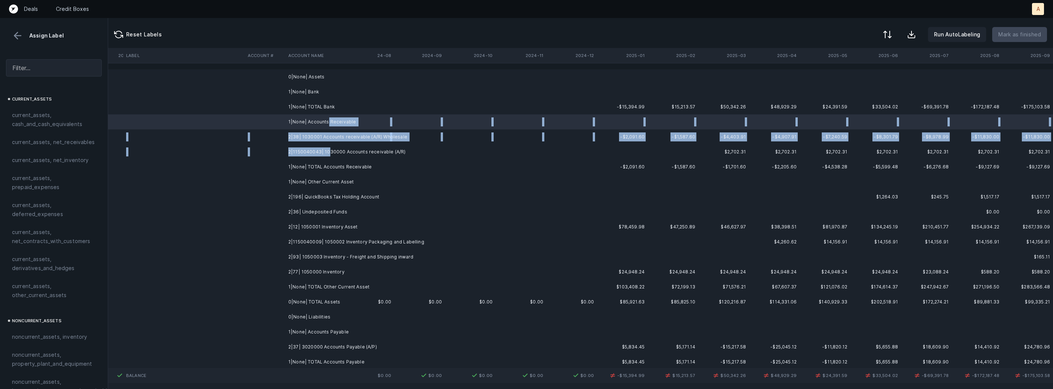
click at [328, 149] on td "2|1150040043| 1030000 Accounts receivable (A/R)" at bounding box center [331, 152] width 92 height 15
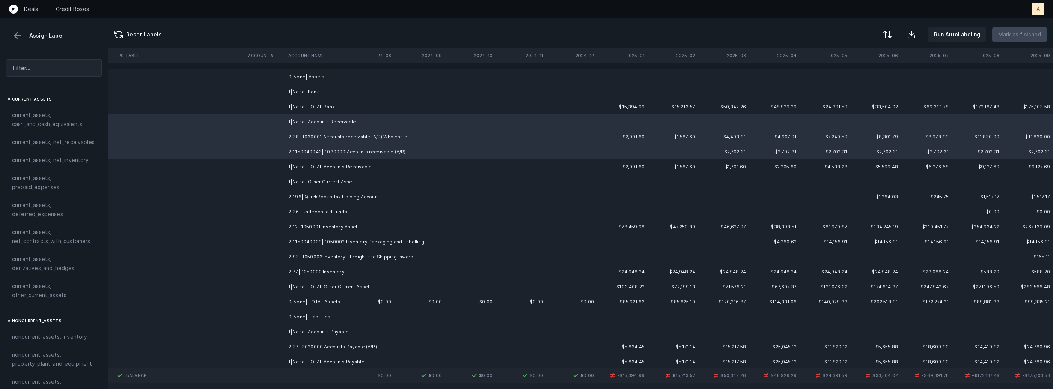
click at [256, 125] on td at bounding box center [265, 121] width 41 height 15
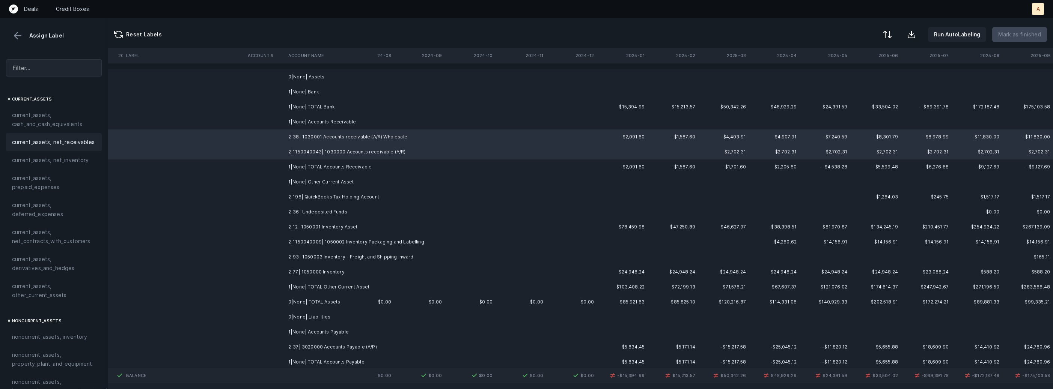
click at [76, 147] on div "current_assets, net_receivables" at bounding box center [54, 142] width 96 height 18
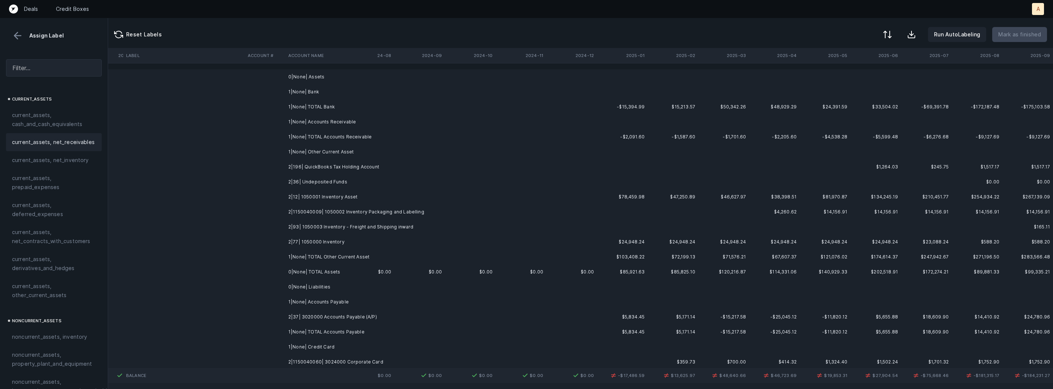
click at [285, 167] on td "2|196| QuickBooks Tax Holding Account" at bounding box center [331, 167] width 92 height 15
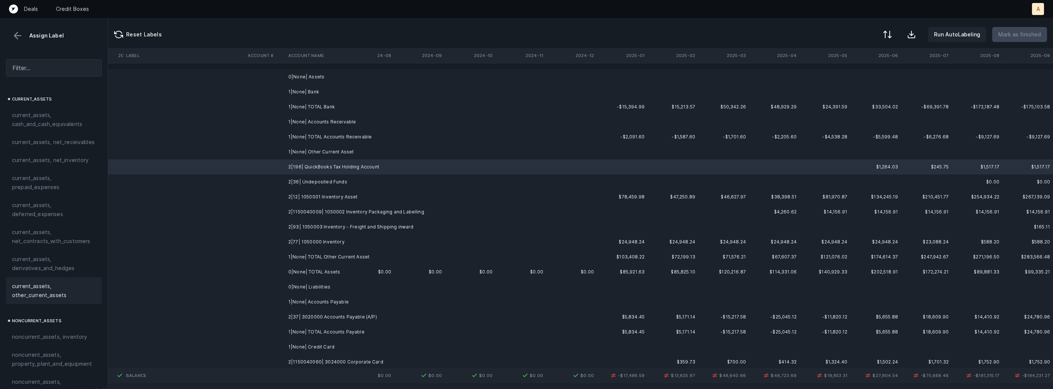
click at [42, 290] on span "current_assets, other_current_assets" at bounding box center [54, 291] width 84 height 18
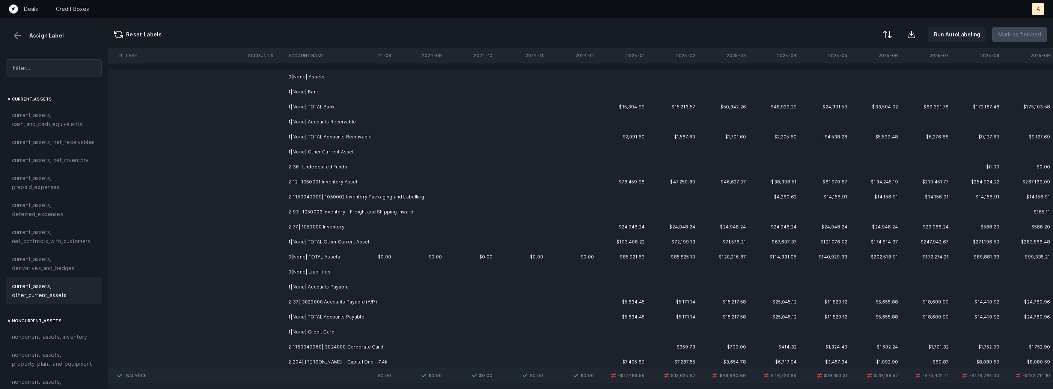
click at [319, 171] on td "2|36| Undeposited Funds" at bounding box center [331, 167] width 92 height 15
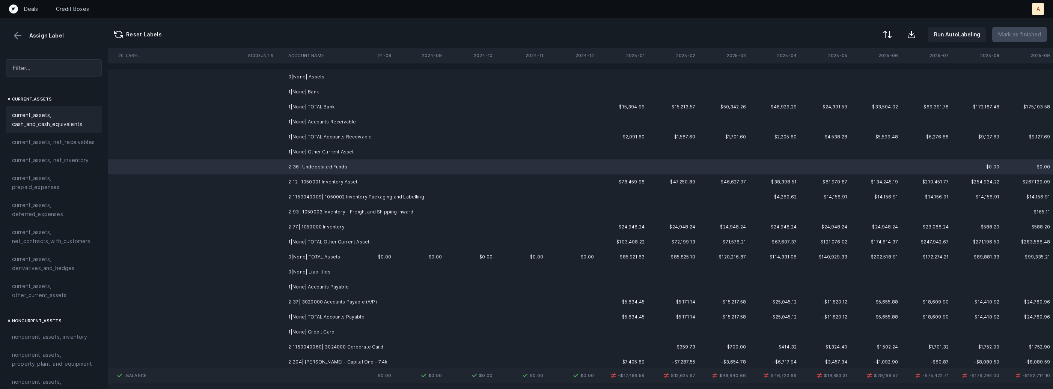
click at [38, 115] on span "current_assets, cash_and_cash_equivalents" at bounding box center [54, 120] width 84 height 18
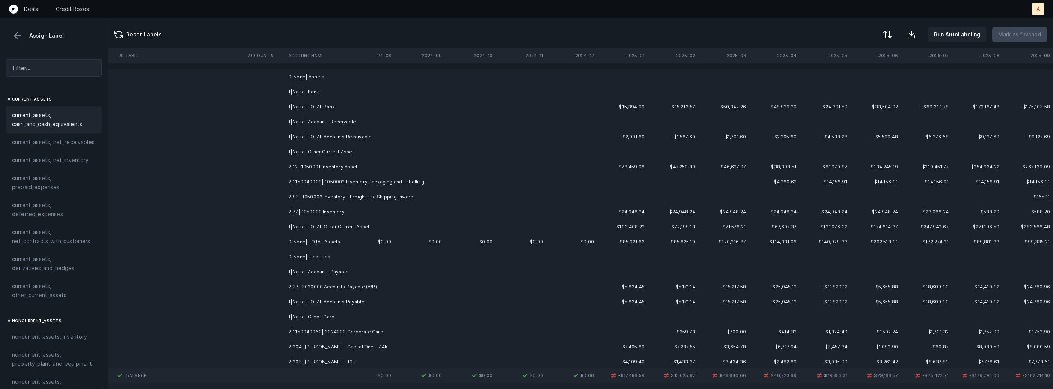
click at [321, 169] on td "2|12| 1050001 Inventory Asset" at bounding box center [331, 167] width 92 height 15
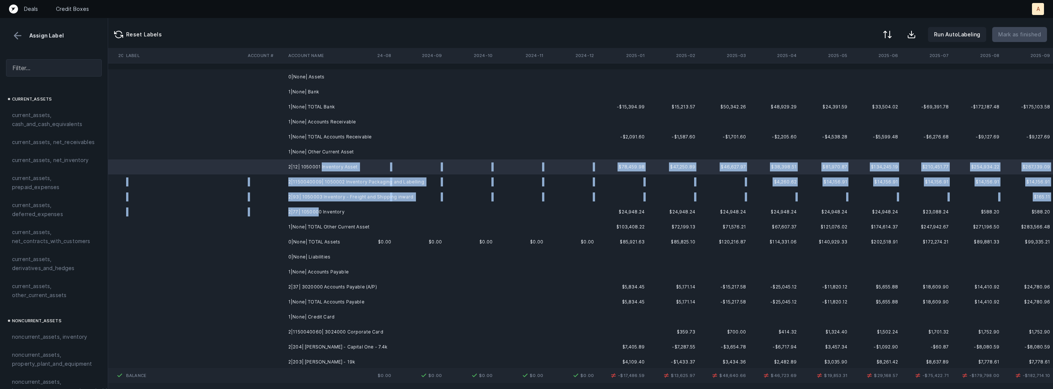
click at [318, 208] on td "2|77| 1050000 Inventory" at bounding box center [331, 212] width 92 height 15
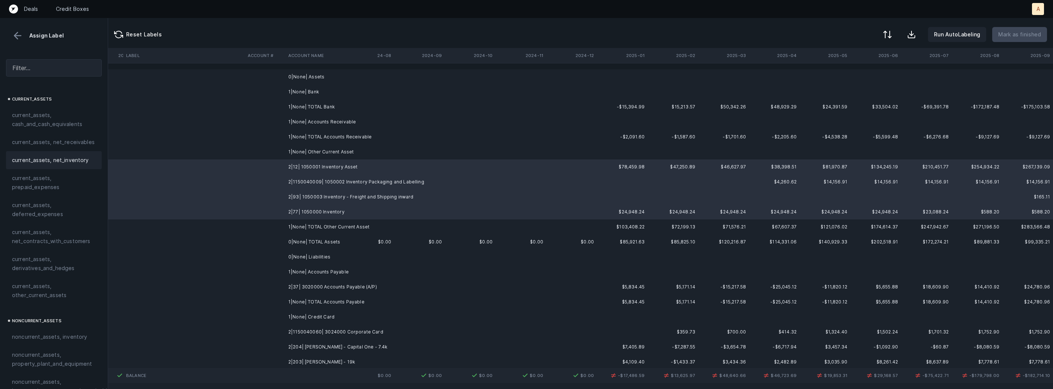
click at [74, 163] on span "current_assets, net_inventory" at bounding box center [50, 160] width 77 height 9
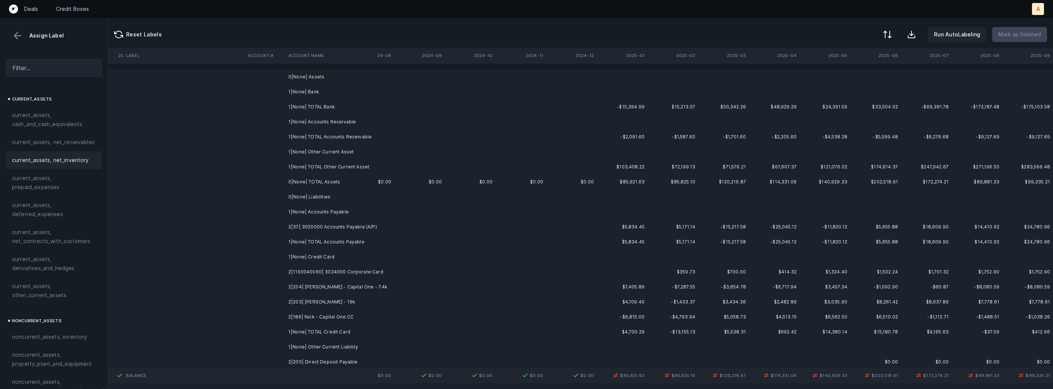
click at [322, 230] on td "2|37| 3020000 Accounts Payable (A/P)" at bounding box center [331, 227] width 92 height 15
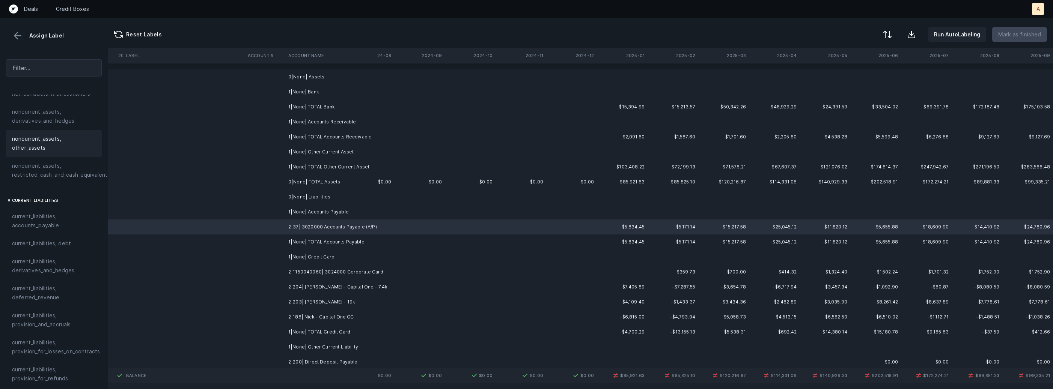
scroll to position [448, 0]
click at [59, 177] on span "current_liabilities, accounts_payable" at bounding box center [54, 179] width 84 height 18
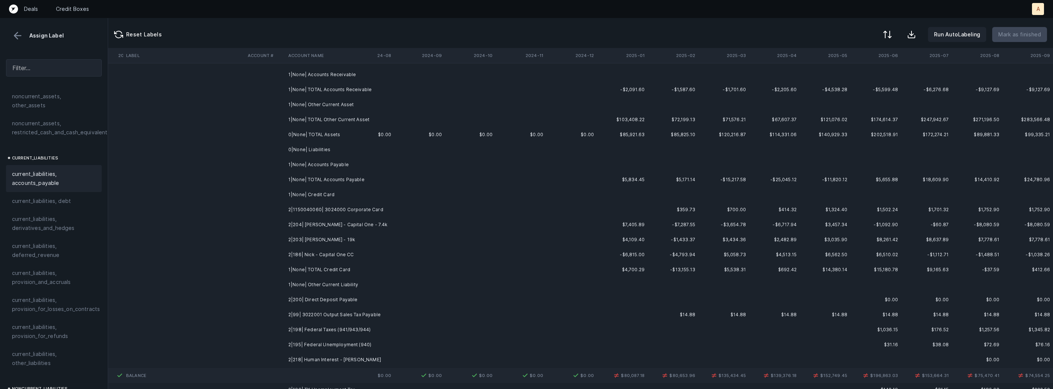
scroll to position [51, 1759]
click at [358, 212] on td "2|1150040060| 3024000 Corporate Card" at bounding box center [331, 205] width 92 height 15
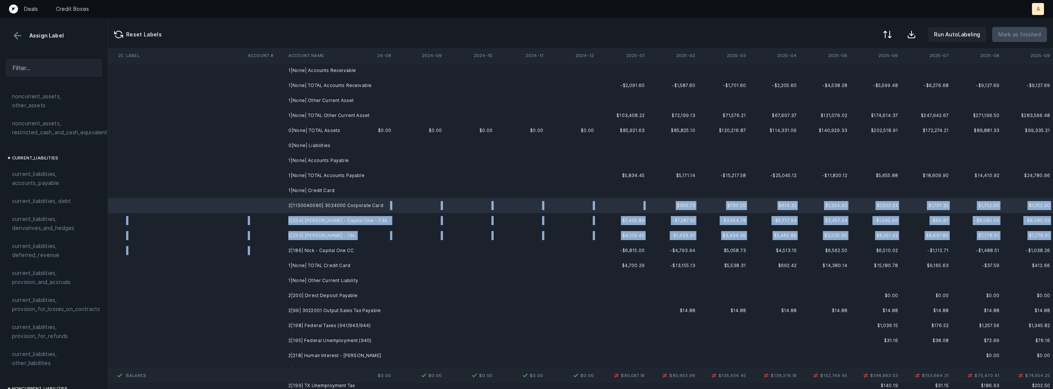
click at [325, 246] on td "2|186| Nick - Capital One CC" at bounding box center [331, 250] width 92 height 15
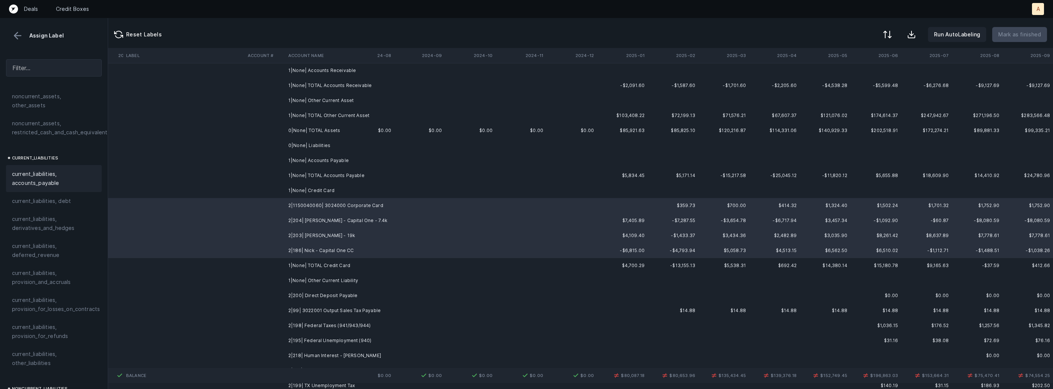
click at [69, 170] on span "current_liabilities, accounts_payable" at bounding box center [54, 179] width 84 height 18
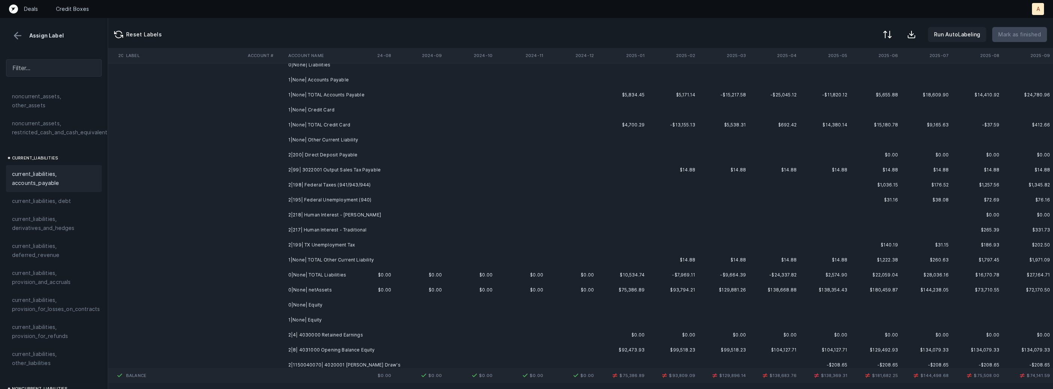
scroll to position [135, 1759]
click at [349, 156] on td "2|200| Direct Deposit Payable" at bounding box center [331, 152] width 92 height 15
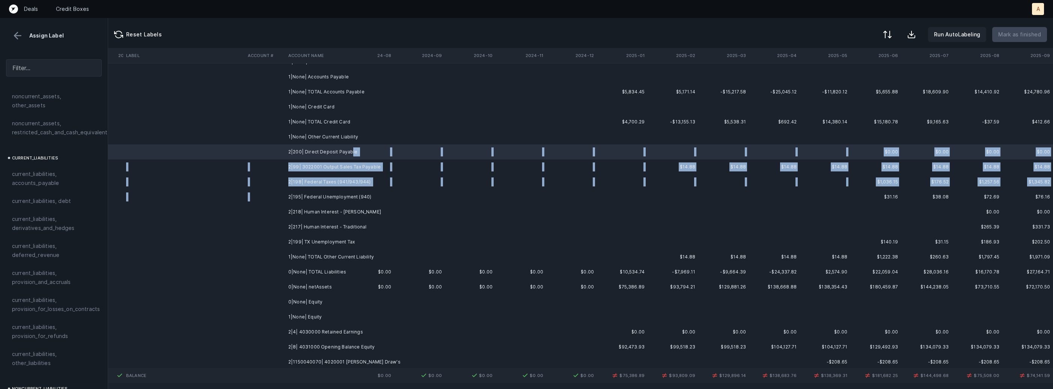
click at [337, 192] on td "2|195| Federal Unemployment (940)" at bounding box center [331, 197] width 92 height 15
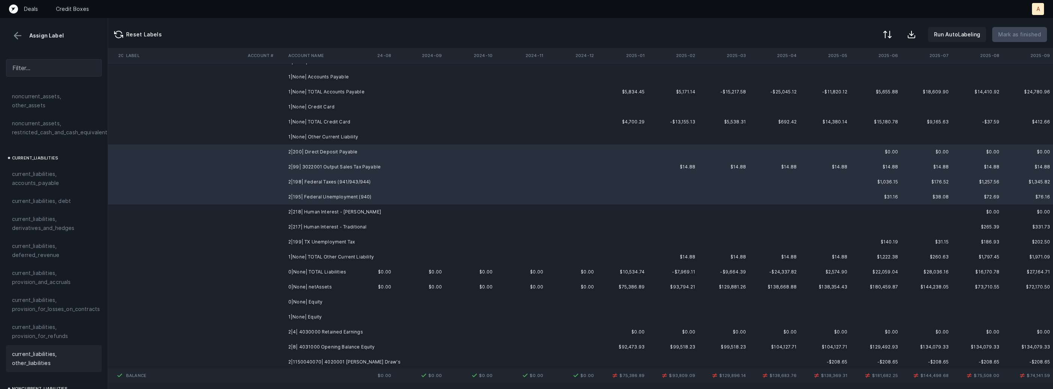
click at [42, 350] on span "current_liabilities, other_liabilities" at bounding box center [54, 359] width 84 height 18
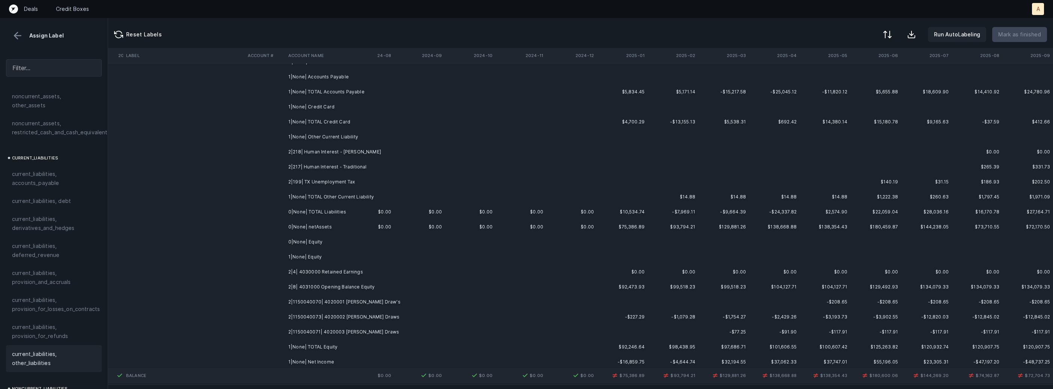
click at [328, 155] on td "2|218| Human Interest - [PERSON_NAME]" at bounding box center [331, 152] width 92 height 15
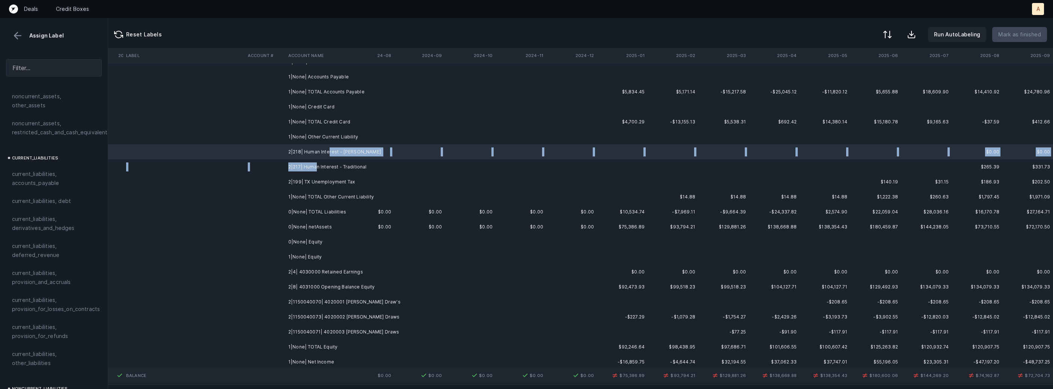
click at [314, 170] on td "2|217| Human Interest - Traditional" at bounding box center [331, 167] width 92 height 15
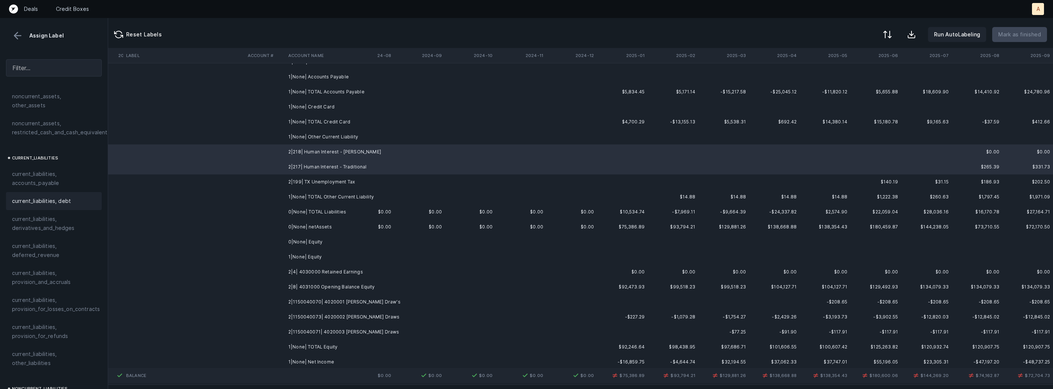
click at [71, 192] on div "current_liabilities, debt" at bounding box center [54, 201] width 96 height 18
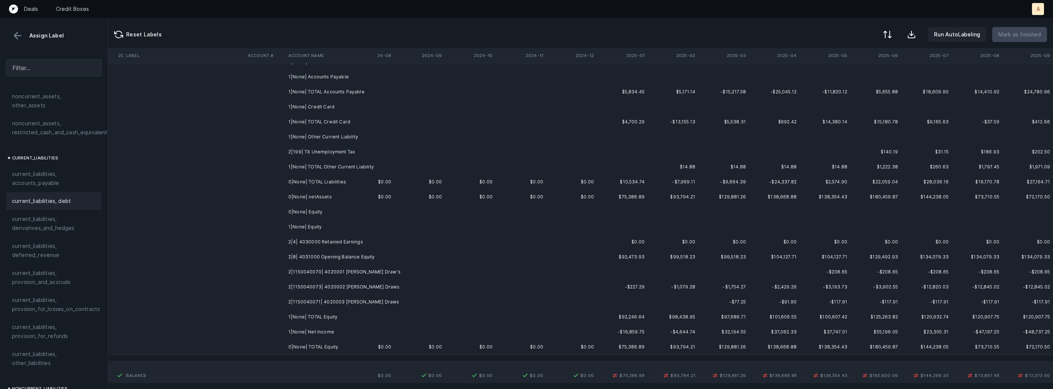
click at [292, 160] on td "1|None| TOTAL Other Current Liability" at bounding box center [331, 167] width 92 height 15
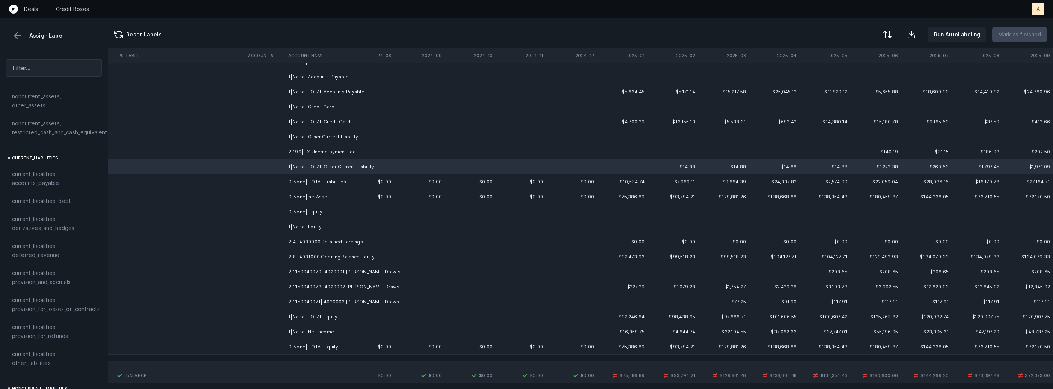
click at [276, 153] on td at bounding box center [265, 152] width 41 height 15
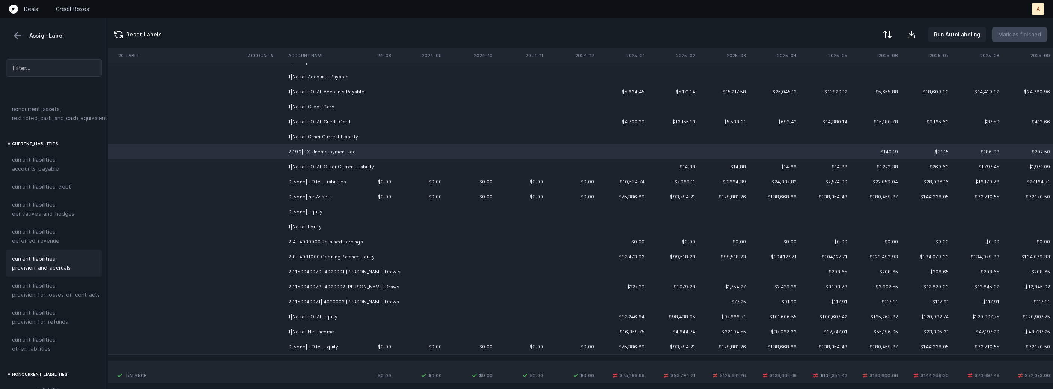
scroll to position [487, 0]
click at [41, 310] on span "current_liabilities, other_liabilities" at bounding box center [54, 319] width 84 height 18
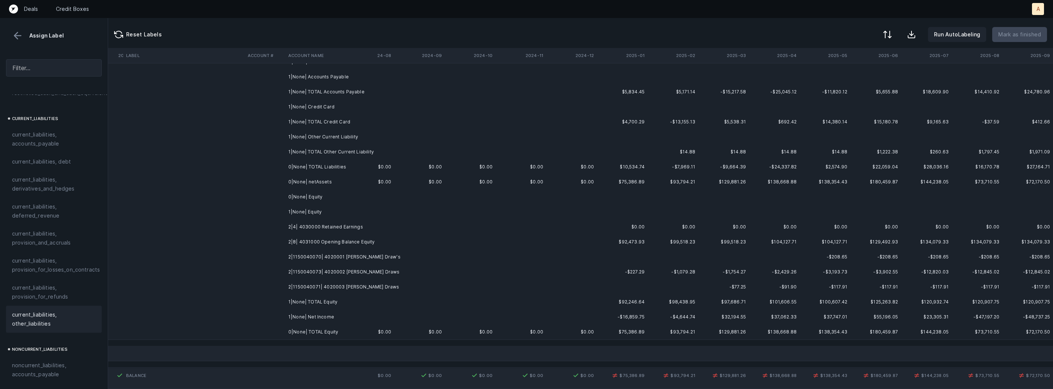
click at [345, 229] on td "2|4| 4030000 Retained Earnings" at bounding box center [331, 227] width 92 height 15
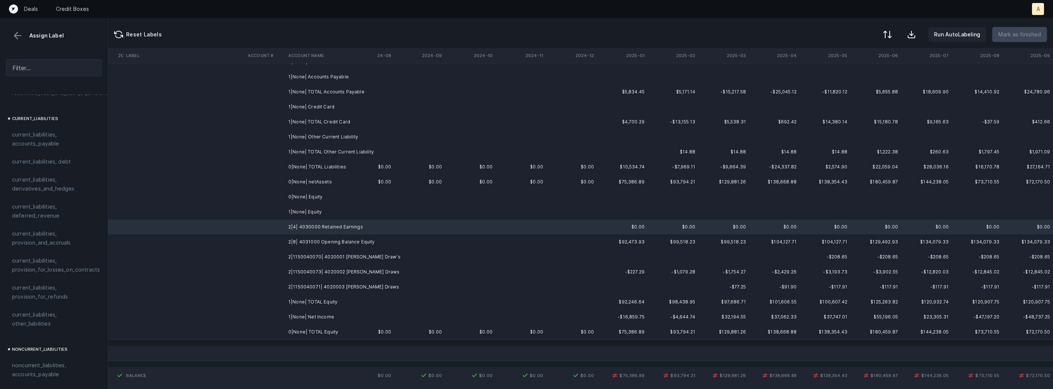
click at [308, 316] on td "1|None| Net Income" at bounding box center [331, 317] width 92 height 15
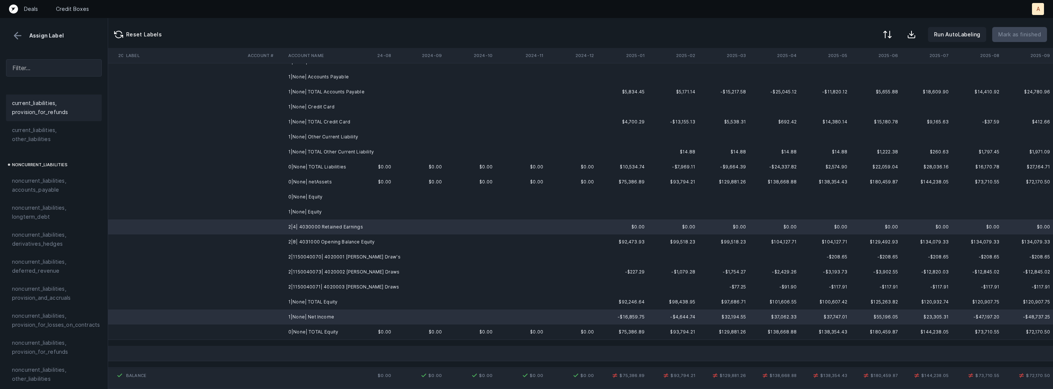
scroll to position [824, 0]
click at [50, 282] on span "equity, retained_earnings" at bounding box center [45, 286] width 66 height 9
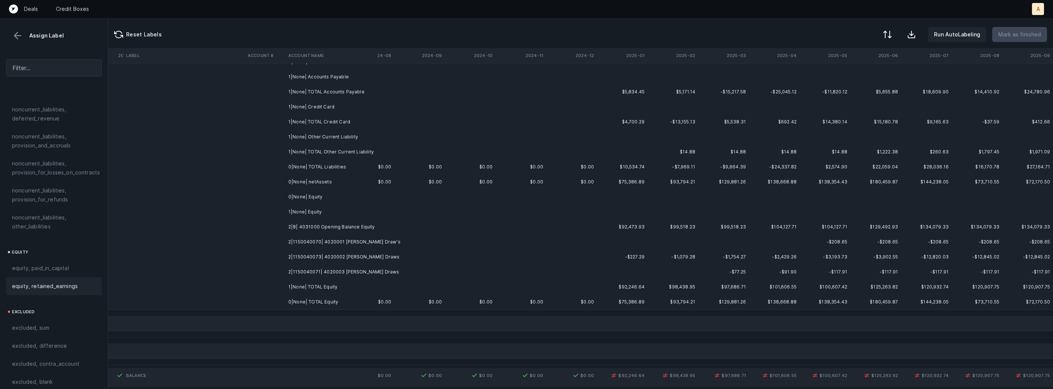
click at [319, 230] on td "2|8| 4031000 Opening Balance Equity" at bounding box center [331, 227] width 92 height 15
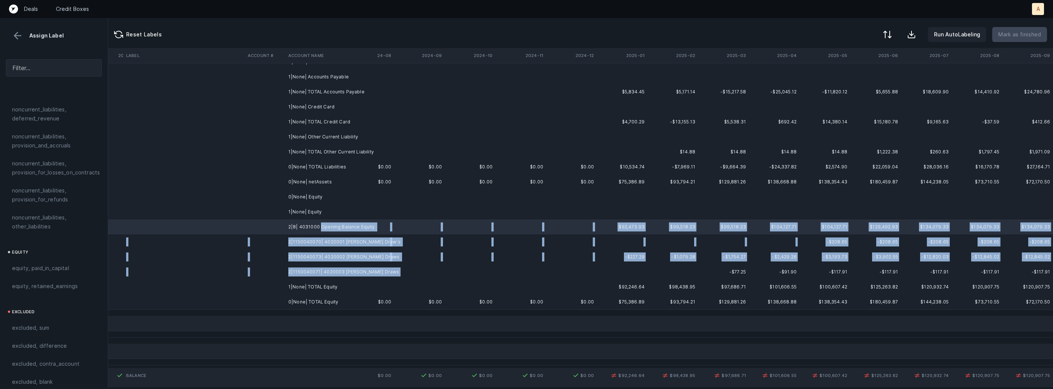
click at [335, 277] on td "2|1150040071| 4020003 [PERSON_NAME] Draws" at bounding box center [331, 272] width 92 height 15
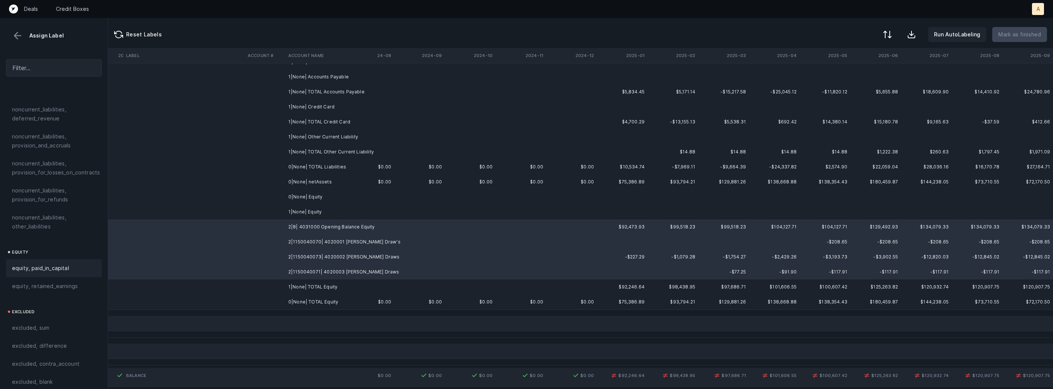
click at [52, 259] on div "equity, paid_in_capital" at bounding box center [54, 268] width 96 height 18
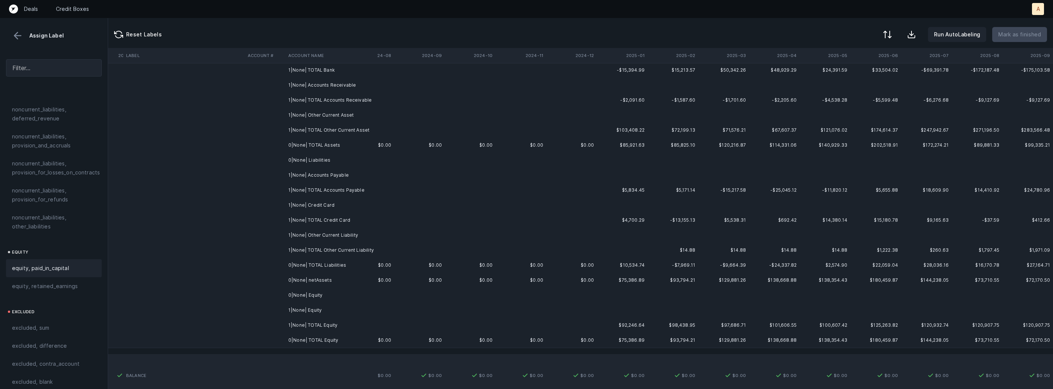
scroll to position [0, 1759]
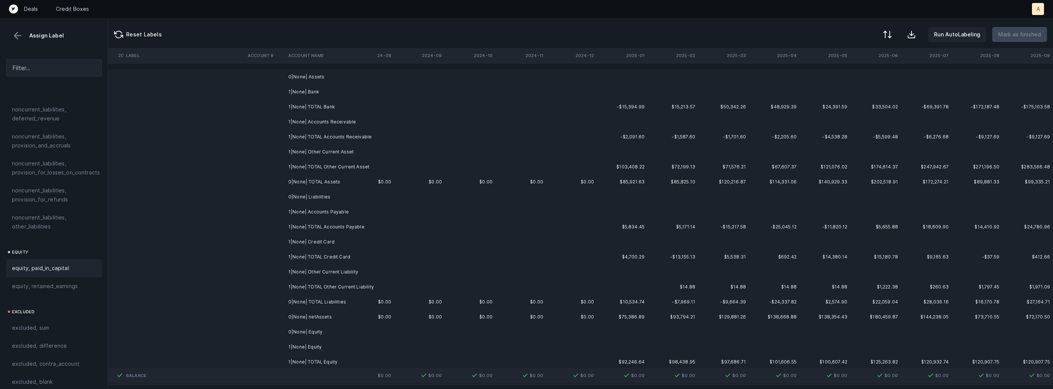
click at [340, 83] on td "0|None| Assets" at bounding box center [331, 76] width 92 height 15
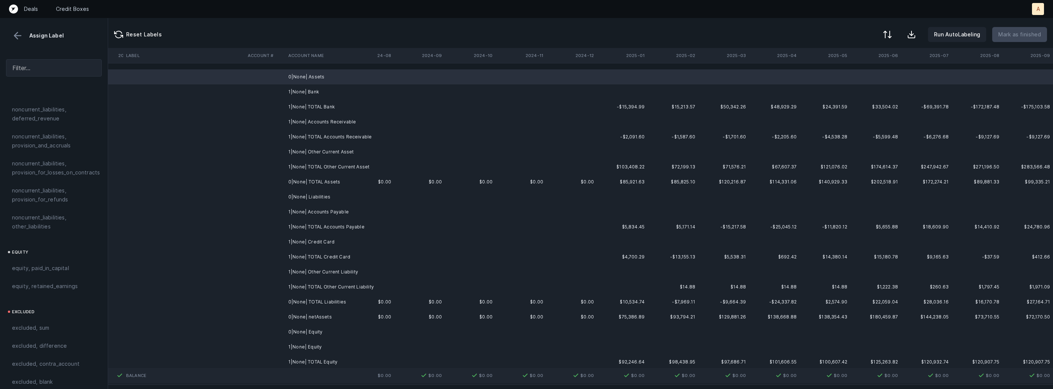
click at [311, 90] on td "1|None| Bank" at bounding box center [331, 91] width 92 height 15
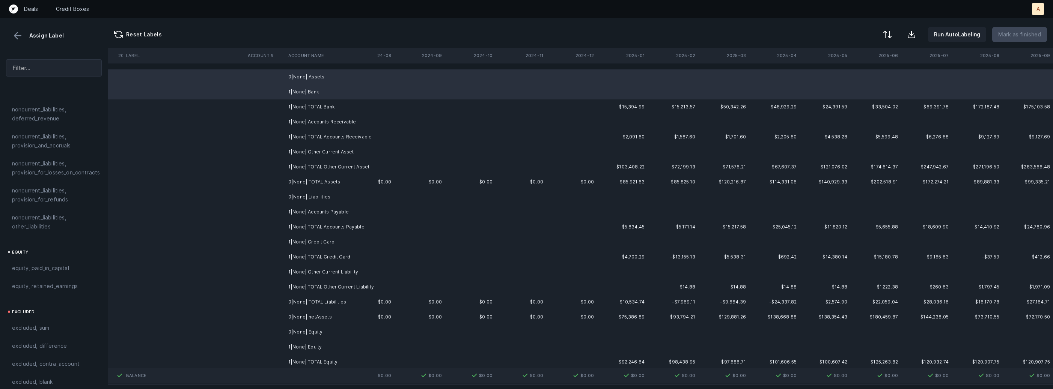
click at [309, 125] on td "1|None| Accounts Receivable" at bounding box center [331, 121] width 92 height 15
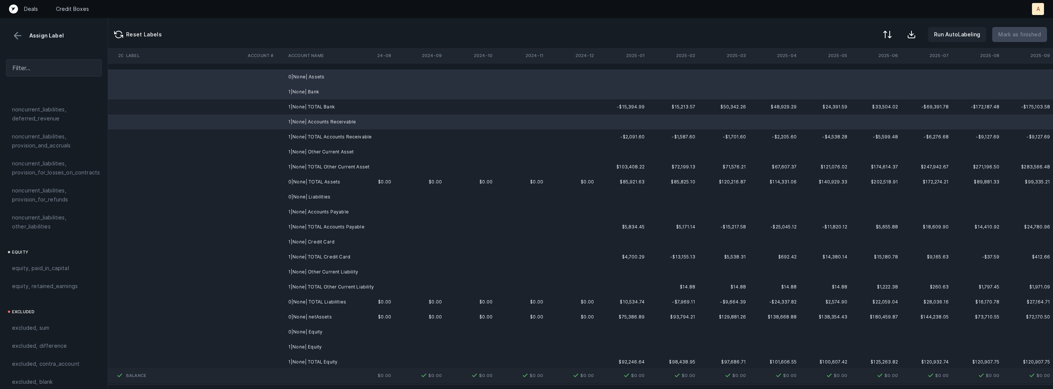
click at [312, 153] on td "1|None| Other Current Asset" at bounding box center [331, 152] width 92 height 15
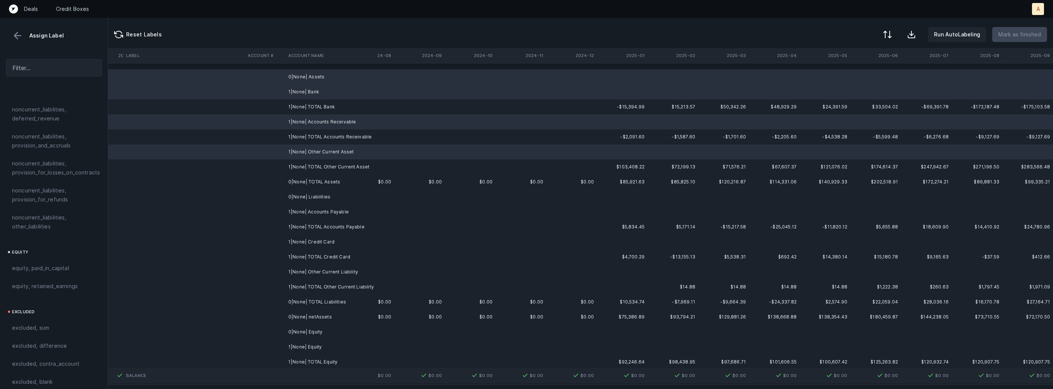
click at [307, 200] on td "0|None| Liabilities" at bounding box center [331, 197] width 92 height 15
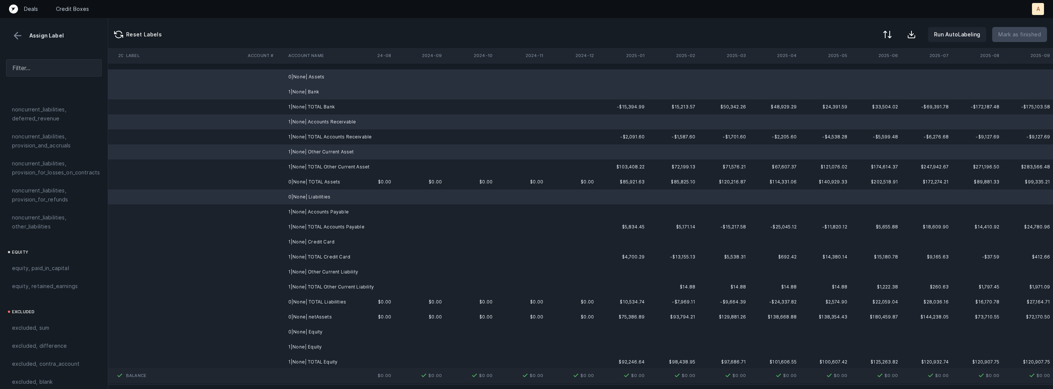
click at [303, 212] on td "1|None| Accounts Payable" at bounding box center [331, 212] width 92 height 15
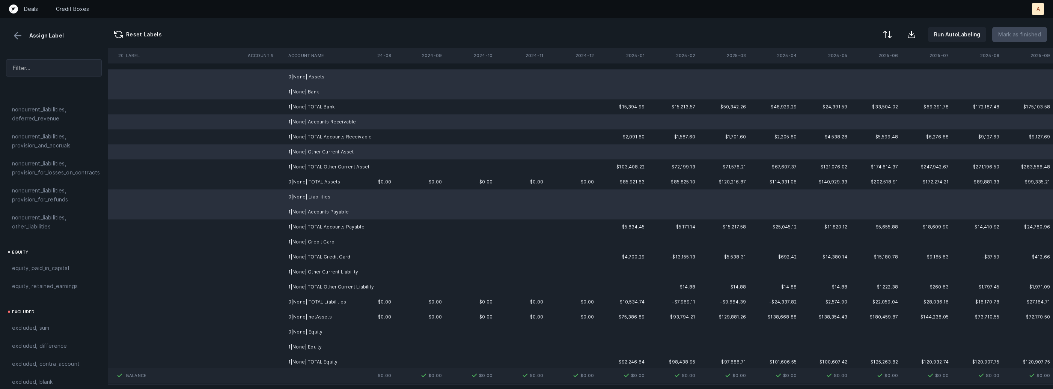
click at [303, 245] on td "1|None| Credit Card" at bounding box center [331, 242] width 92 height 15
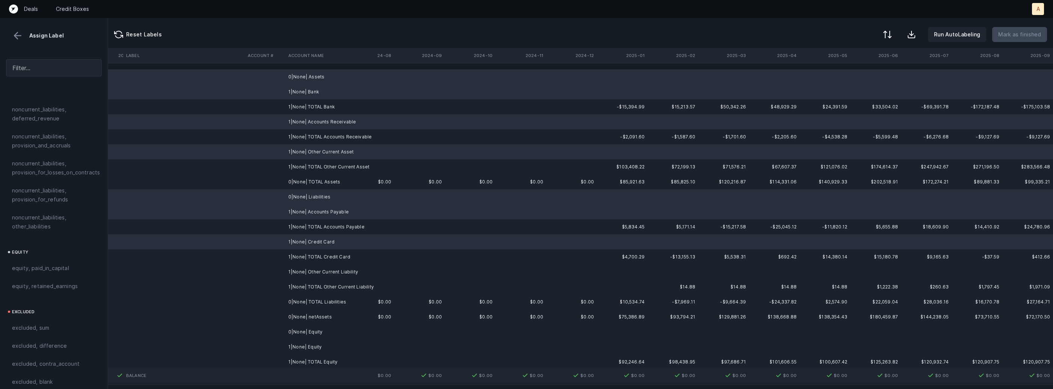
click at [306, 274] on td "1|None| Other Current Liability" at bounding box center [331, 272] width 92 height 15
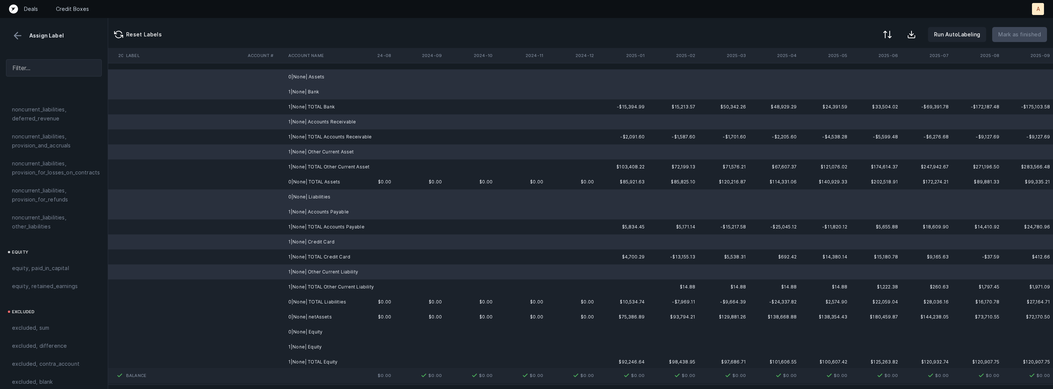
click at [292, 334] on td "0|None| Equity" at bounding box center [331, 332] width 92 height 15
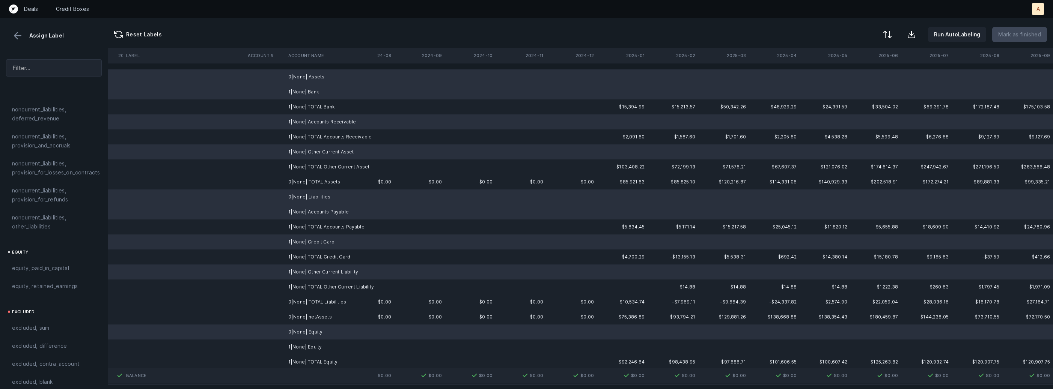
click at [286, 359] on td "1|None| TOTAL Equity" at bounding box center [331, 362] width 92 height 15
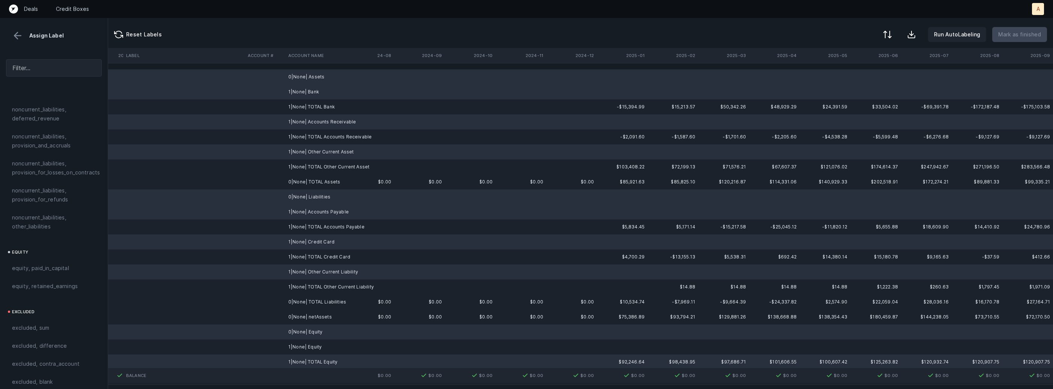
click at [291, 348] on td "1|None| Equity" at bounding box center [331, 347] width 92 height 15
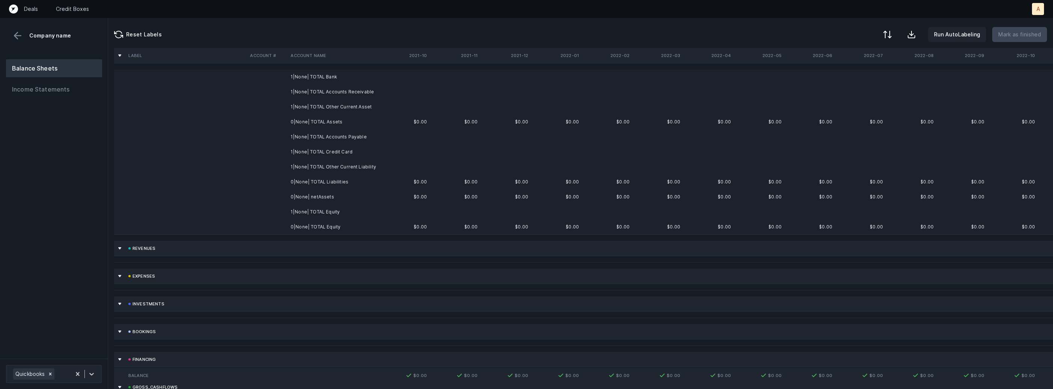
click at [336, 197] on td "0|None| netAssets" at bounding box center [334, 197] width 92 height 15
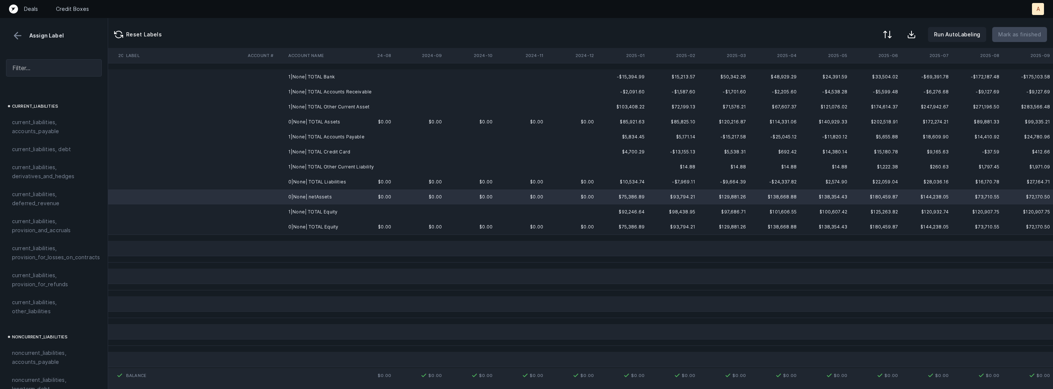
scroll to position [824, 0]
click at [53, 342] on span "excluded, difference" at bounding box center [39, 346] width 55 height 9
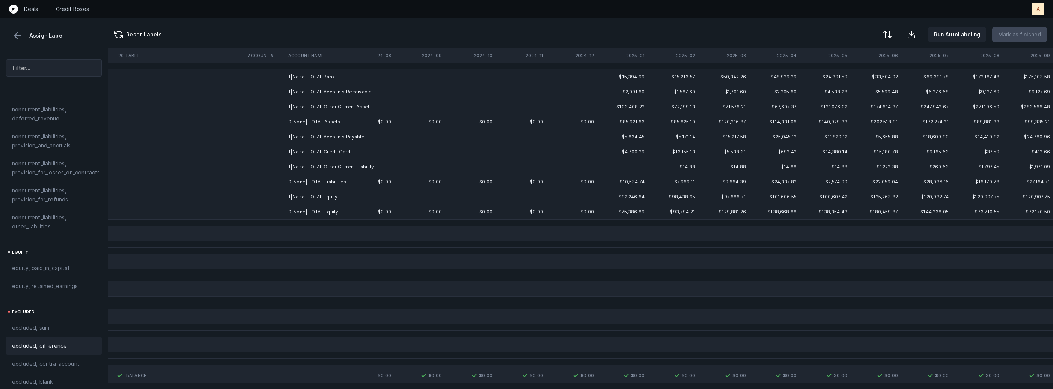
click at [336, 77] on td "1|None| TOTAL Bank" at bounding box center [331, 76] width 92 height 15
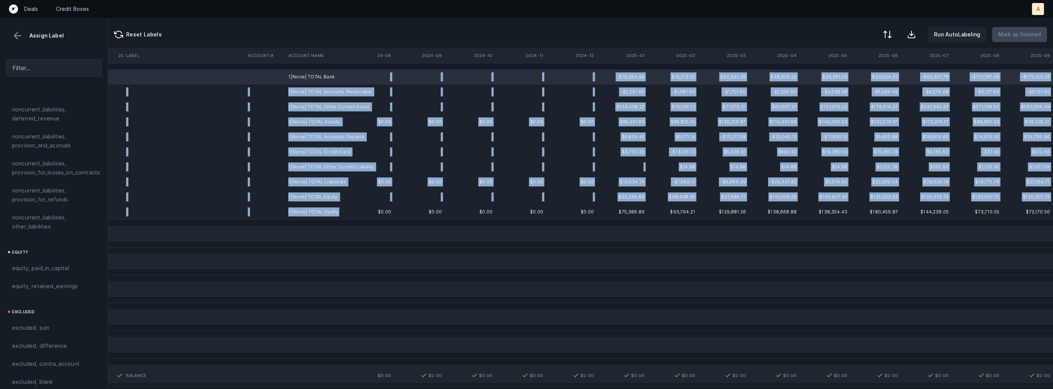
click at [319, 218] on td "0|None| TOTAL Equity" at bounding box center [331, 212] width 92 height 15
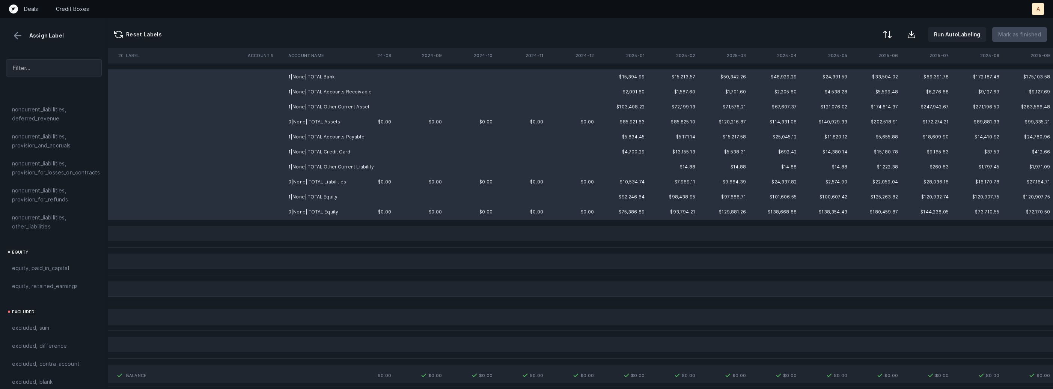
click at [45, 328] on div "excluded, sum" at bounding box center [54, 328] width 96 height 18
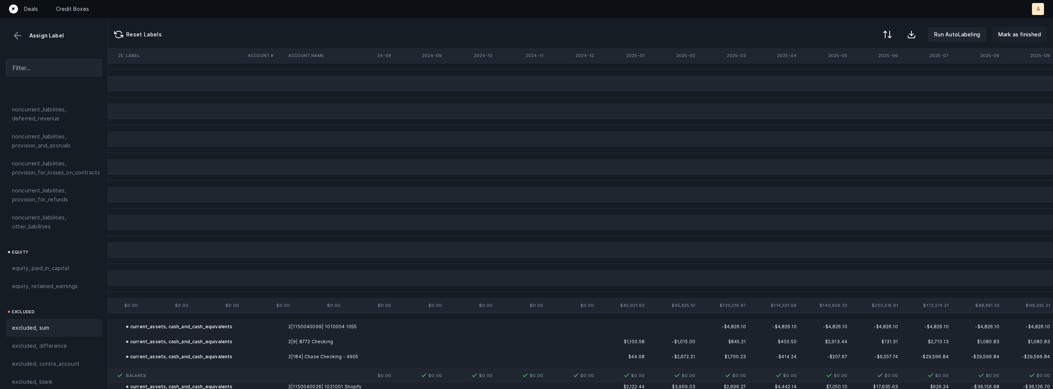
click at [1015, 33] on p "Mark as finished" at bounding box center [1019, 34] width 43 height 9
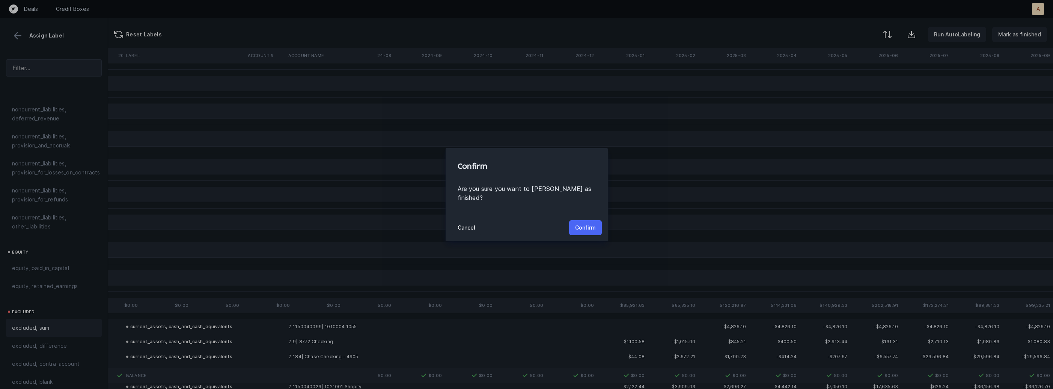
click at [593, 223] on p "Confirm" at bounding box center [585, 227] width 21 height 9
click at [588, 227] on p "Confirm" at bounding box center [585, 227] width 21 height 9
